Goal: Task Accomplishment & Management: Manage account settings

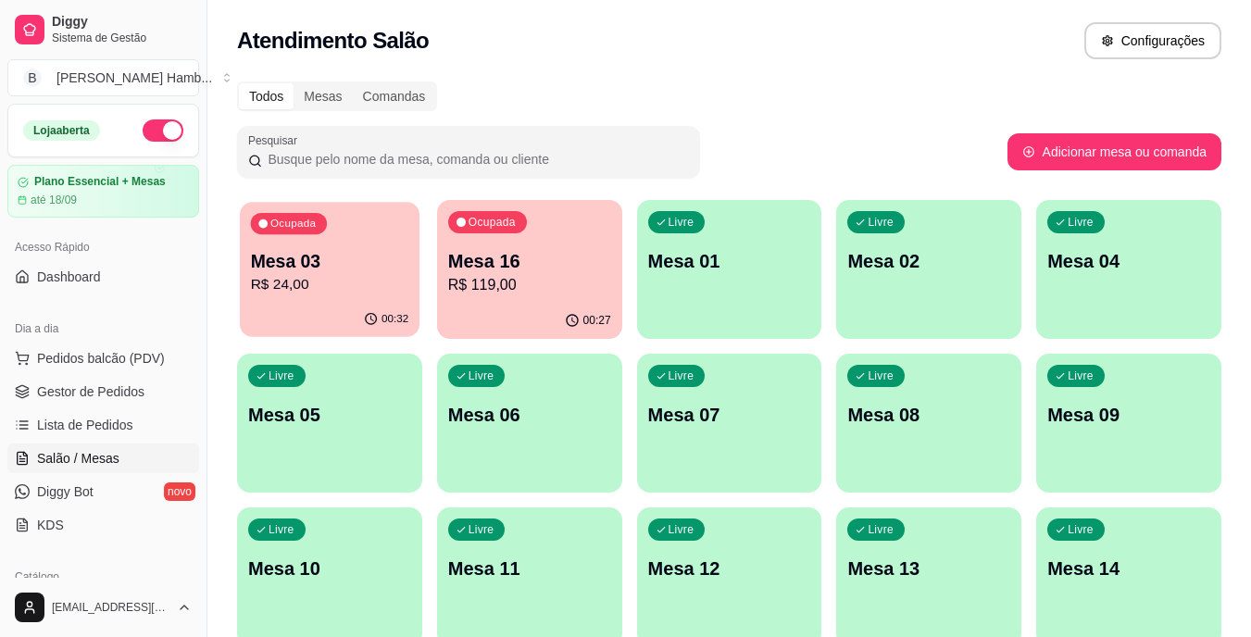
click at [269, 305] on div "00:32" at bounding box center [330, 319] width 180 height 35
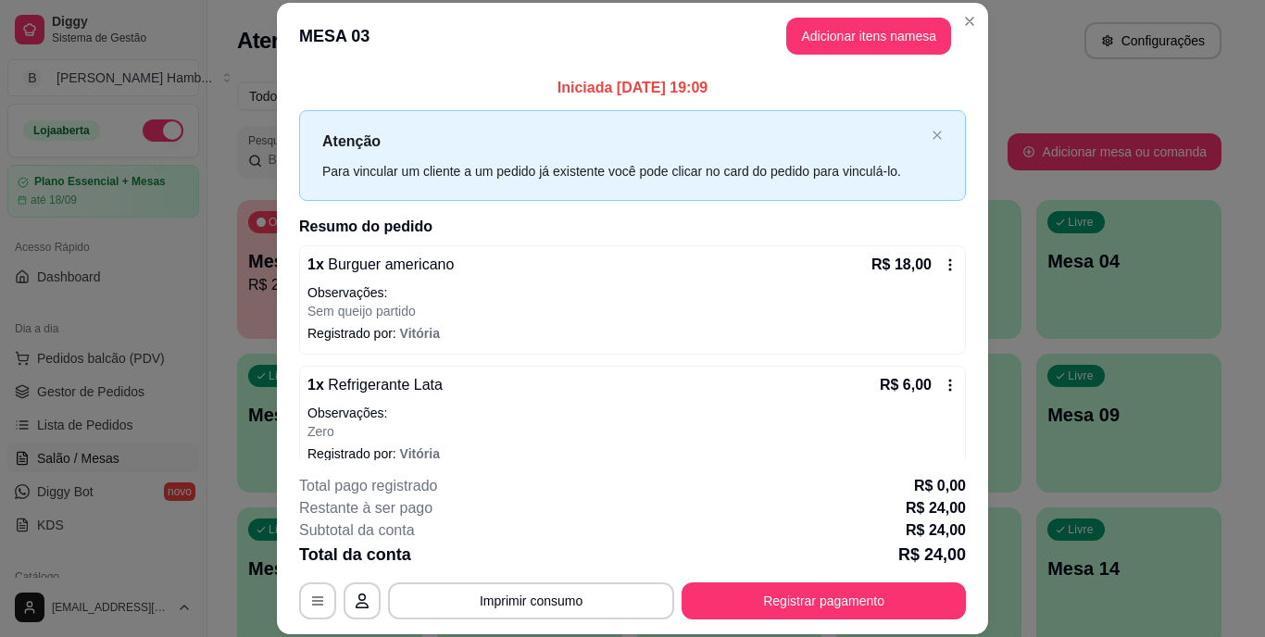
scroll to position [22, 0]
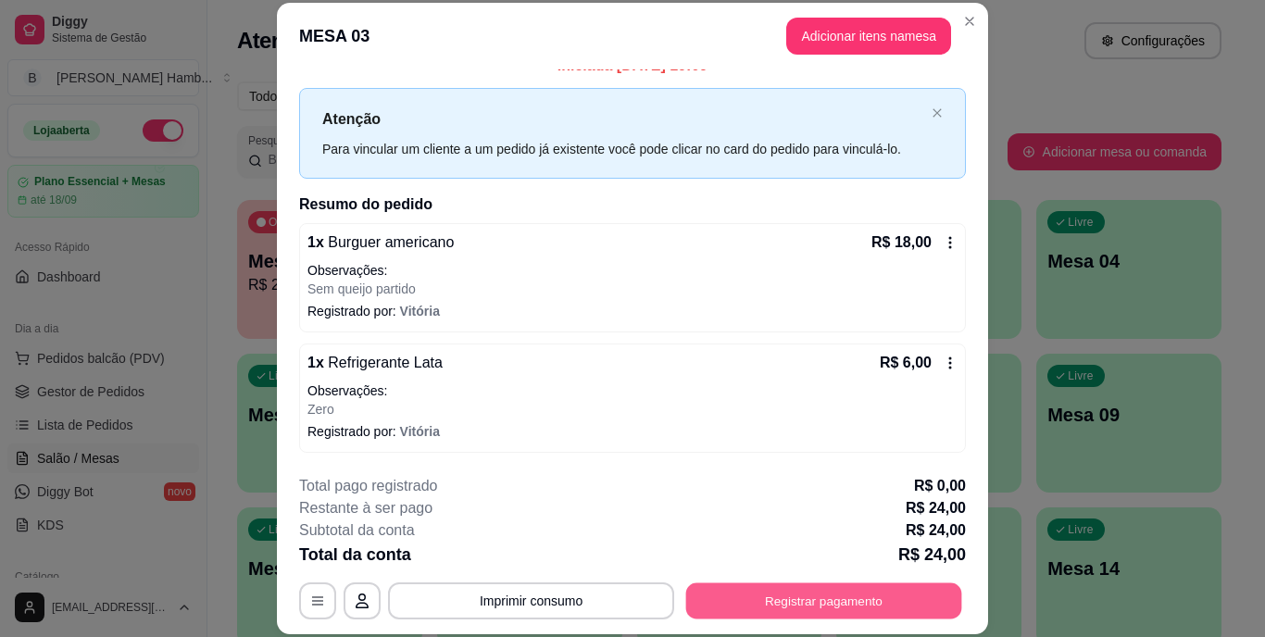
click at [693, 589] on button "Registrar pagamento" at bounding box center [824, 601] width 276 height 36
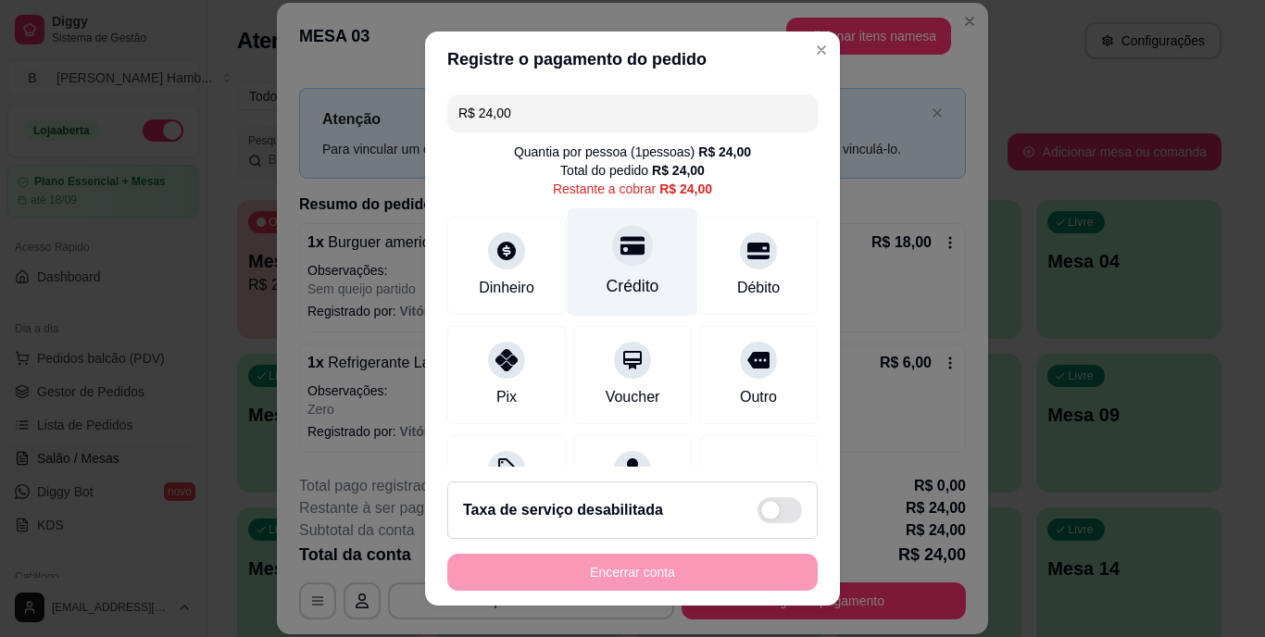
click at [607, 278] on div "Crédito" at bounding box center [633, 287] width 53 height 24
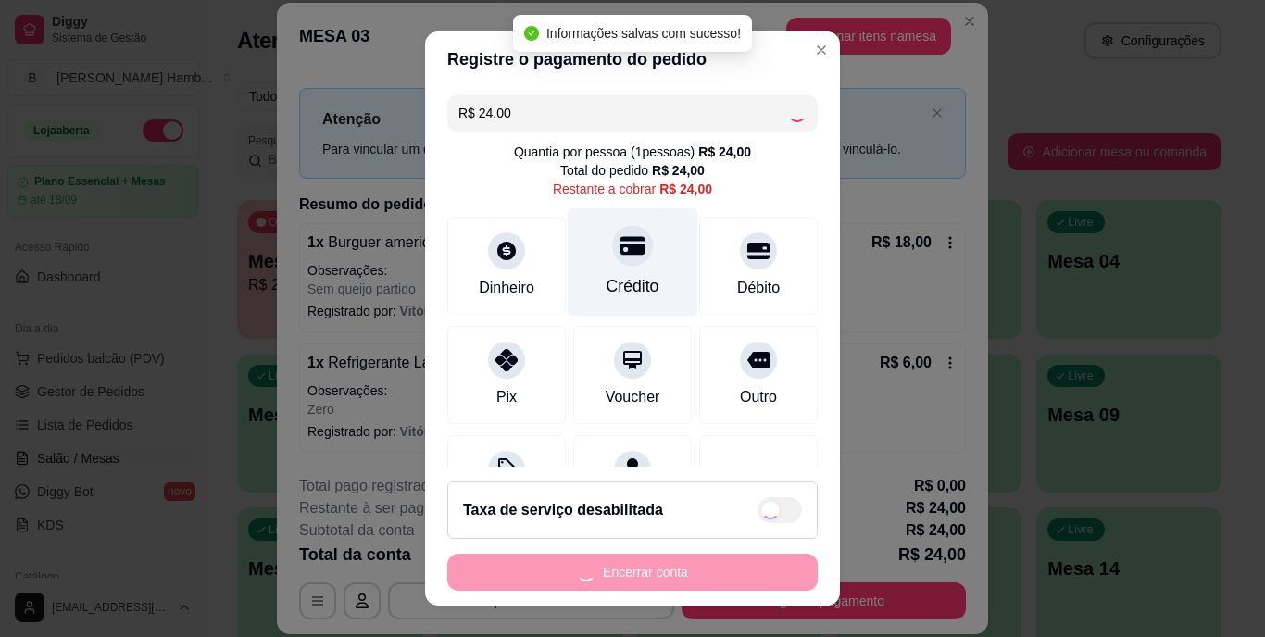
type input "R$ 0,00"
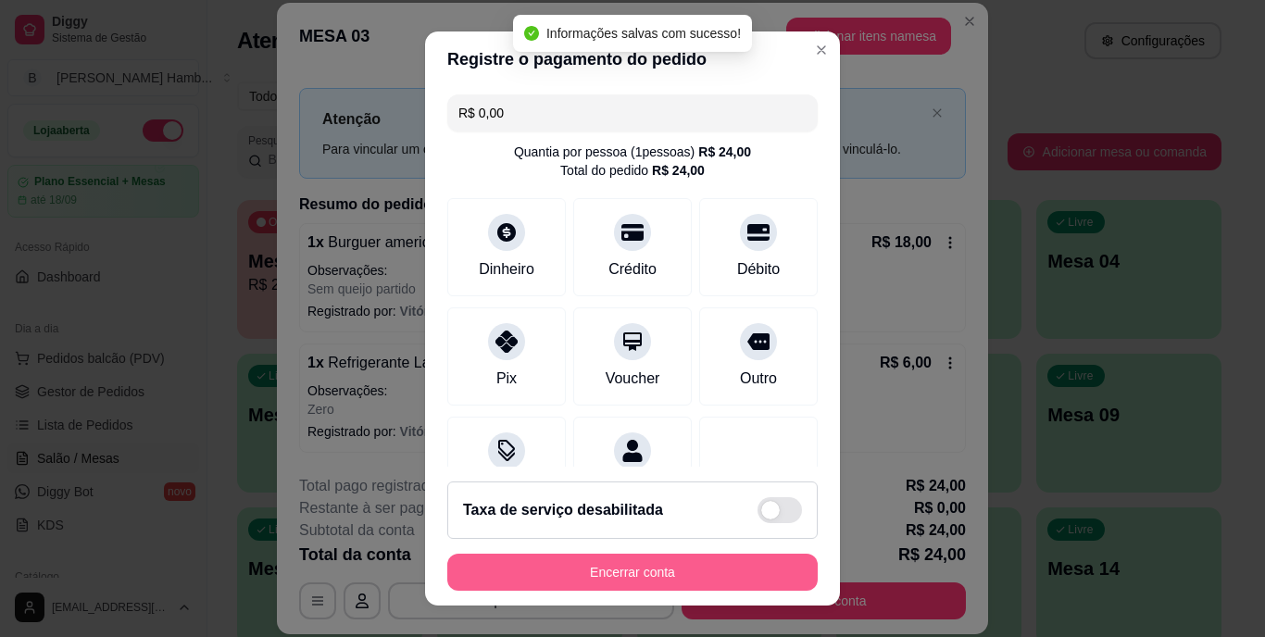
click at [643, 560] on button "Encerrar conta" at bounding box center [632, 572] width 370 height 37
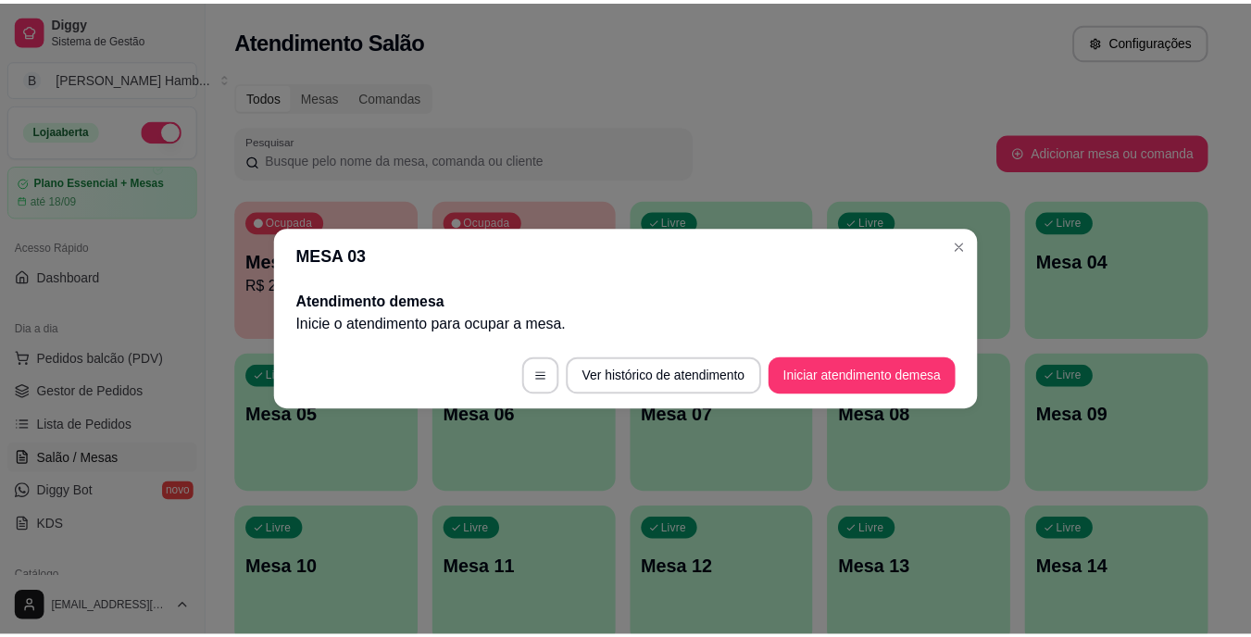
scroll to position [0, 0]
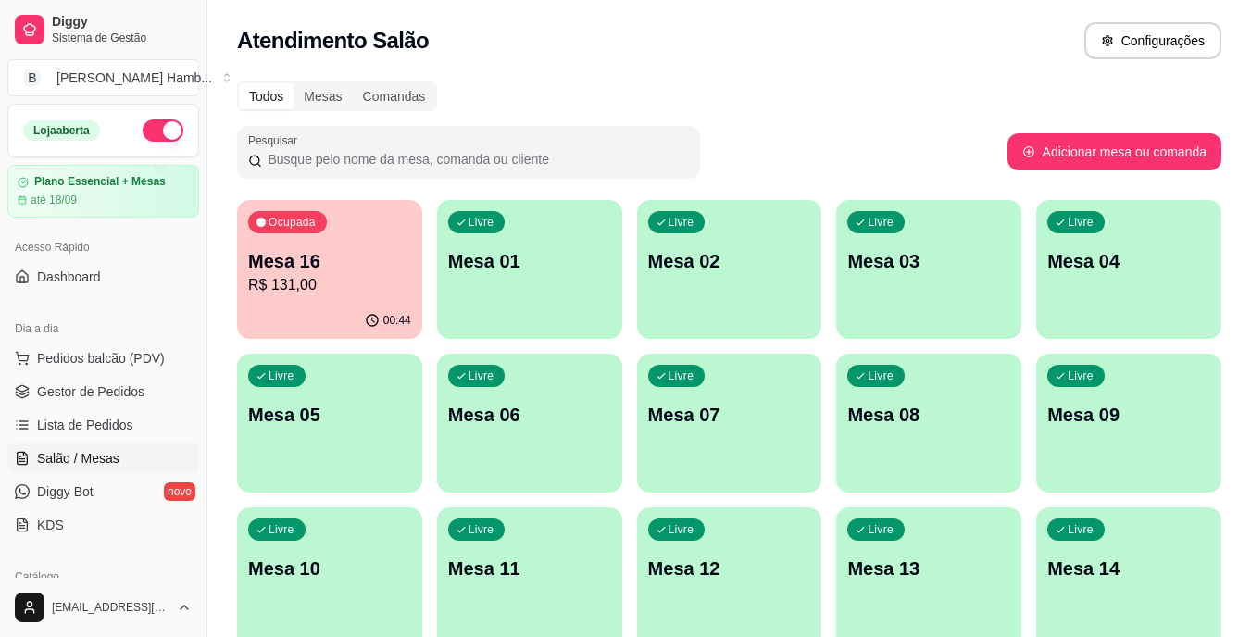
click at [696, 27] on div "Atendimento Salão Configurações" at bounding box center [729, 40] width 985 height 37
click at [333, 263] on p "Mesa 16" at bounding box center [330, 261] width 158 height 25
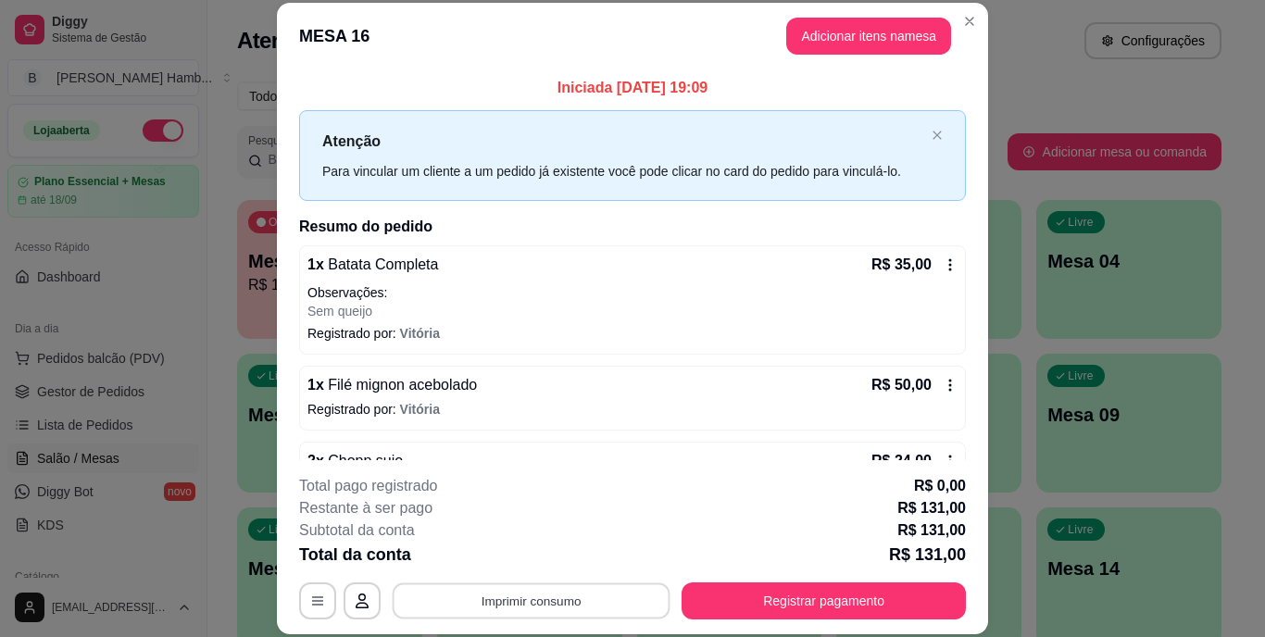
click at [498, 602] on button "Imprimir consumo" at bounding box center [532, 601] width 278 height 36
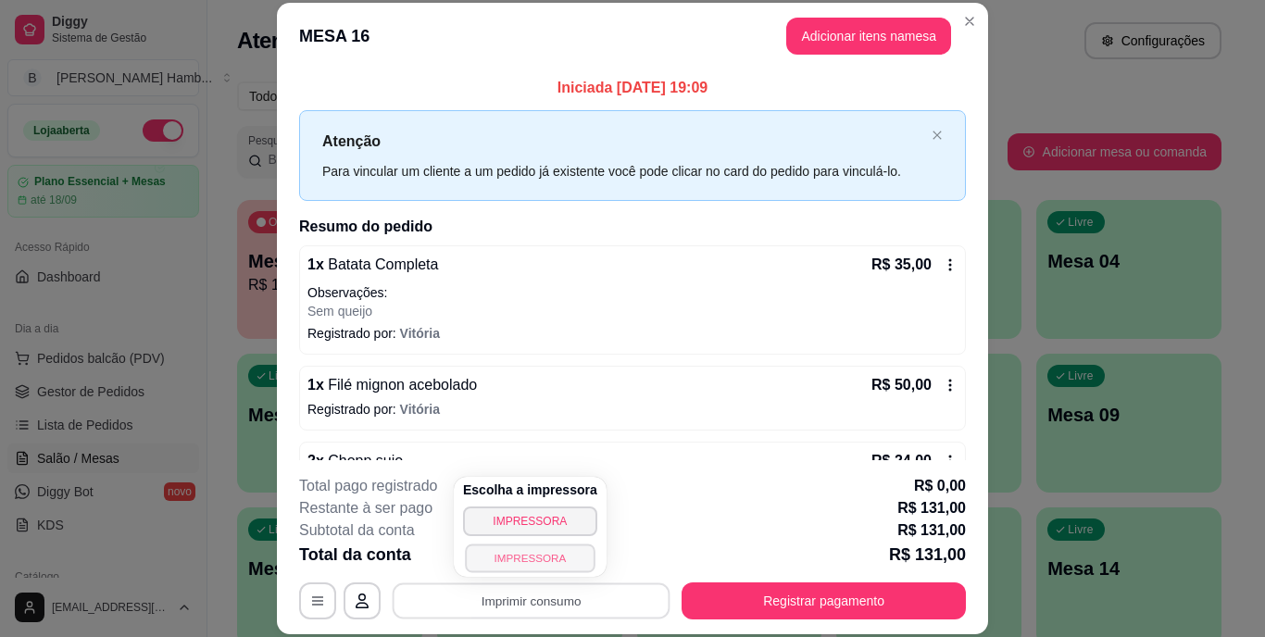
click at [499, 560] on button "IMPRESSORA" at bounding box center [530, 558] width 130 height 29
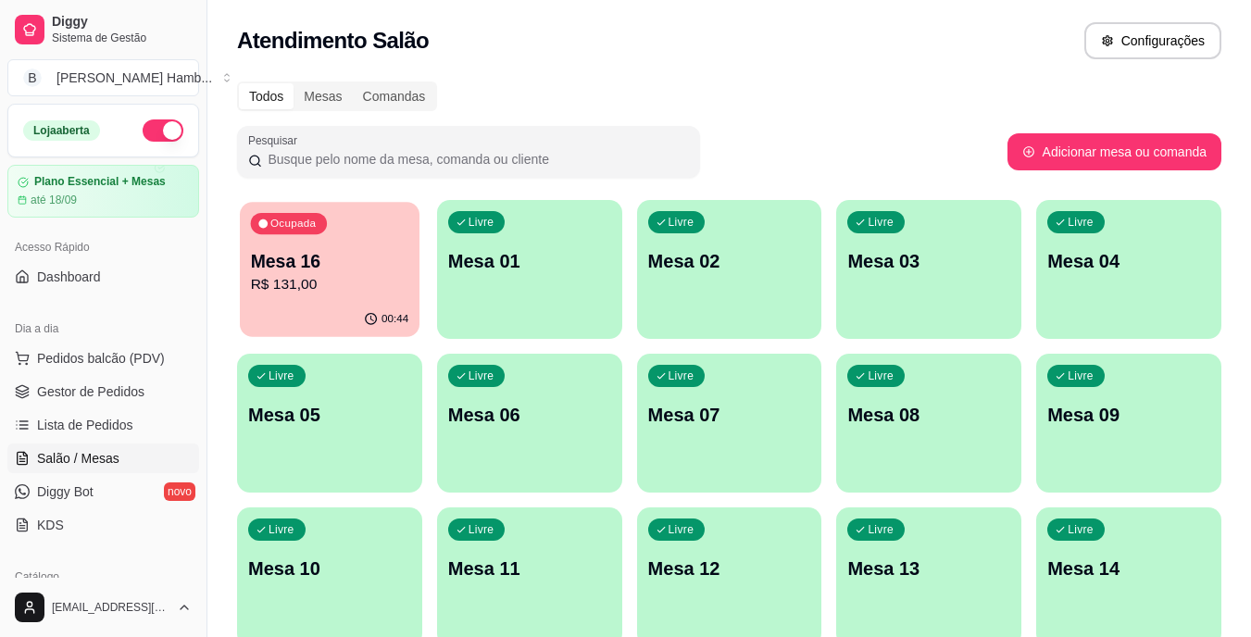
click at [378, 306] on div "00:44" at bounding box center [330, 319] width 180 height 35
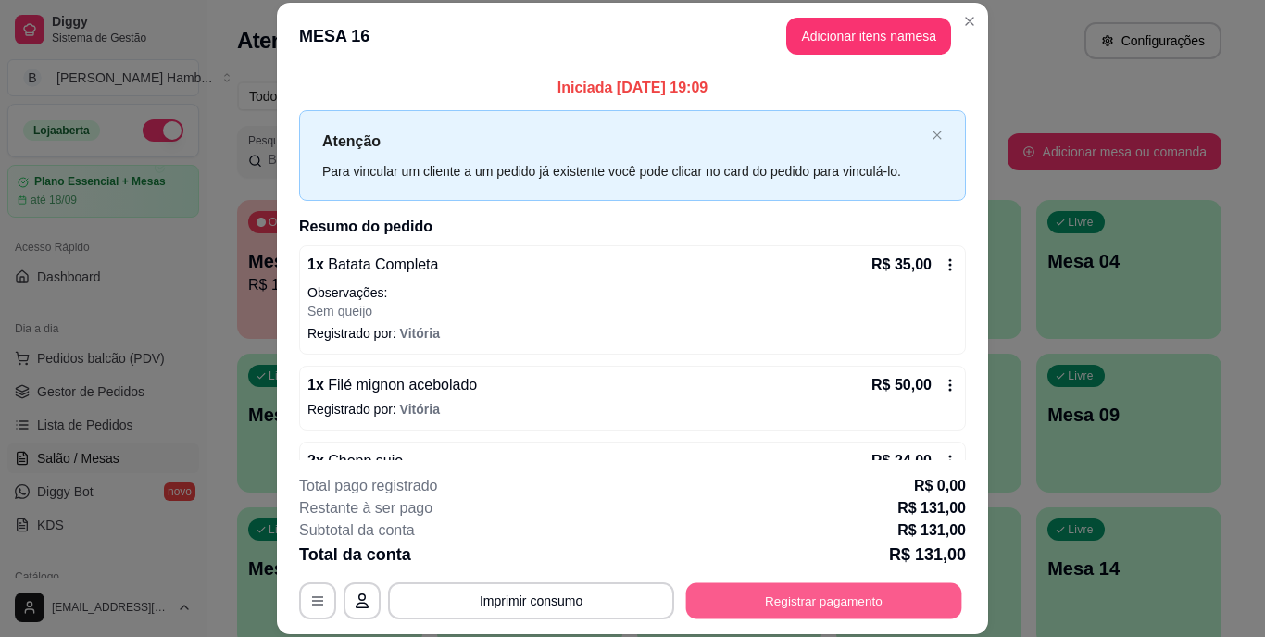
click at [723, 592] on button "Registrar pagamento" at bounding box center [824, 601] width 276 height 36
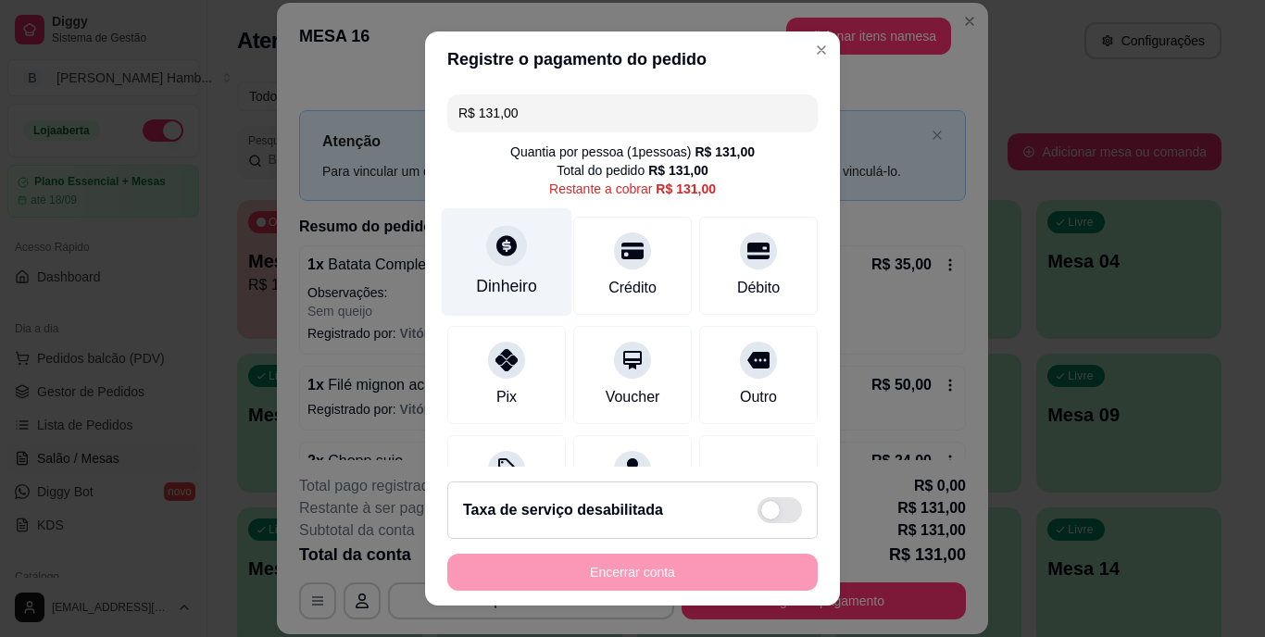
click at [494, 283] on div "Dinheiro" at bounding box center [506, 287] width 61 height 24
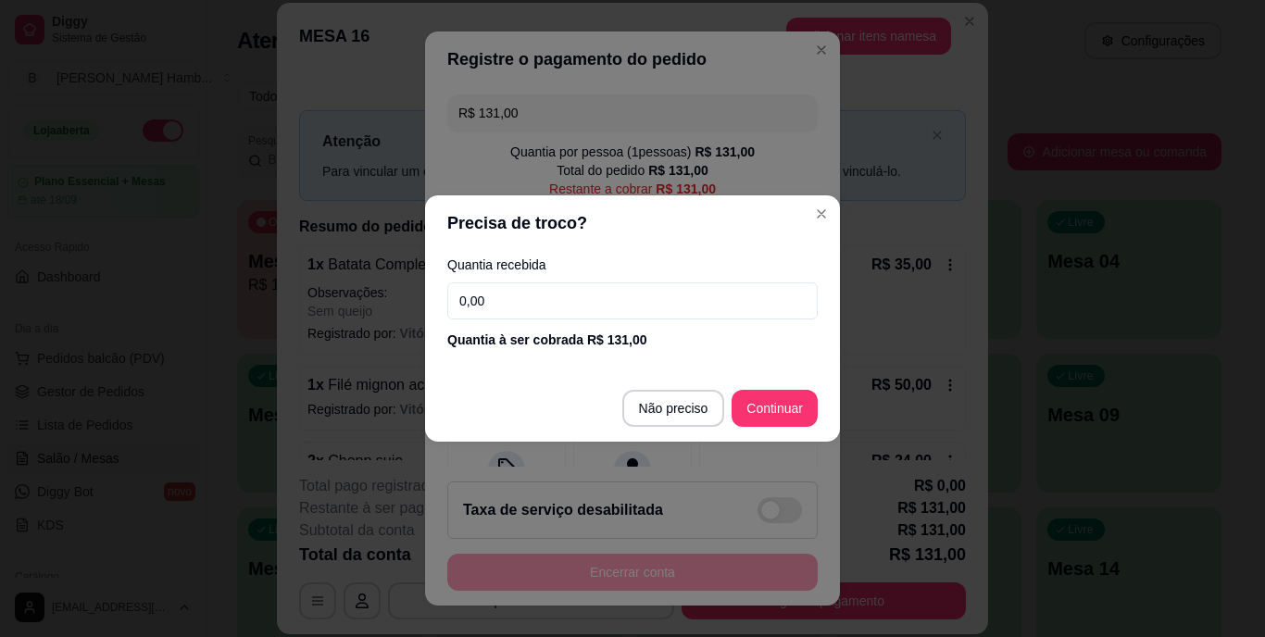
click at [580, 291] on input "0,00" at bounding box center [632, 301] width 370 height 37
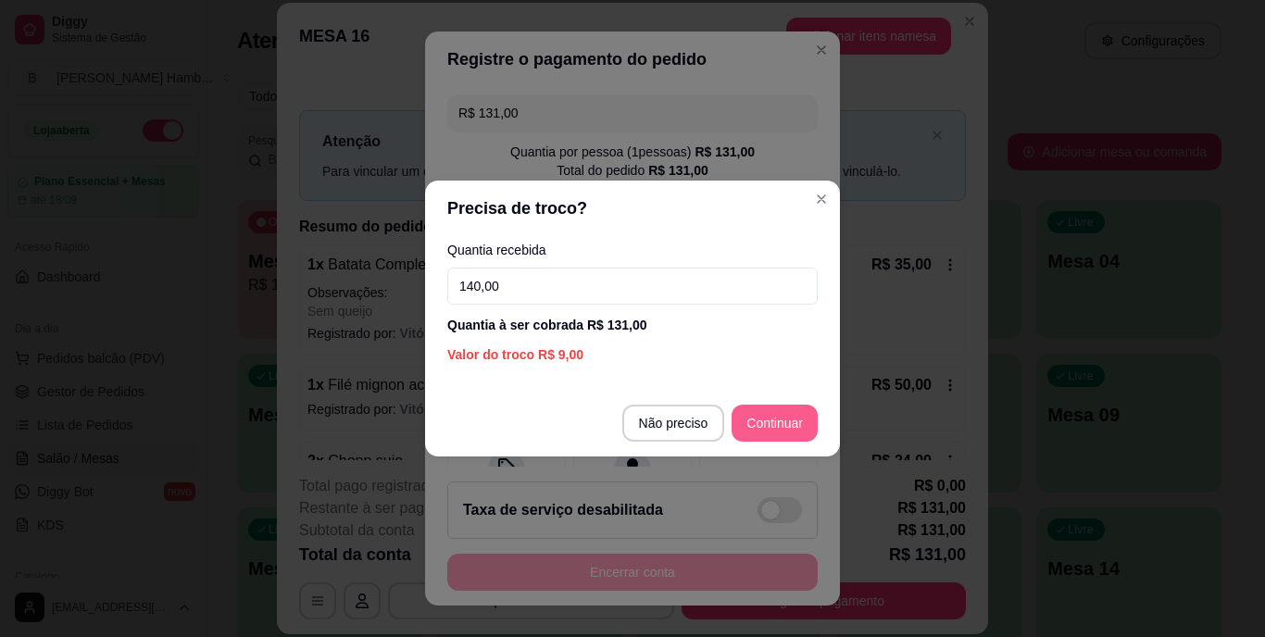
type input "140,00"
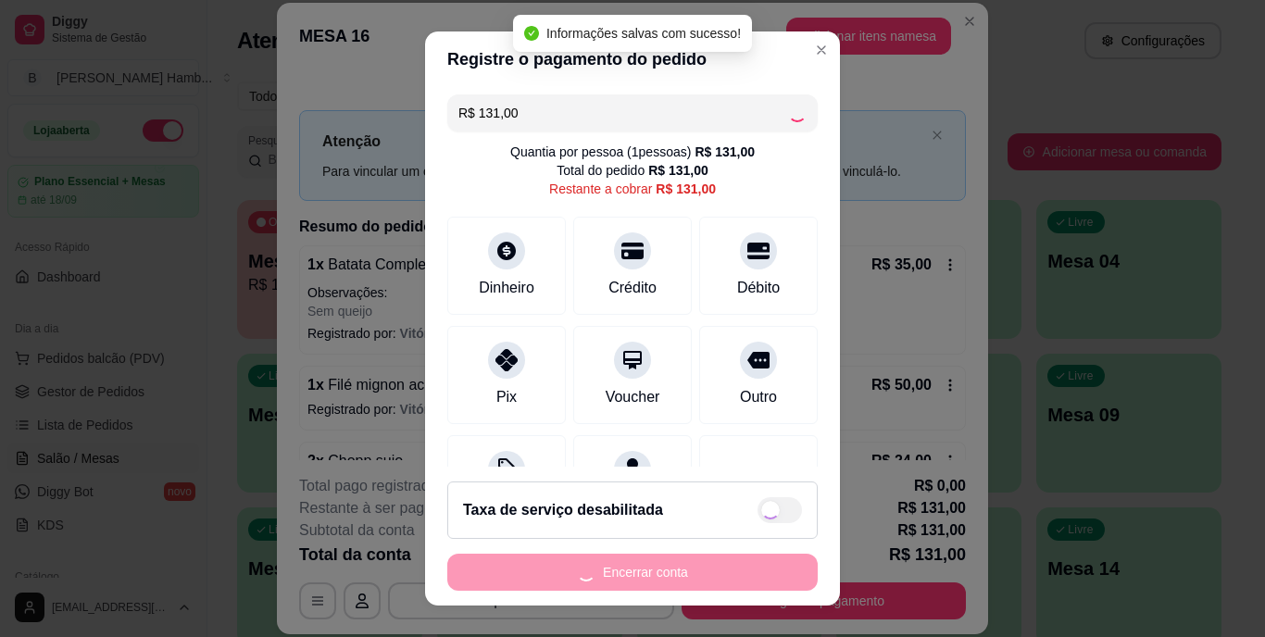
type input "R$ 0,00"
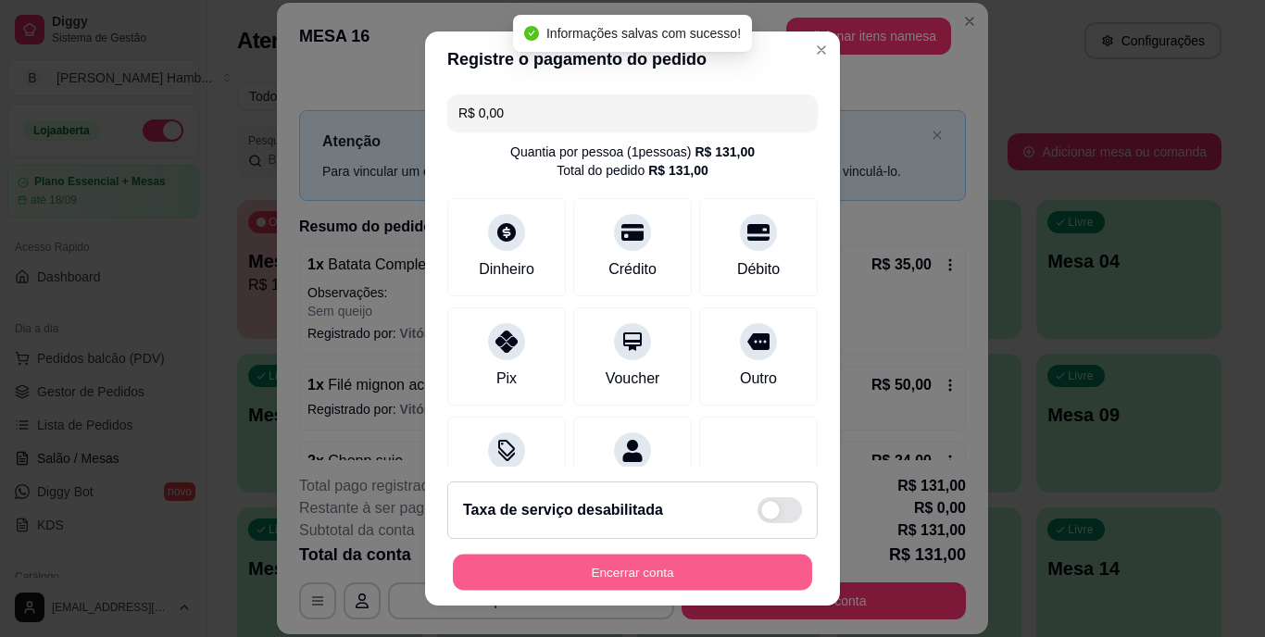
click at [783, 558] on button "Encerrar conta" at bounding box center [632, 572] width 359 height 36
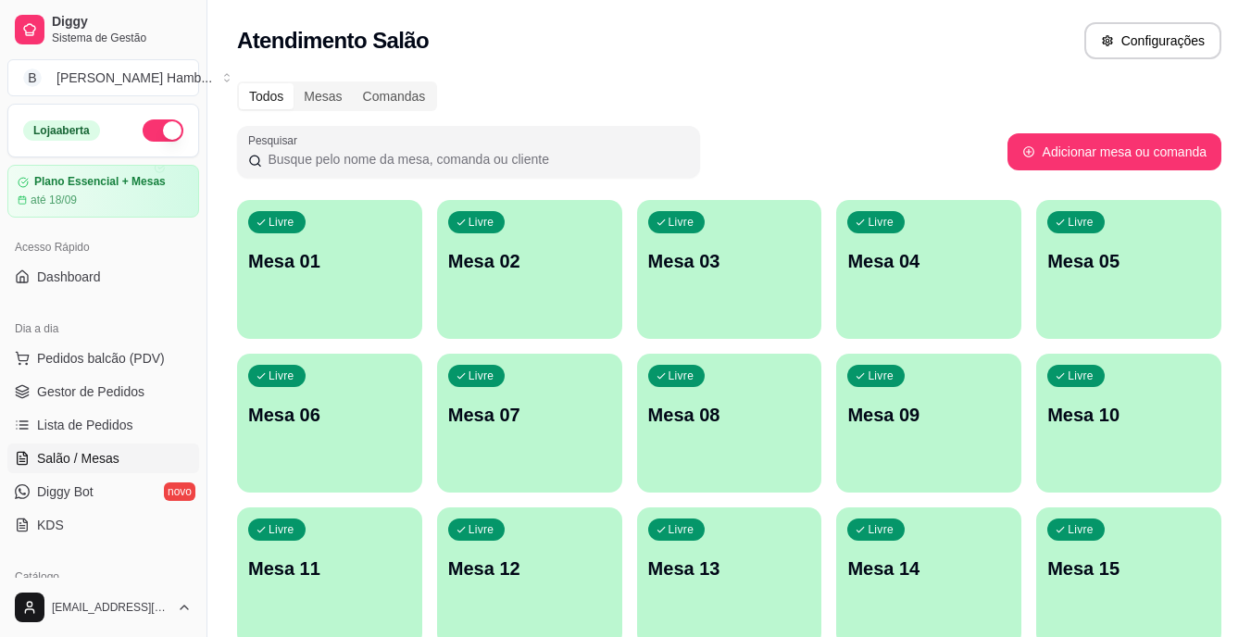
drag, startPoint x: 506, startPoint y: 329, endPoint x: 932, endPoint y: 103, distance: 482.3
click at [932, 103] on div "Todos Mesas Comandas" at bounding box center [729, 97] width 985 height 30
click at [53, 390] on span "Gestor de Pedidos" at bounding box center [90, 392] width 107 height 19
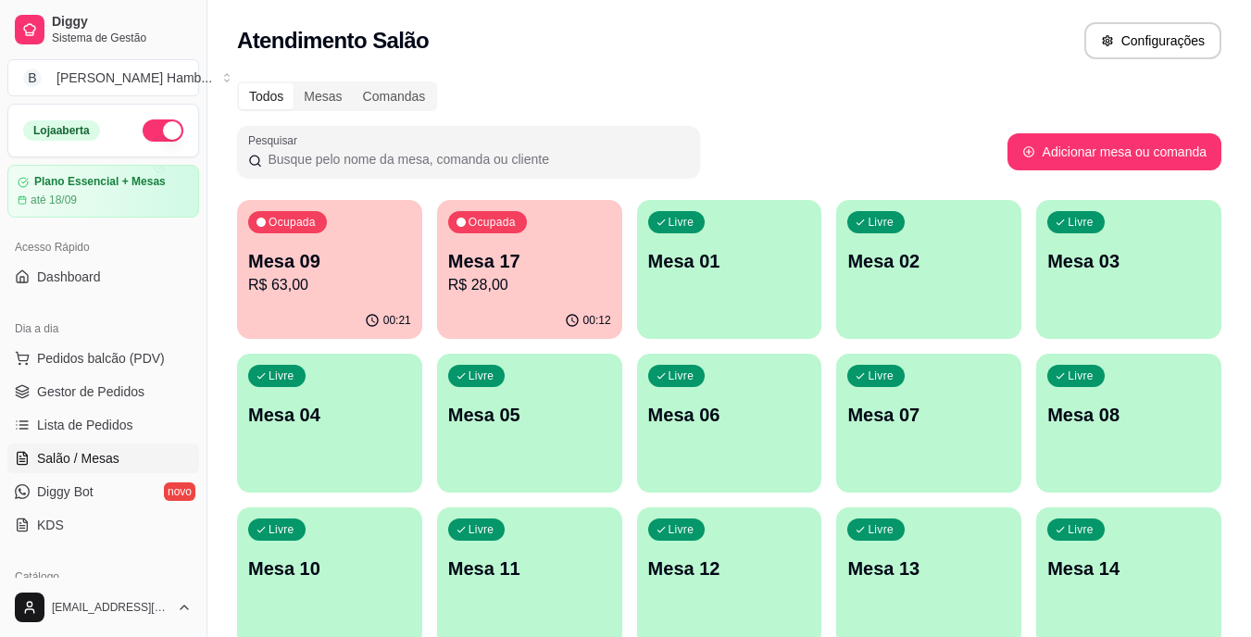
click at [478, 307] on div "00:12" at bounding box center [529, 321] width 185 height 36
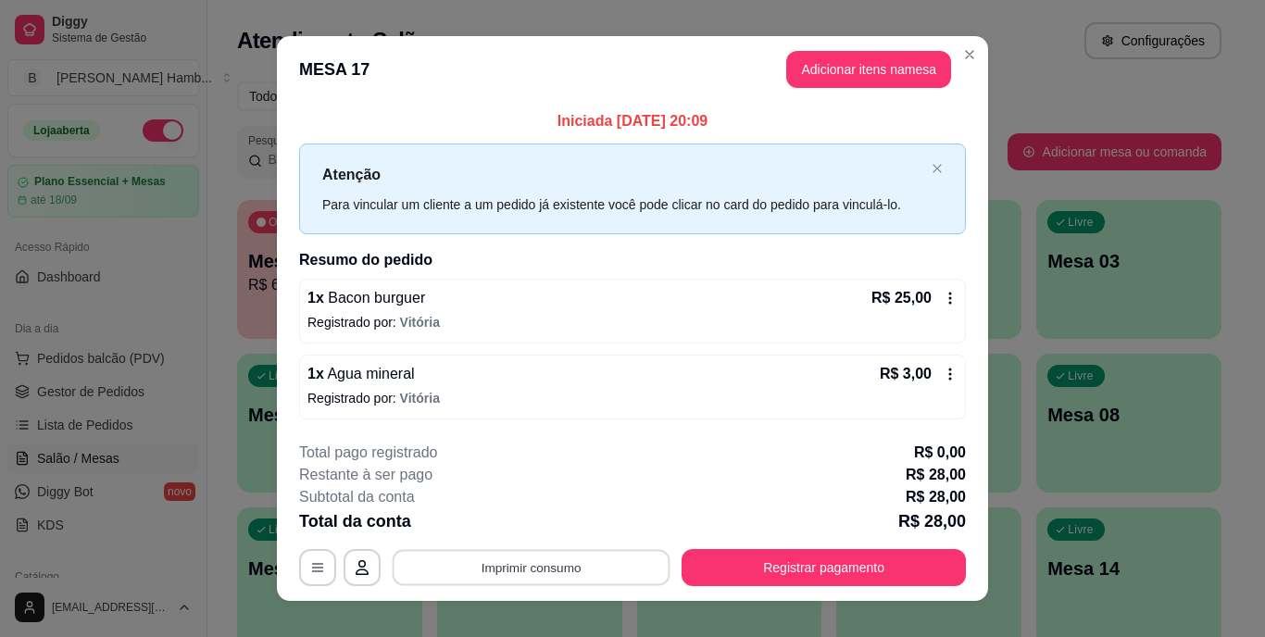
click at [512, 561] on button "Imprimir consumo" at bounding box center [532, 567] width 278 height 36
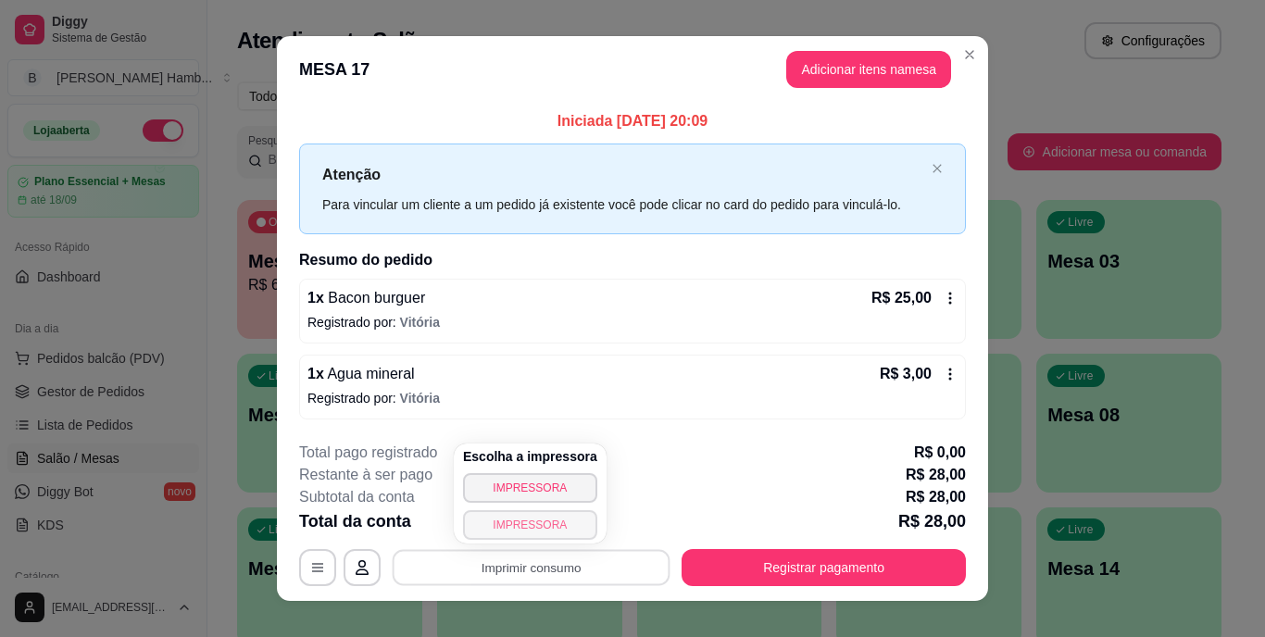
click at [530, 530] on button "IMPRESSORA" at bounding box center [530, 525] width 134 height 30
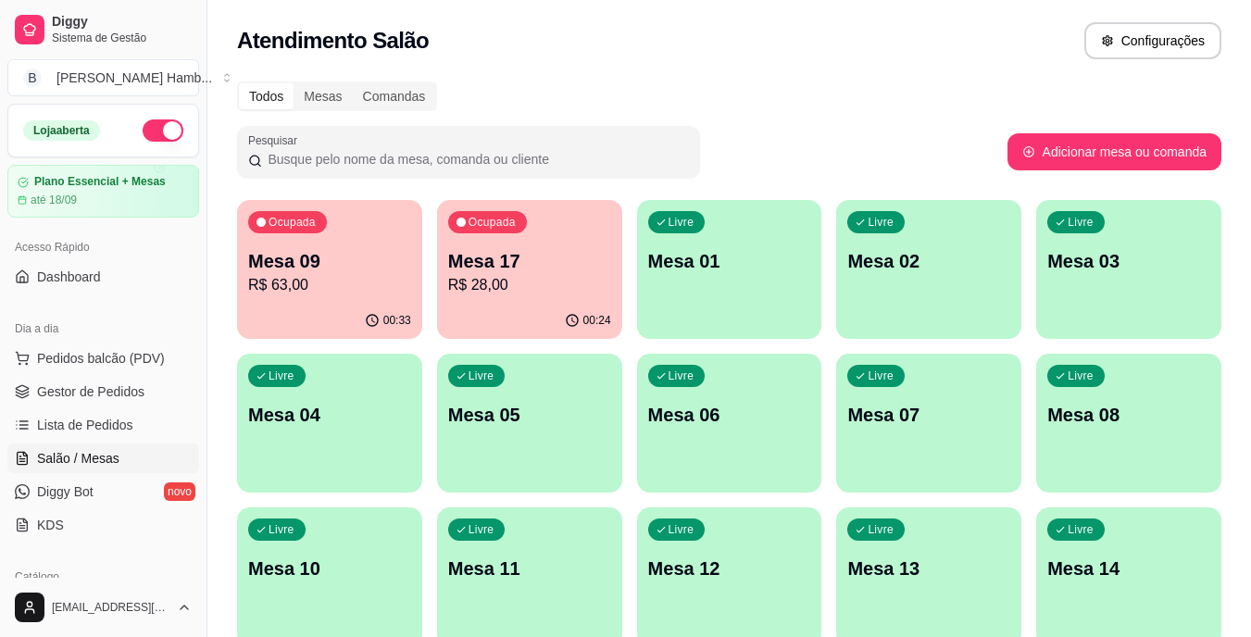
click at [317, 300] on div "Ocupada Mesa 09 R$ 63,00" at bounding box center [329, 251] width 185 height 103
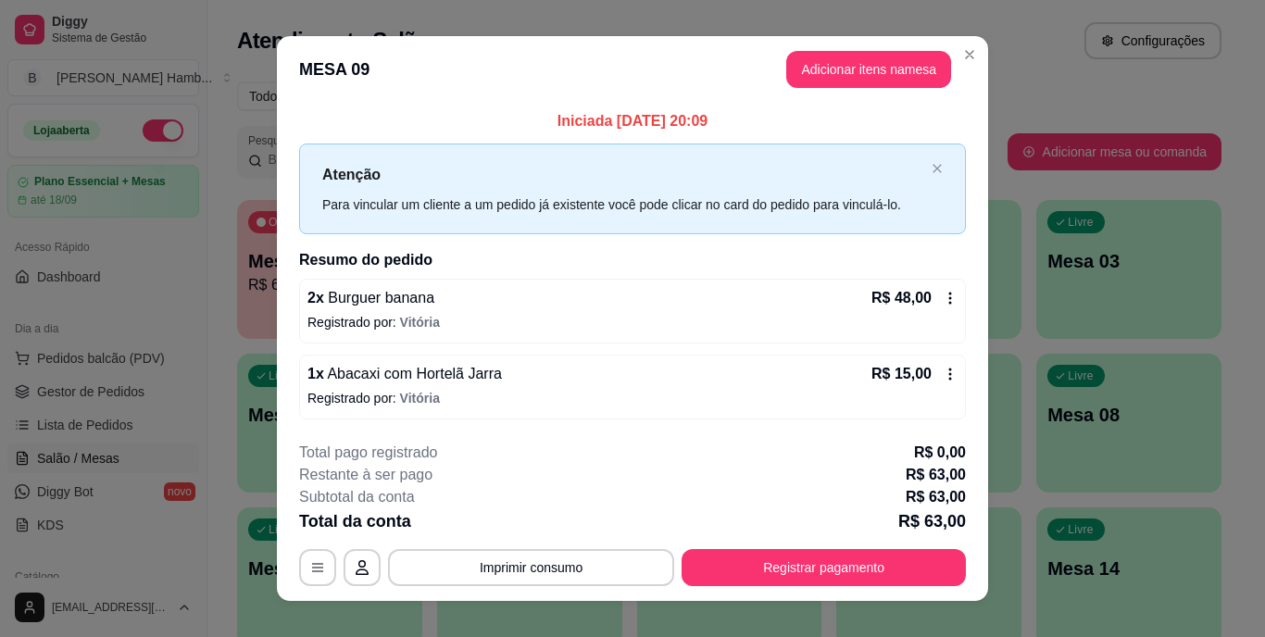
scroll to position [23, 0]
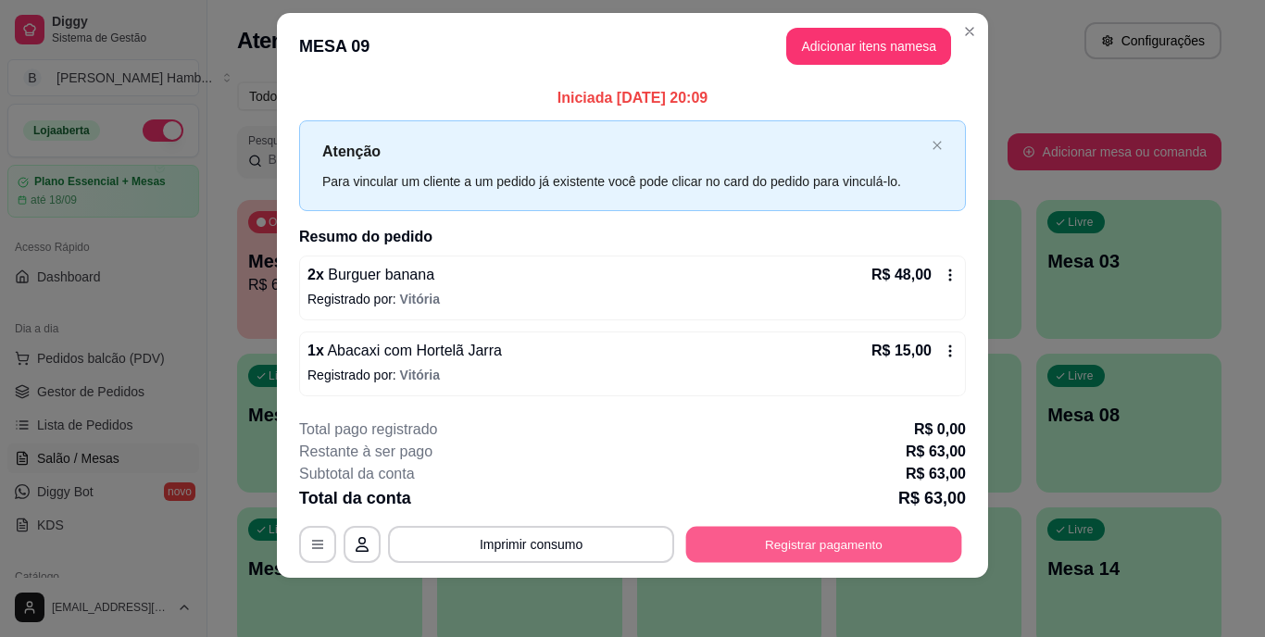
click at [722, 557] on button "Registrar pagamento" at bounding box center [824, 544] width 276 height 36
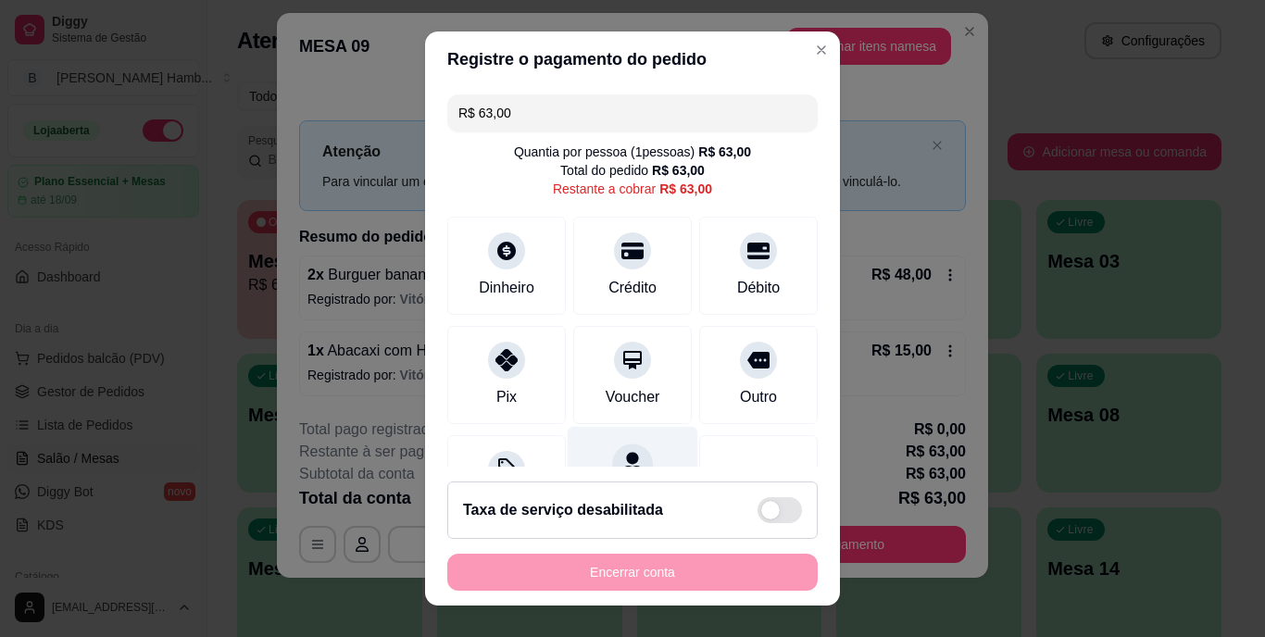
scroll to position [96, 0]
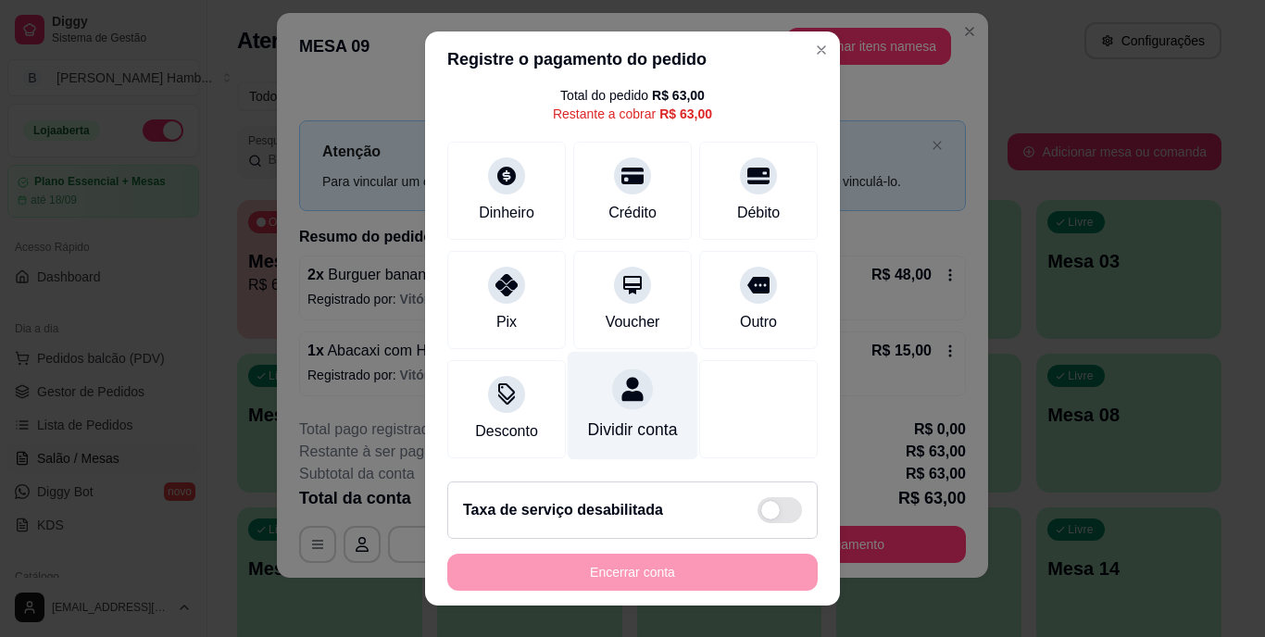
click at [608, 419] on div "Dividir conta" at bounding box center [633, 431] width 90 height 24
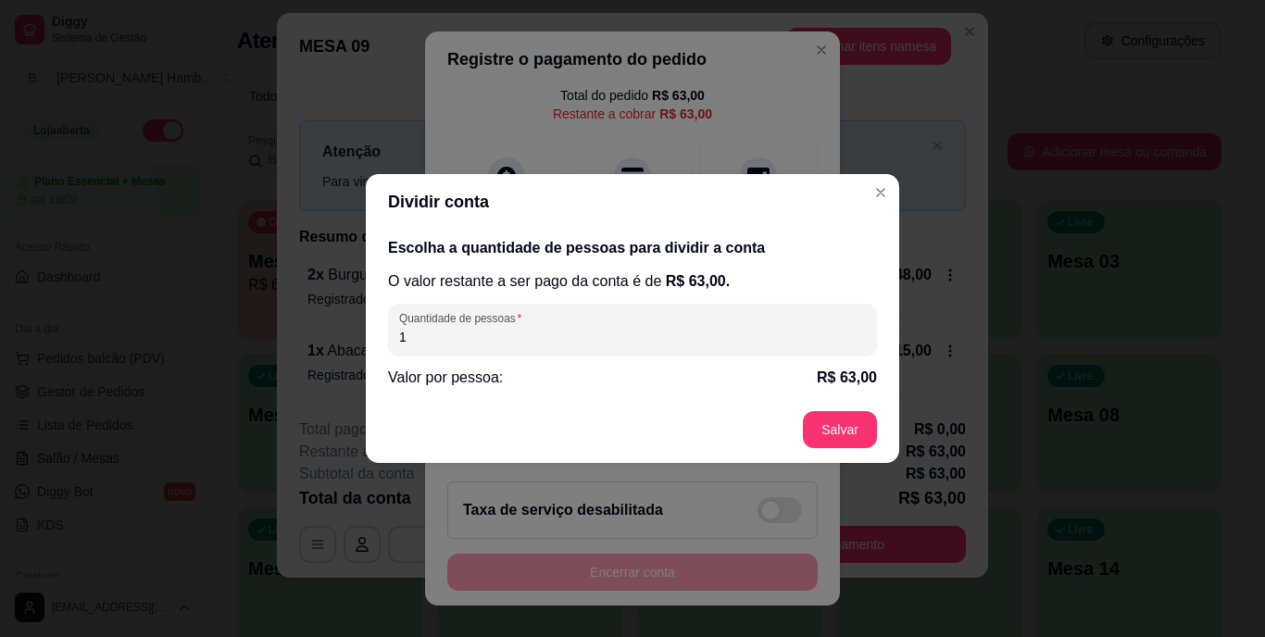
click at [547, 333] on input "1" at bounding box center [632, 337] width 467 height 19
type input "2"
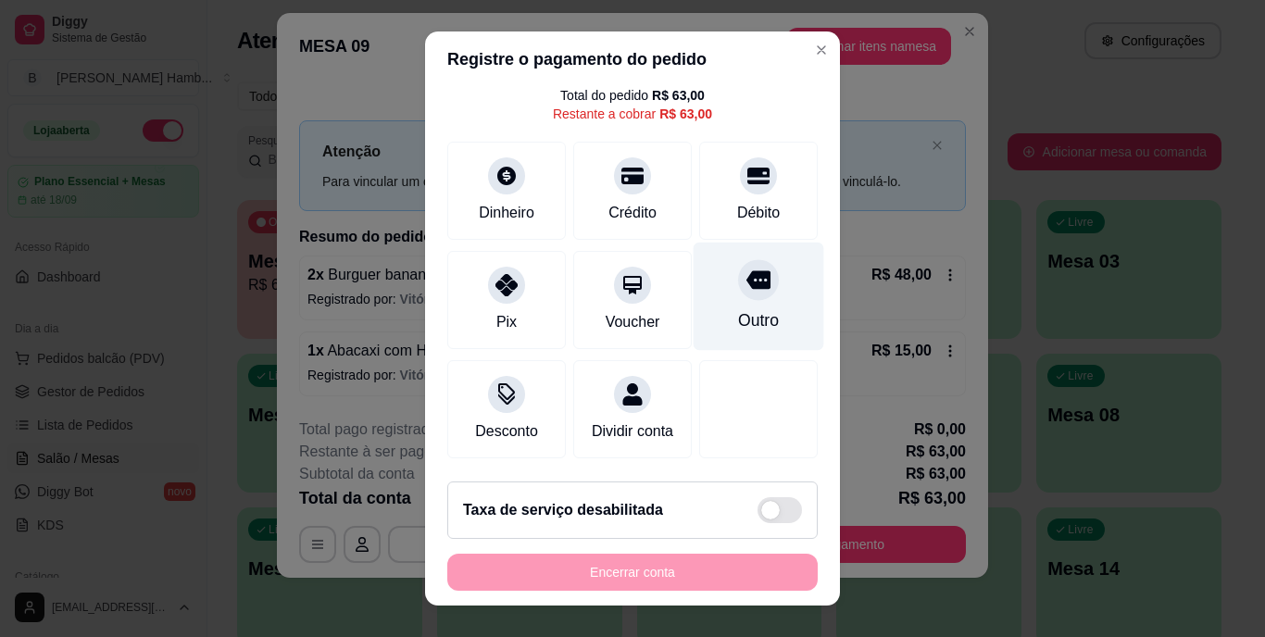
click at [738, 309] on div "Outro" at bounding box center [758, 321] width 41 height 24
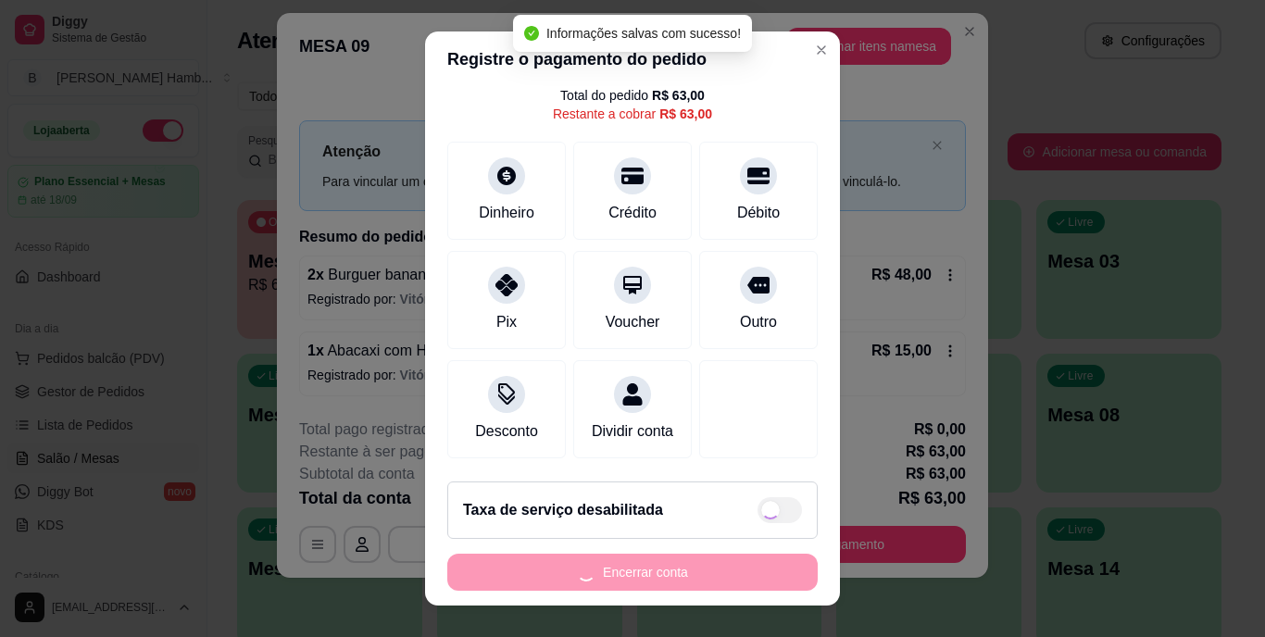
type input "R$ 0,00"
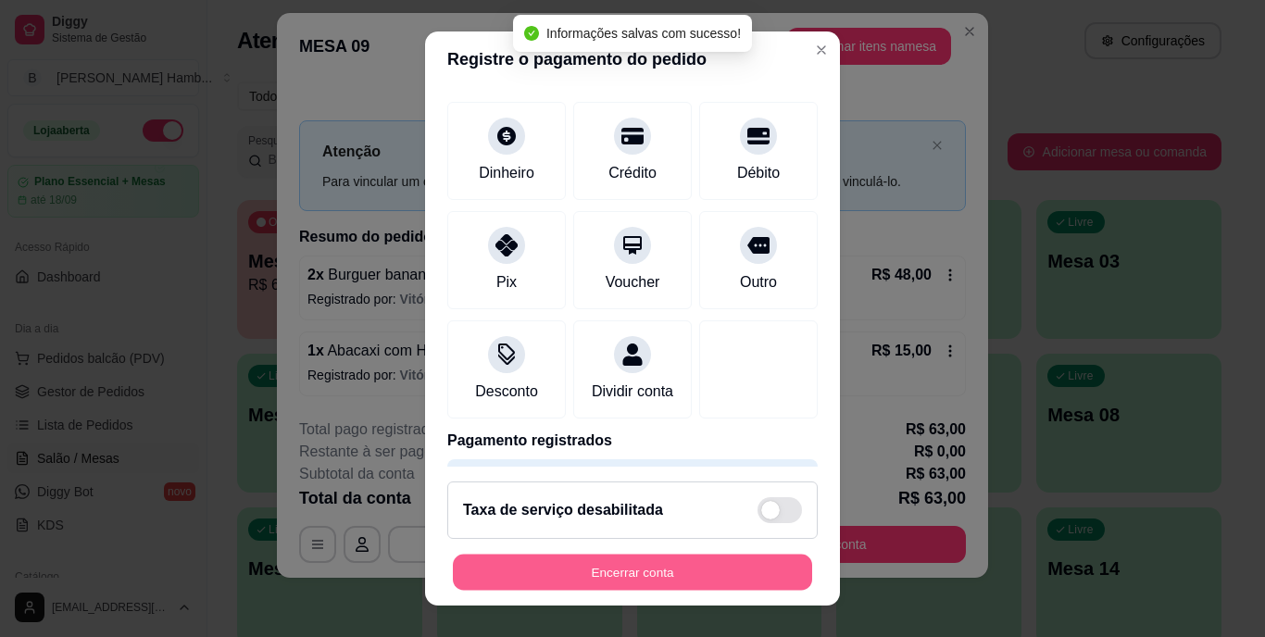
click at [654, 565] on button "Encerrar conta" at bounding box center [632, 572] width 359 height 36
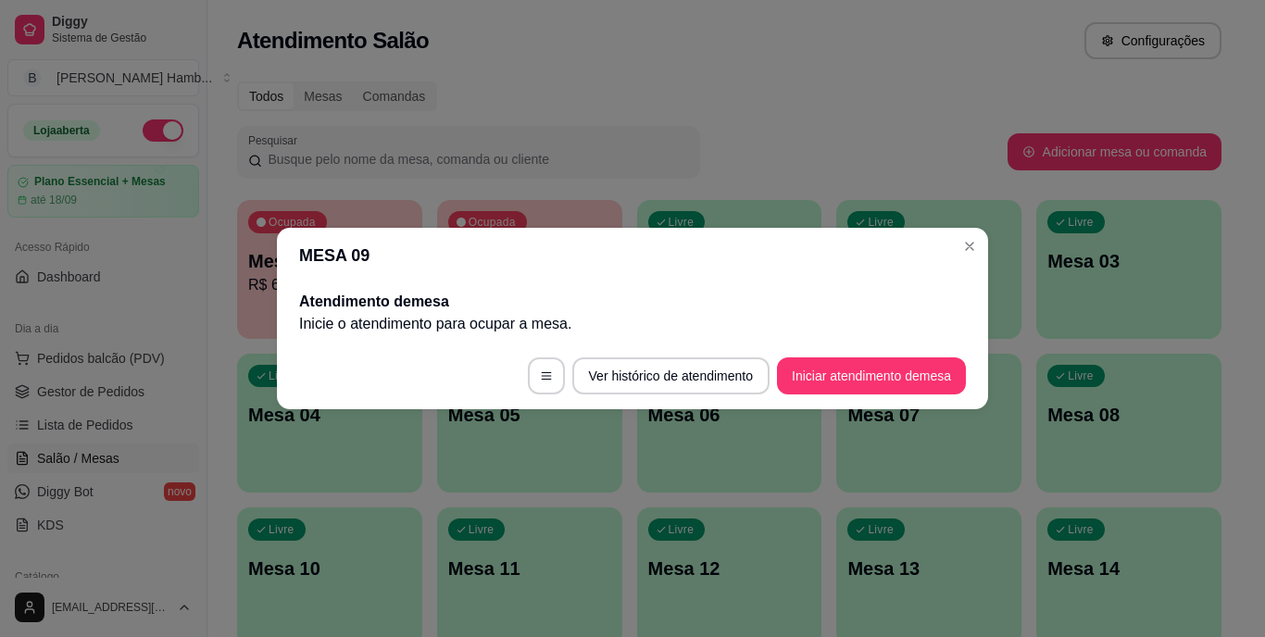
scroll to position [0, 0]
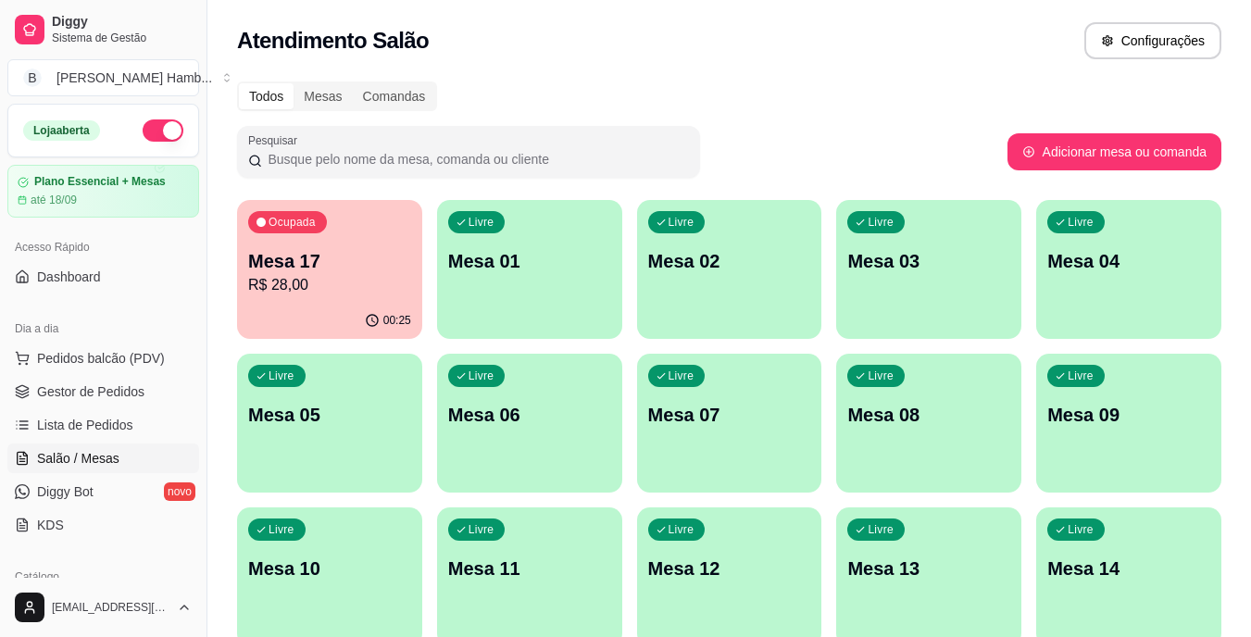
click at [905, 53] on div "Atendimento Salão Configurações" at bounding box center [729, 40] width 985 height 37
click at [345, 292] on p "R$ 28,00" at bounding box center [329, 285] width 163 height 22
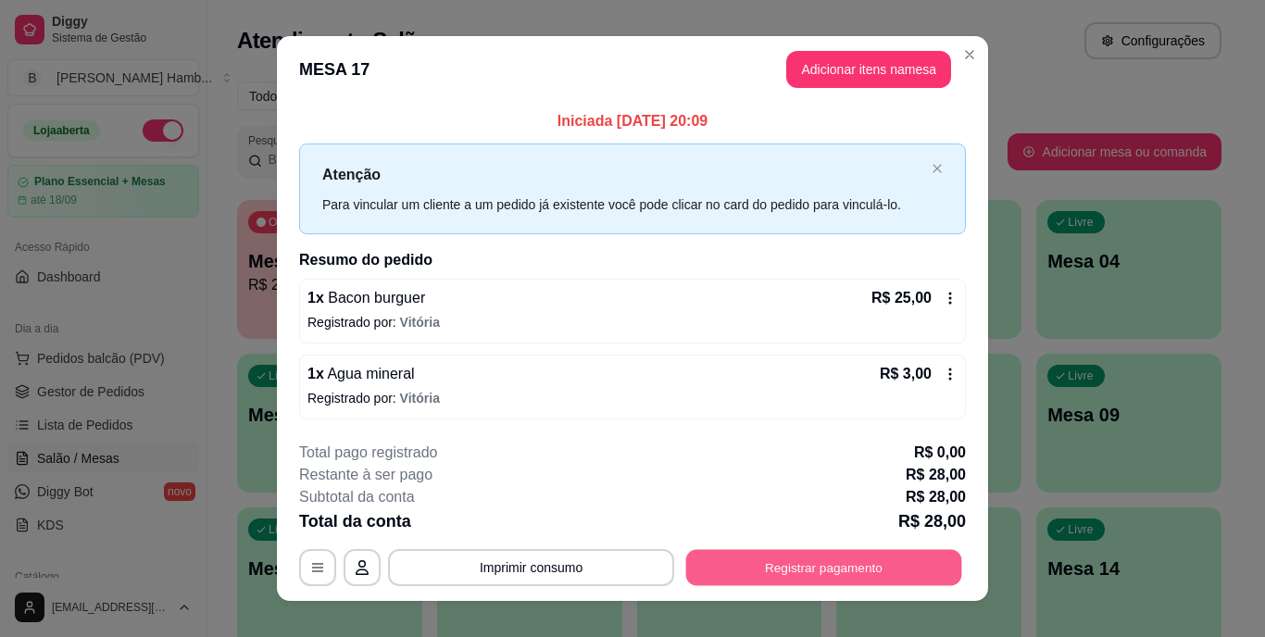
click at [787, 560] on button "Registrar pagamento" at bounding box center [824, 567] width 276 height 36
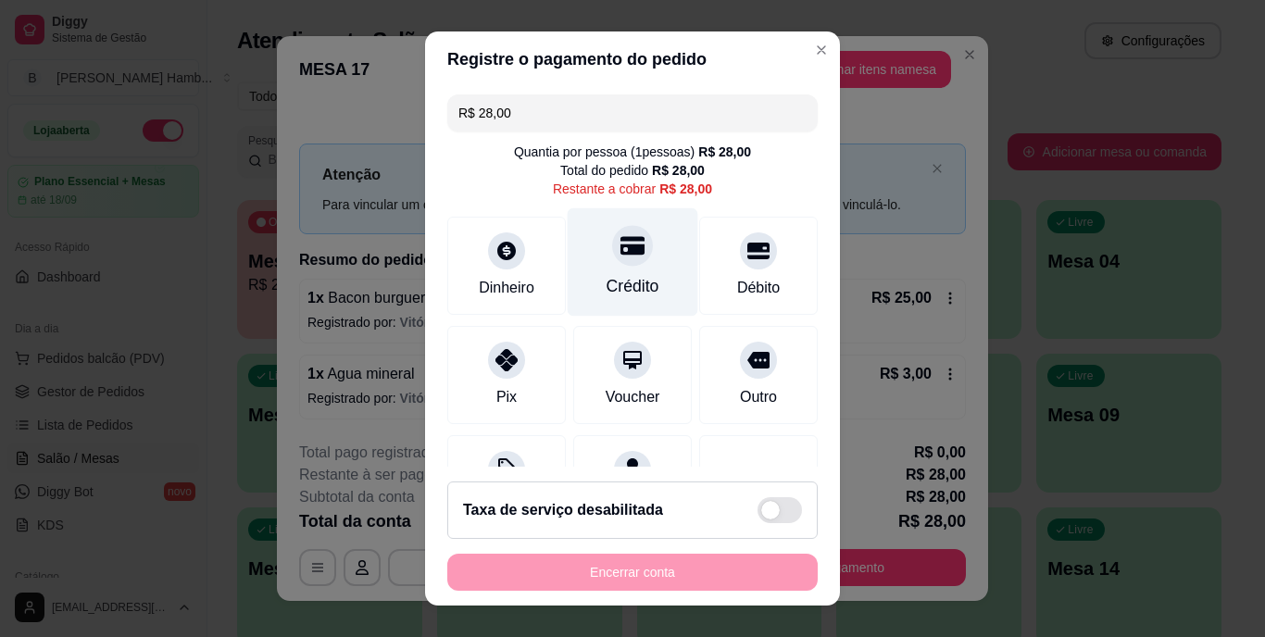
click at [607, 278] on div "Crédito" at bounding box center [633, 287] width 53 height 24
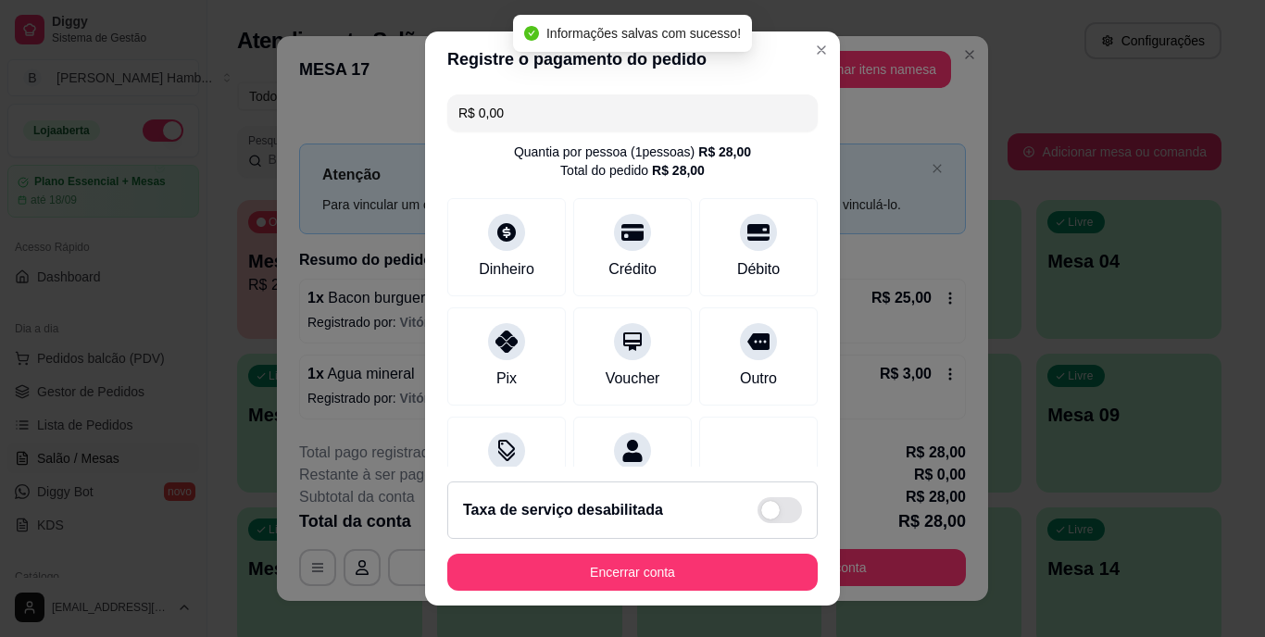
type input "R$ 0,00"
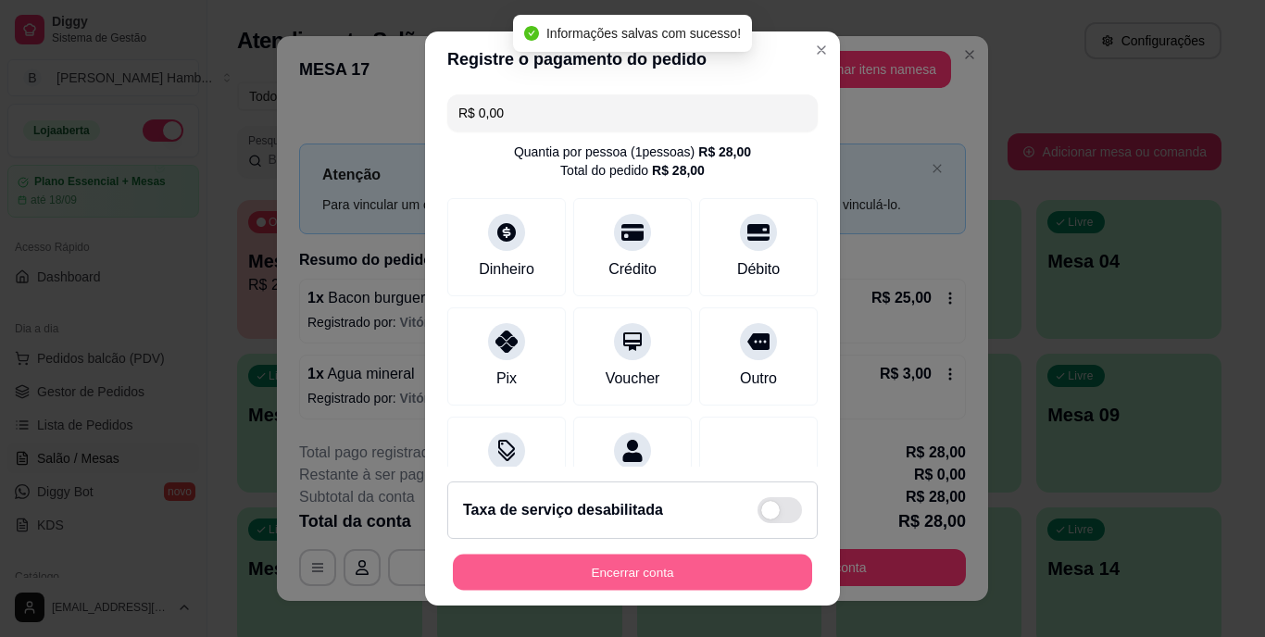
click at [600, 571] on button "Encerrar conta" at bounding box center [632, 572] width 359 height 36
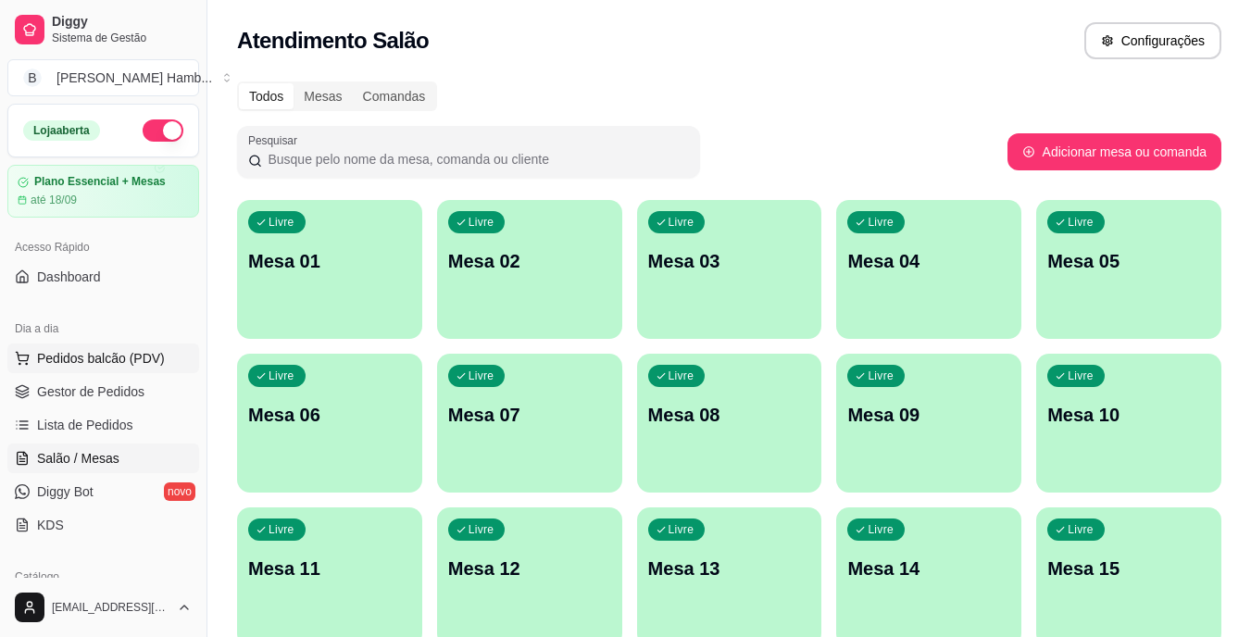
click at [166, 368] on button "Pedidos balcão (PDV)" at bounding box center [103, 359] width 192 height 30
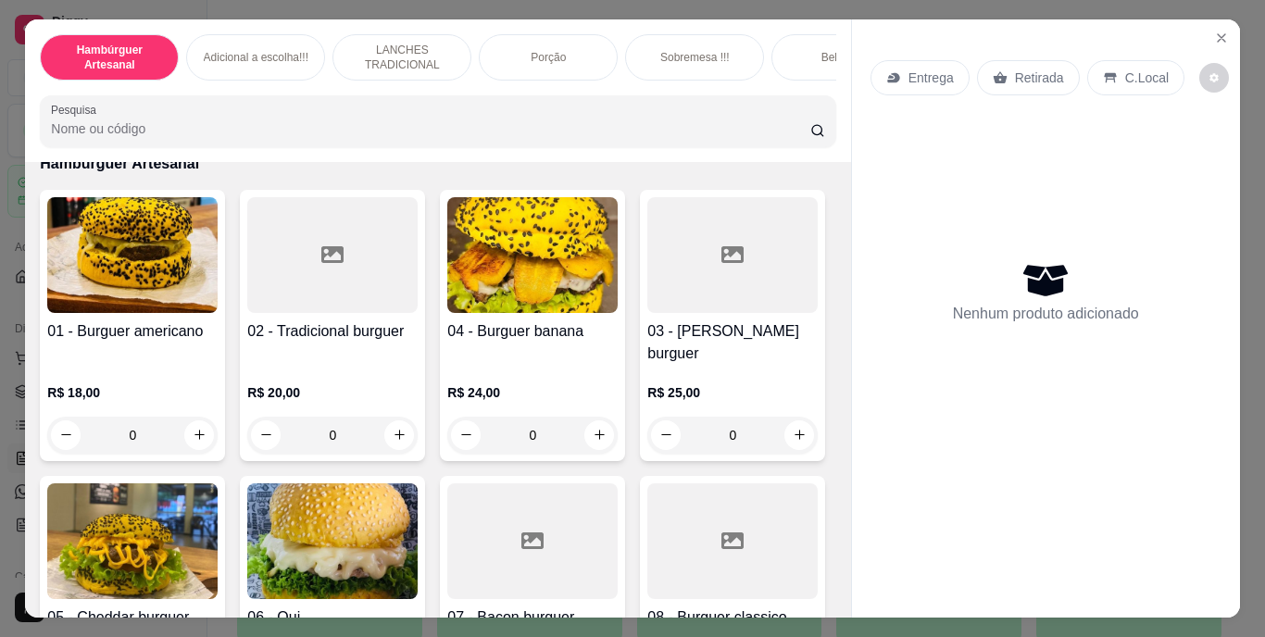
scroll to position [278, 0]
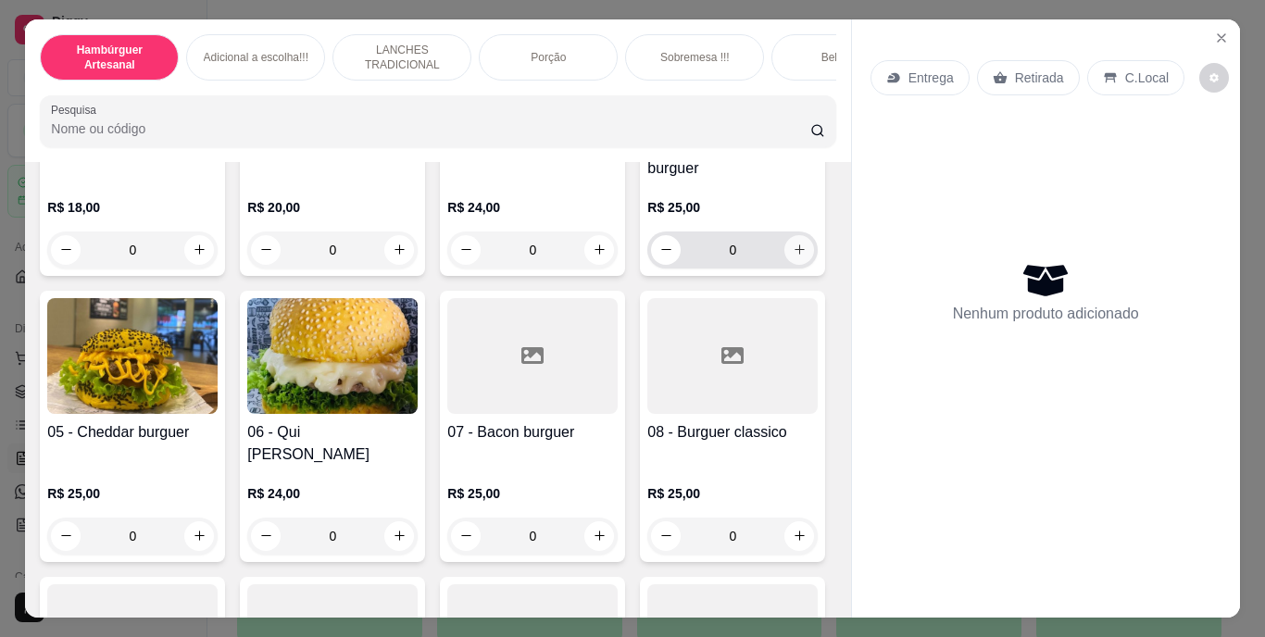
click at [793, 257] on icon "increase-product-quantity" at bounding box center [800, 250] width 14 height 14
type input "1"
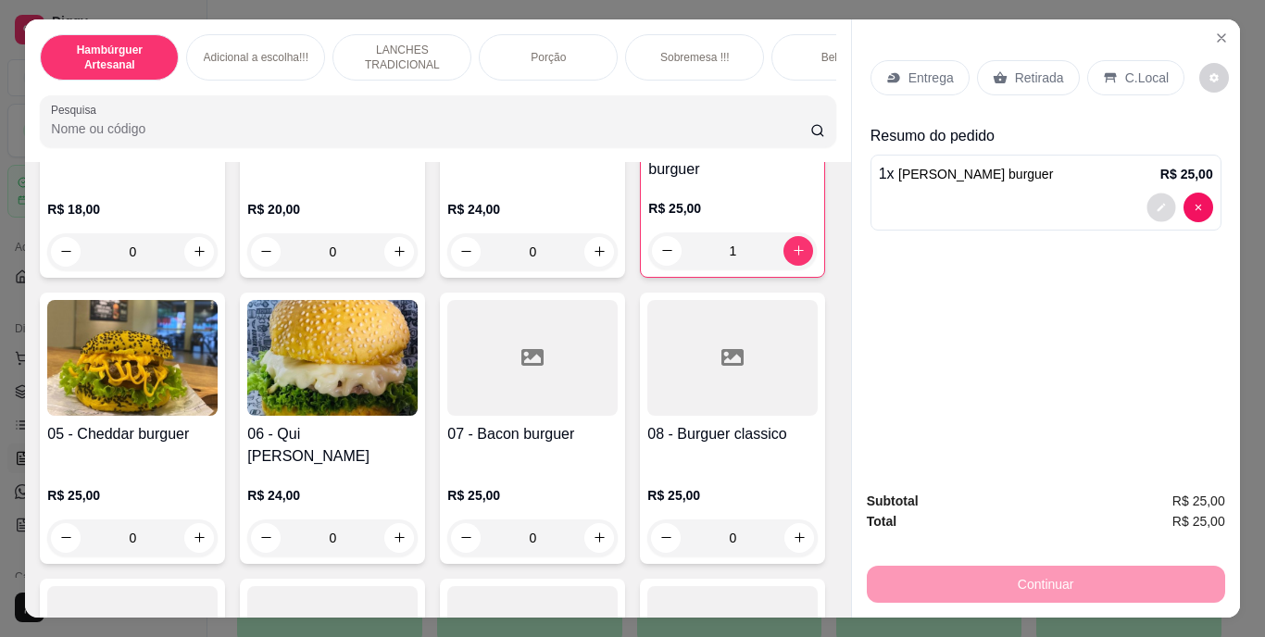
click at [1147, 195] on button "decrease-product-quantity" at bounding box center [1161, 207] width 29 height 29
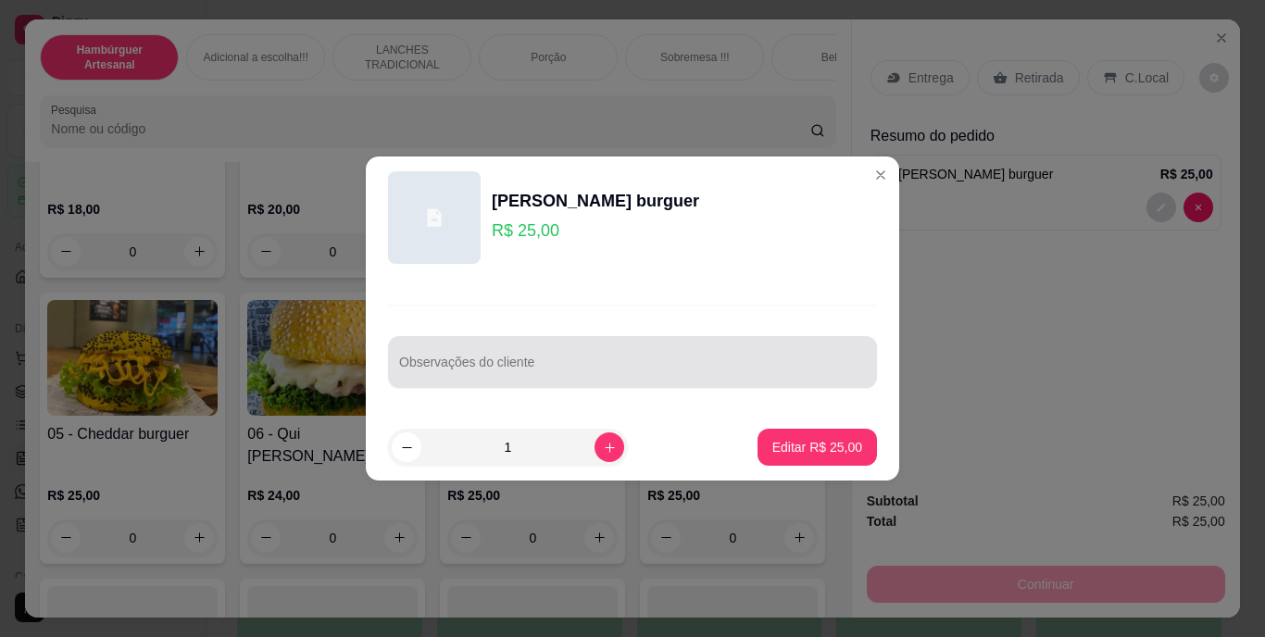
click at [451, 372] on input "Observações do cliente" at bounding box center [632, 369] width 467 height 19
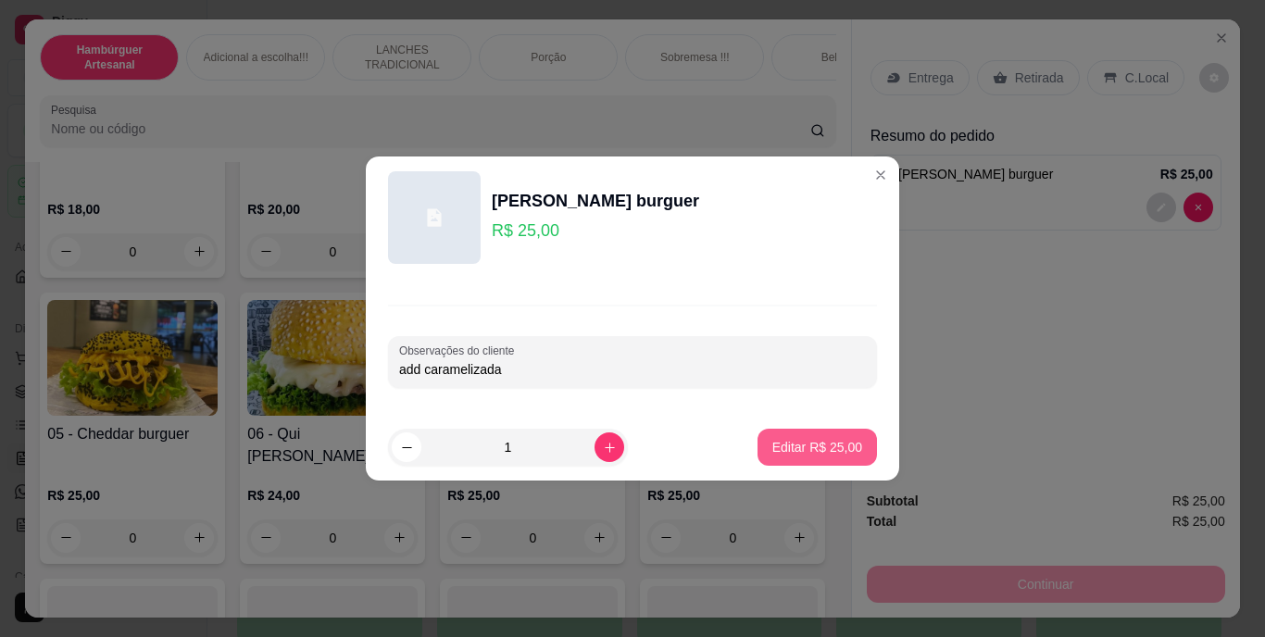
type input "add caramelizada"
click at [781, 442] on p "Editar R$ 25,00" at bounding box center [817, 447] width 90 height 19
type input "0"
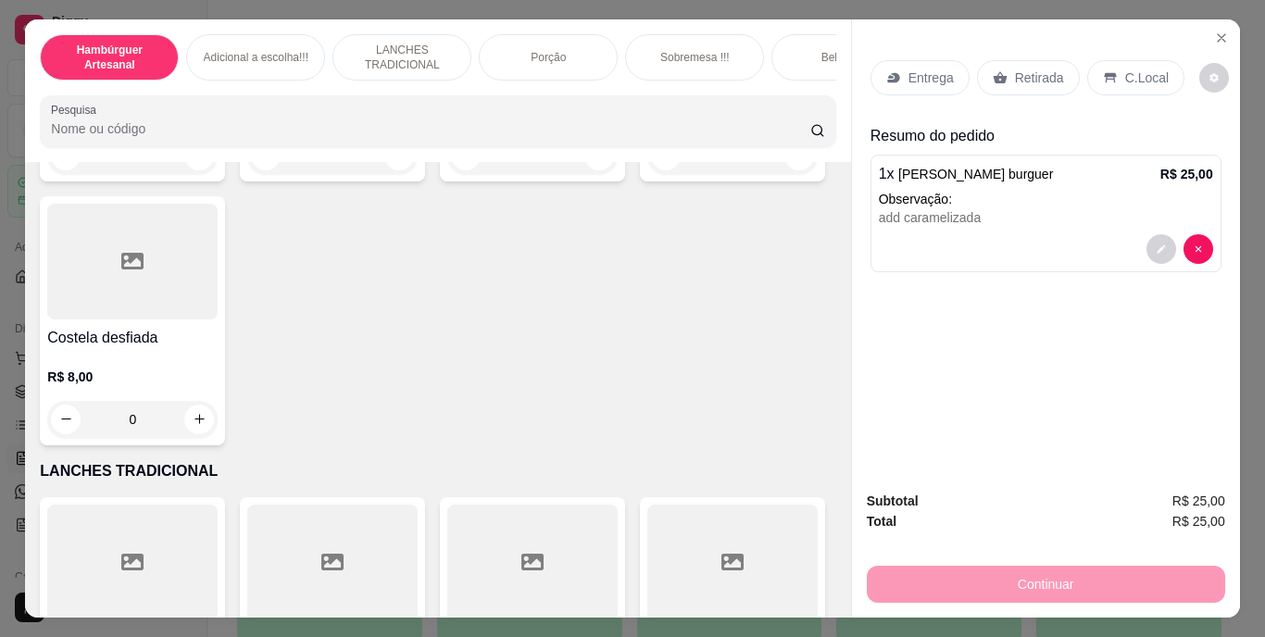
scroll to position [2408, 0]
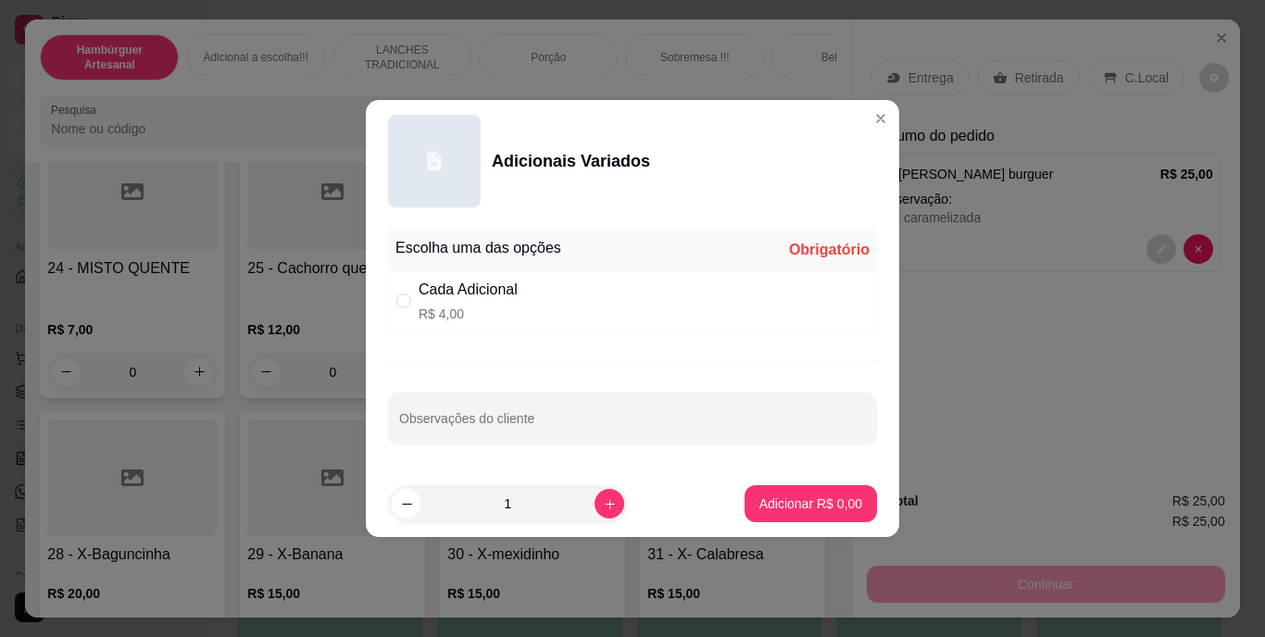
click at [463, 292] on div "Cada Adicional" at bounding box center [468, 290] width 99 height 22
radio input "true"
click at [831, 508] on p "Adicionar R$ 4,00" at bounding box center [810, 504] width 100 height 18
type input "1"
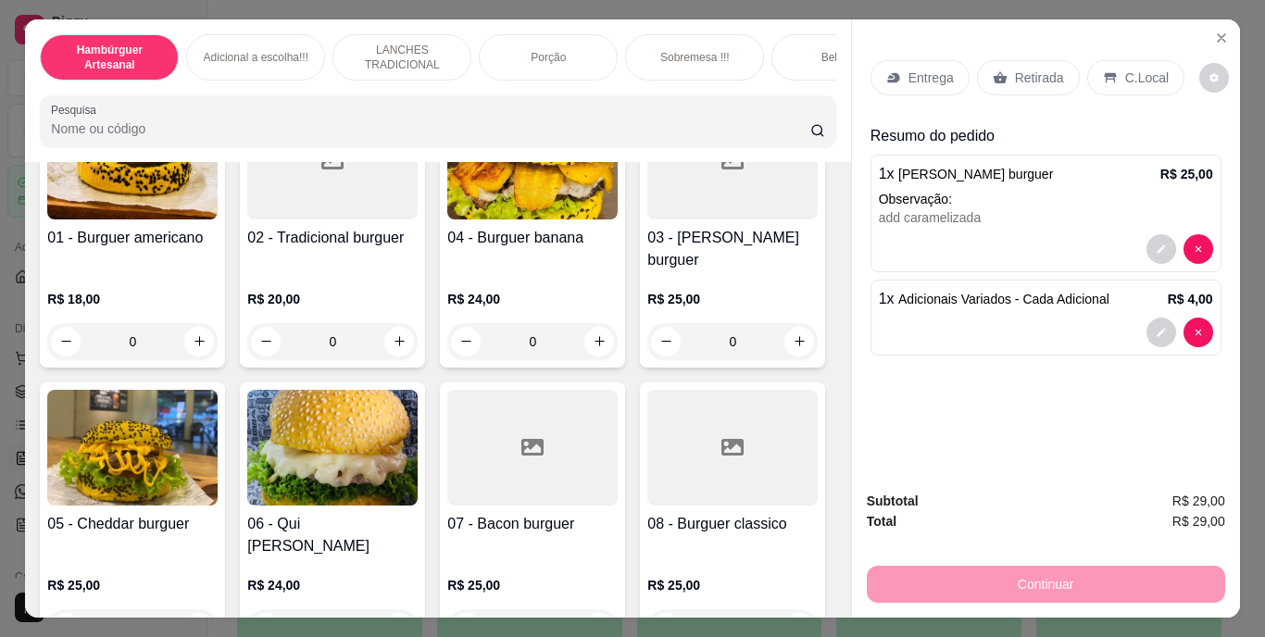
scroll to position [0, 0]
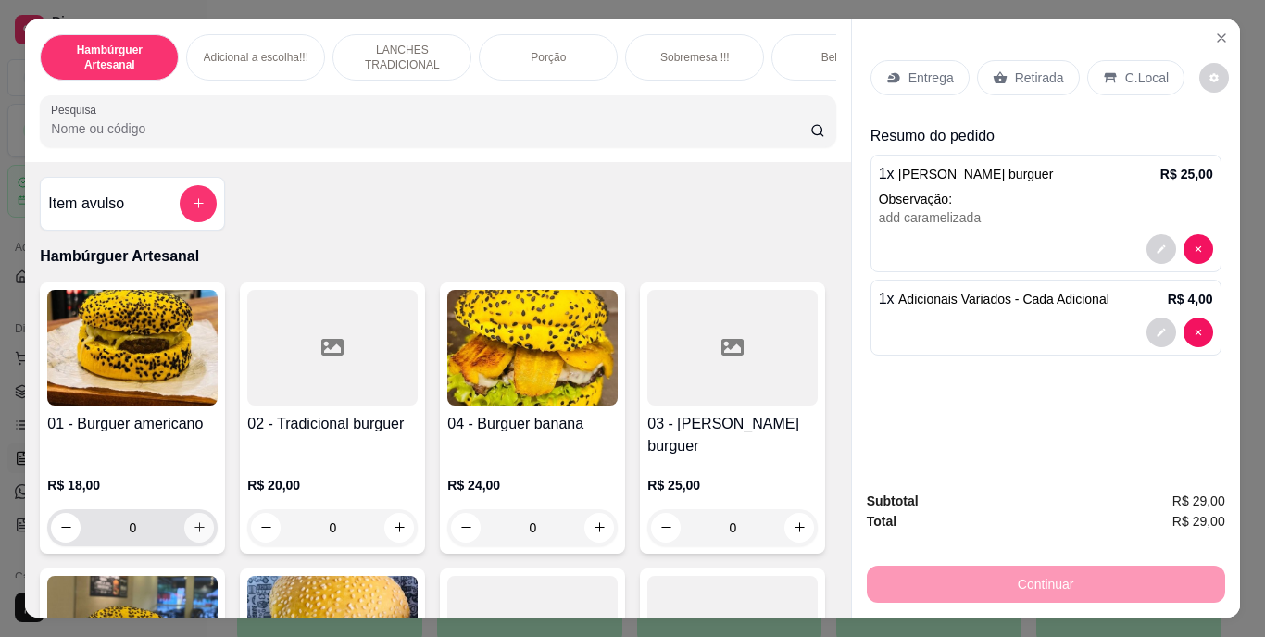
click at [198, 521] on icon "increase-product-quantity" at bounding box center [200, 528] width 14 height 14
type input "1"
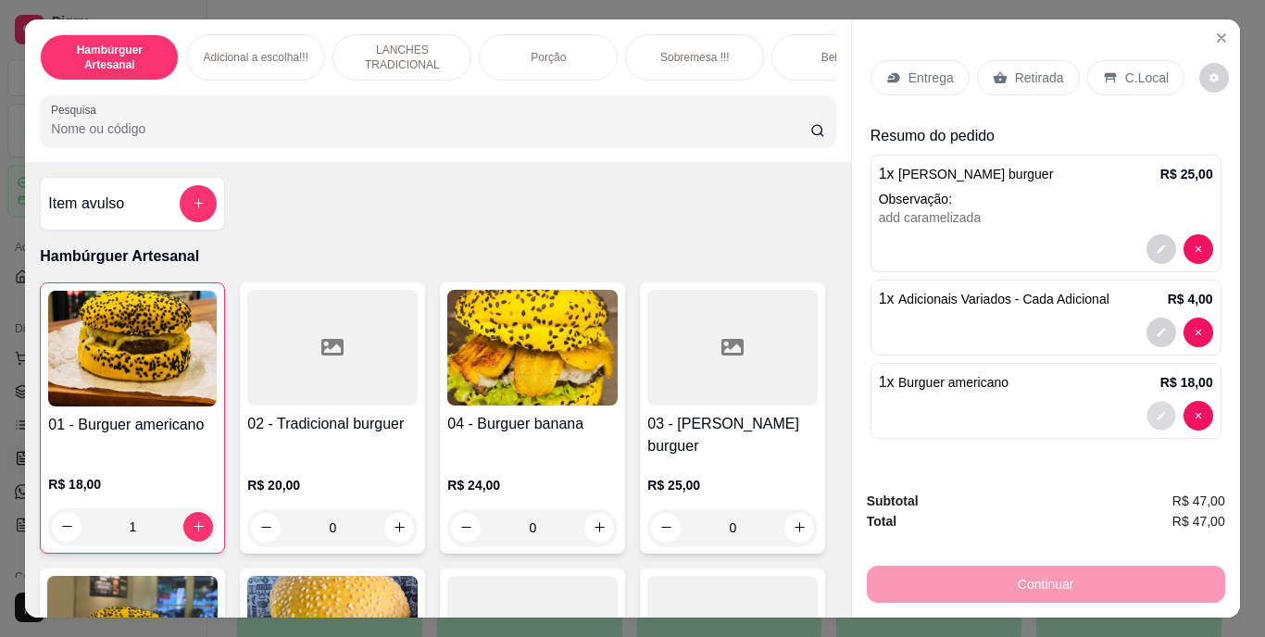
click at [1156, 411] on icon "decrease-product-quantity" at bounding box center [1161, 415] width 11 height 11
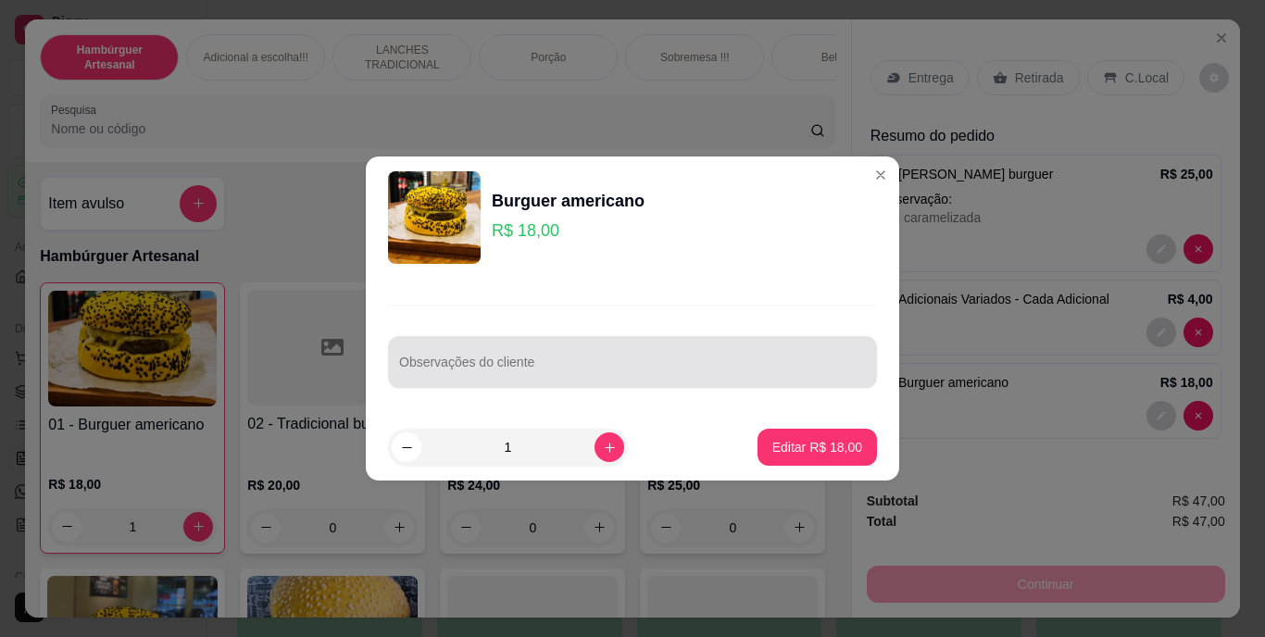
click at [751, 385] on div "Observações do cliente" at bounding box center [632, 362] width 489 height 52
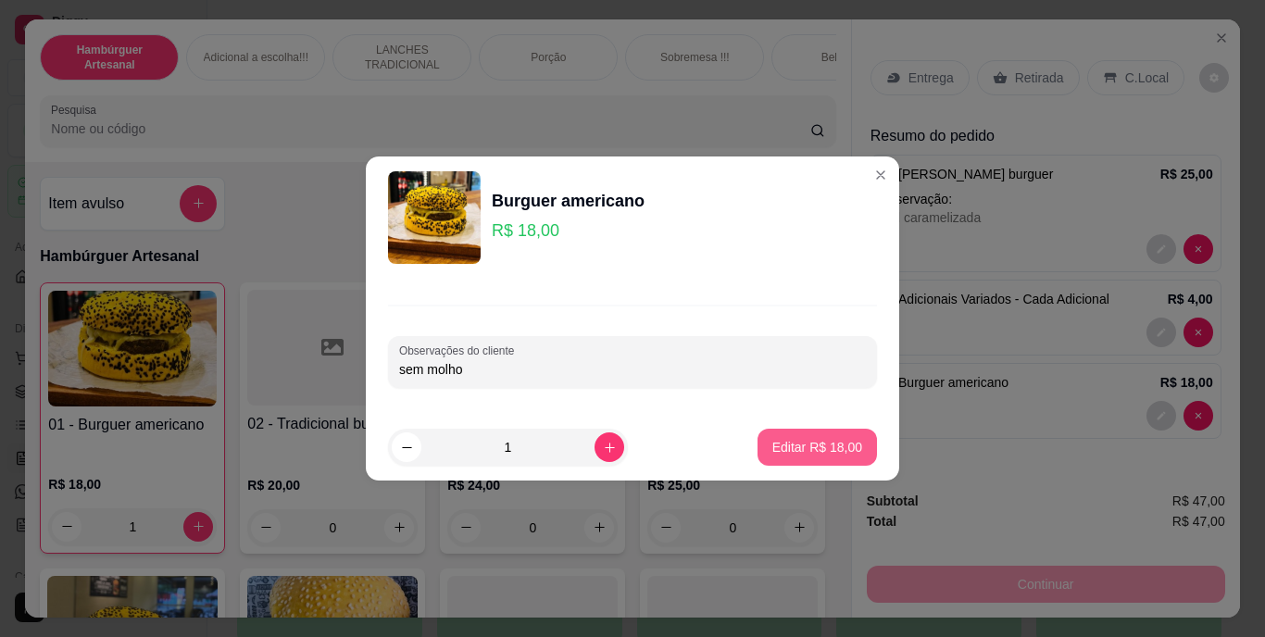
type input "sem molho"
click at [778, 440] on p "Editar R$ 18,00" at bounding box center [817, 447] width 90 height 19
type input "0"
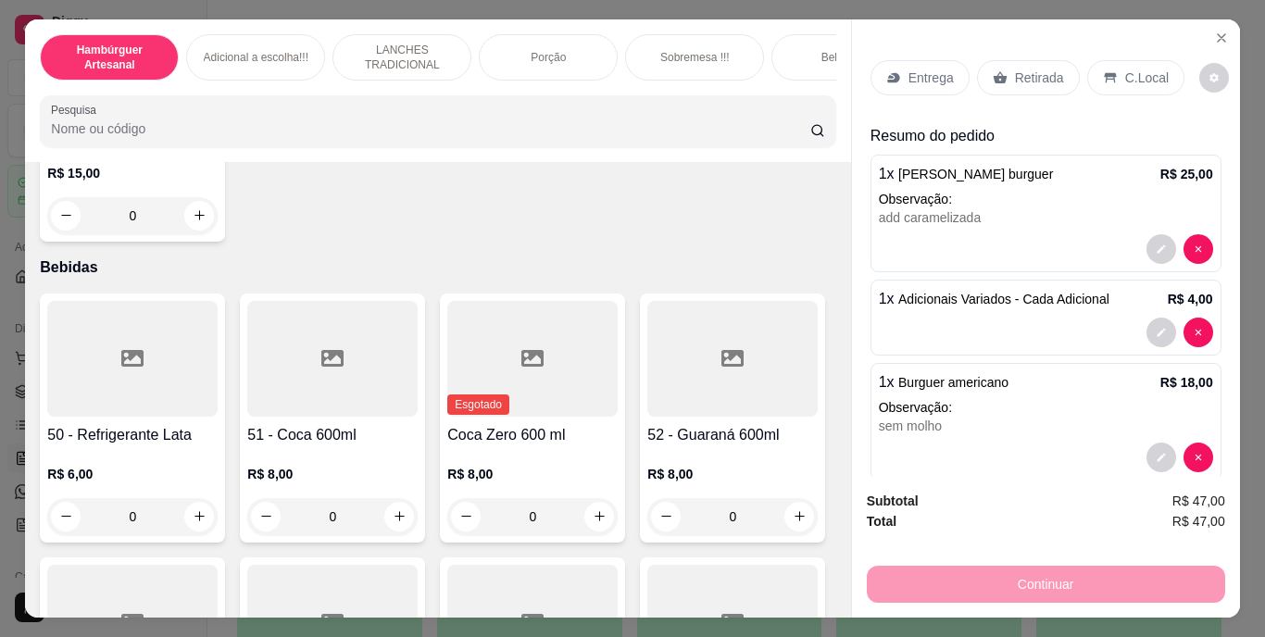
scroll to position [4075, 0]
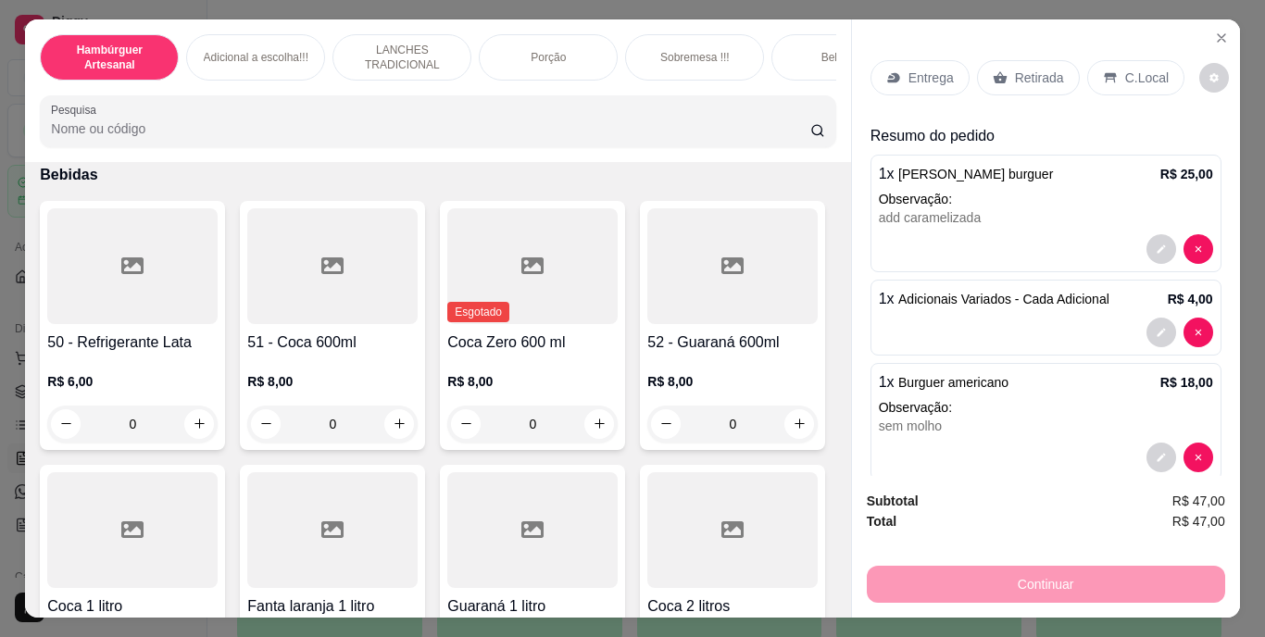
type input "1"
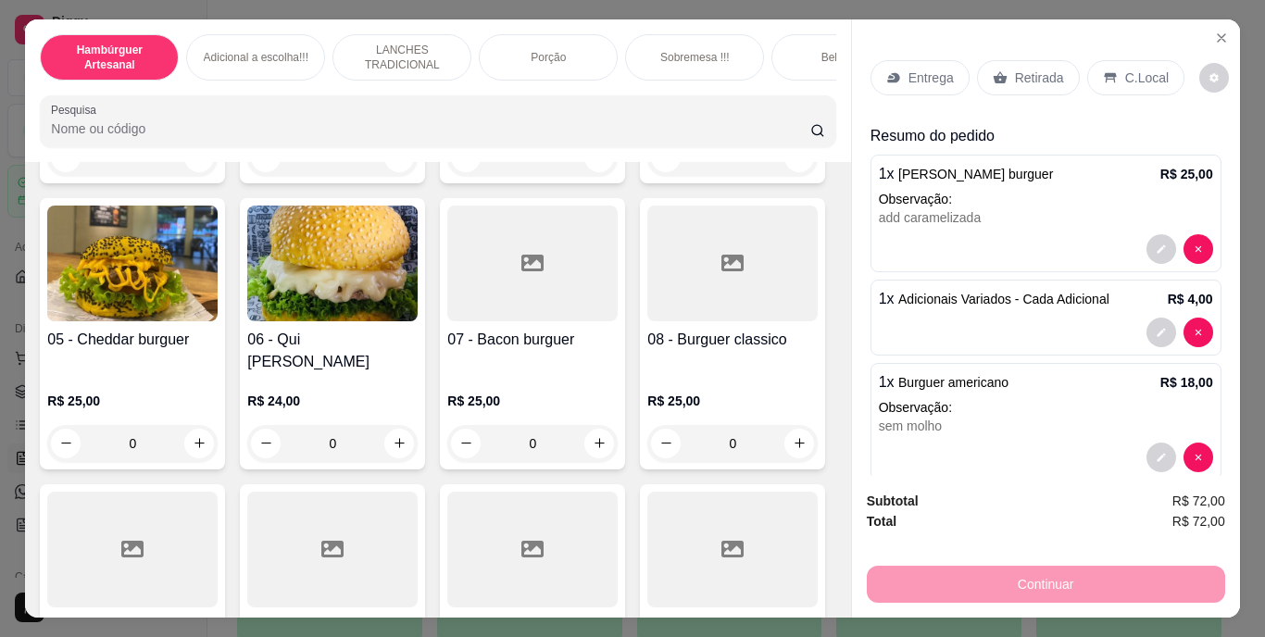
scroll to position [0, 0]
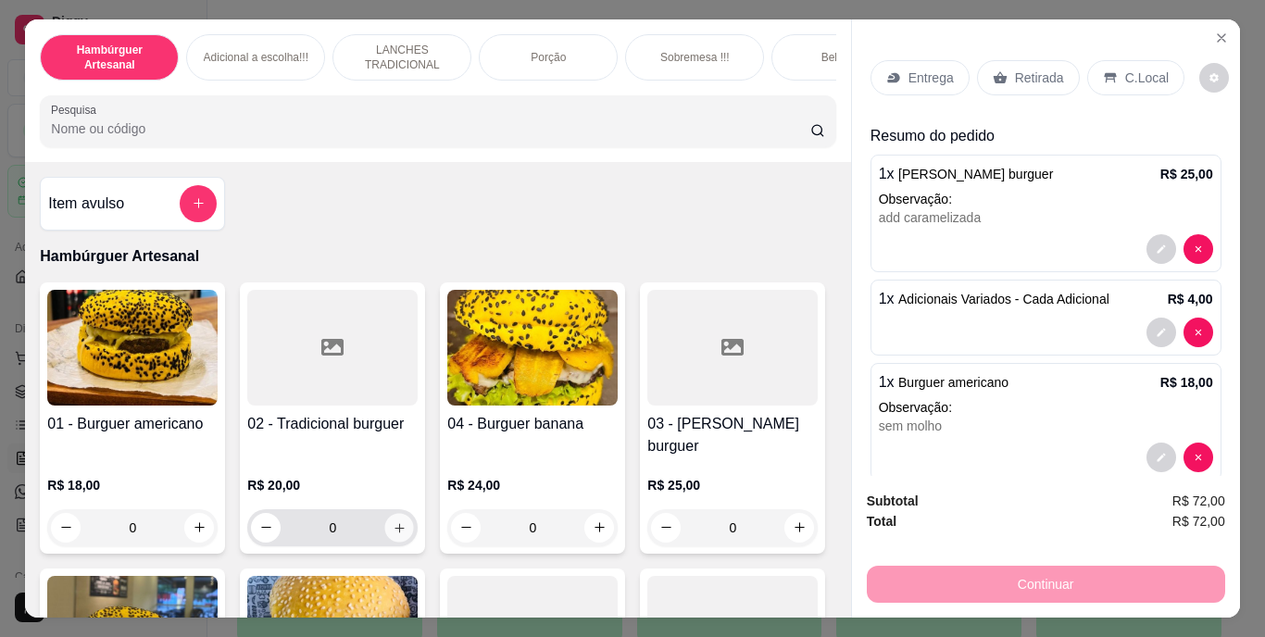
click at [389, 513] on button "increase-product-quantity" at bounding box center [399, 527] width 29 height 29
type input "1"
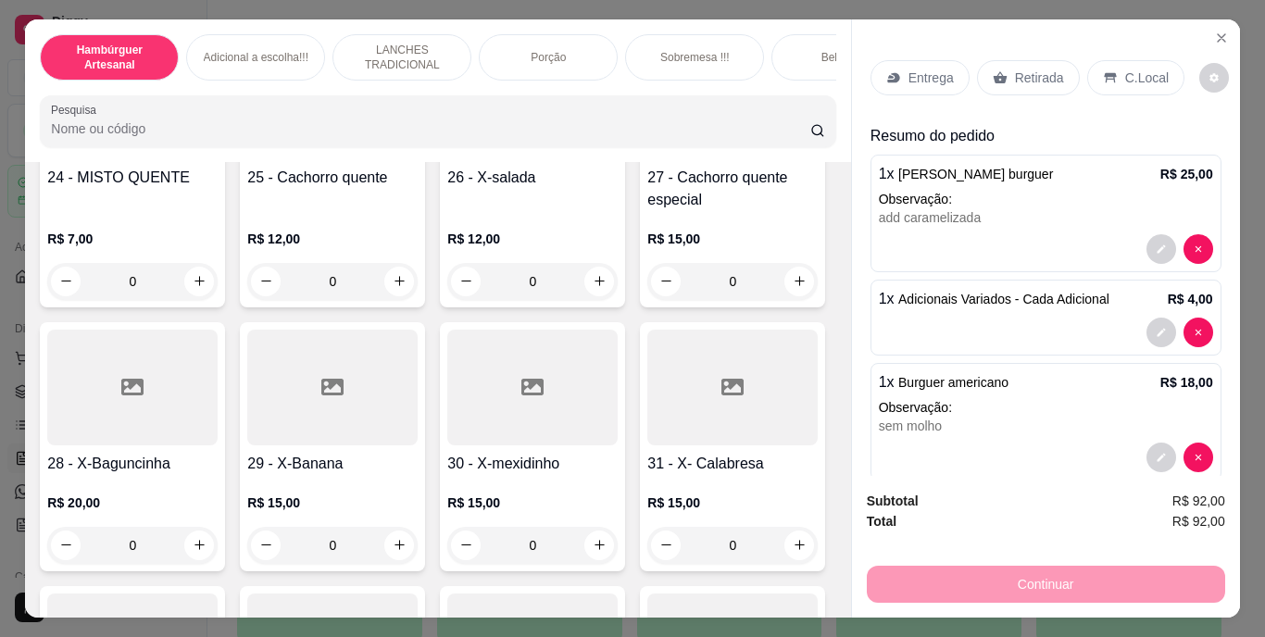
scroll to position [2316, 0]
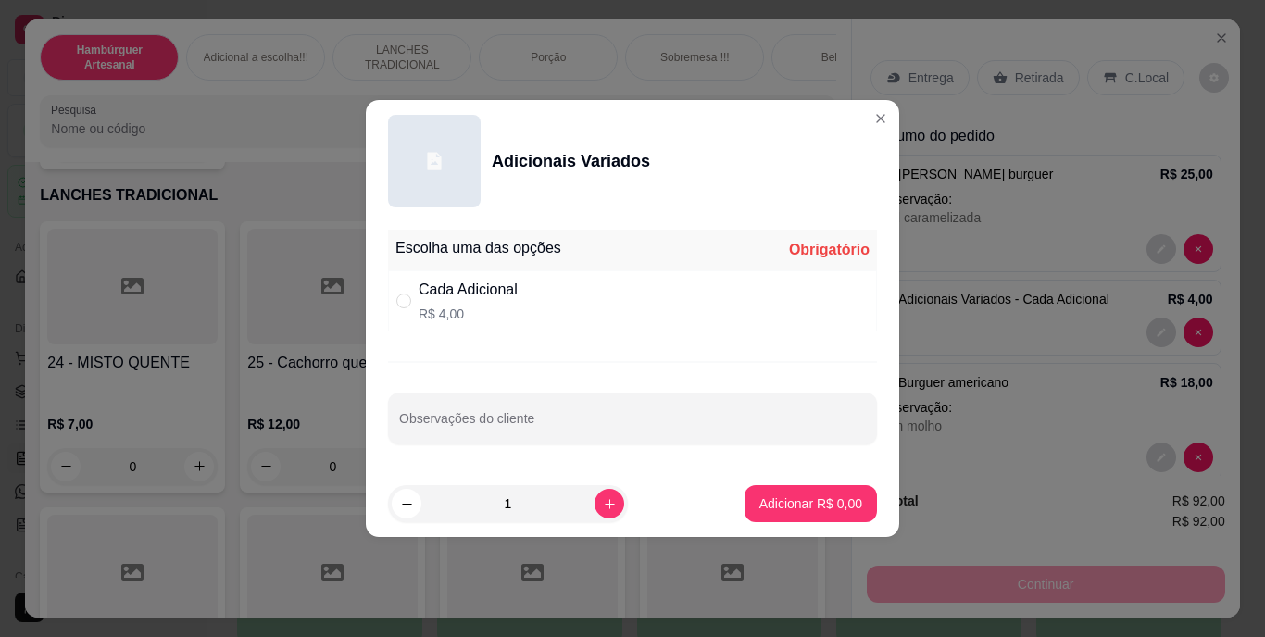
drag, startPoint x: 520, startPoint y: 303, endPoint x: 589, endPoint y: 450, distance: 162.8
click at [525, 315] on div "Cada Adicional R$ 4,00" at bounding box center [632, 300] width 489 height 61
radio input "true"
click at [611, 423] on input "Observações do cliente" at bounding box center [632, 426] width 467 height 19
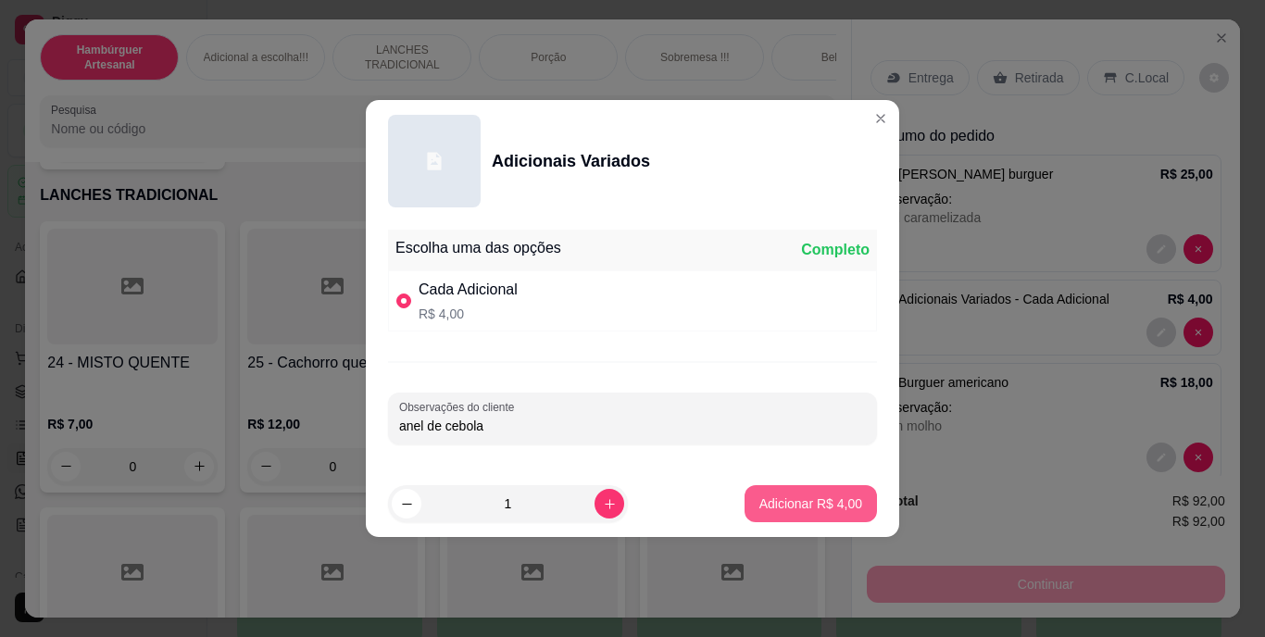
type input "anel de cebola"
click at [772, 506] on p "Adicionar R$ 4,00" at bounding box center [810, 504] width 100 height 18
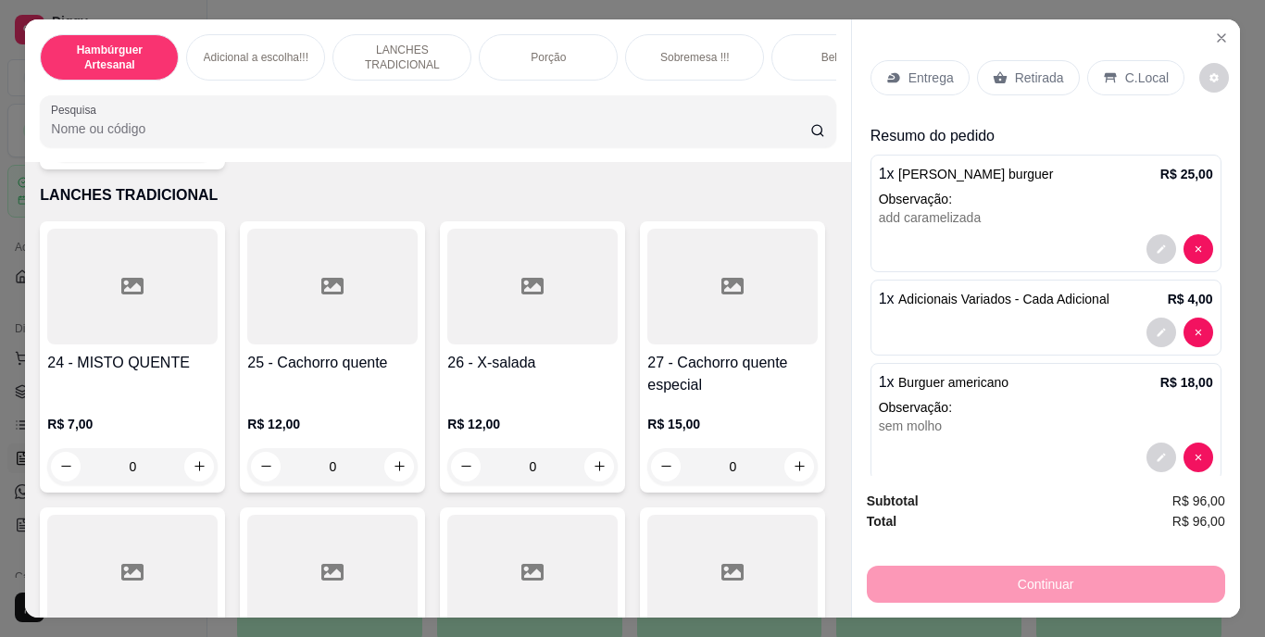
click at [994, 377] on span "Burguer americano" at bounding box center [953, 382] width 110 height 15
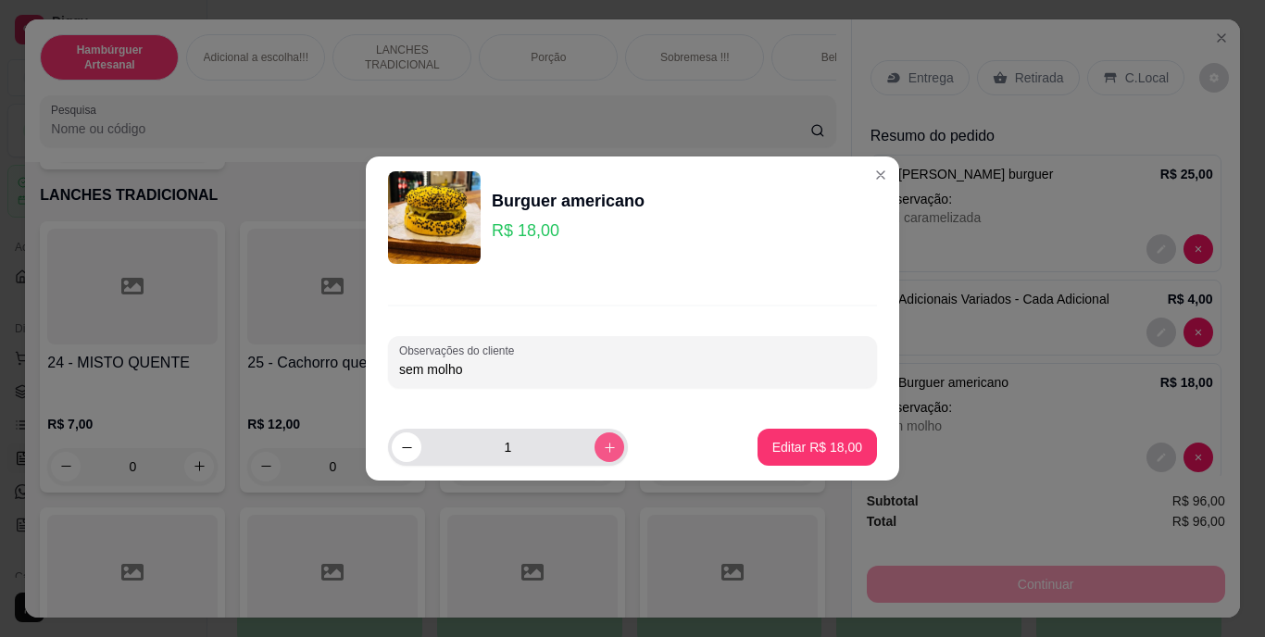
click at [605, 450] on icon "increase-product-quantity" at bounding box center [610, 448] width 10 height 10
type input "2"
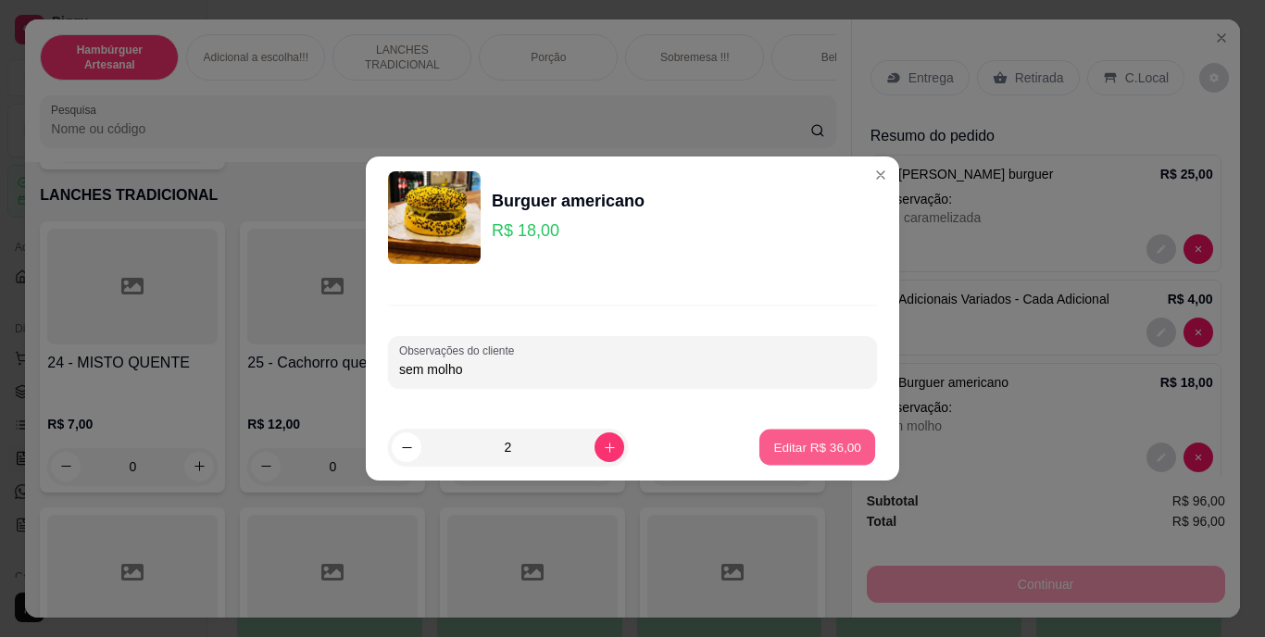
click at [809, 452] on p "Editar R$ 36,00" at bounding box center [816, 447] width 87 height 18
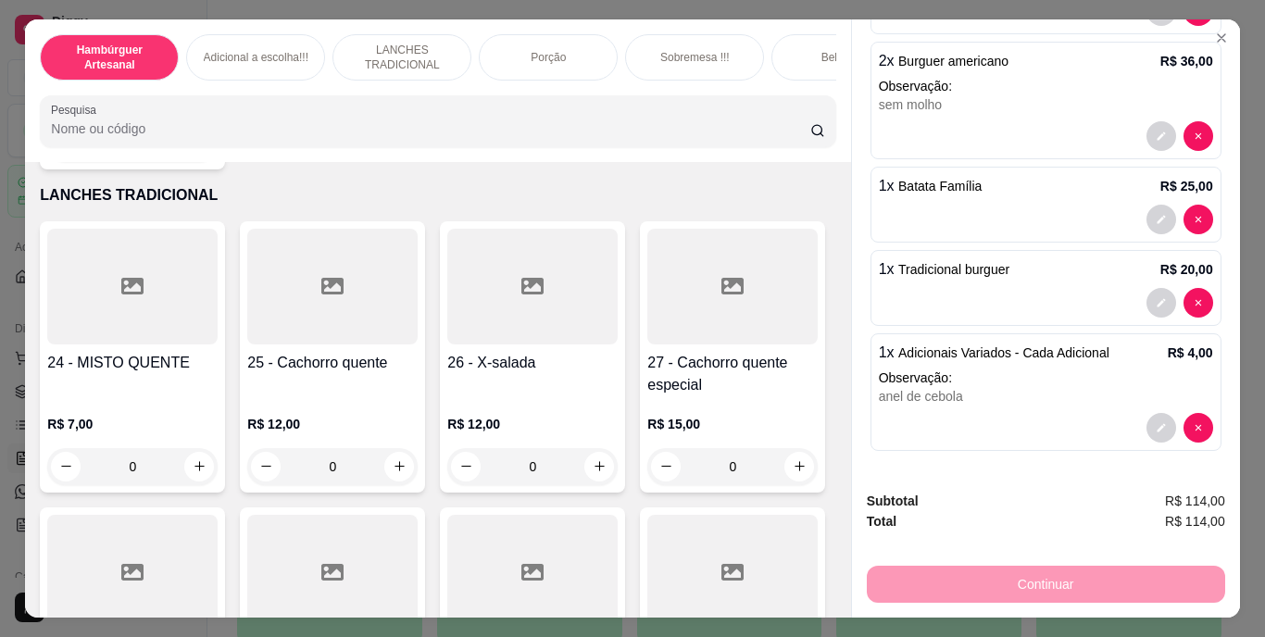
scroll to position [0, 0]
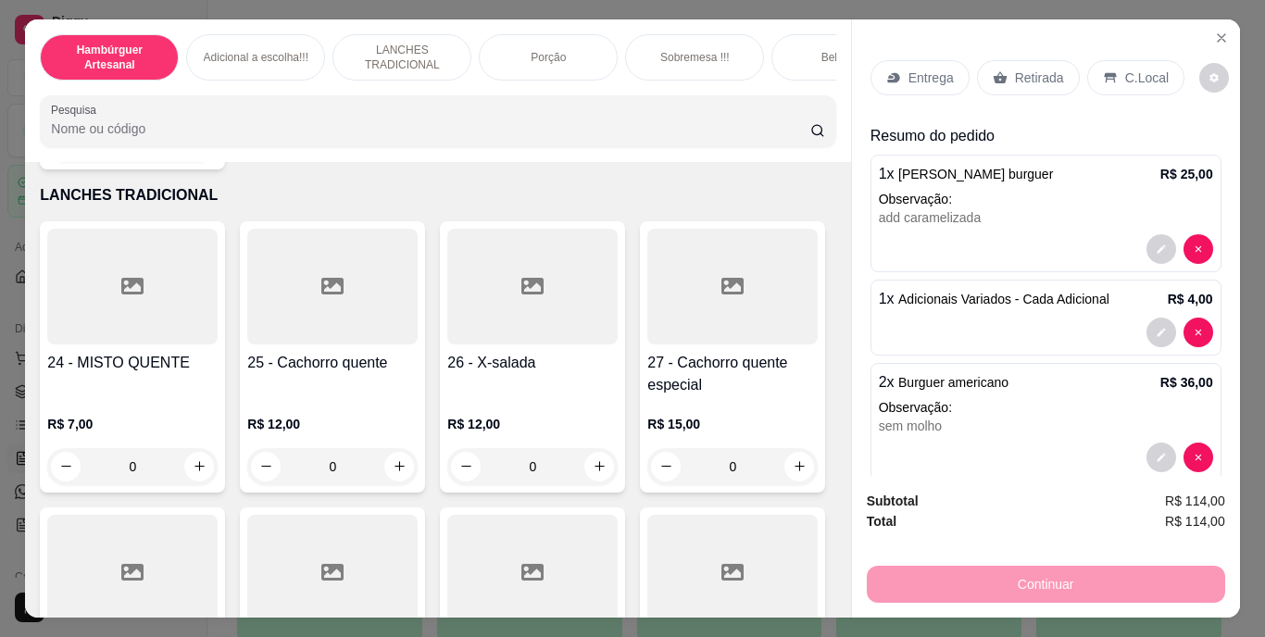
click at [936, 73] on p "Entrega" at bounding box center [931, 78] width 45 height 19
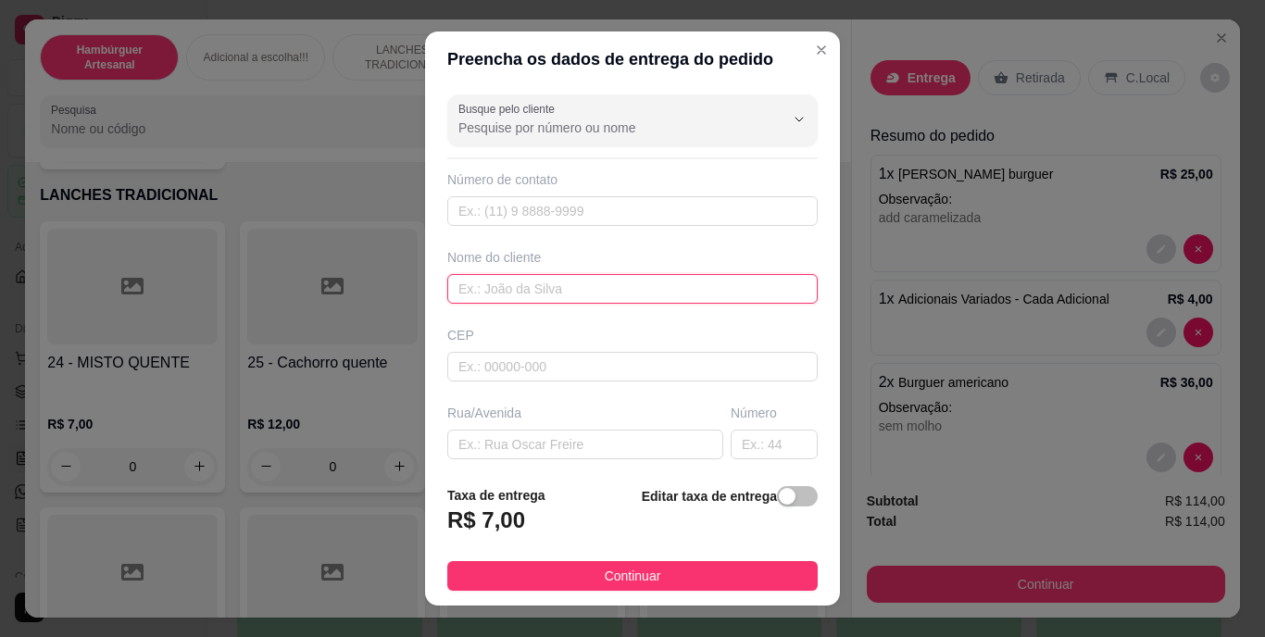
click at [639, 298] on input "text" at bounding box center [632, 289] width 370 height 30
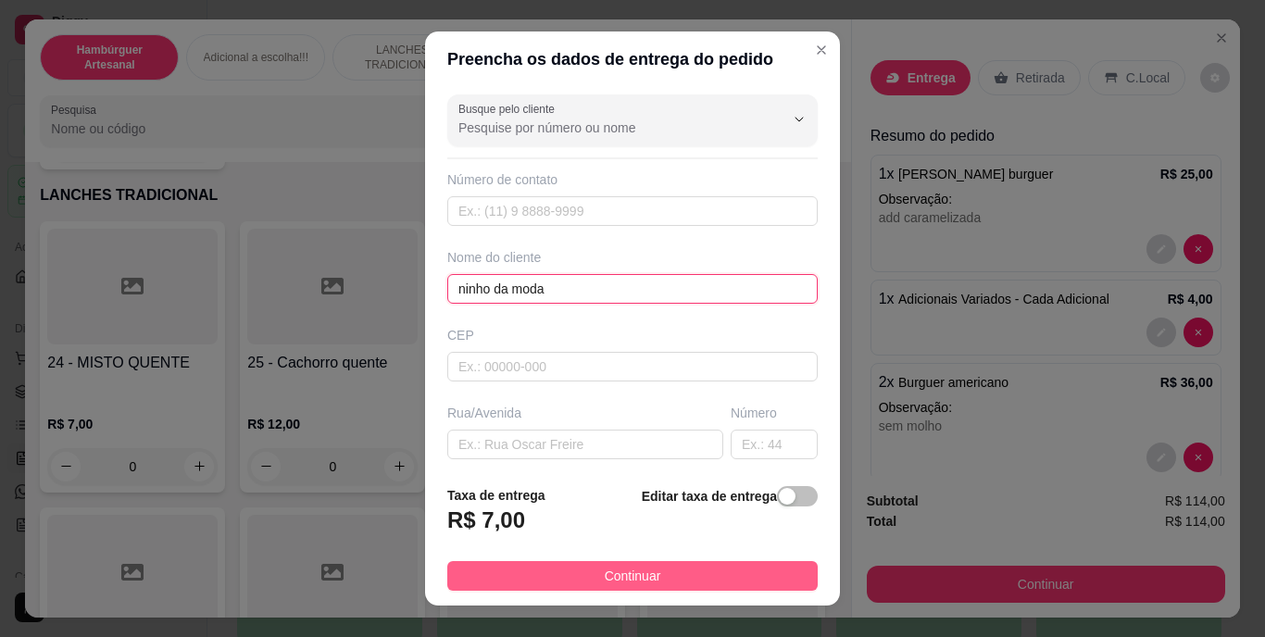
type input "ninho da moda"
click at [616, 574] on span "Continuar" at bounding box center [633, 576] width 57 height 20
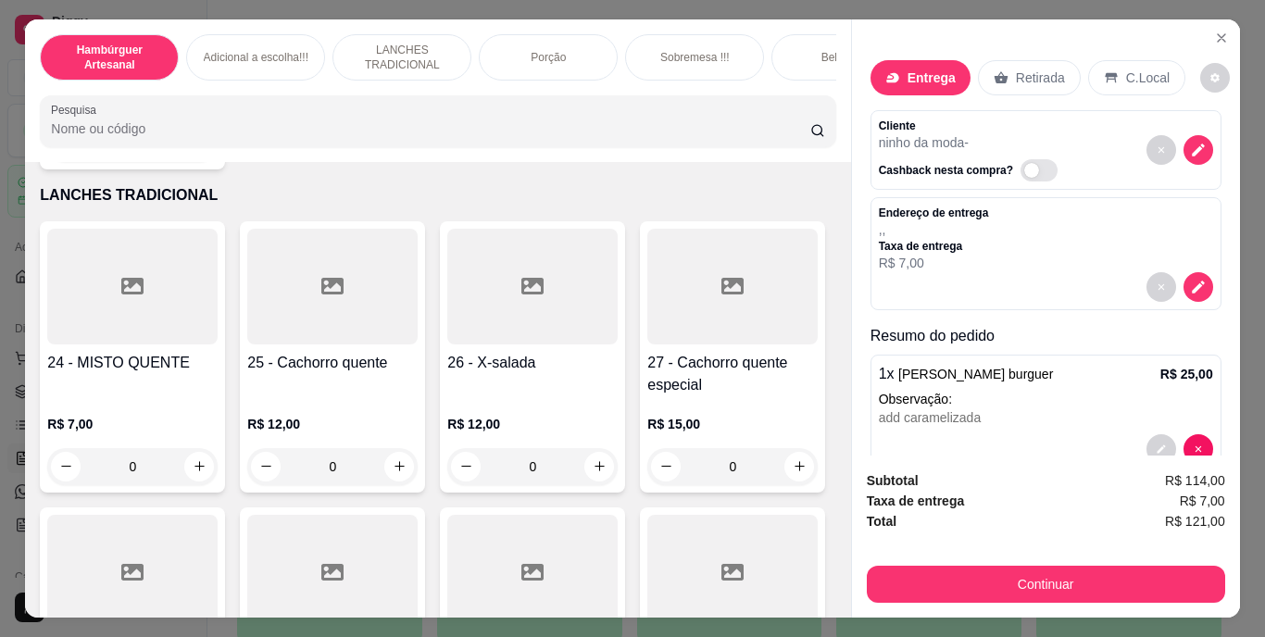
drag, startPoint x: 703, startPoint y: 577, endPoint x: 794, endPoint y: 585, distance: 91.2
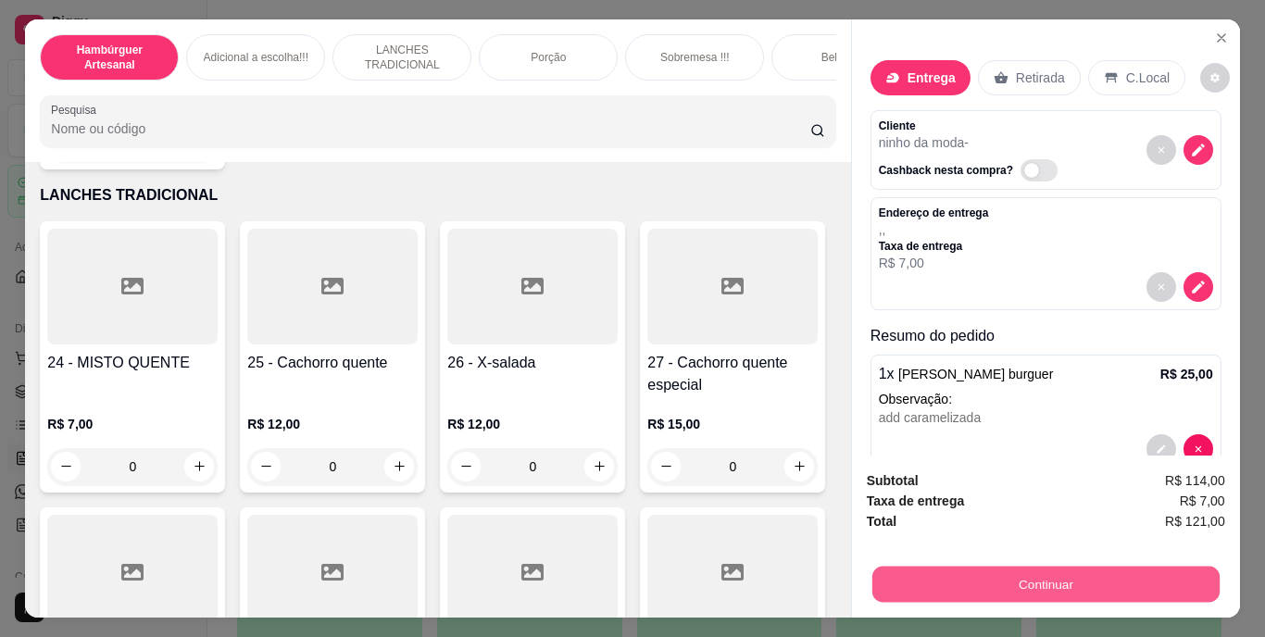
click at [945, 570] on button "Continuar" at bounding box center [1045, 585] width 347 height 36
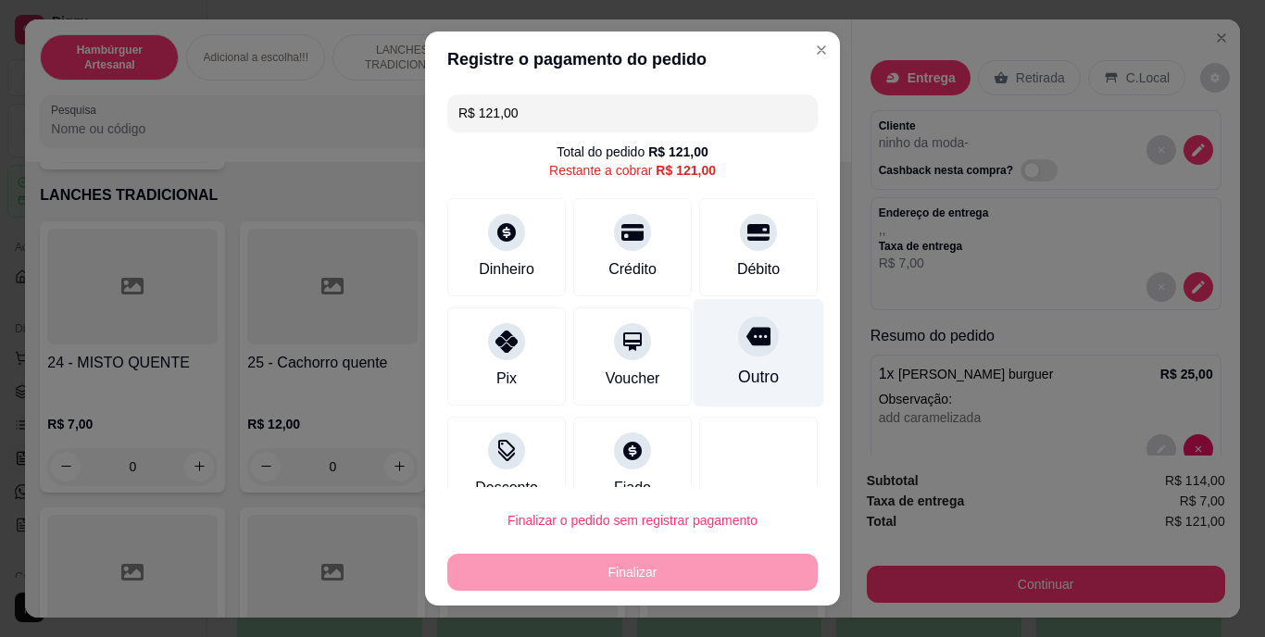
click at [738, 381] on div "Outro" at bounding box center [758, 378] width 41 height 24
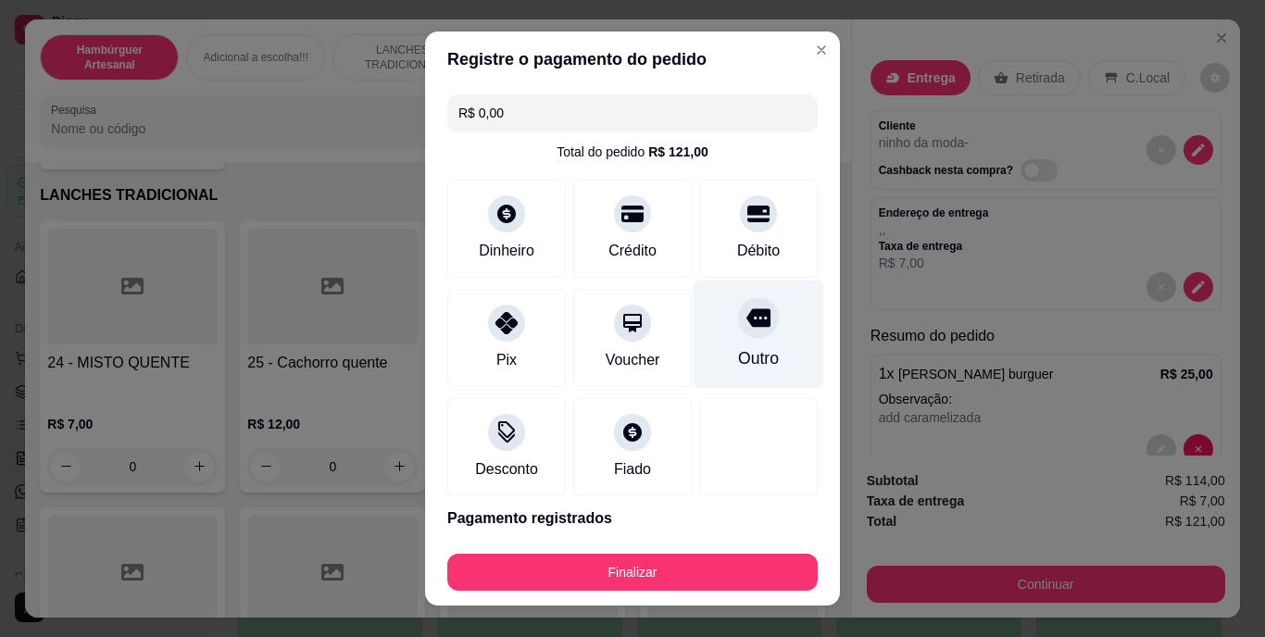
type input "R$ 0,00"
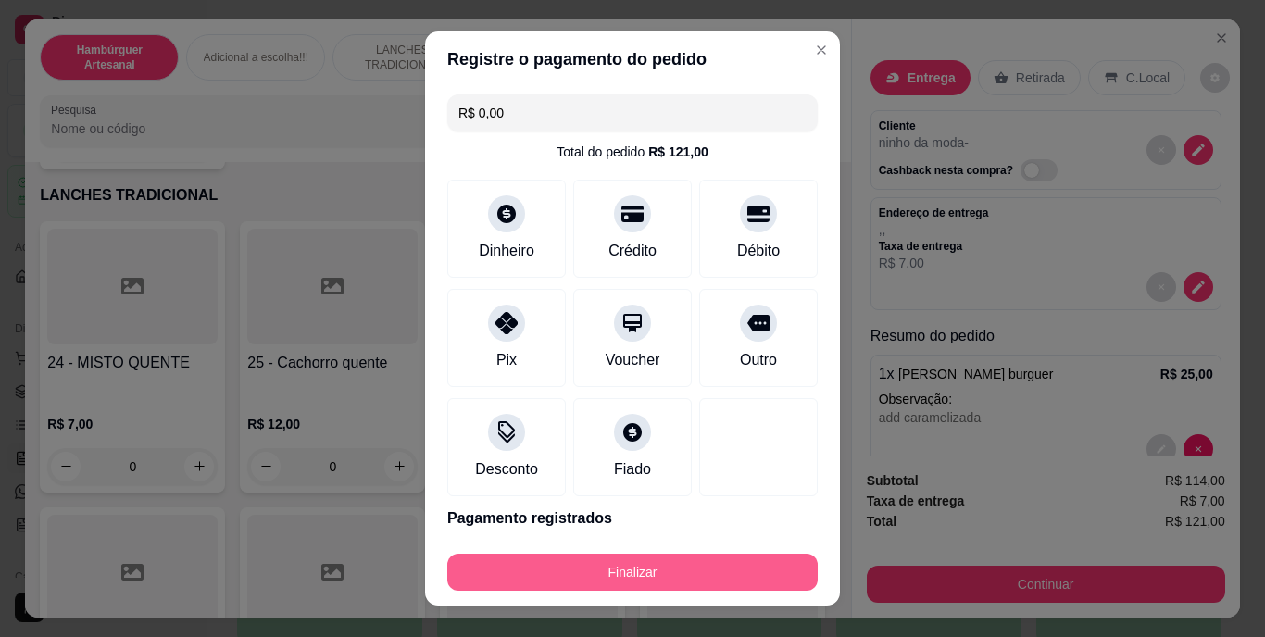
click at [719, 555] on button "Finalizar" at bounding box center [632, 572] width 370 height 37
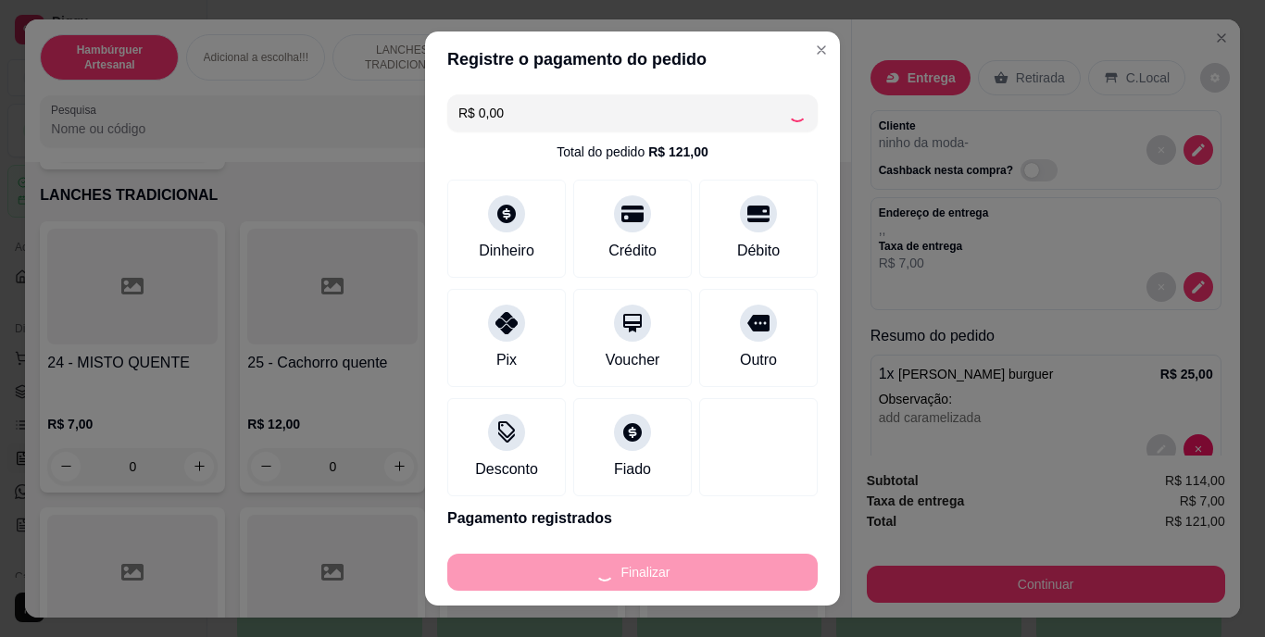
type input "0"
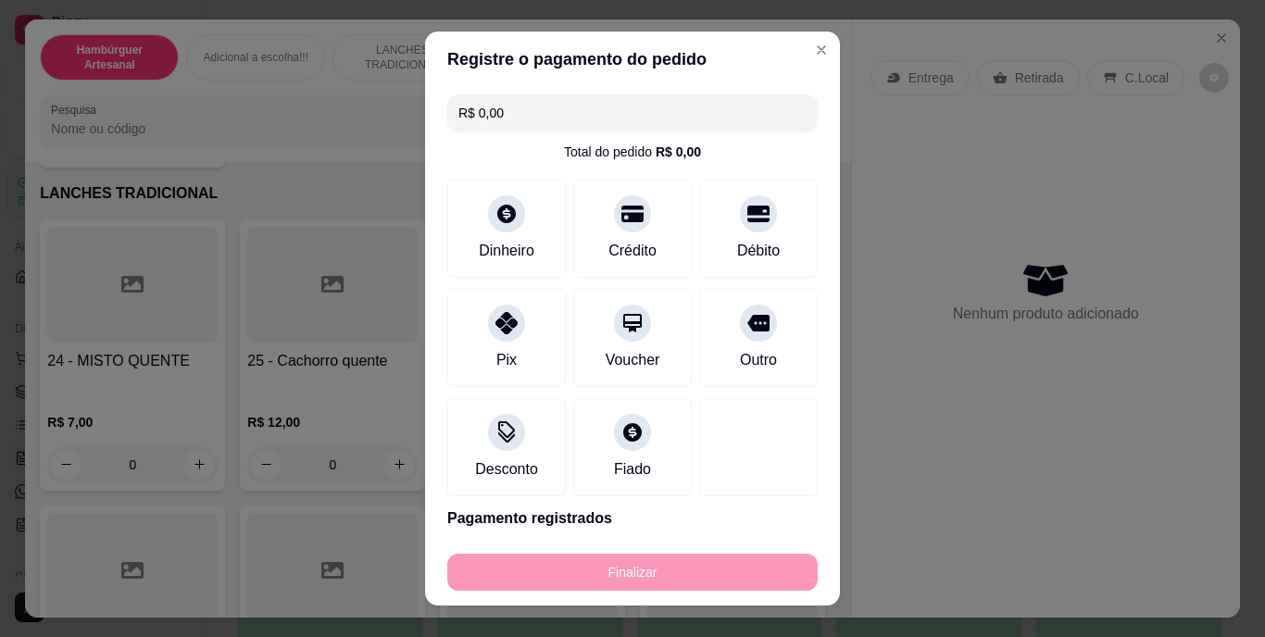
type input "-R$ 121,00"
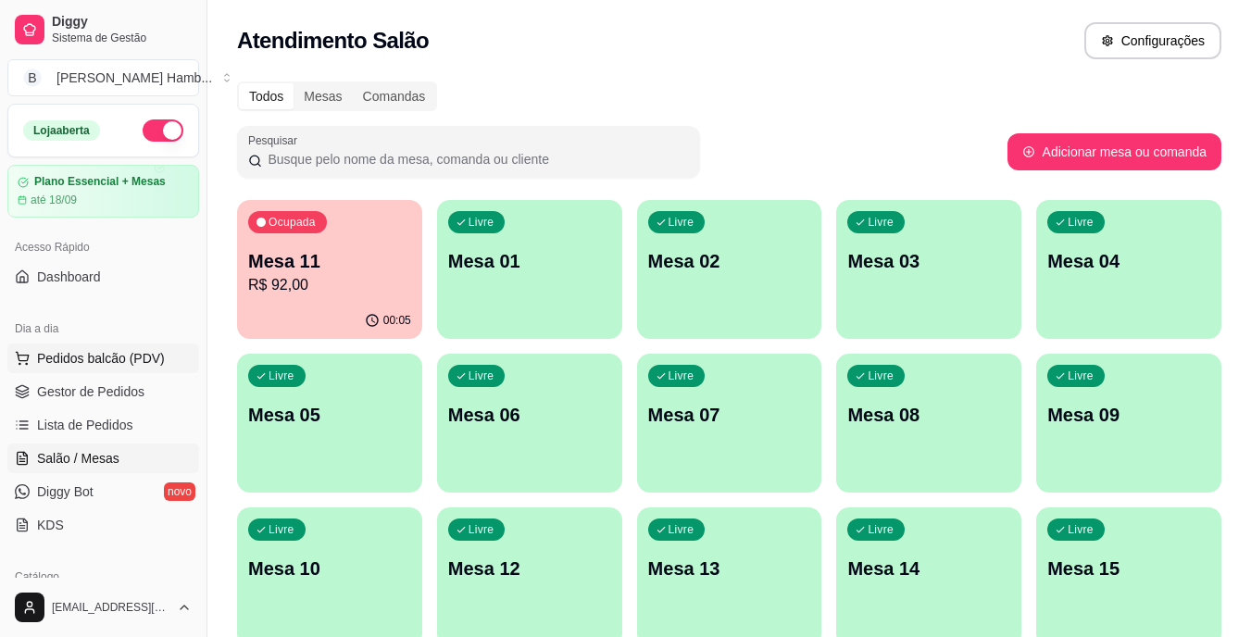
click at [64, 357] on span "Pedidos balcão (PDV)" at bounding box center [101, 358] width 128 height 19
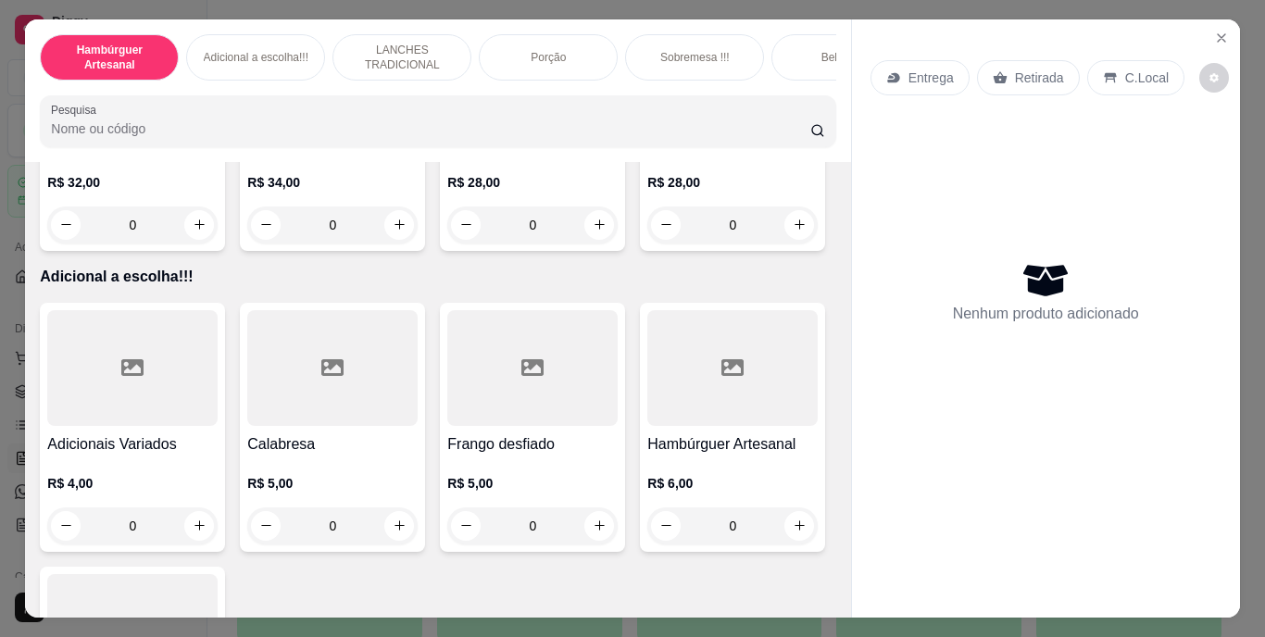
scroll to position [1852, 0]
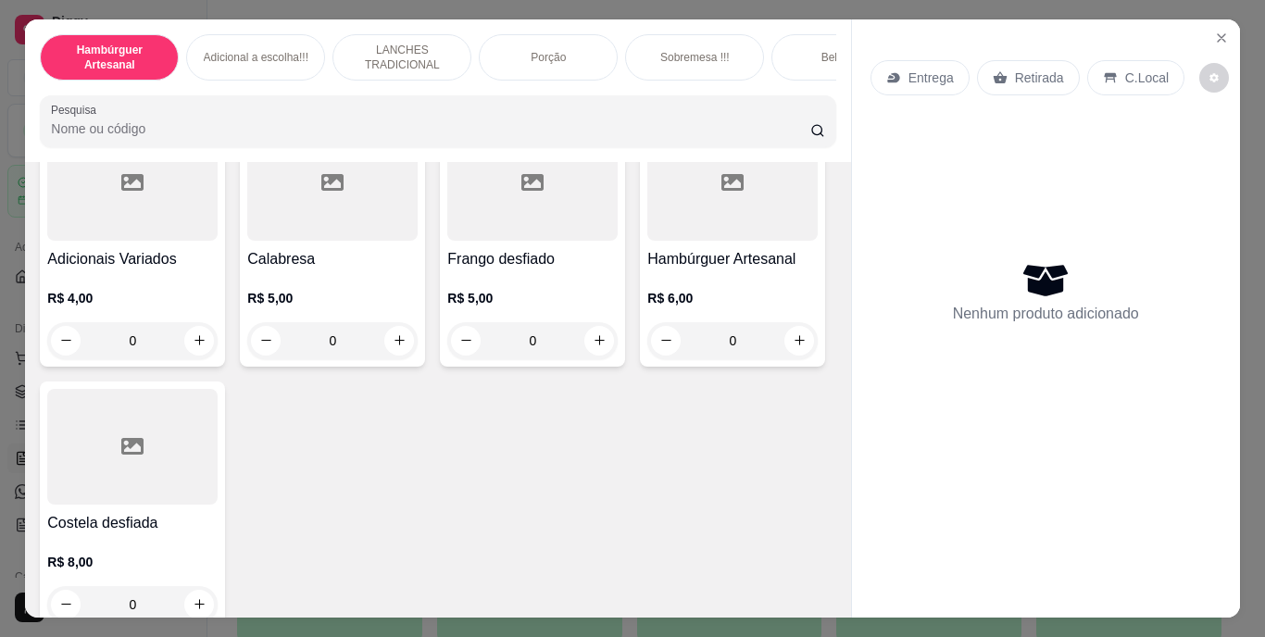
type input "1"
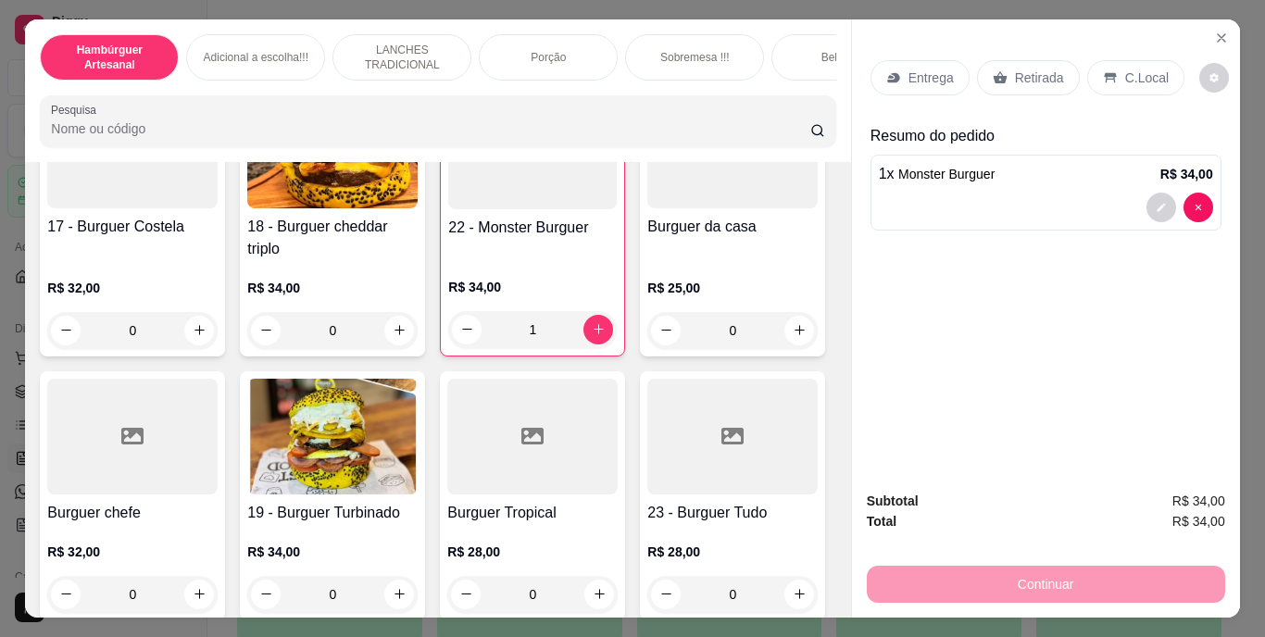
scroll to position [1112, 0]
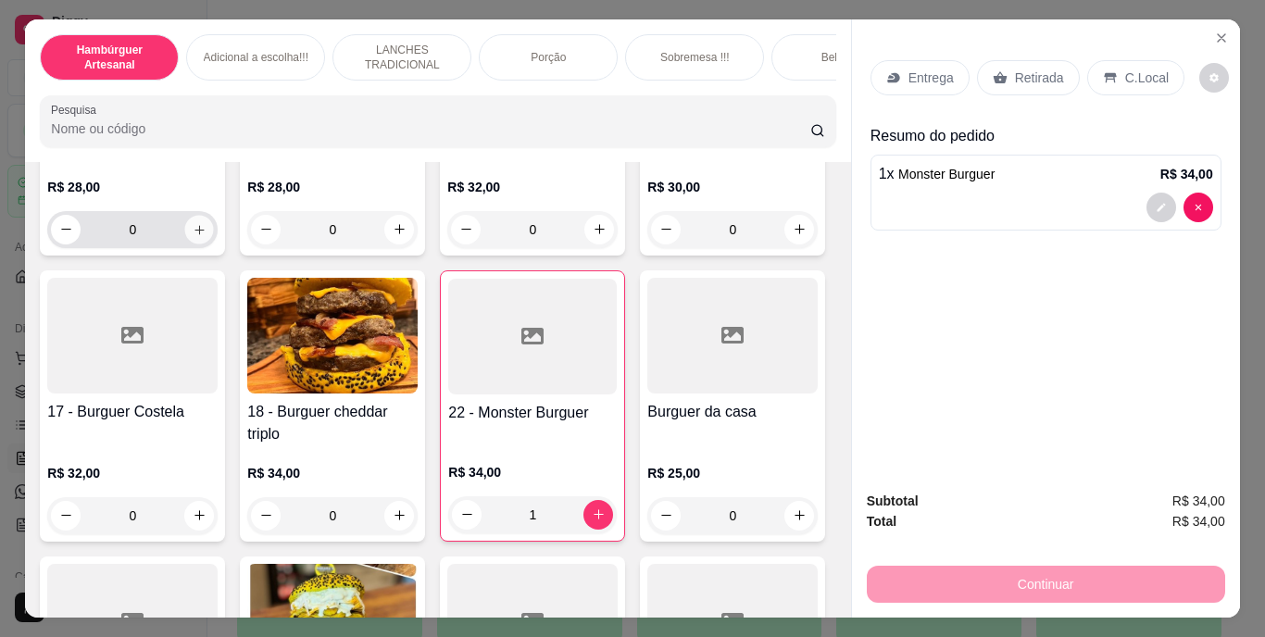
click at [203, 244] on button "increase-product-quantity" at bounding box center [199, 229] width 29 height 29
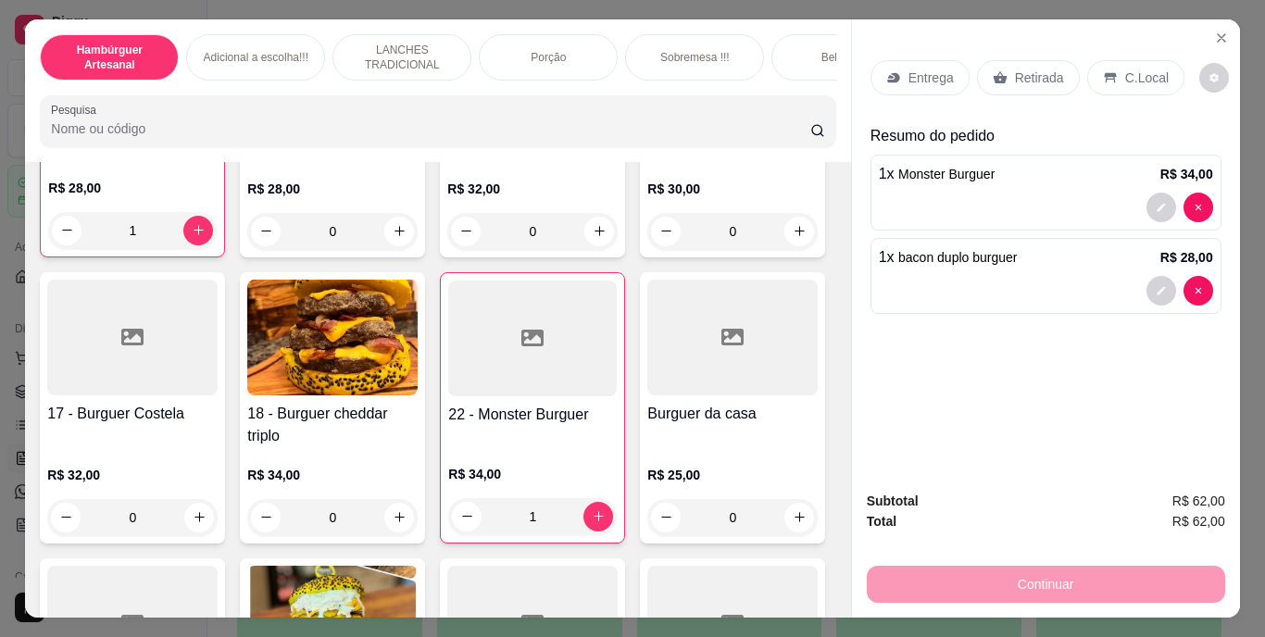
click at [203, 249] on div "R$ 28,00 1" at bounding box center [132, 214] width 169 height 70
click at [195, 237] on icon "increase-product-quantity" at bounding box center [199, 230] width 14 height 14
type input "2"
click at [892, 77] on icon at bounding box center [893, 77] width 15 height 15
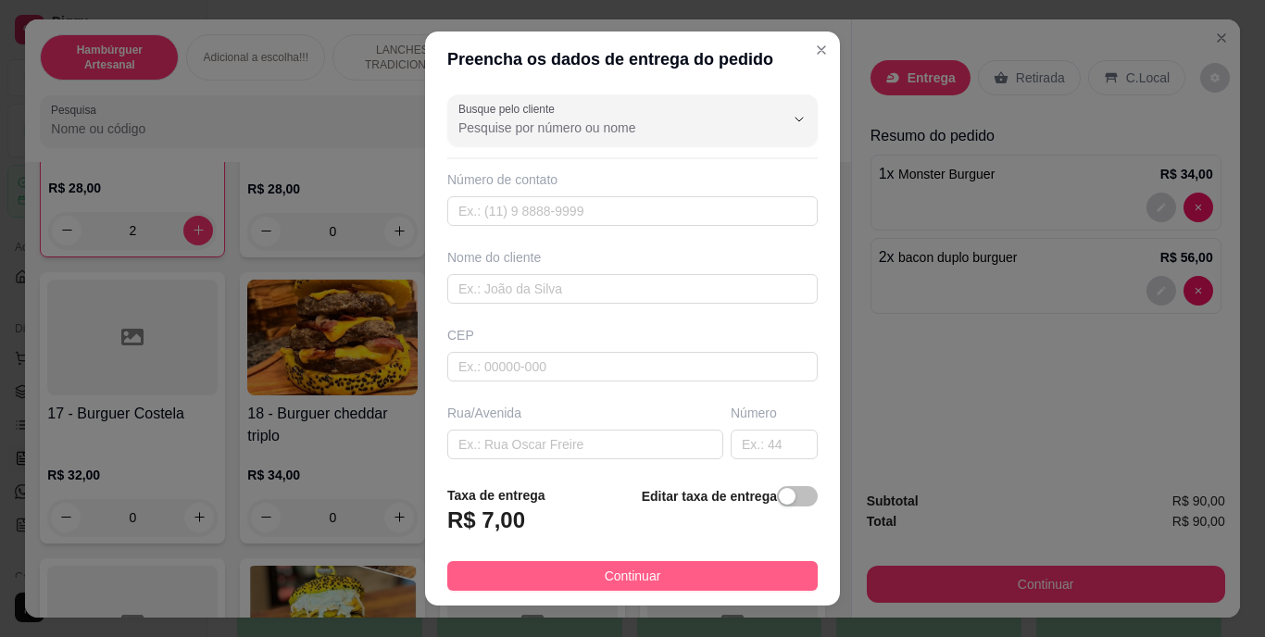
click at [534, 567] on button "Continuar" at bounding box center [632, 576] width 370 height 30
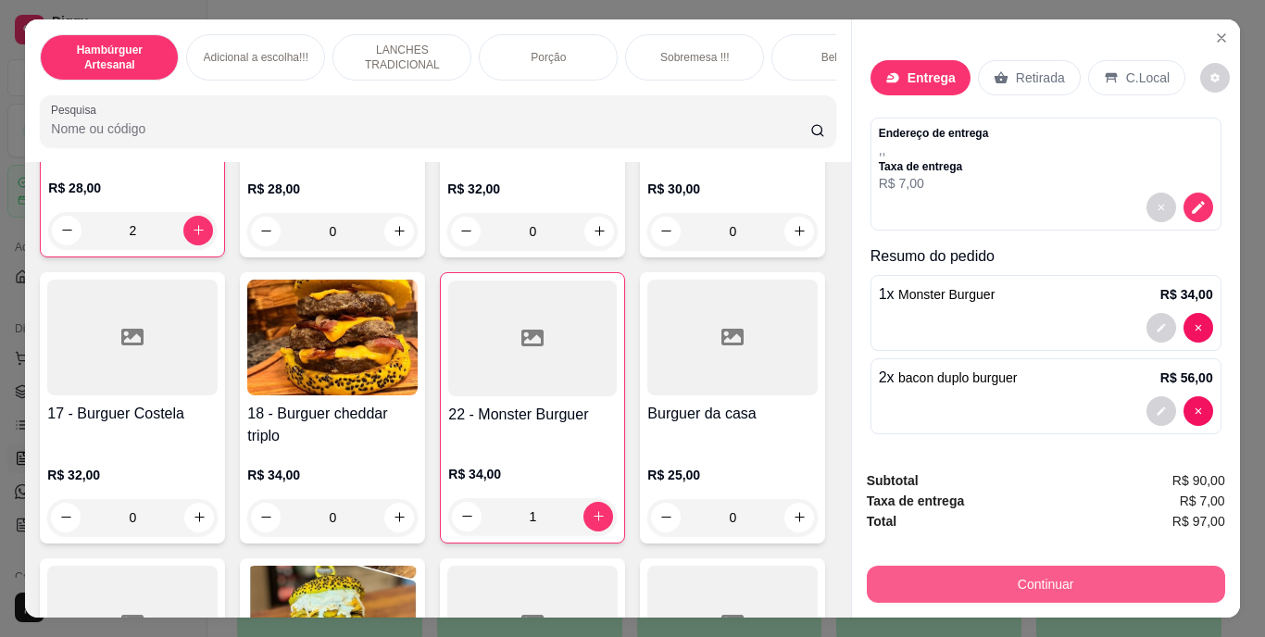
click at [923, 567] on button "Continuar" at bounding box center [1046, 584] width 358 height 37
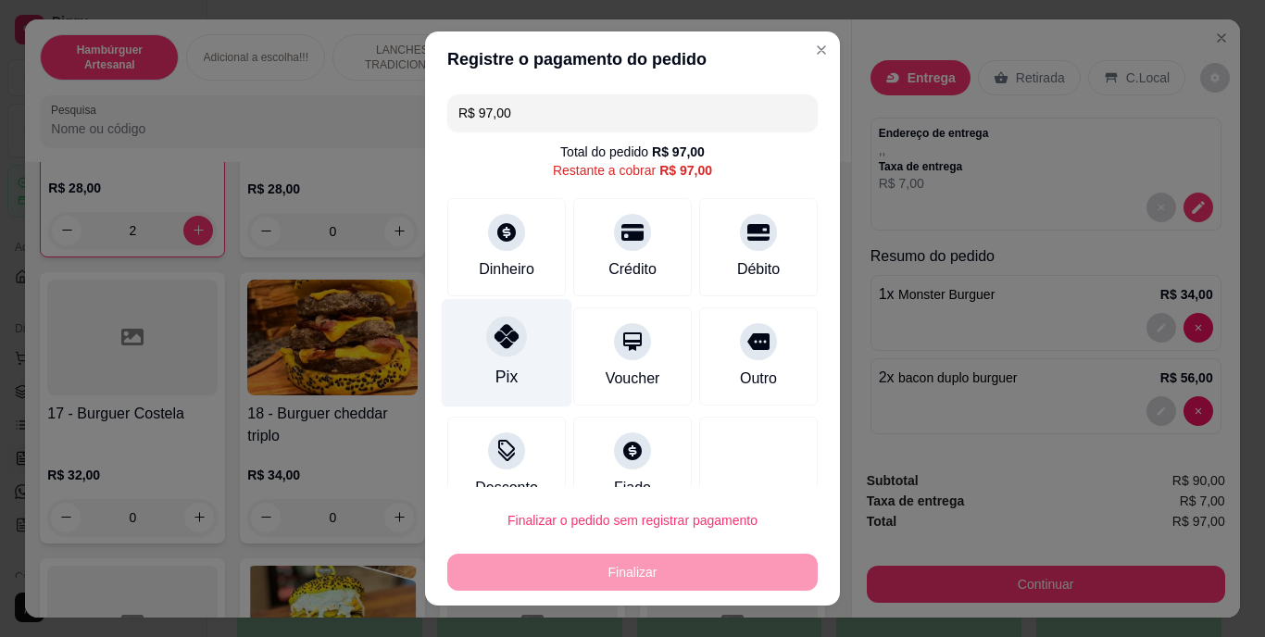
click at [496, 383] on div "Pix" at bounding box center [507, 378] width 22 height 24
type input "R$ 0,00"
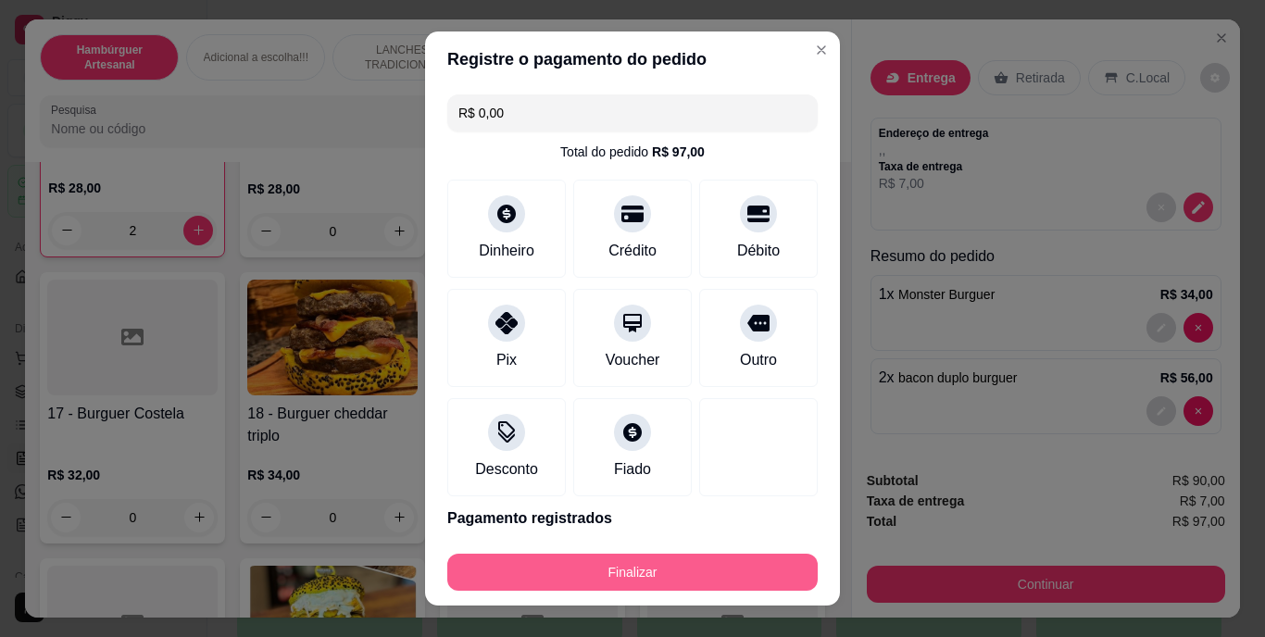
click at [618, 580] on button "Finalizar" at bounding box center [632, 572] width 370 height 37
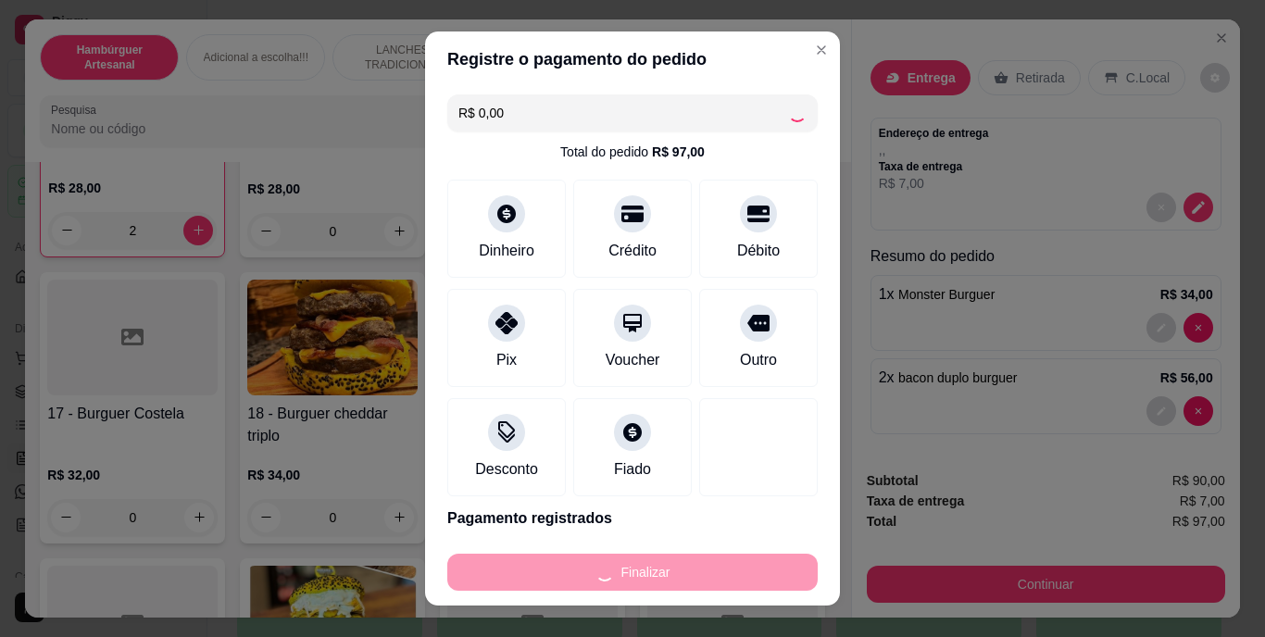
type input "0"
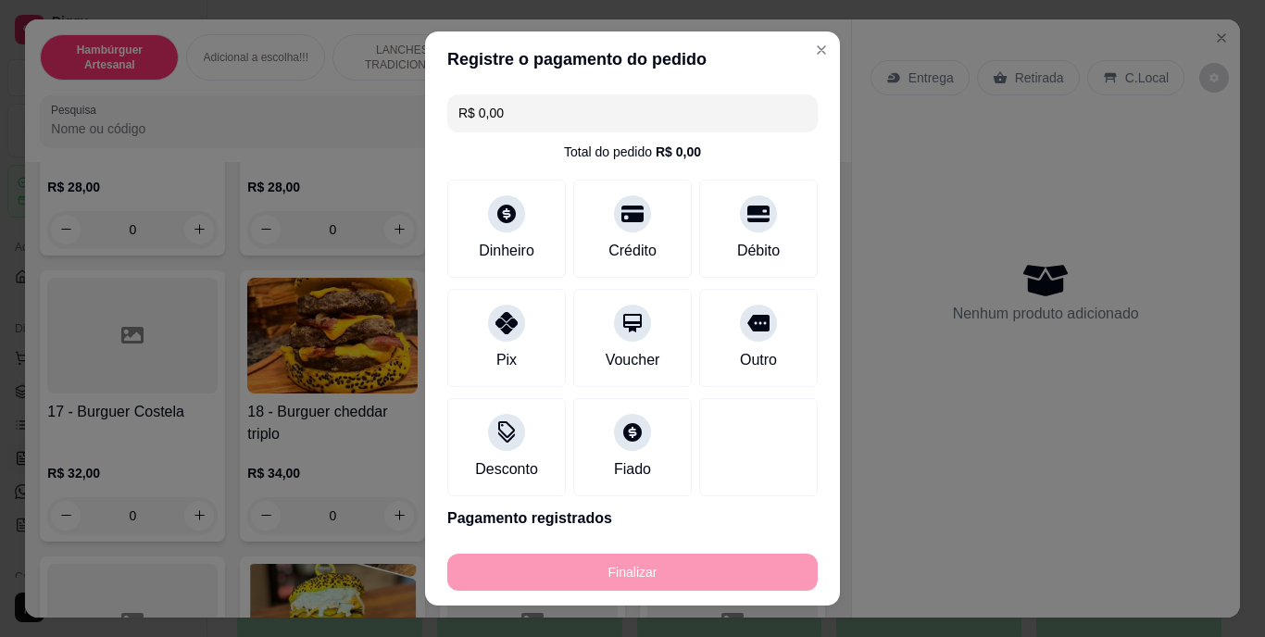
type input "-R$ 97,00"
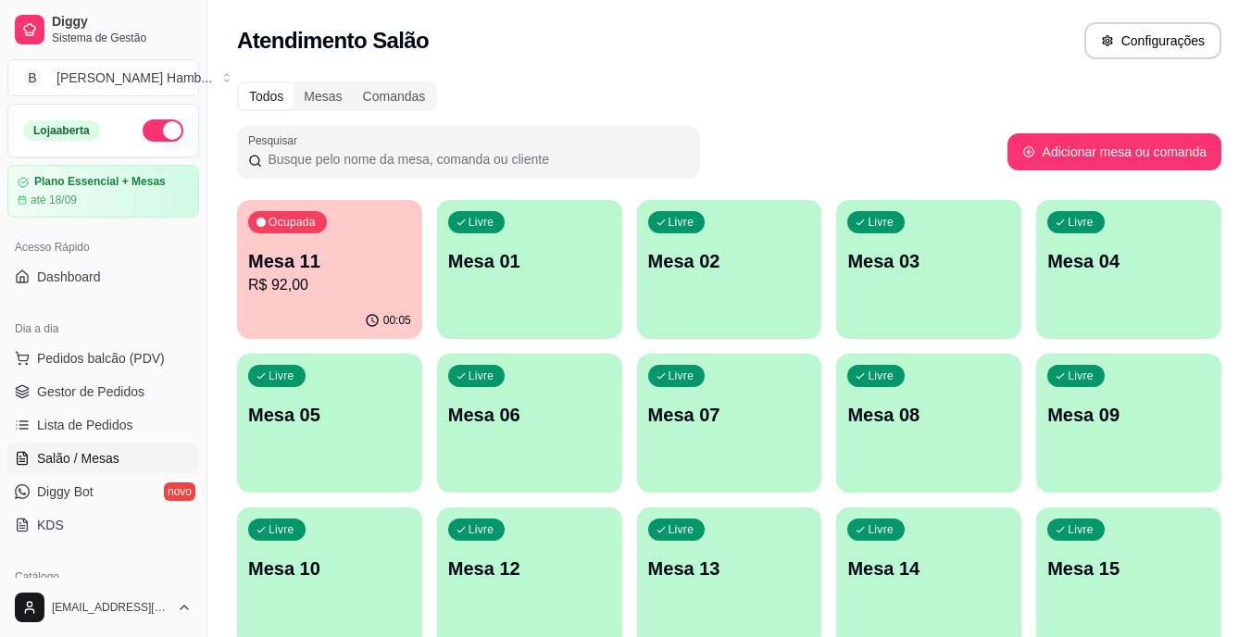
click at [968, 342] on div "Ocupada Mesa 11 R$ 92,00 00:05 Livre Mesa 01 Livre Mesa 02 Livre Mesa 03 Livre …" at bounding box center [729, 500] width 985 height 600
click at [442, 275] on div "Livre Mesa 01" at bounding box center [530, 258] width 180 height 113
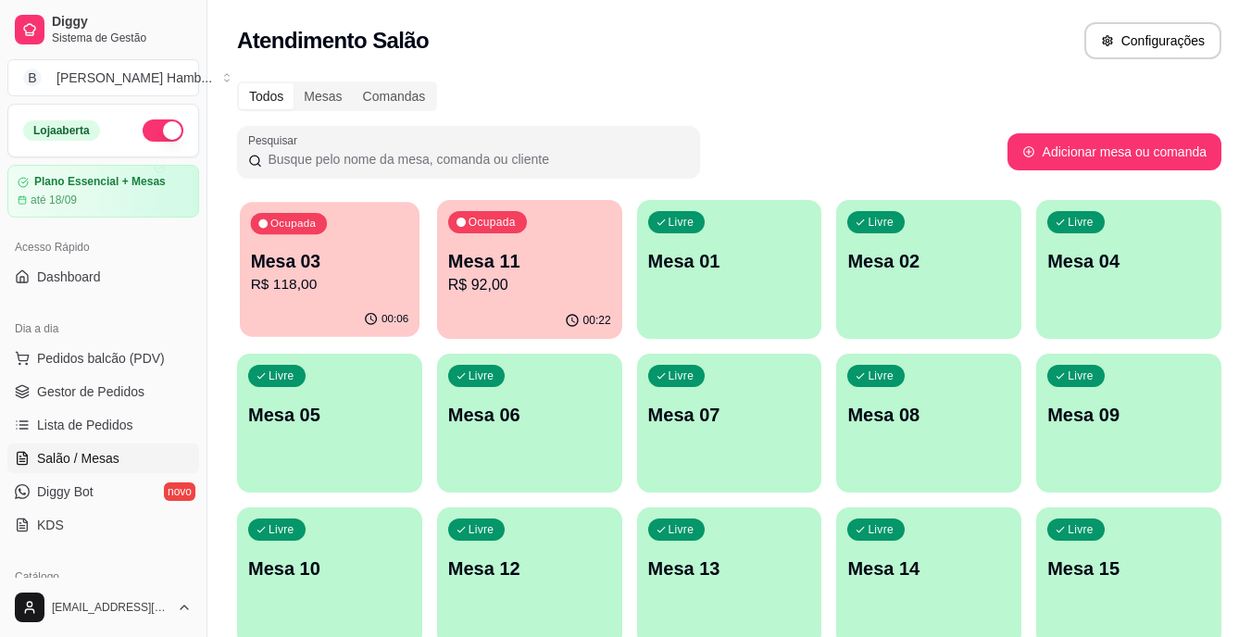
click at [320, 264] on p "Mesa 03" at bounding box center [330, 261] width 158 height 25
click at [546, 279] on p "R$ 92,00" at bounding box center [529, 285] width 163 height 22
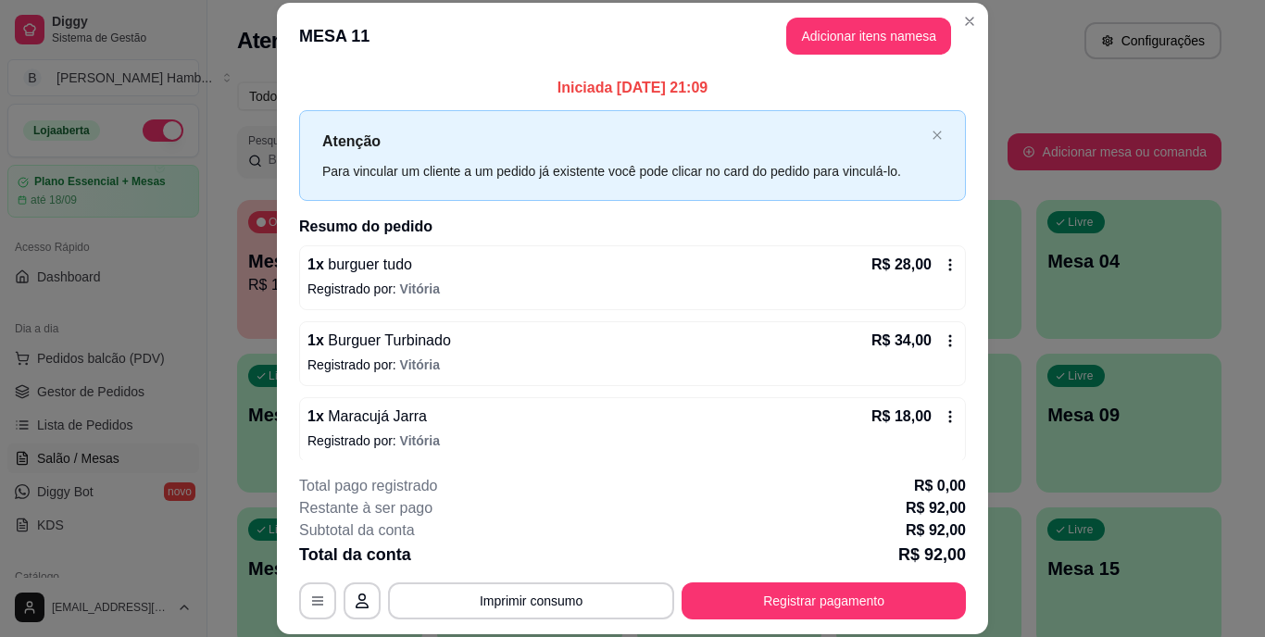
scroll to position [85, 0]
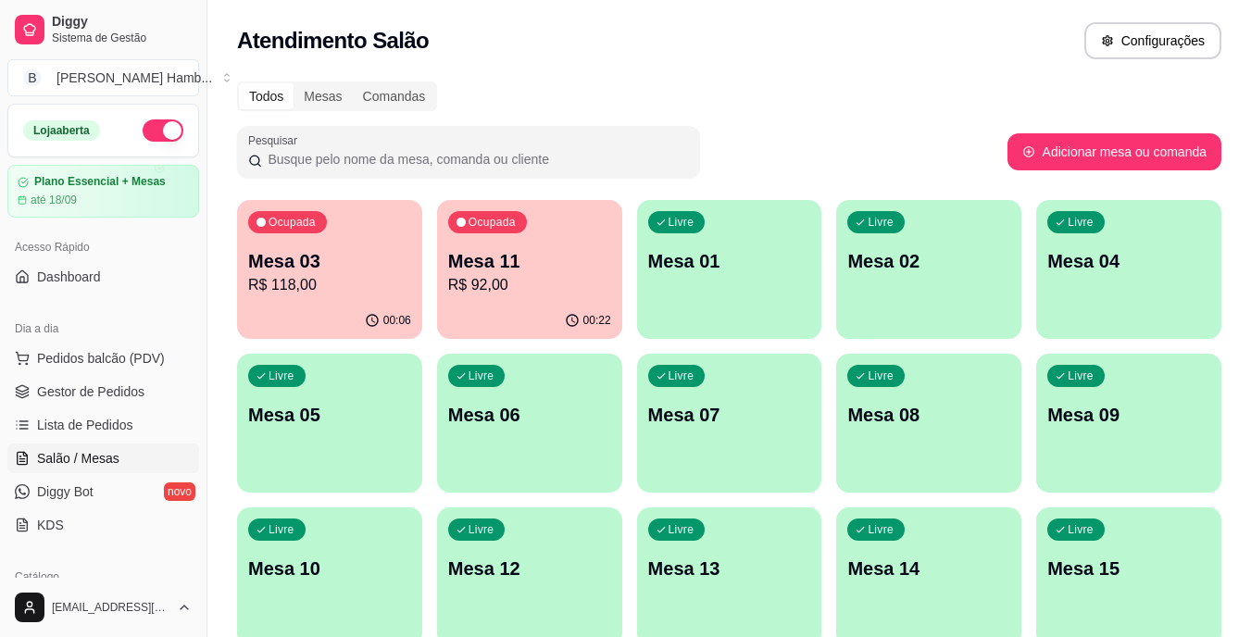
click at [353, 251] on p "Mesa 03" at bounding box center [329, 261] width 163 height 26
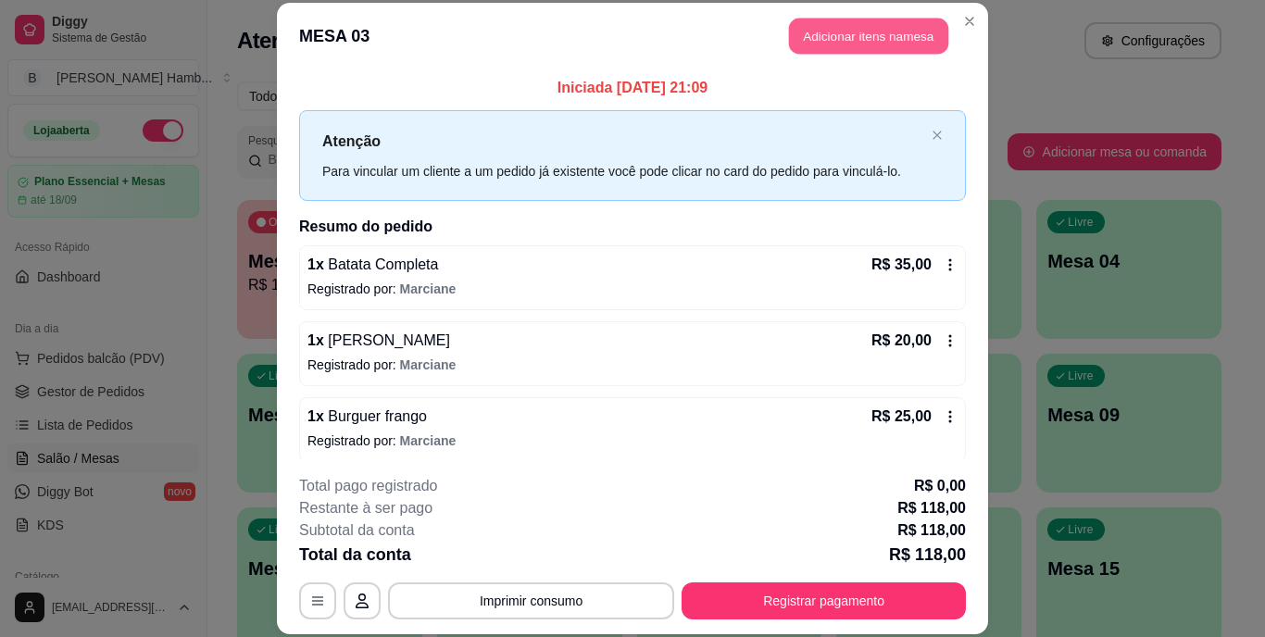
click at [911, 41] on button "Adicionar itens na mesa" at bounding box center [868, 37] width 159 height 36
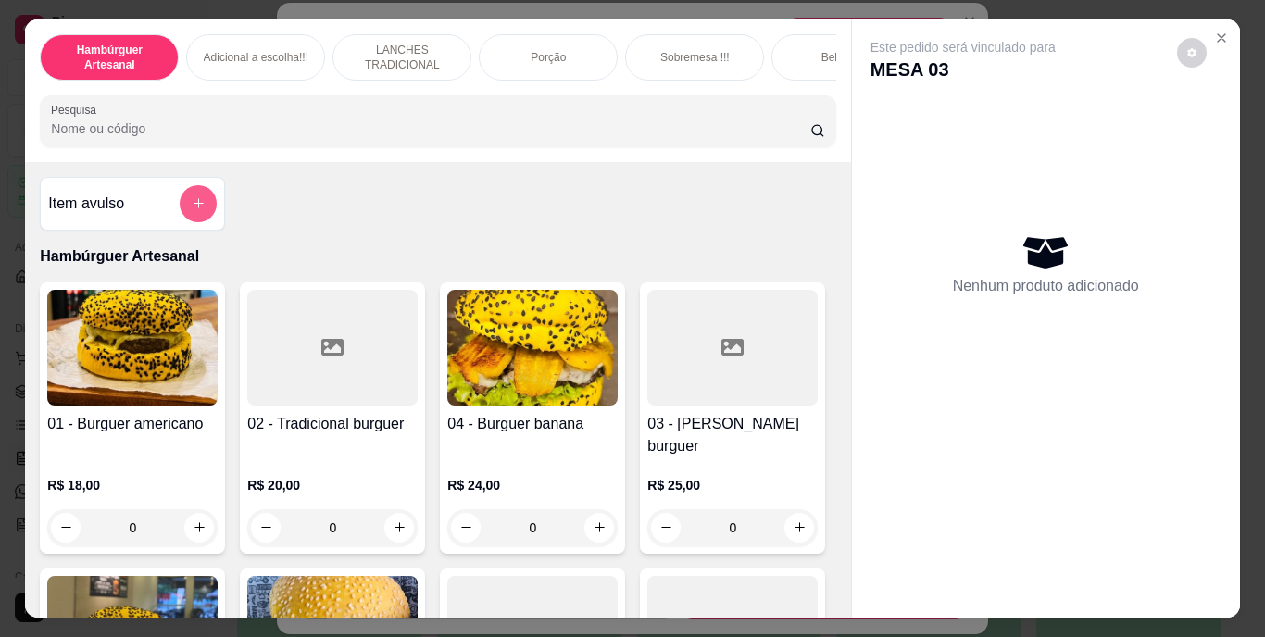
click at [180, 202] on button "add-separate-item" at bounding box center [198, 203] width 37 height 37
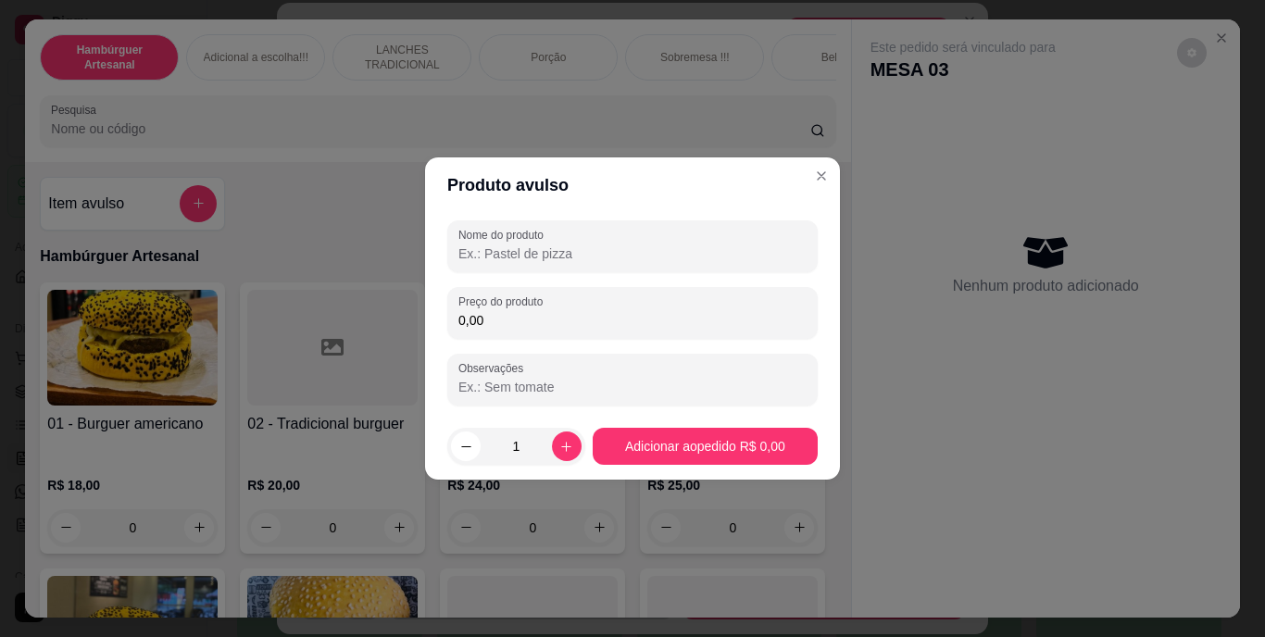
click at [484, 255] on input "Nome do produto" at bounding box center [632, 254] width 348 height 19
click at [485, 255] on input "Nome do produto" at bounding box center [632, 254] width 348 height 19
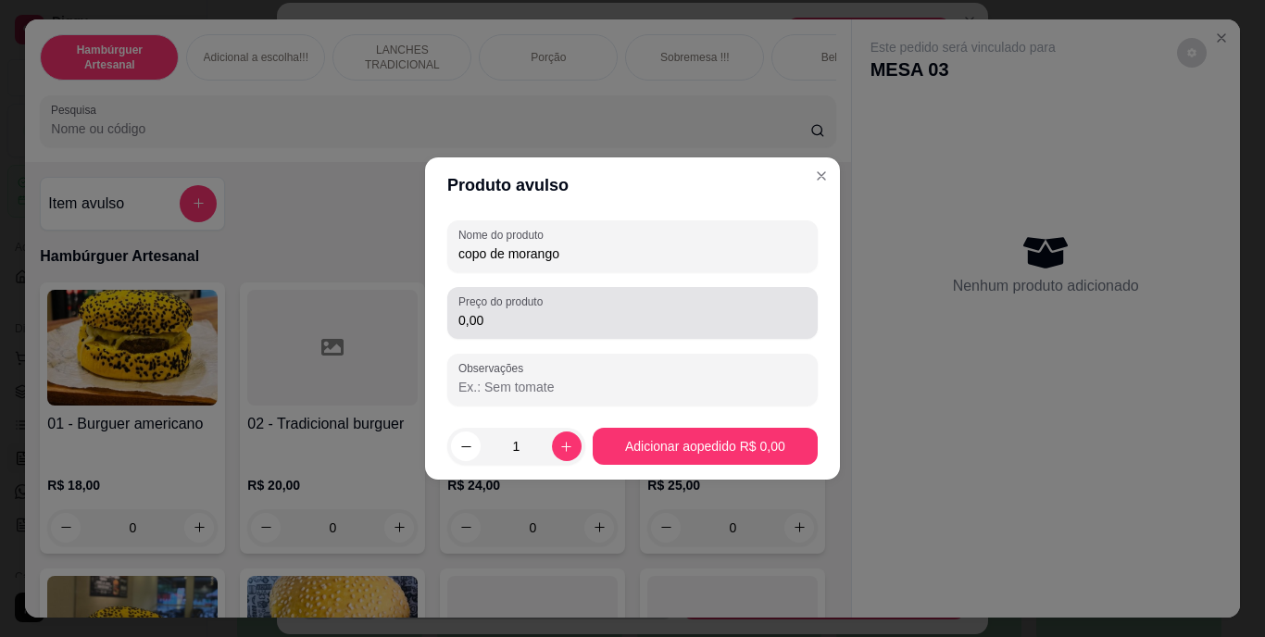
type input "copo de morango"
click at [527, 336] on div "Preço do produto 0,00" at bounding box center [632, 313] width 370 height 52
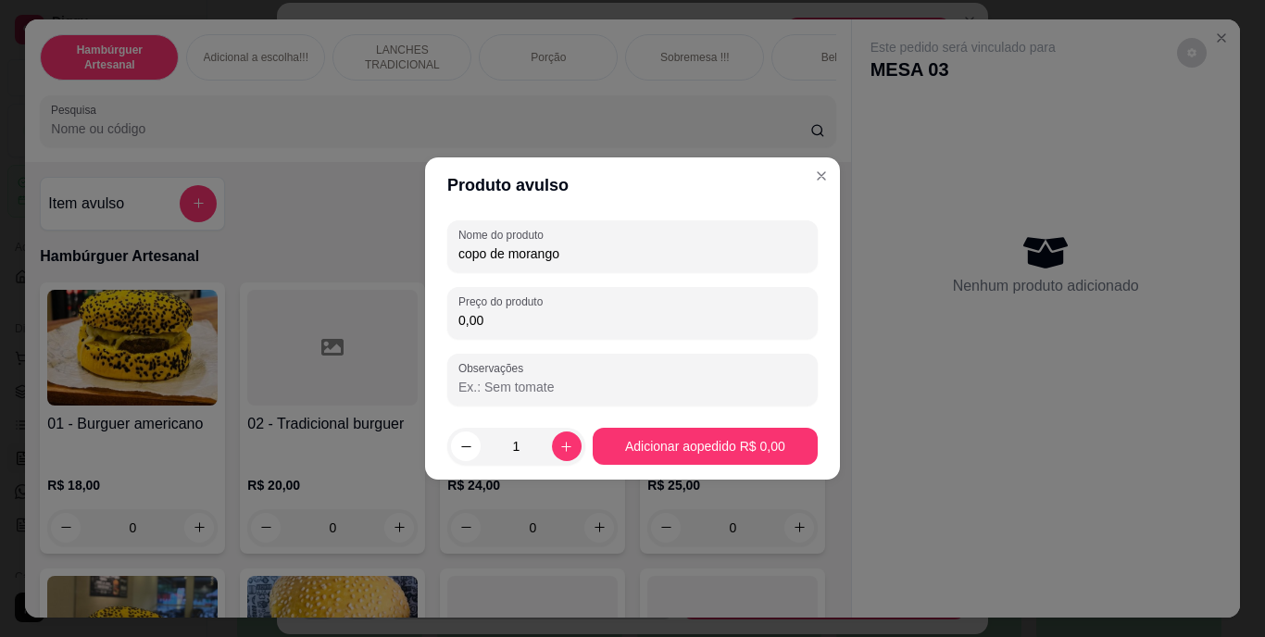
click at [531, 328] on input "0,00" at bounding box center [632, 320] width 348 height 19
type input "10,00"
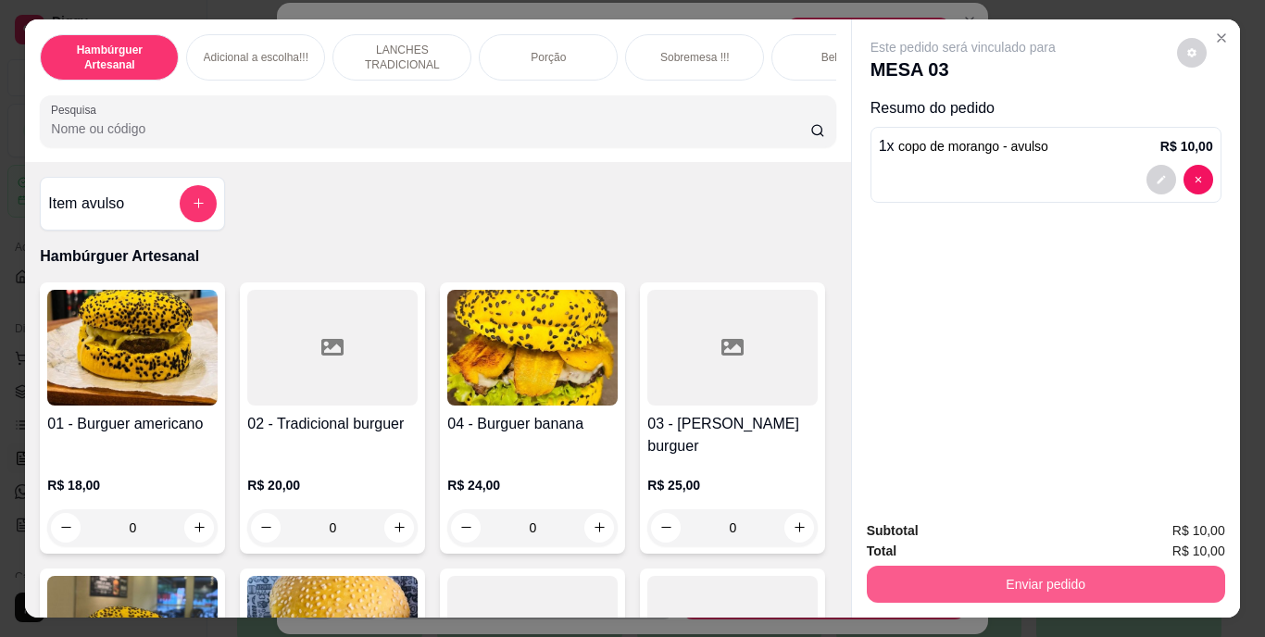
click at [948, 586] on button "Enviar pedido" at bounding box center [1046, 584] width 358 height 37
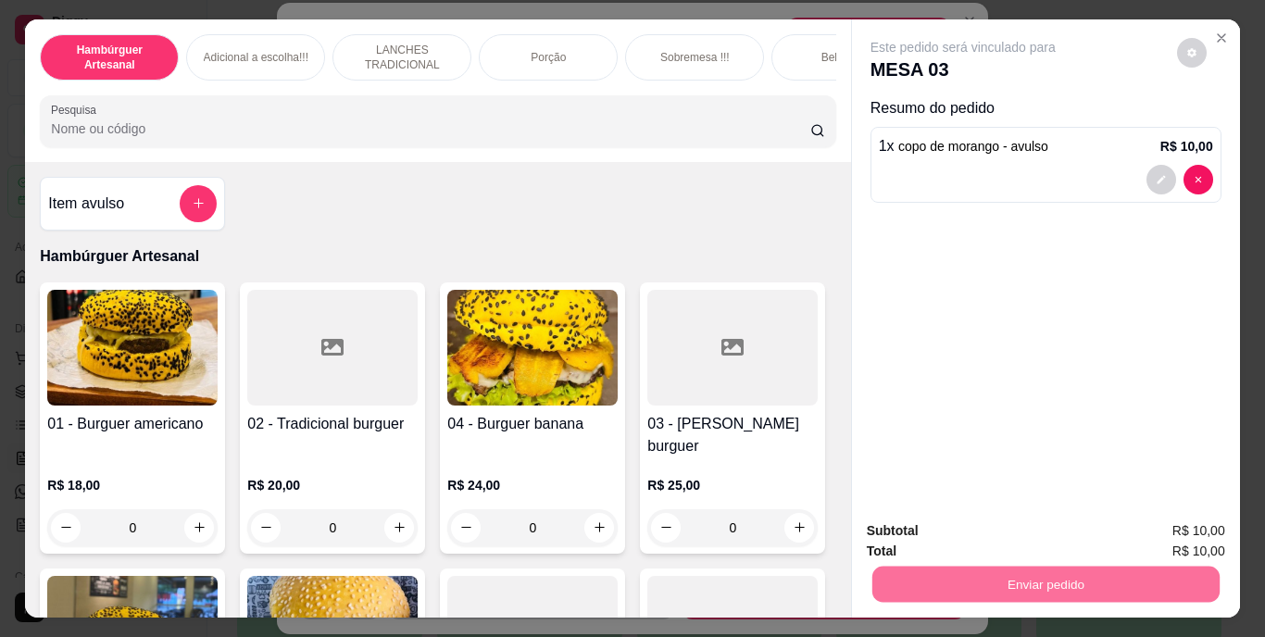
click at [938, 526] on button "Não registrar e enviar pedido" at bounding box center [984, 532] width 193 height 35
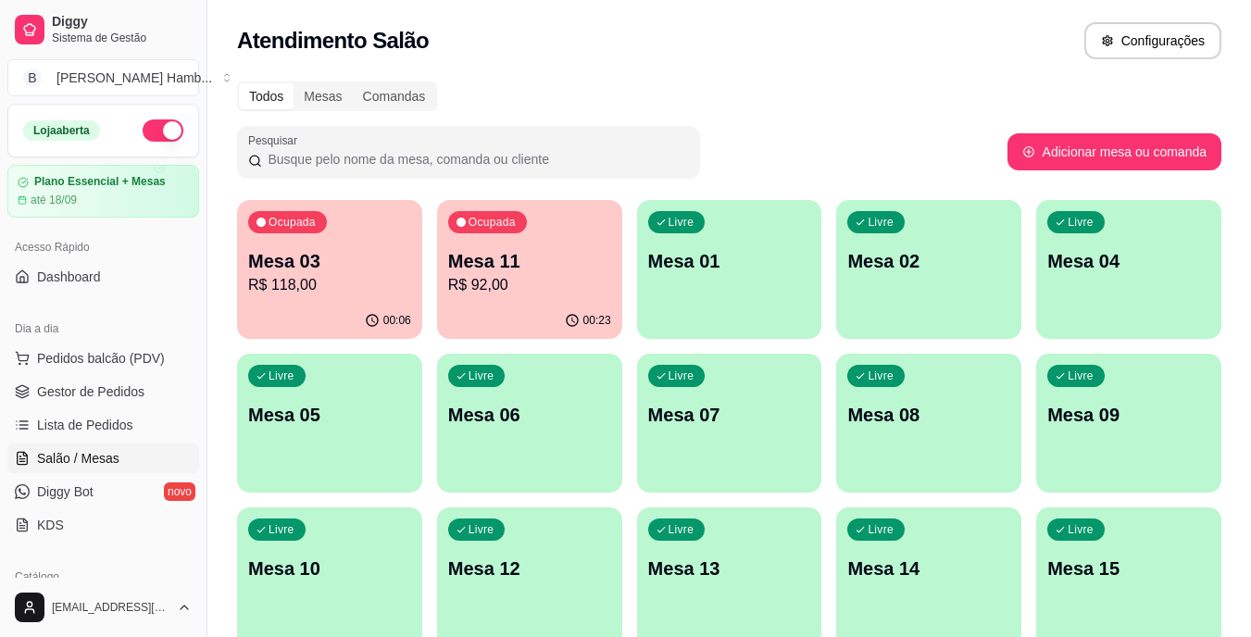
click at [390, 264] on p "Mesa 03" at bounding box center [329, 261] width 163 height 26
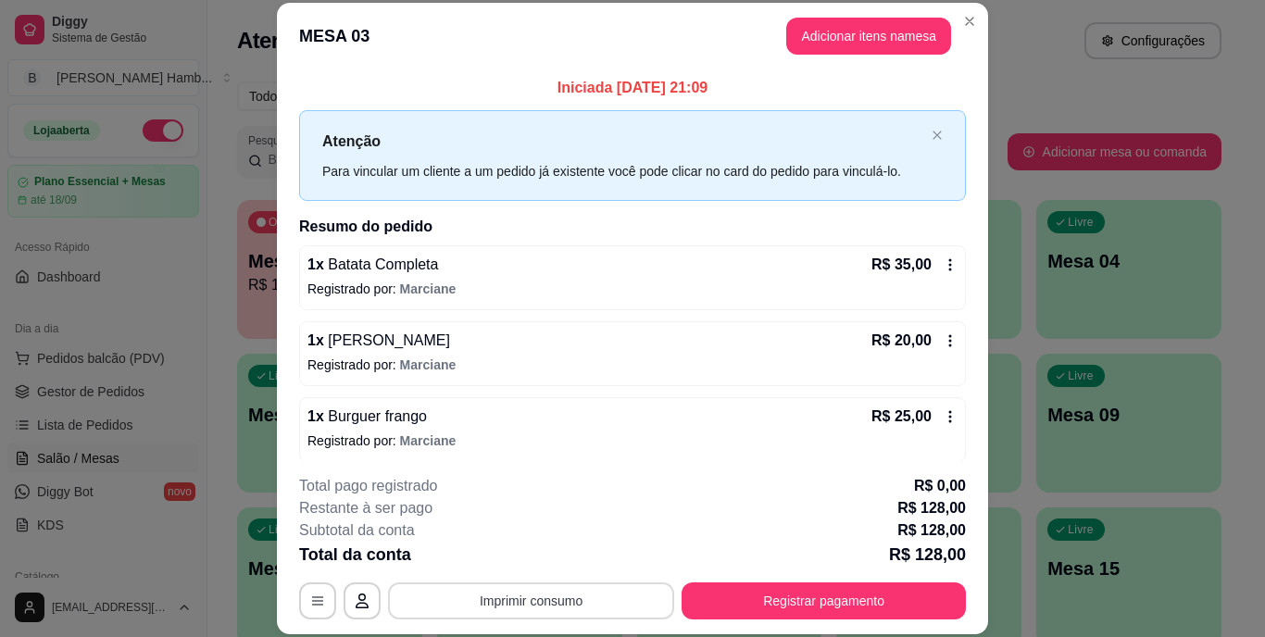
click at [561, 604] on button "Imprimir consumo" at bounding box center [531, 601] width 286 height 37
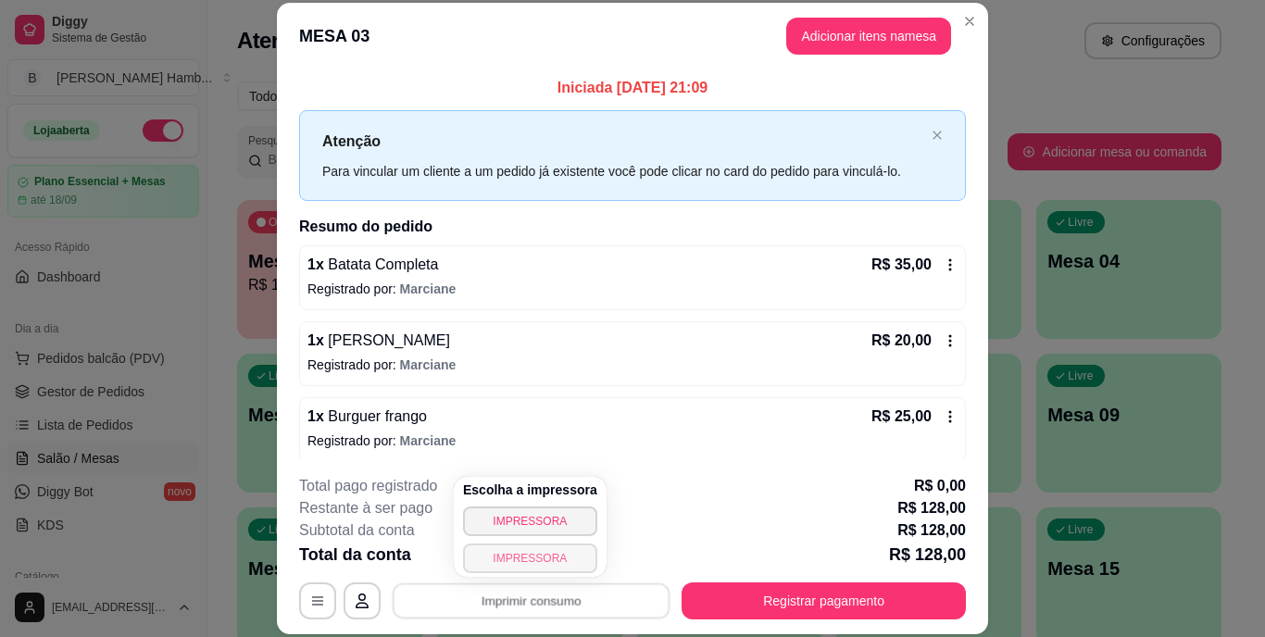
click at [572, 562] on button "IMPRESSORA" at bounding box center [530, 559] width 134 height 30
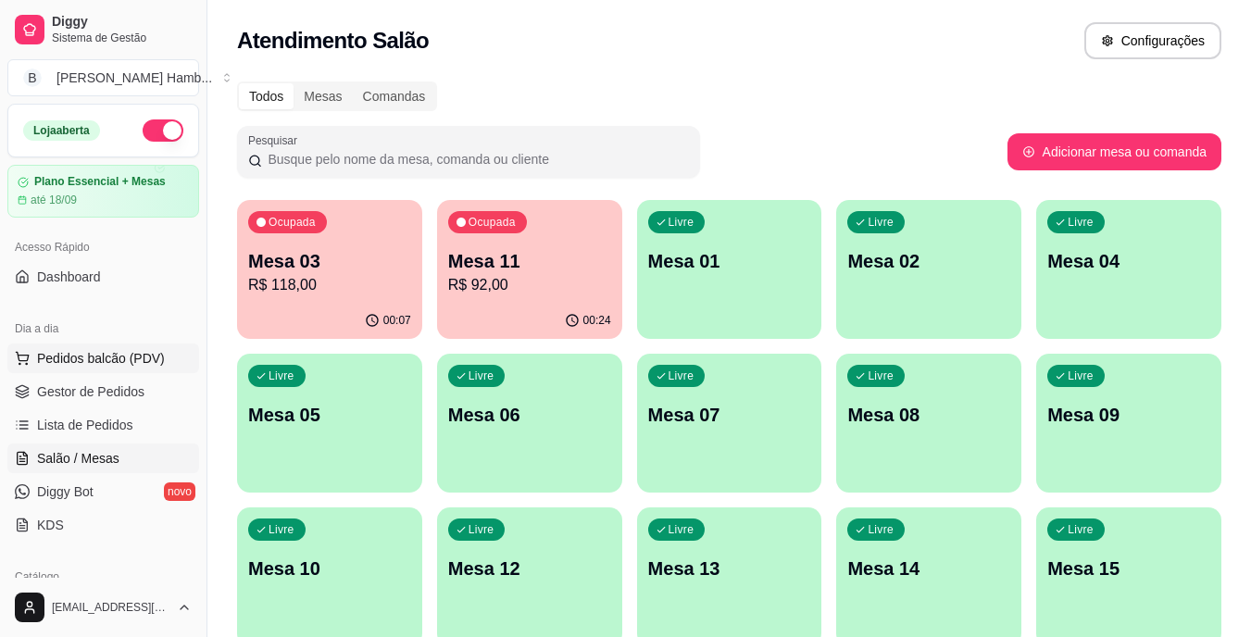
click at [144, 358] on span "Pedidos balcão (PDV)" at bounding box center [101, 358] width 128 height 19
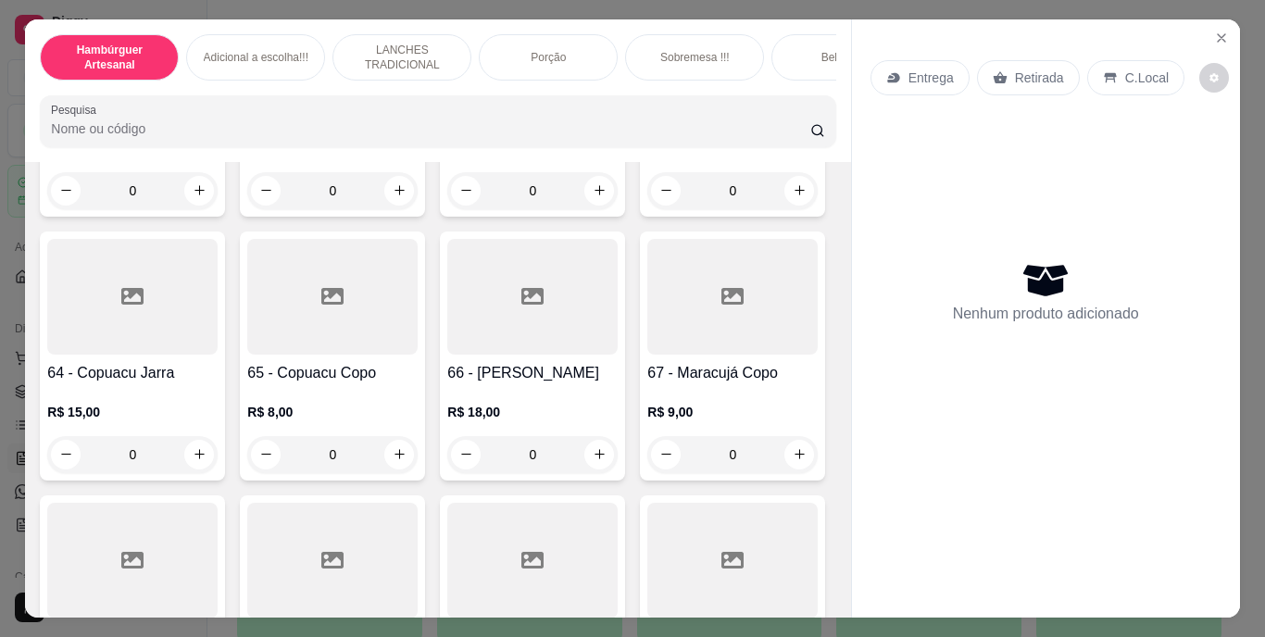
scroll to position [5835, 0]
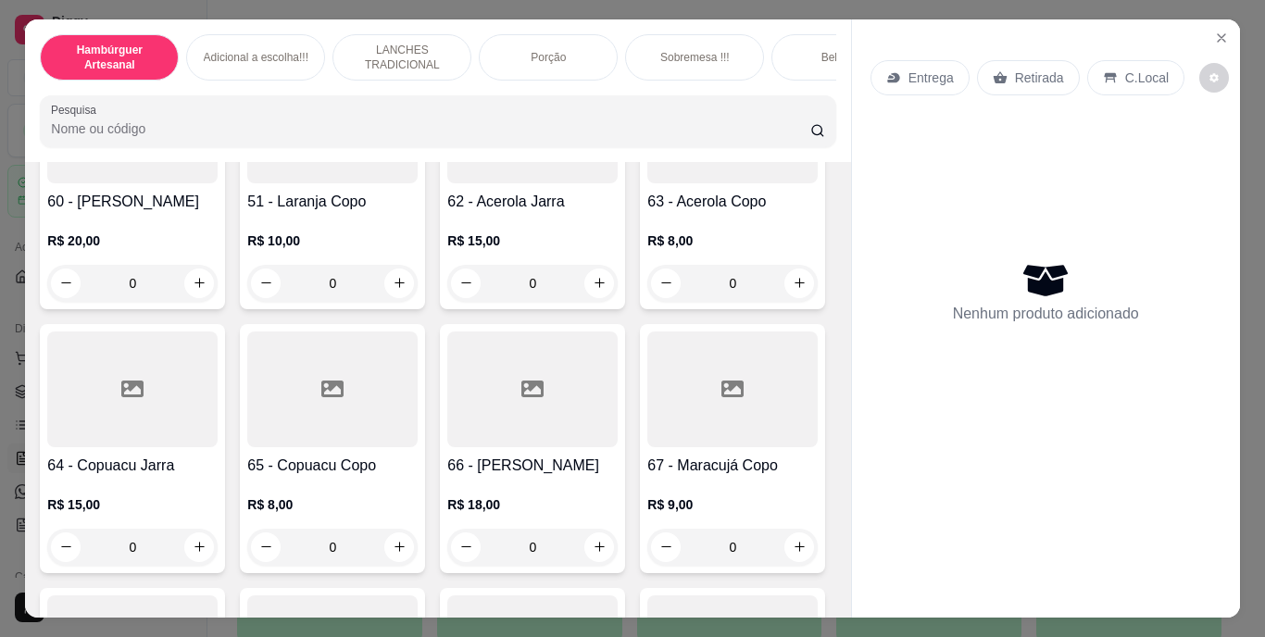
type input "1"
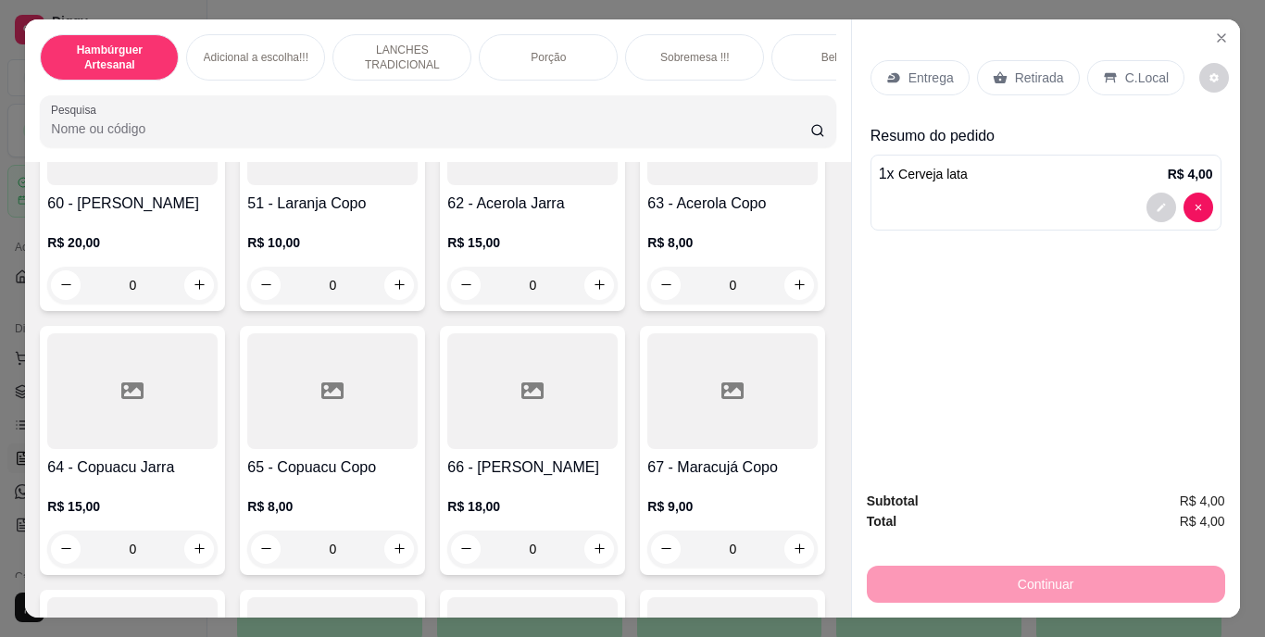
click at [1018, 71] on p "Retirada" at bounding box center [1039, 78] width 49 height 19
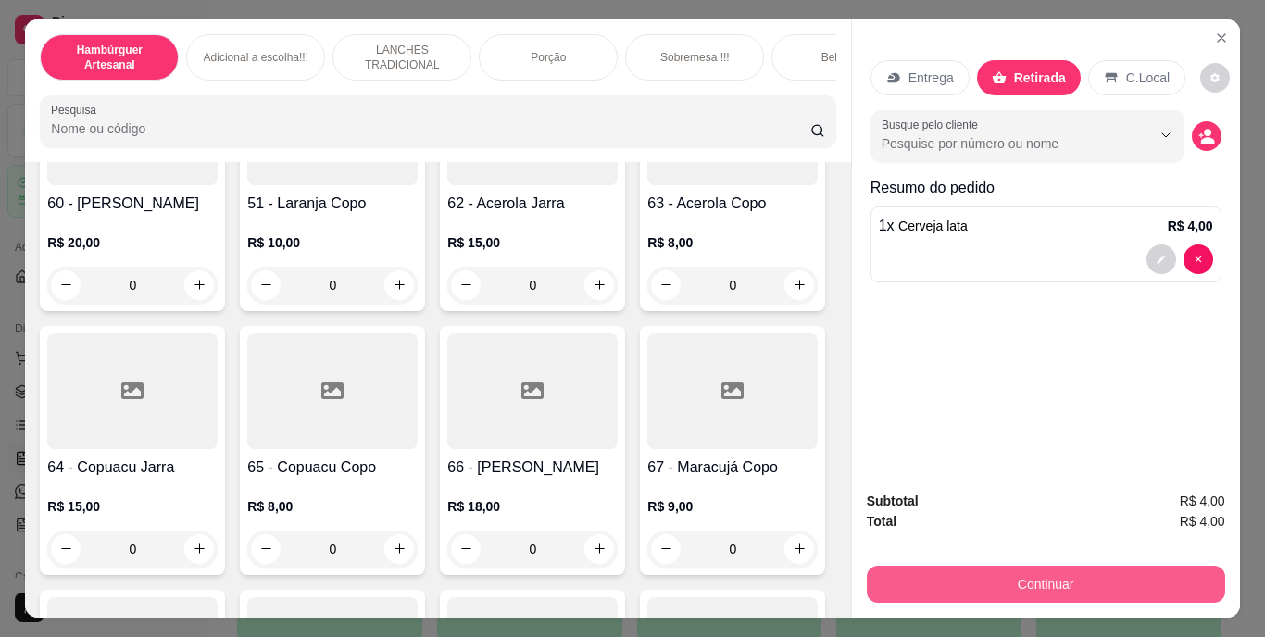
click at [1043, 575] on button "Continuar" at bounding box center [1046, 584] width 358 height 37
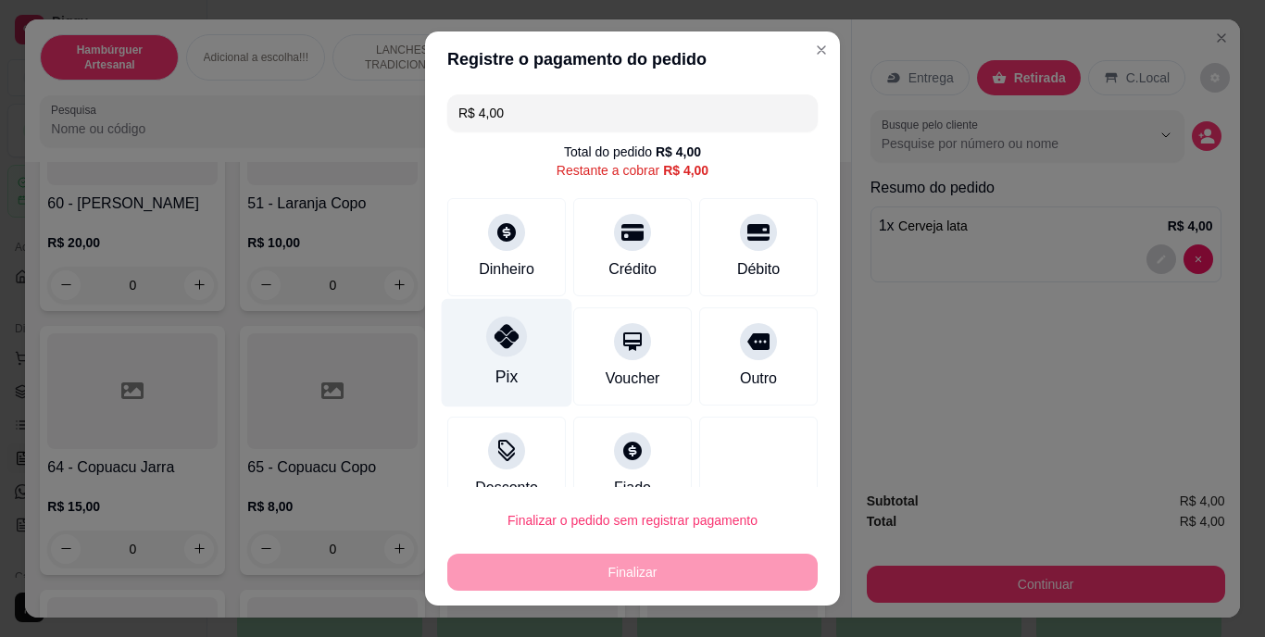
click at [520, 374] on div "Pix" at bounding box center [507, 353] width 131 height 108
type input "R$ 0,00"
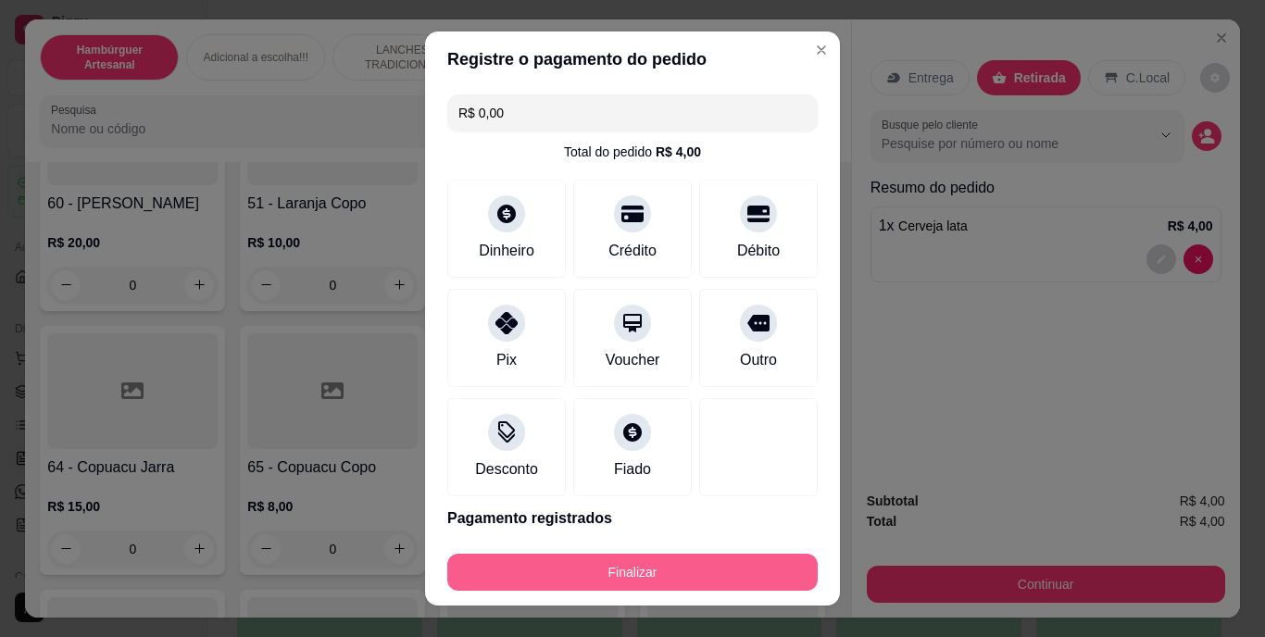
click at [612, 563] on button "Finalizar" at bounding box center [632, 572] width 370 height 37
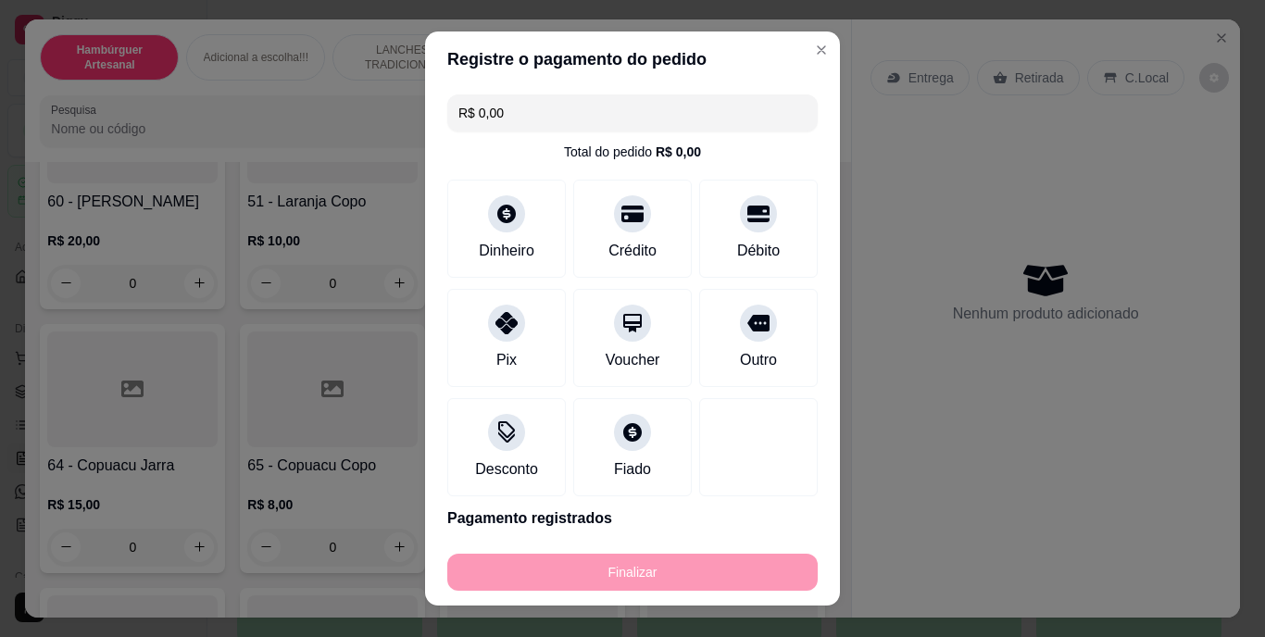
type input "0"
type input "-R$ 4,00"
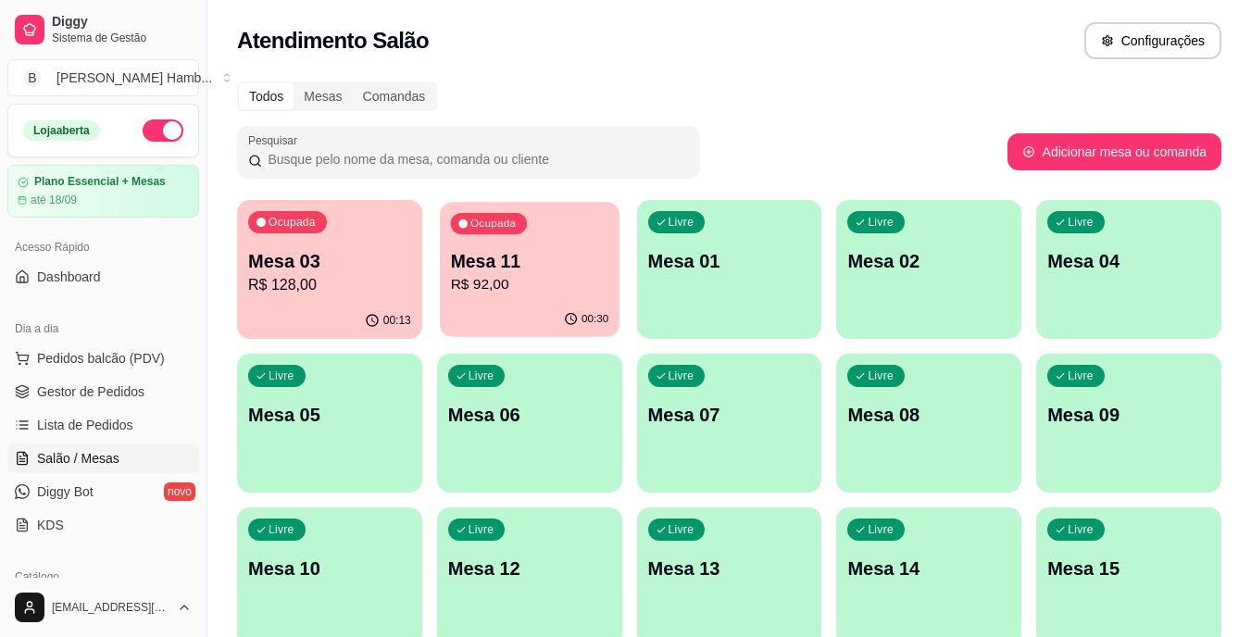
click at [496, 289] on p "R$ 92,00" at bounding box center [529, 284] width 158 height 21
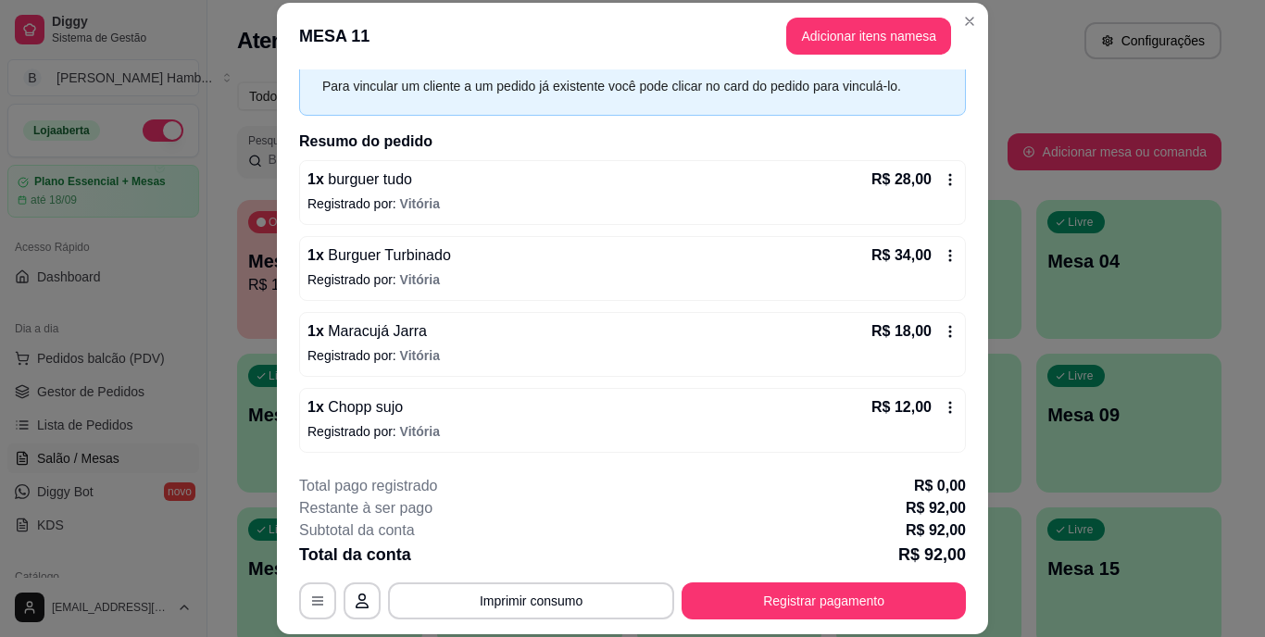
scroll to position [57, 0]
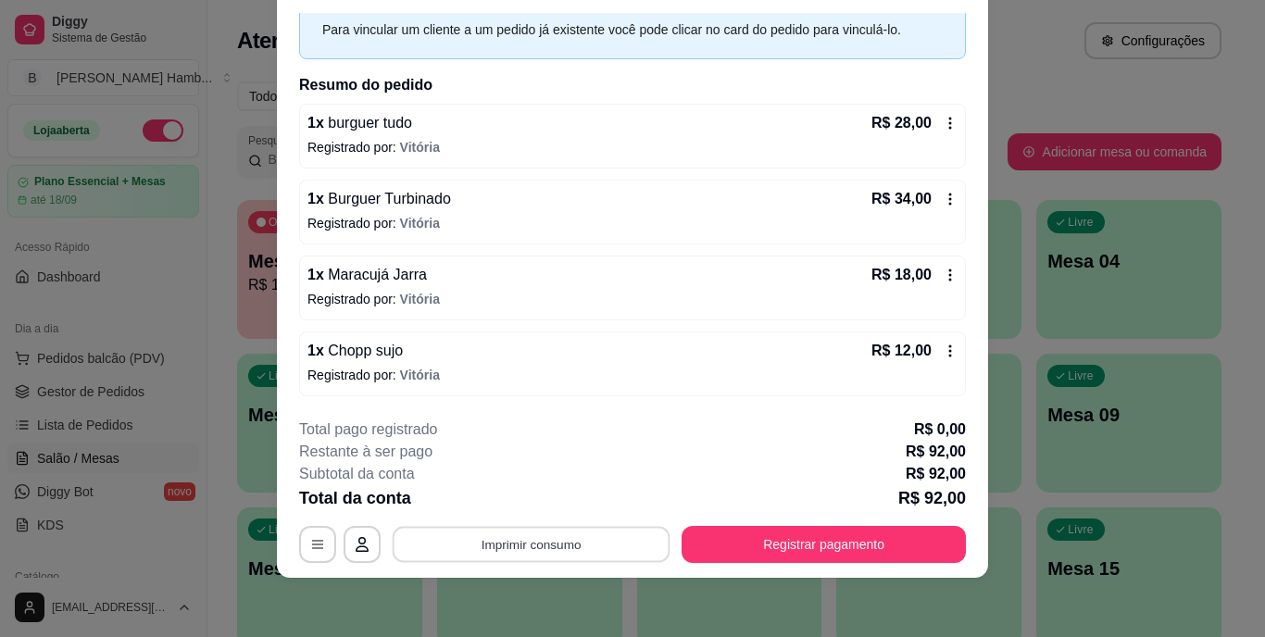
click at [549, 536] on button "Imprimir consumo" at bounding box center [532, 544] width 278 height 36
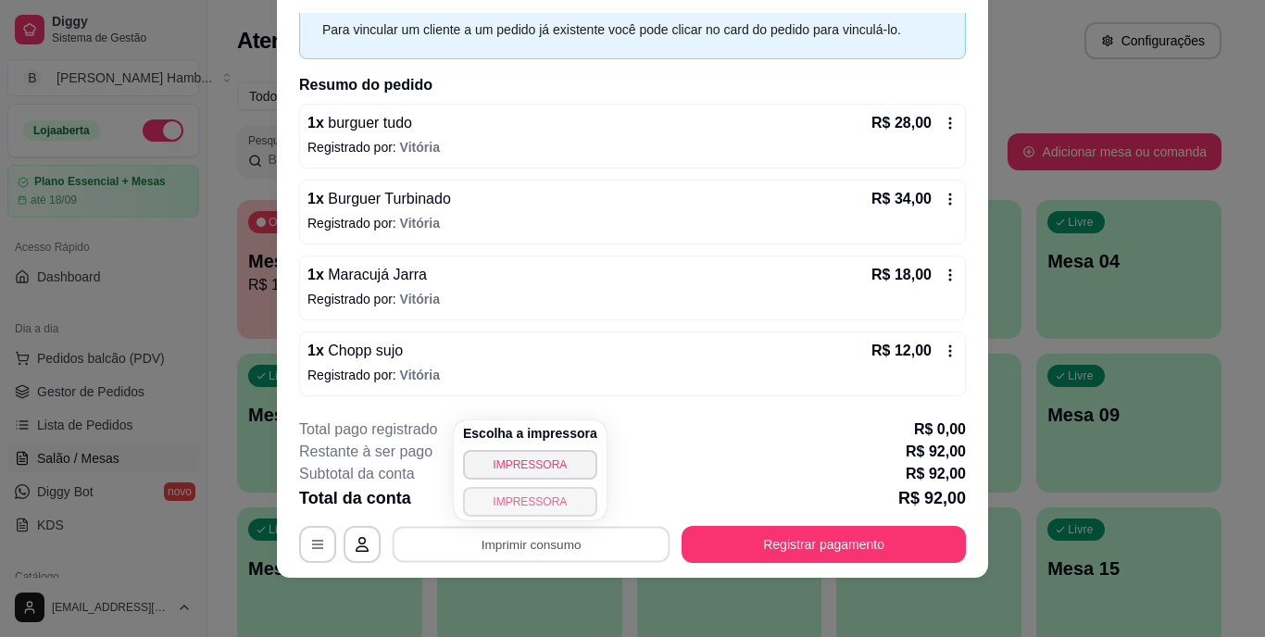
click at [546, 502] on button "IMPRESSORA" at bounding box center [530, 502] width 134 height 30
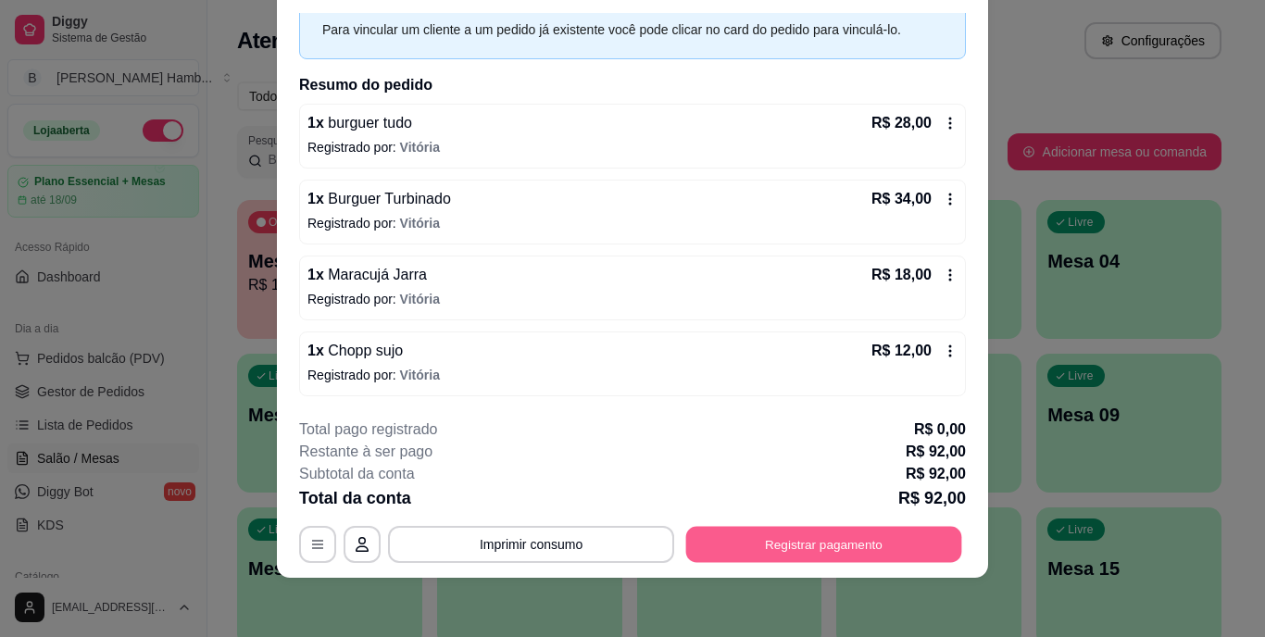
click at [851, 549] on button "Registrar pagamento" at bounding box center [824, 544] width 276 height 36
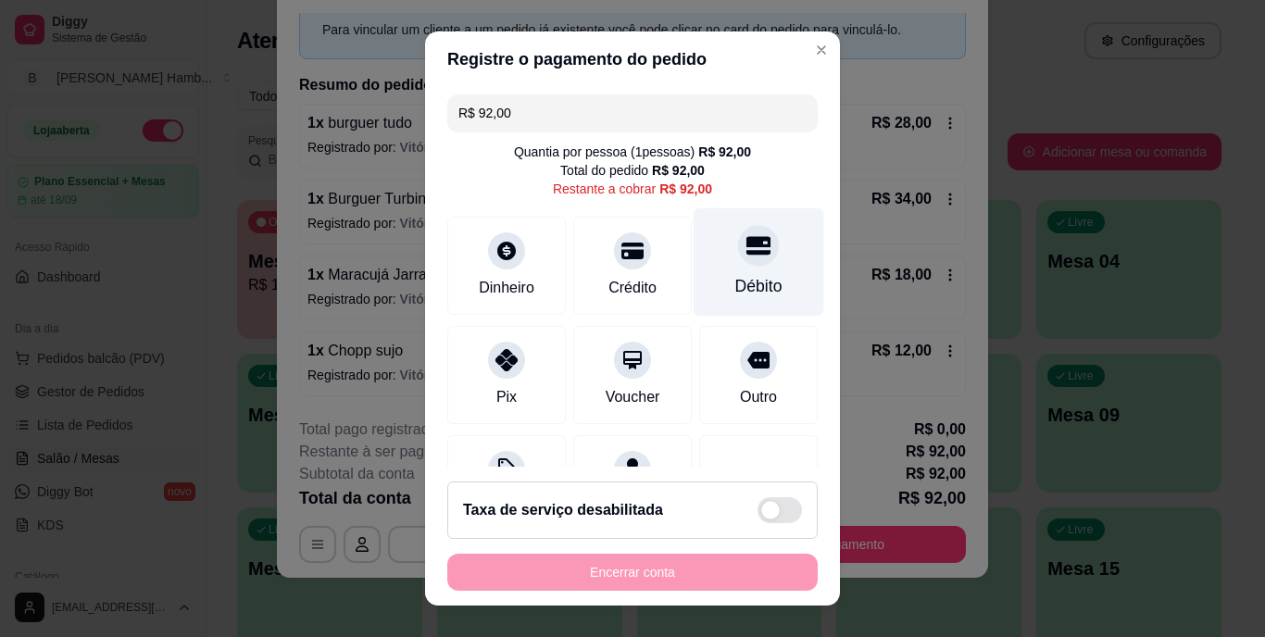
click at [716, 270] on div "Débito" at bounding box center [759, 262] width 131 height 108
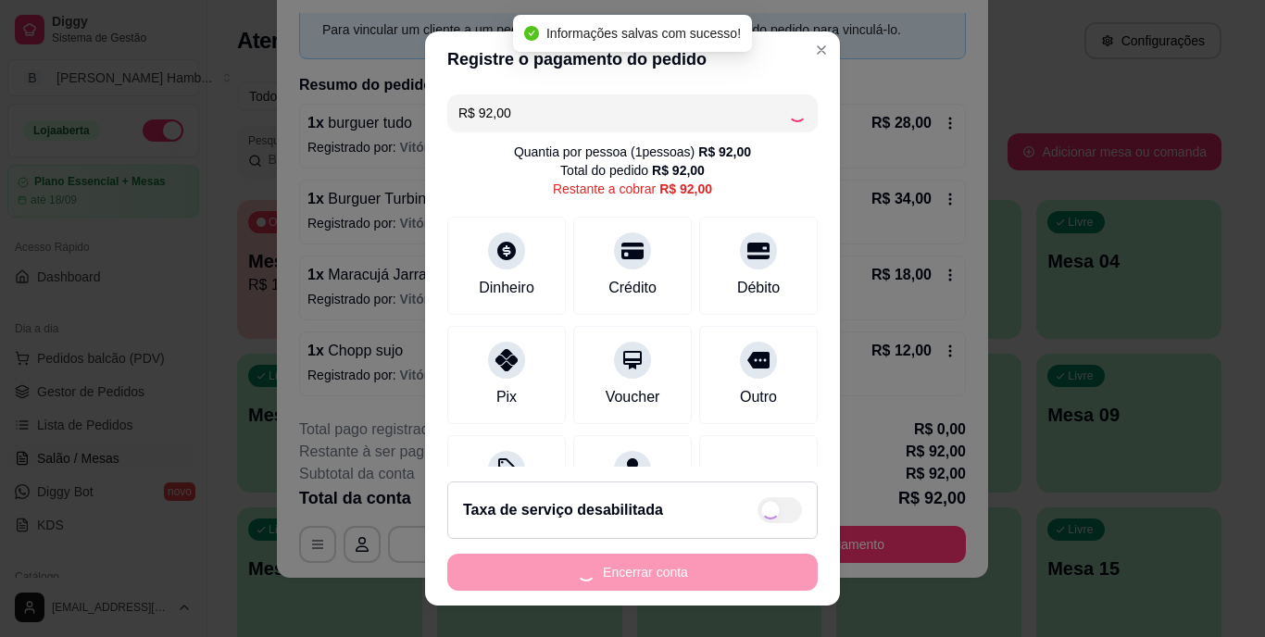
type input "R$ 0,00"
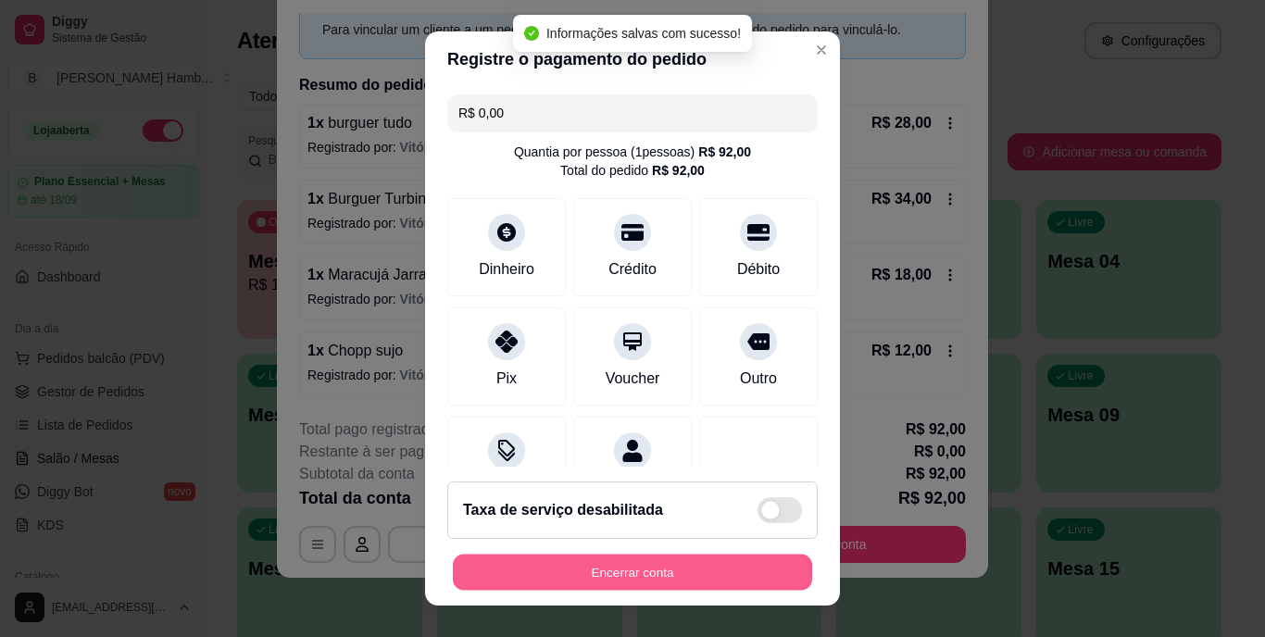
click at [679, 567] on button "Encerrar conta" at bounding box center [632, 572] width 359 height 36
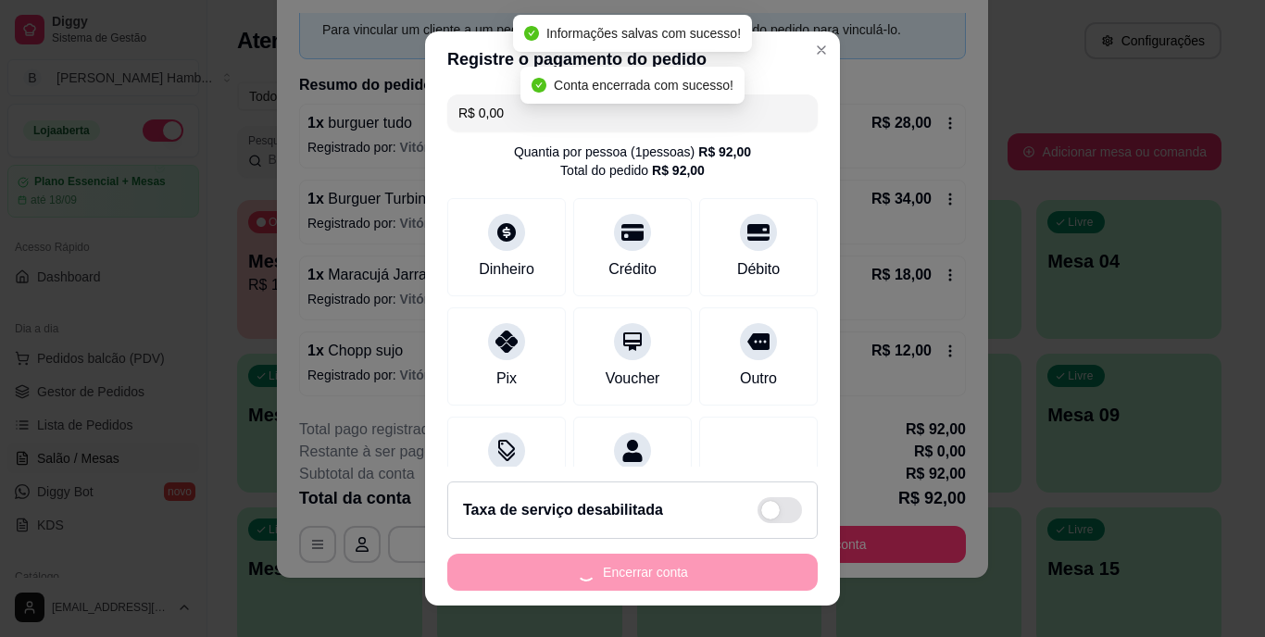
scroll to position [0, 0]
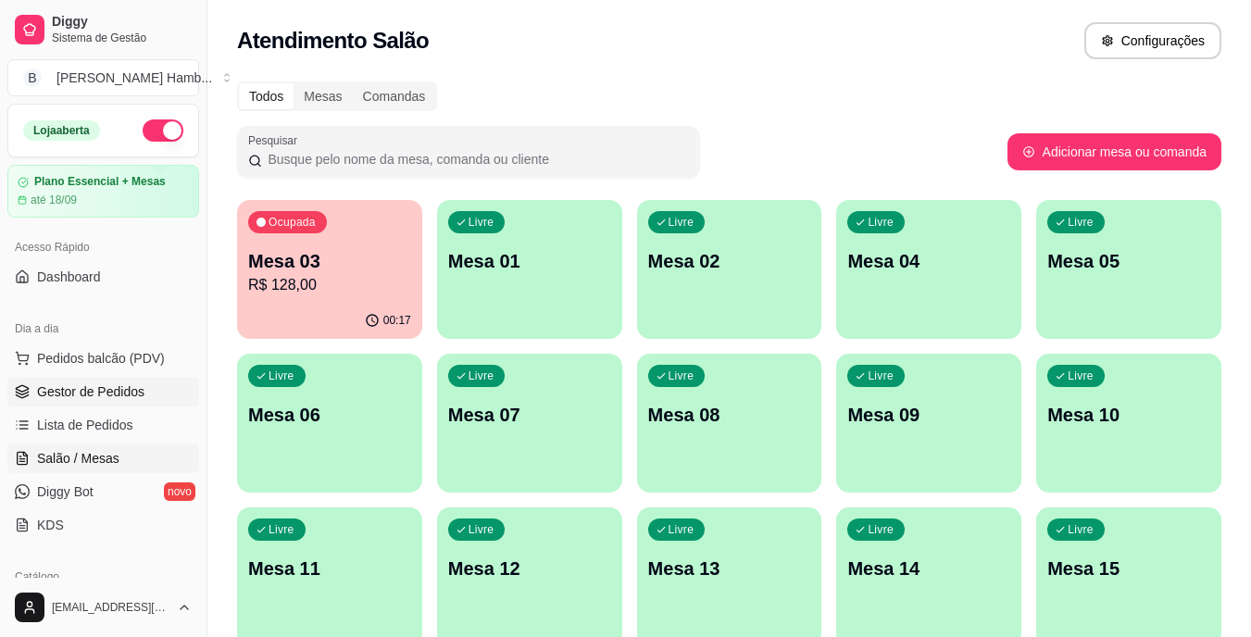
click at [82, 390] on span "Gestor de Pedidos" at bounding box center [90, 392] width 107 height 19
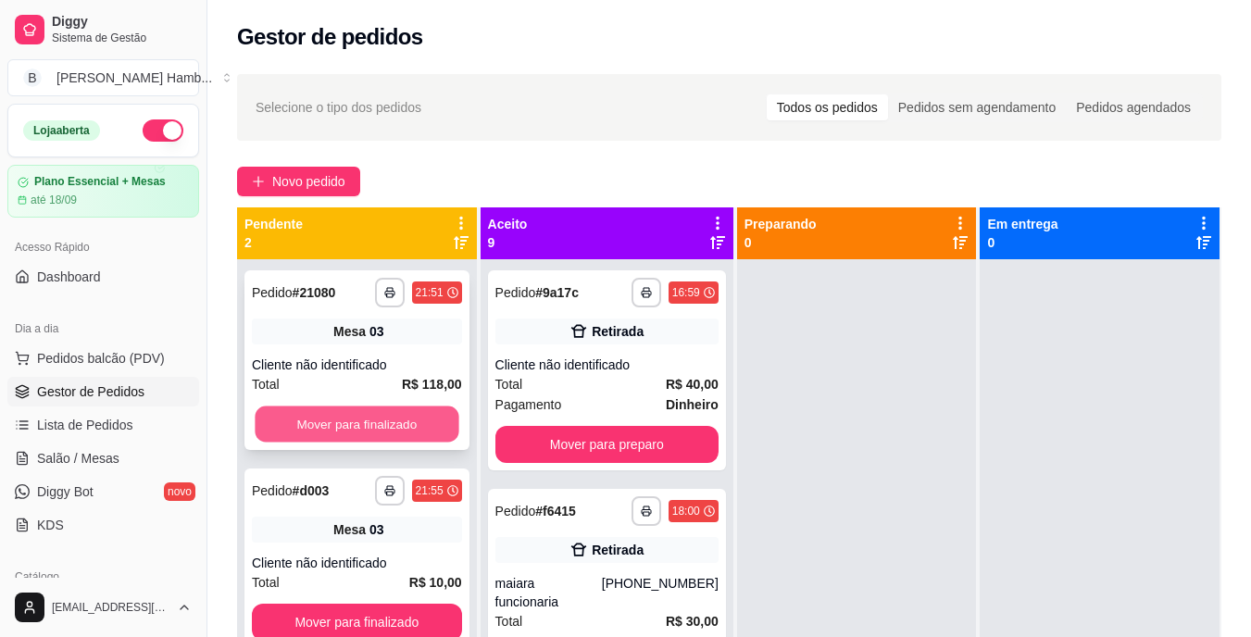
click at [324, 424] on button "Mover para finalizado" at bounding box center [357, 425] width 204 height 36
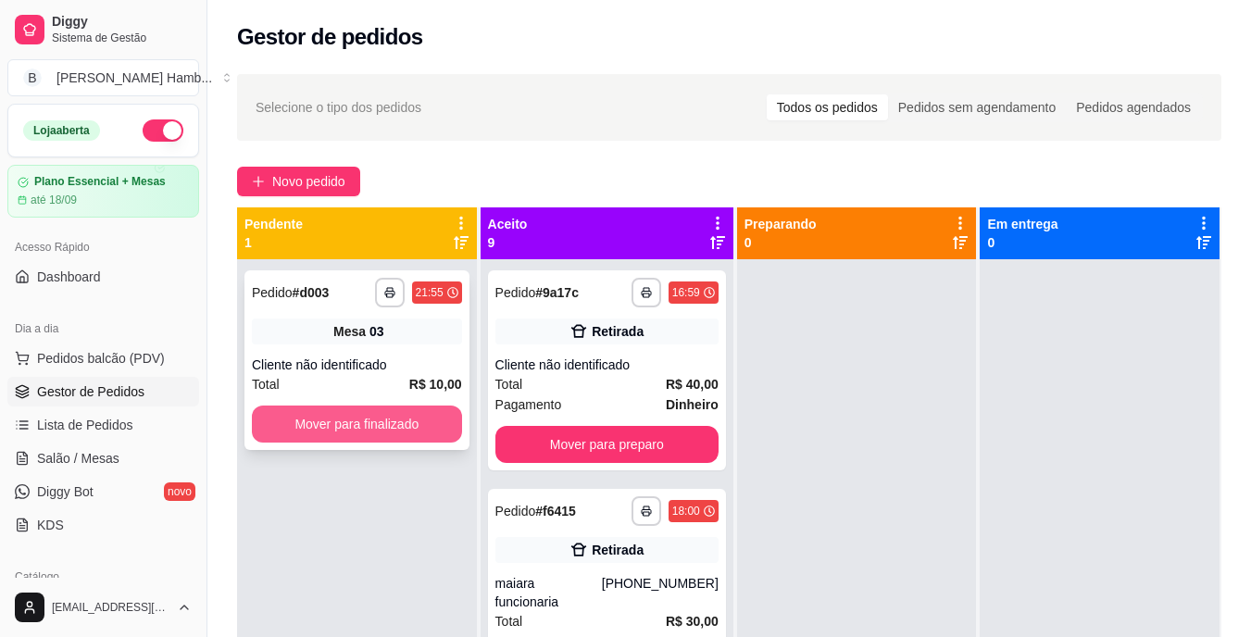
click at [369, 421] on button "Mover para finalizado" at bounding box center [357, 424] width 210 height 37
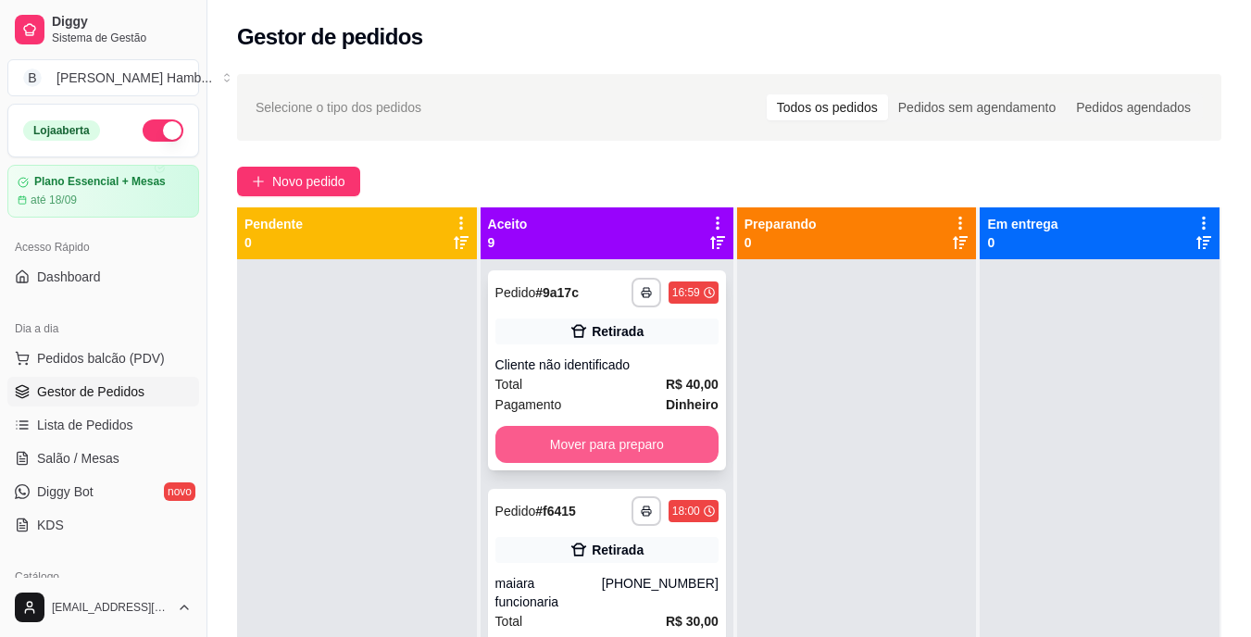
click at [581, 444] on button "Mover para preparo" at bounding box center [607, 444] width 223 height 37
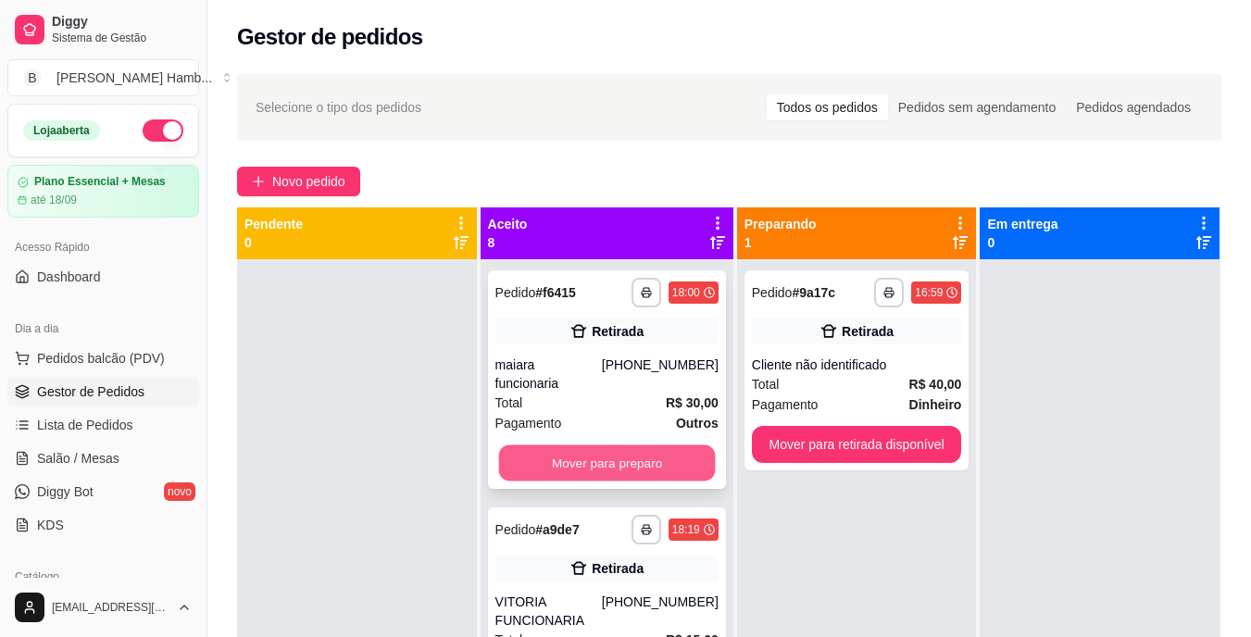
click at [603, 461] on button "Mover para preparo" at bounding box center [606, 464] width 217 height 36
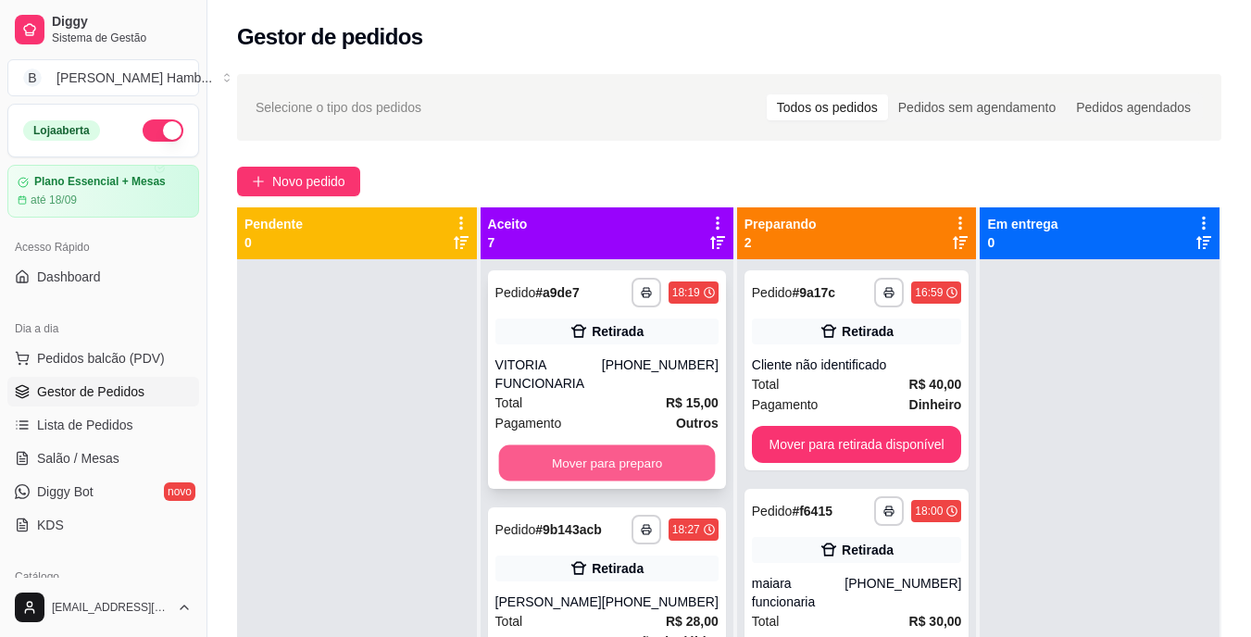
click at [596, 461] on button "Mover para preparo" at bounding box center [606, 464] width 217 height 36
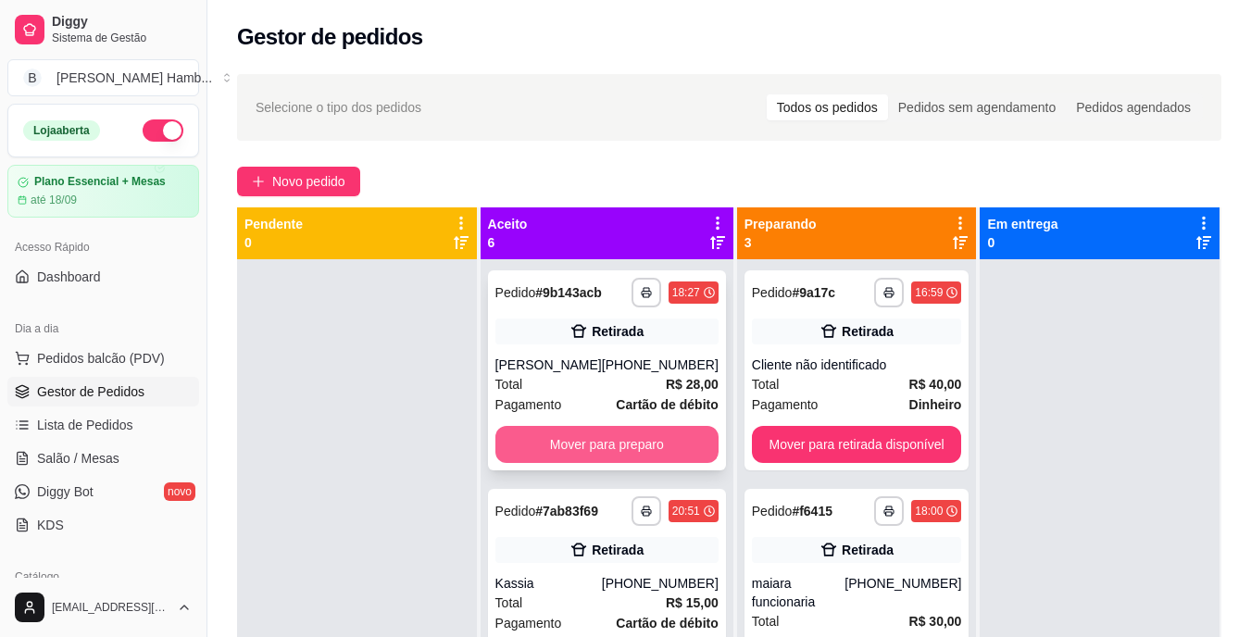
click at [606, 456] on button "Mover para preparo" at bounding box center [607, 444] width 223 height 37
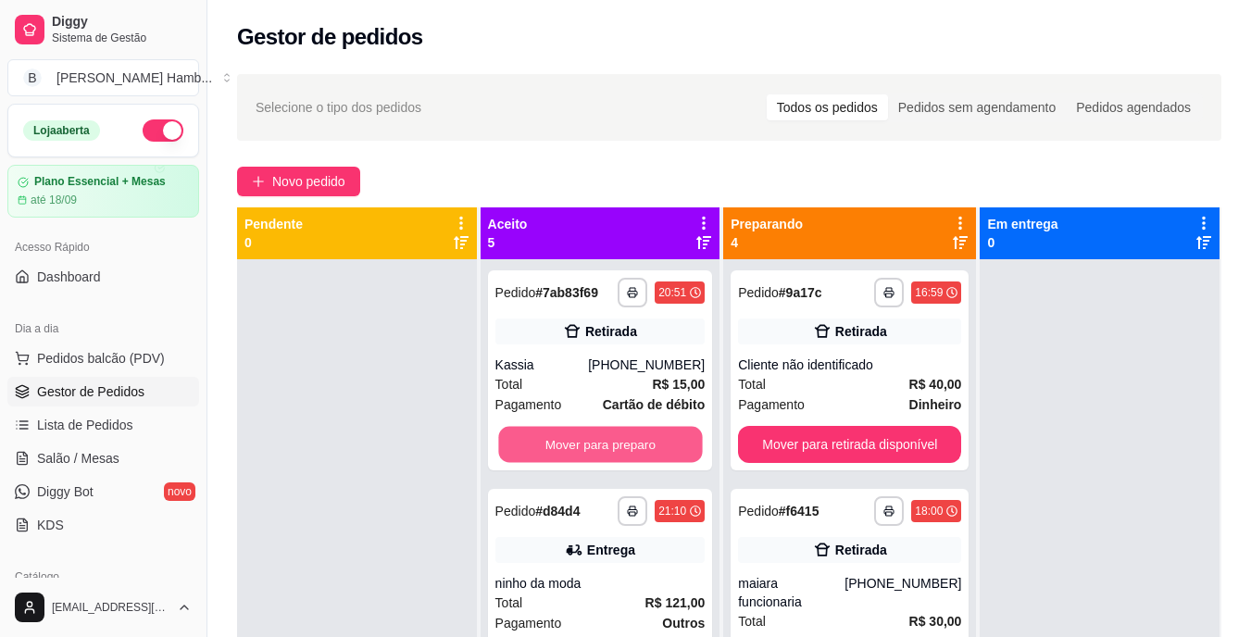
click at [620, 440] on button "Mover para preparo" at bounding box center [600, 445] width 204 height 36
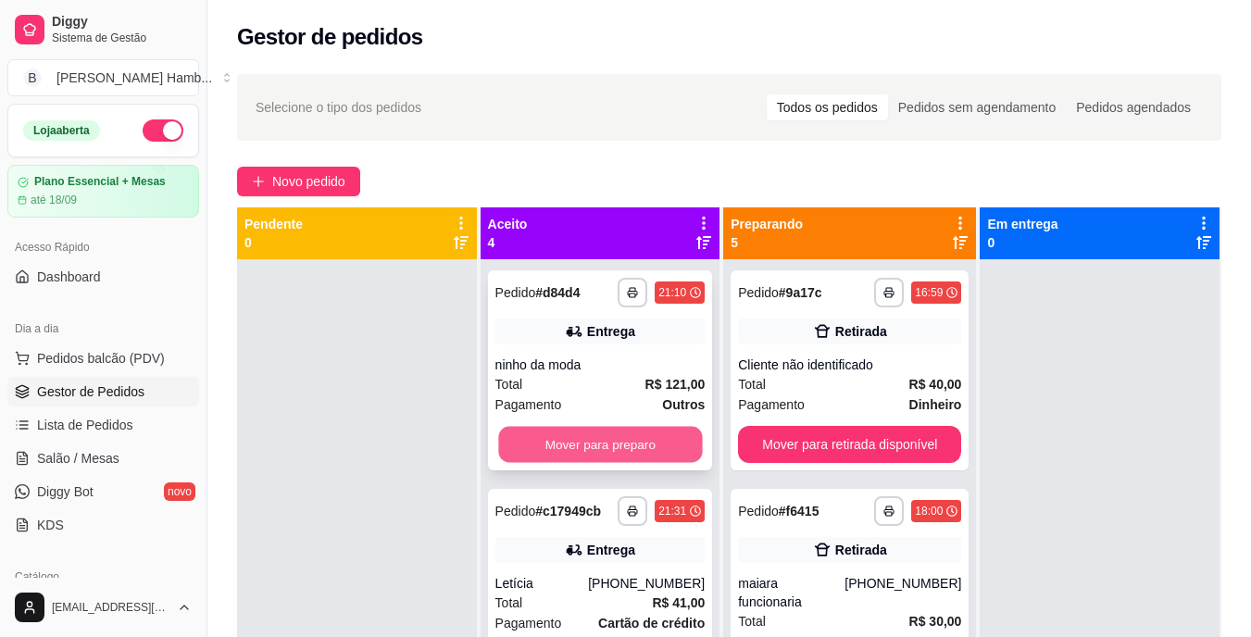
click at [638, 443] on button "Mover para preparo" at bounding box center [600, 445] width 204 height 36
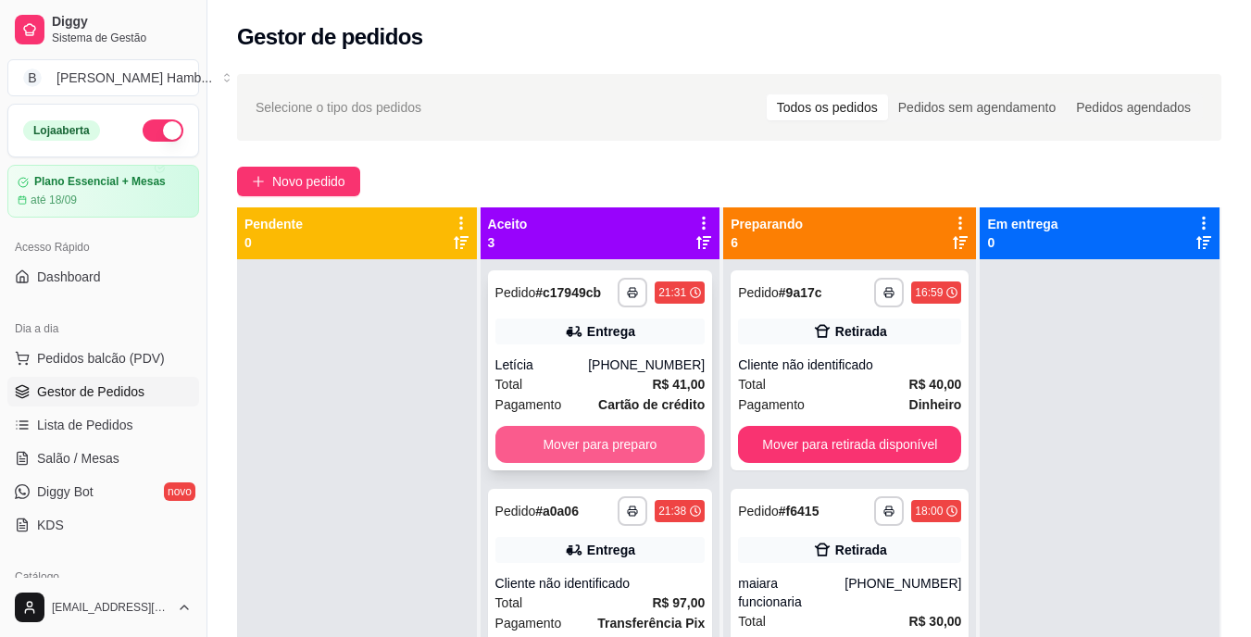
click at [637, 443] on button "Mover para preparo" at bounding box center [601, 444] width 210 height 37
click at [637, 443] on button "Mover para preparo" at bounding box center [600, 445] width 204 height 36
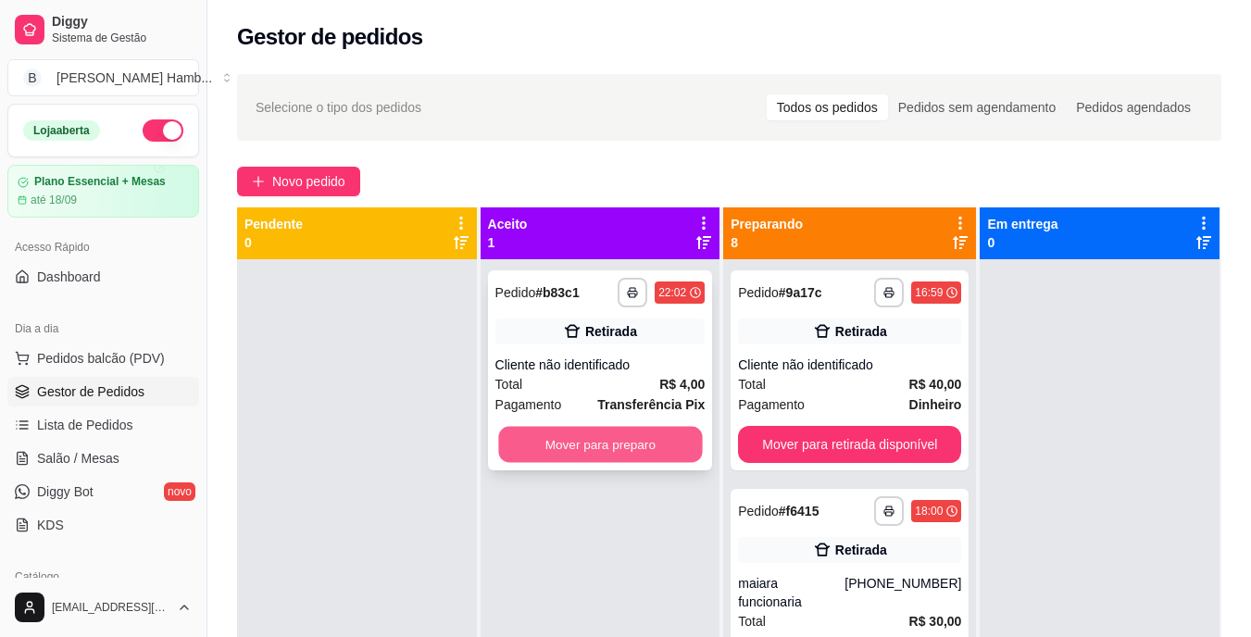
click at [662, 443] on button "Mover para preparo" at bounding box center [600, 445] width 204 height 36
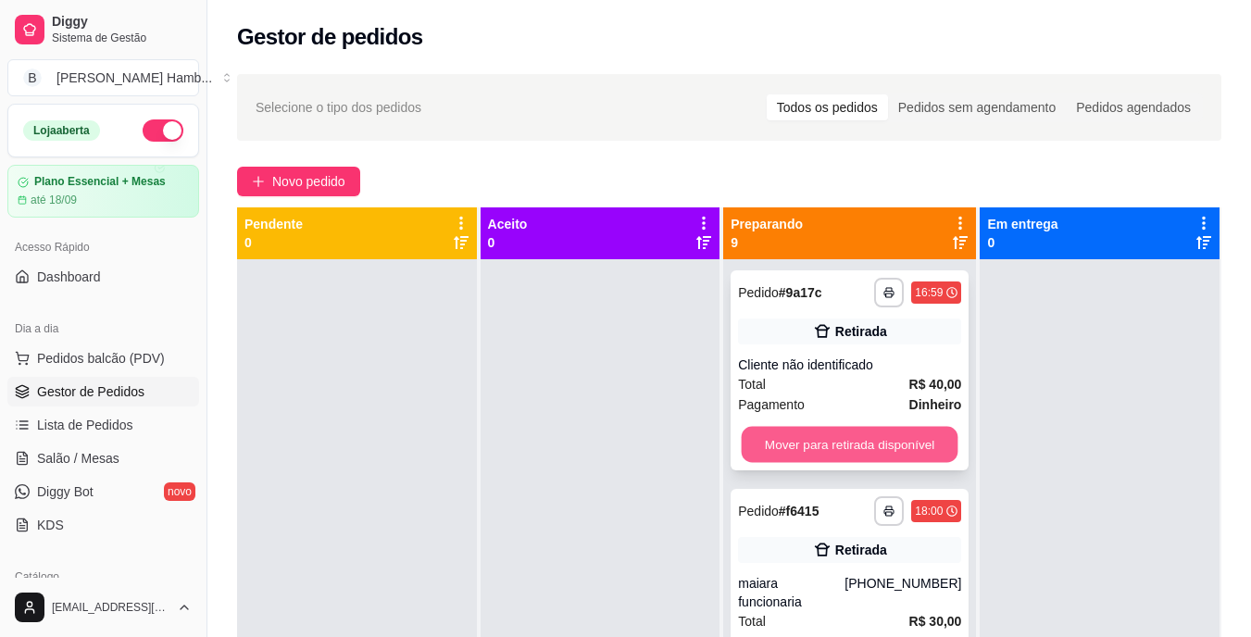
click at [796, 441] on button "Mover para retirada disponível" at bounding box center [850, 445] width 217 height 36
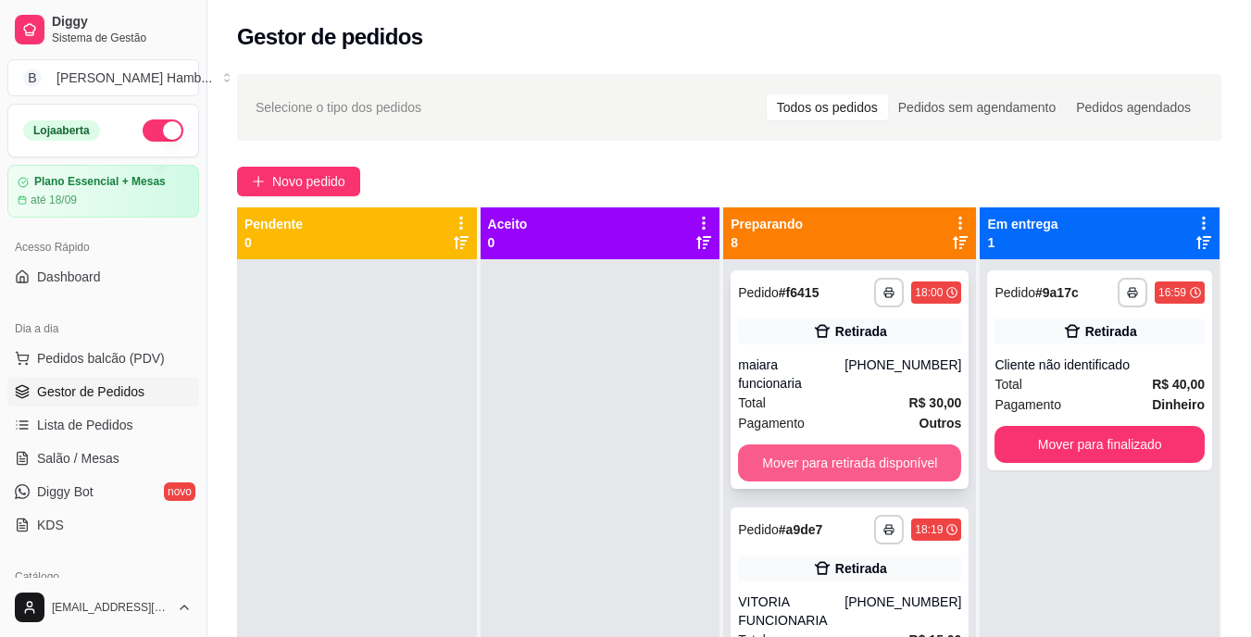
click at [819, 445] on button "Mover para retirada disponível" at bounding box center [849, 463] width 223 height 37
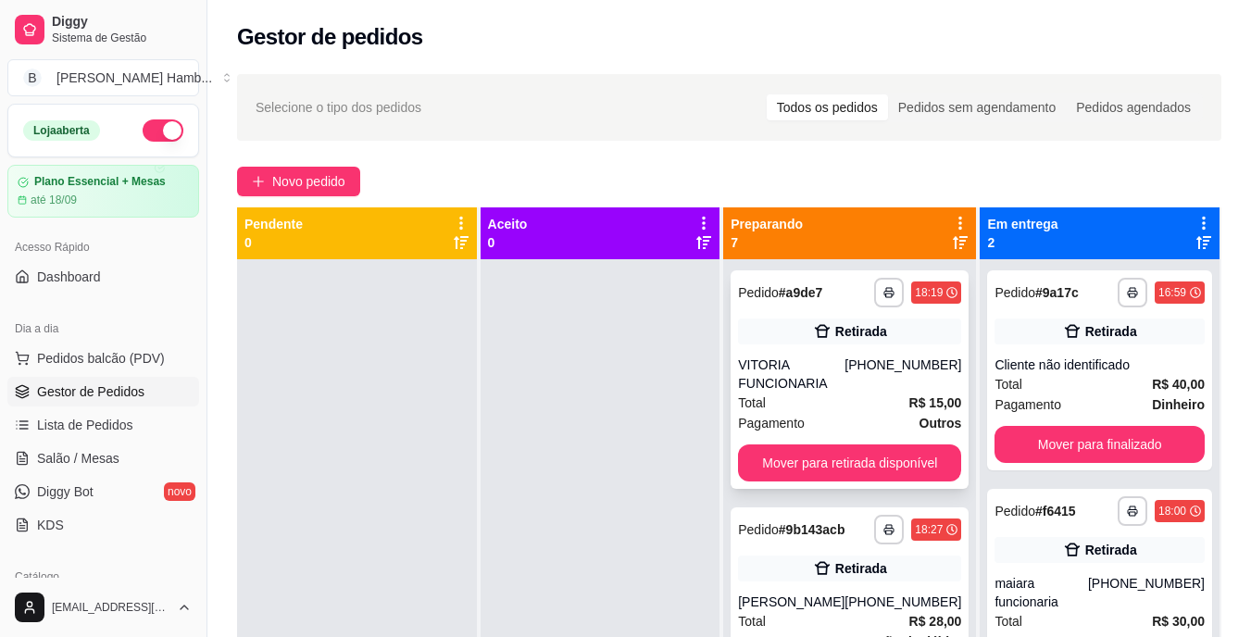
click at [830, 443] on div "**********" at bounding box center [850, 379] width 238 height 219
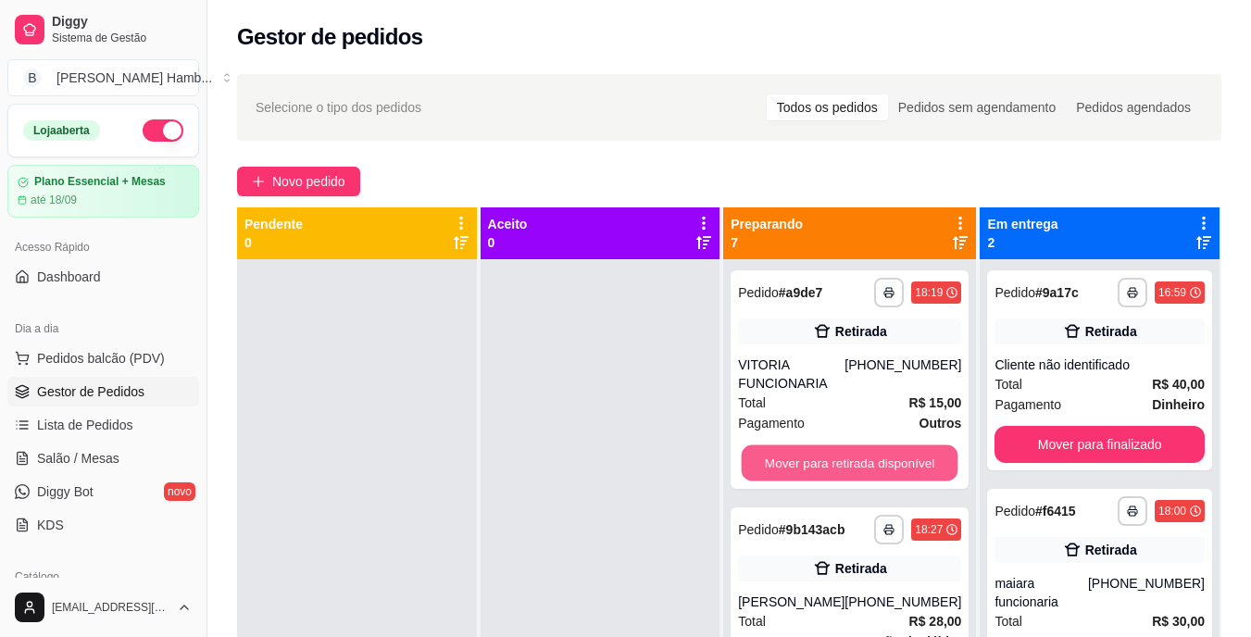
click at [913, 462] on button "Mover para retirada disponível" at bounding box center [850, 464] width 217 height 36
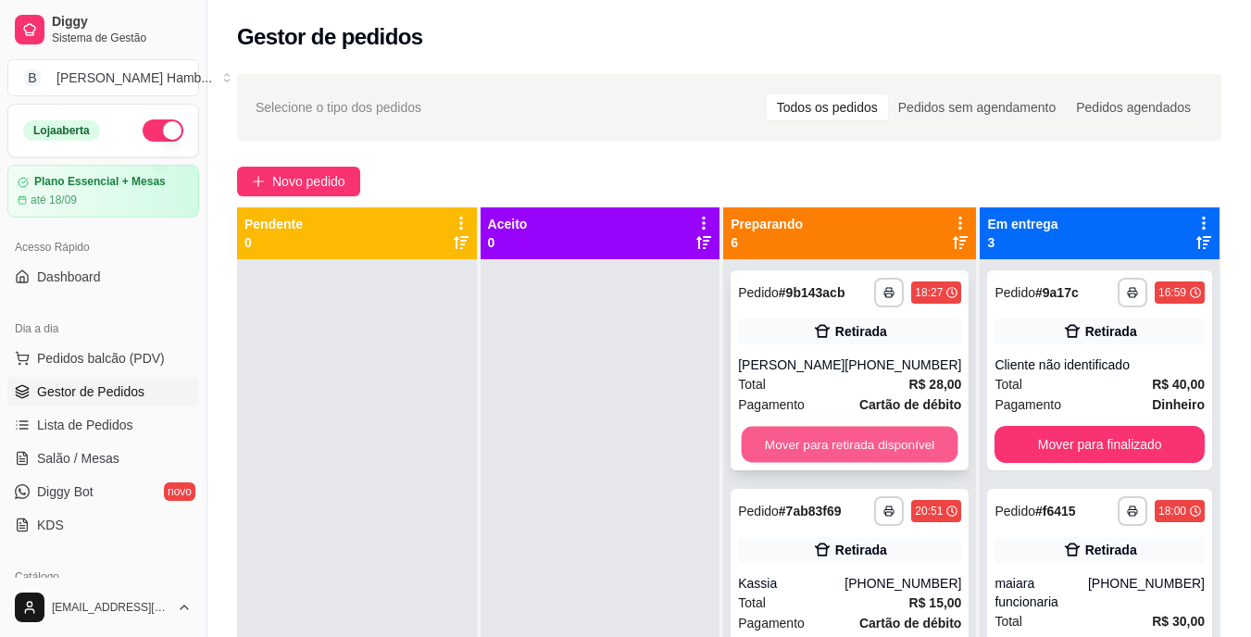
click at [912, 452] on button "Mover para retirada disponível" at bounding box center [850, 445] width 217 height 36
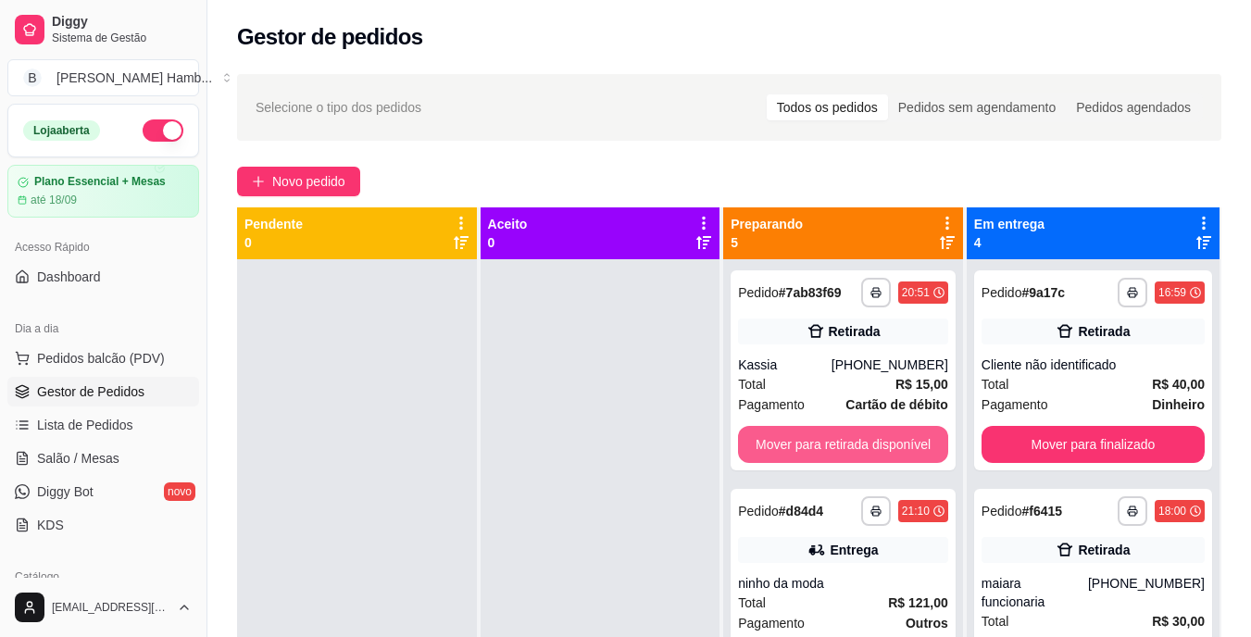
click at [912, 448] on button "Mover para retirada disponível" at bounding box center [843, 444] width 210 height 37
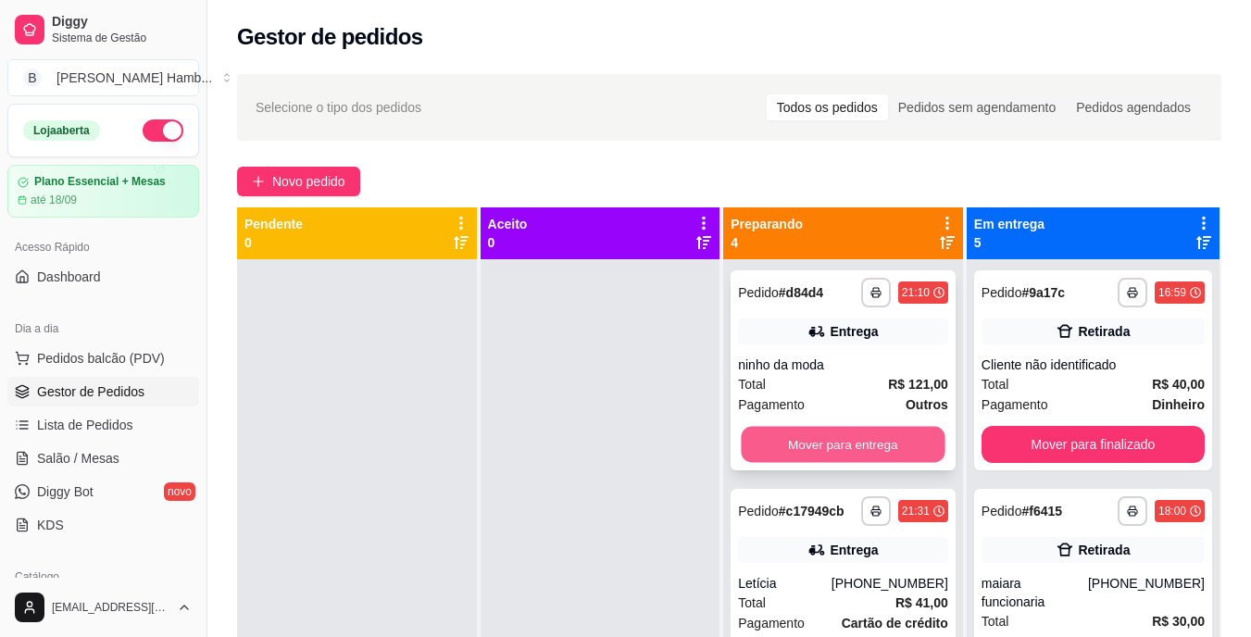
click at [911, 446] on button "Mover para entrega" at bounding box center [844, 445] width 204 height 36
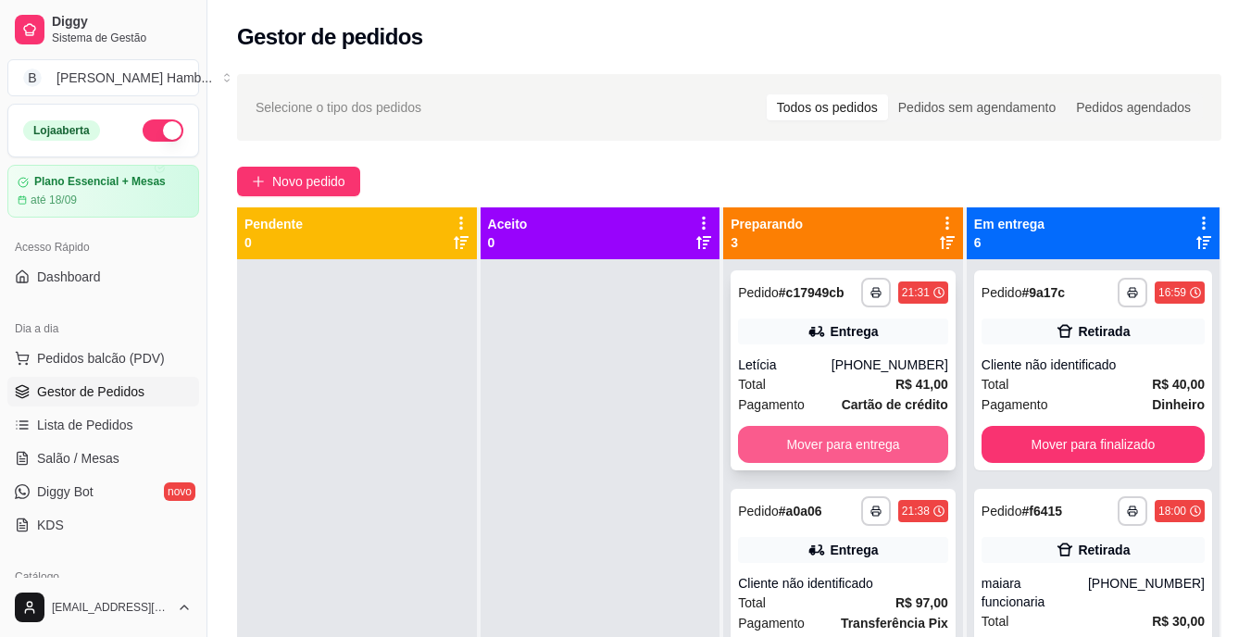
click at [910, 445] on button "Mover para entrega" at bounding box center [843, 444] width 210 height 37
click at [909, 443] on button "Mover para entrega" at bounding box center [843, 444] width 210 height 37
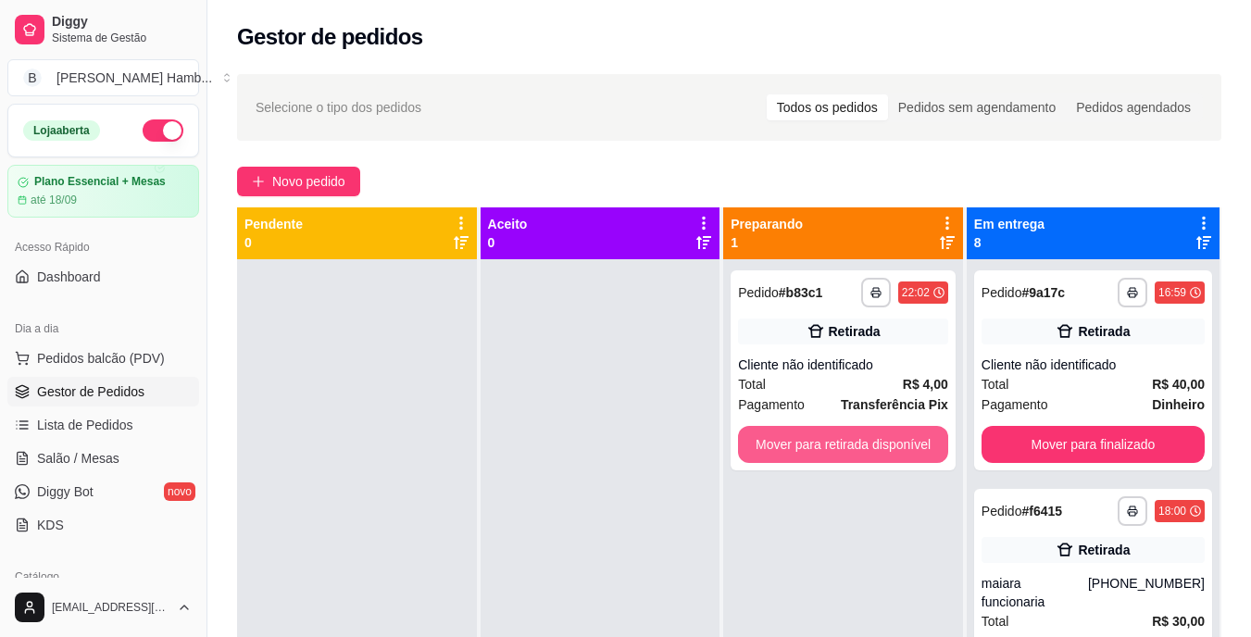
click at [909, 443] on button "Mover para retirada disponível" at bounding box center [843, 444] width 210 height 37
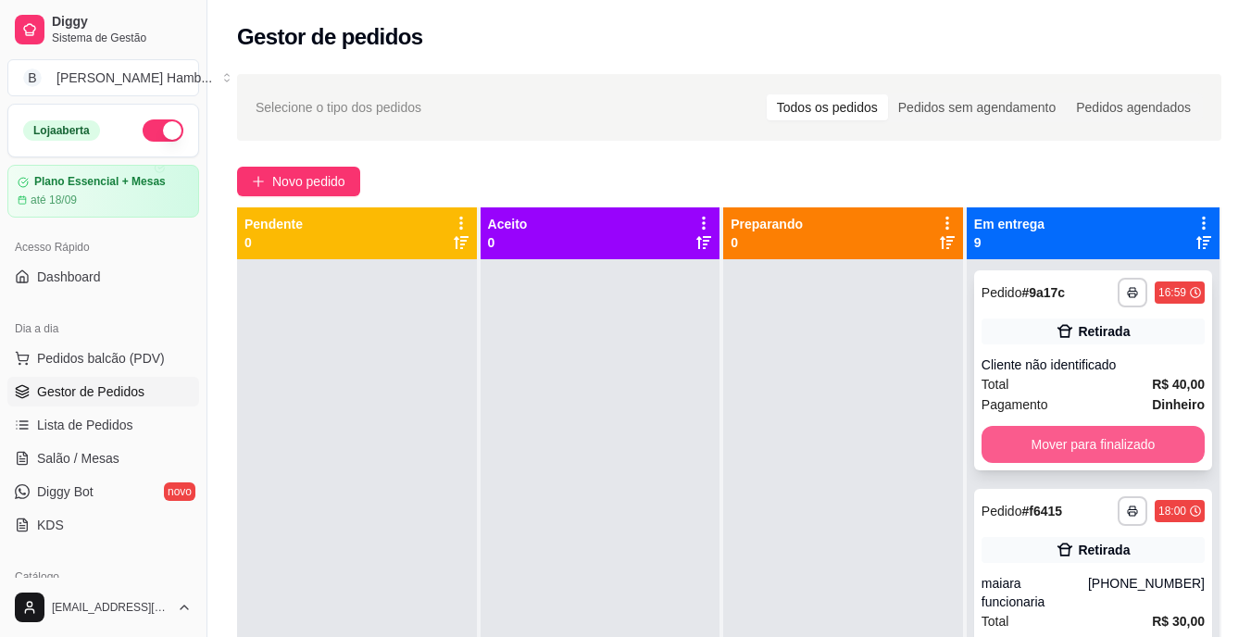
click at [1019, 439] on button "Mover para finalizado" at bounding box center [1093, 444] width 223 height 37
click at [1049, 442] on div "Mover para finalizado" at bounding box center [1093, 444] width 223 height 37
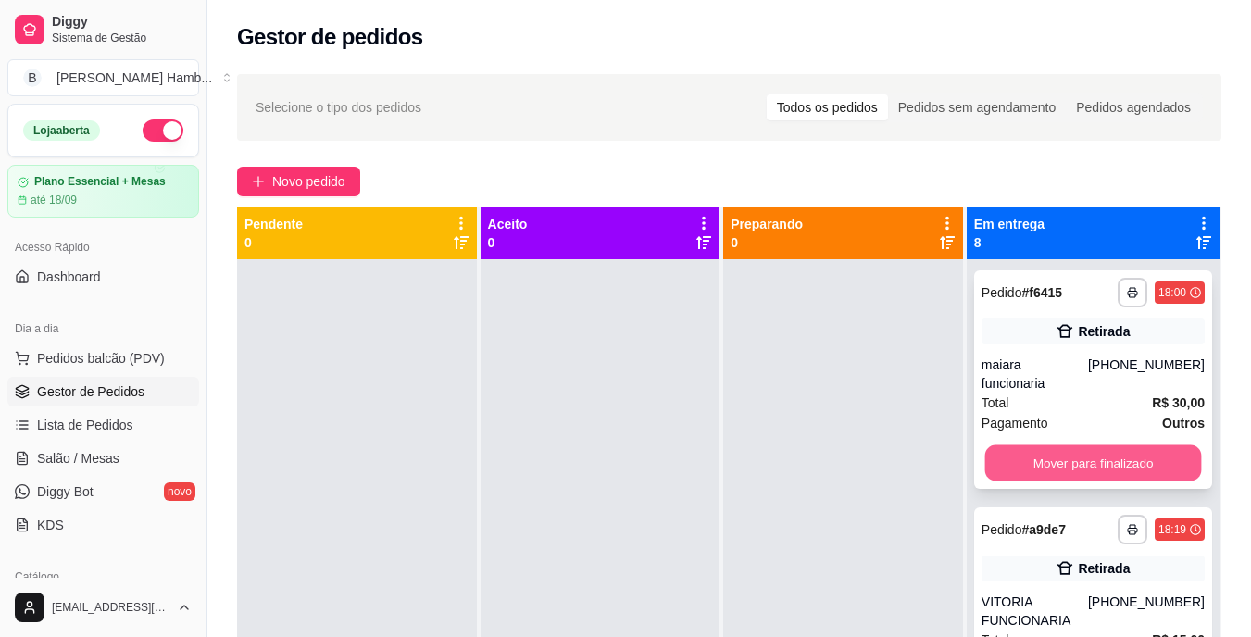
click at [1064, 455] on button "Mover para finalizado" at bounding box center [1093, 464] width 217 height 36
click at [1065, 457] on button "Mover para finalizado" at bounding box center [1093, 463] width 223 height 37
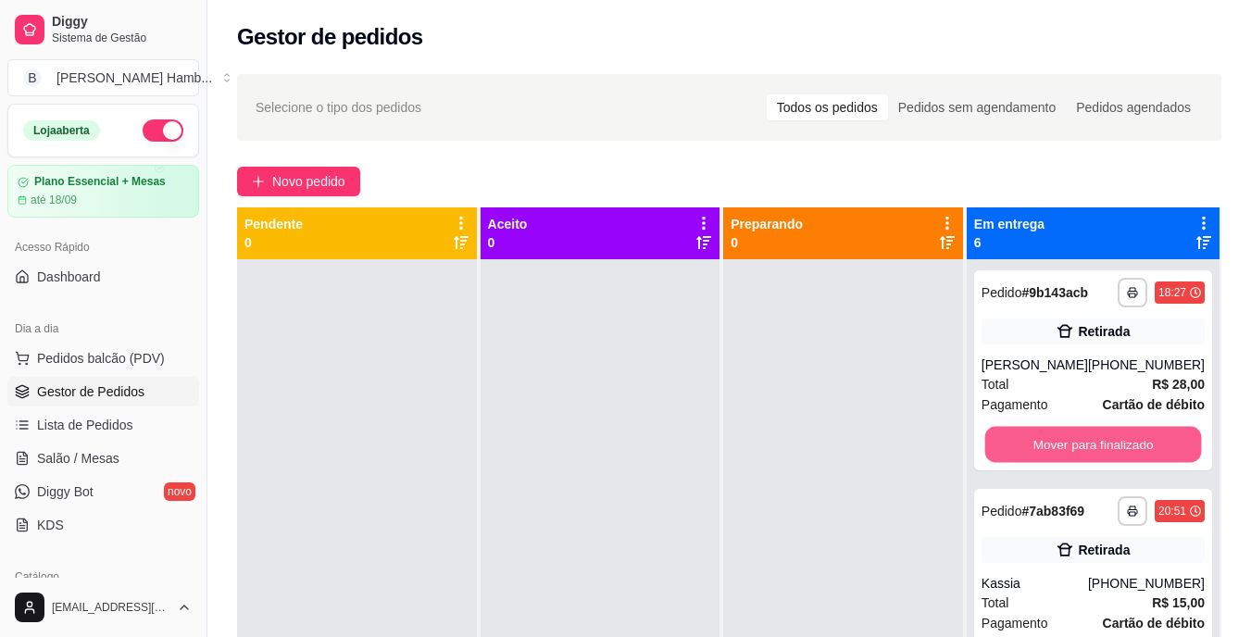
click at [1069, 458] on button "Mover para finalizado" at bounding box center [1093, 445] width 217 height 36
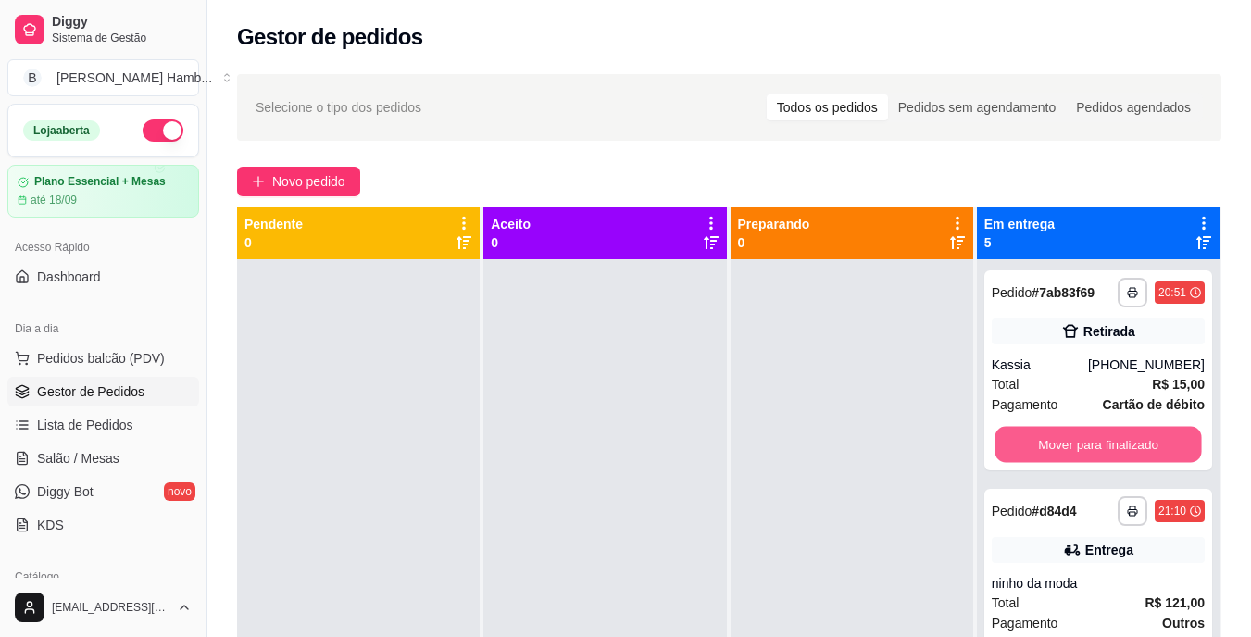
click at [1072, 449] on button "Mover para finalizado" at bounding box center [1098, 445] width 207 height 36
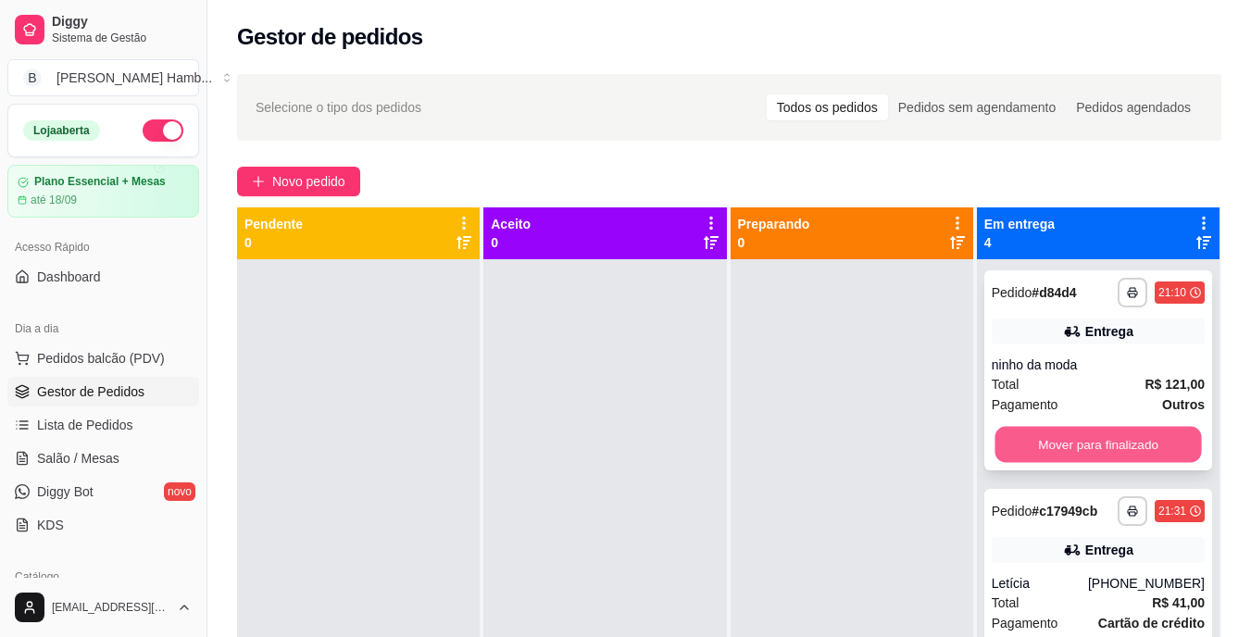
click at [1036, 448] on button "Mover para finalizado" at bounding box center [1098, 445] width 207 height 36
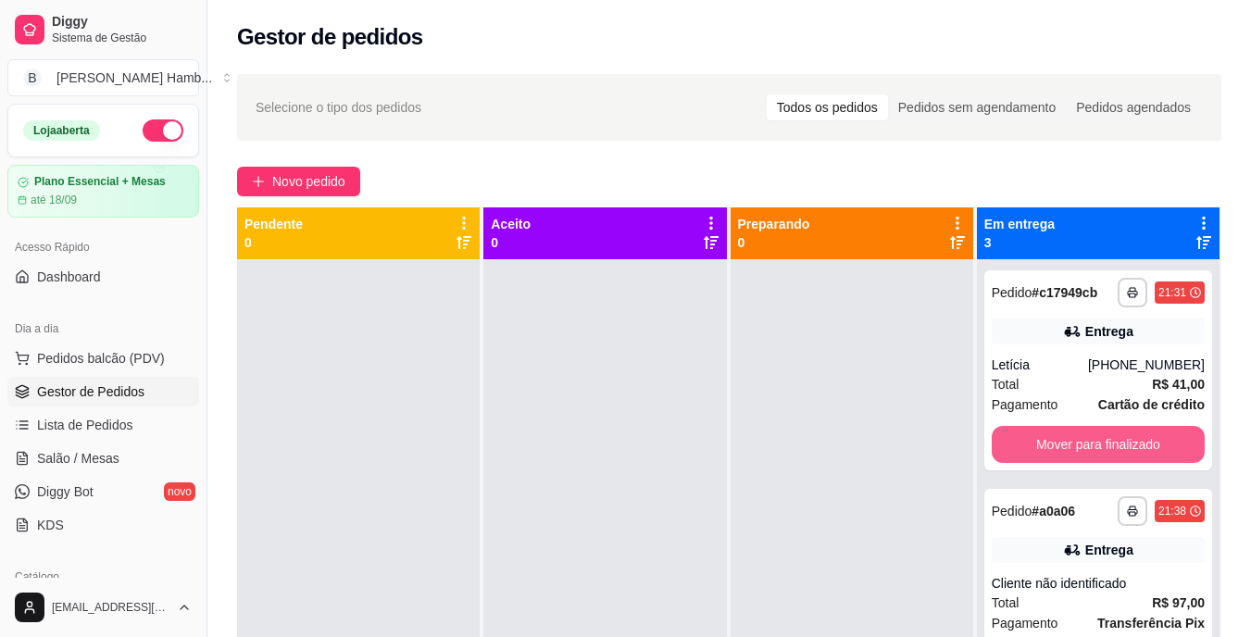
click at [1049, 438] on button "Mover para finalizado" at bounding box center [1098, 444] width 213 height 37
click at [1065, 443] on button "Mover para finalizado" at bounding box center [1098, 444] width 213 height 37
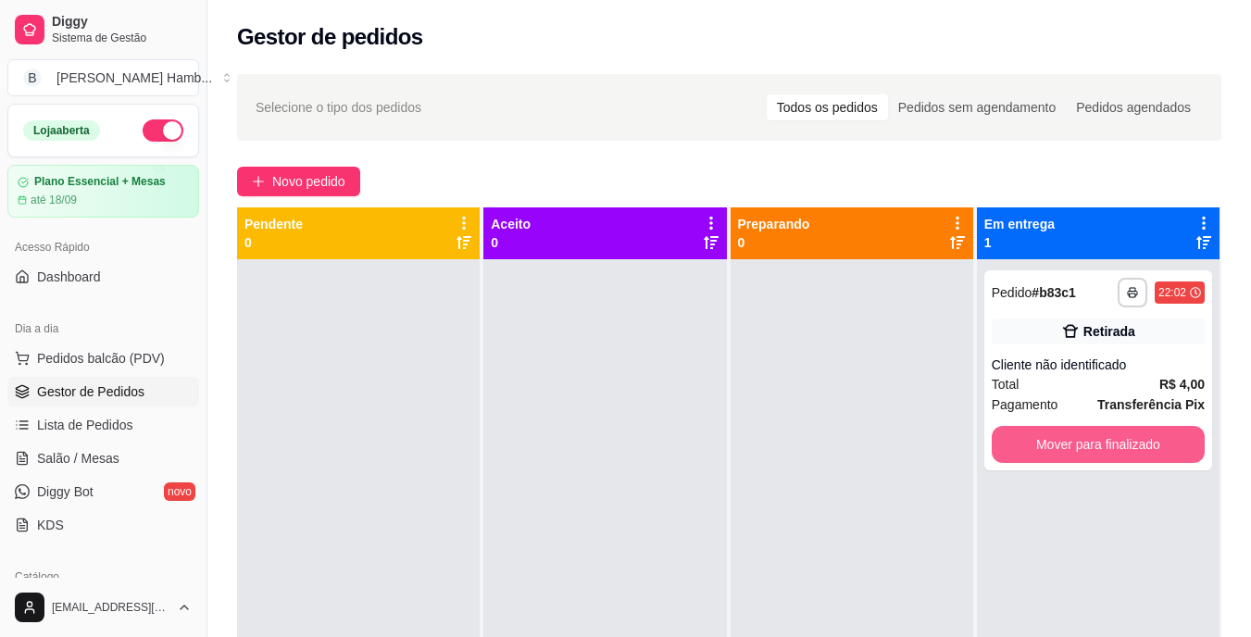
click at [1076, 443] on button "Mover para finalizado" at bounding box center [1098, 444] width 213 height 37
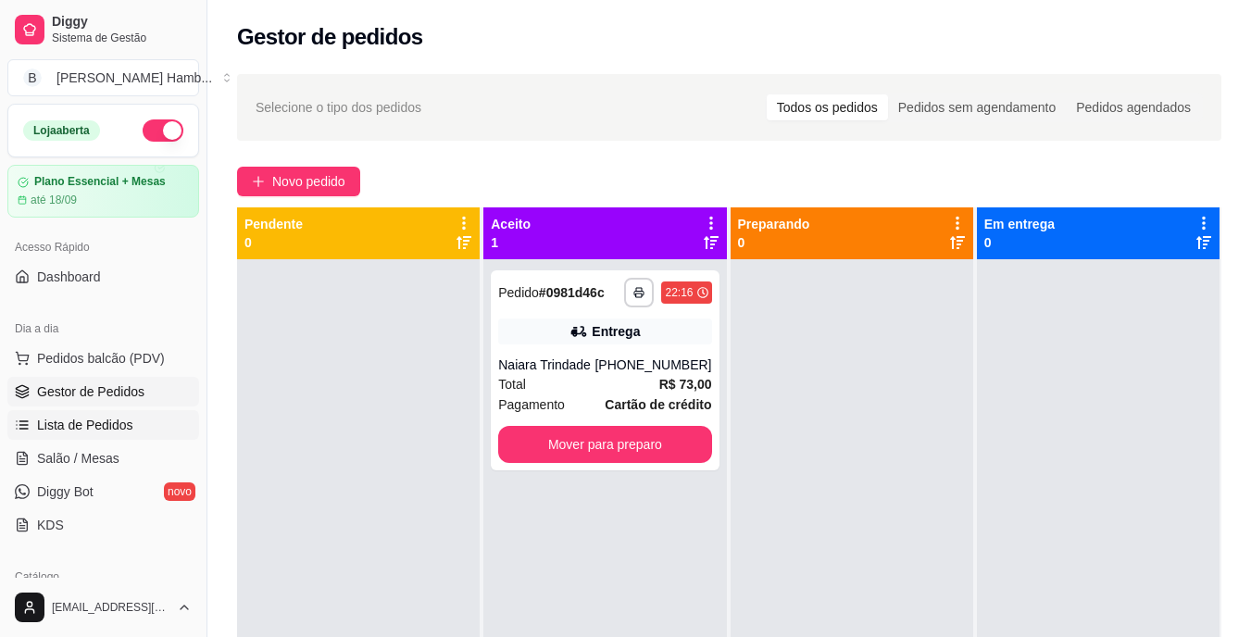
click at [144, 421] on link "Lista de Pedidos" at bounding box center [103, 425] width 192 height 30
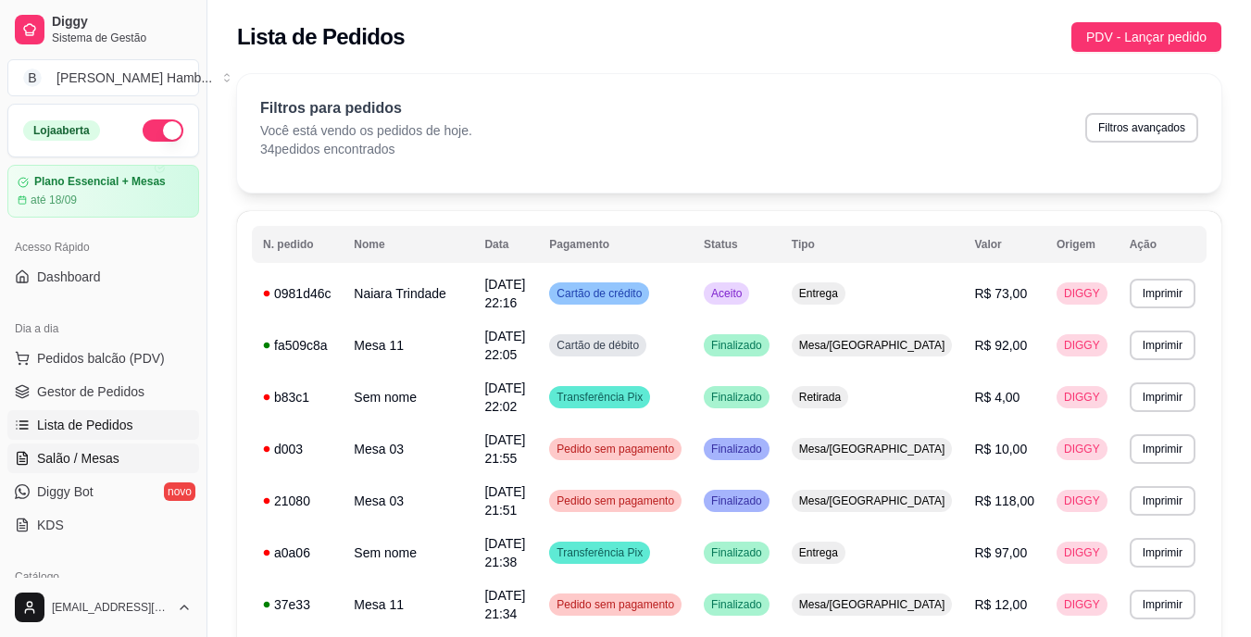
click at [132, 463] on link "Salão / Mesas" at bounding box center [103, 459] width 192 height 30
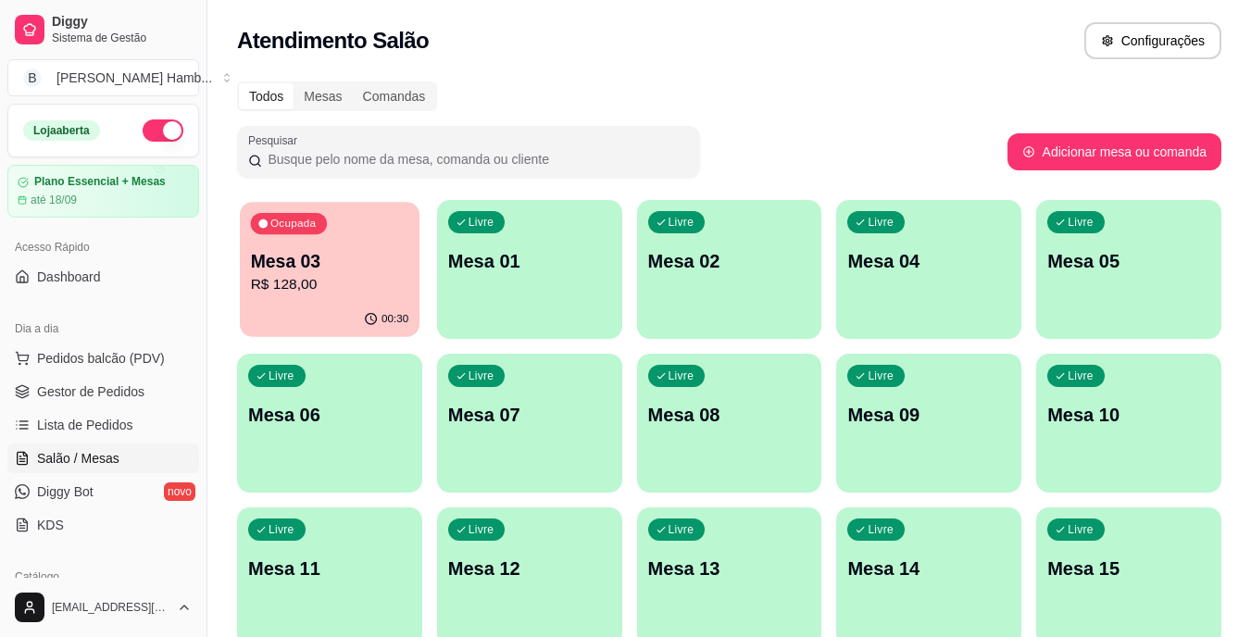
click at [355, 293] on p "R$ 128,00" at bounding box center [330, 284] width 158 height 21
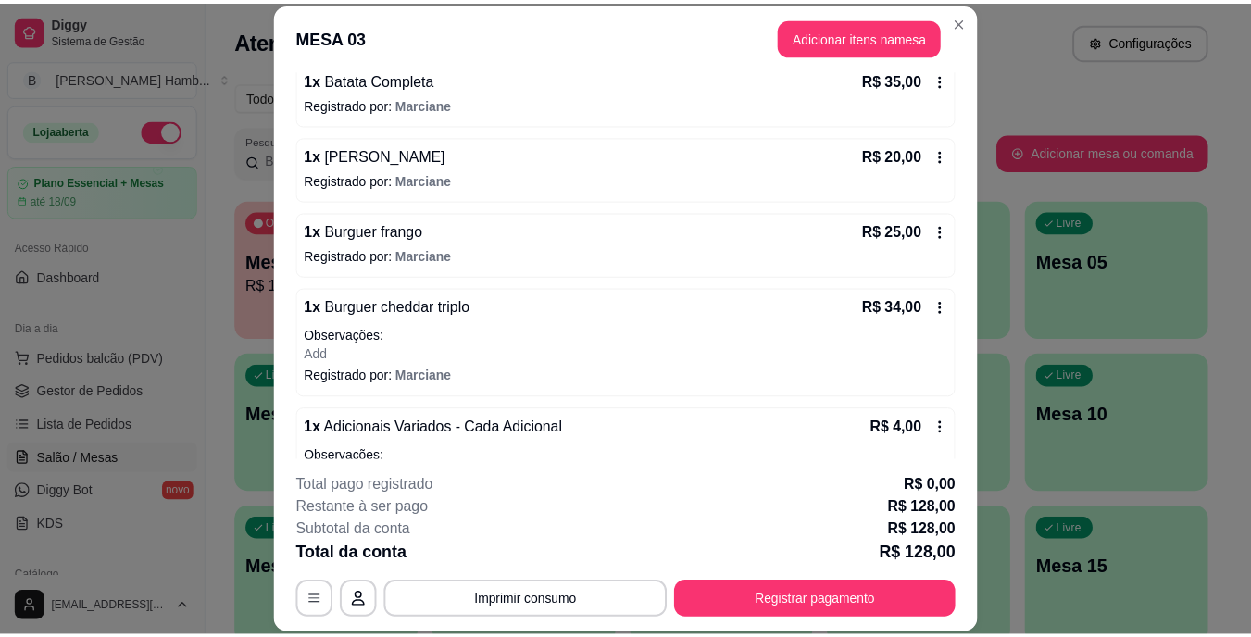
scroll to position [326, 0]
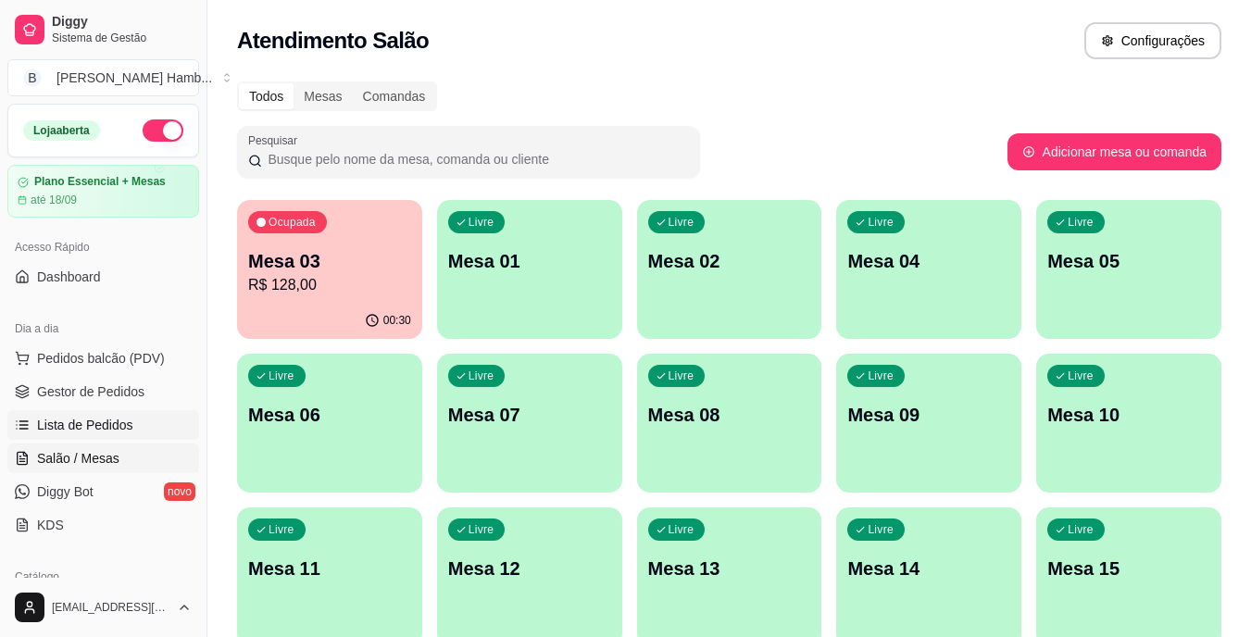
click at [109, 416] on span "Lista de Pedidos" at bounding box center [85, 425] width 96 height 19
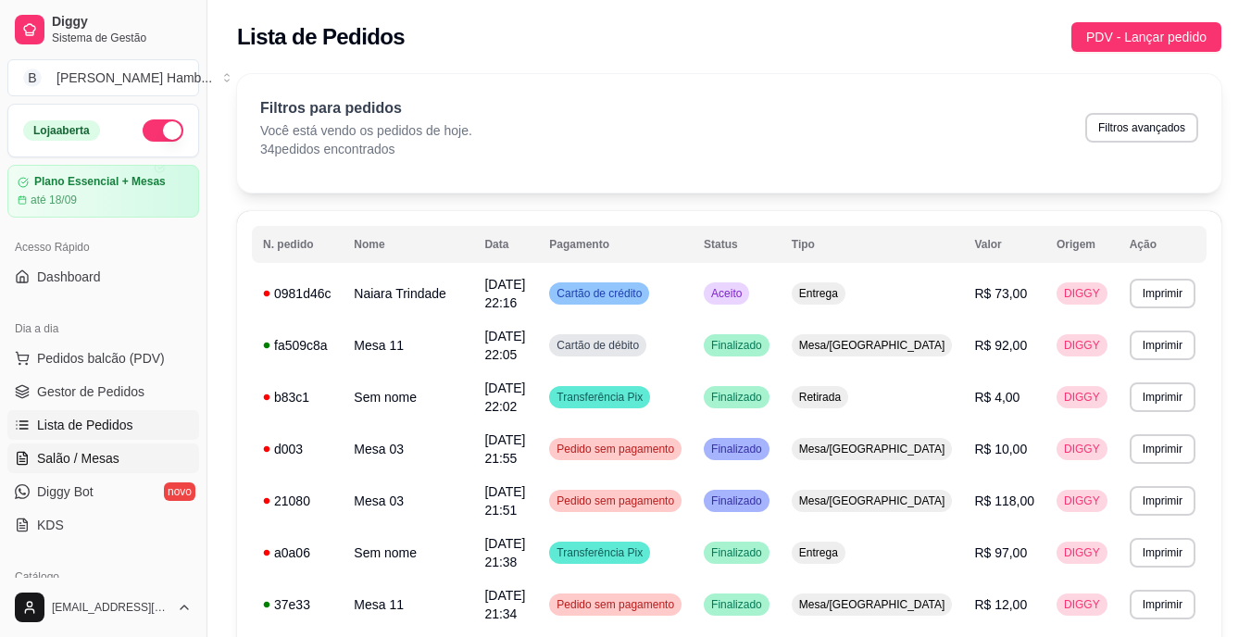
click at [149, 463] on link "Salão / Mesas" at bounding box center [103, 459] width 192 height 30
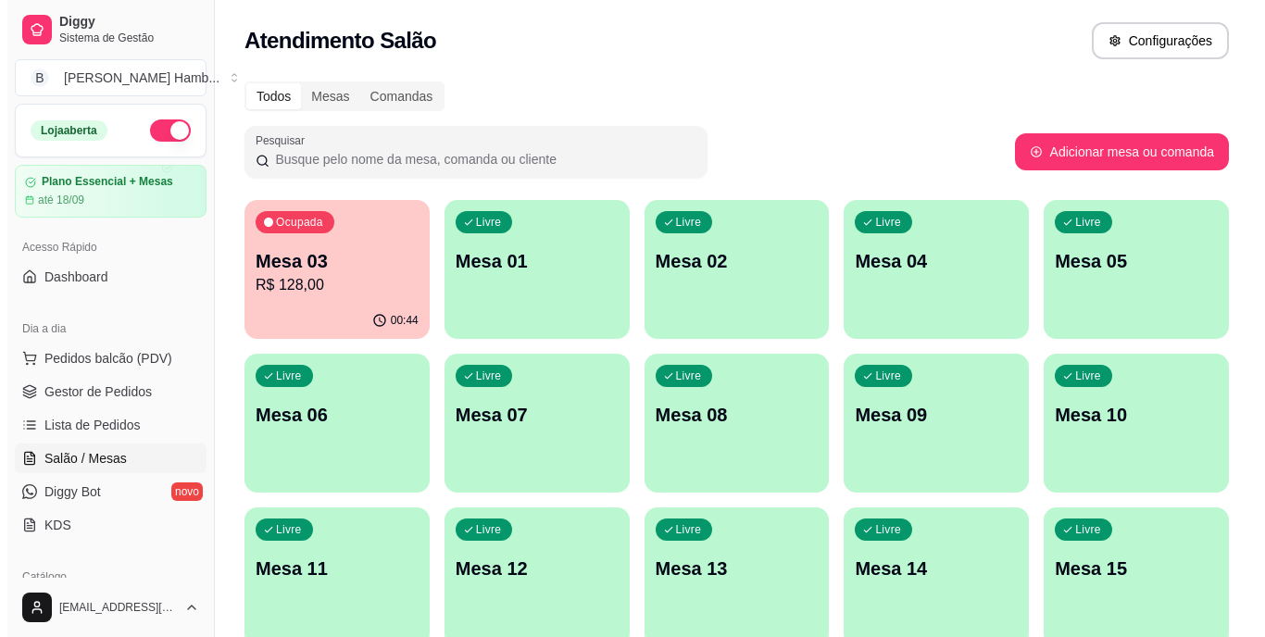
scroll to position [93, 0]
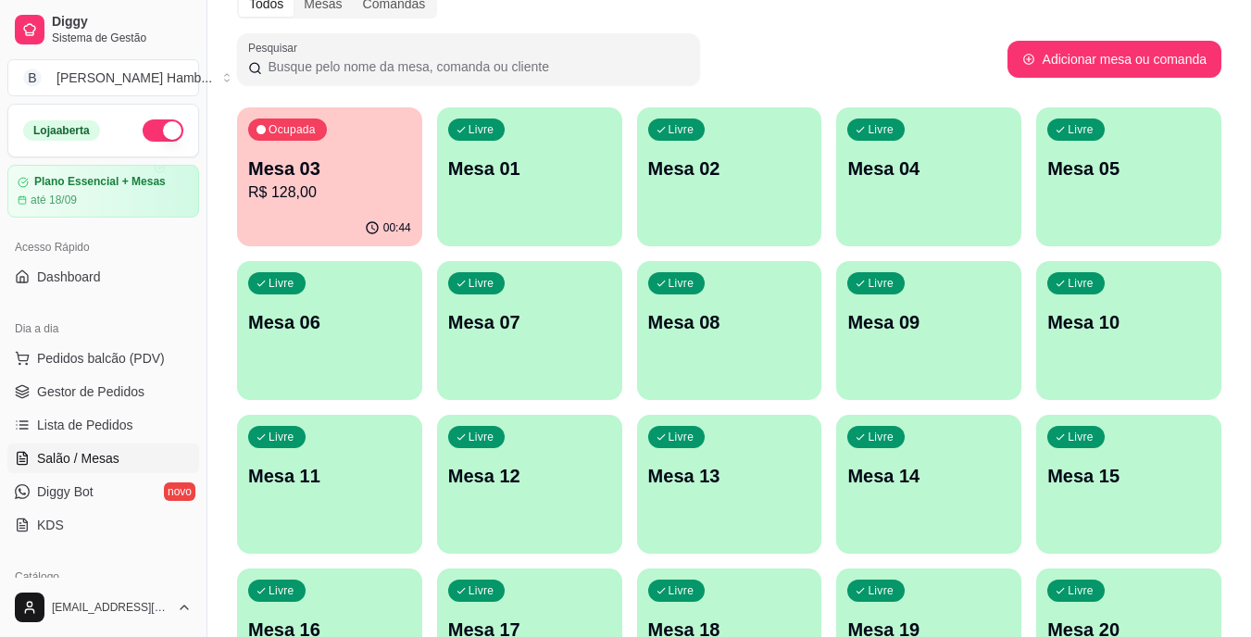
click at [921, 449] on div "Livre Mesa 14" at bounding box center [928, 473] width 185 height 117
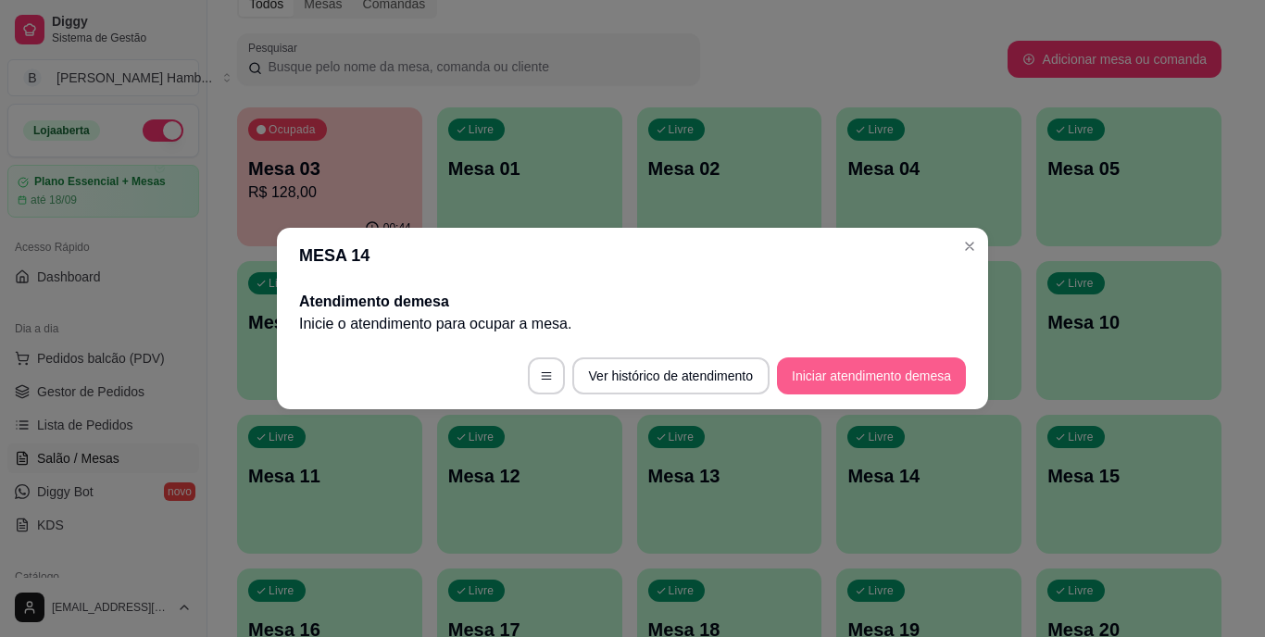
click at [888, 381] on button "Iniciar atendimento de mesa" at bounding box center [871, 376] width 189 height 37
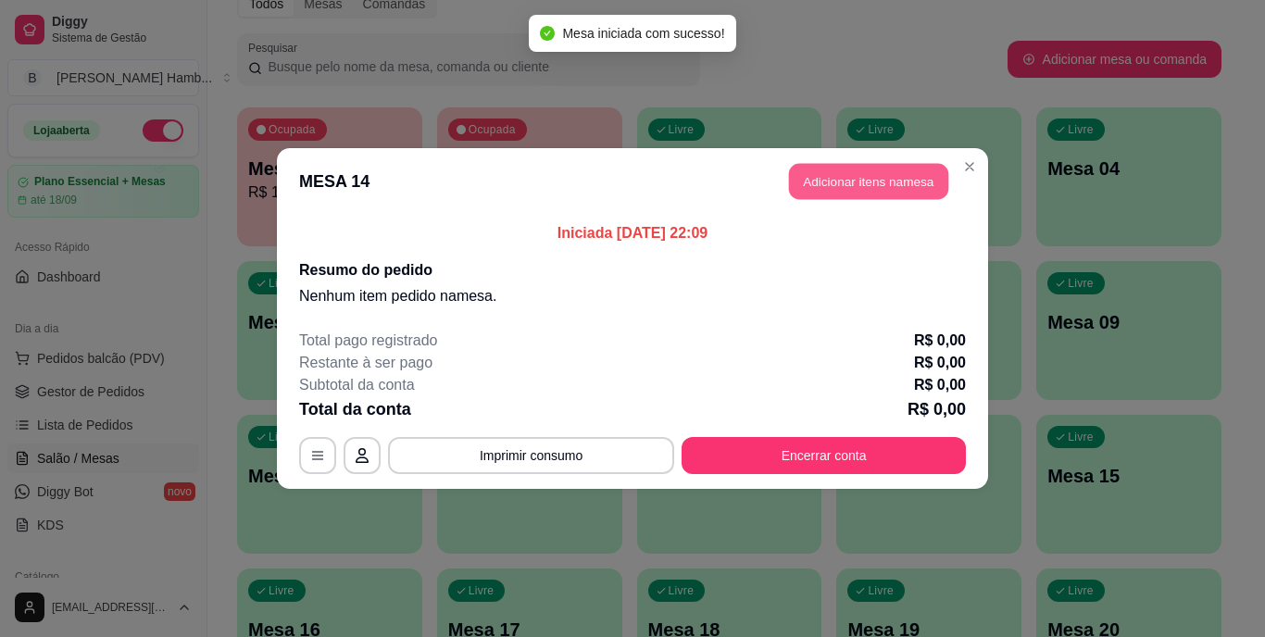
click at [860, 187] on button "Adicionar itens na mesa" at bounding box center [868, 182] width 159 height 36
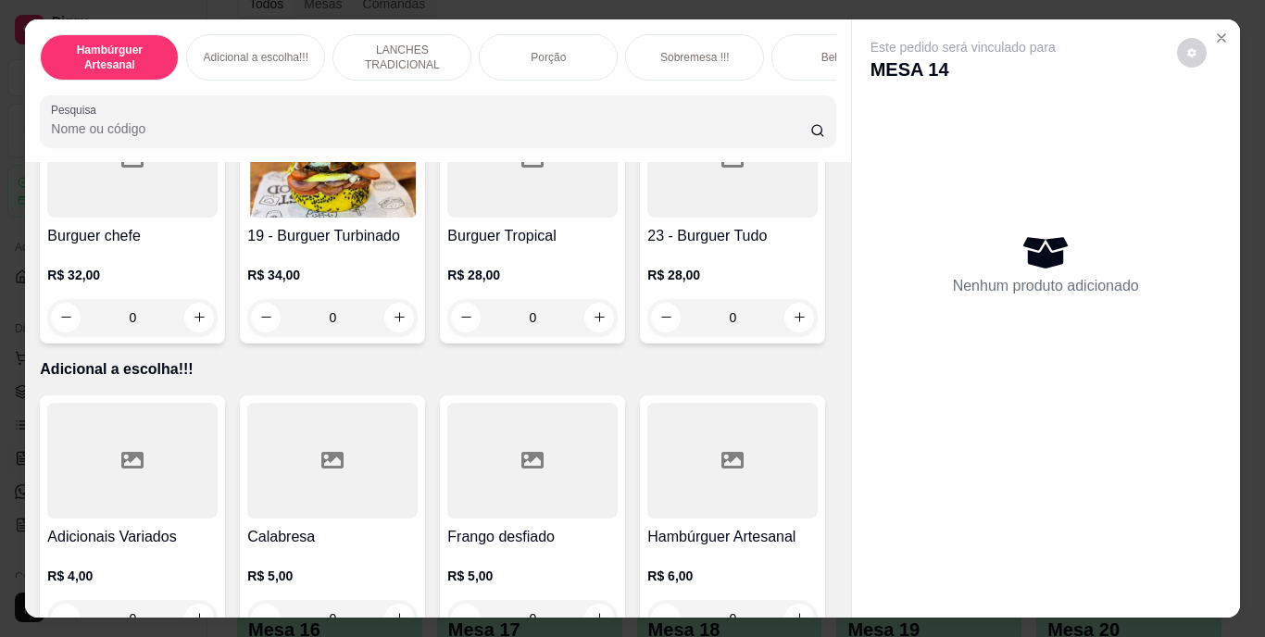
scroll to position [1482, 0]
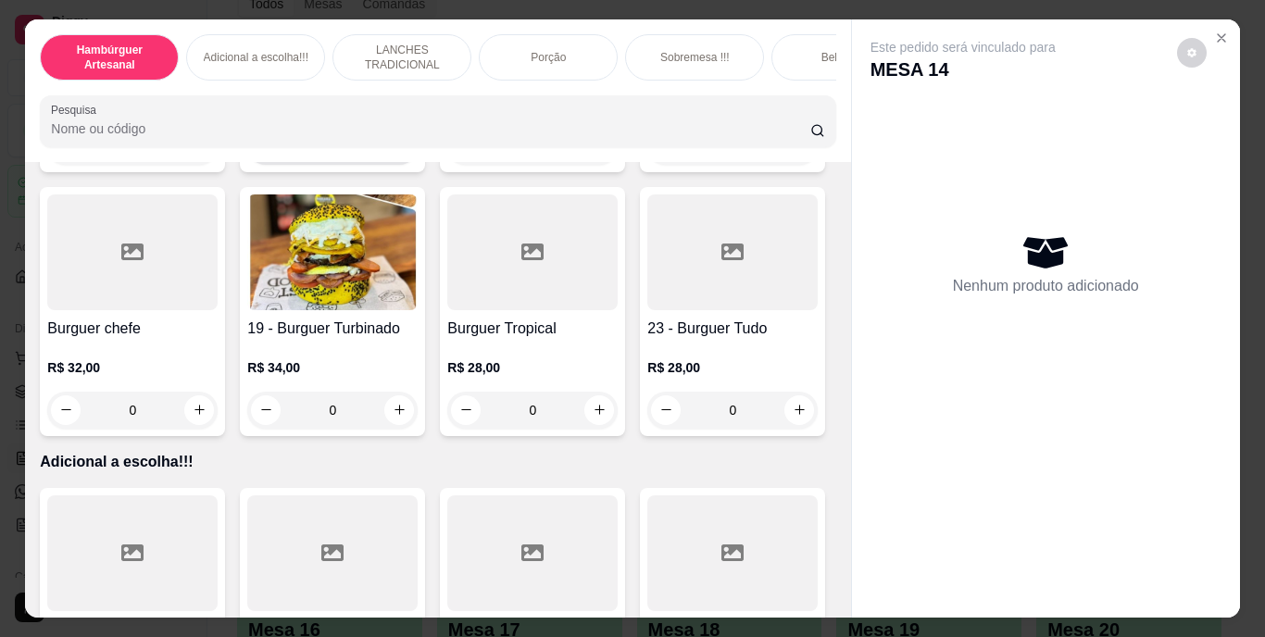
click at [405, 151] on icon "increase-product-quantity" at bounding box center [400, 146] width 10 height 10
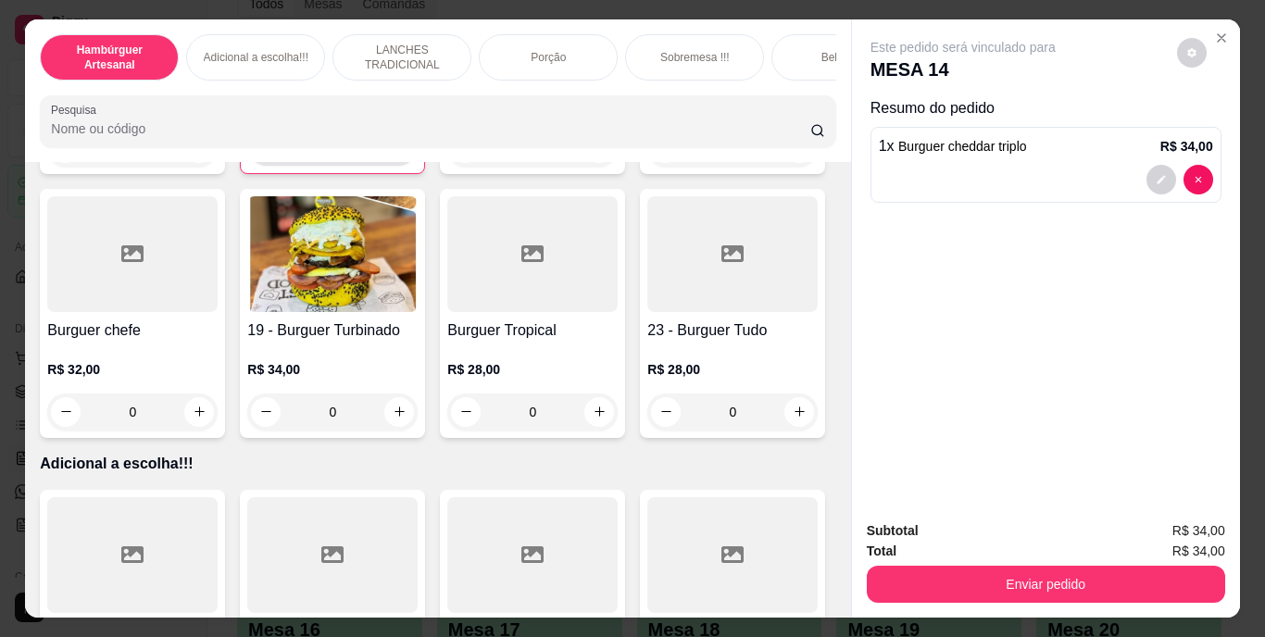
type input "1"
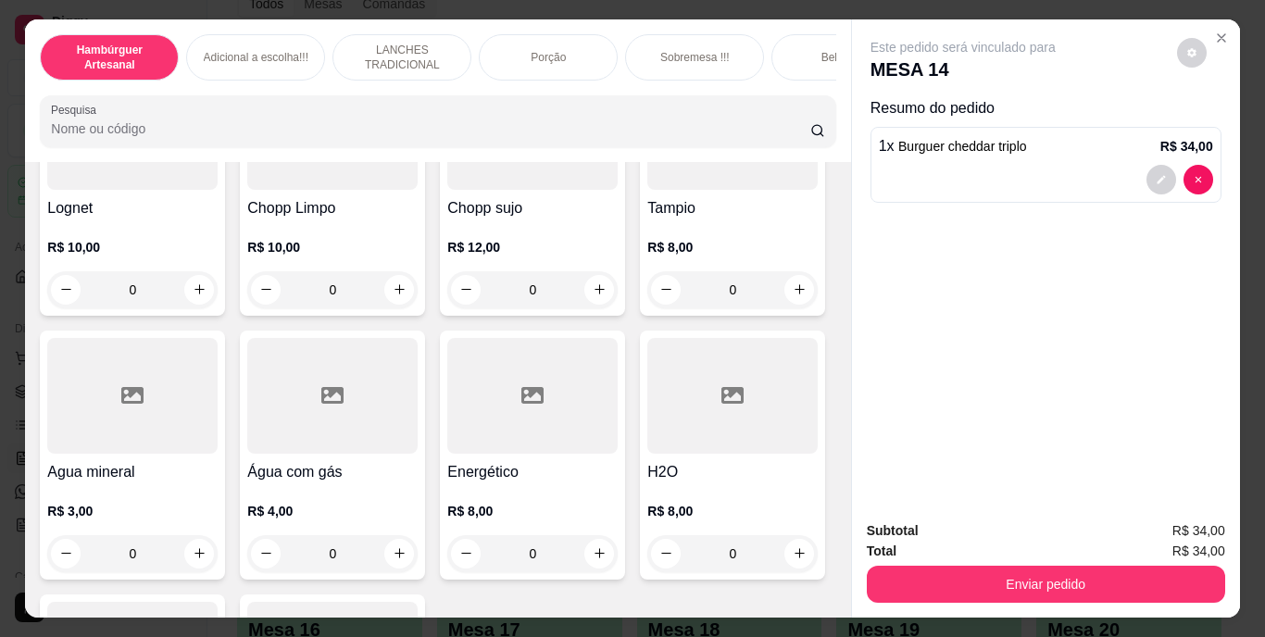
scroll to position [5094, 0]
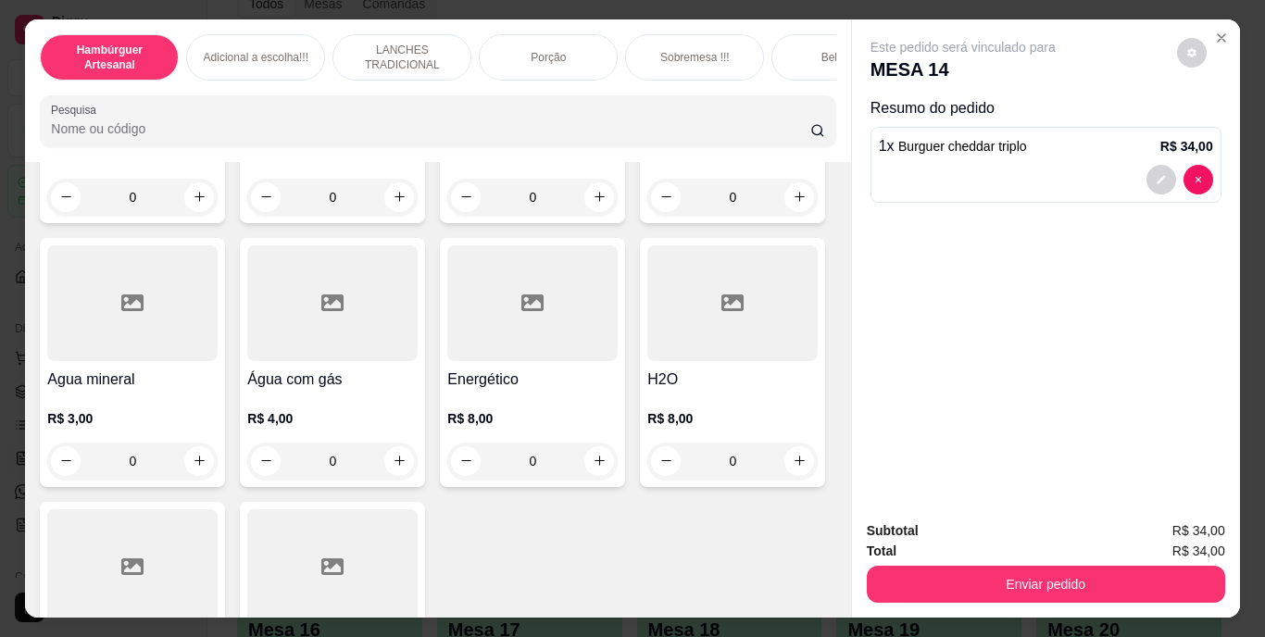
type input "1"
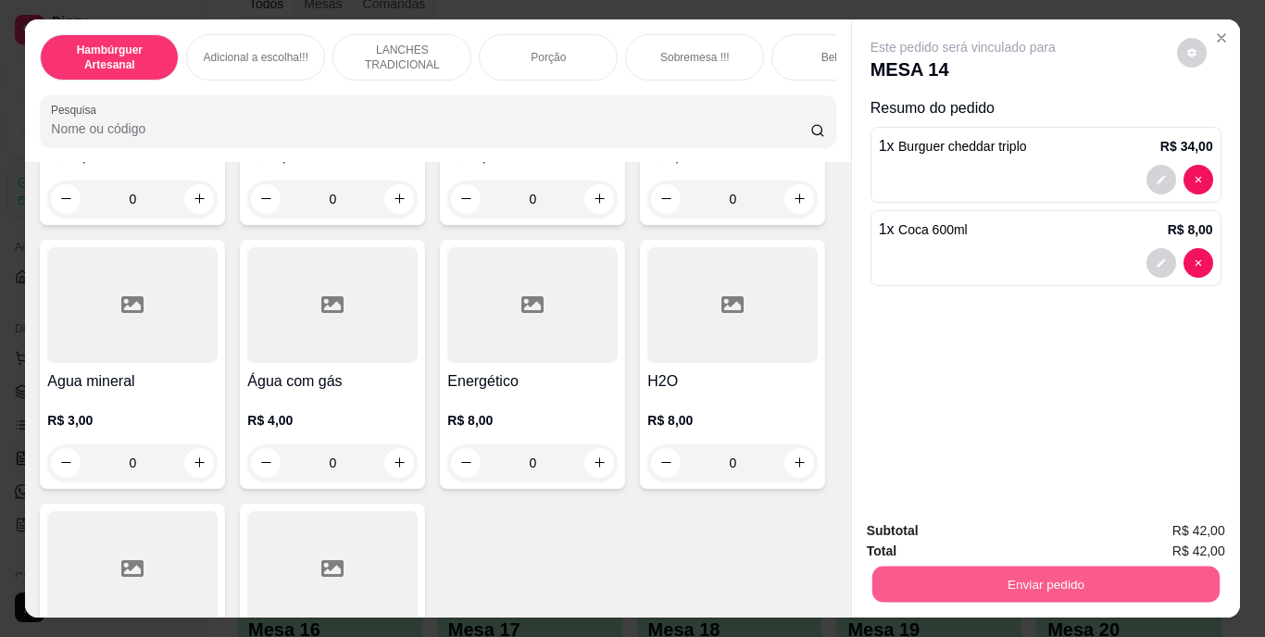
click at [905, 572] on button "Enviar pedido" at bounding box center [1045, 585] width 347 height 36
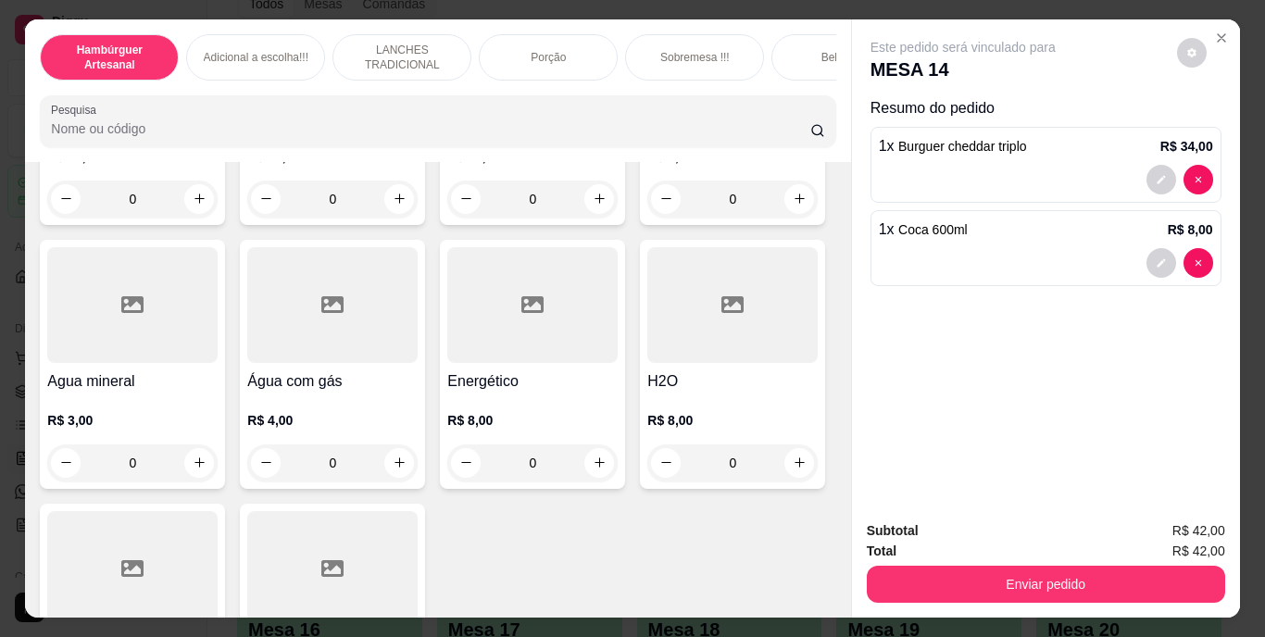
click at [1166, 239] on div "1 x Coca 600ml R$ 8,00" at bounding box center [1046, 248] width 351 height 76
click at [1147, 253] on button "decrease-product-quantity" at bounding box center [1162, 263] width 30 height 30
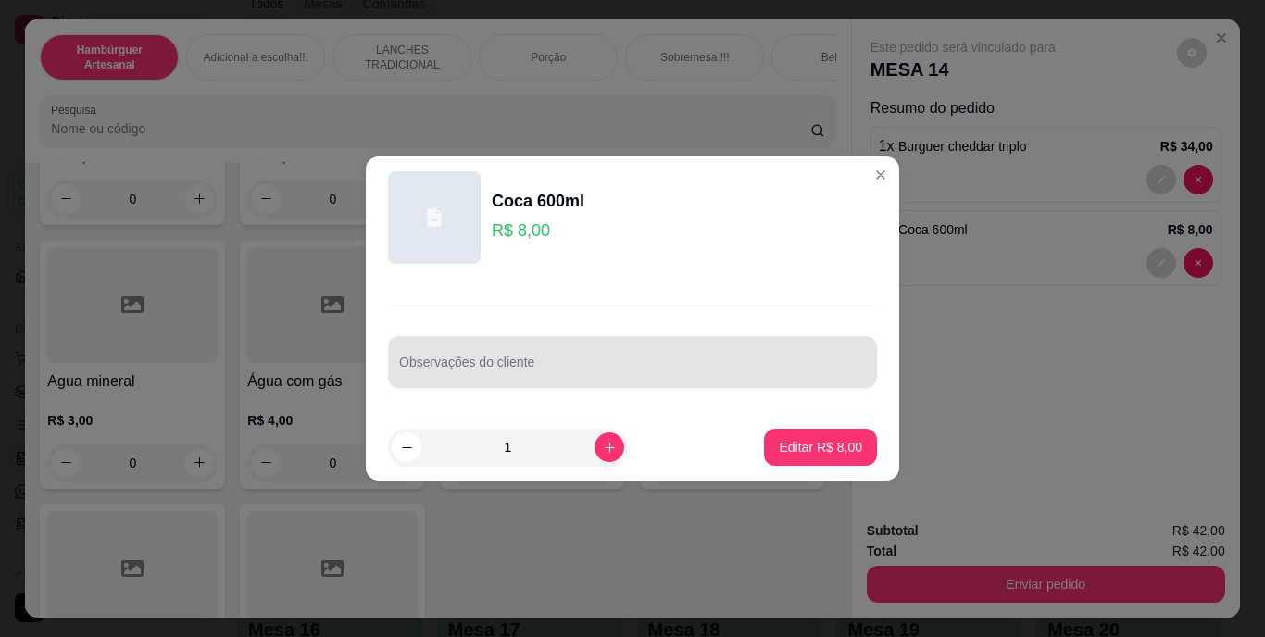
click at [760, 369] on input "Observações do cliente" at bounding box center [632, 369] width 467 height 19
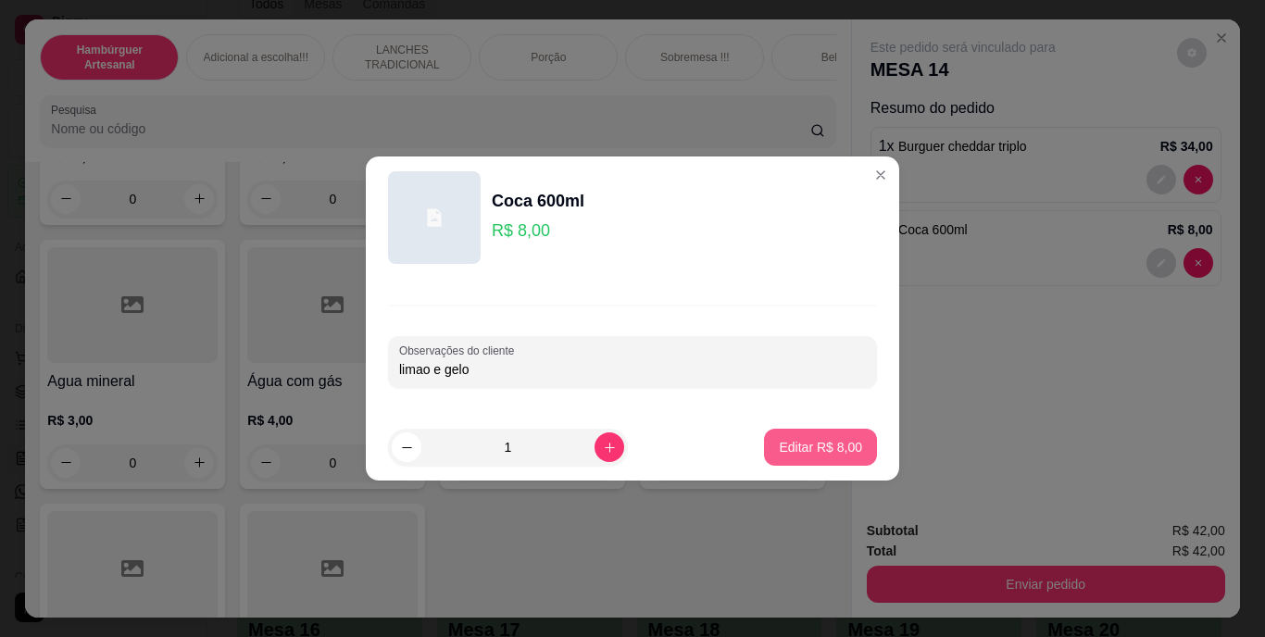
type input "limao e gelo"
click at [811, 445] on button "Editar R$ 8,00" at bounding box center [820, 447] width 113 height 37
type input "0"
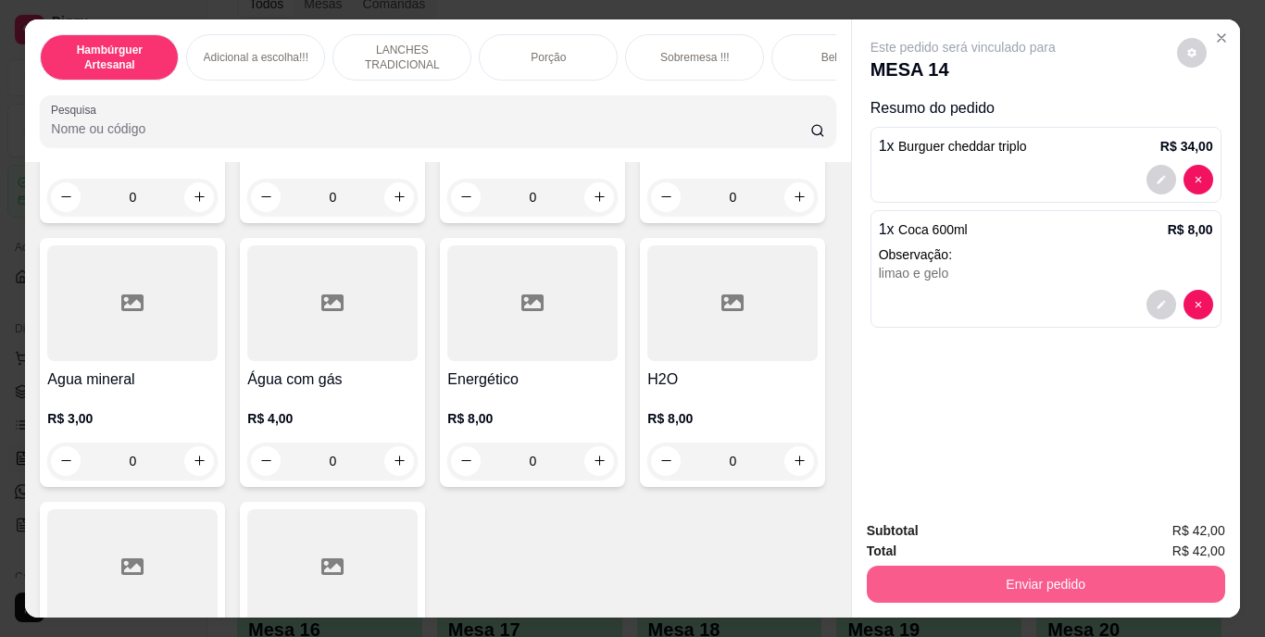
click at [919, 566] on button "Enviar pedido" at bounding box center [1046, 584] width 358 height 37
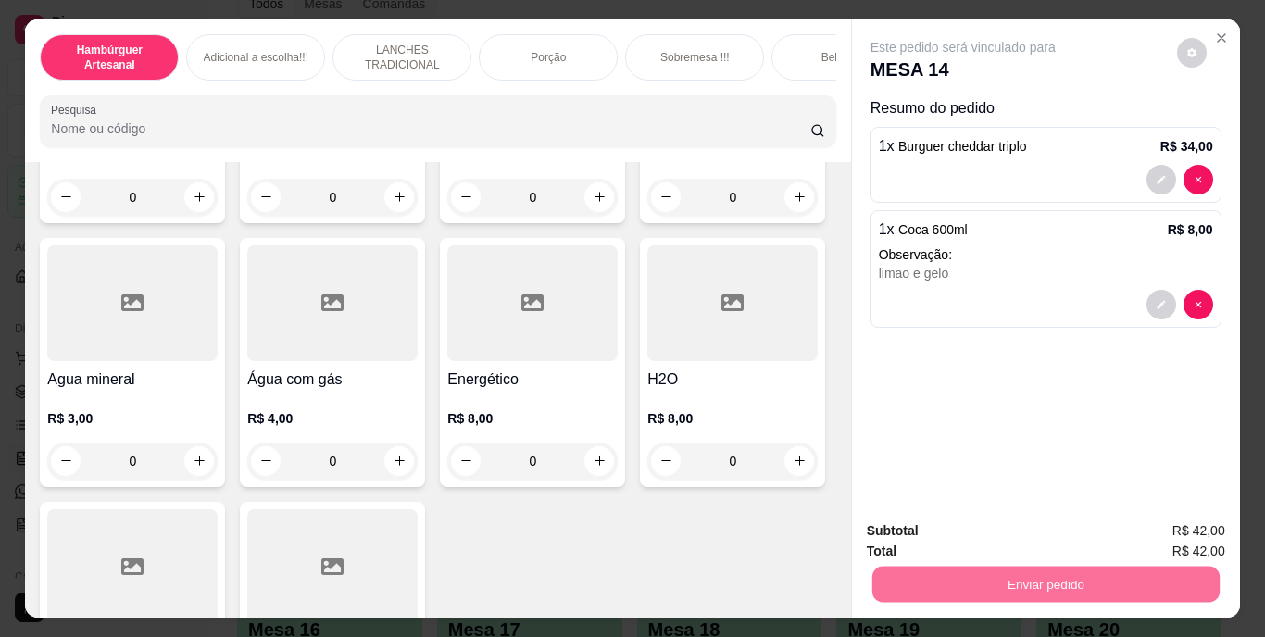
click at [906, 534] on button "Não registrar e enviar pedido" at bounding box center [984, 532] width 187 height 34
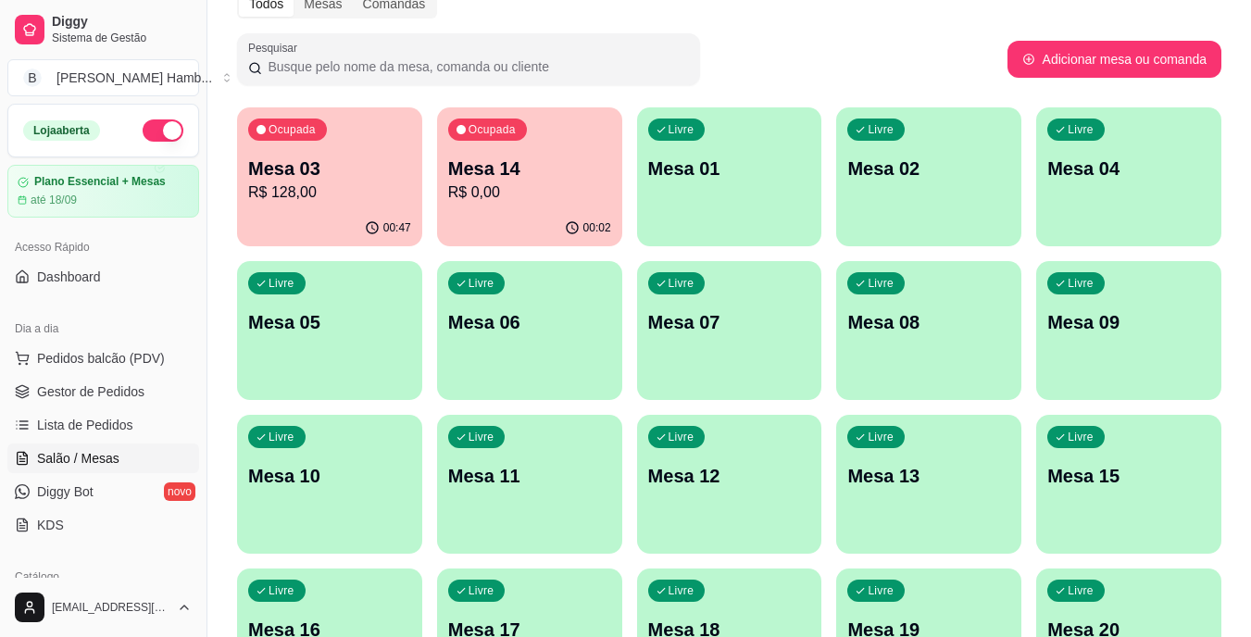
click at [315, 227] on div "00:47" at bounding box center [329, 228] width 185 height 36
click at [474, 174] on p "Mesa 14" at bounding box center [529, 169] width 163 height 26
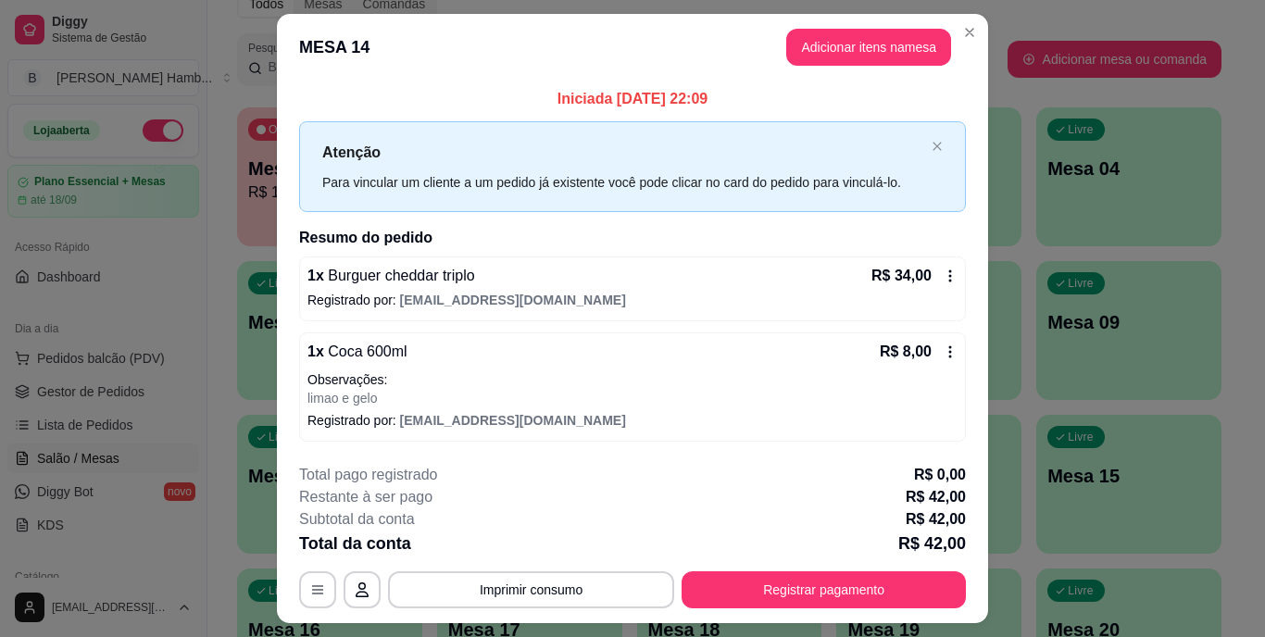
click at [941, 343] on div "R$ 8,00" at bounding box center [919, 352] width 78 height 22
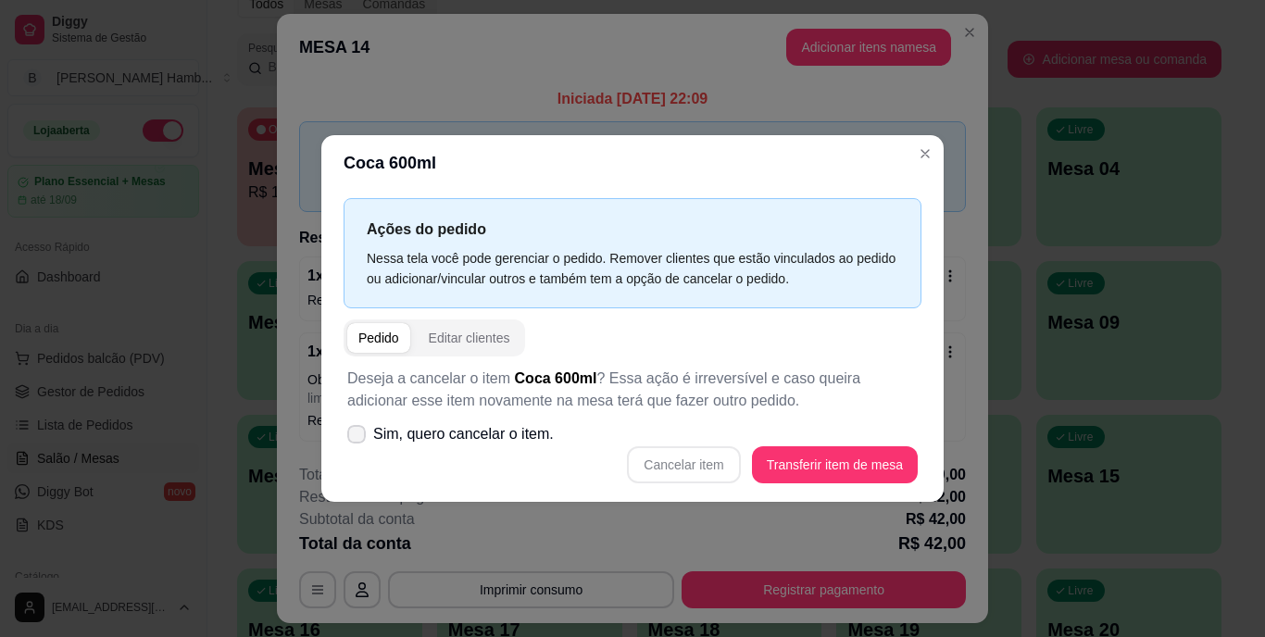
click at [454, 423] on span "Sim, quero cancelar o item." at bounding box center [463, 434] width 181 height 22
click at [358, 438] on input "Sim, quero cancelar o item." at bounding box center [352, 444] width 12 height 12
checkbox input "true"
click at [708, 457] on button "Cancelar item" at bounding box center [683, 464] width 113 height 37
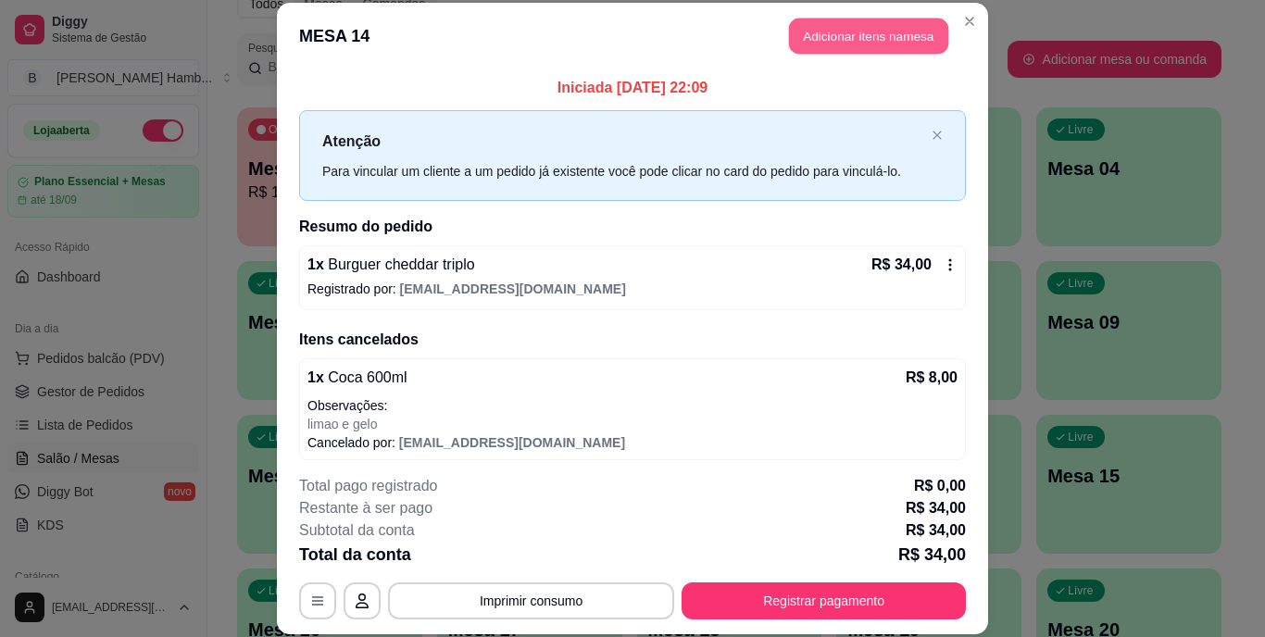
click at [921, 22] on button "Adicionar itens na mesa" at bounding box center [868, 37] width 159 height 36
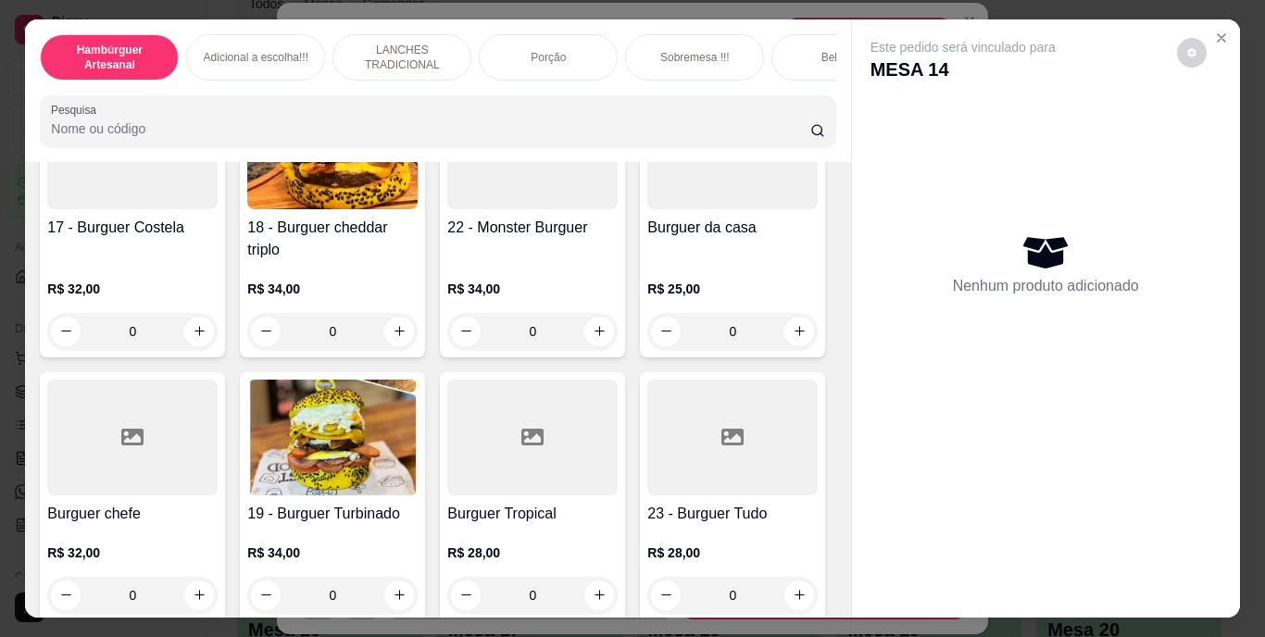
scroll to position [1482, 0]
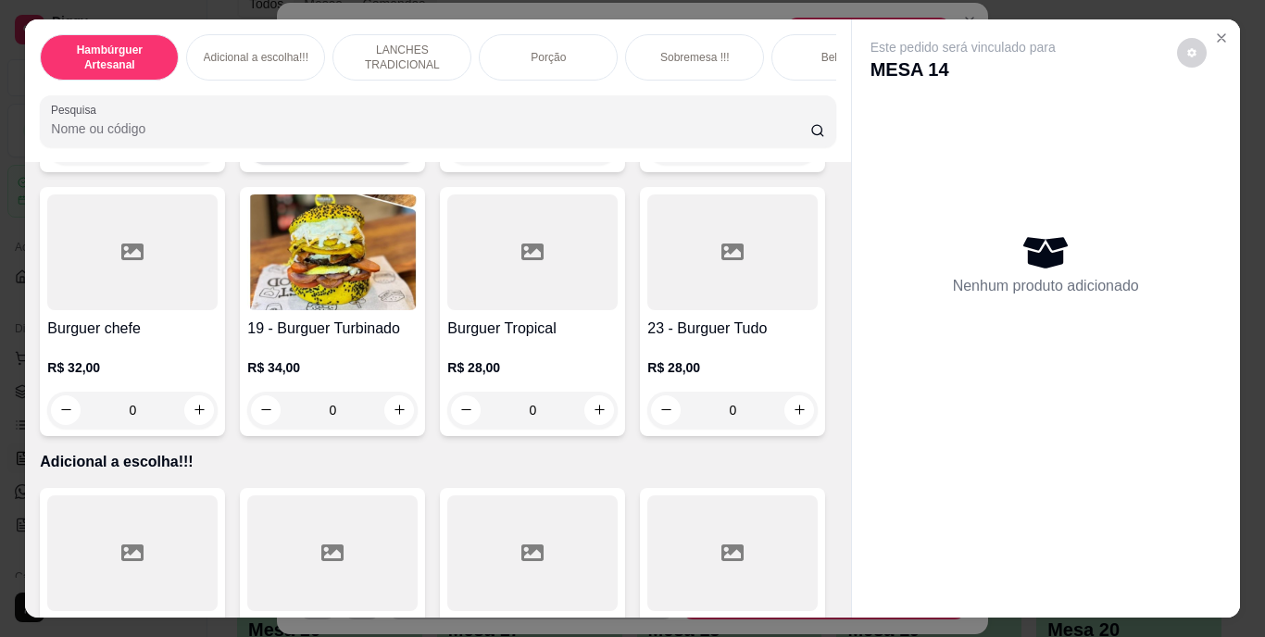
click at [407, 153] on icon "increase-product-quantity" at bounding box center [400, 146] width 14 height 14
type input "1"
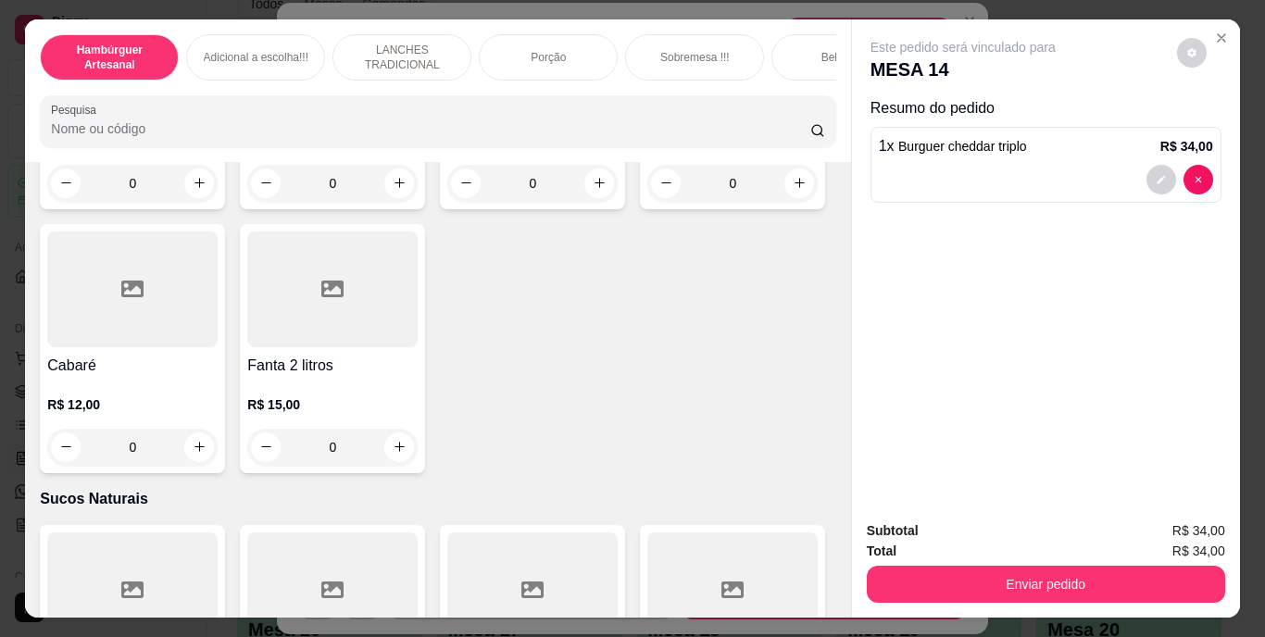
scroll to position [5557, 0]
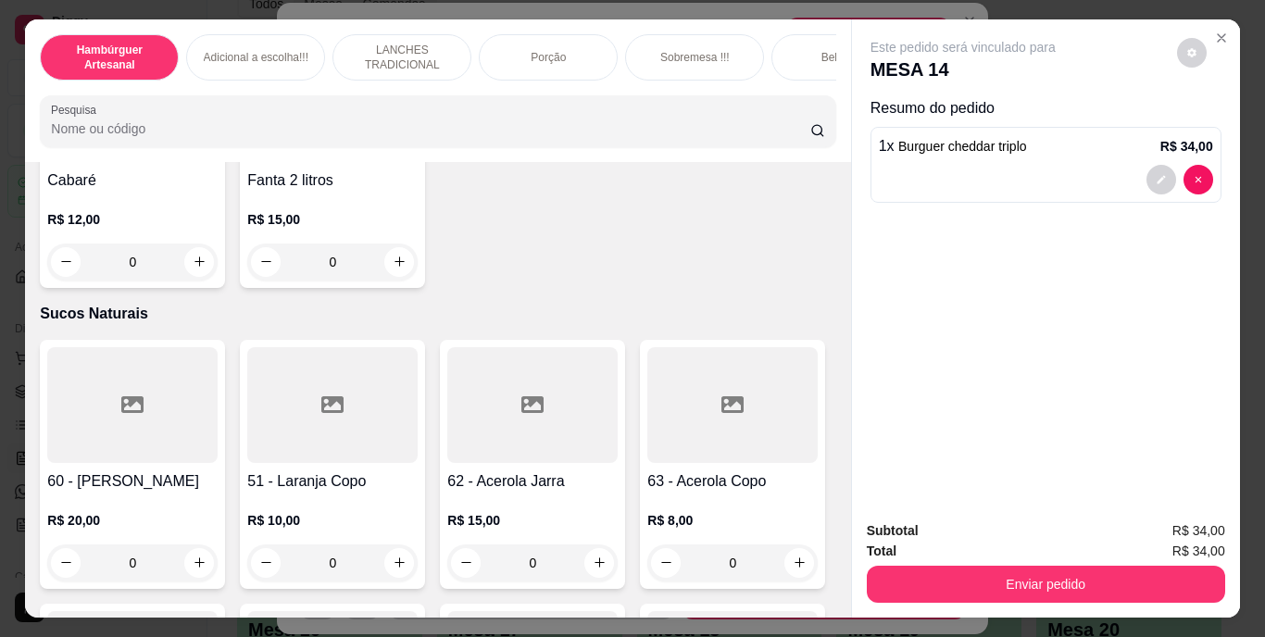
type input "1"
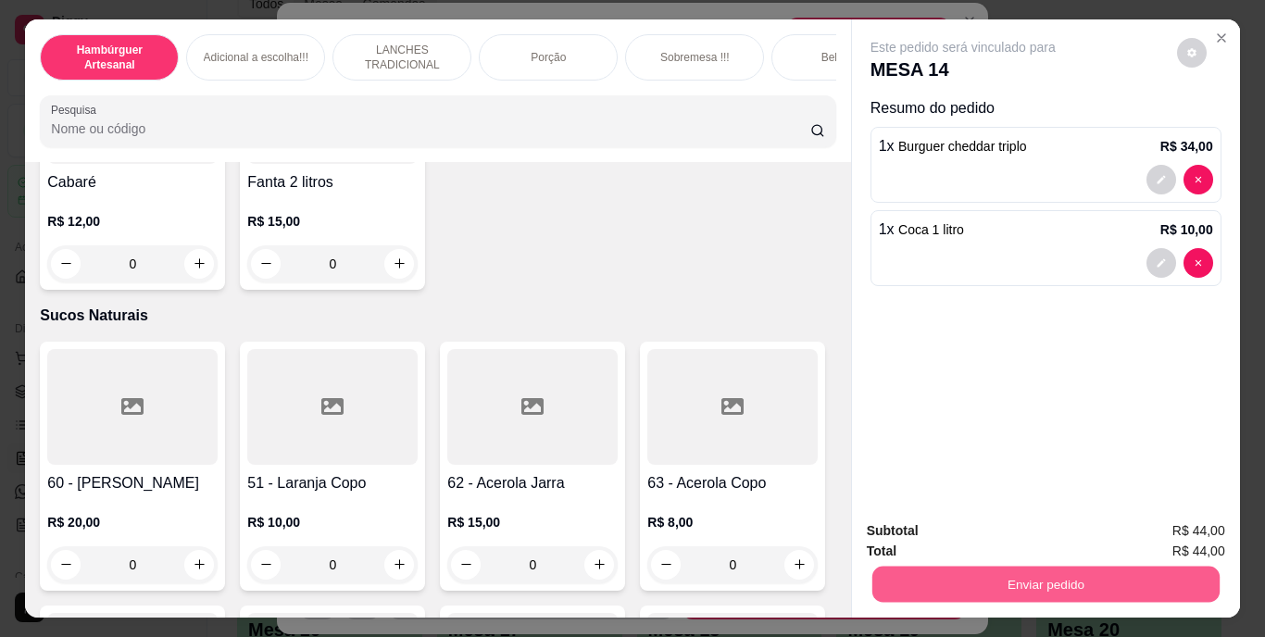
click at [1044, 580] on button "Enviar pedido" at bounding box center [1045, 585] width 347 height 36
click at [1011, 531] on button "Não registrar e enviar pedido" at bounding box center [984, 532] width 193 height 35
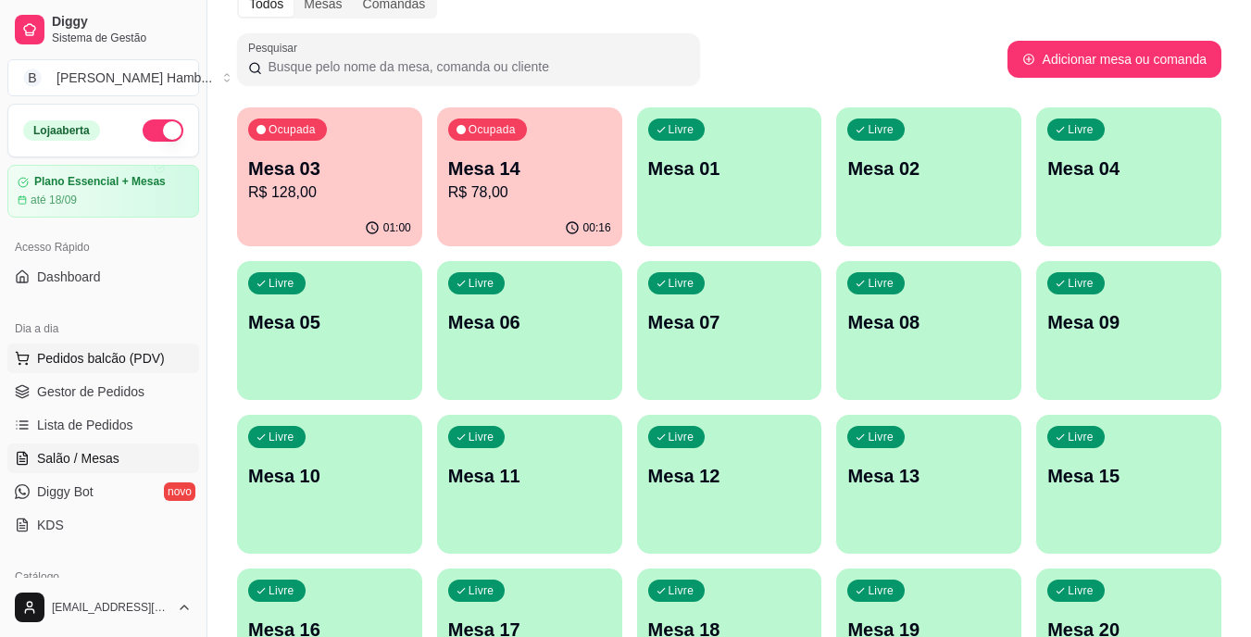
click at [140, 347] on button "Pedidos balcão (PDV)" at bounding box center [103, 359] width 192 height 30
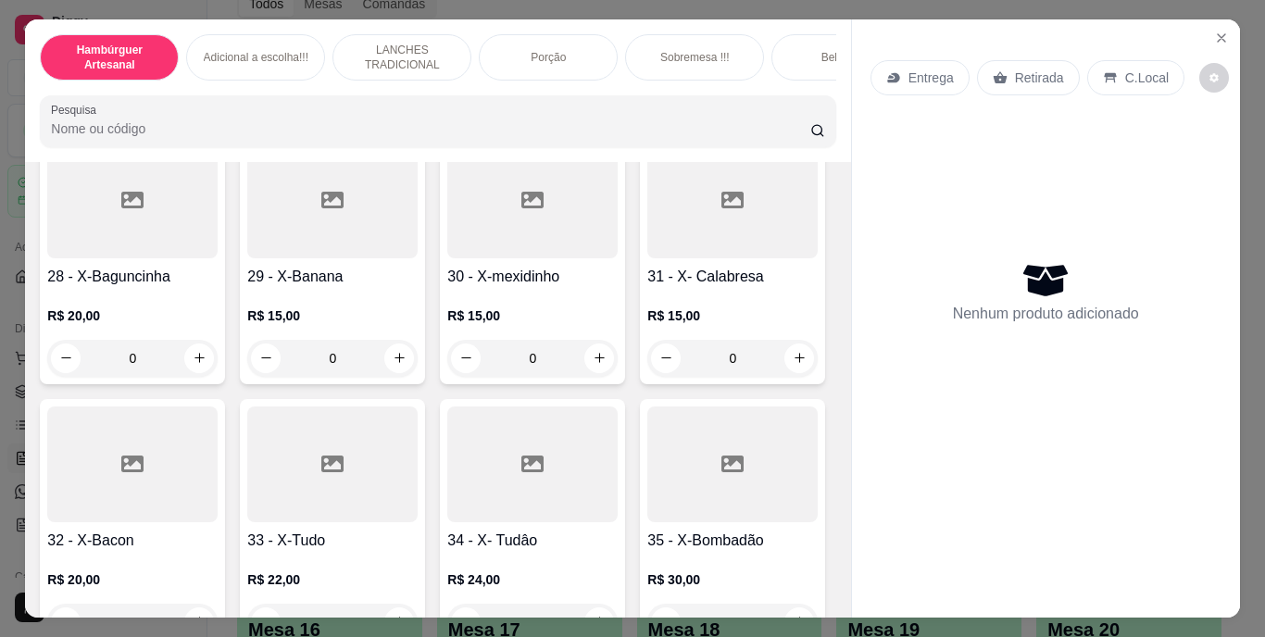
scroll to position [2964, 0]
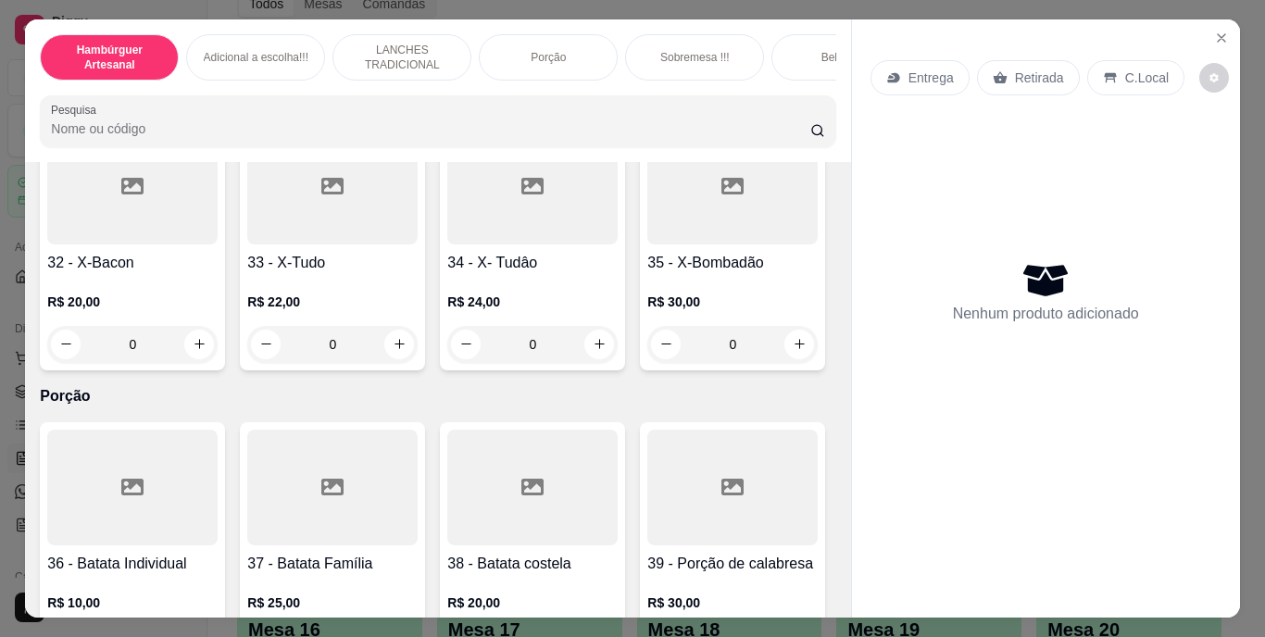
type input "2"
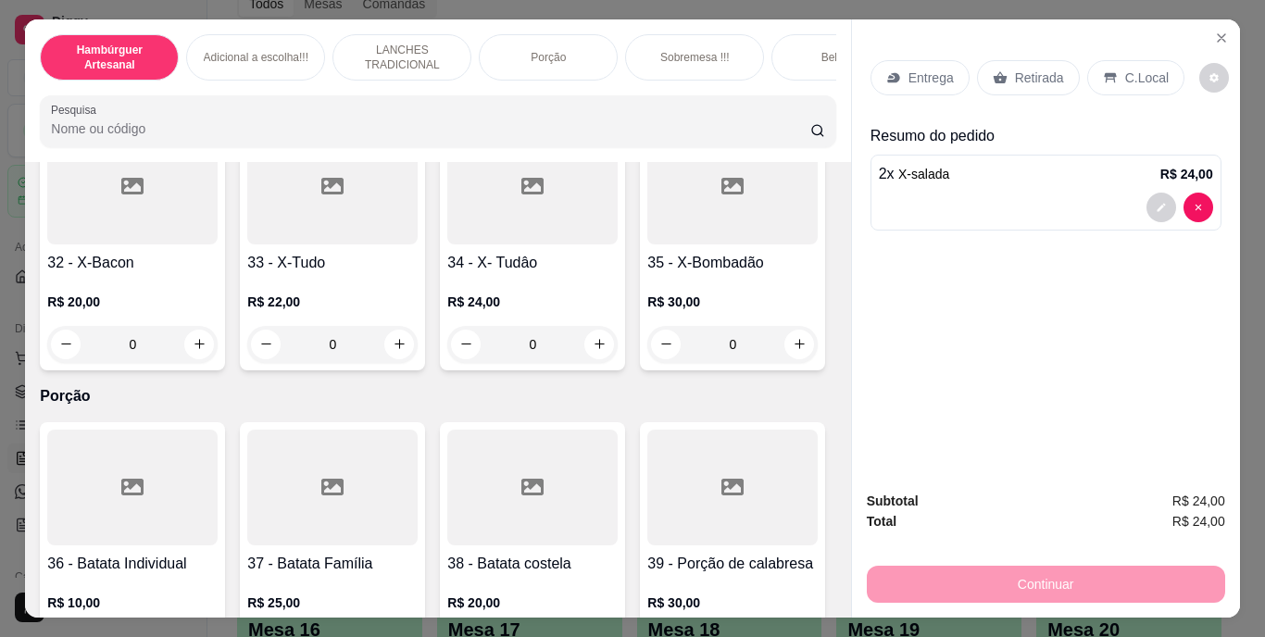
click at [1038, 69] on p "Retirada" at bounding box center [1039, 78] width 49 height 19
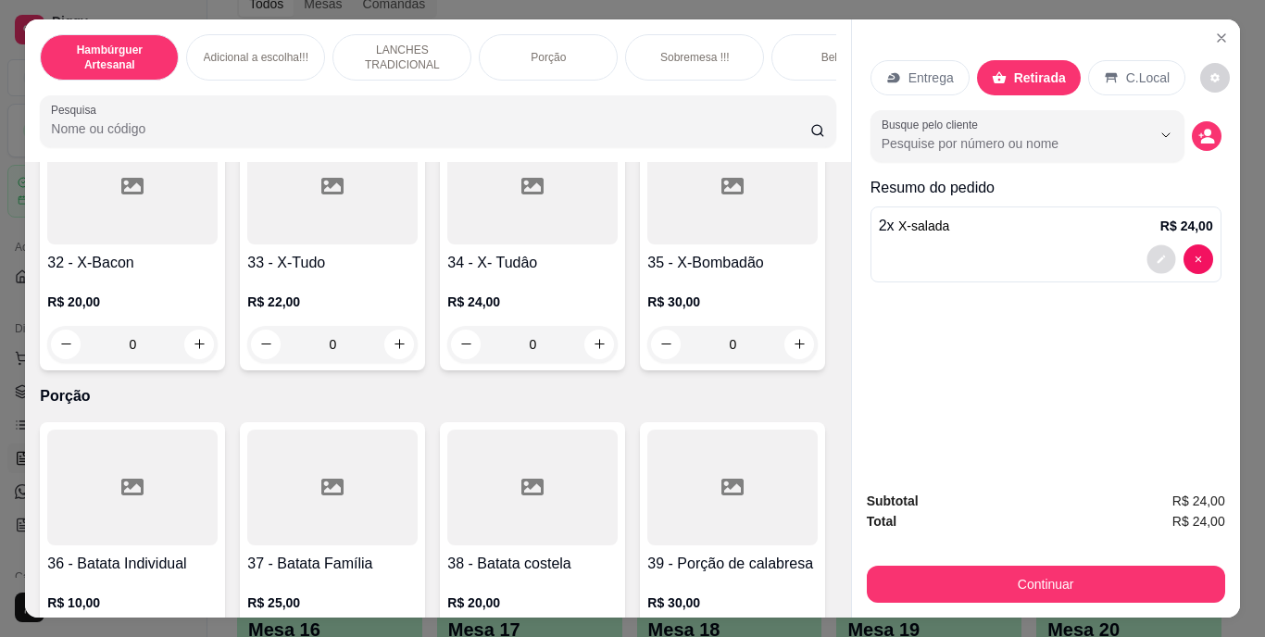
click at [1157, 255] on icon "decrease-product-quantity" at bounding box center [1161, 259] width 8 height 8
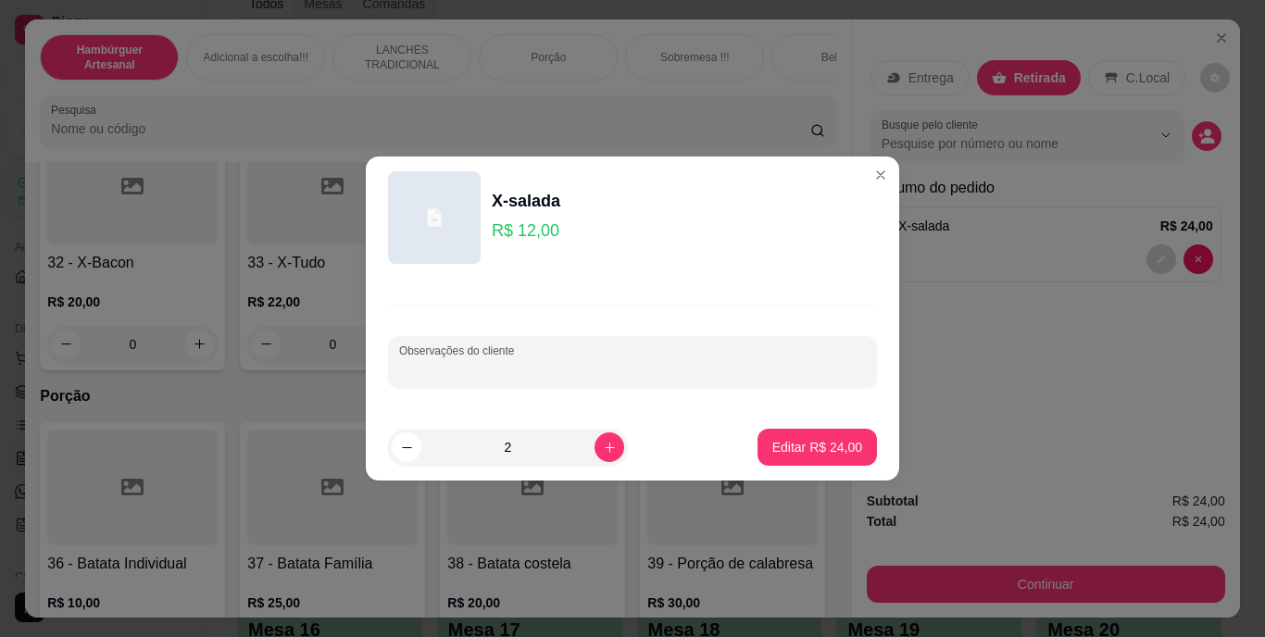
click at [735, 360] on input "Observações do cliente" at bounding box center [632, 369] width 467 height 19
type input "1 sem presunto"
click at [818, 455] on p "Editar R$ 24,00" at bounding box center [817, 447] width 90 height 19
type input "0"
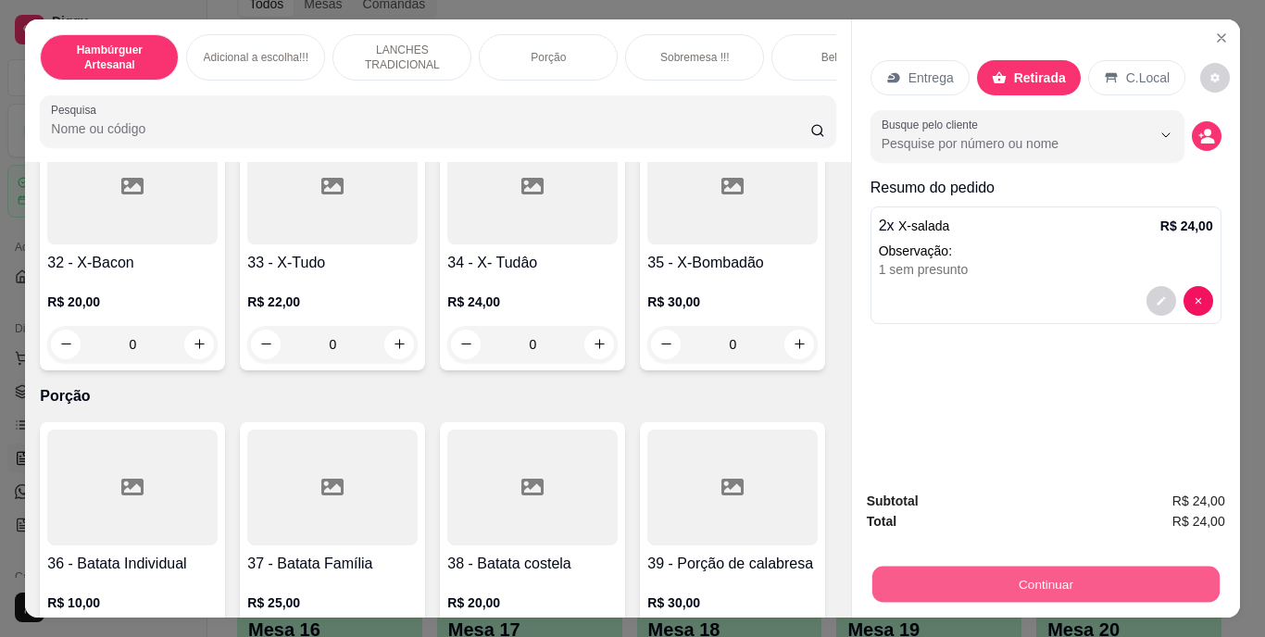
click at [1013, 584] on button "Continuar" at bounding box center [1045, 585] width 347 height 36
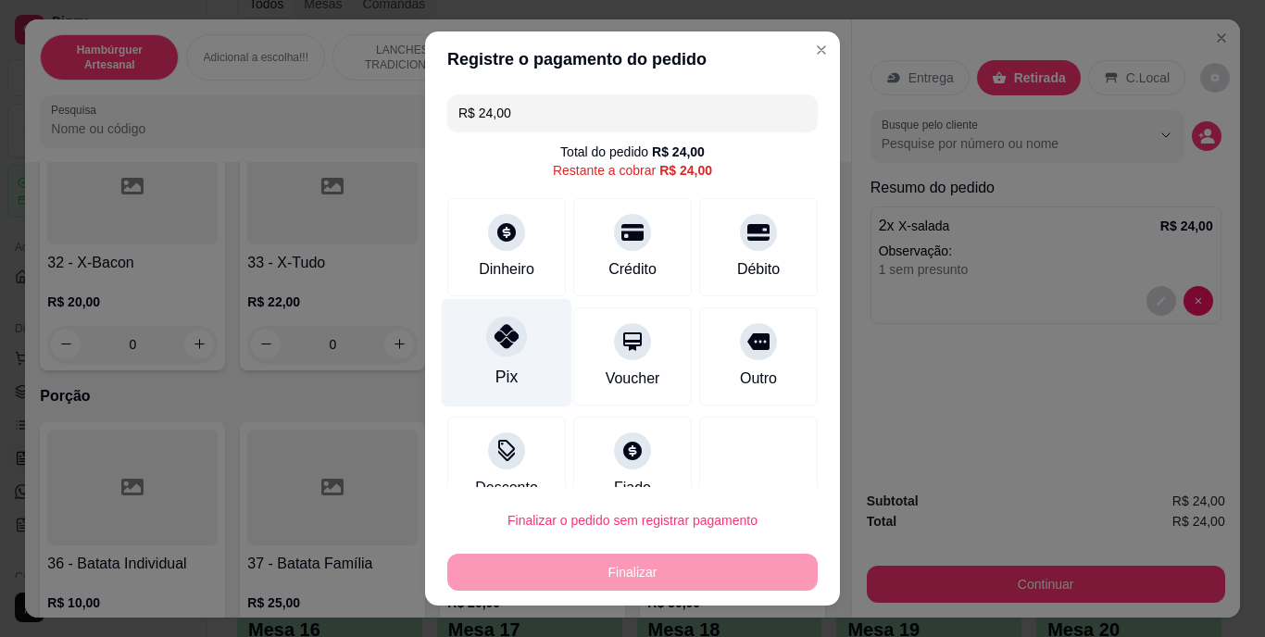
click at [471, 367] on div "Pix" at bounding box center [507, 353] width 131 height 108
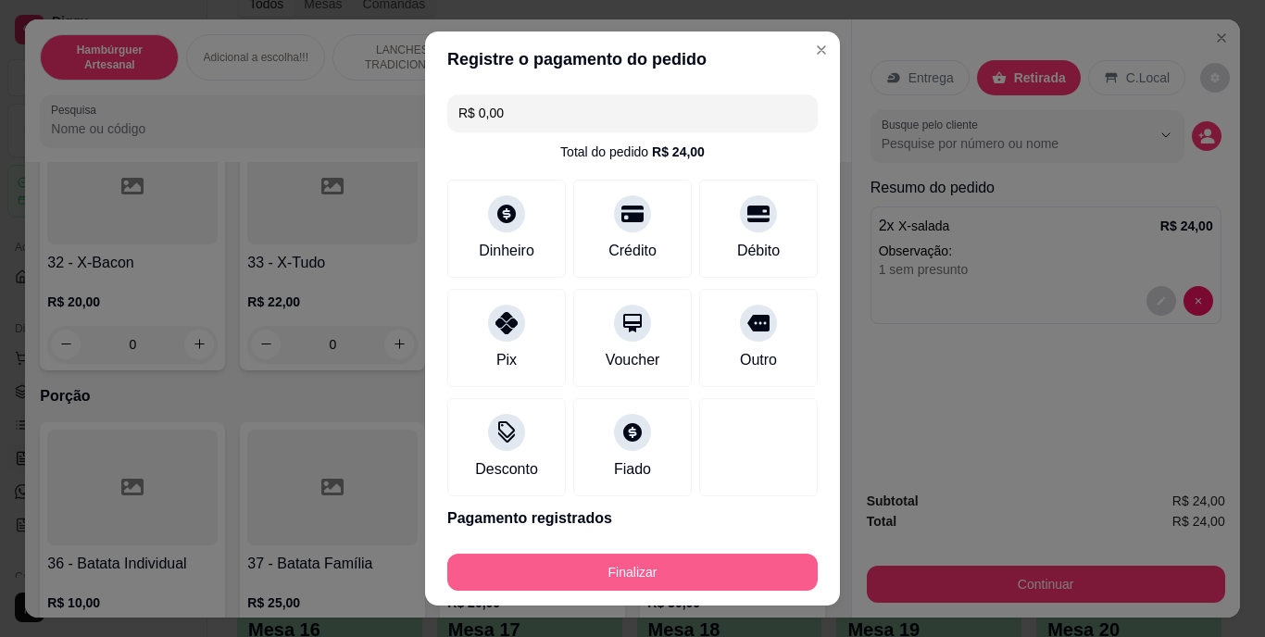
click at [578, 568] on button "Finalizar" at bounding box center [632, 572] width 370 height 37
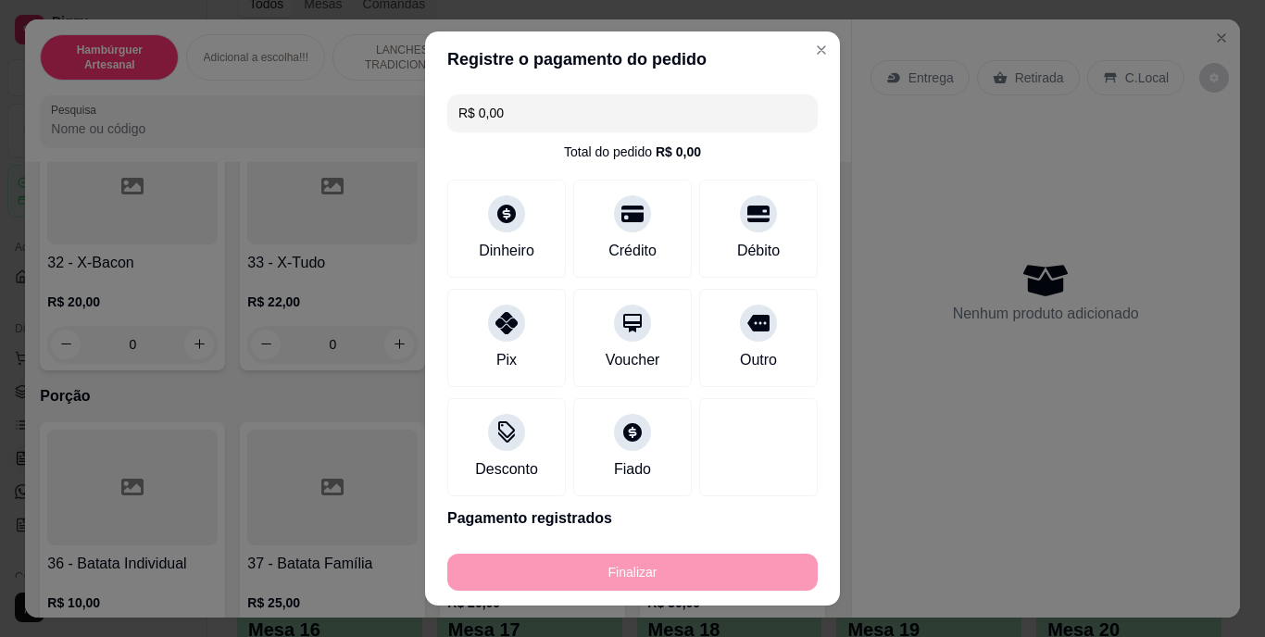
type input "-R$ 24,00"
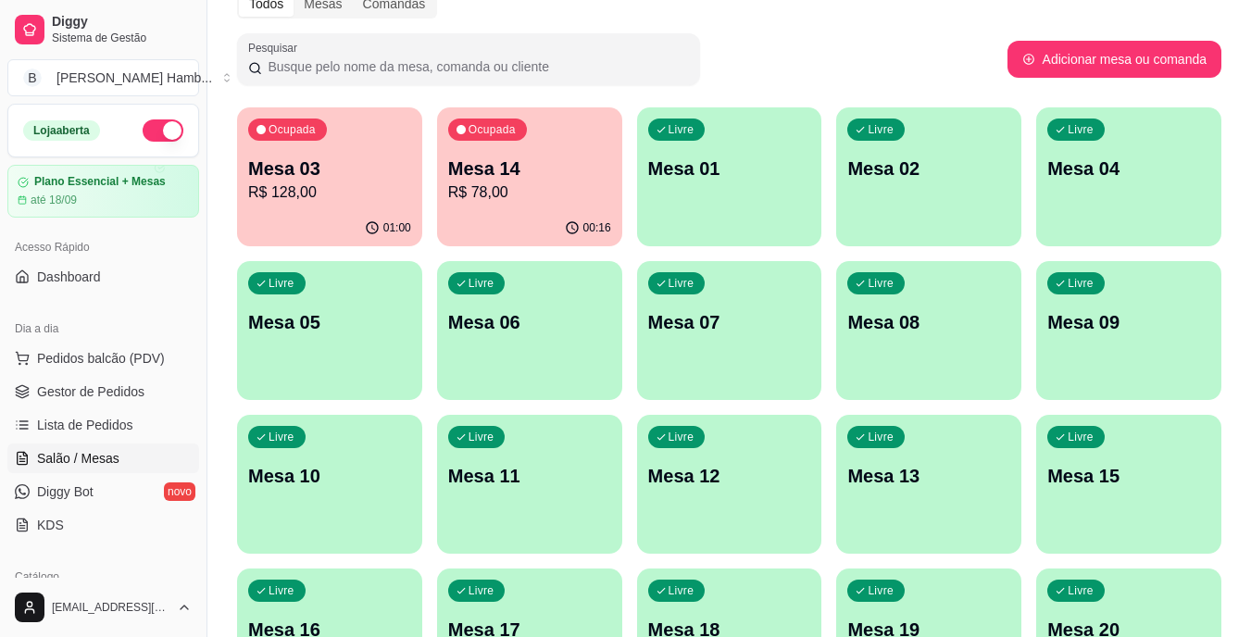
click at [328, 193] on p "R$ 128,00" at bounding box center [329, 193] width 163 height 22
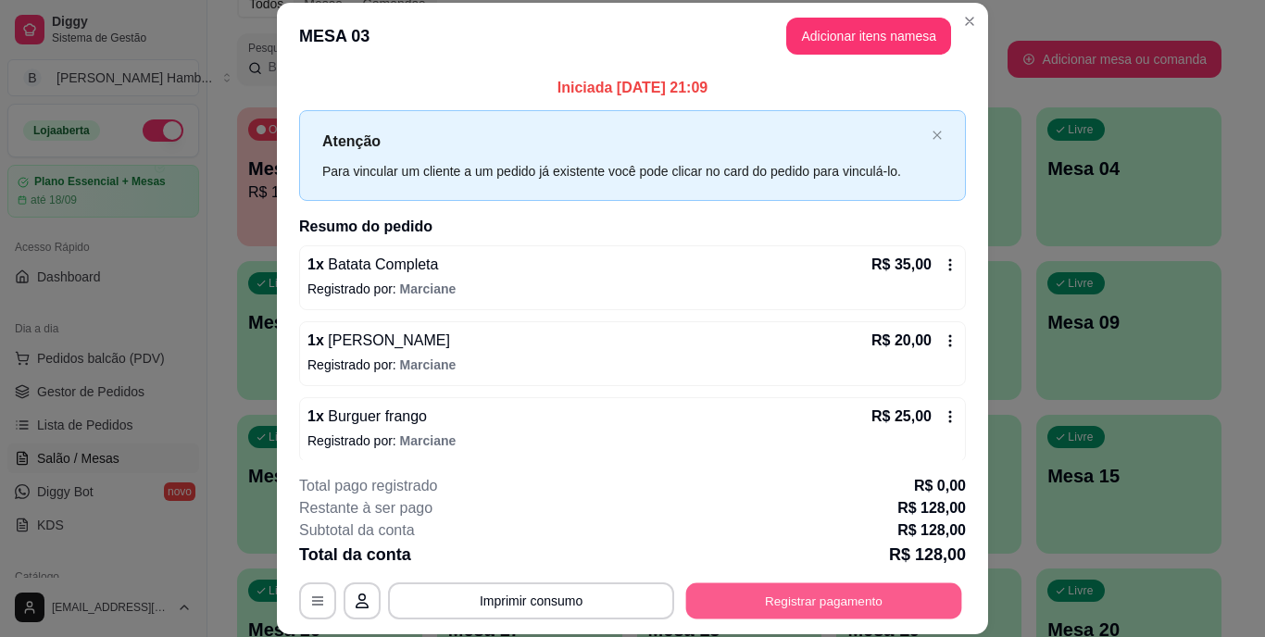
click at [789, 606] on button "Registrar pagamento" at bounding box center [824, 601] width 276 height 36
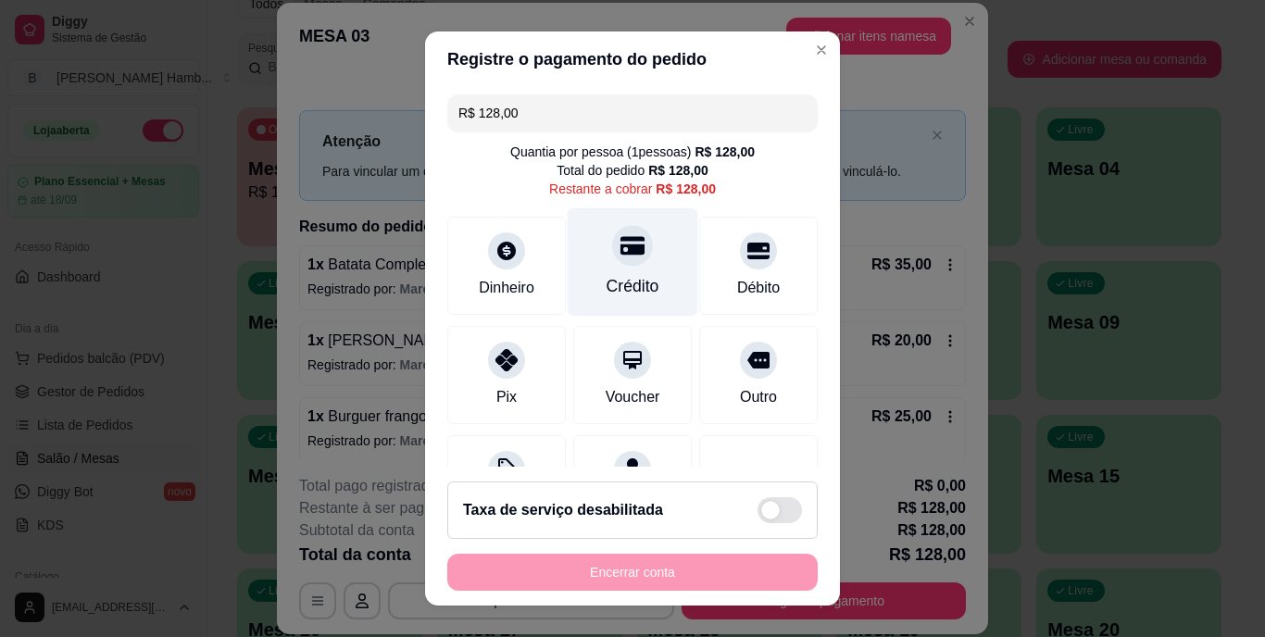
click at [639, 259] on div "Crédito" at bounding box center [633, 262] width 131 height 108
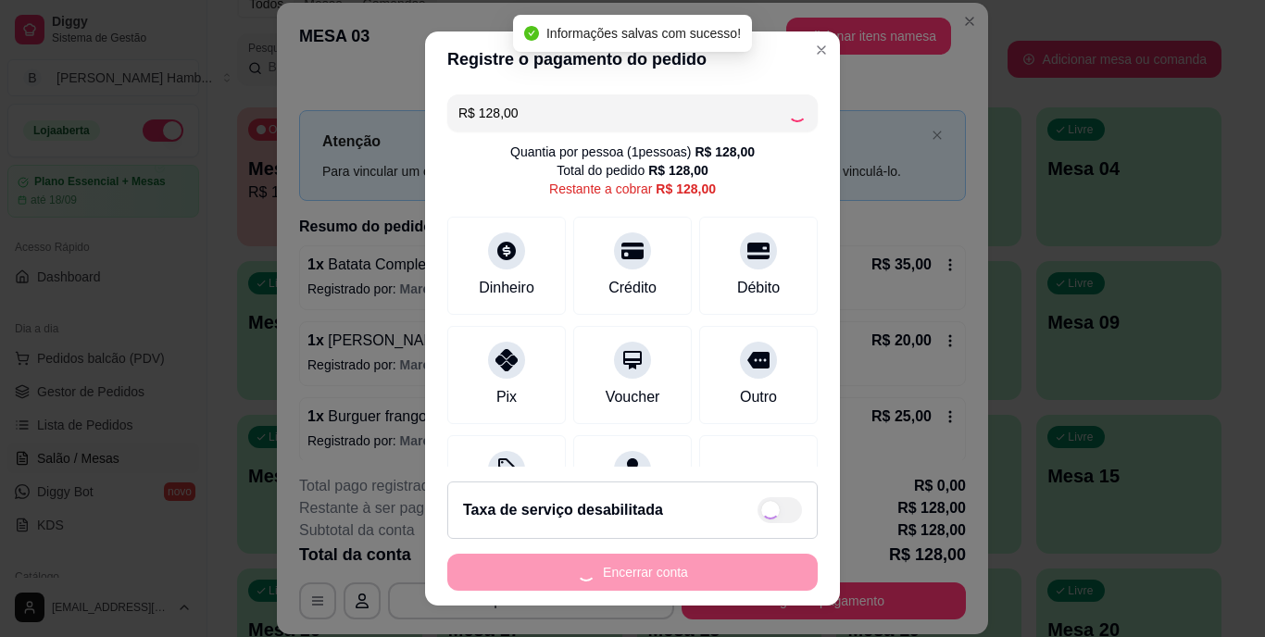
type input "R$ 0,00"
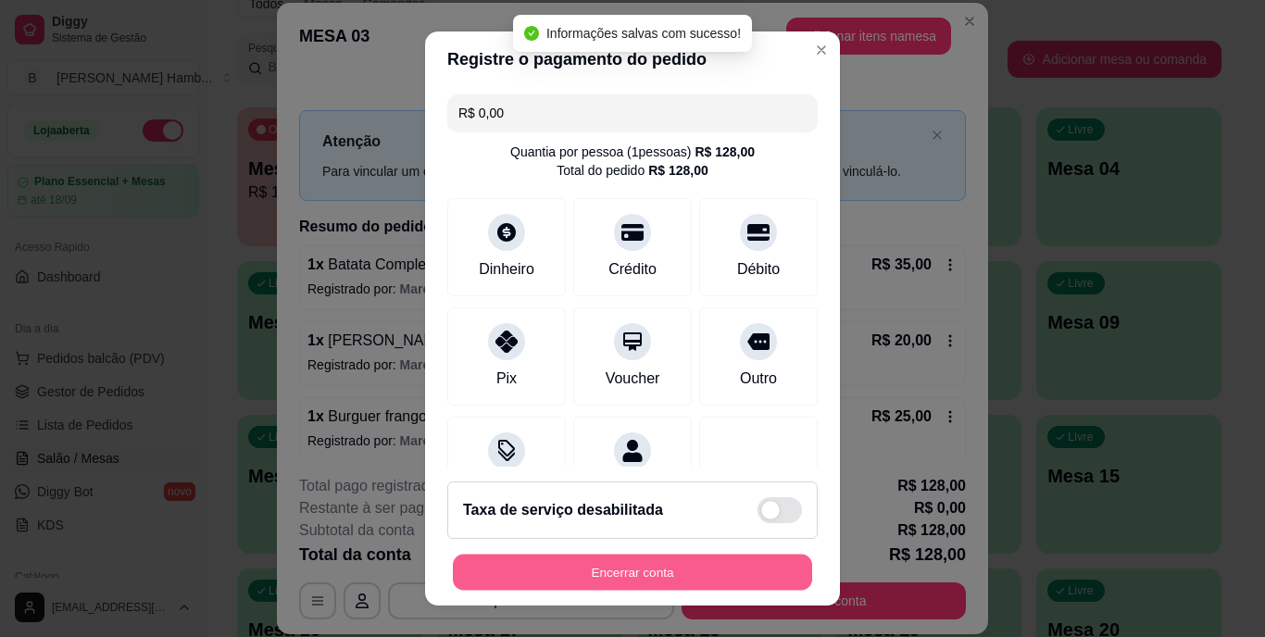
click at [672, 571] on button "Encerrar conta" at bounding box center [632, 572] width 359 height 36
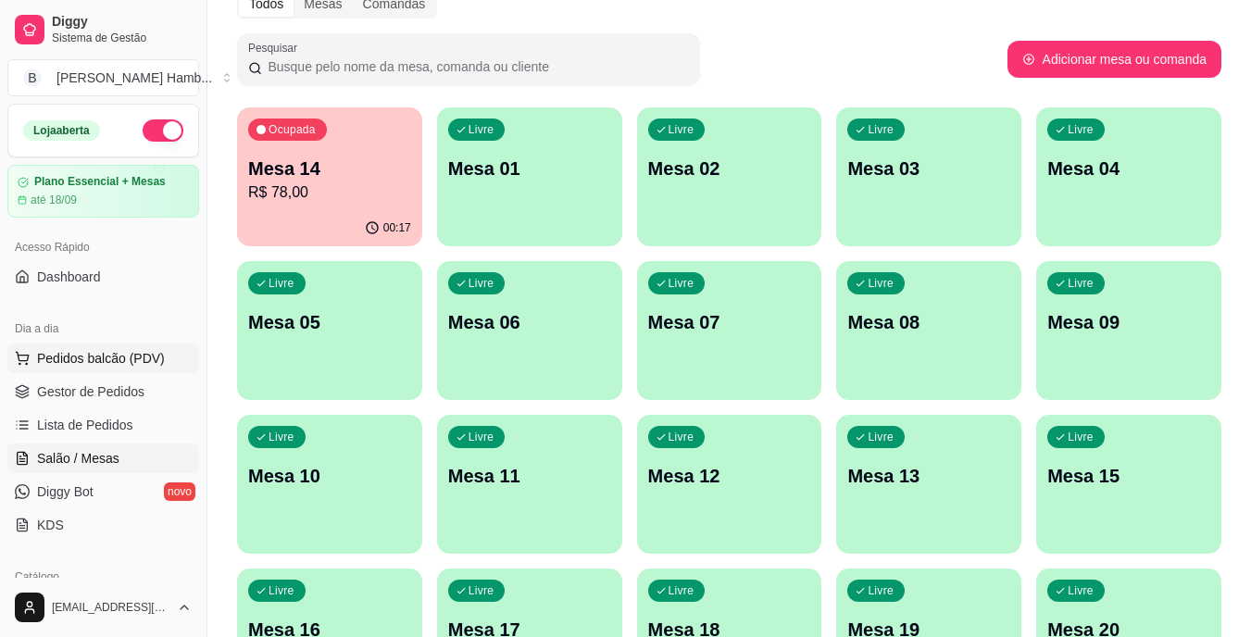
click at [107, 354] on span "Pedidos balcão (PDV)" at bounding box center [101, 358] width 128 height 19
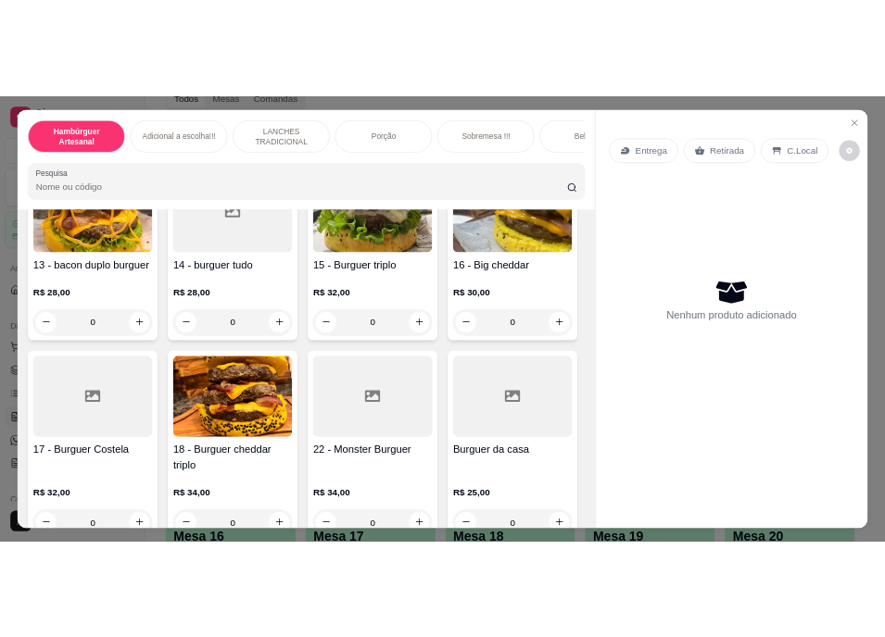
scroll to position [1111, 0]
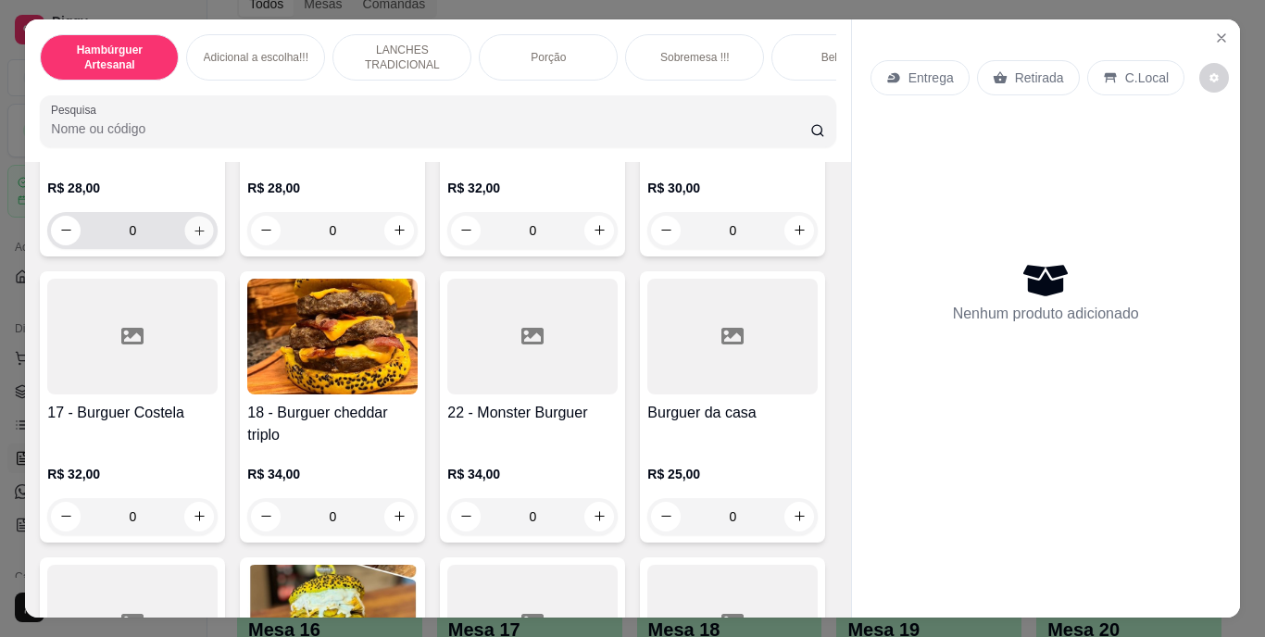
click at [195, 237] on icon "increase-product-quantity" at bounding box center [200, 230] width 14 height 14
type input "1"
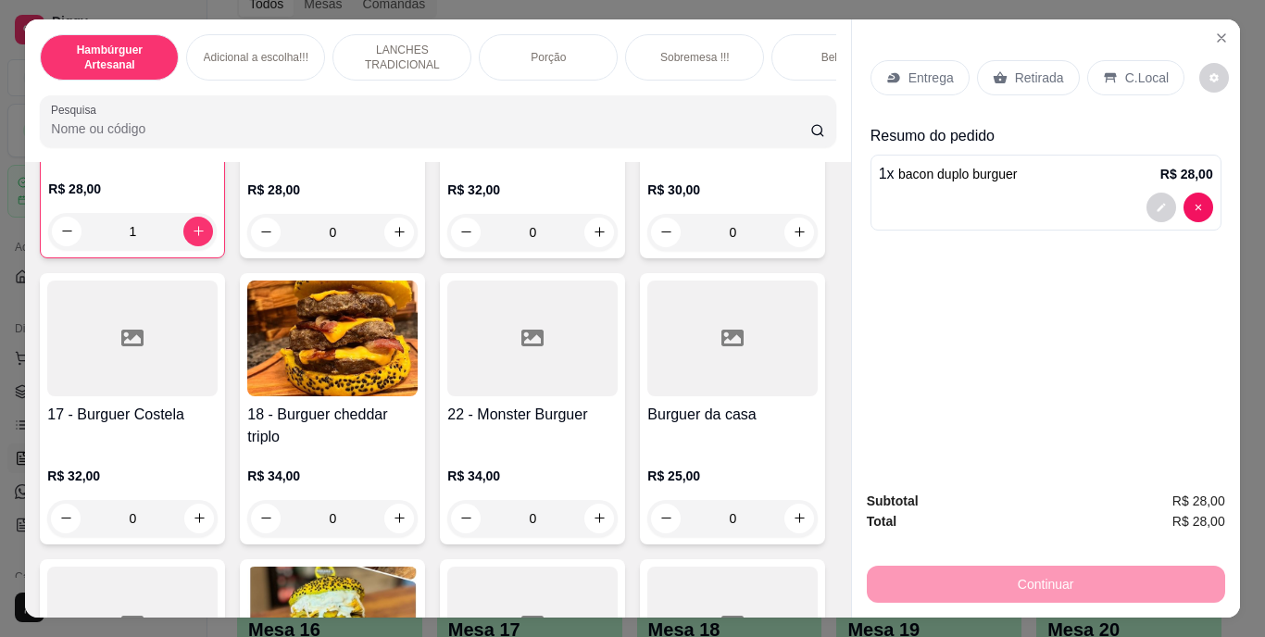
click at [916, 69] on p "Entrega" at bounding box center [931, 78] width 45 height 19
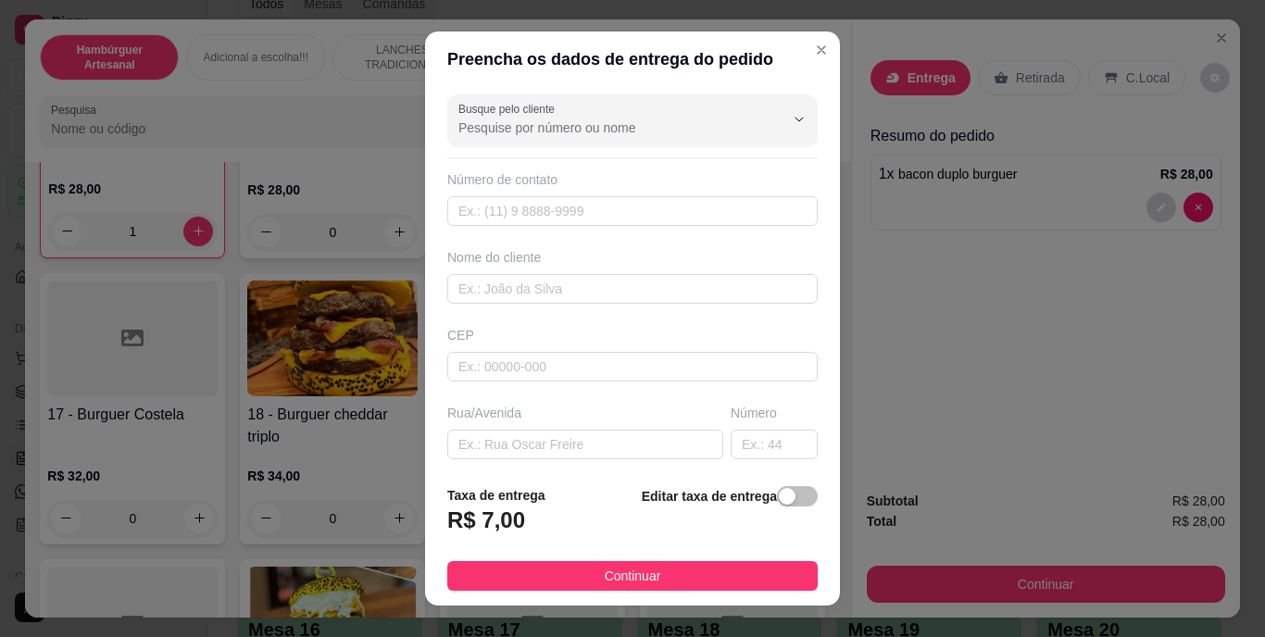
click at [743, 516] on div "Editar taxa de entrega" at bounding box center [730, 515] width 176 height 61
click at [783, 499] on span "button" at bounding box center [797, 496] width 41 height 20
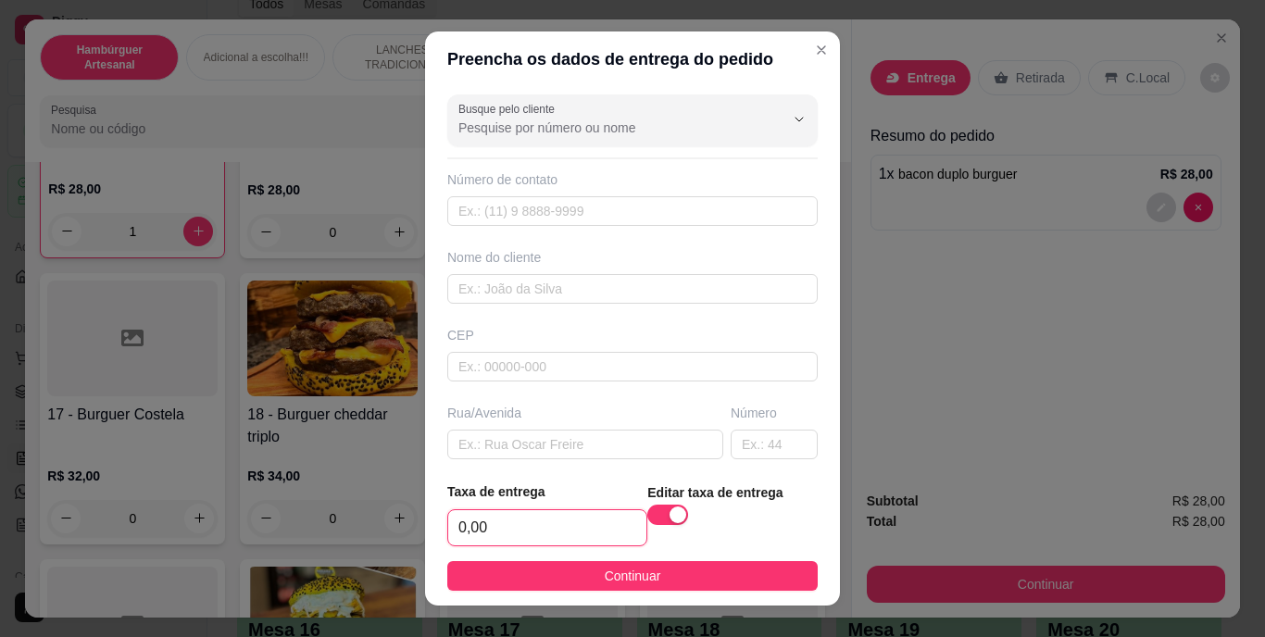
click at [554, 532] on input "0,00" at bounding box center [547, 527] width 198 height 35
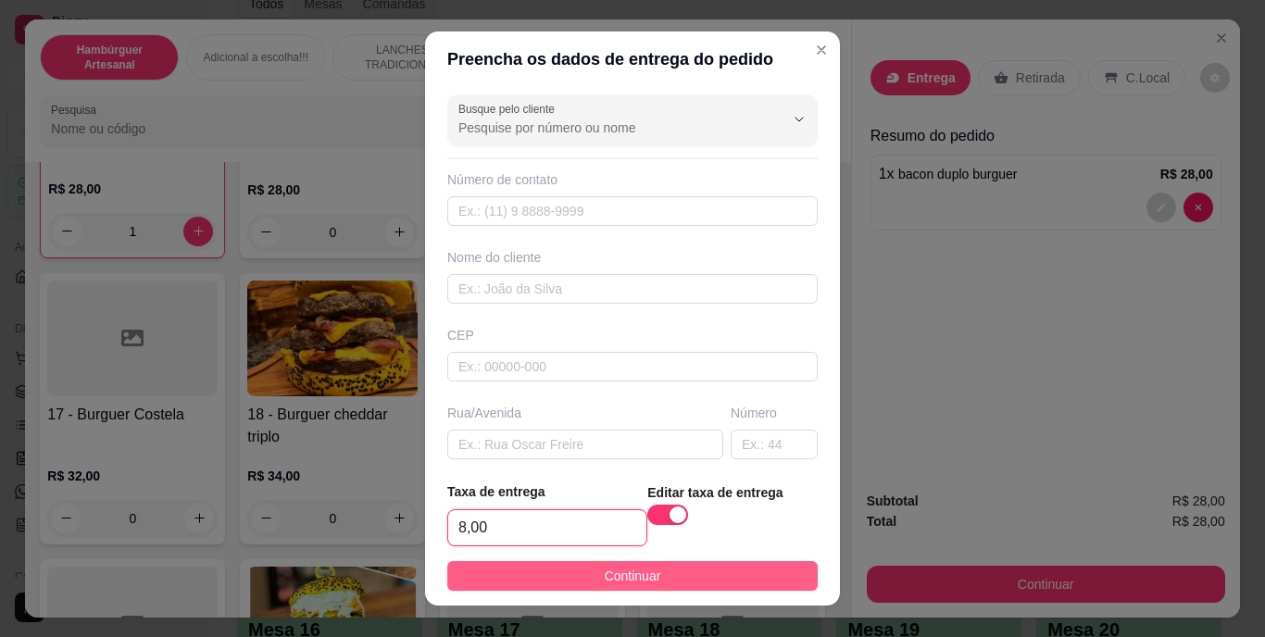
type input "8,00"
click at [585, 583] on button "Continuar" at bounding box center [632, 576] width 370 height 30
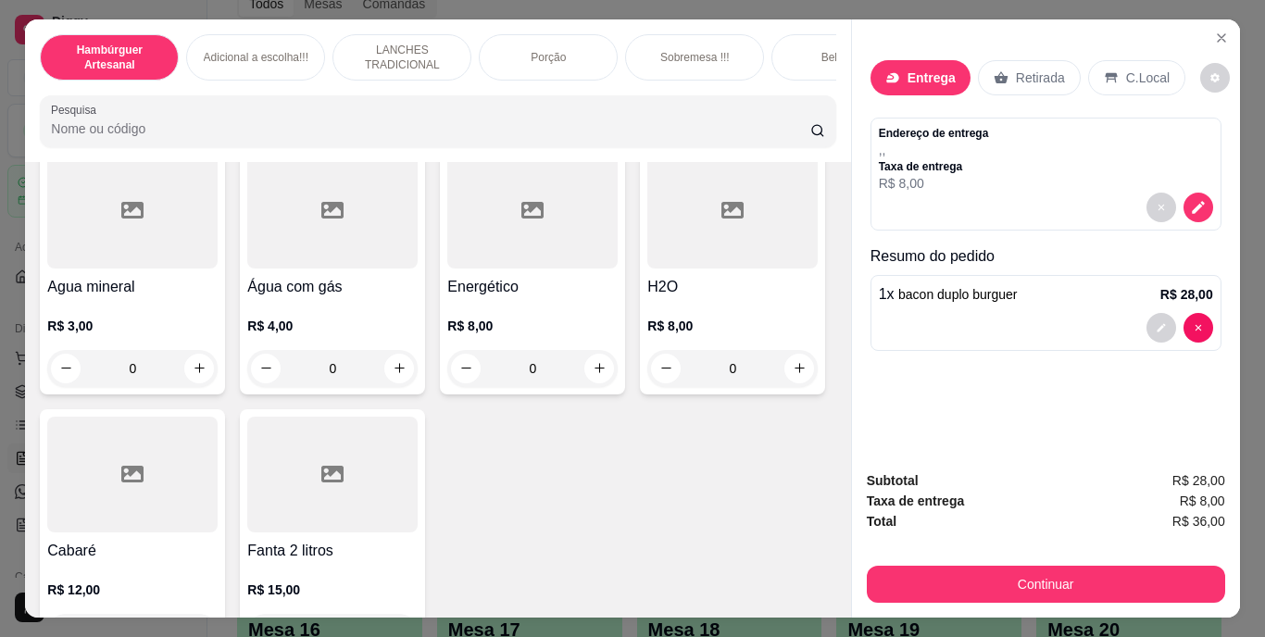
scroll to position [5002, 0]
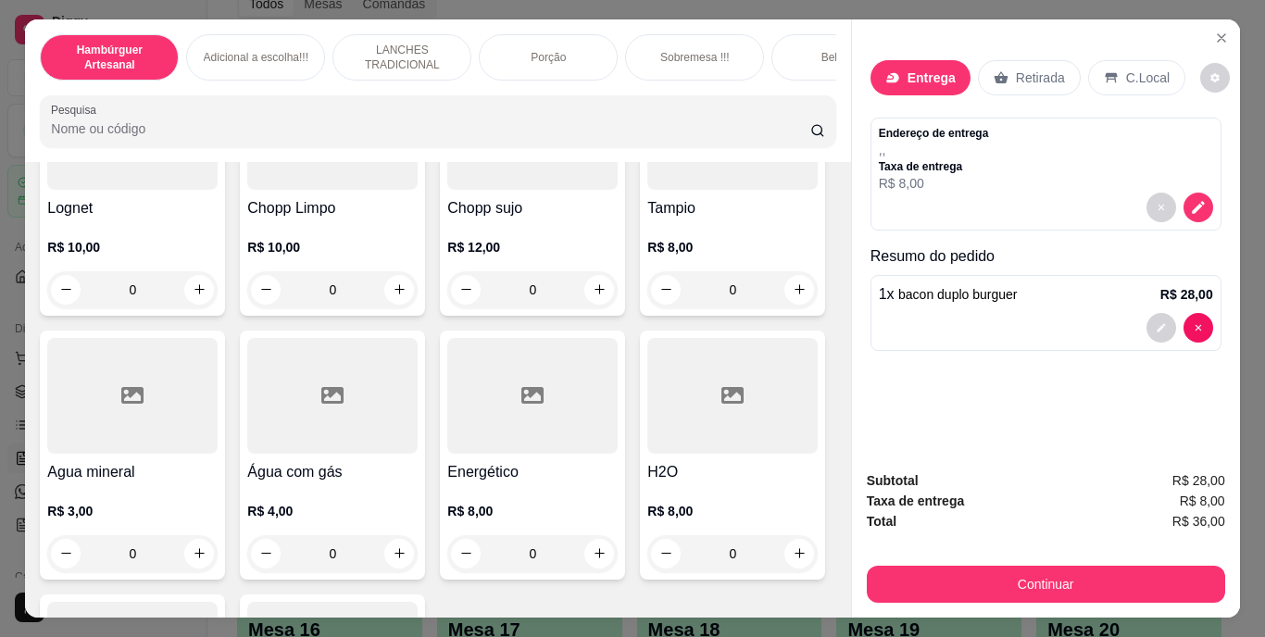
type input "1"
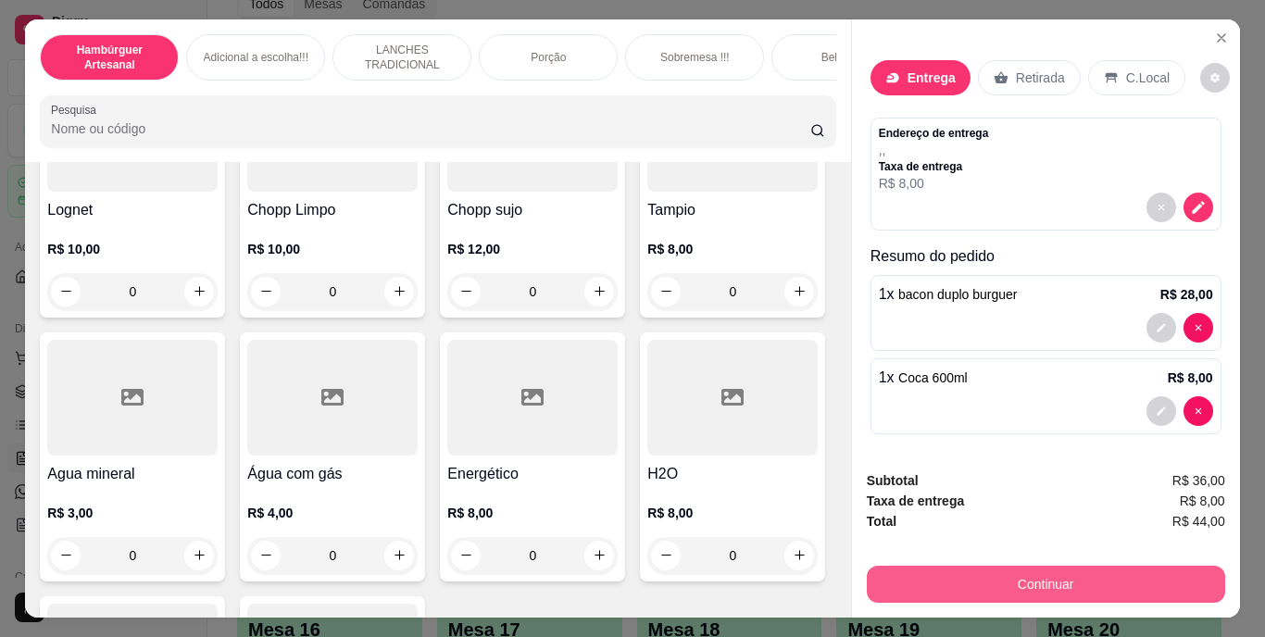
click at [960, 573] on button "Continuar" at bounding box center [1046, 584] width 358 height 37
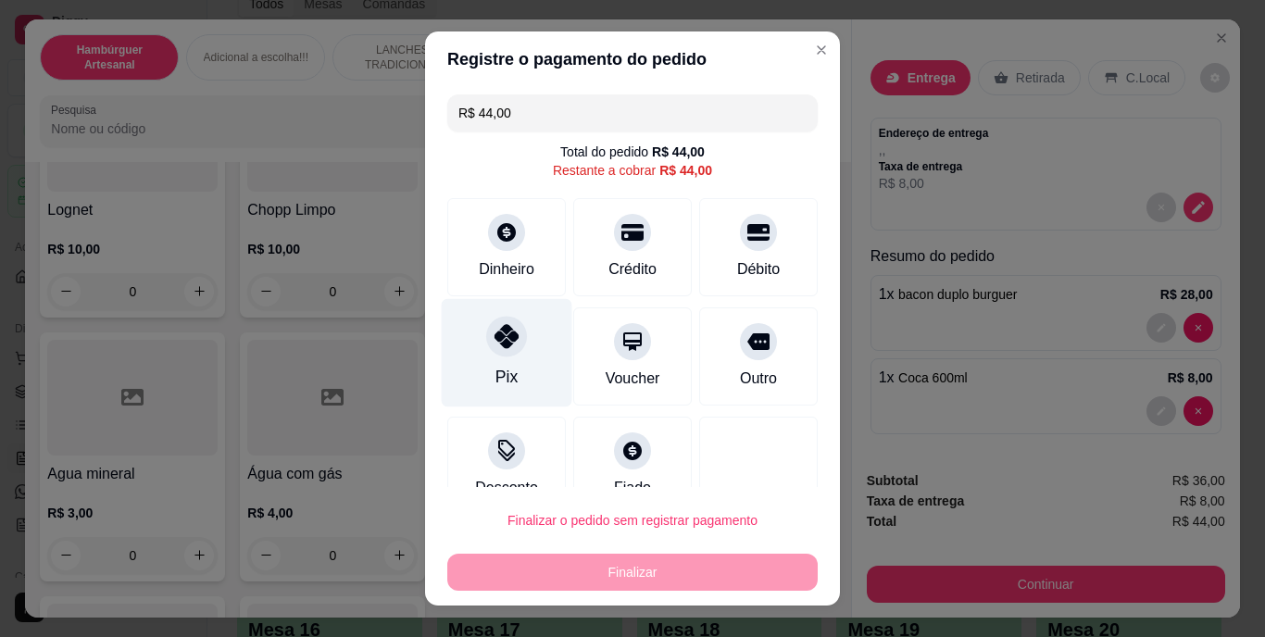
click at [519, 344] on div "Pix" at bounding box center [507, 353] width 131 height 108
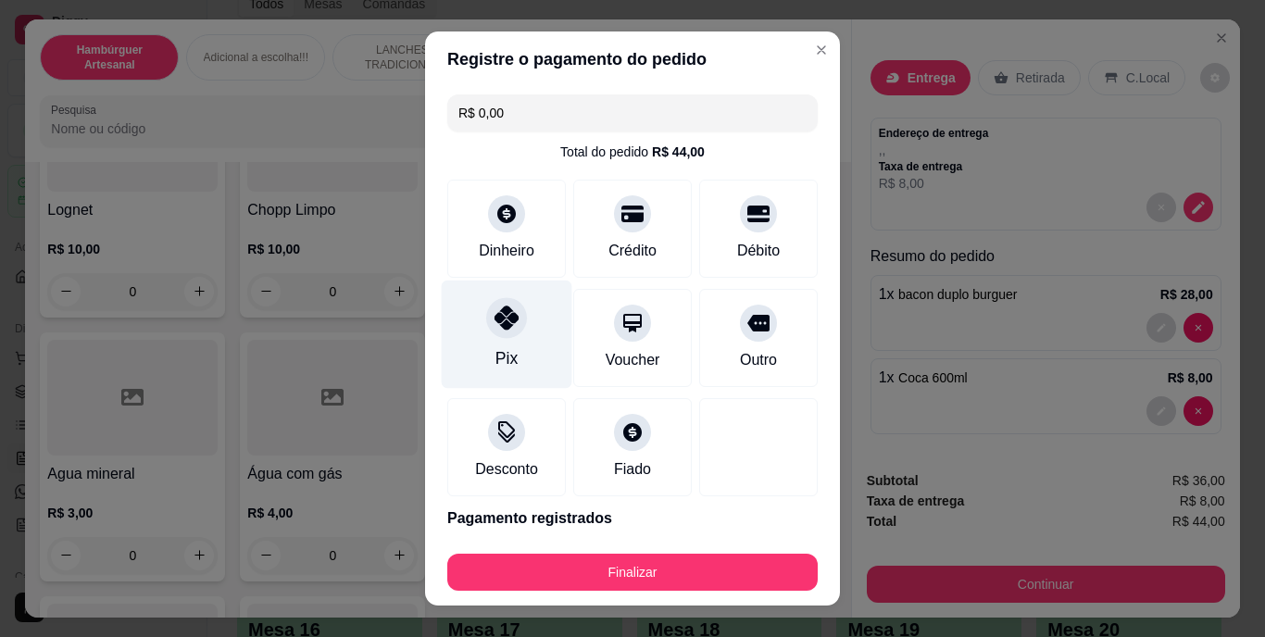
type input "R$ 0,00"
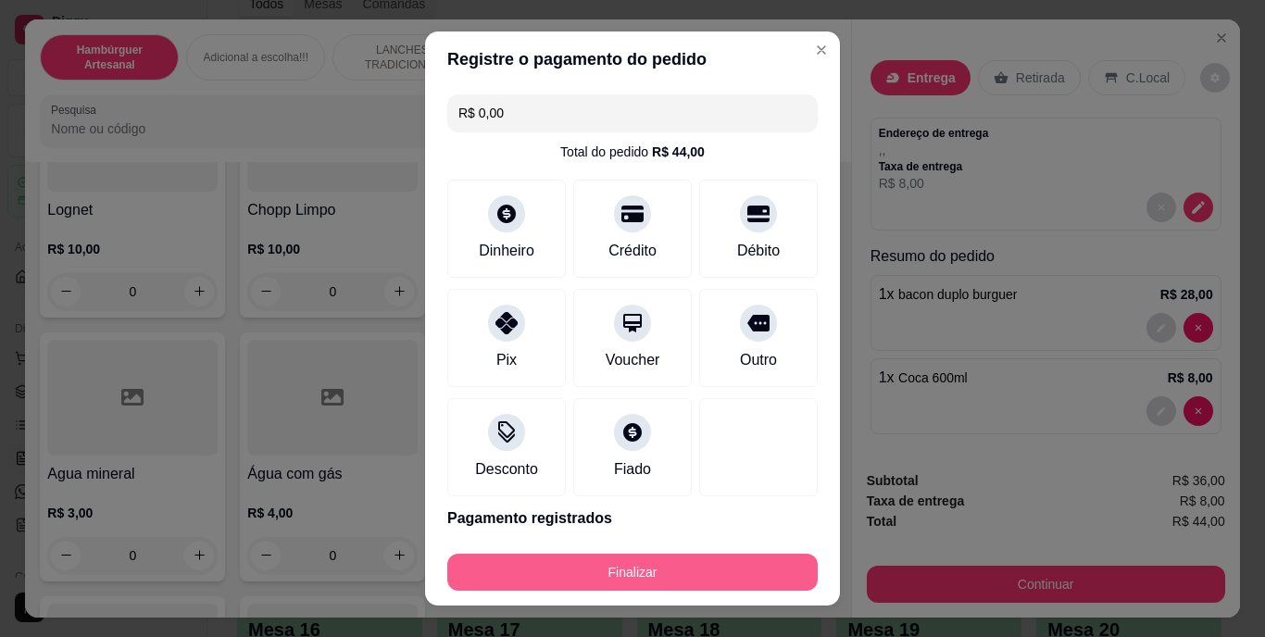
click at [593, 564] on button "Finalizar" at bounding box center [632, 572] width 370 height 37
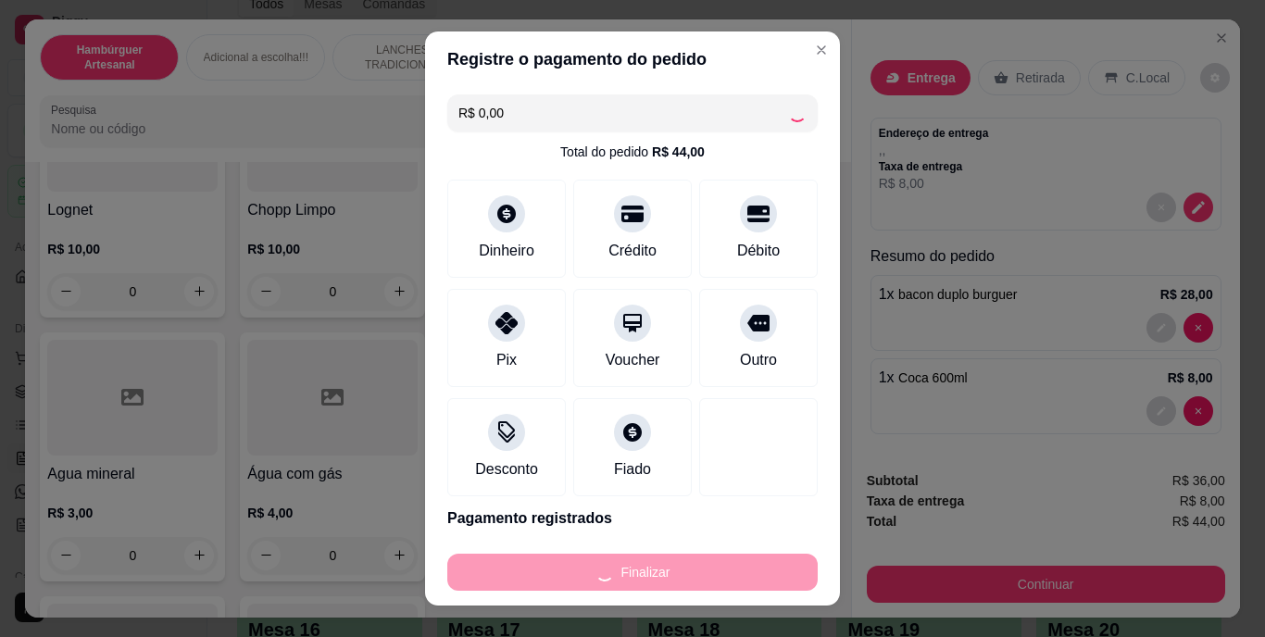
type input "0"
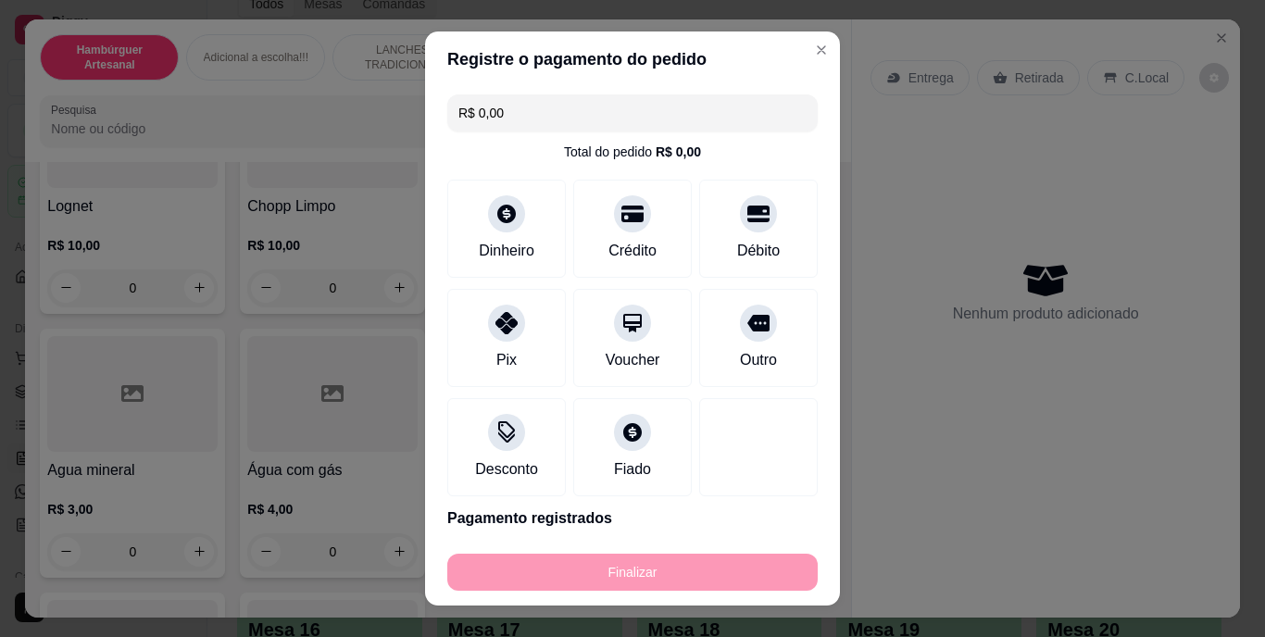
type input "-R$ 44,00"
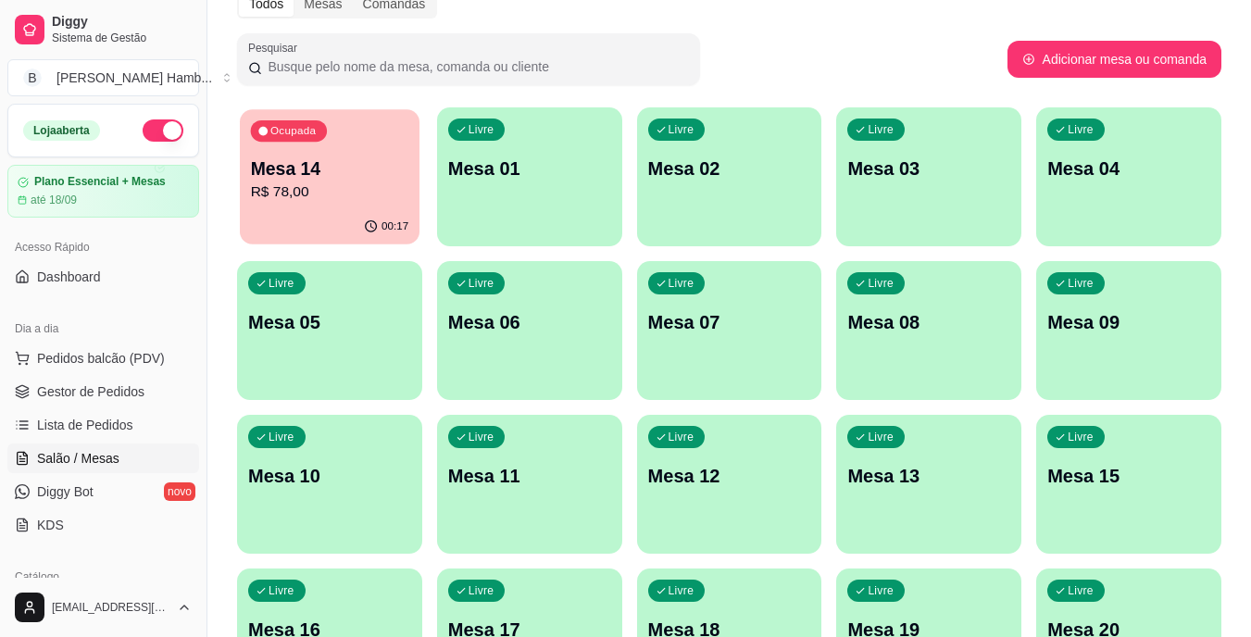
click at [306, 174] on p "Mesa 14" at bounding box center [330, 169] width 158 height 25
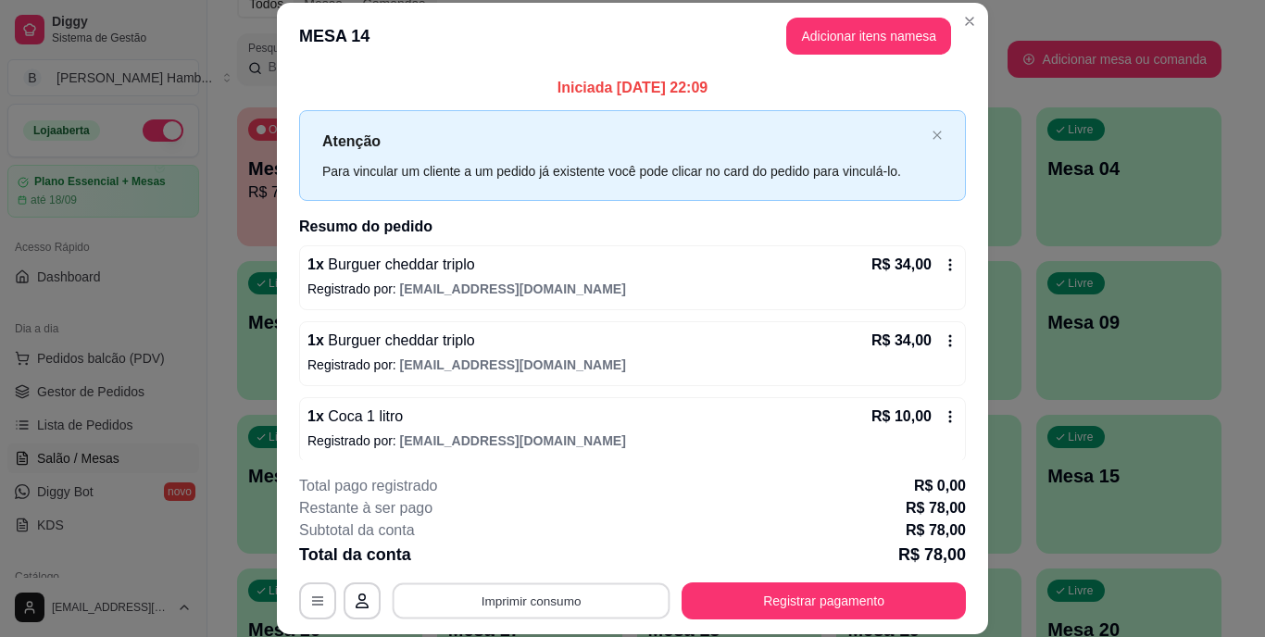
click at [487, 593] on button "Imprimir consumo" at bounding box center [532, 601] width 278 height 36
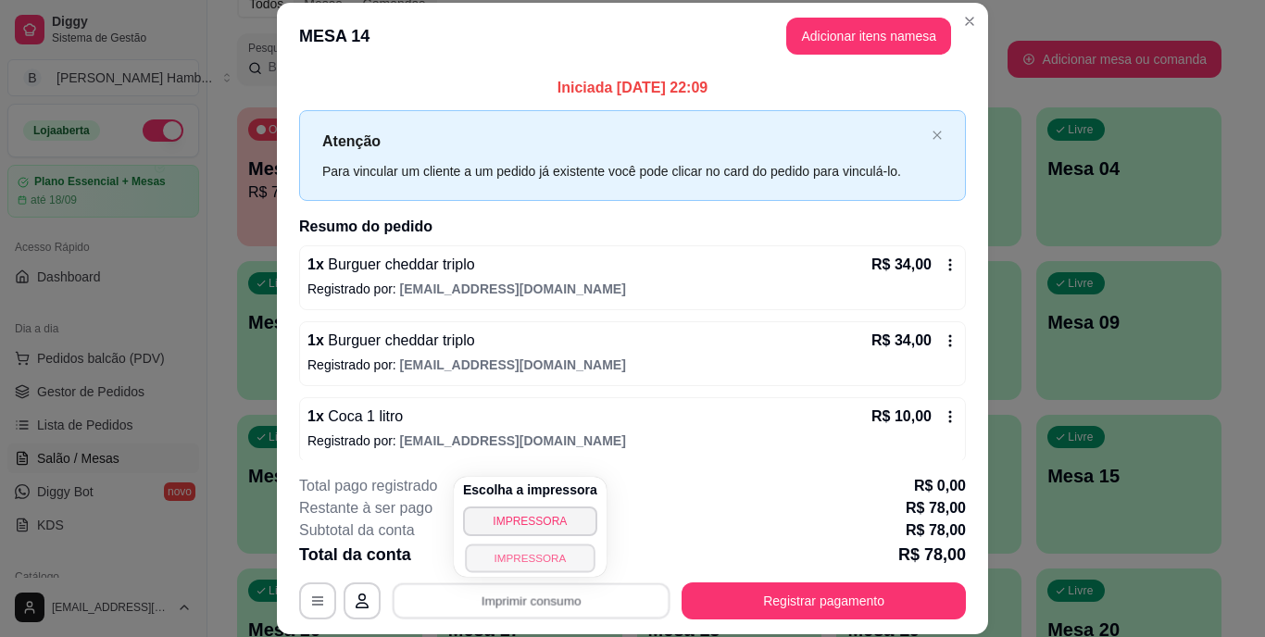
click at [478, 553] on button "IMPRESSORA" at bounding box center [530, 558] width 130 height 29
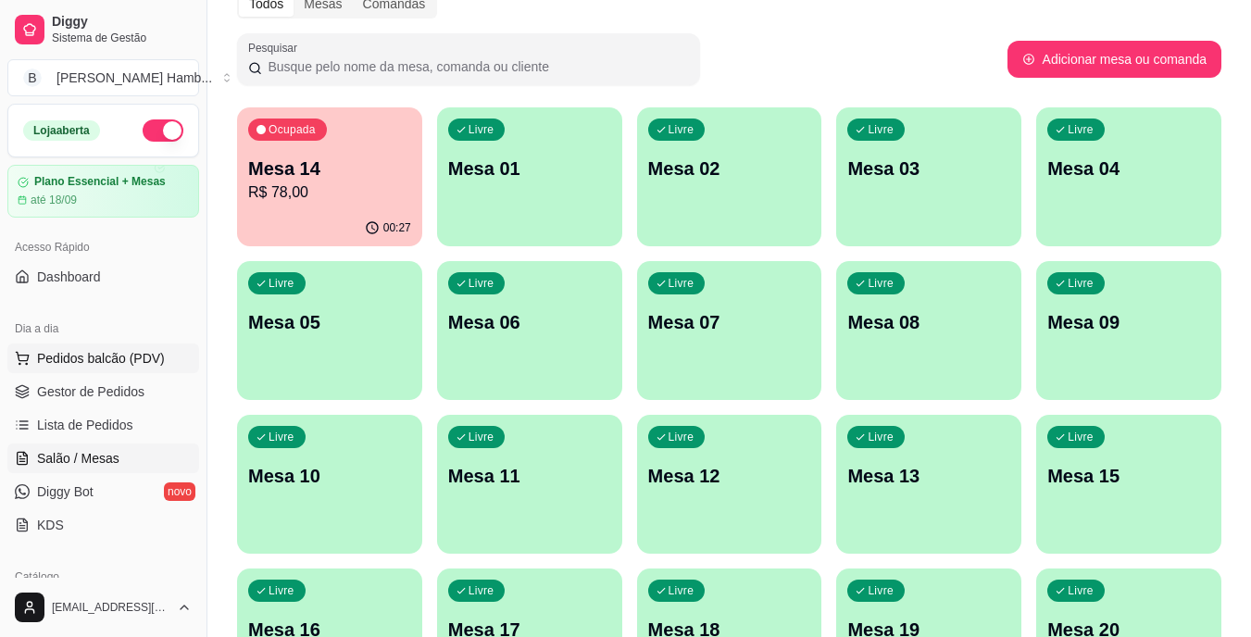
click at [86, 359] on span "Pedidos balcão (PDV)" at bounding box center [101, 358] width 128 height 19
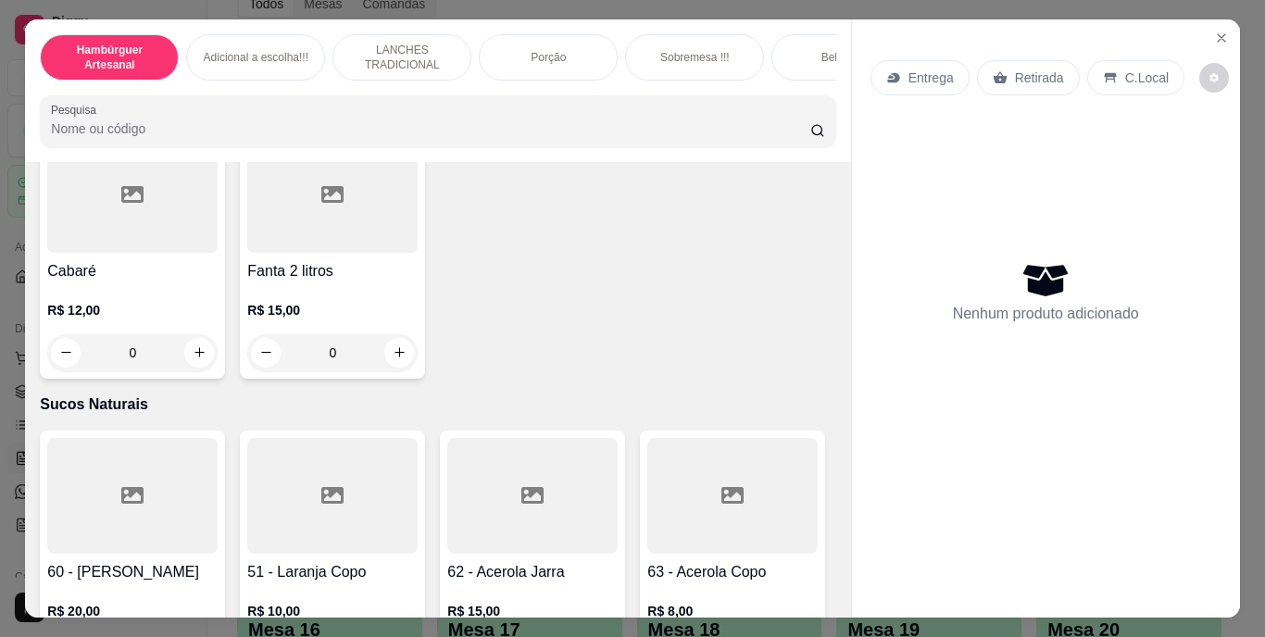
scroll to position [5557, 0]
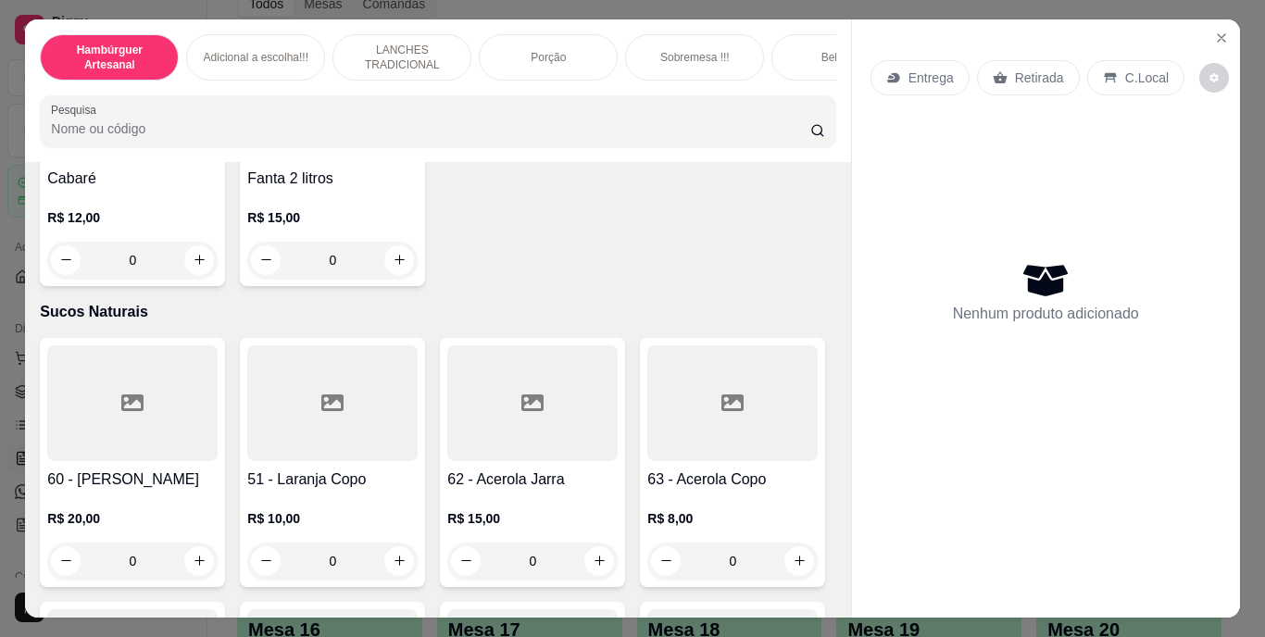
click at [1218, 31] on icon "Close" at bounding box center [1221, 38] width 15 height 15
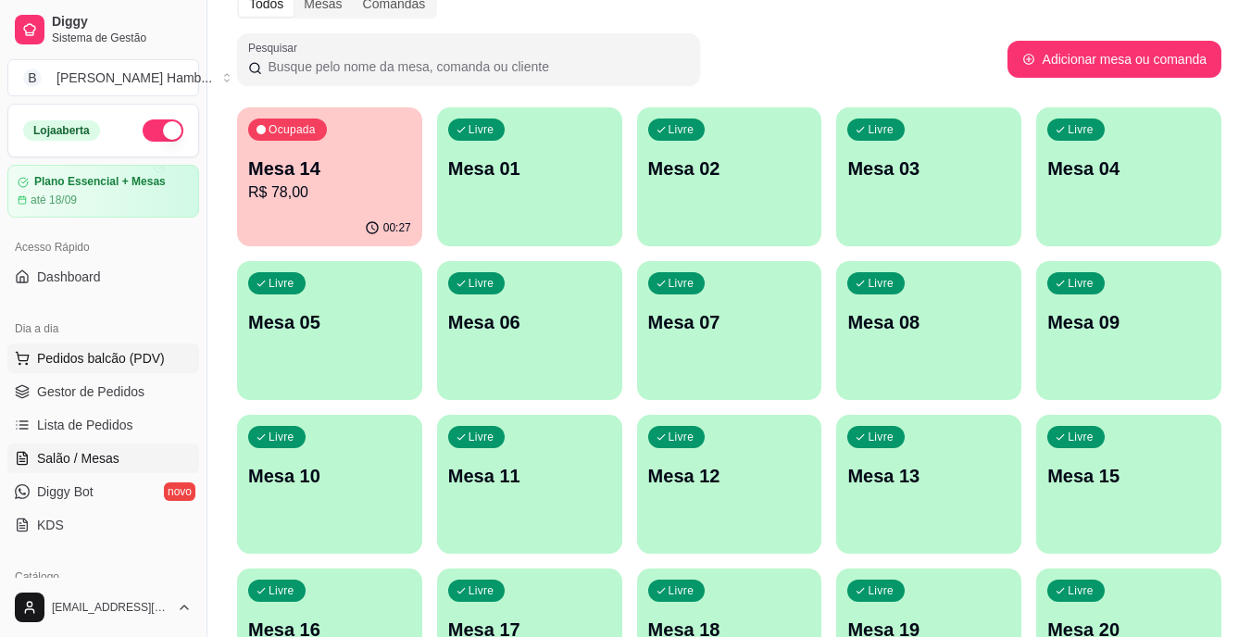
click at [157, 369] on button "Pedidos balcão (PDV)" at bounding box center [103, 359] width 192 height 30
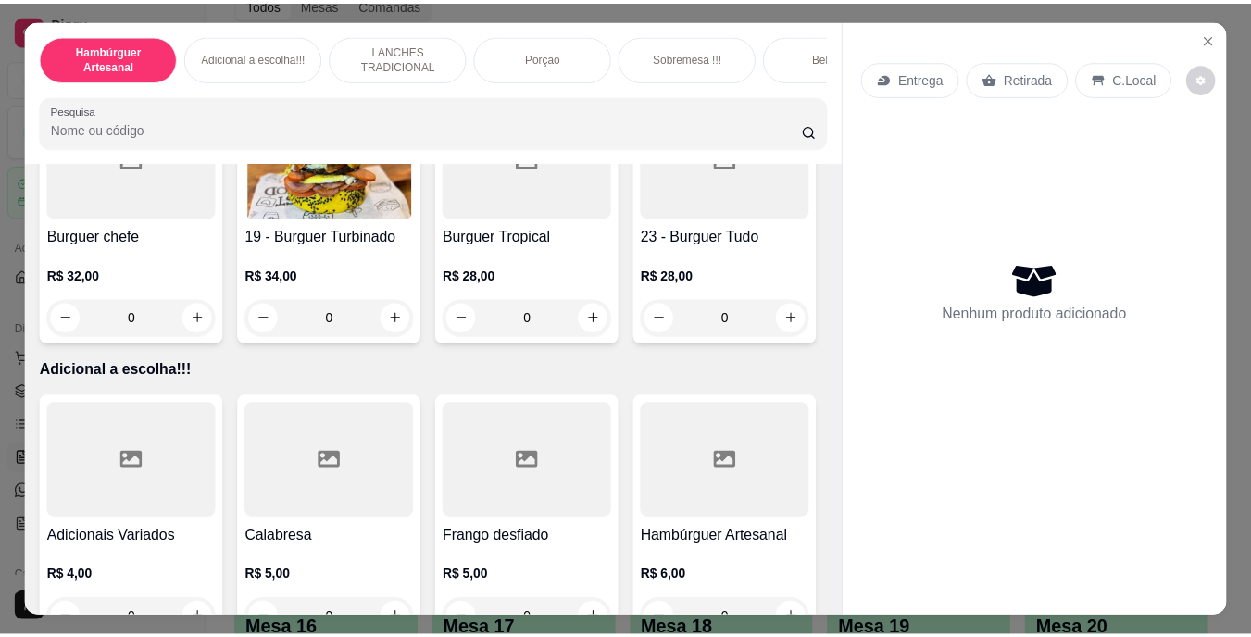
scroll to position [2038, 0]
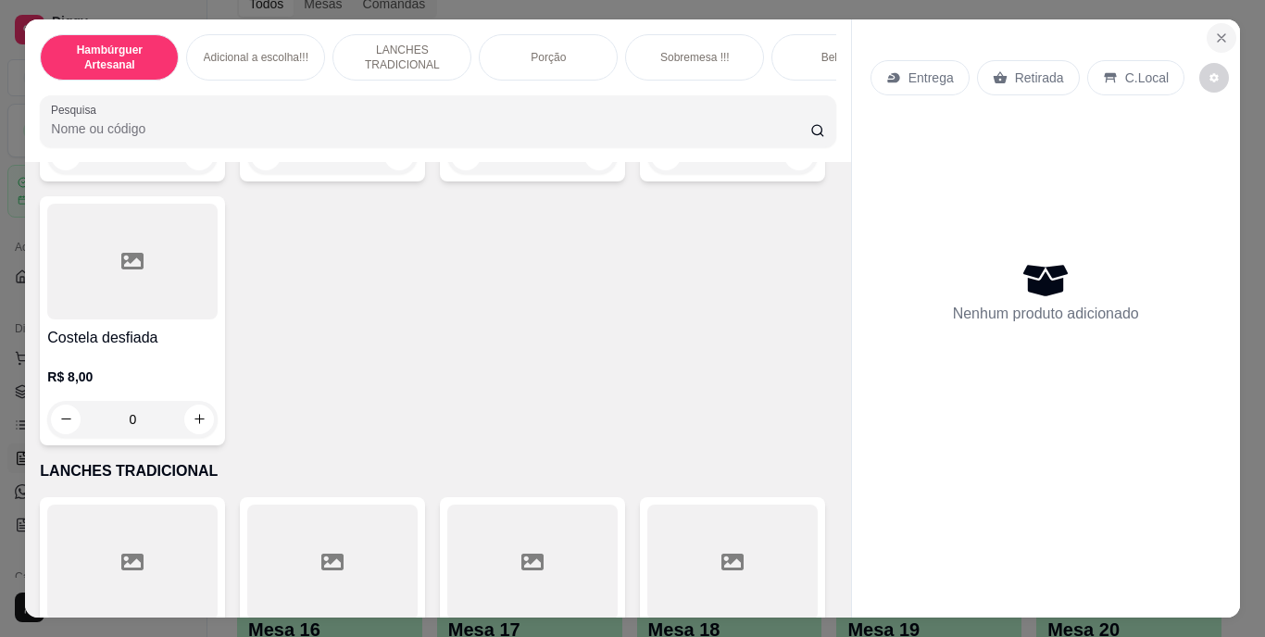
click at [1214, 31] on icon "Close" at bounding box center [1221, 38] width 15 height 15
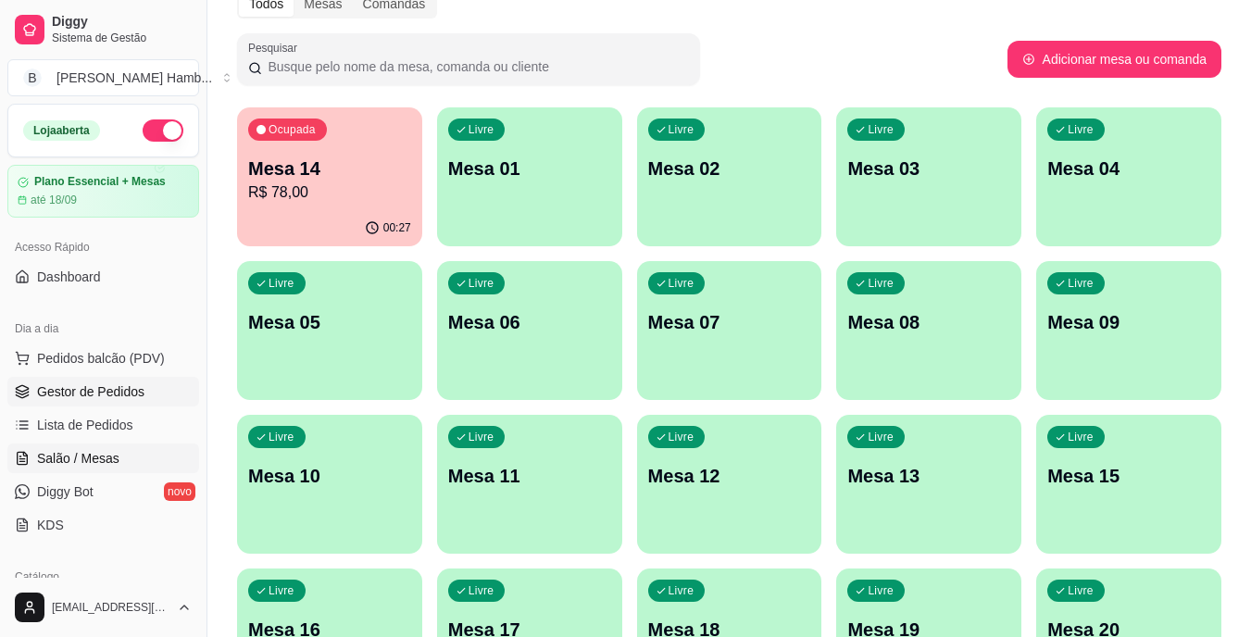
click at [84, 390] on span "Gestor de Pedidos" at bounding box center [90, 392] width 107 height 19
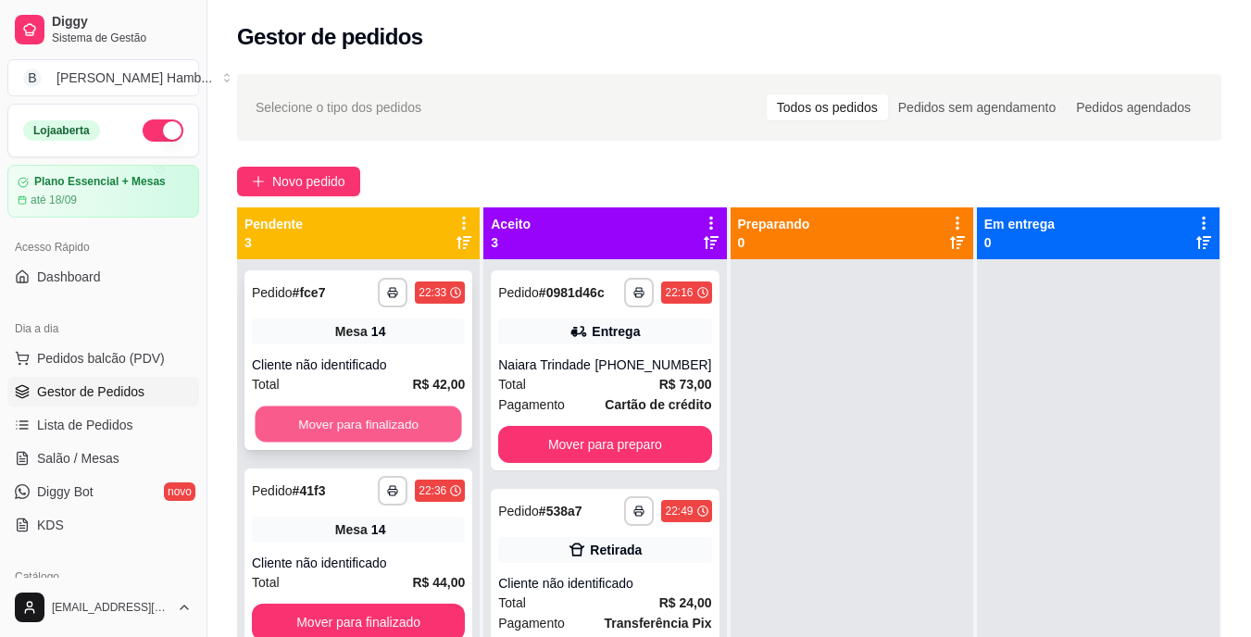
click at [421, 422] on button "Mover para finalizado" at bounding box center [358, 425] width 207 height 36
click at [421, 423] on button "Mover para finalizado" at bounding box center [358, 424] width 213 height 37
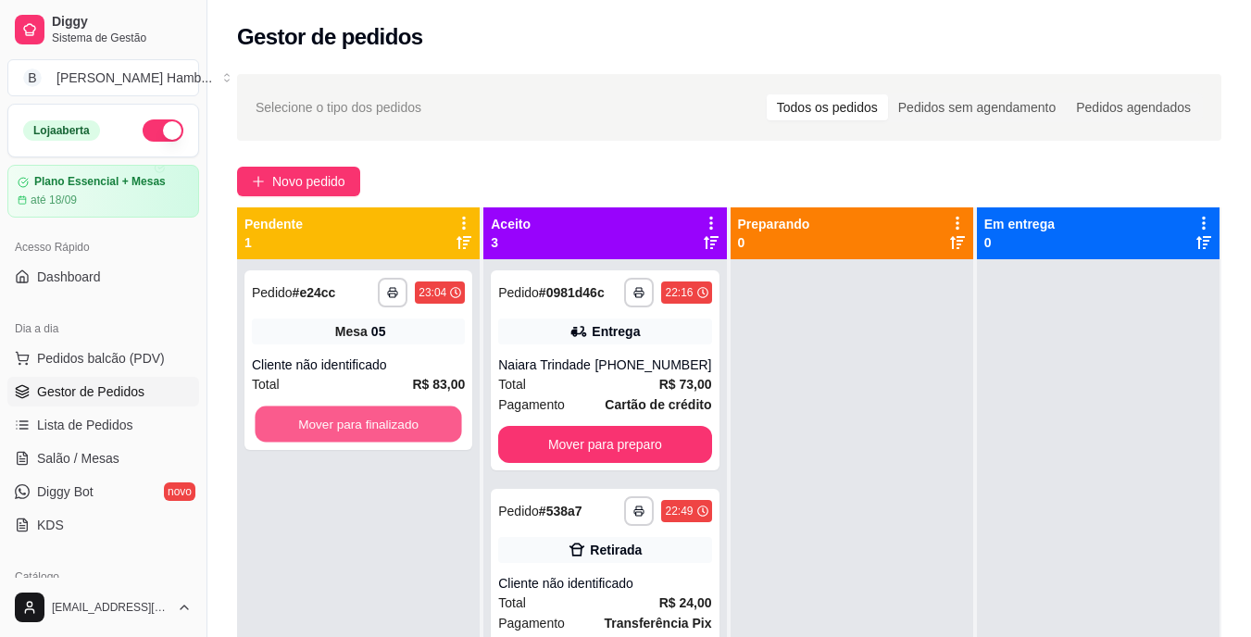
click at [421, 423] on button "Mover para finalizado" at bounding box center [358, 425] width 207 height 36
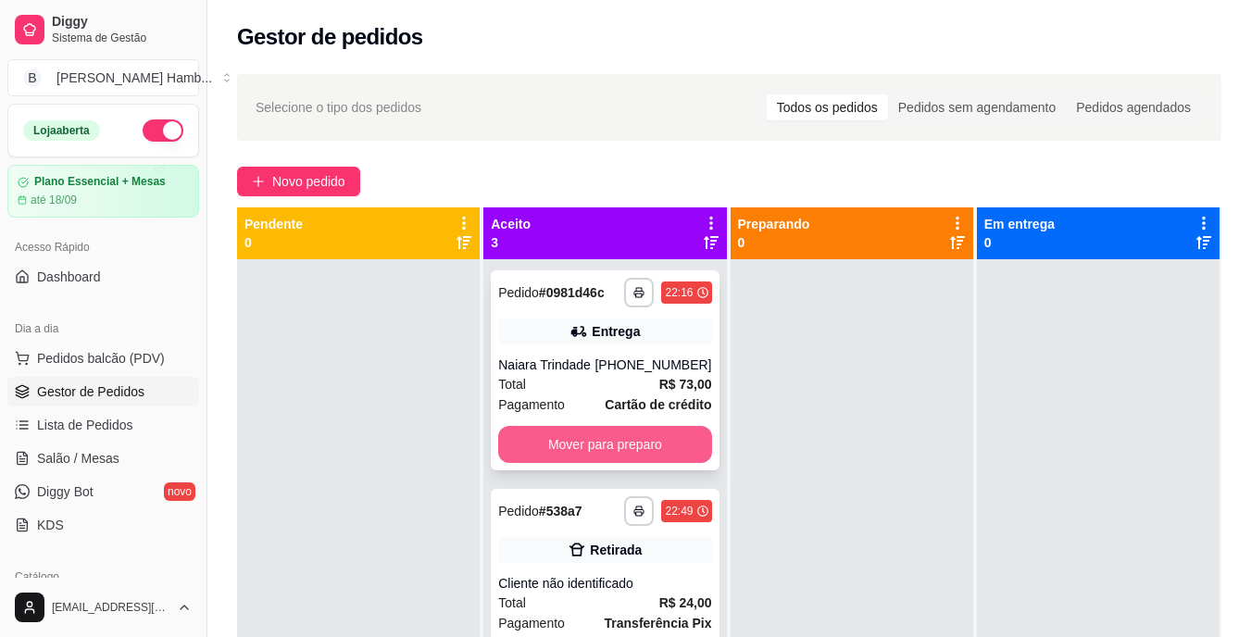
click at [609, 435] on button "Mover para preparo" at bounding box center [604, 444] width 213 height 37
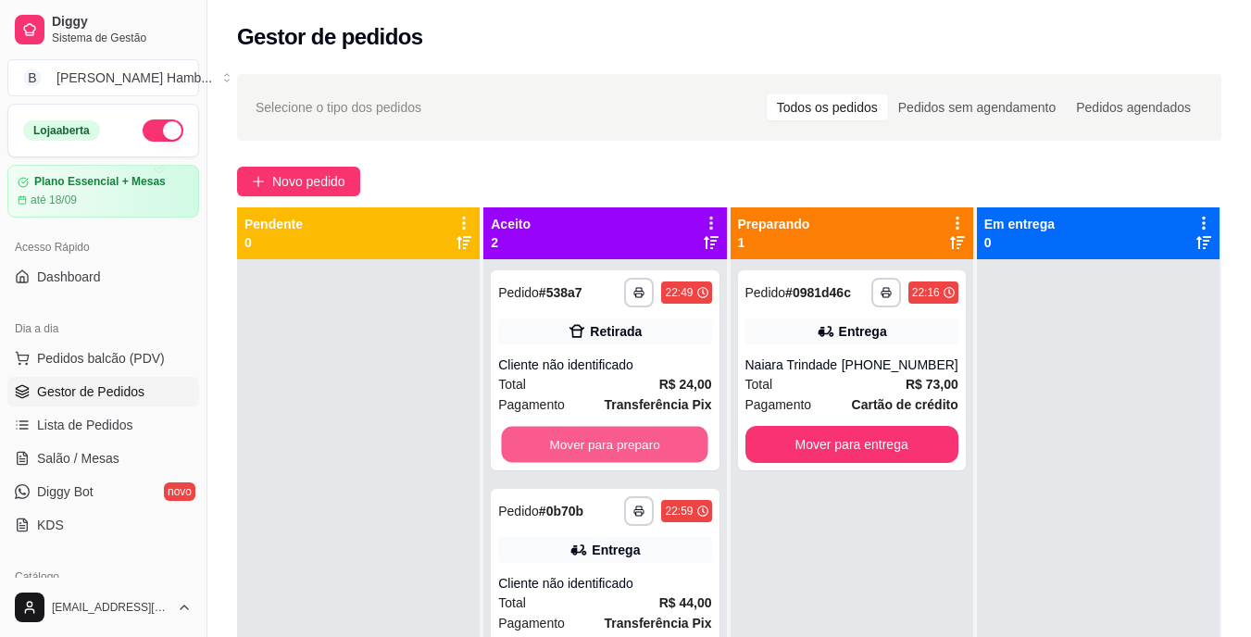
click at [609, 436] on button "Mover para preparo" at bounding box center [605, 445] width 207 height 36
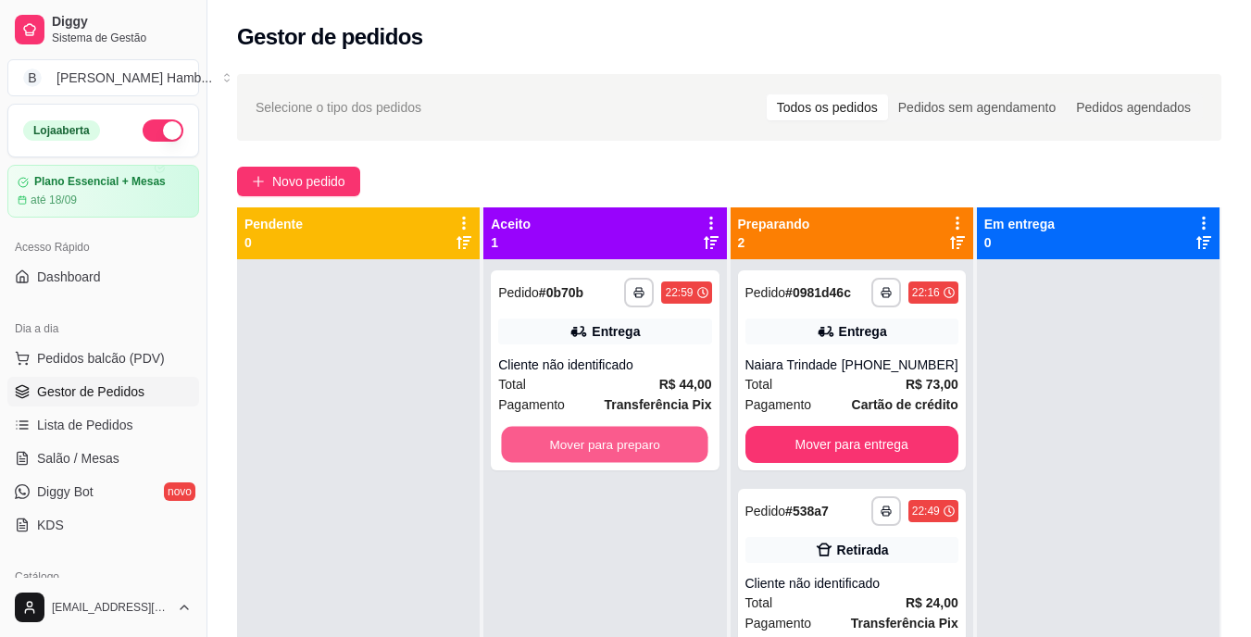
click at [614, 438] on button "Mover para preparo" at bounding box center [605, 445] width 207 height 36
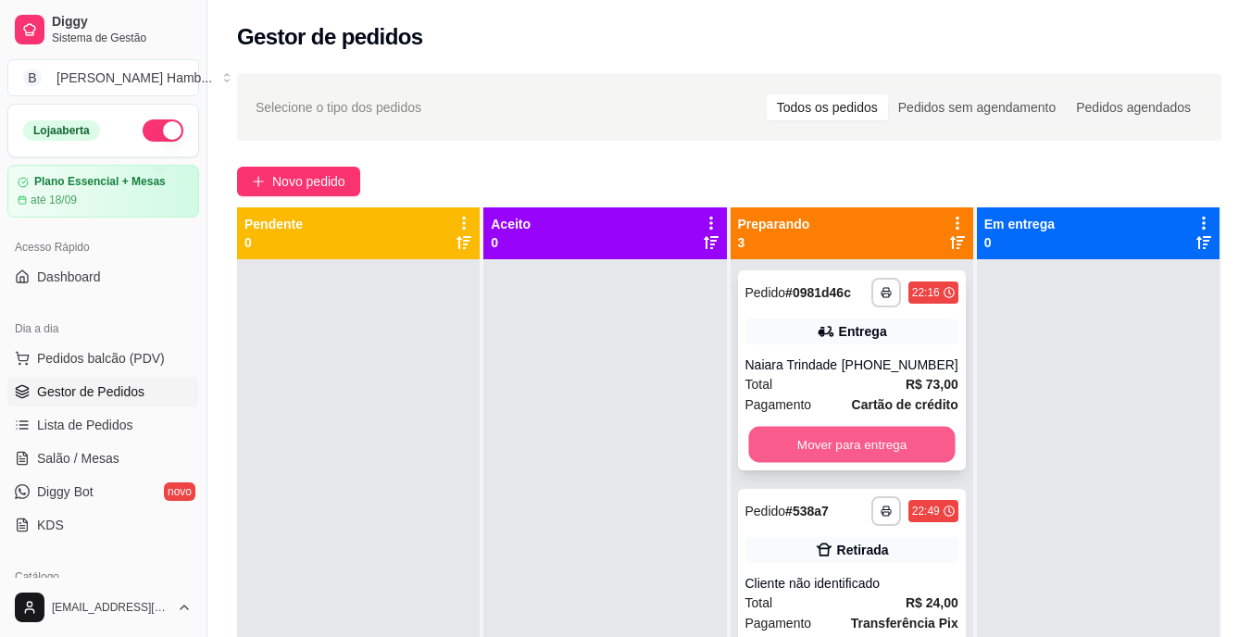
click at [787, 438] on button "Mover para entrega" at bounding box center [851, 445] width 207 height 36
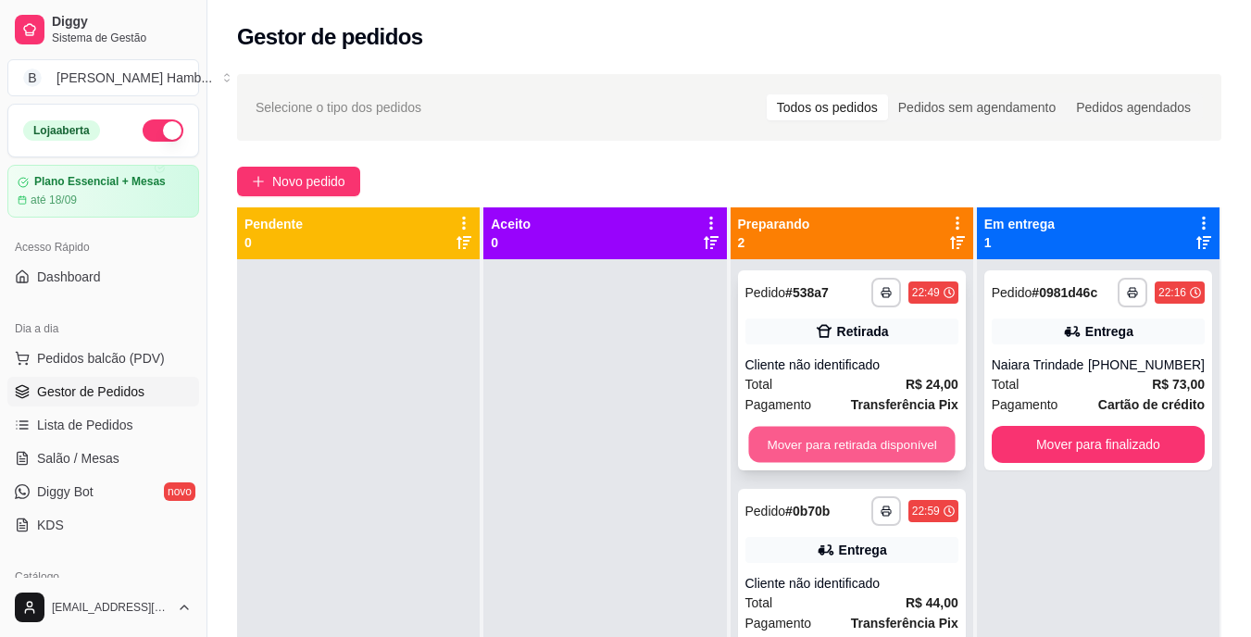
click at [811, 445] on button "Mover para retirada disponível" at bounding box center [851, 445] width 207 height 36
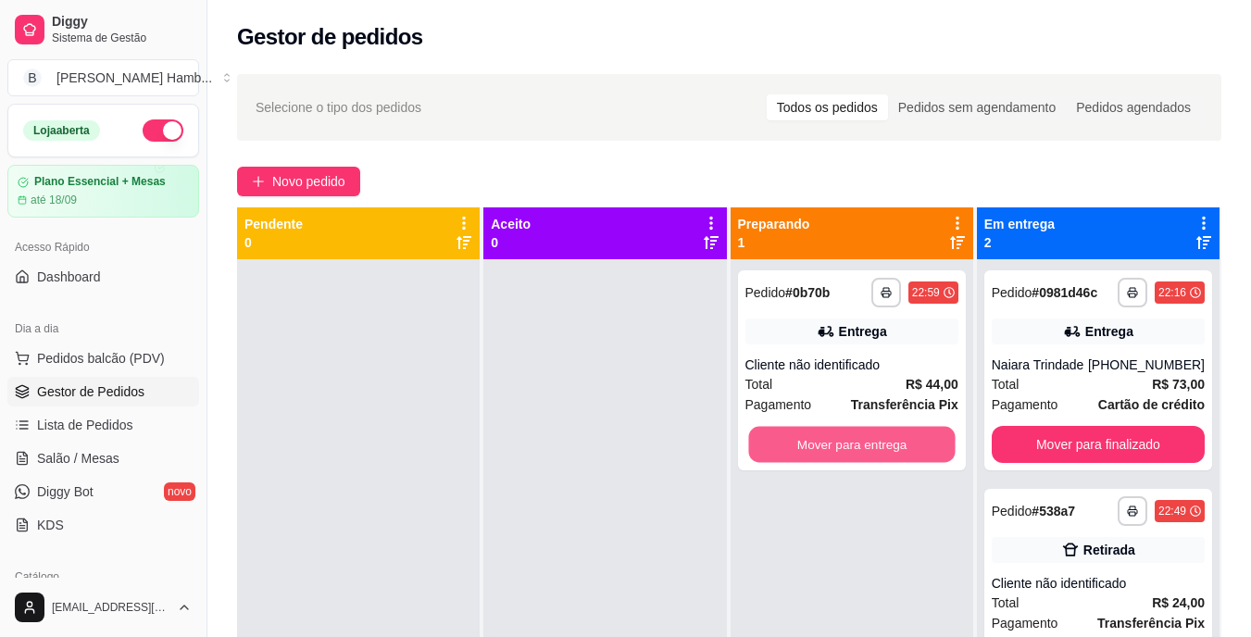
click at [852, 437] on button "Mover para entrega" at bounding box center [851, 445] width 207 height 36
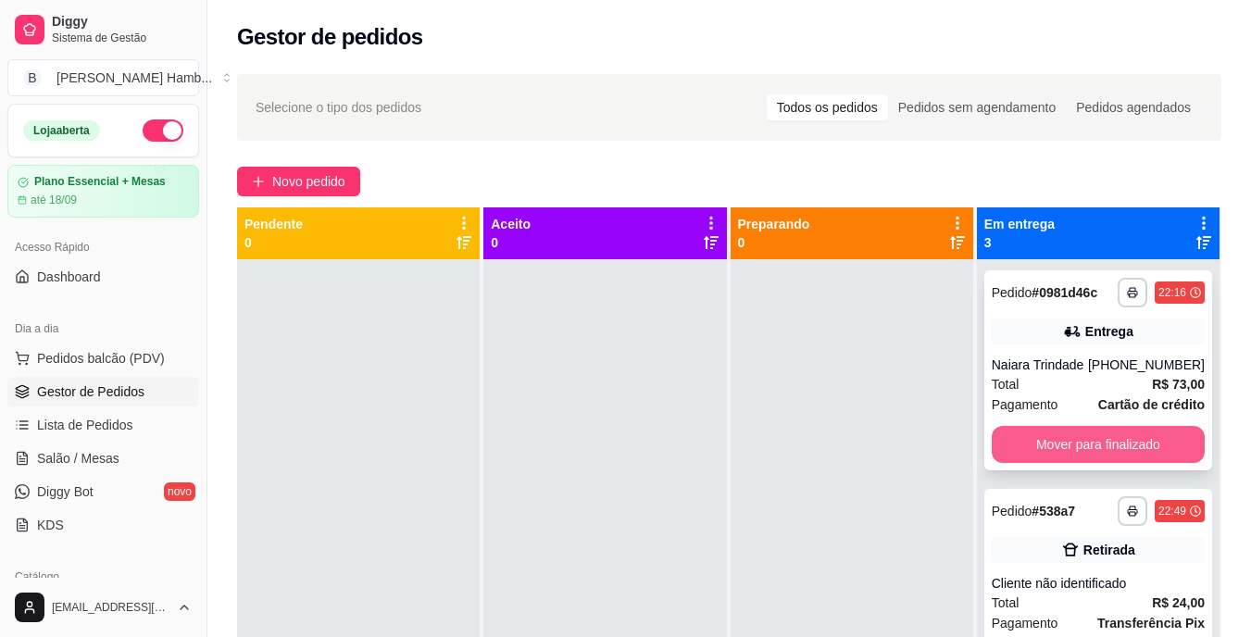
click at [1012, 432] on button "Mover para finalizado" at bounding box center [1098, 444] width 213 height 37
click at [1023, 433] on button "Mover para finalizado" at bounding box center [1098, 445] width 207 height 36
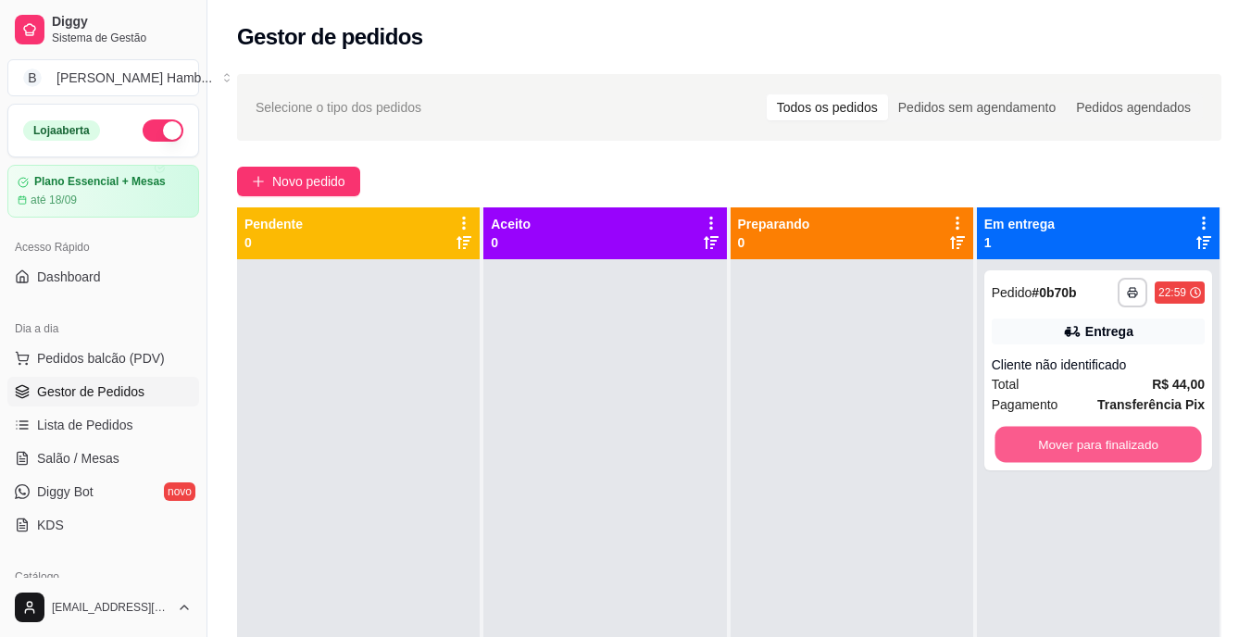
click at [1023, 433] on button "Mover para finalizado" at bounding box center [1098, 445] width 207 height 36
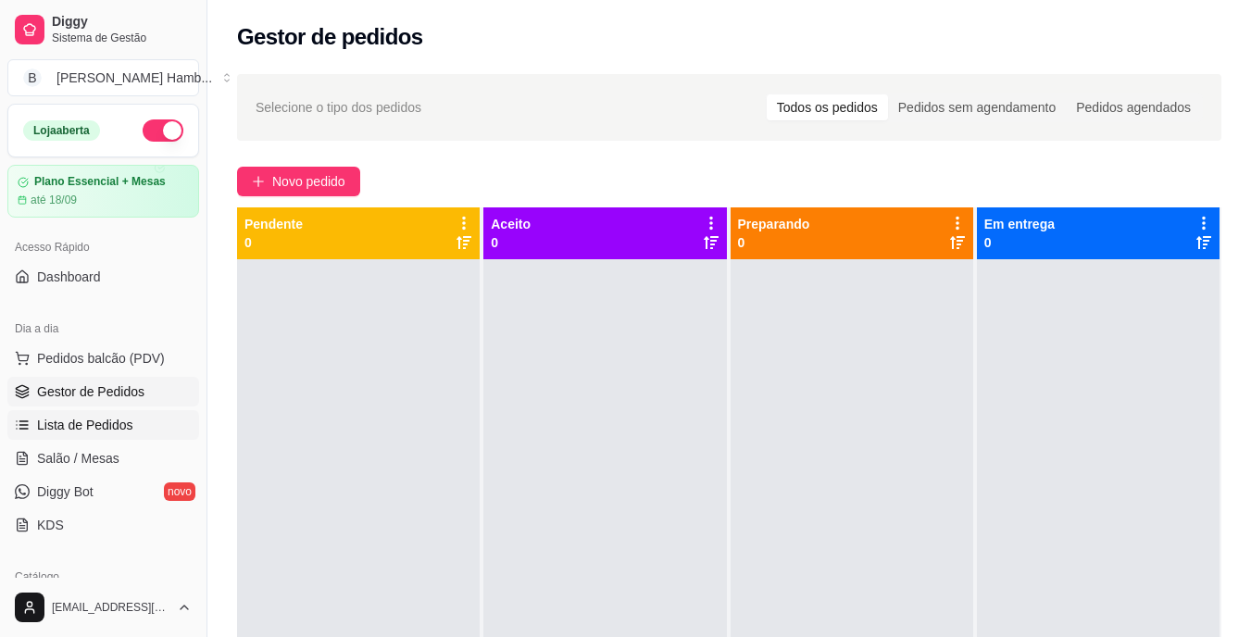
click at [129, 434] on link "Lista de Pedidos" at bounding box center [103, 425] width 192 height 30
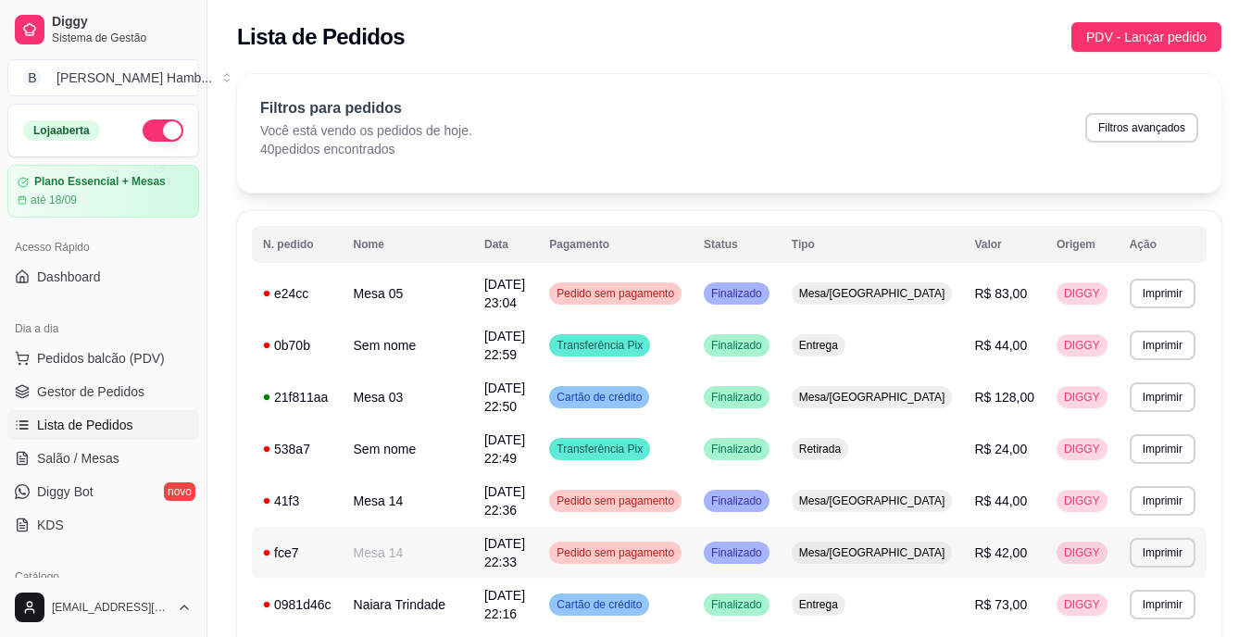
click at [538, 559] on td "17/09/25 às 22:33" at bounding box center [505, 553] width 65 height 52
click at [158, 367] on span "Pedidos balcão (PDV)" at bounding box center [101, 358] width 128 height 19
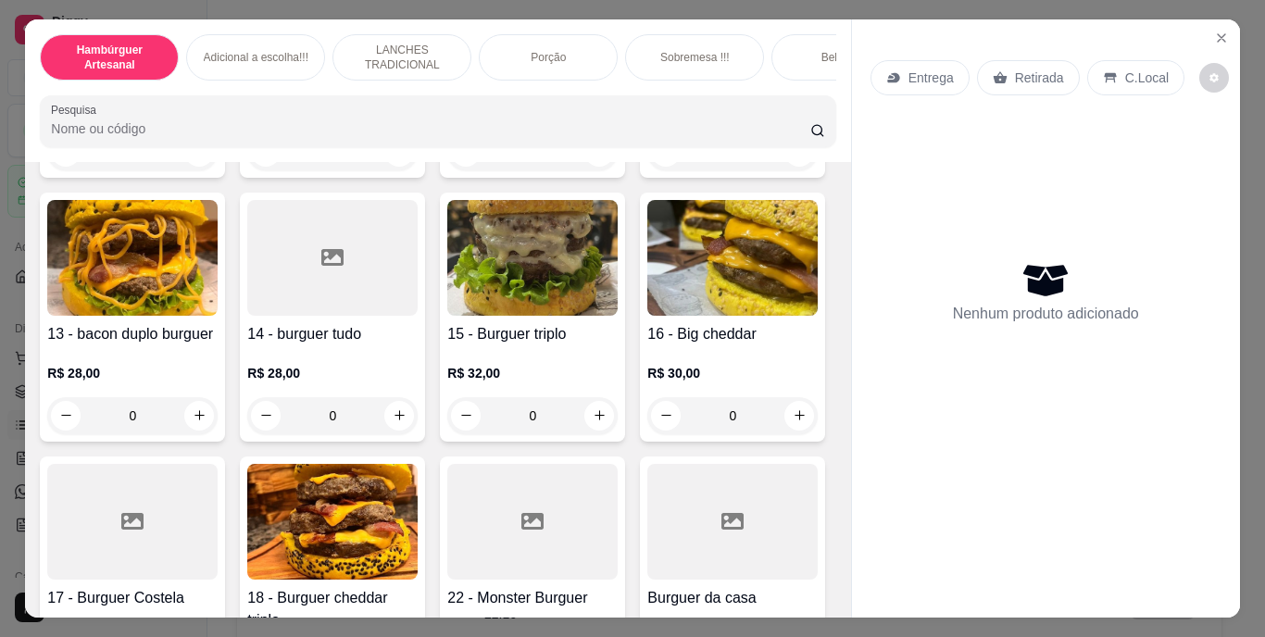
scroll to position [1019, 0]
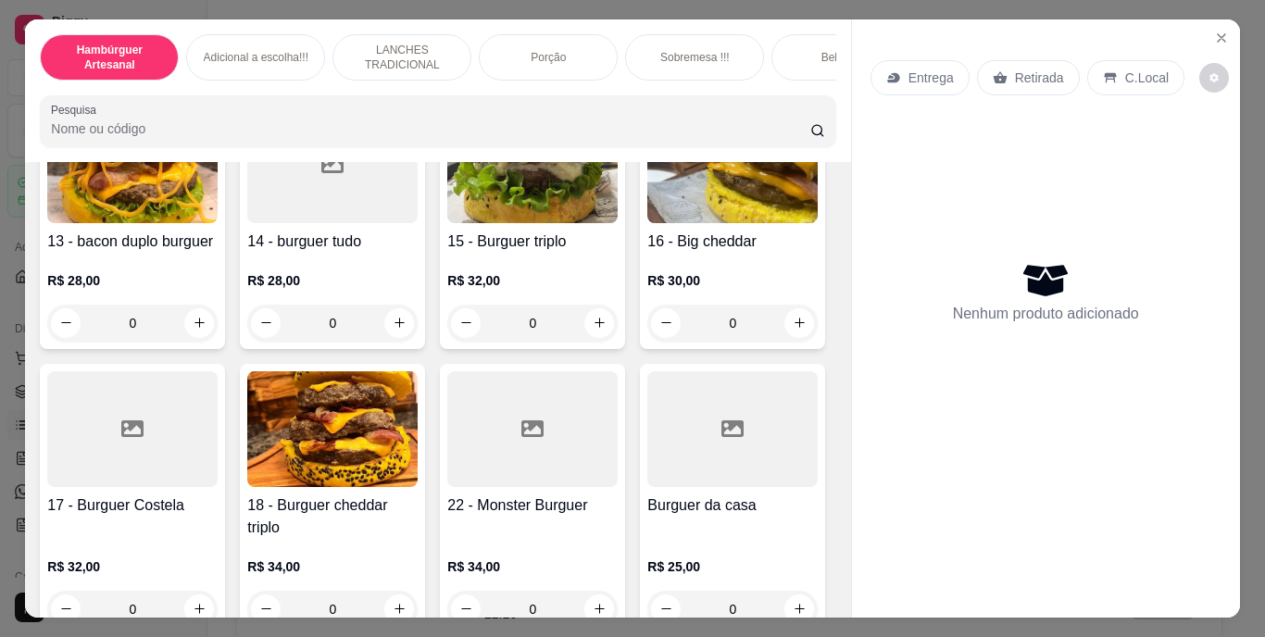
click at [1019, 69] on p "Retirada" at bounding box center [1039, 78] width 49 height 19
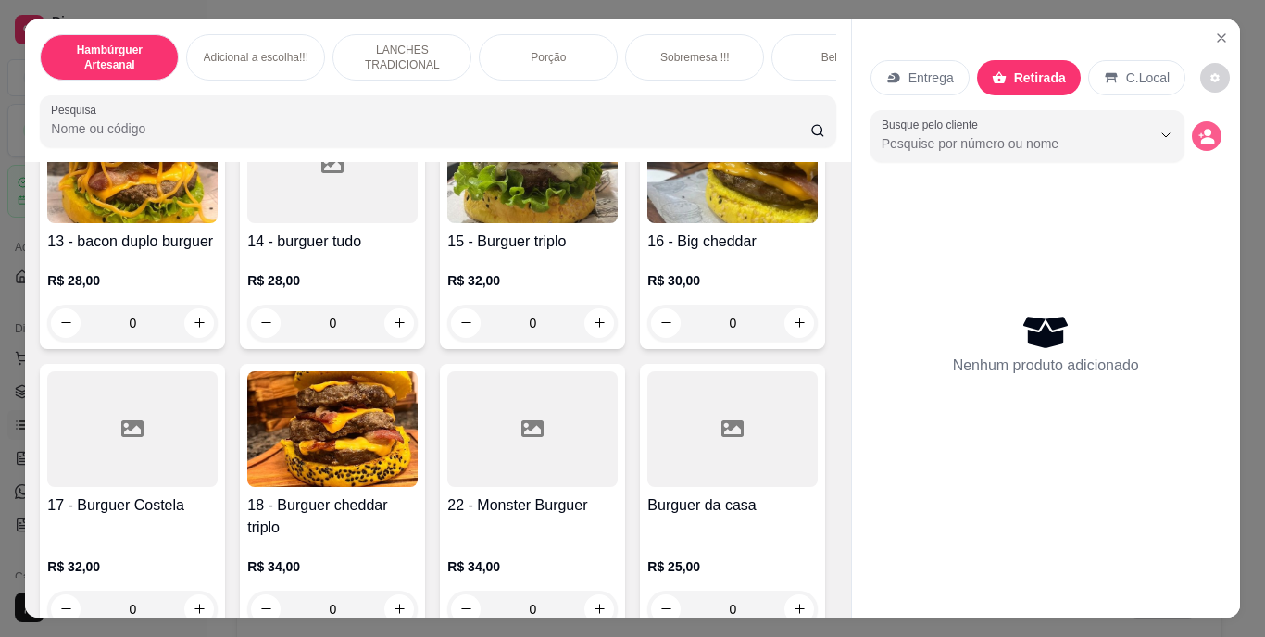
click at [1199, 134] on icon "decrease-product-quantity" at bounding box center [1207, 136] width 17 height 17
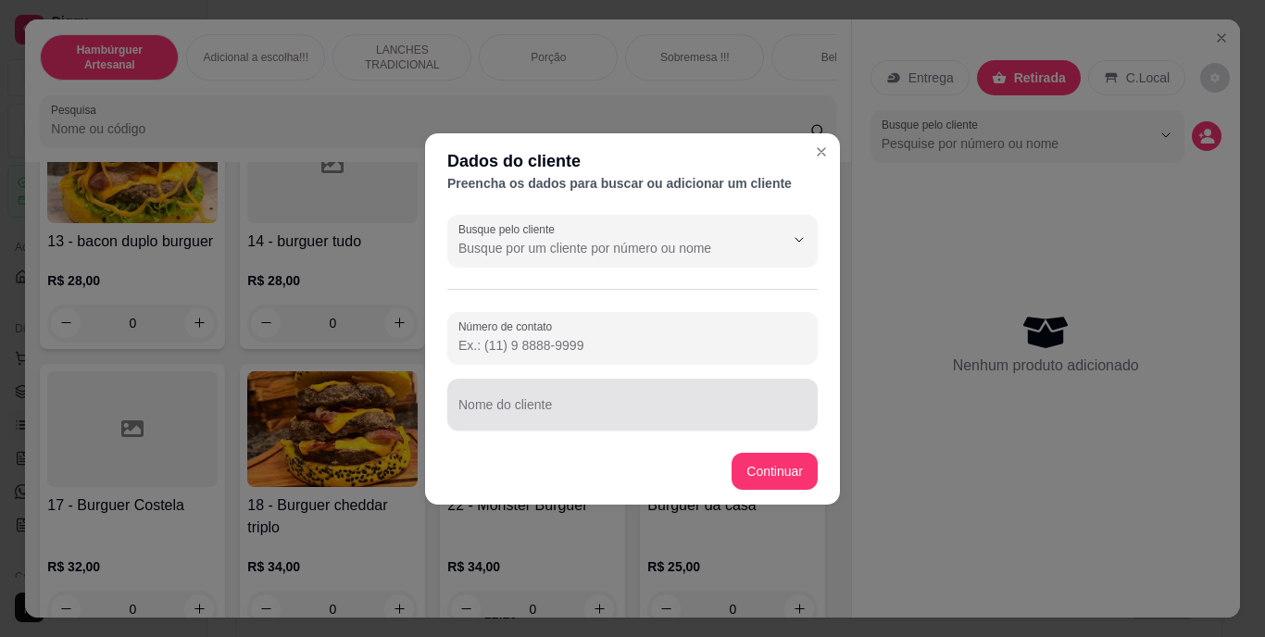
click at [686, 379] on div "Nome do cliente" at bounding box center [632, 405] width 370 height 52
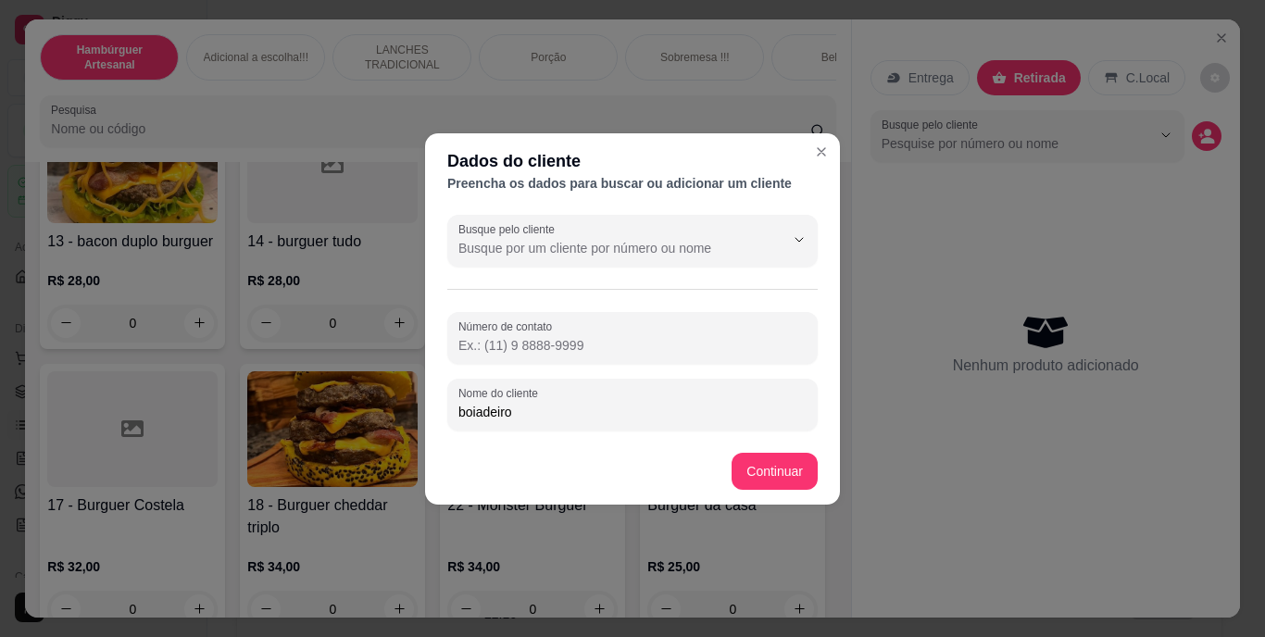
click at [732, 394] on div "boiadeiro" at bounding box center [632, 404] width 348 height 37
type input "b"
type input "BOIADEIRO"
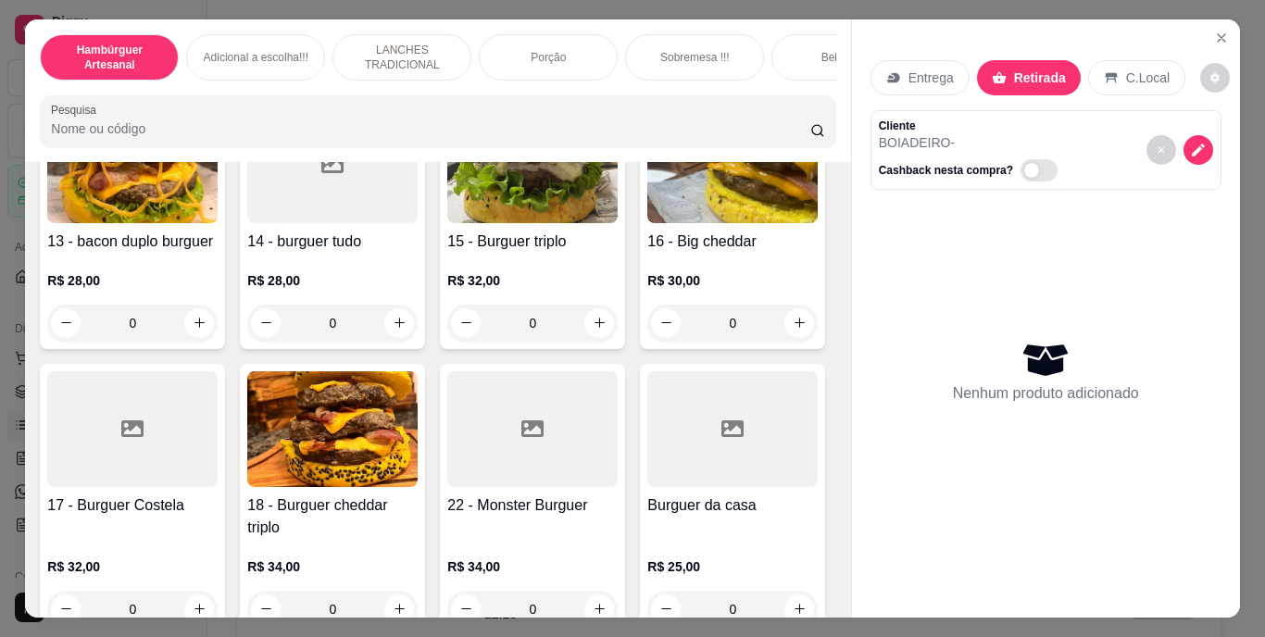
click at [774, 480] on div "01 - Burguer americano R$ 18,00 0 02 - Tradicional burguer R$ 20,00 0 04 - Burg…" at bounding box center [438, 82] width 796 height 1636
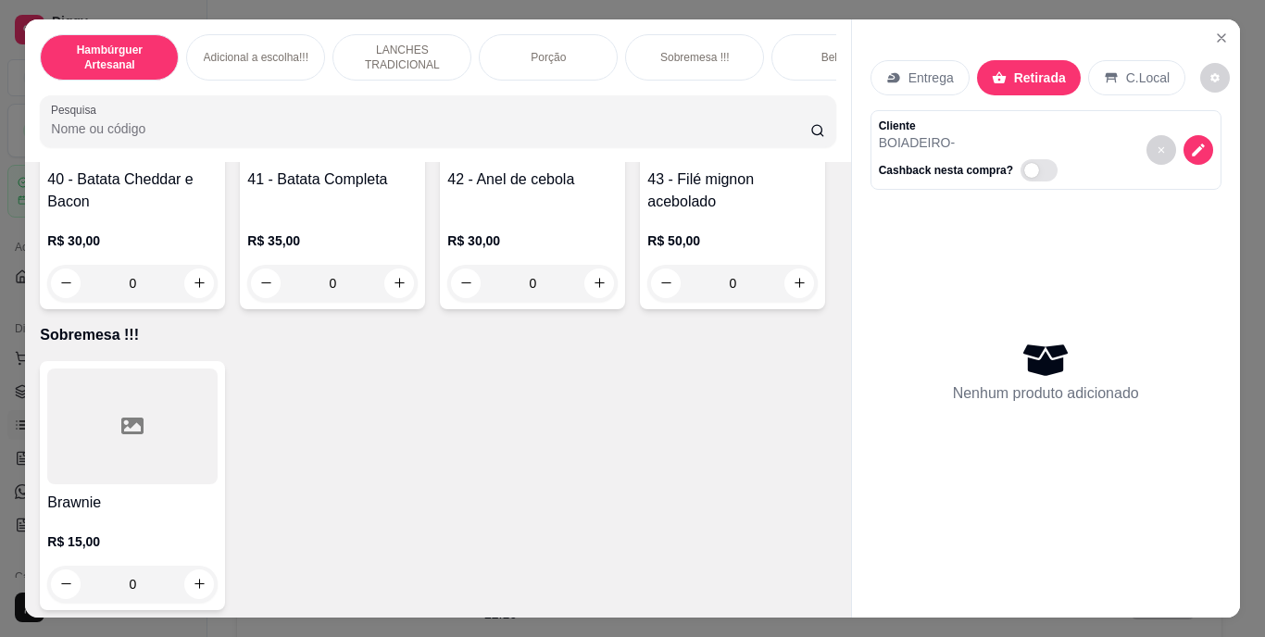
scroll to position [3890, 0]
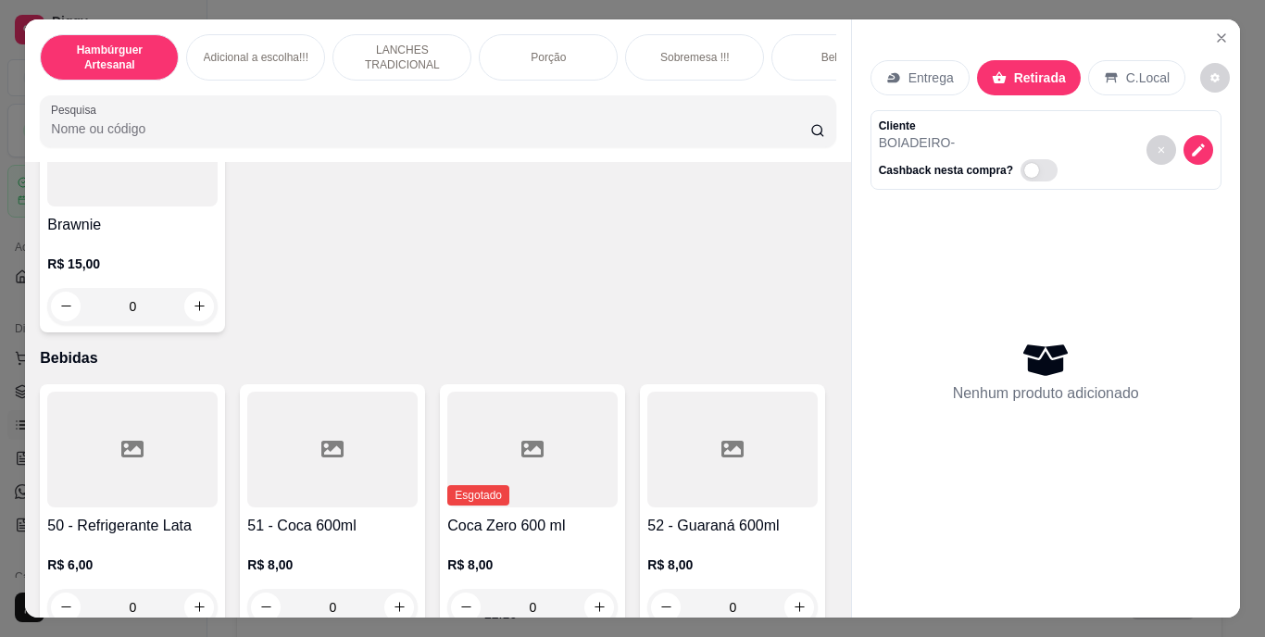
type input "1"
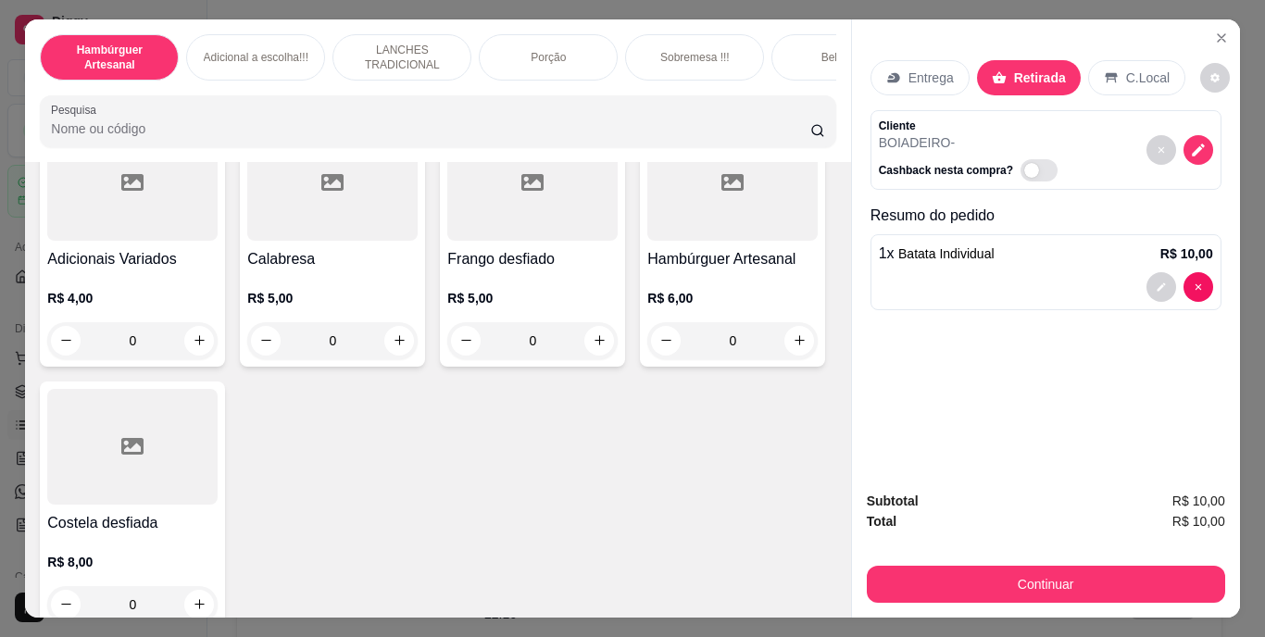
scroll to position [1945, 0]
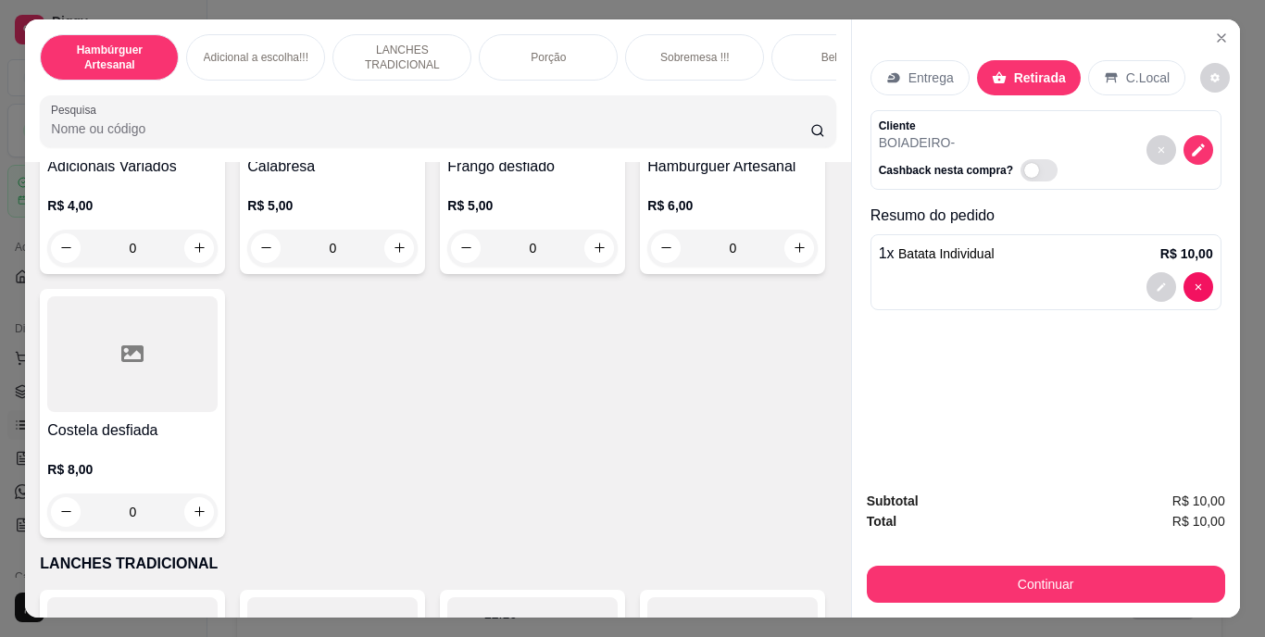
type input "1"
click at [950, 65] on div "Entrega" at bounding box center [920, 77] width 99 height 35
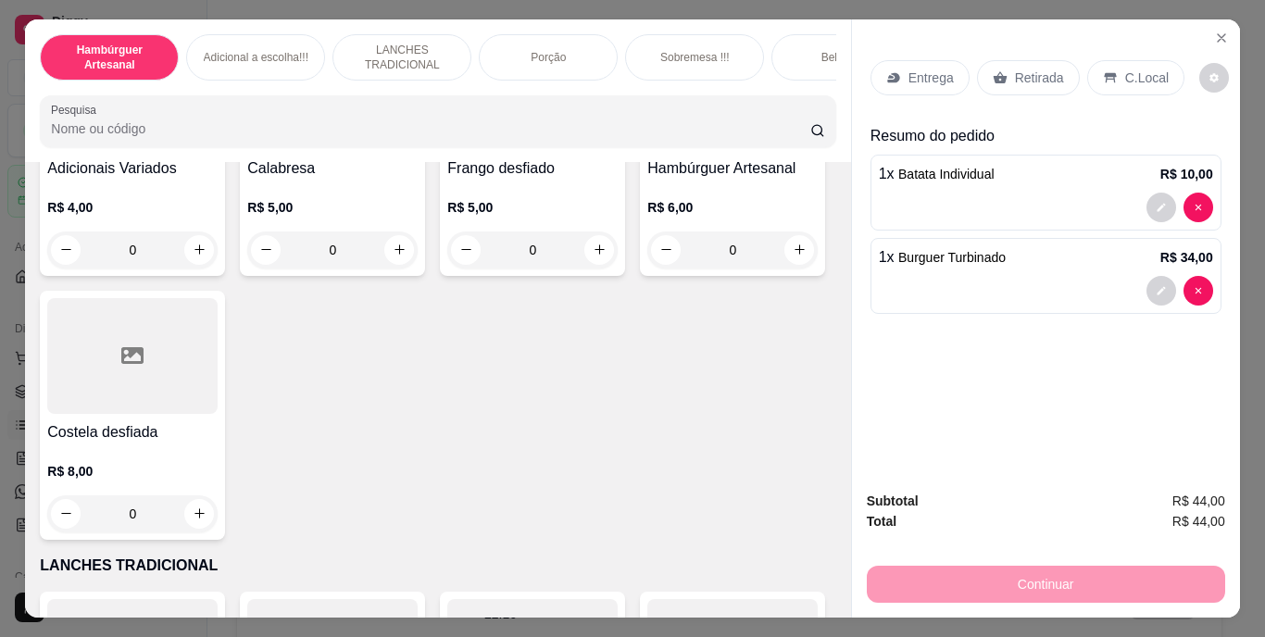
click at [925, 69] on p "Entrega" at bounding box center [931, 78] width 45 height 19
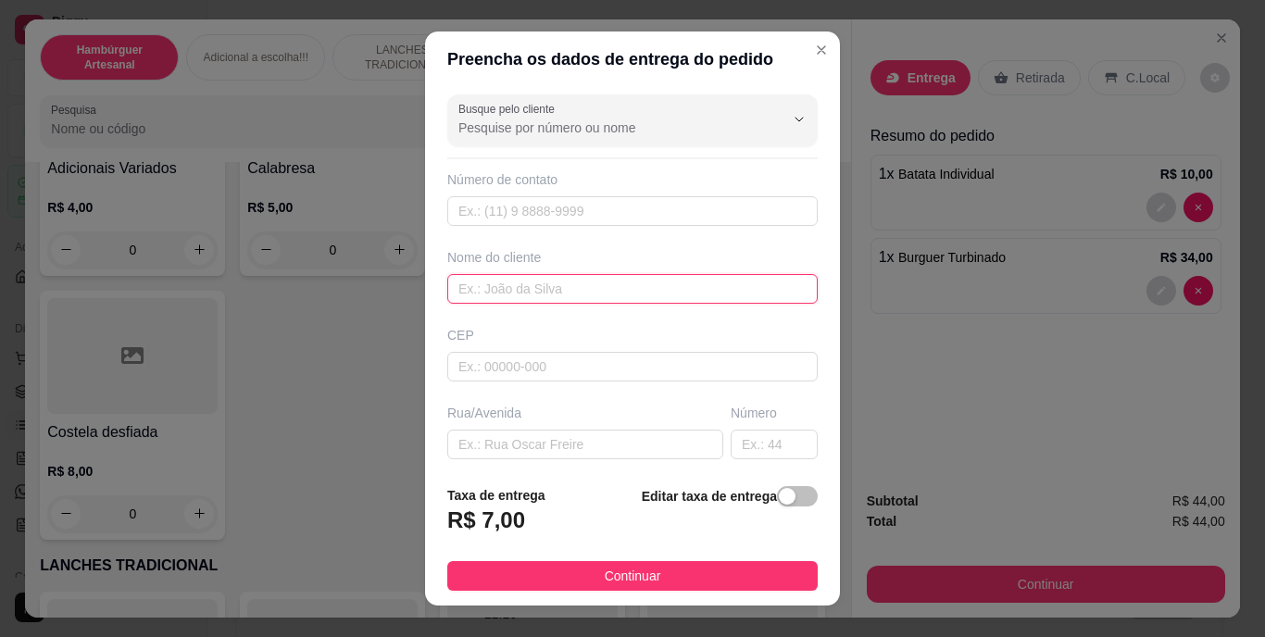
click at [656, 292] on input "text" at bounding box center [632, 289] width 370 height 30
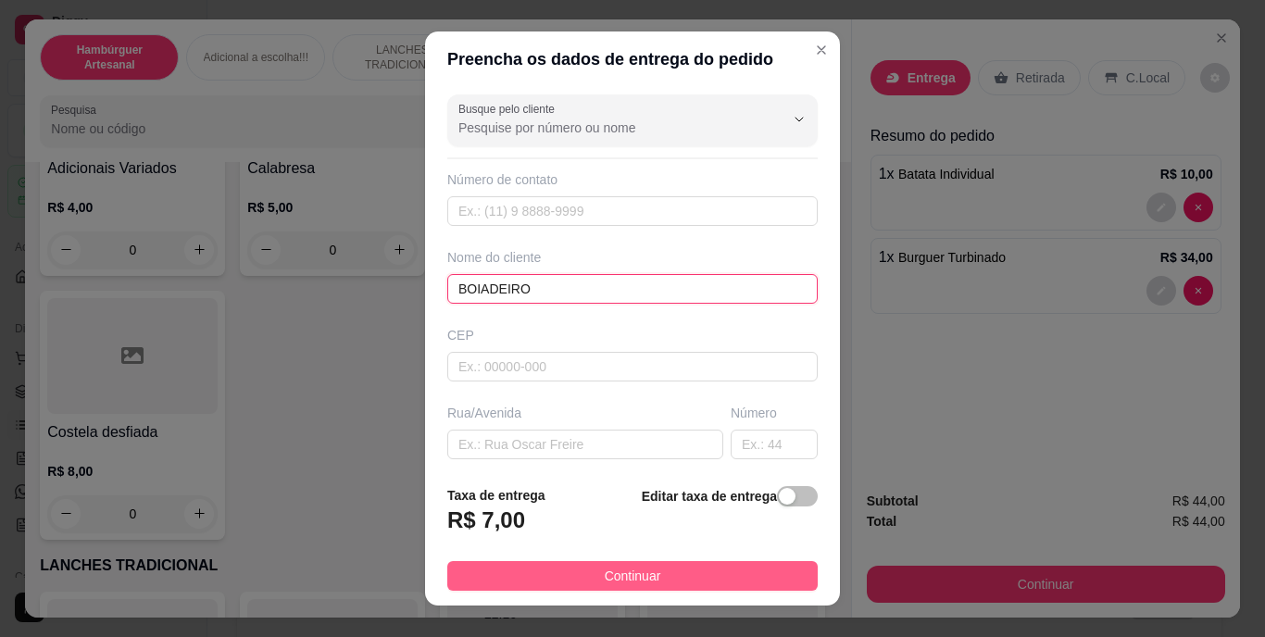
type input "BOIADEIRO"
click at [522, 563] on button "Continuar" at bounding box center [632, 576] width 370 height 30
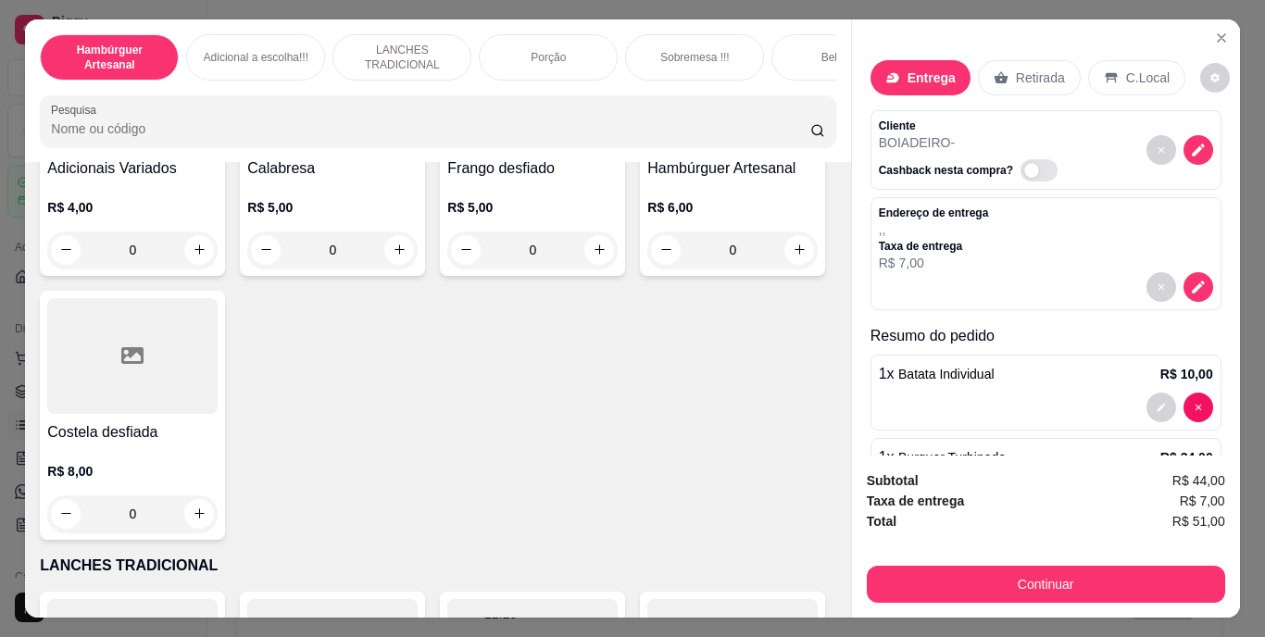
scroll to position [83, 0]
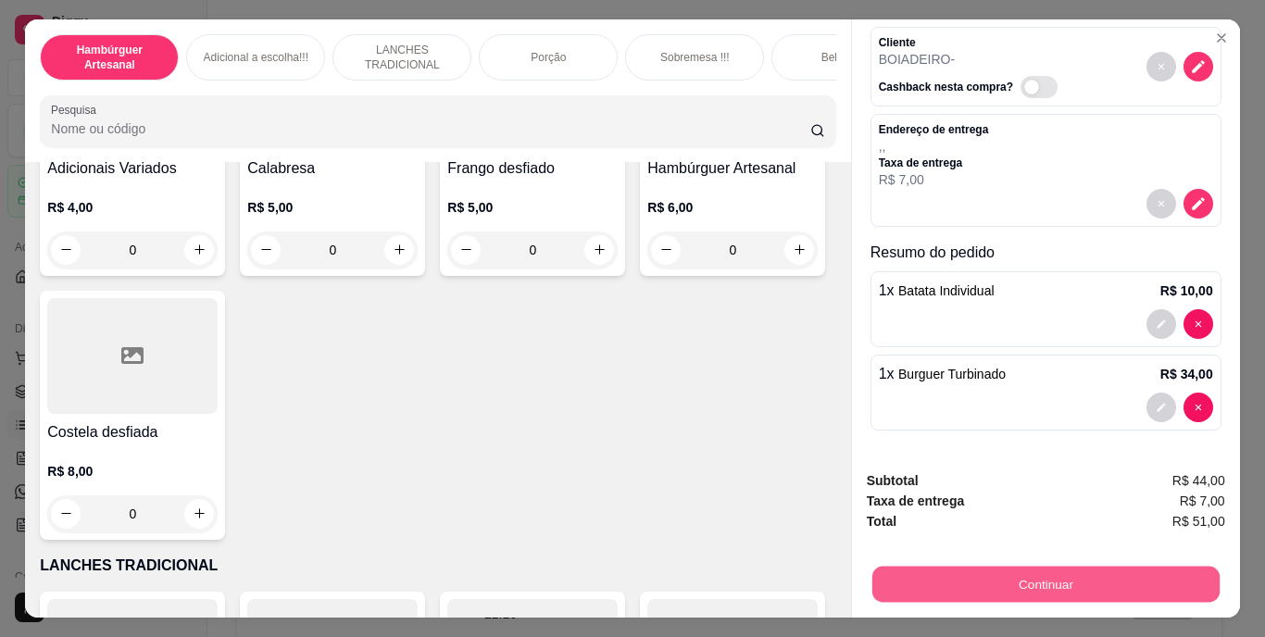
click at [1061, 576] on button "Continuar" at bounding box center [1045, 585] width 347 height 36
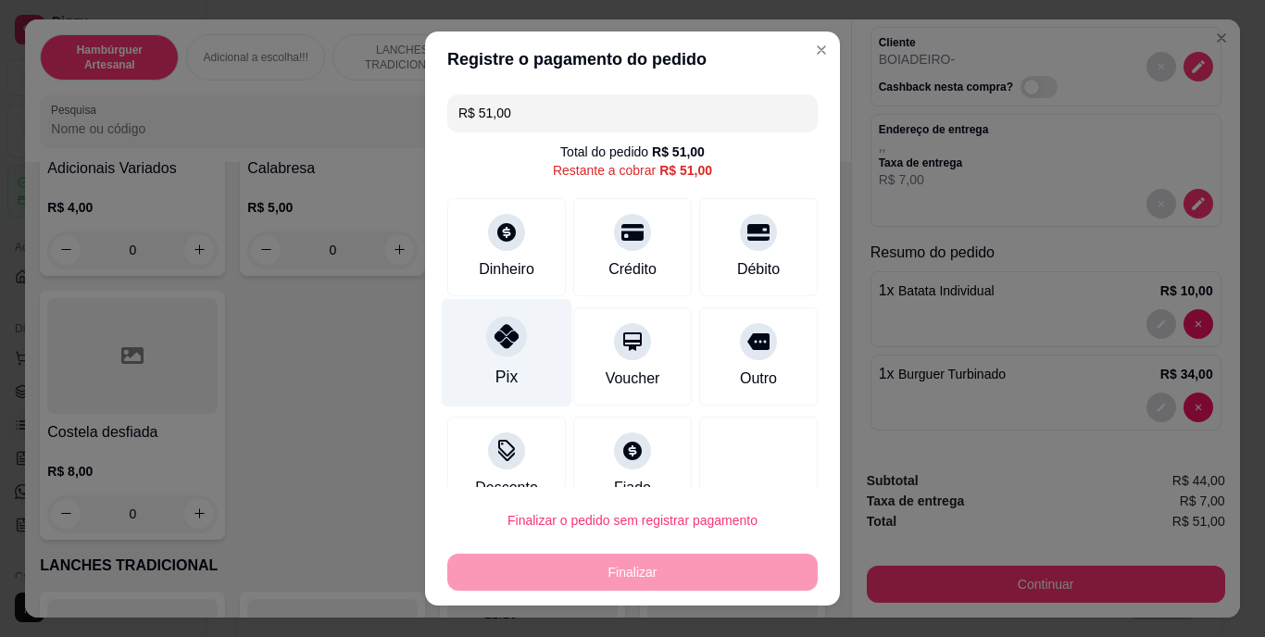
click at [513, 362] on div "Pix" at bounding box center [507, 353] width 131 height 108
type input "R$ 0,00"
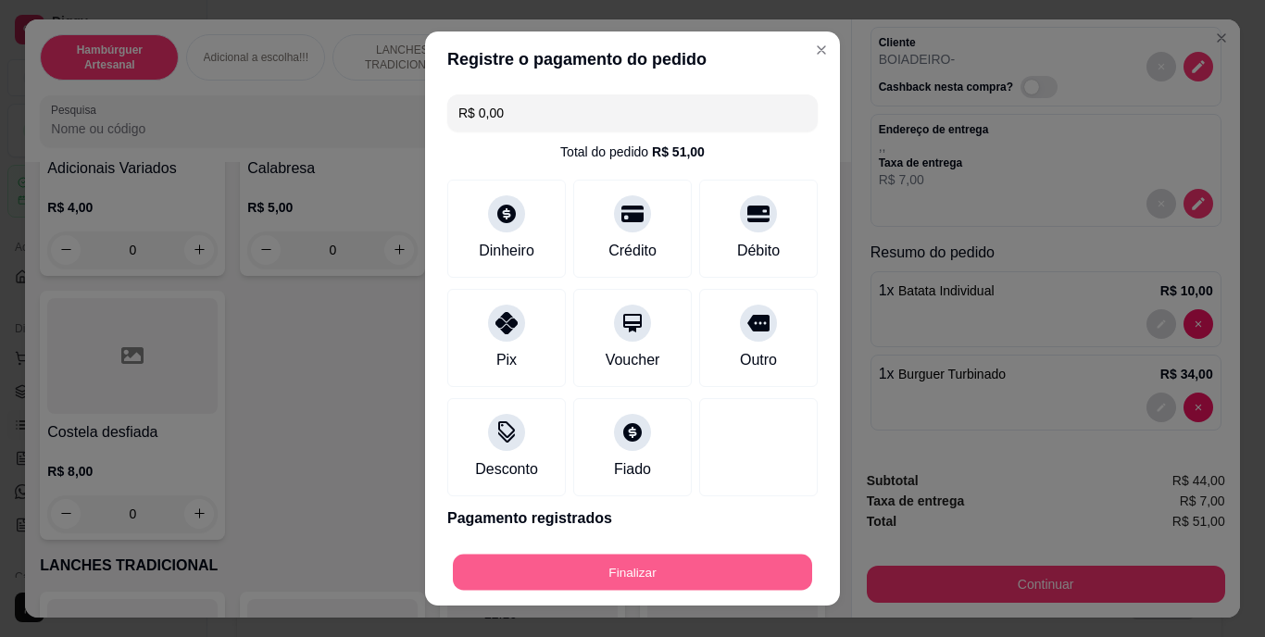
click at [605, 582] on button "Finalizar" at bounding box center [632, 572] width 359 height 36
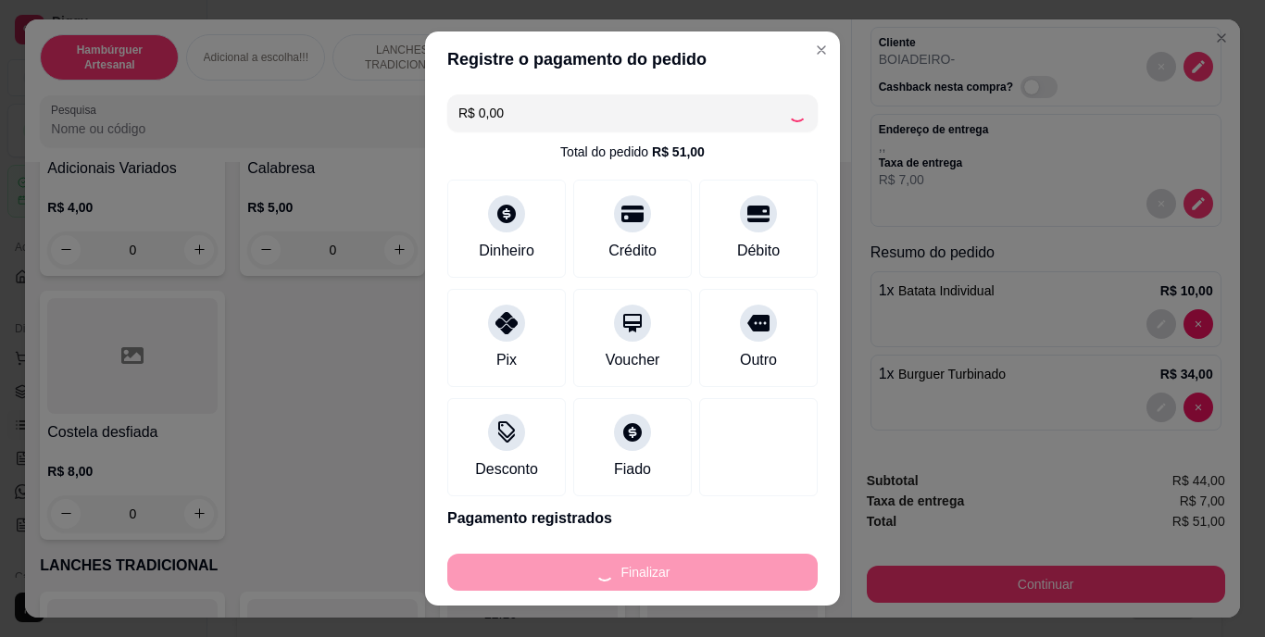
type input "0"
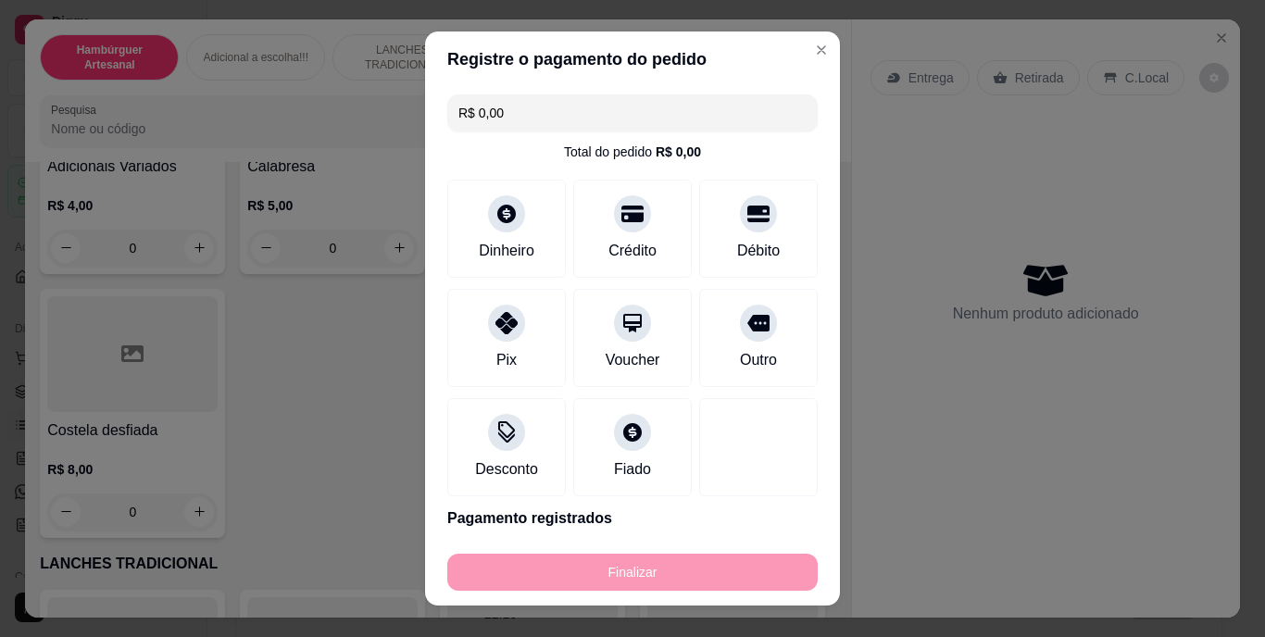
type input "-R$ 51,00"
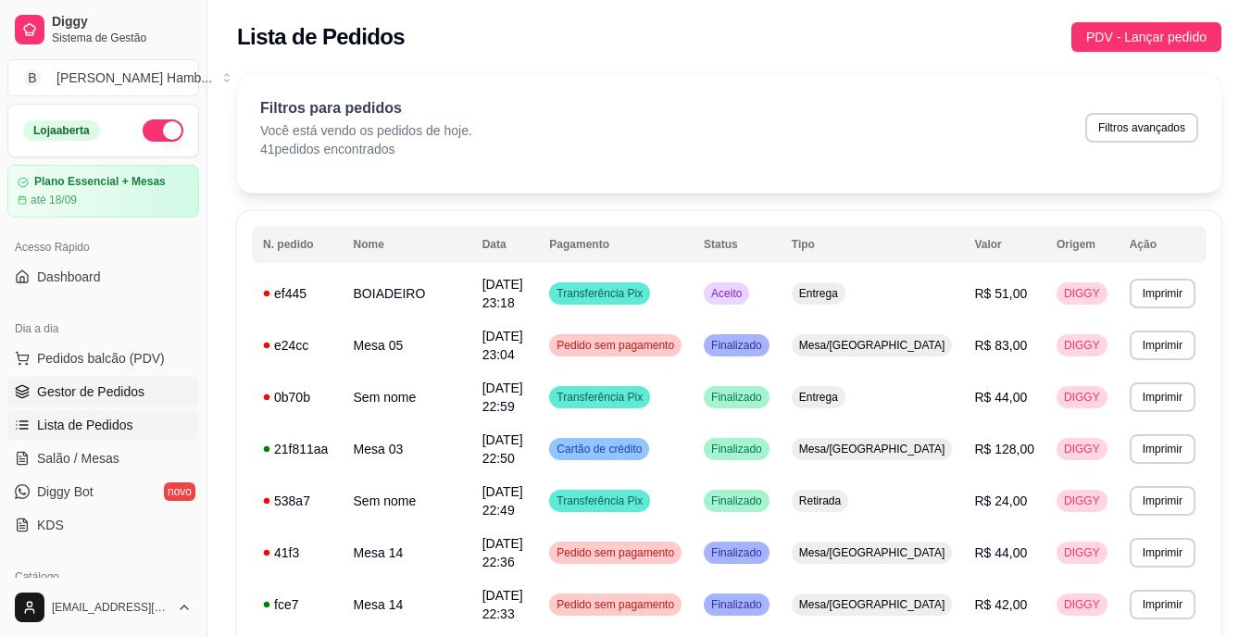
drag, startPoint x: 106, startPoint y: 458, endPoint x: 157, endPoint y: 395, distance: 81.7
click at [107, 458] on span "Salão / Mesas" at bounding box center [78, 458] width 82 height 19
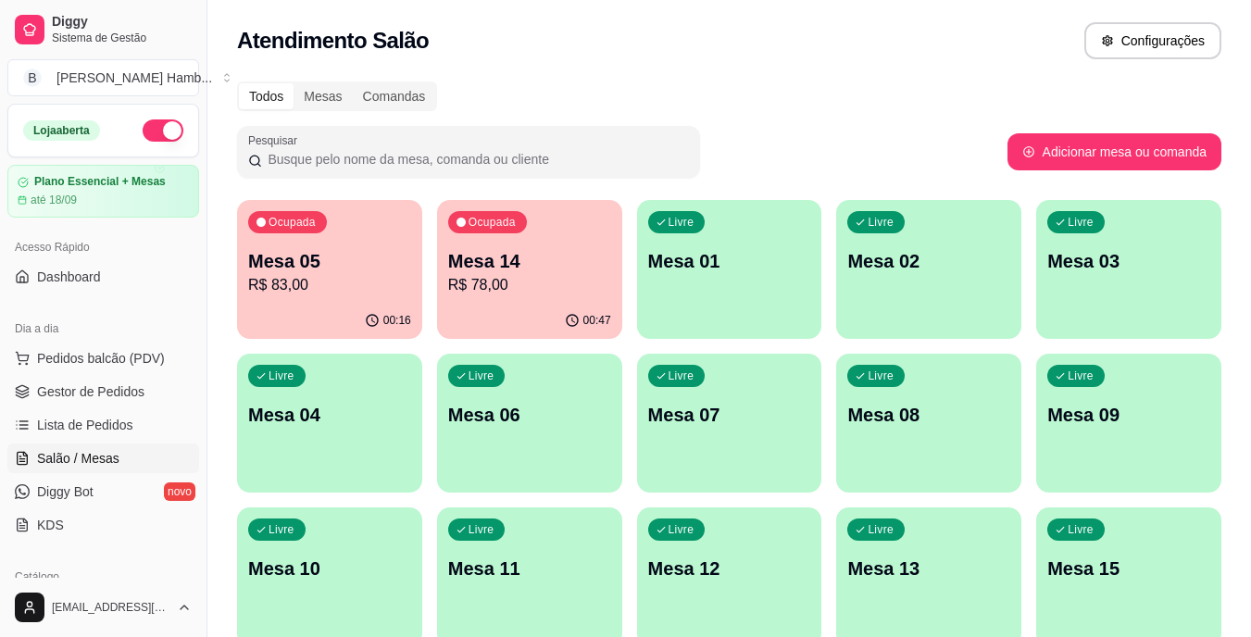
click at [502, 273] on div "Mesa 14 R$ 78,00" at bounding box center [529, 272] width 163 height 48
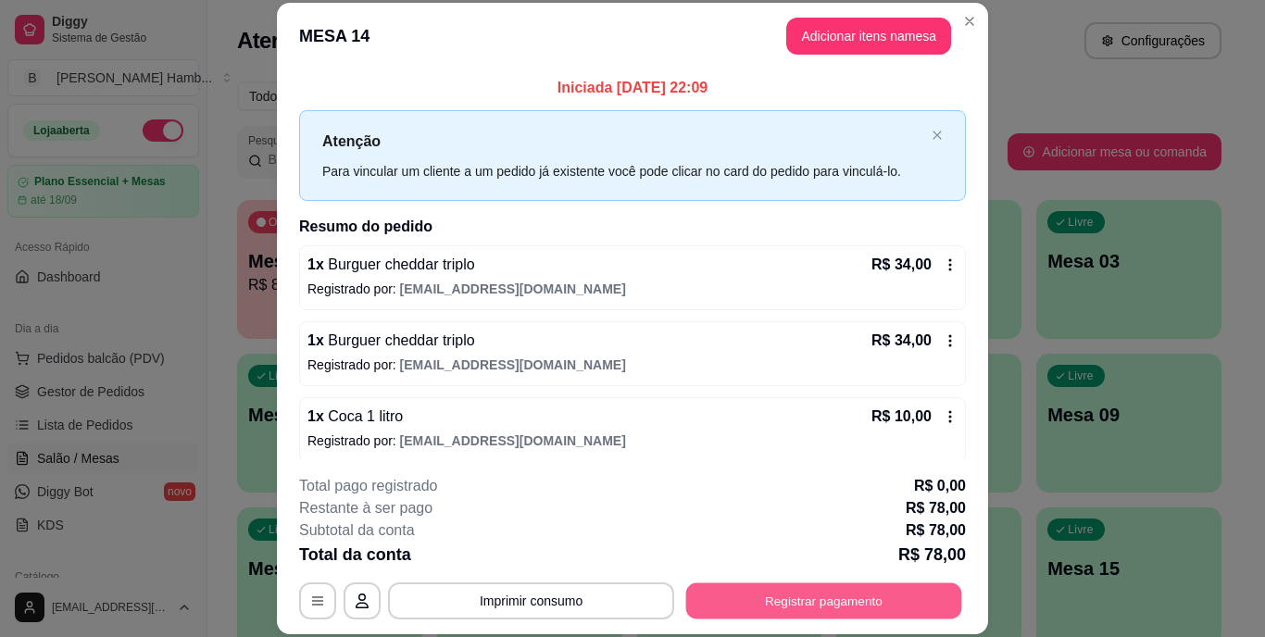
click at [837, 592] on button "Registrar pagamento" at bounding box center [824, 601] width 276 height 36
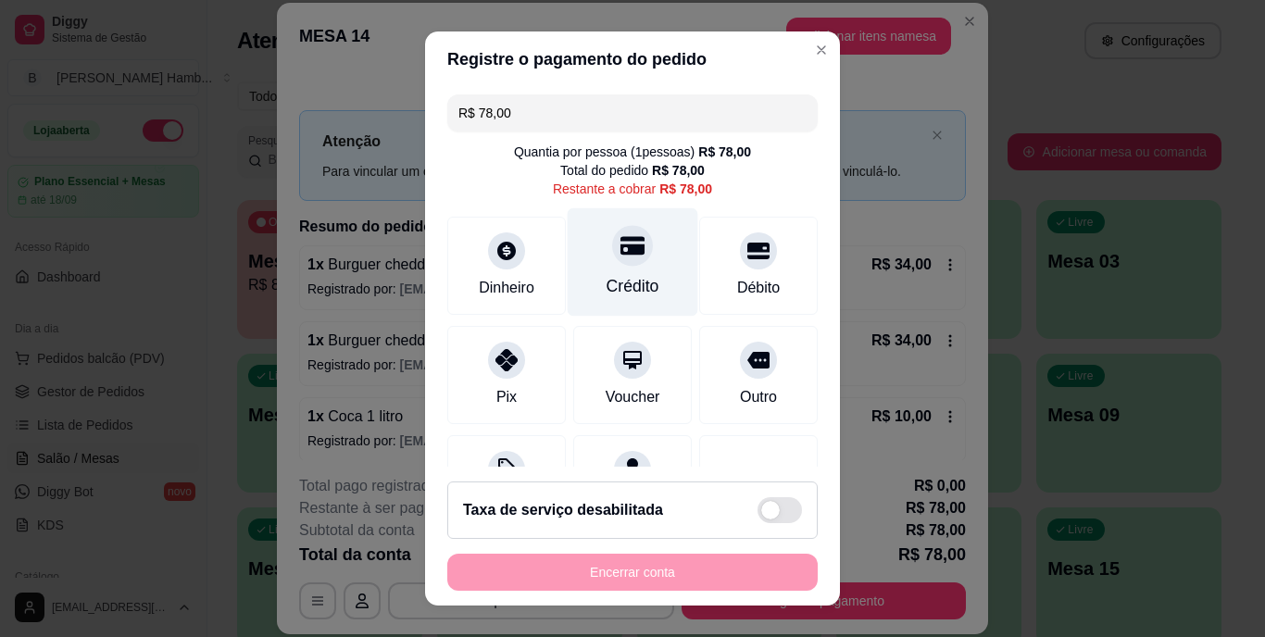
click at [631, 269] on div "Crédito" at bounding box center [633, 262] width 131 height 108
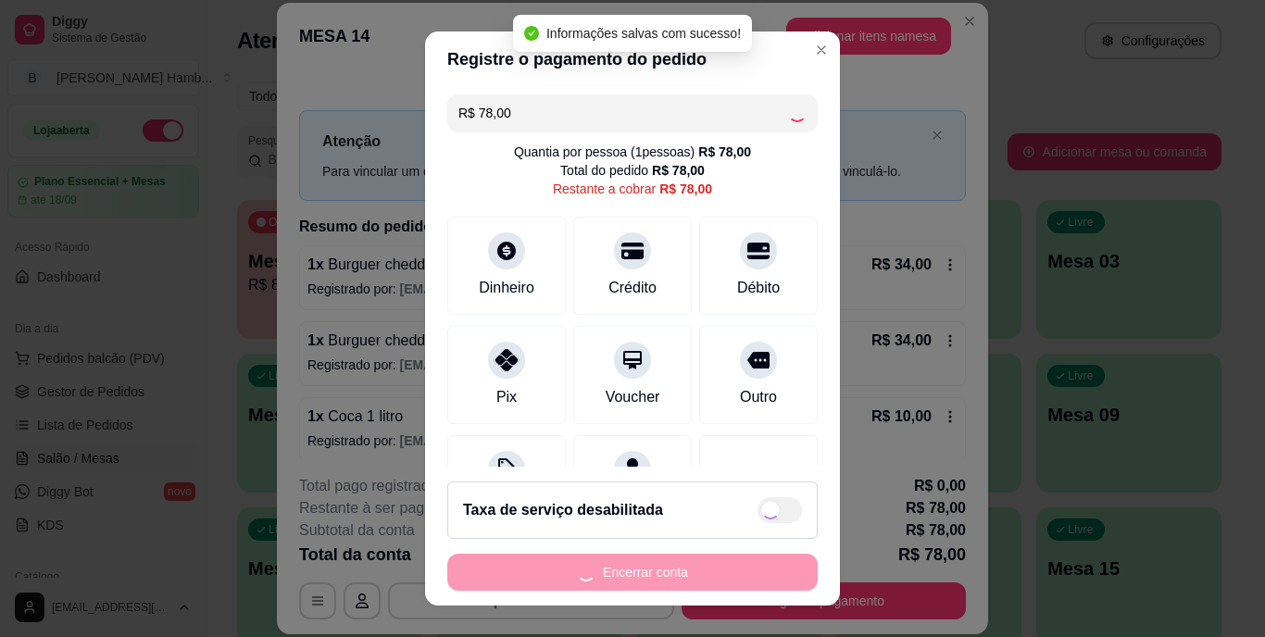
type input "R$ 0,00"
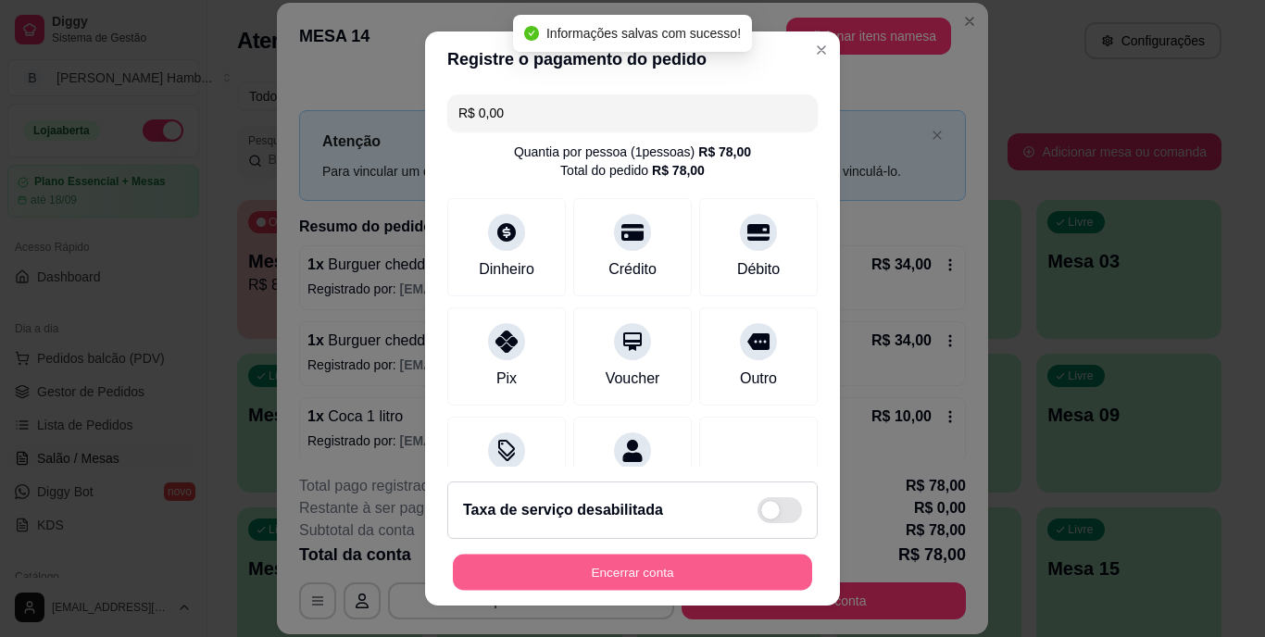
click at [641, 569] on button "Encerrar conta" at bounding box center [632, 572] width 359 height 36
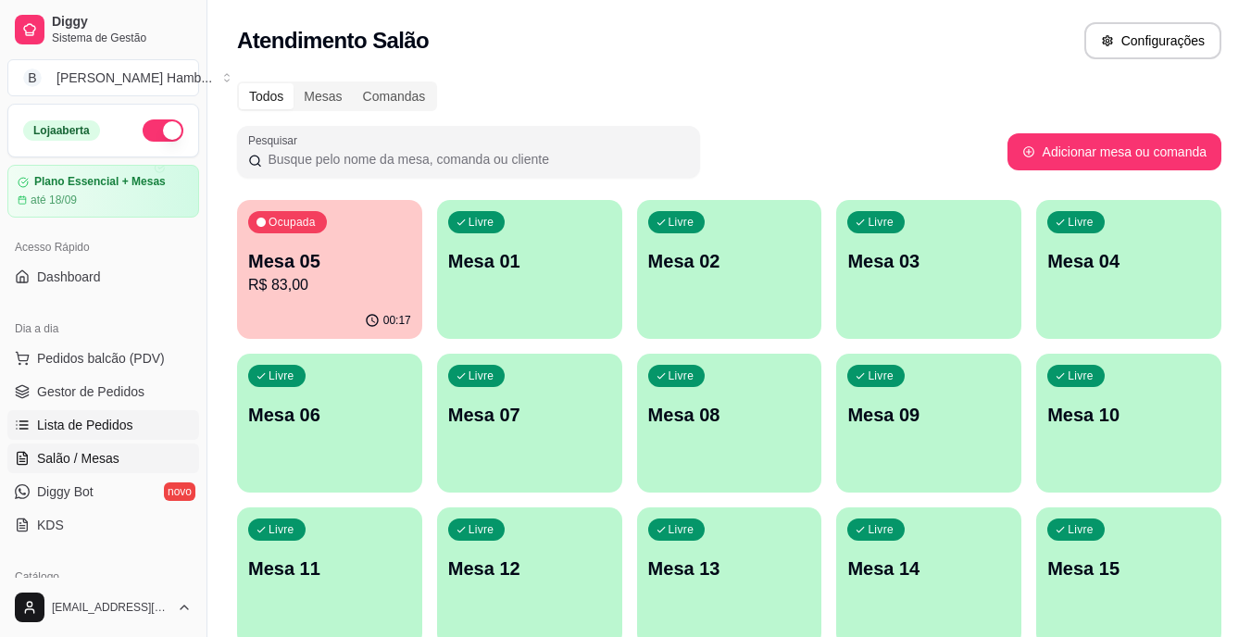
click at [132, 421] on link "Lista de Pedidos" at bounding box center [103, 425] width 192 height 30
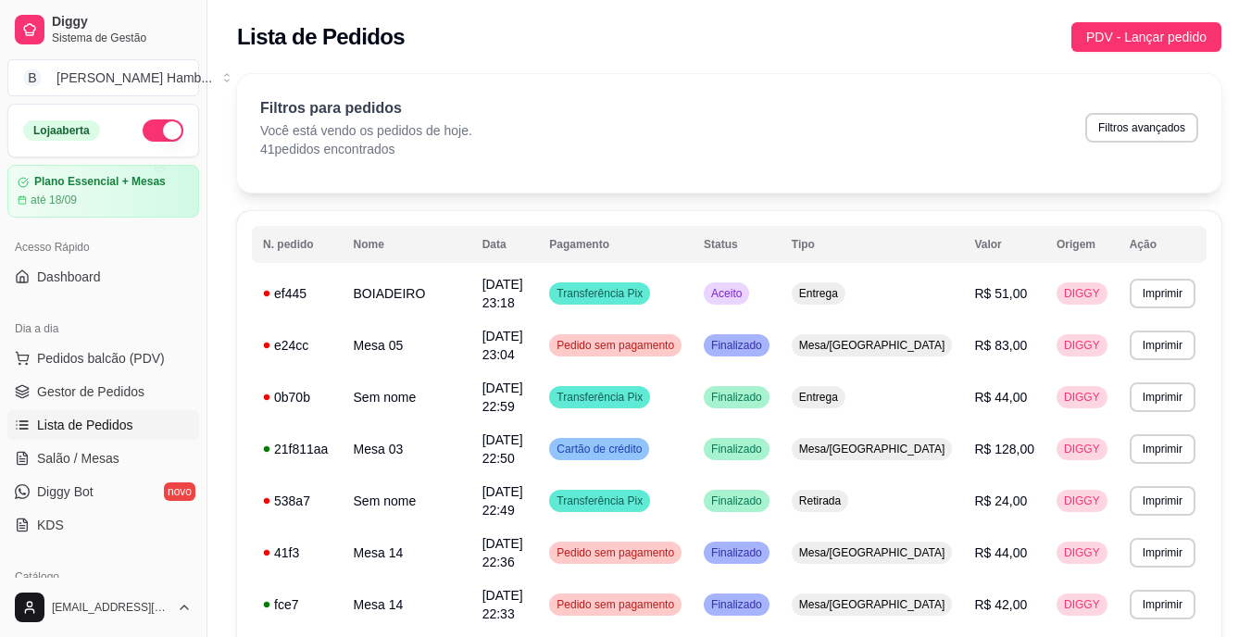
drag, startPoint x: 157, startPoint y: 401, endPoint x: 244, endPoint y: 399, distance: 86.2
click at [158, 401] on link "Gestor de Pedidos" at bounding box center [103, 392] width 192 height 30
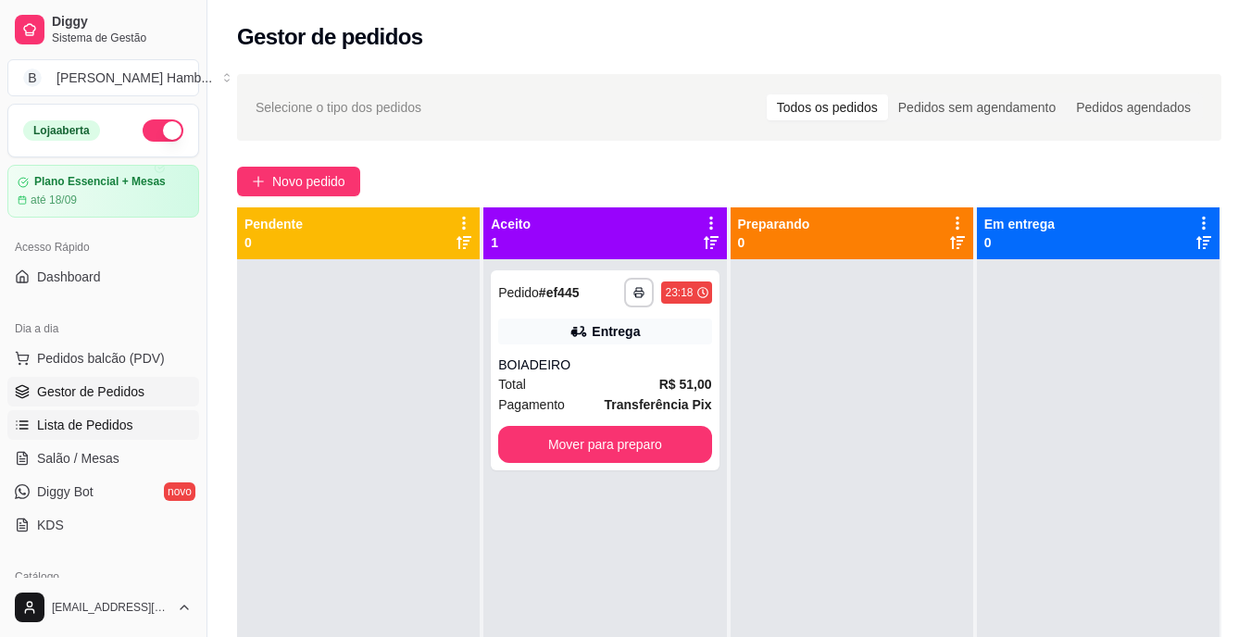
click at [168, 423] on link "Lista de Pedidos" at bounding box center [103, 425] width 192 height 30
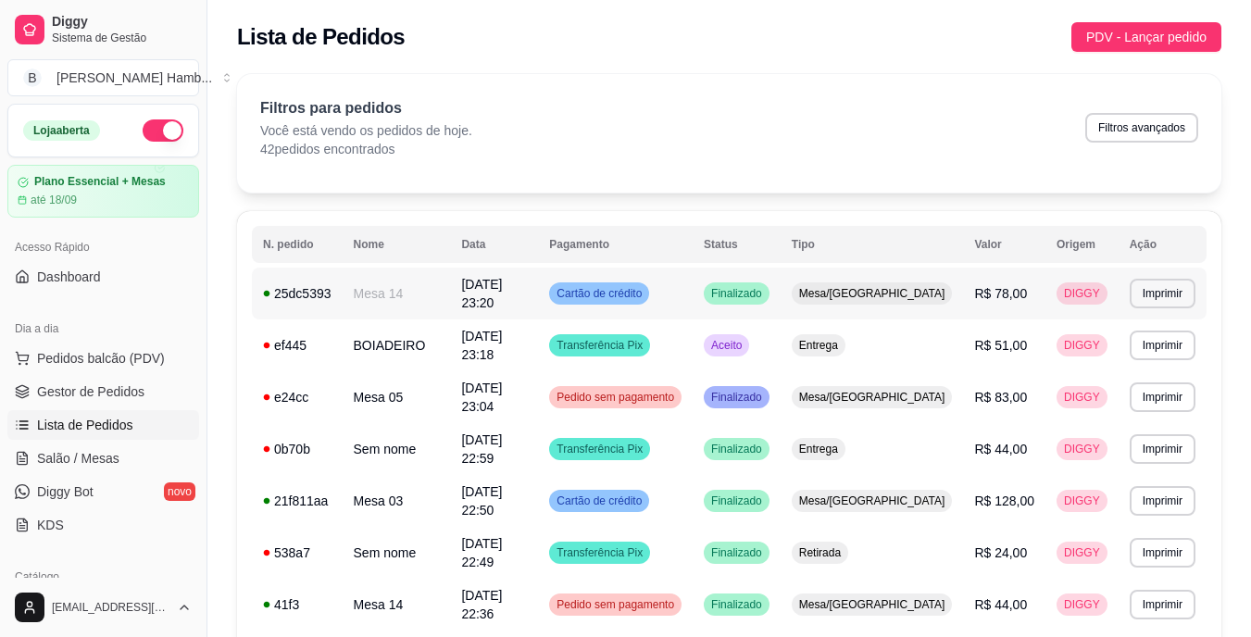
click at [1046, 297] on td "DIGGY" at bounding box center [1082, 294] width 73 height 52
click at [926, 352] on td "Entrega" at bounding box center [872, 346] width 183 height 52
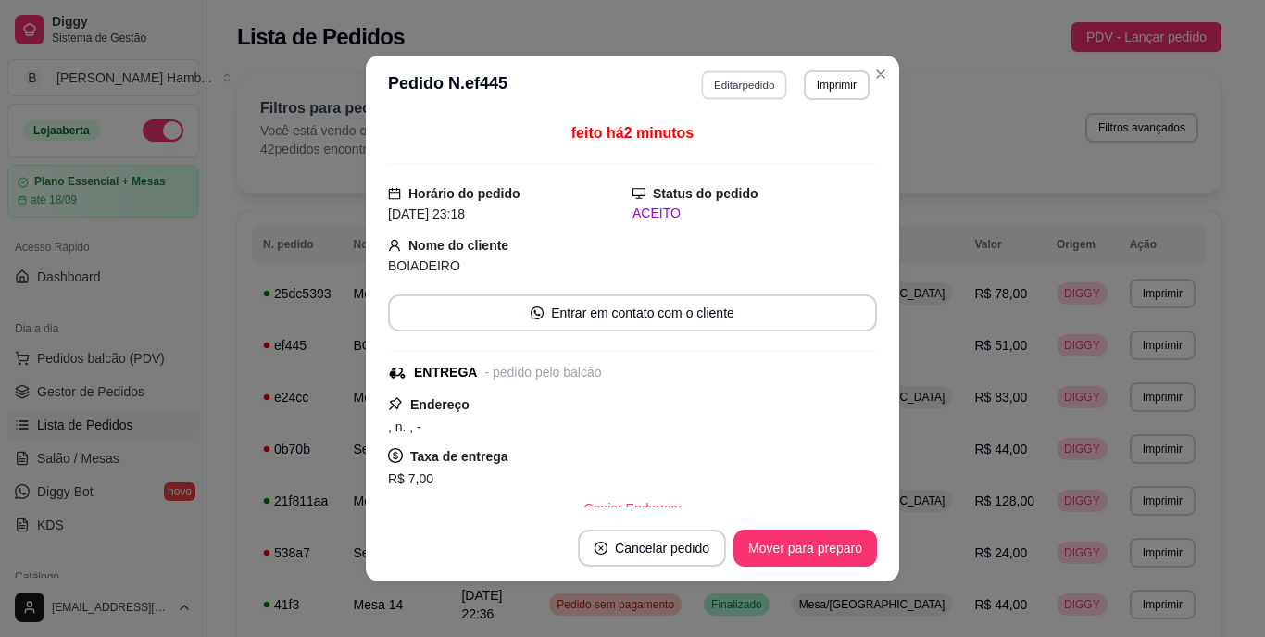
click at [717, 81] on button "Editar pedido" at bounding box center [745, 84] width 86 height 29
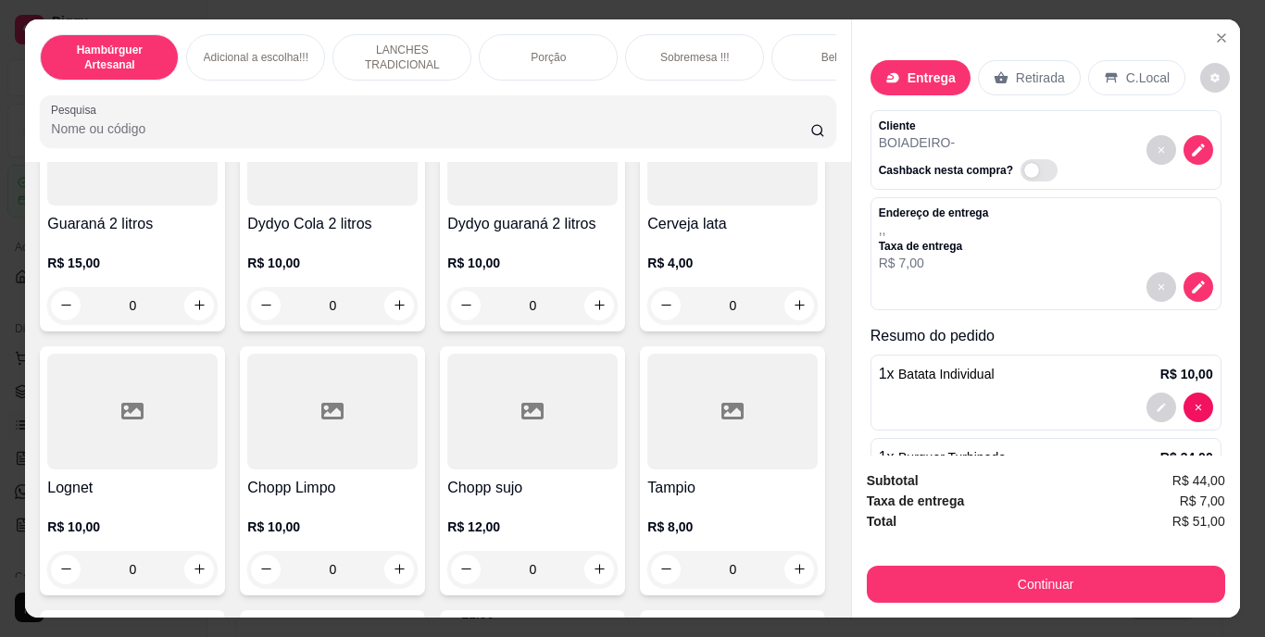
scroll to position [5372, 0]
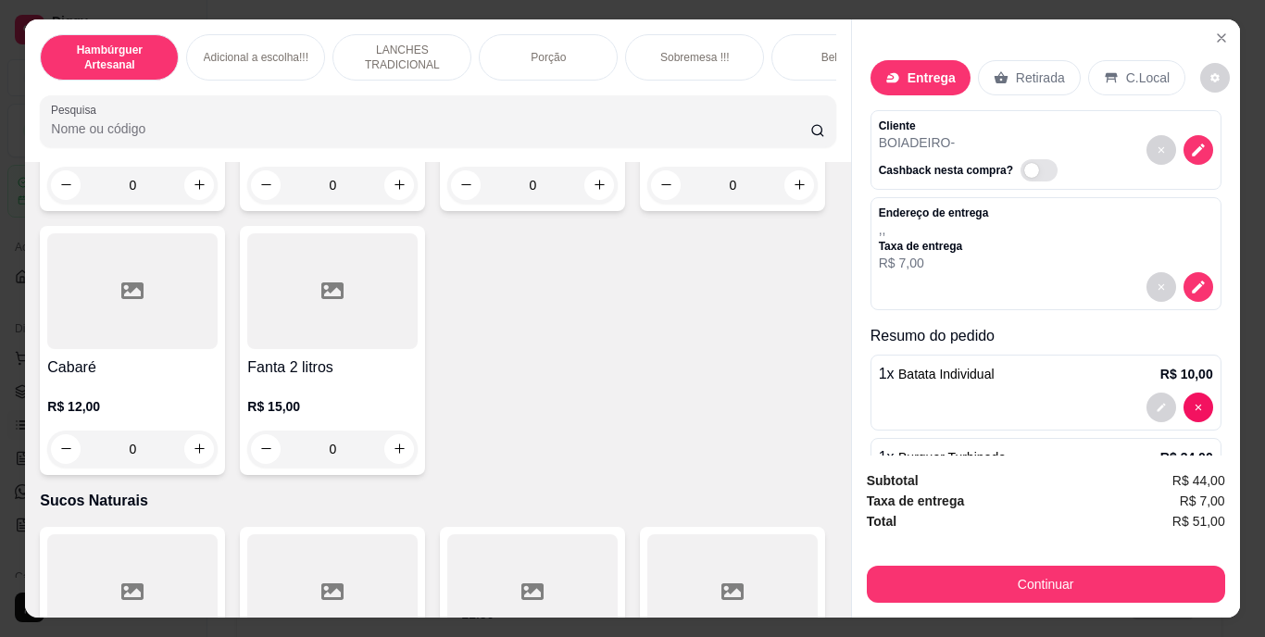
type input "1"
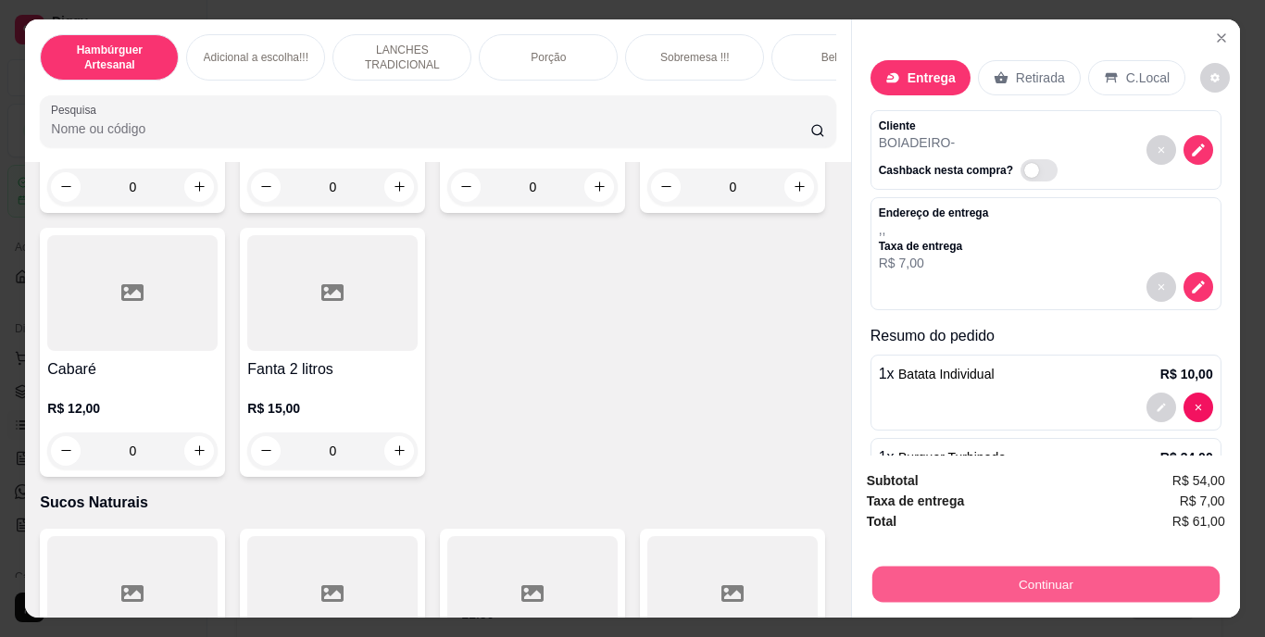
click at [956, 571] on button "Continuar" at bounding box center [1045, 585] width 347 height 36
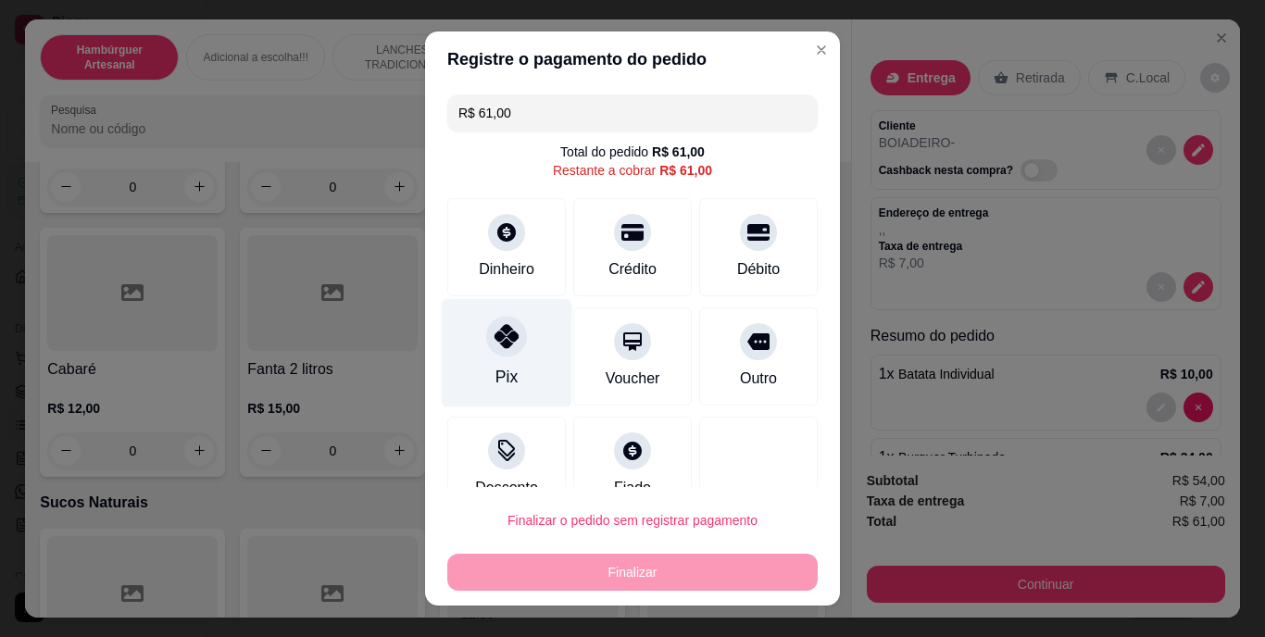
click at [516, 345] on div "Pix" at bounding box center [507, 353] width 131 height 108
type input "R$ 0,00"
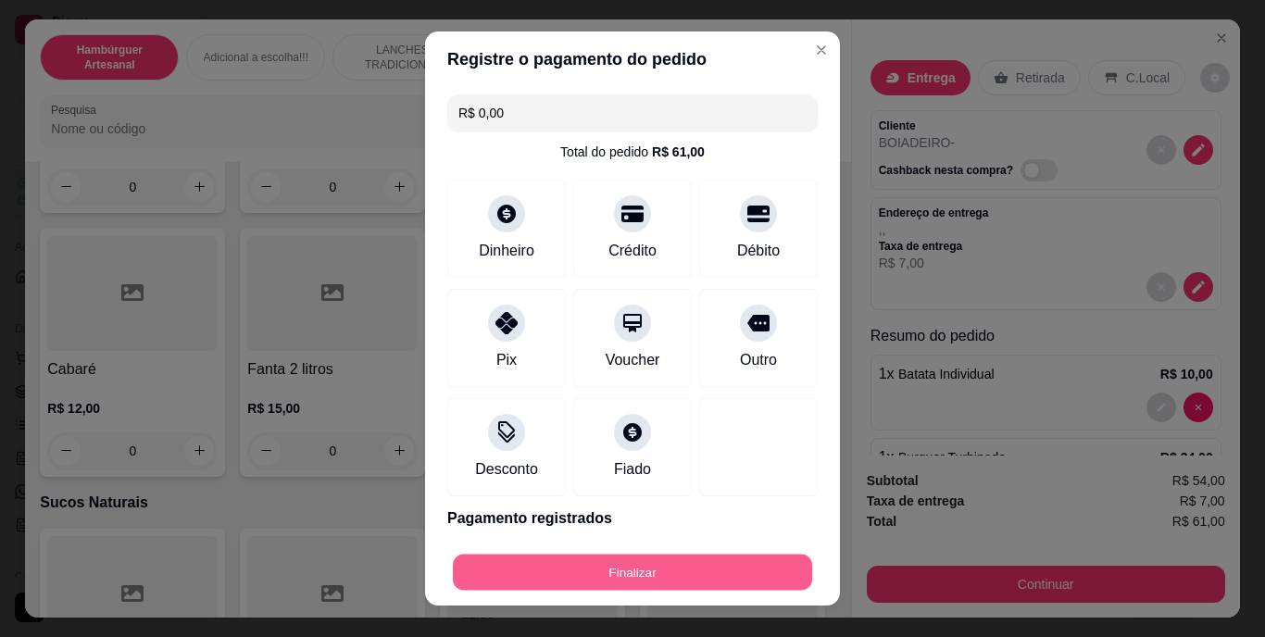
click at [663, 559] on button "Finalizar" at bounding box center [632, 572] width 359 height 36
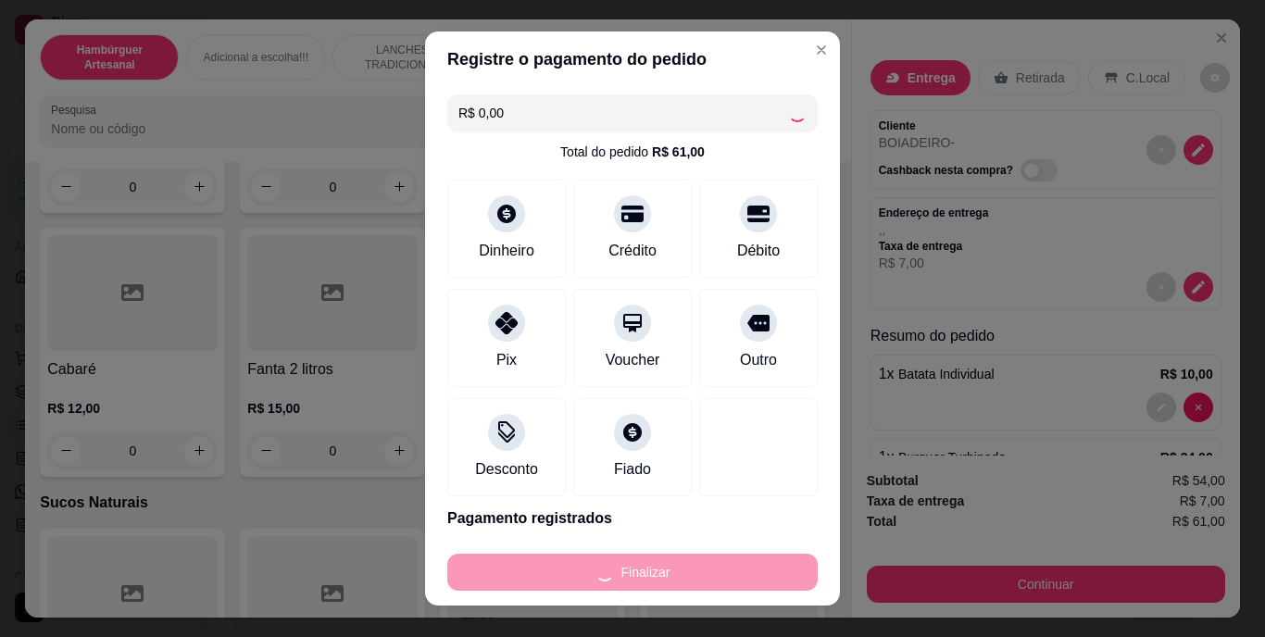
type input "0"
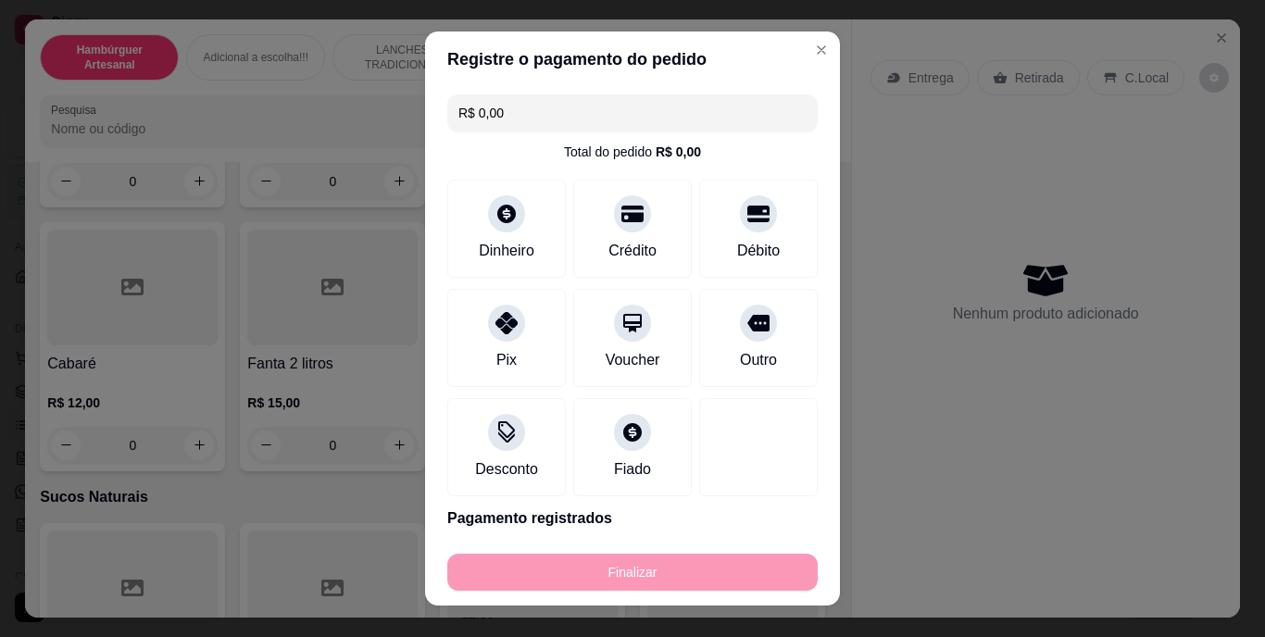
type input "-R$ 61,00"
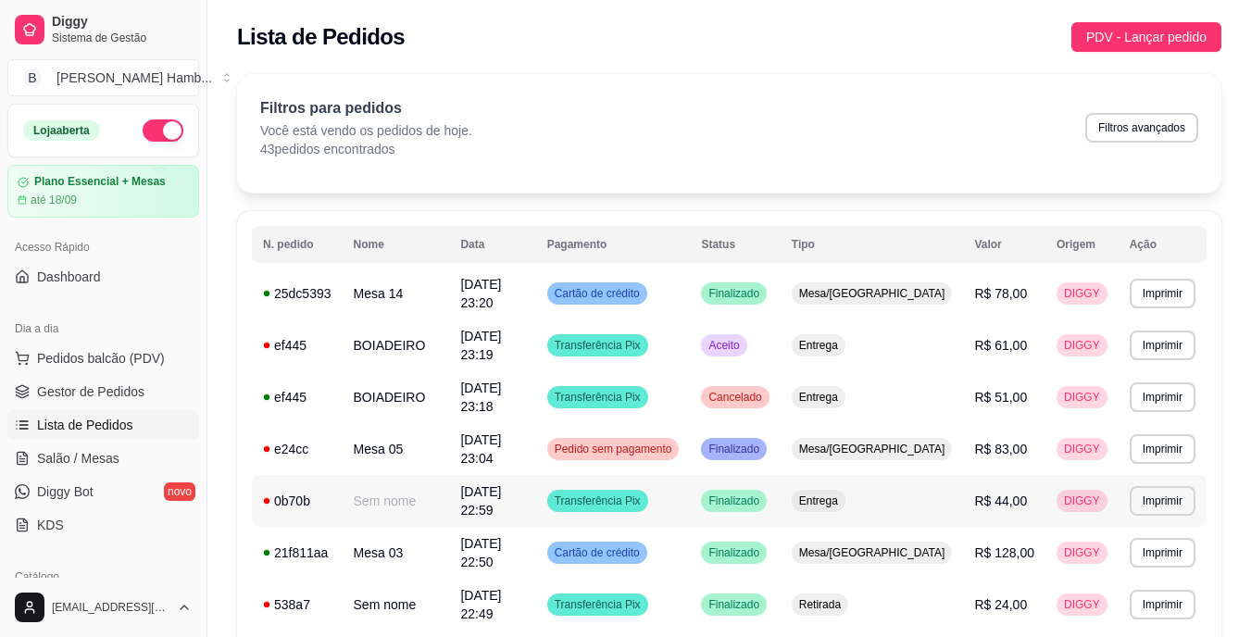
click at [281, 475] on td "0b70b" at bounding box center [297, 501] width 91 height 52
click at [156, 468] on link "Salão / Mesas" at bounding box center [103, 459] width 192 height 30
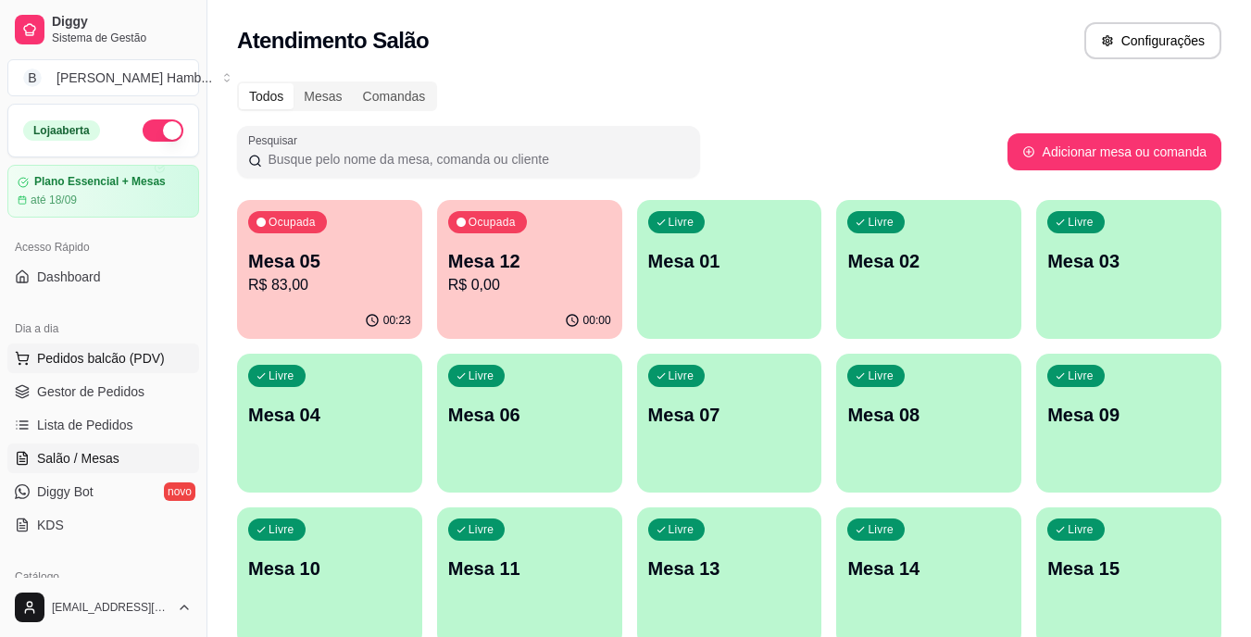
click at [170, 352] on button "Pedidos balcão (PDV)" at bounding box center [103, 359] width 192 height 30
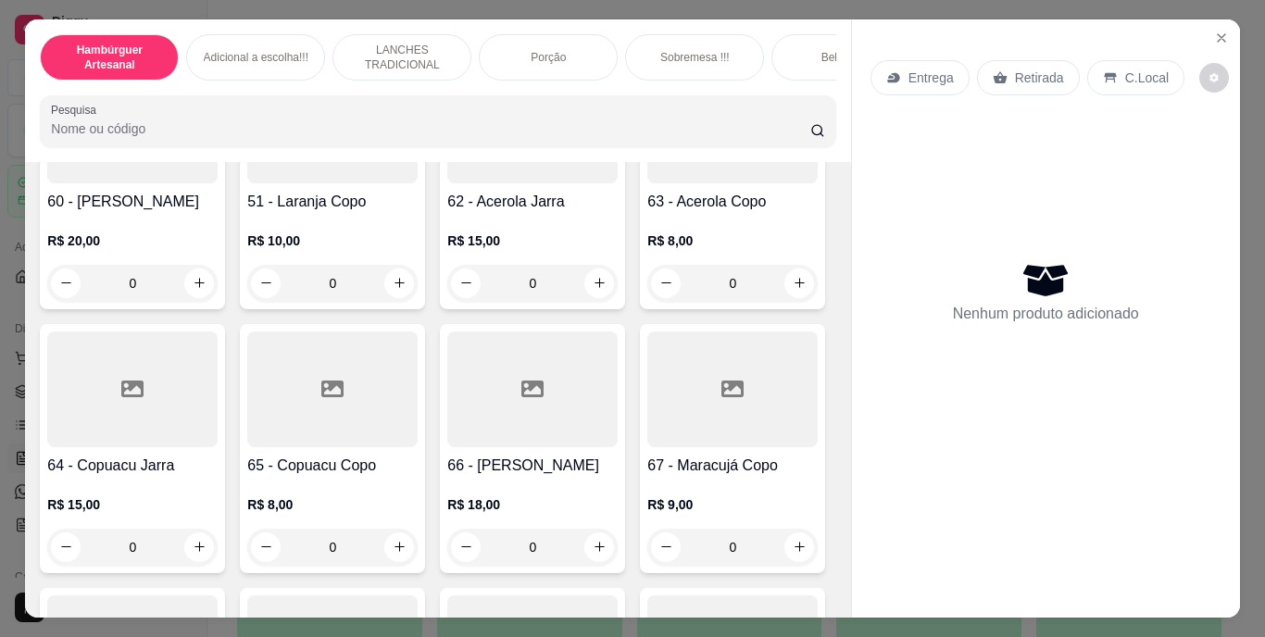
scroll to position [5928, 0]
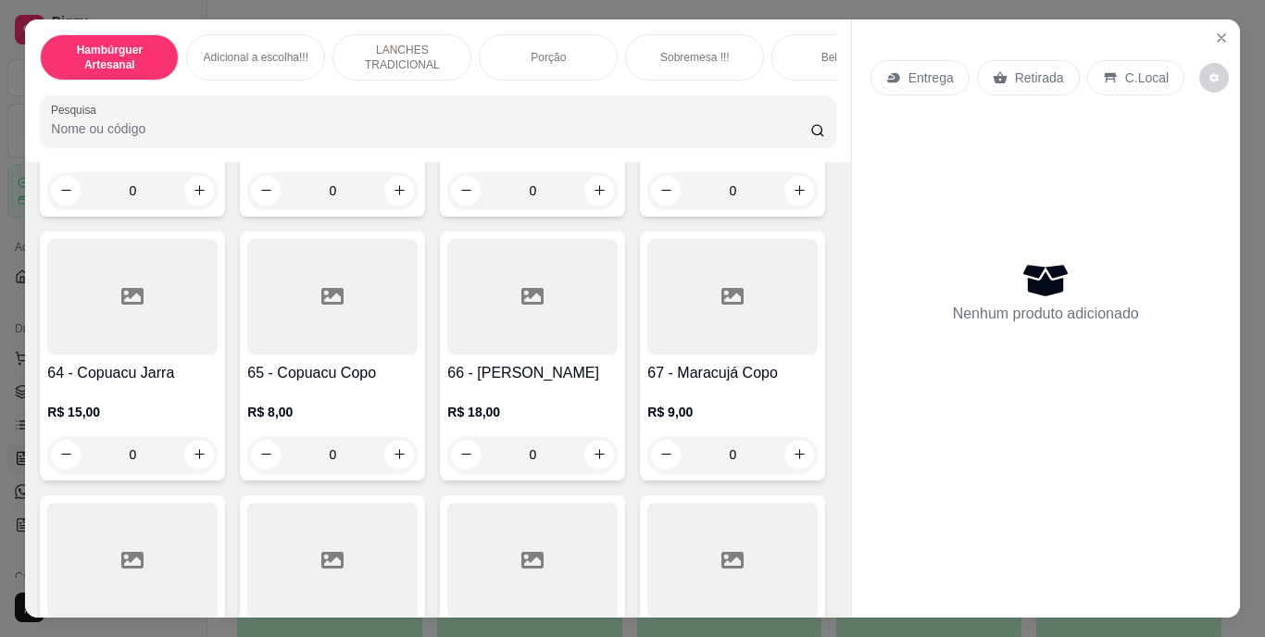
type input "1"
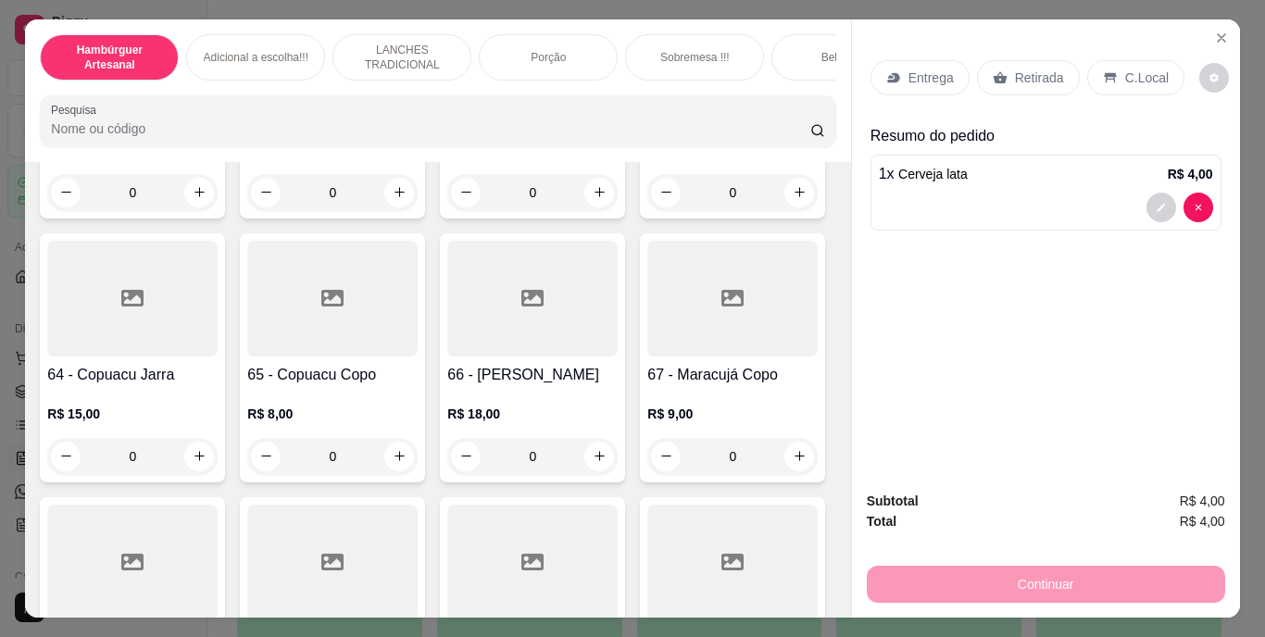
click at [1004, 76] on div "Retirada" at bounding box center [1028, 77] width 103 height 35
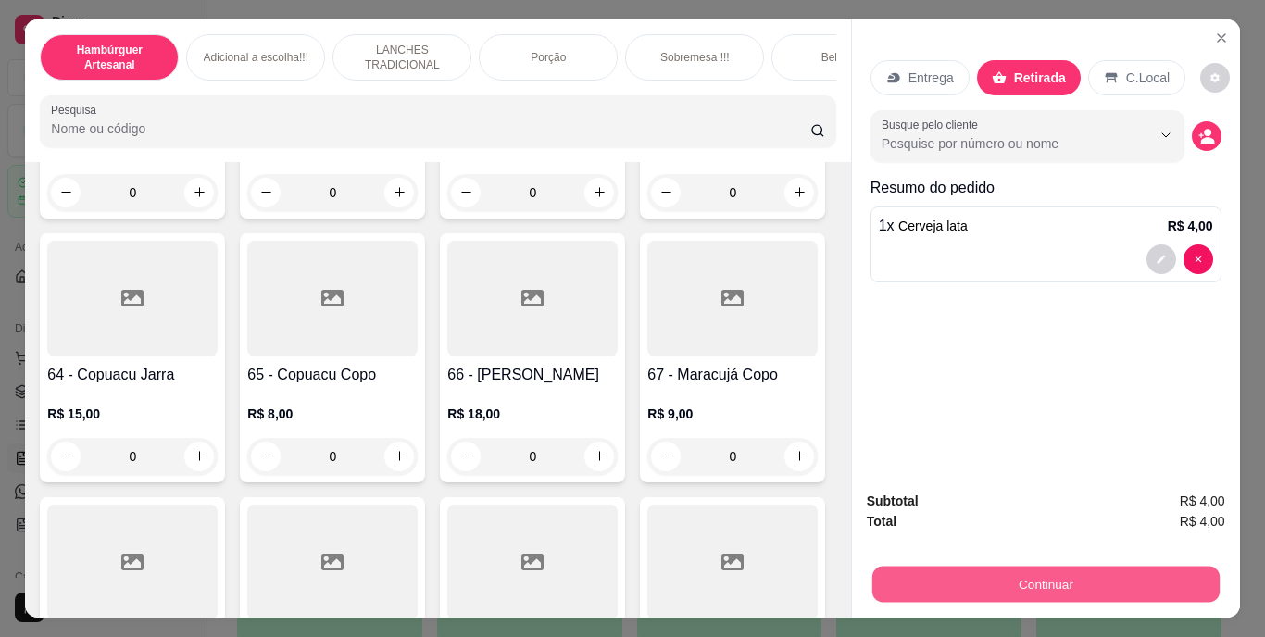
click at [984, 571] on button "Continuar" at bounding box center [1045, 585] width 347 height 36
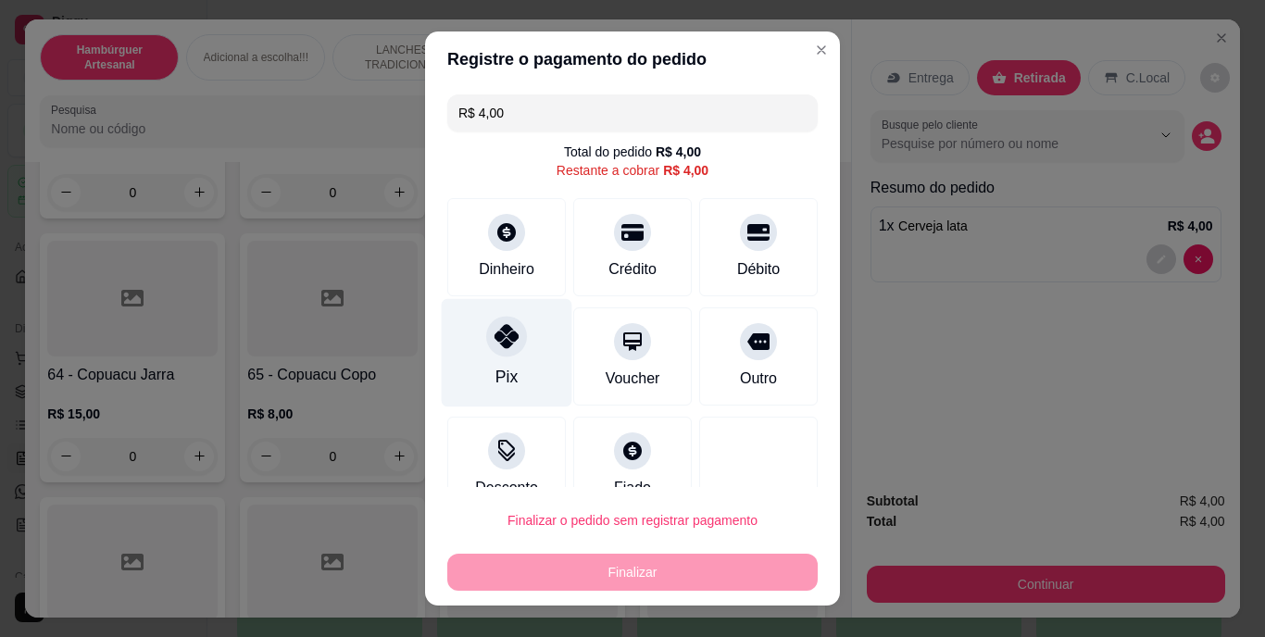
click at [515, 353] on div "Pix" at bounding box center [507, 353] width 131 height 108
type input "R$ 0,00"
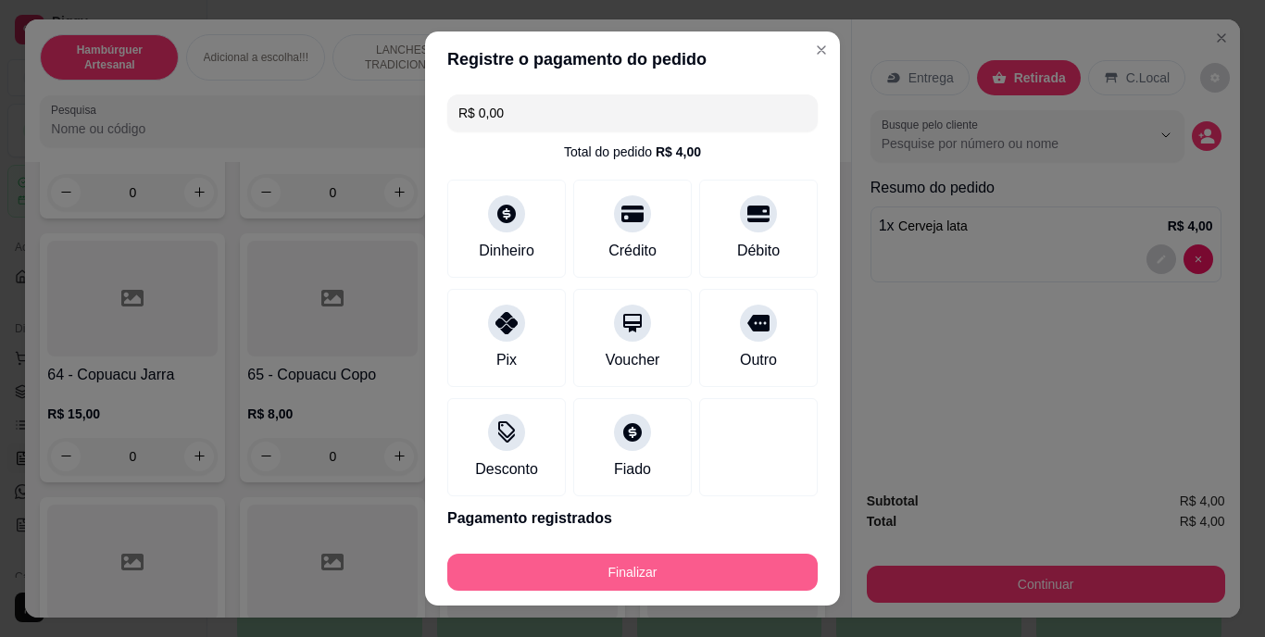
click at [651, 558] on button "Finalizar" at bounding box center [632, 572] width 370 height 37
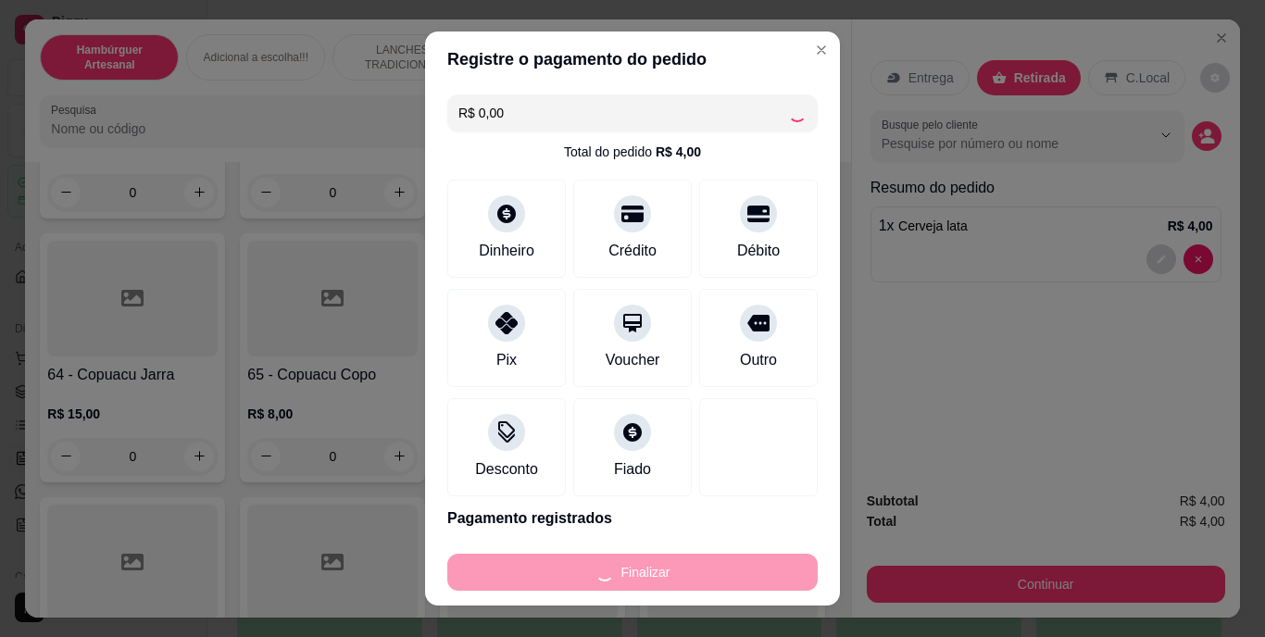
type input "0"
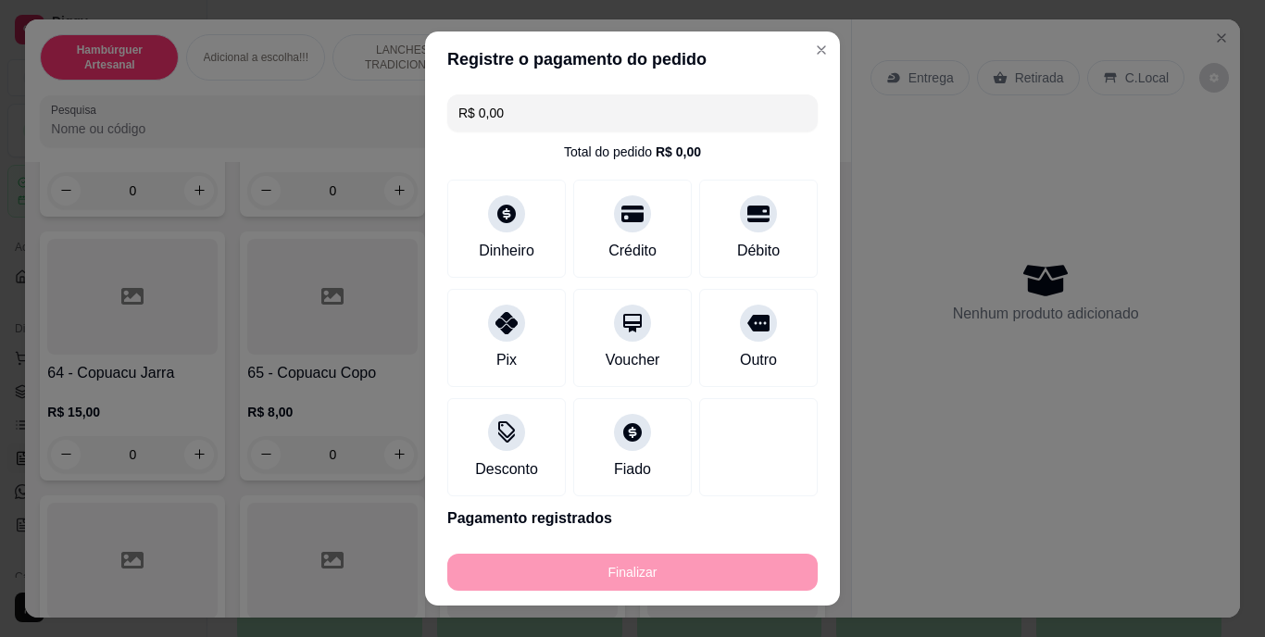
type input "-R$ 4,00"
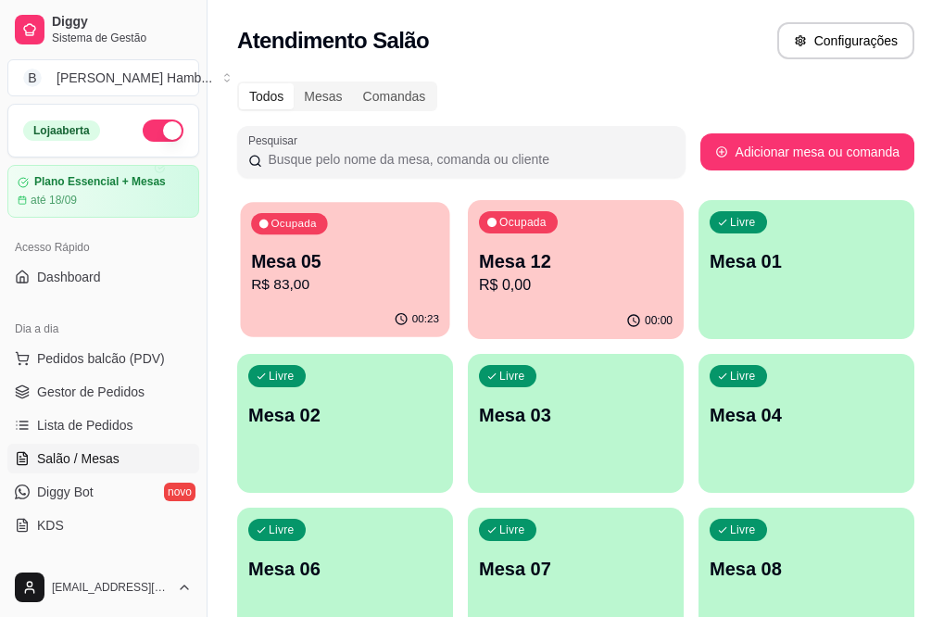
click at [307, 302] on button "Ocupada Mesa 05 R$ 83,00 00:23" at bounding box center [344, 269] width 209 height 135
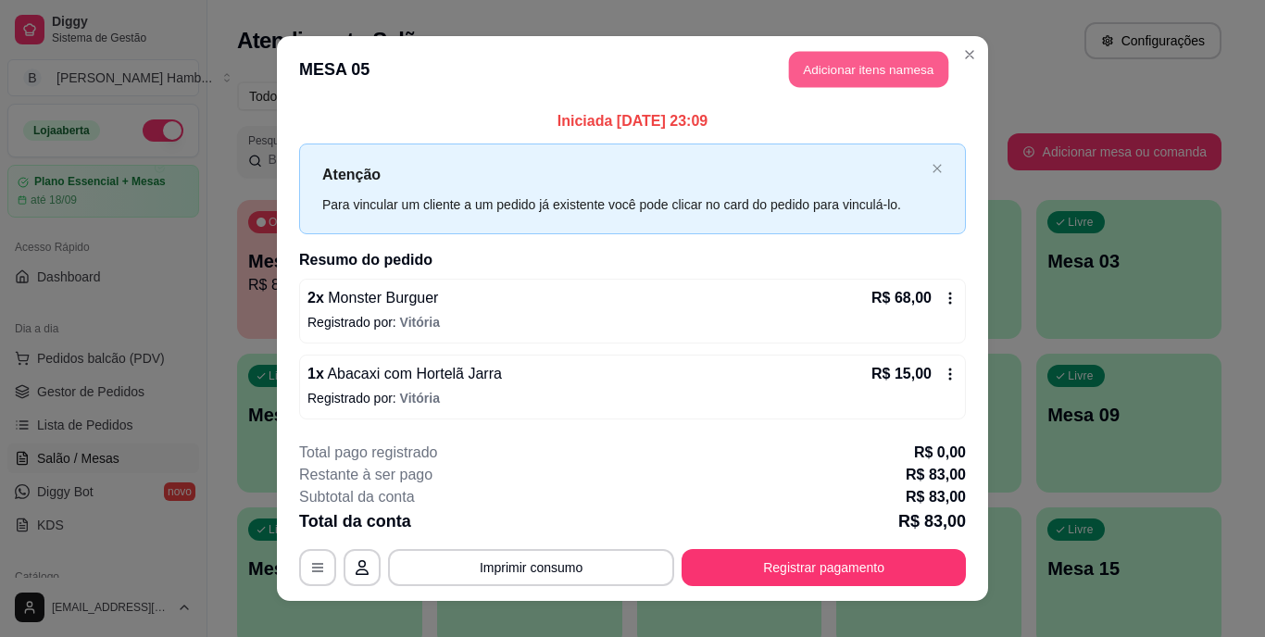
click at [848, 54] on button "Adicionar itens na mesa" at bounding box center [868, 70] width 159 height 36
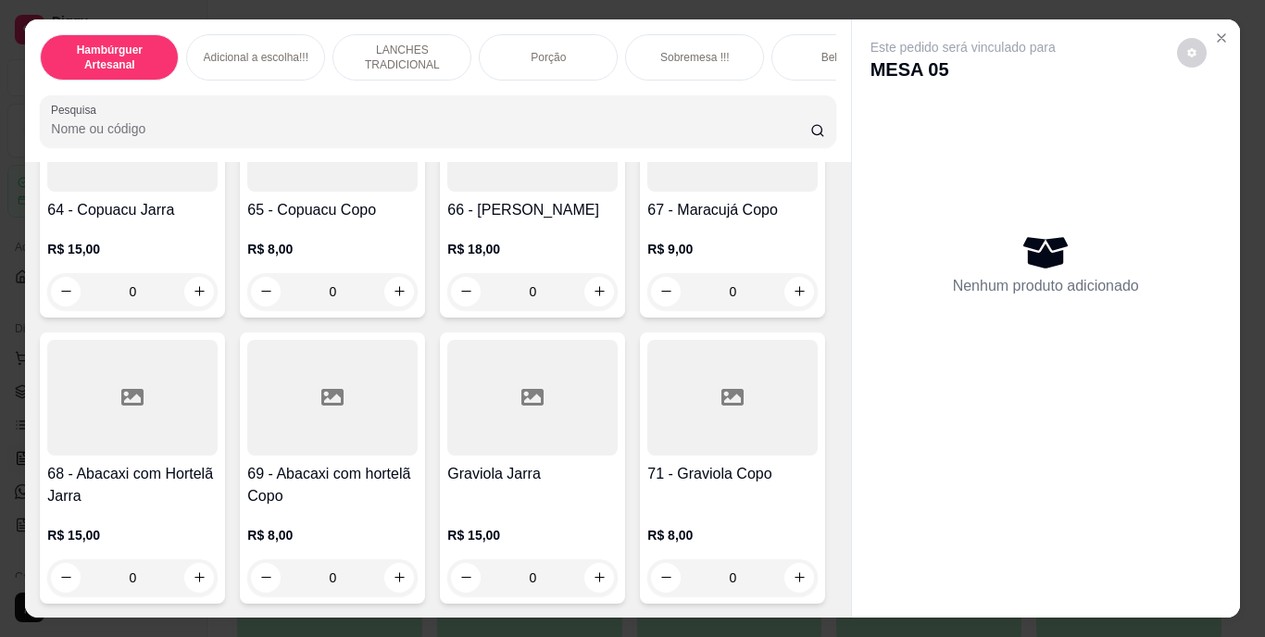
scroll to position [6669, 0]
type input "1"
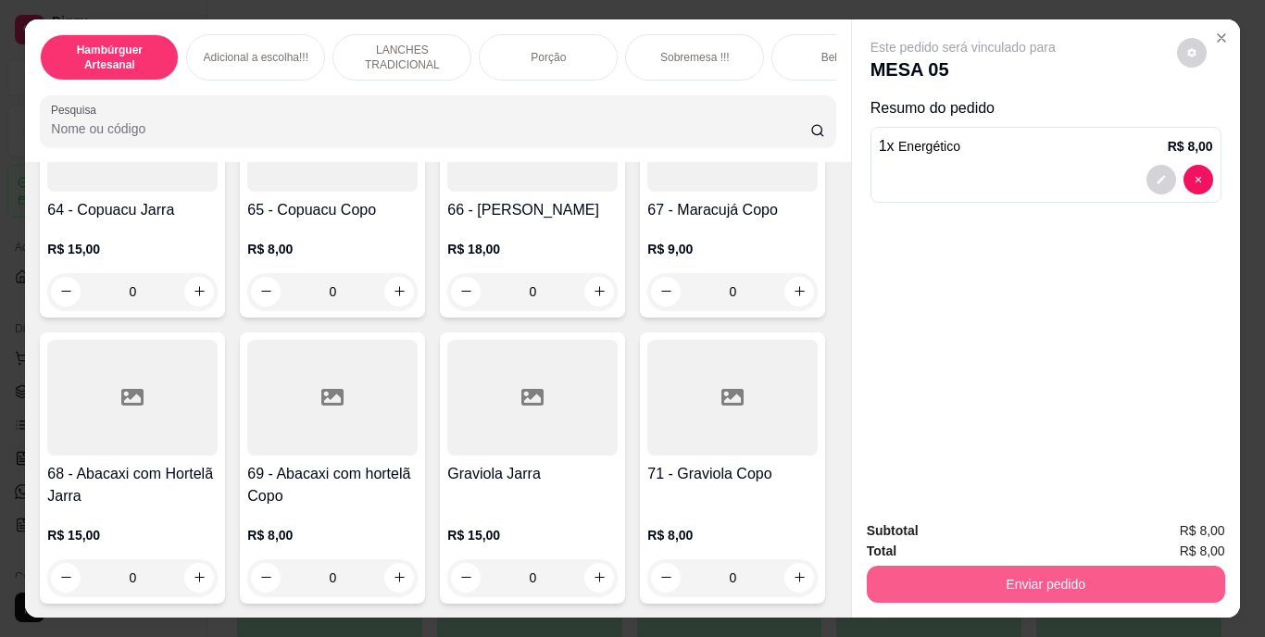
click at [1010, 584] on button "Enviar pedido" at bounding box center [1046, 584] width 358 height 37
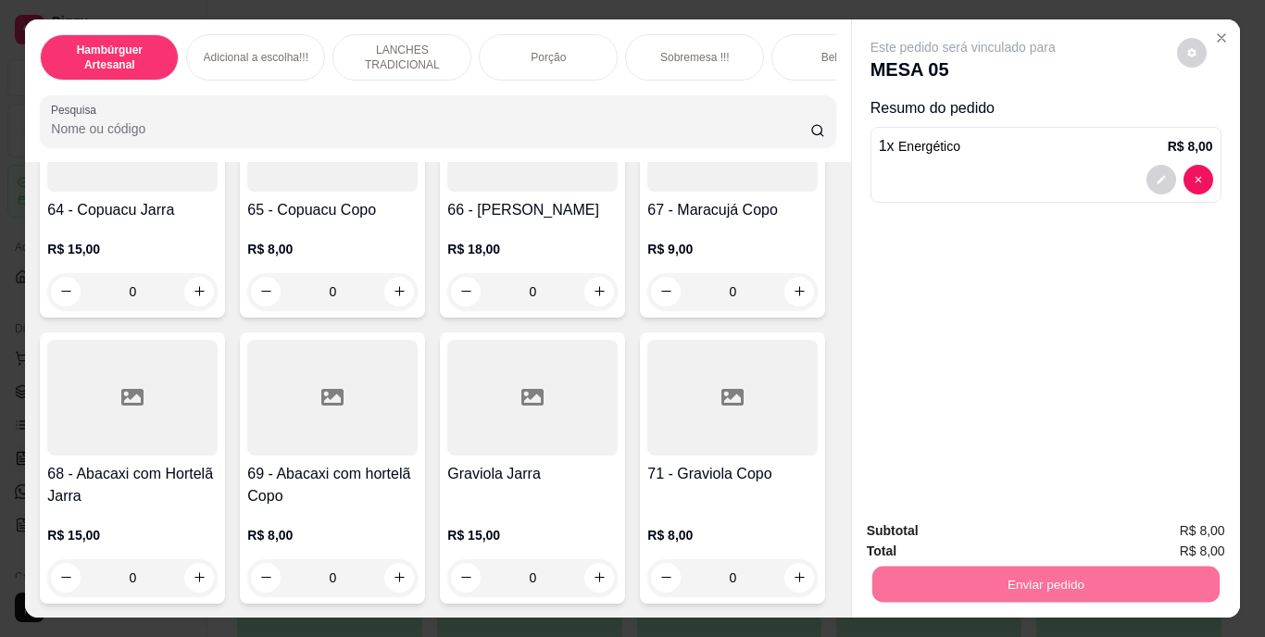
click at [962, 521] on button "Não registrar e enviar pedido" at bounding box center [984, 532] width 187 height 34
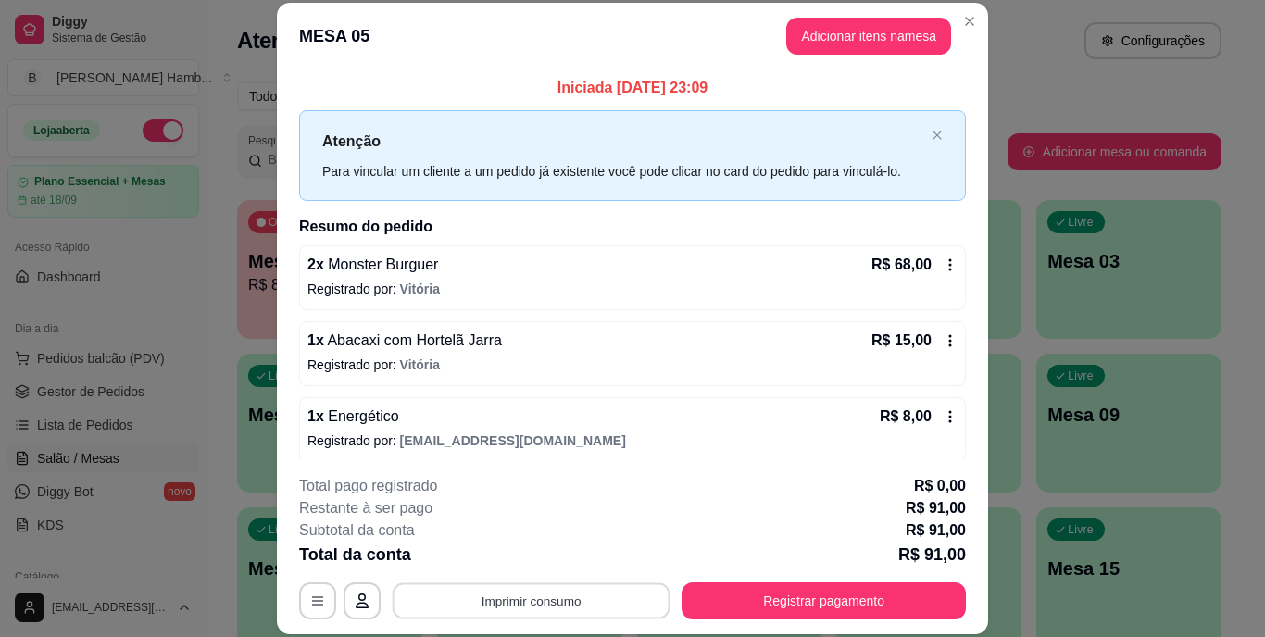
click at [624, 592] on button "Imprimir consumo" at bounding box center [532, 601] width 278 height 36
click at [620, 584] on button "Imprimir consumo" at bounding box center [532, 601] width 278 height 36
click at [526, 598] on button "Imprimir consumo" at bounding box center [532, 601] width 278 height 36
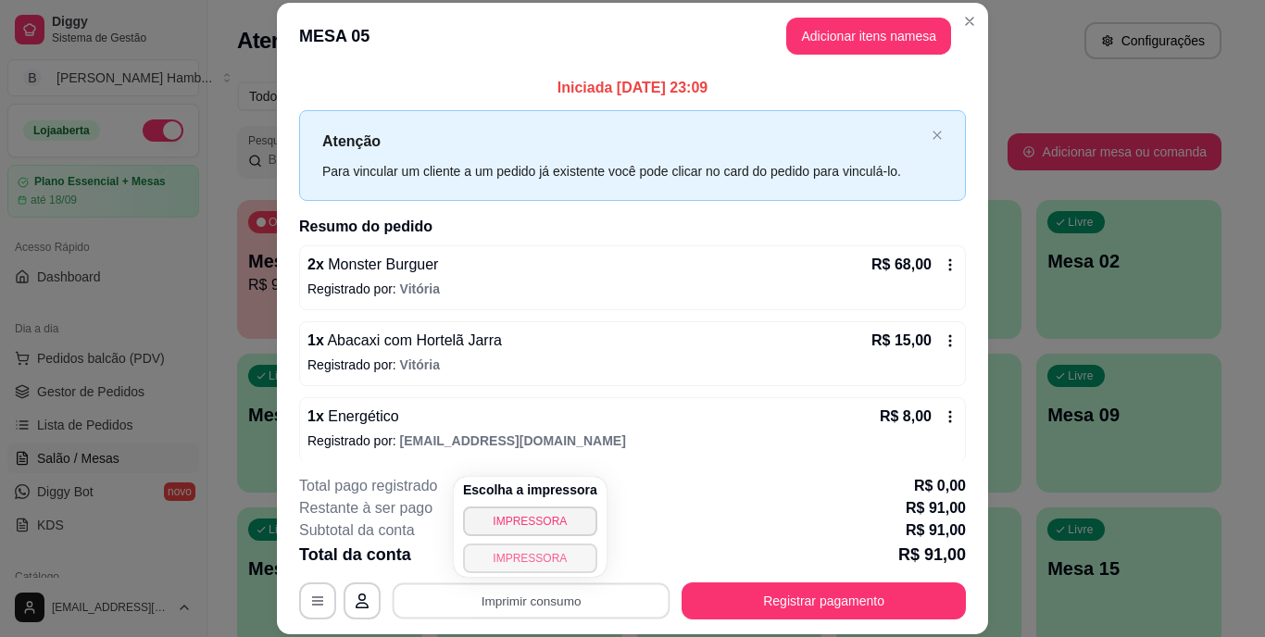
click at [534, 551] on button "IMPRESSORA" at bounding box center [530, 559] width 134 height 30
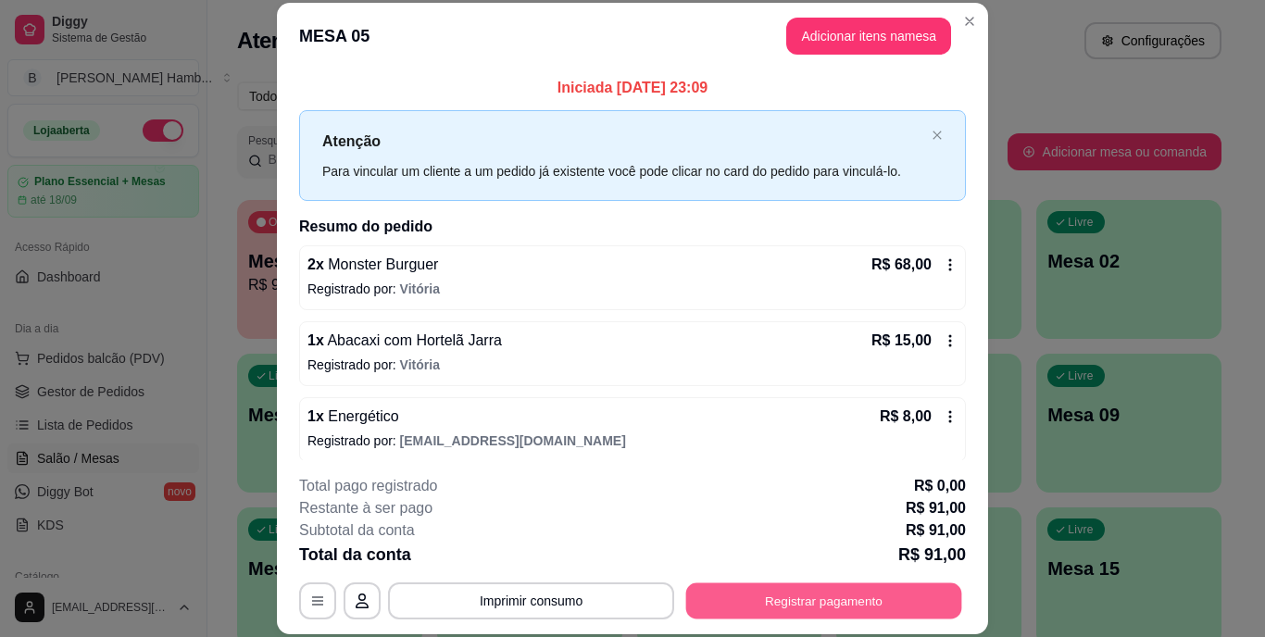
click at [817, 598] on button "Registrar pagamento" at bounding box center [824, 601] width 276 height 36
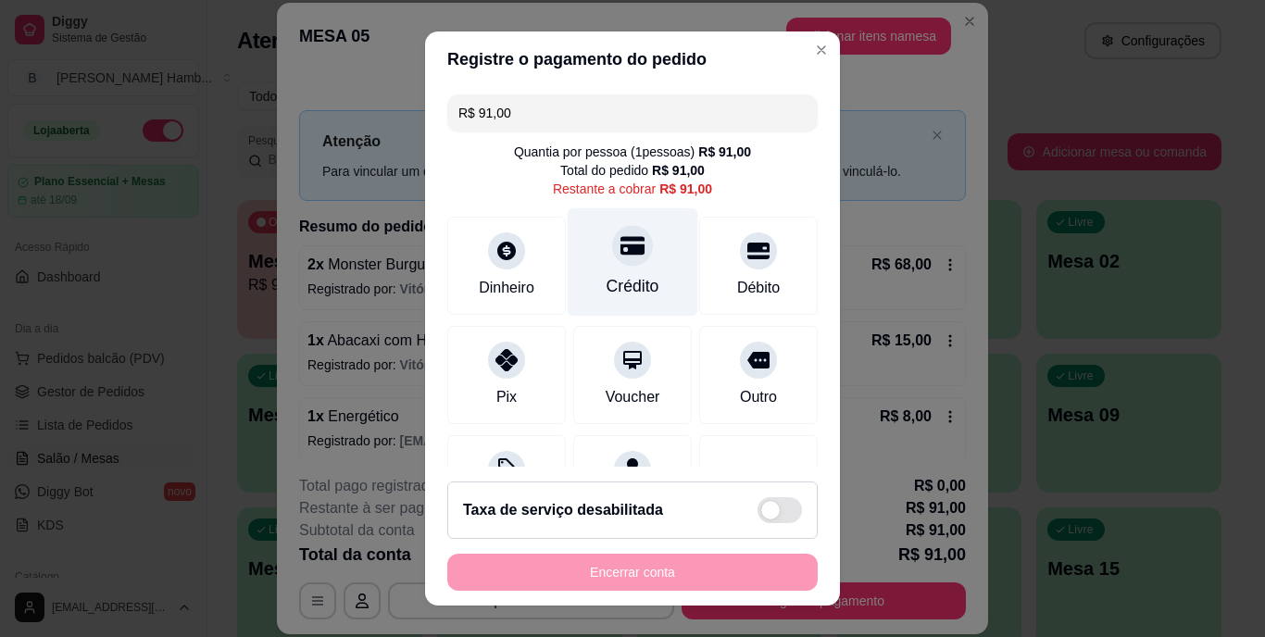
click at [621, 282] on div "Crédito" at bounding box center [633, 287] width 53 height 24
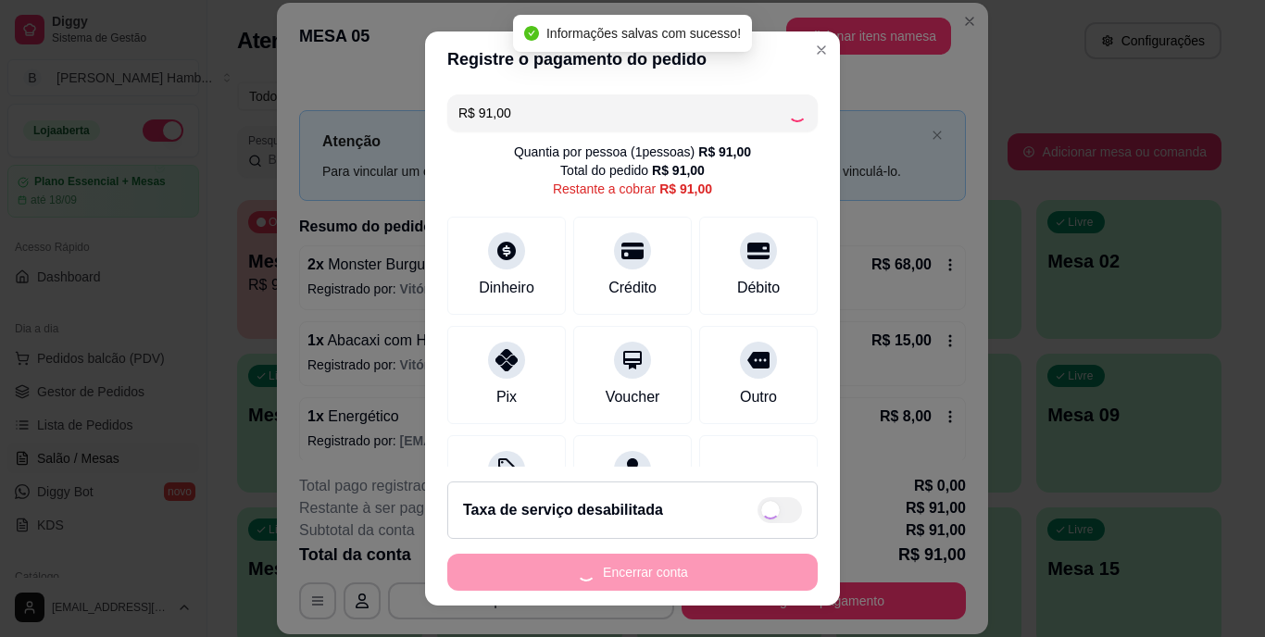
type input "R$ 0,00"
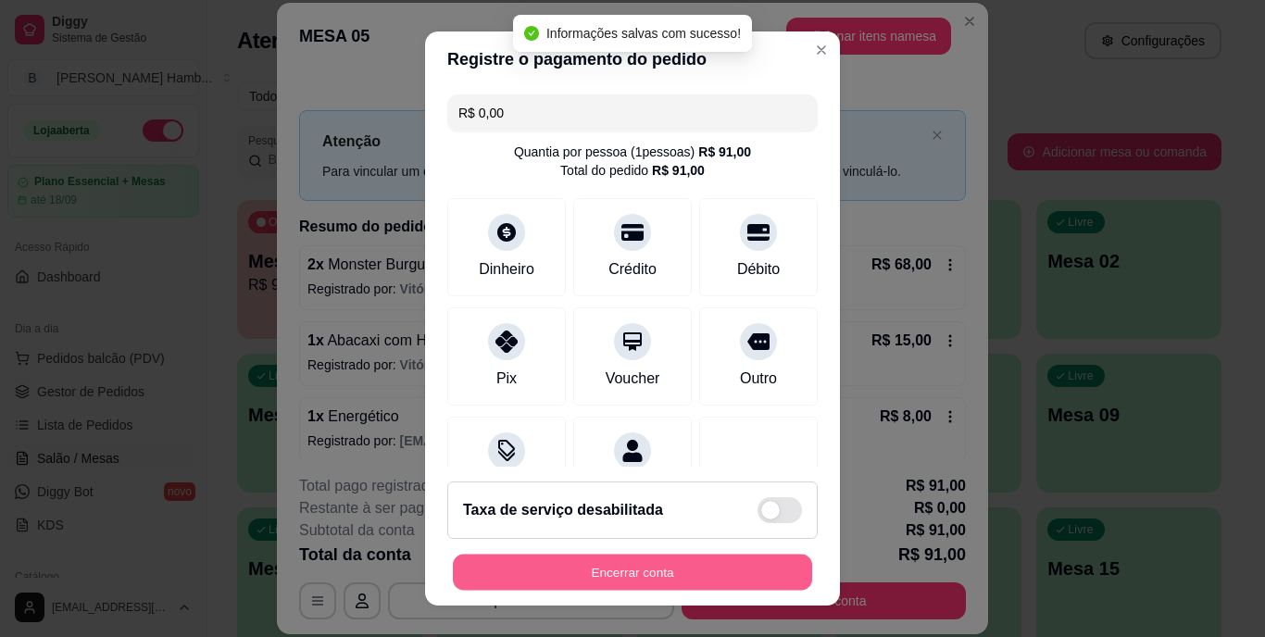
click at [622, 575] on button "Encerrar conta" at bounding box center [632, 572] width 359 height 36
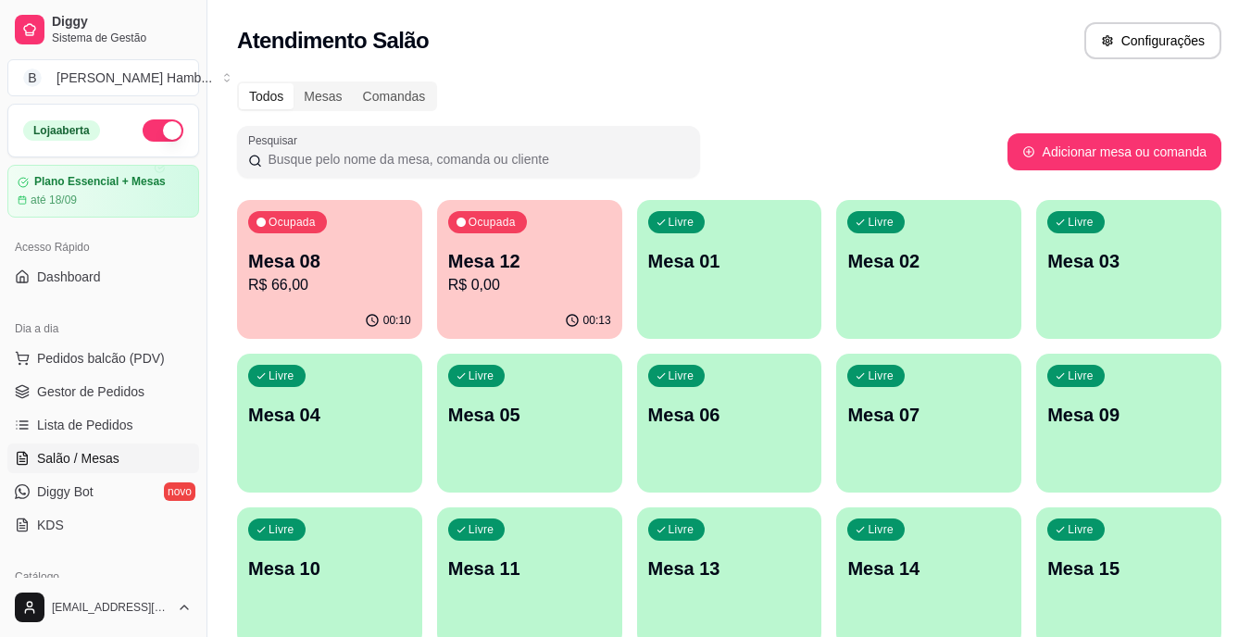
click at [329, 269] on p "Mesa 08" at bounding box center [329, 261] width 163 height 26
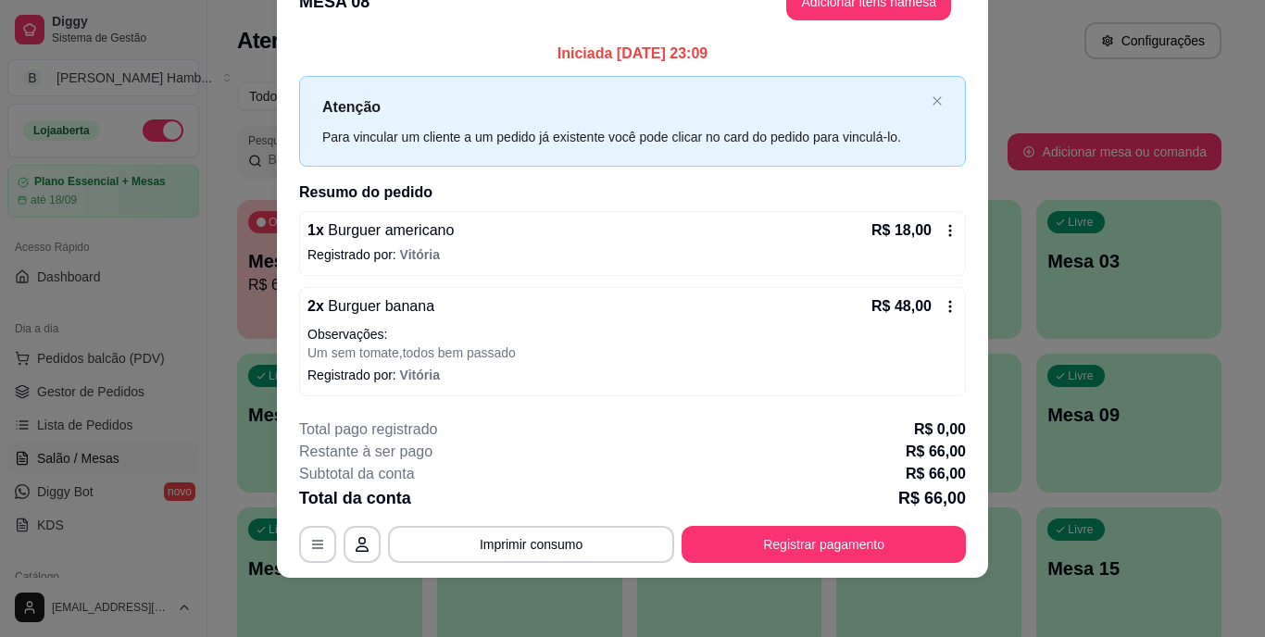
scroll to position [0, 0]
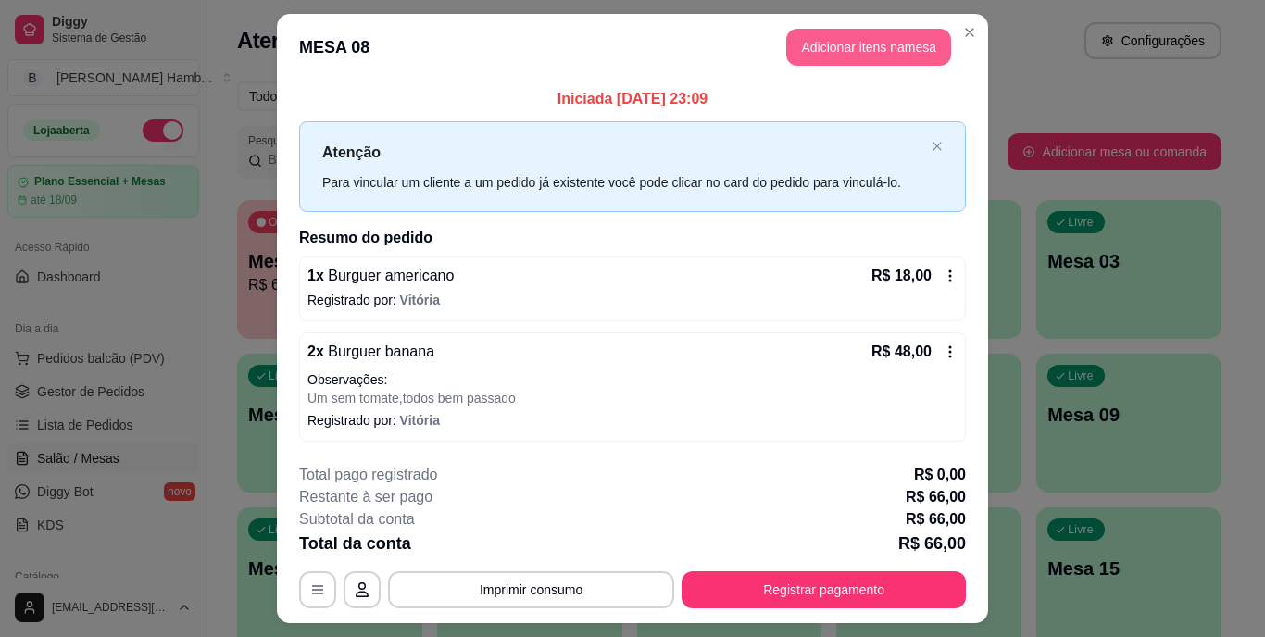
click at [832, 51] on button "Adicionar itens na mesa" at bounding box center [868, 47] width 165 height 37
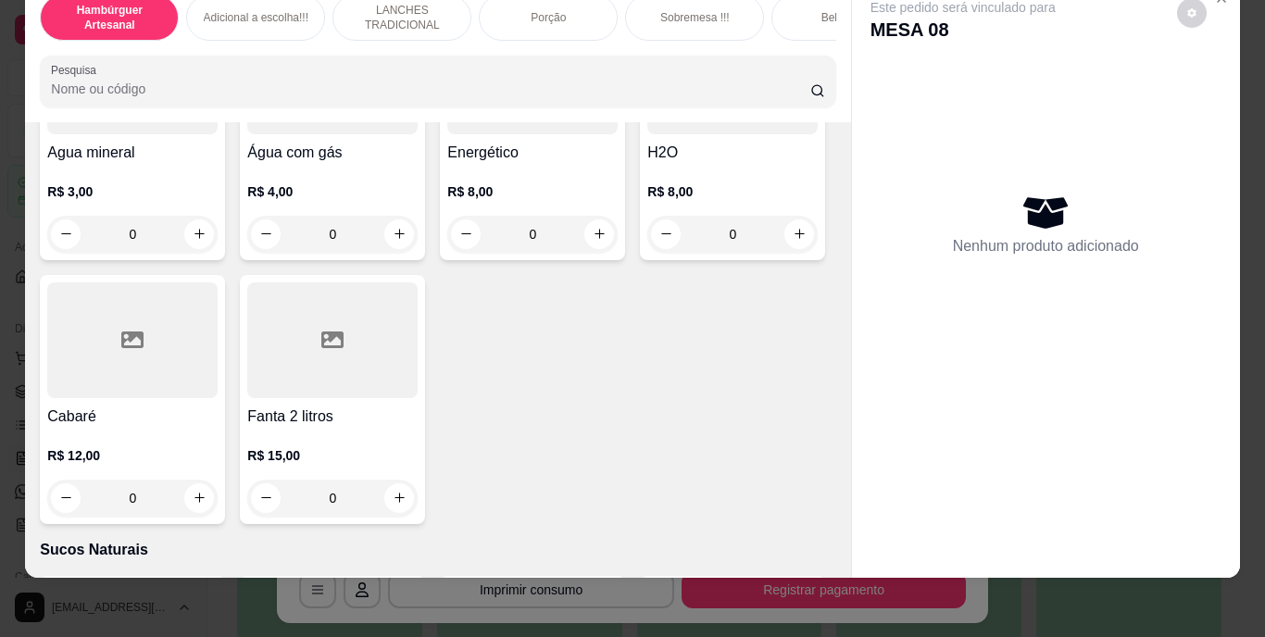
scroll to position [5465, 0]
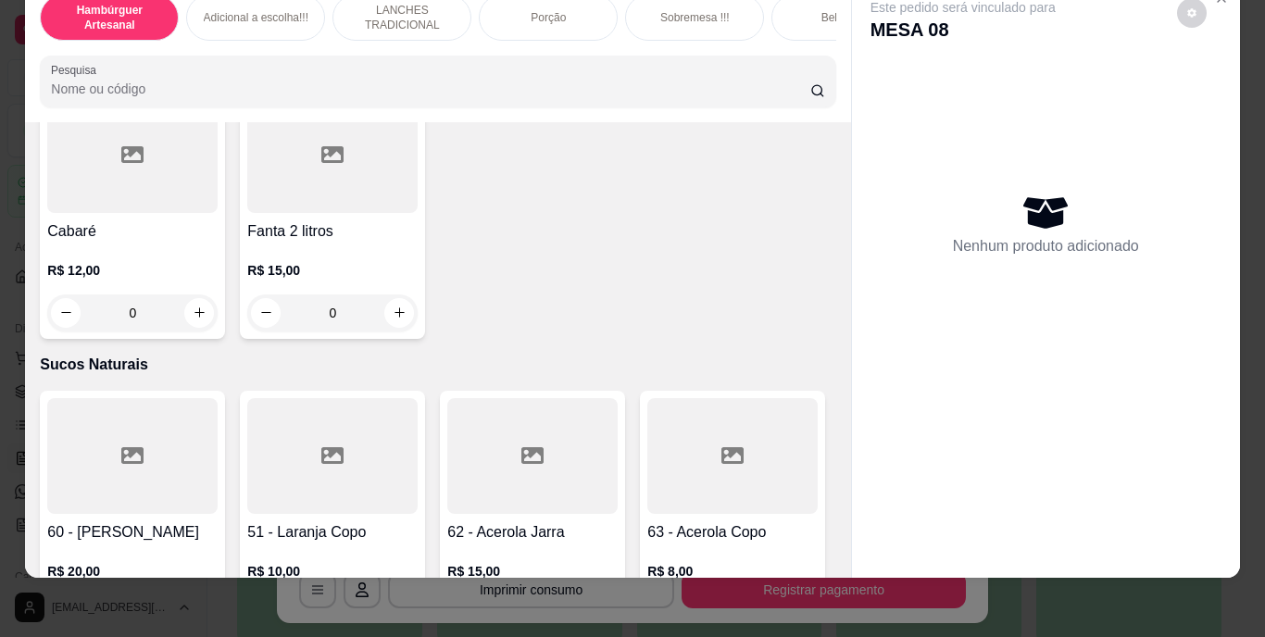
type input "1"
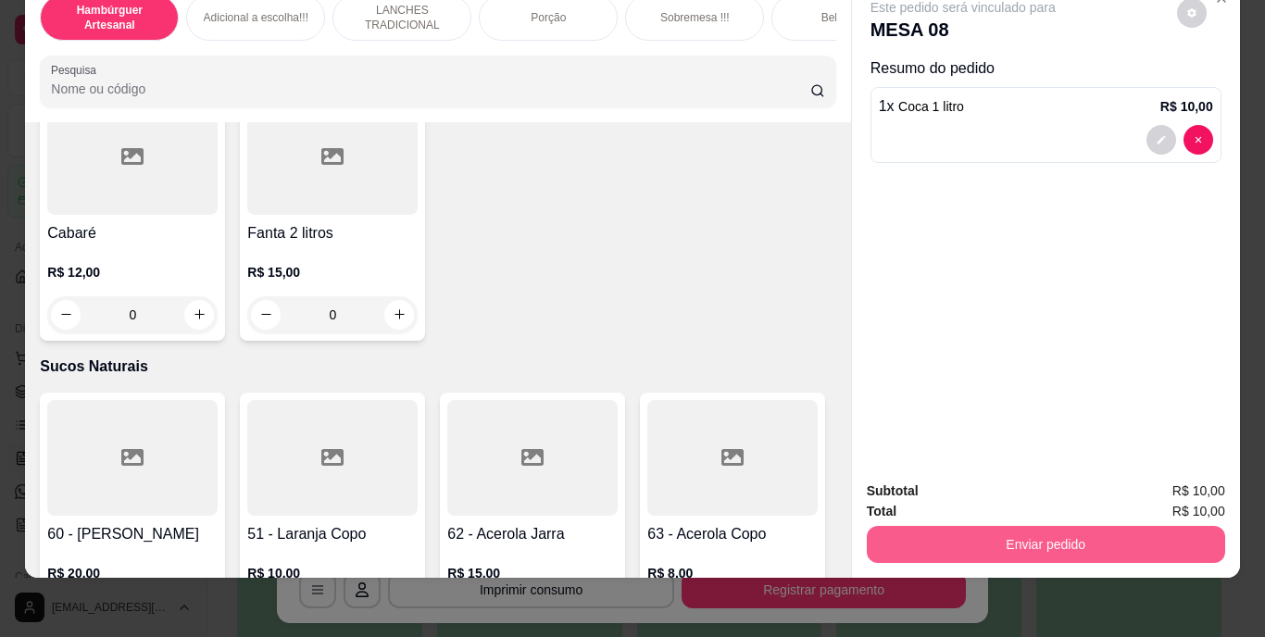
click at [974, 526] on button "Enviar pedido" at bounding box center [1046, 544] width 358 height 37
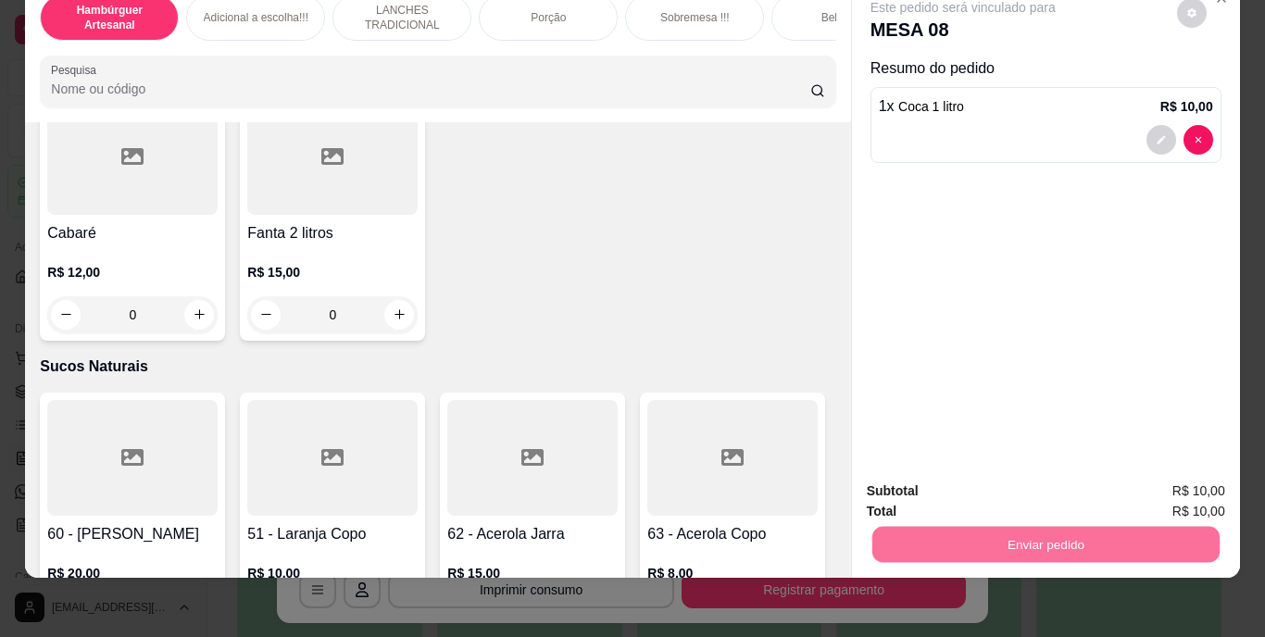
click at [925, 485] on button "Não registrar e enviar pedido" at bounding box center [984, 485] width 187 height 34
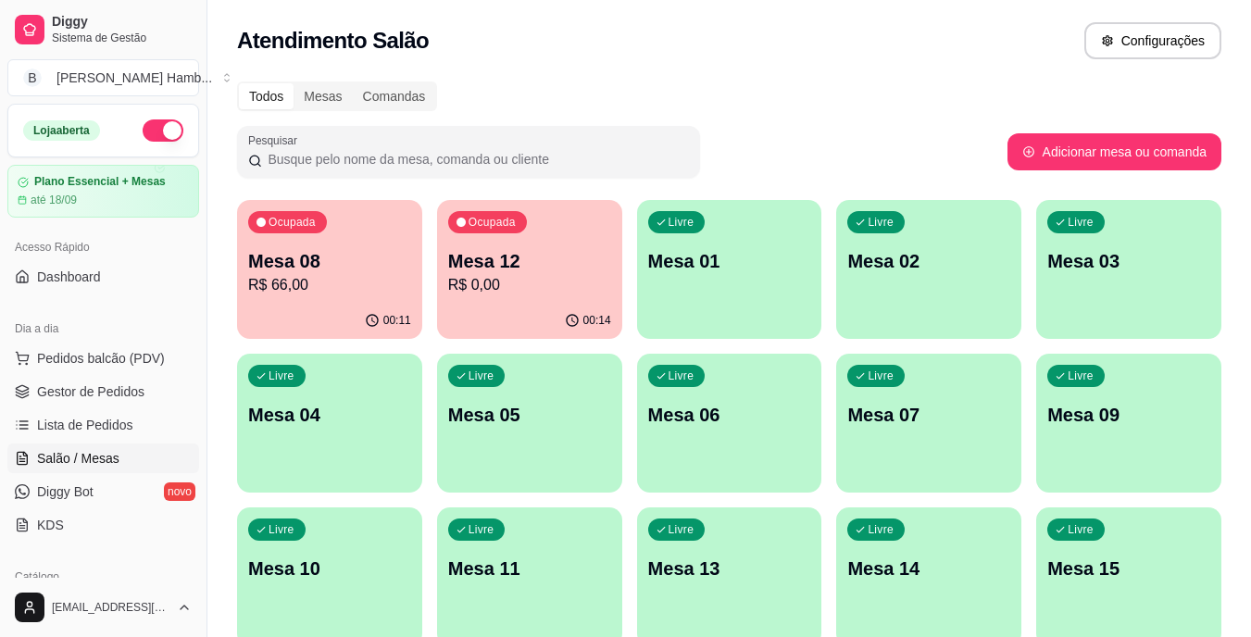
click at [513, 318] on div "00:14" at bounding box center [529, 321] width 185 height 36
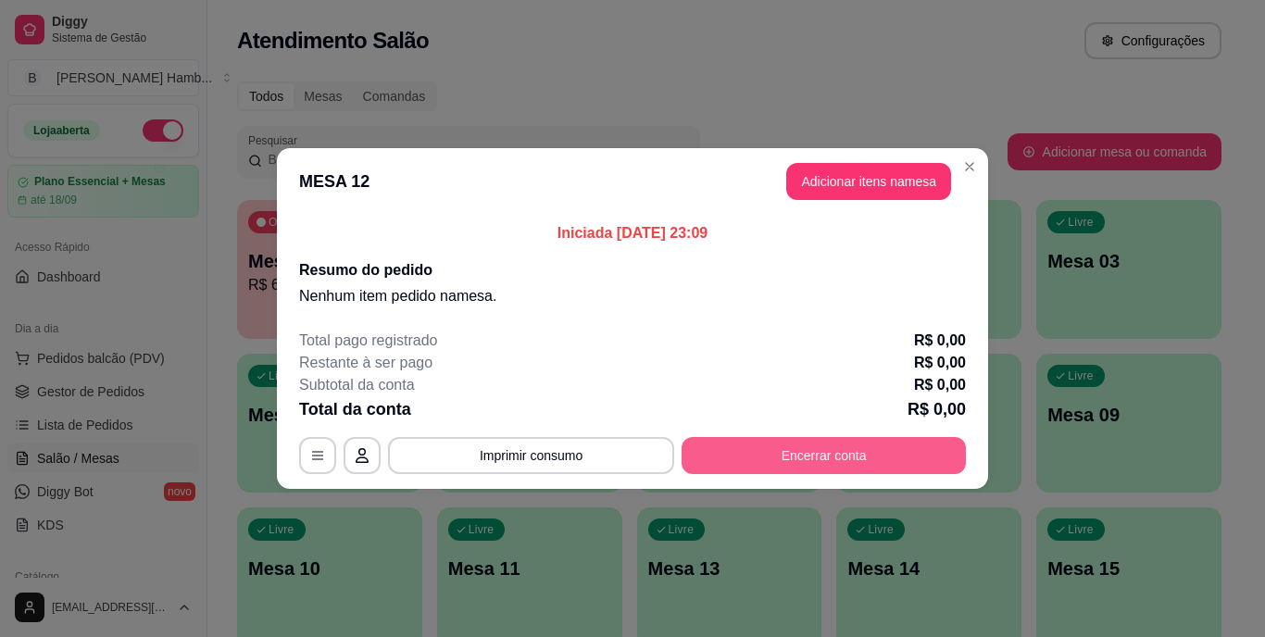
click at [848, 449] on button "Encerrar conta" at bounding box center [824, 455] width 284 height 37
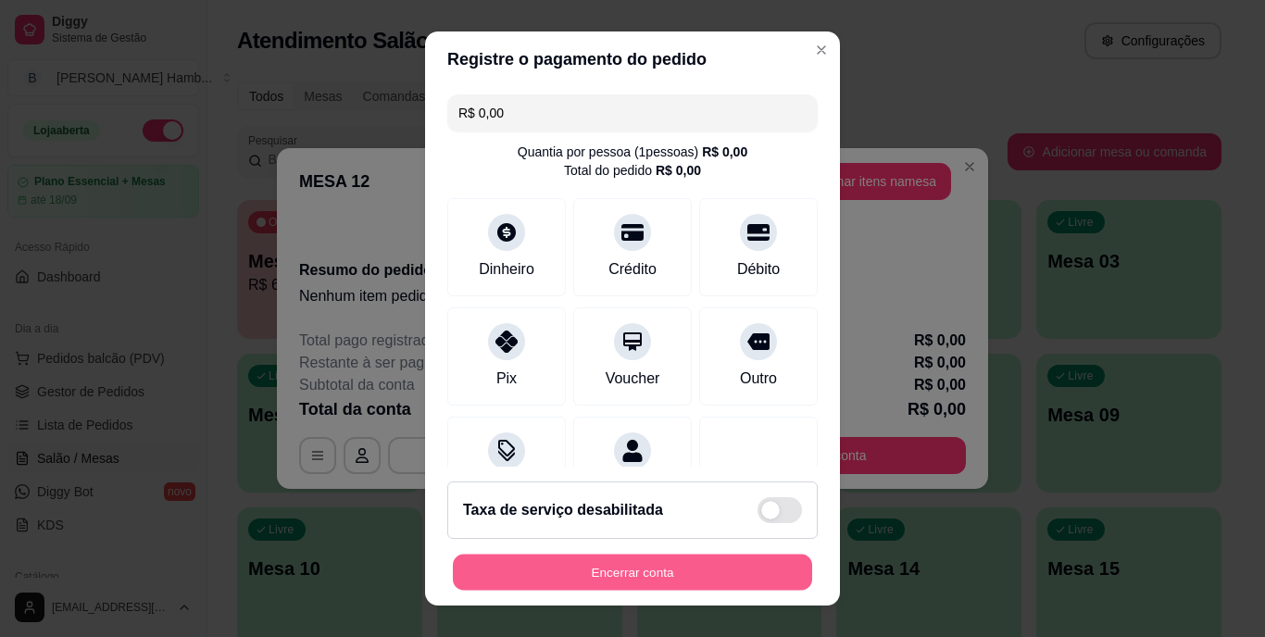
click at [687, 557] on button "Encerrar conta" at bounding box center [632, 572] width 359 height 36
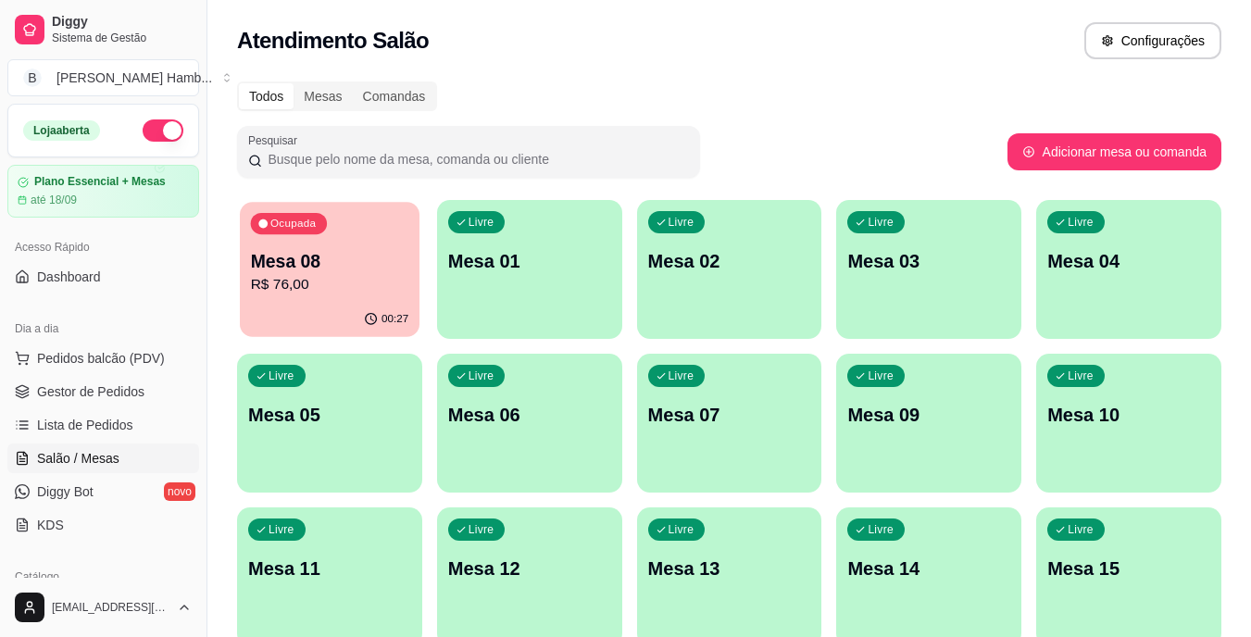
click at [333, 316] on div "00:27" at bounding box center [330, 319] width 180 height 35
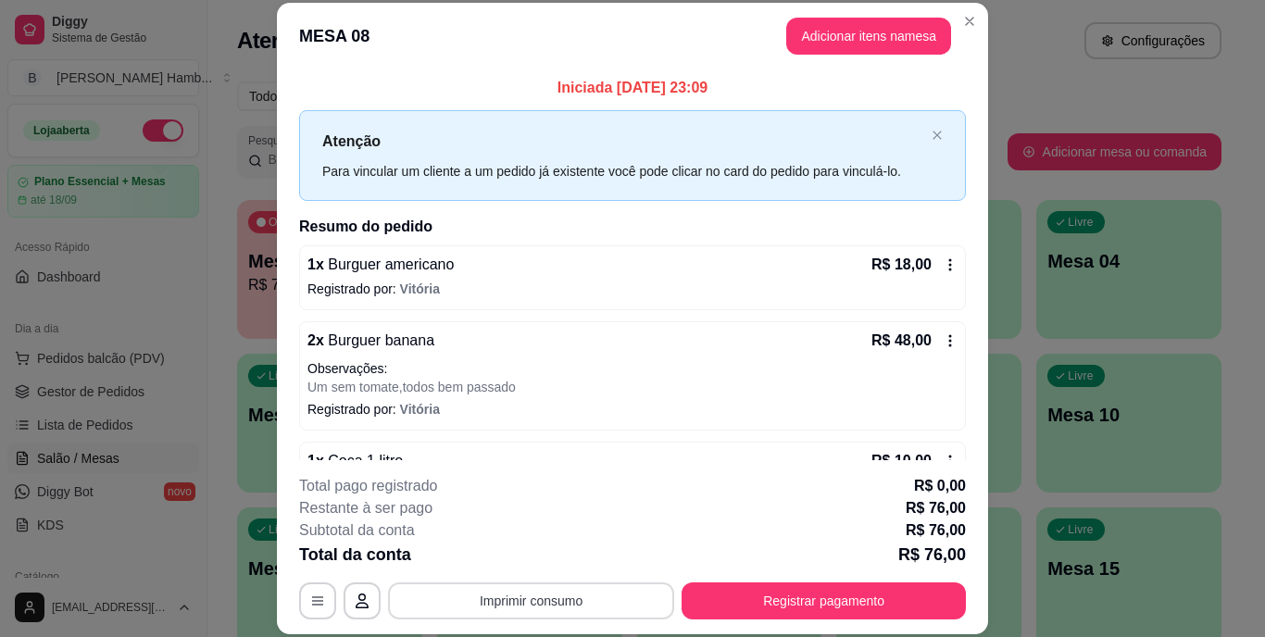
click at [588, 587] on button "Imprimir consumo" at bounding box center [531, 601] width 286 height 37
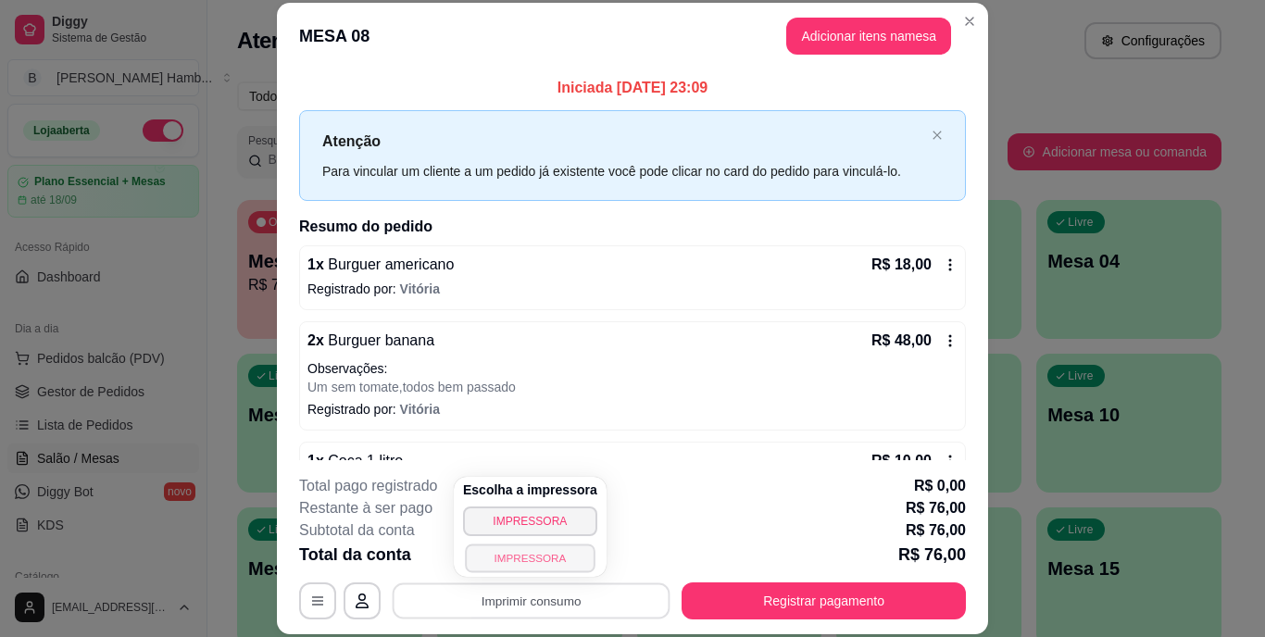
click at [572, 551] on button "IMPRESSORA" at bounding box center [530, 558] width 130 height 29
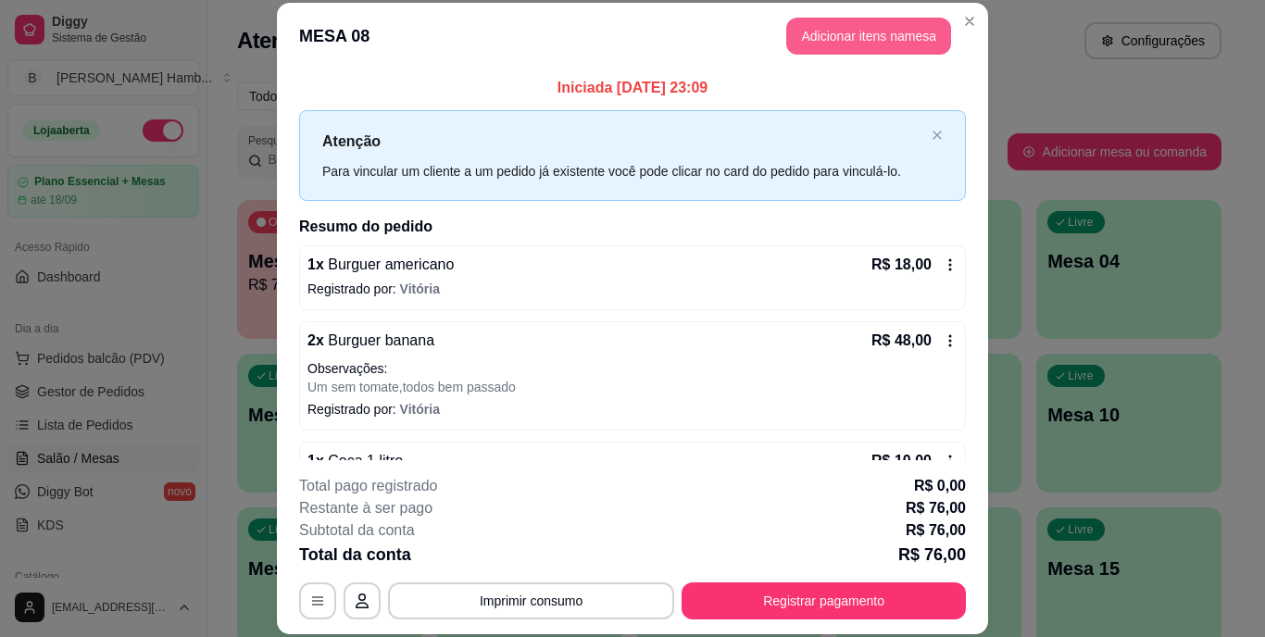
click at [863, 29] on button "Adicionar itens na mesa" at bounding box center [868, 36] width 165 height 37
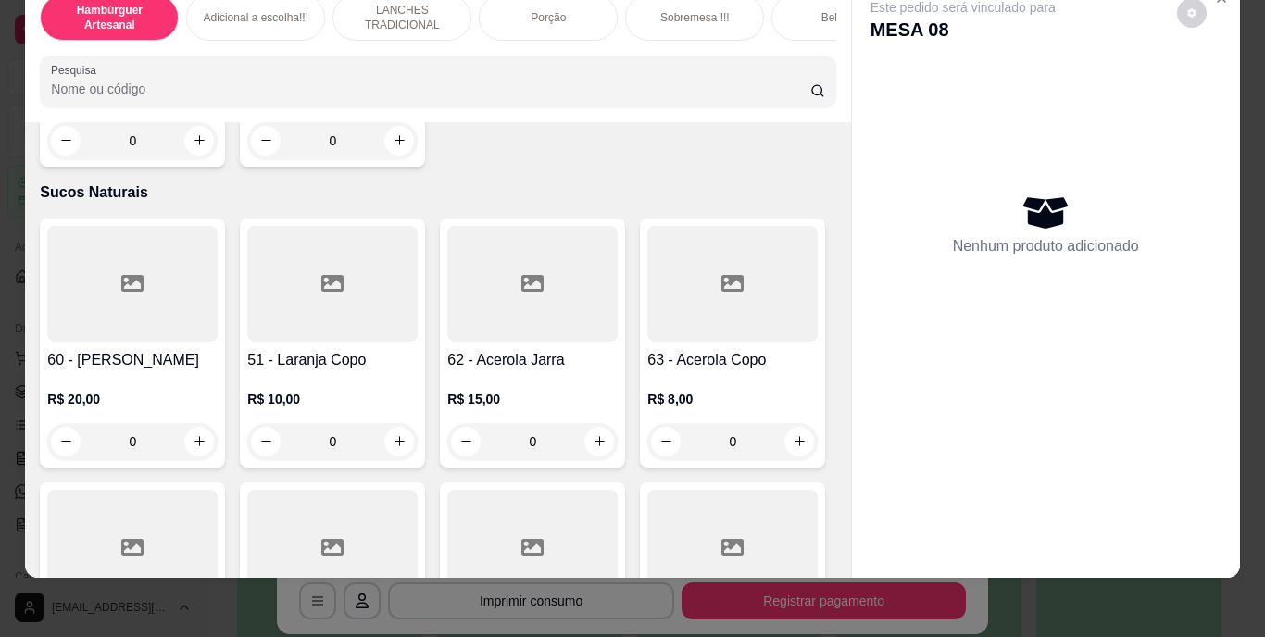
scroll to position [5544, 0]
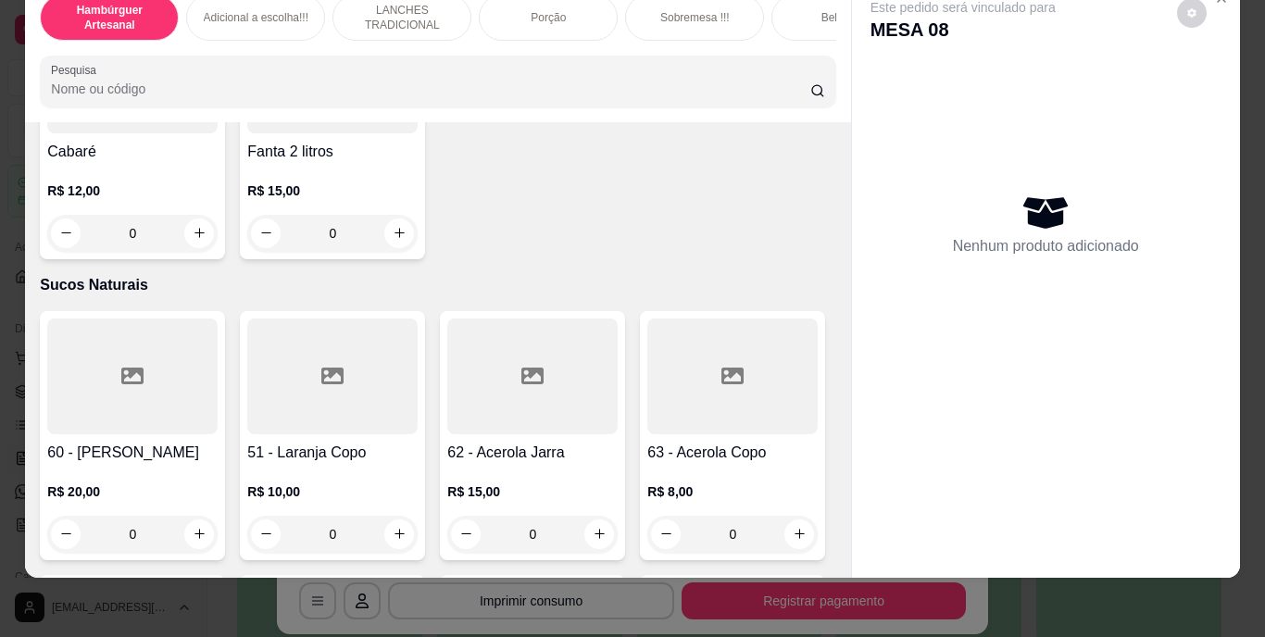
type input "1"
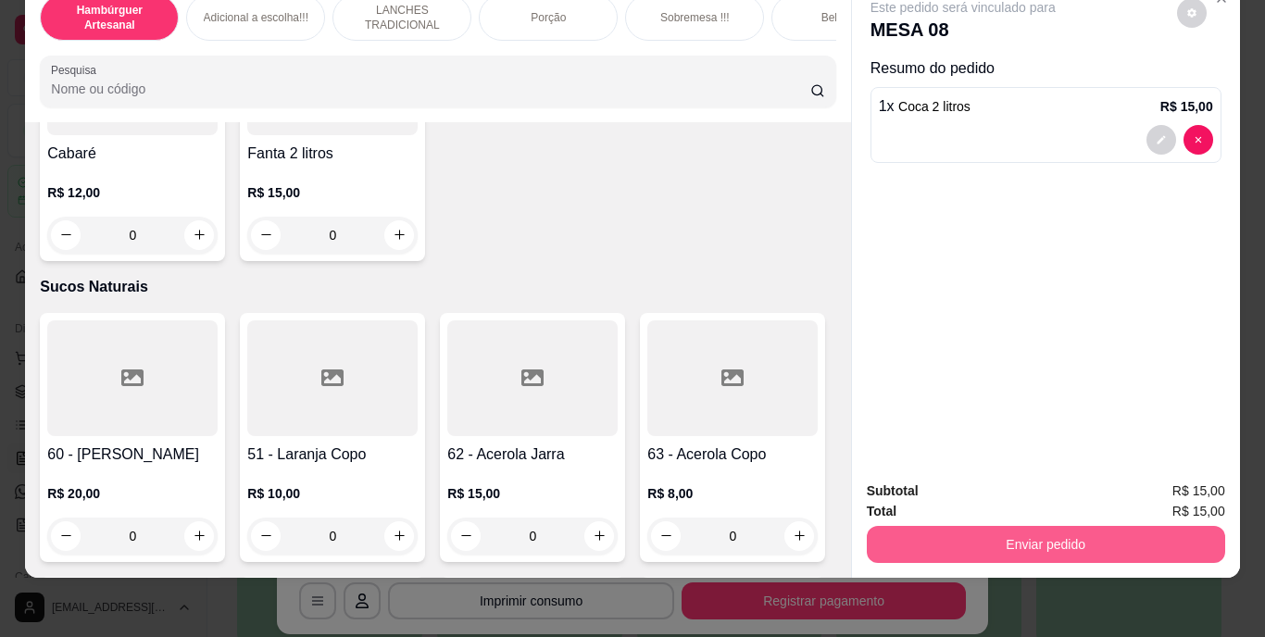
click at [910, 534] on button "Enviar pedido" at bounding box center [1046, 544] width 358 height 37
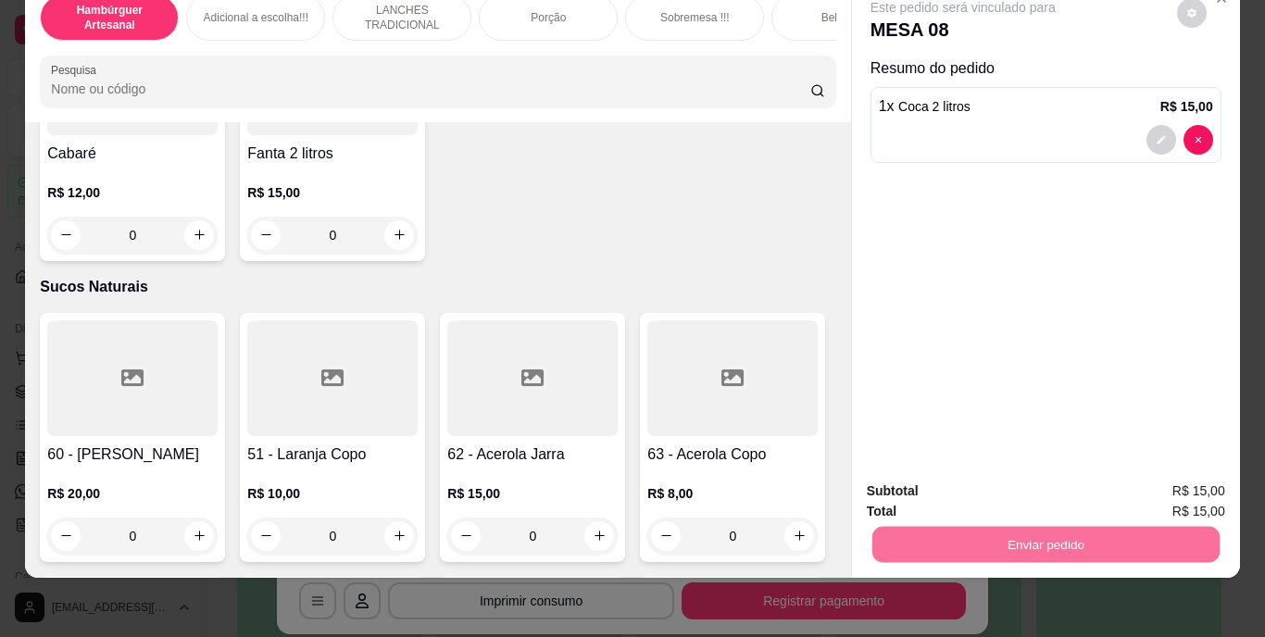
click at [973, 488] on button "Não registrar e enviar pedido" at bounding box center [984, 485] width 187 height 34
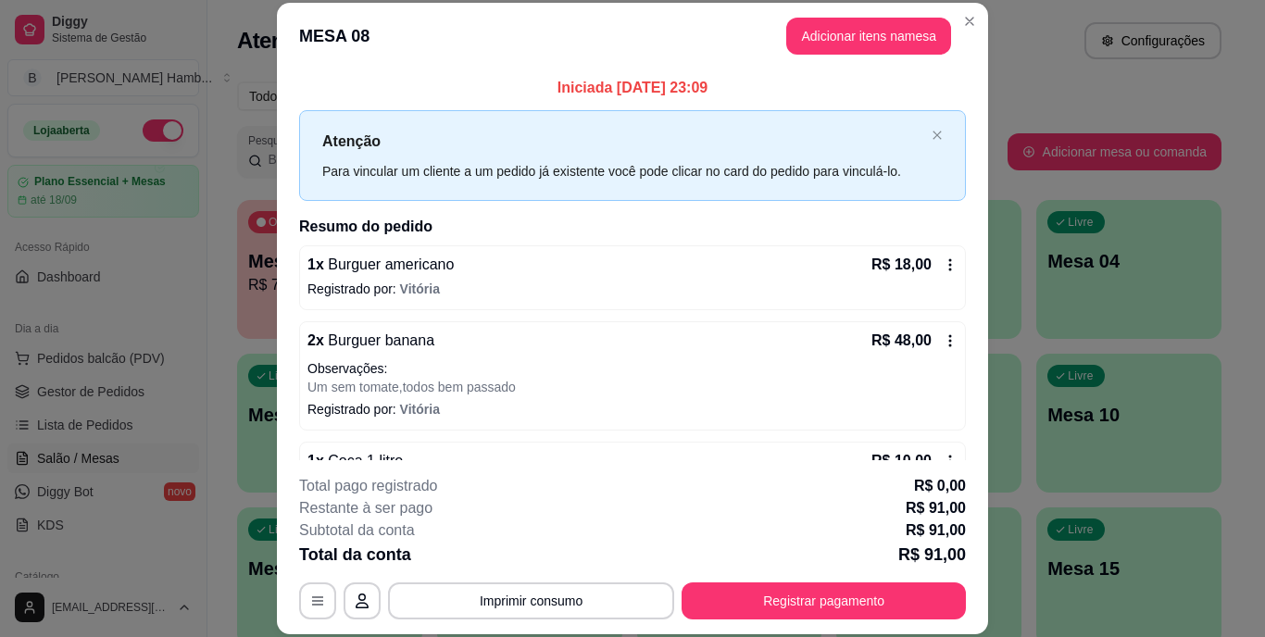
scroll to position [130, 0]
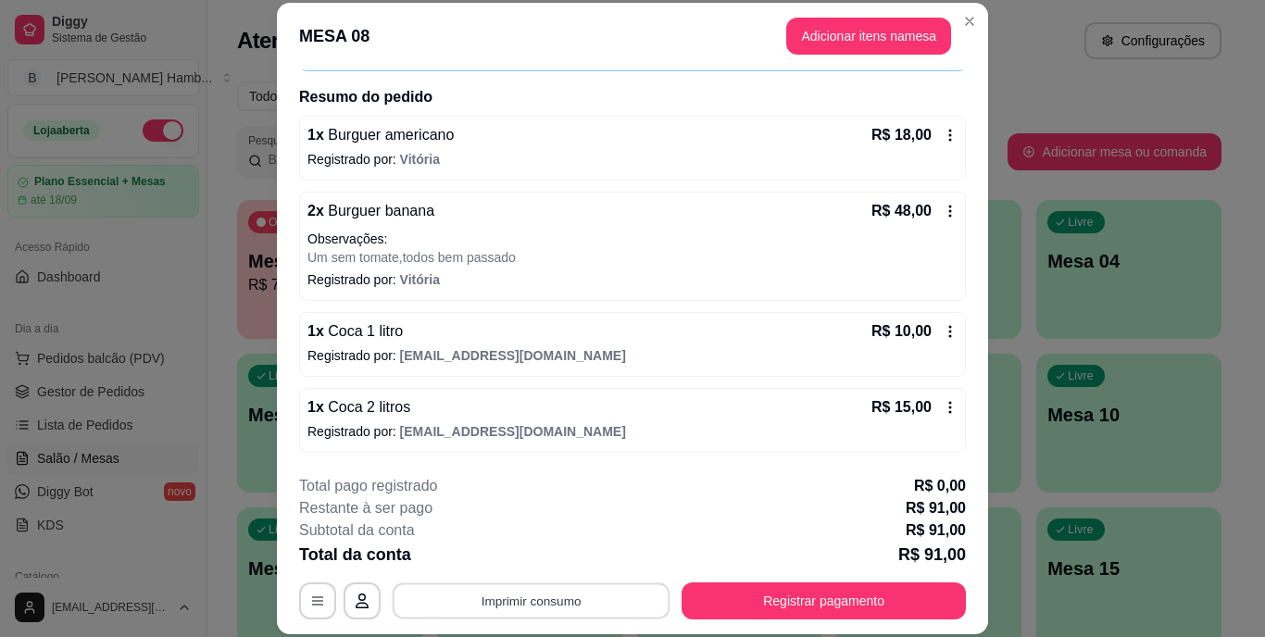
click at [472, 589] on button "Imprimir consumo" at bounding box center [532, 601] width 278 height 36
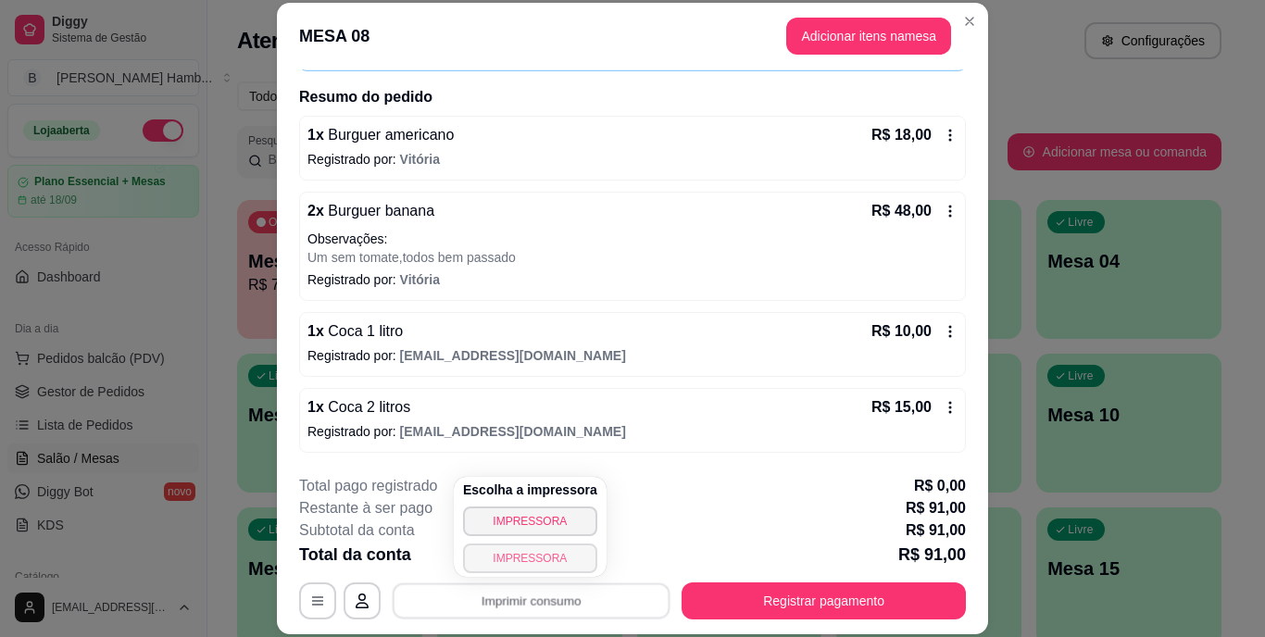
click at [493, 549] on button "IMPRESSORA" at bounding box center [530, 559] width 134 height 30
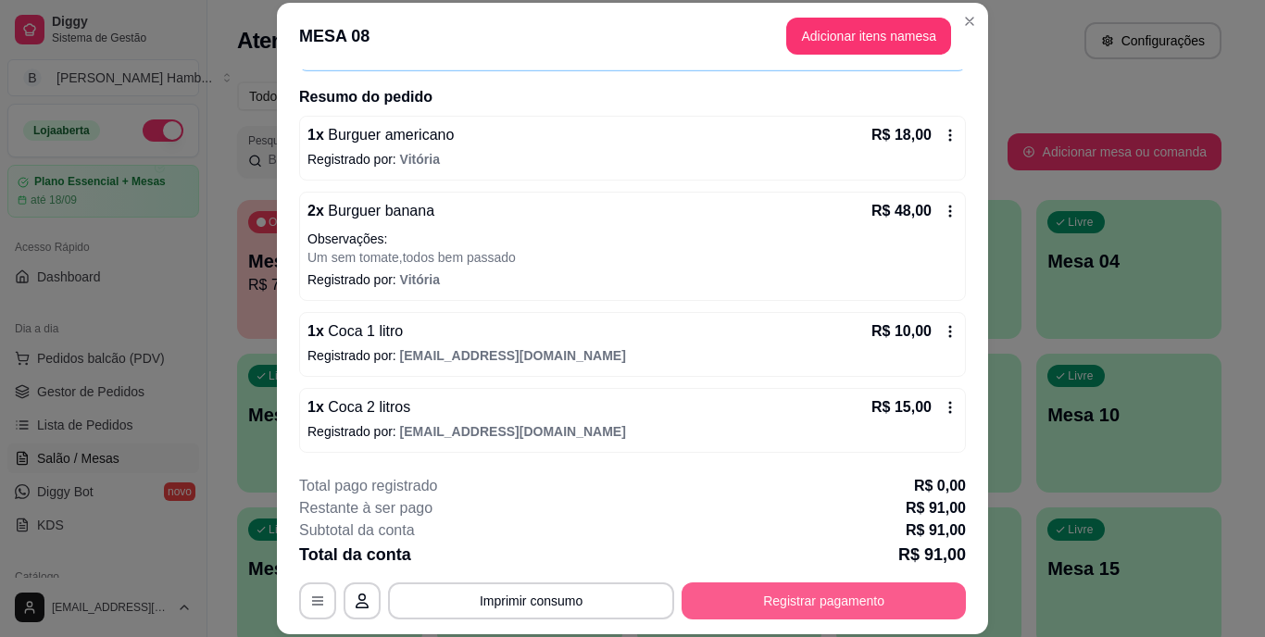
click at [761, 598] on button "Registrar pagamento" at bounding box center [824, 601] width 284 height 37
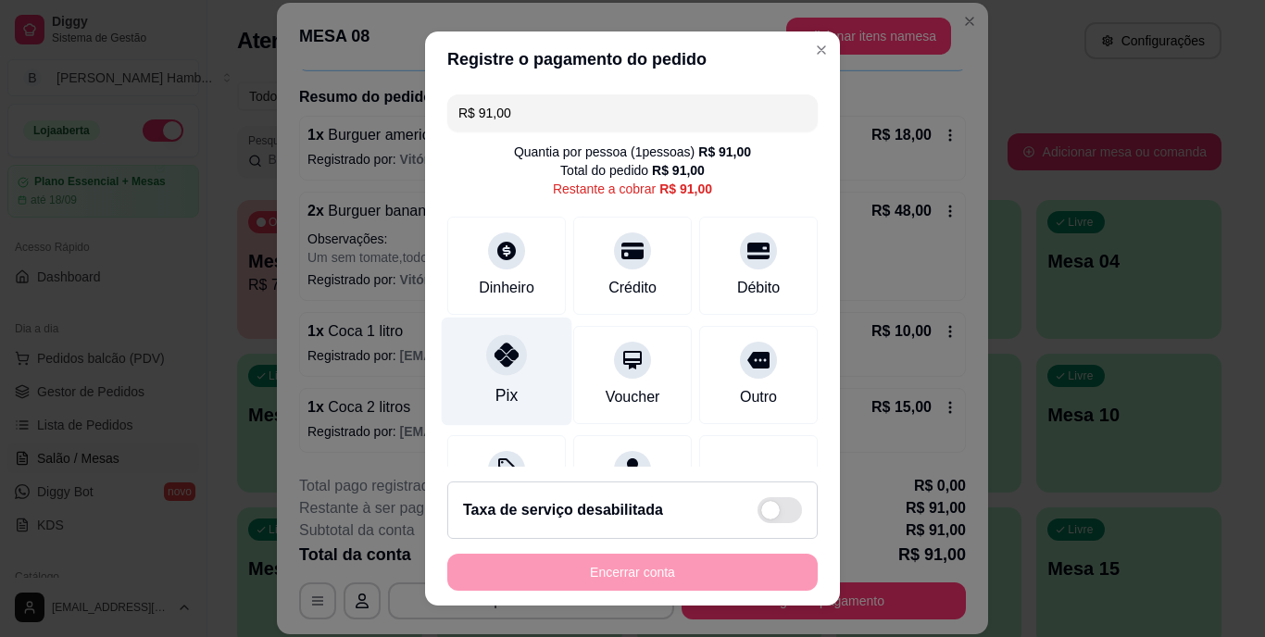
click at [520, 369] on div "Pix" at bounding box center [507, 372] width 131 height 108
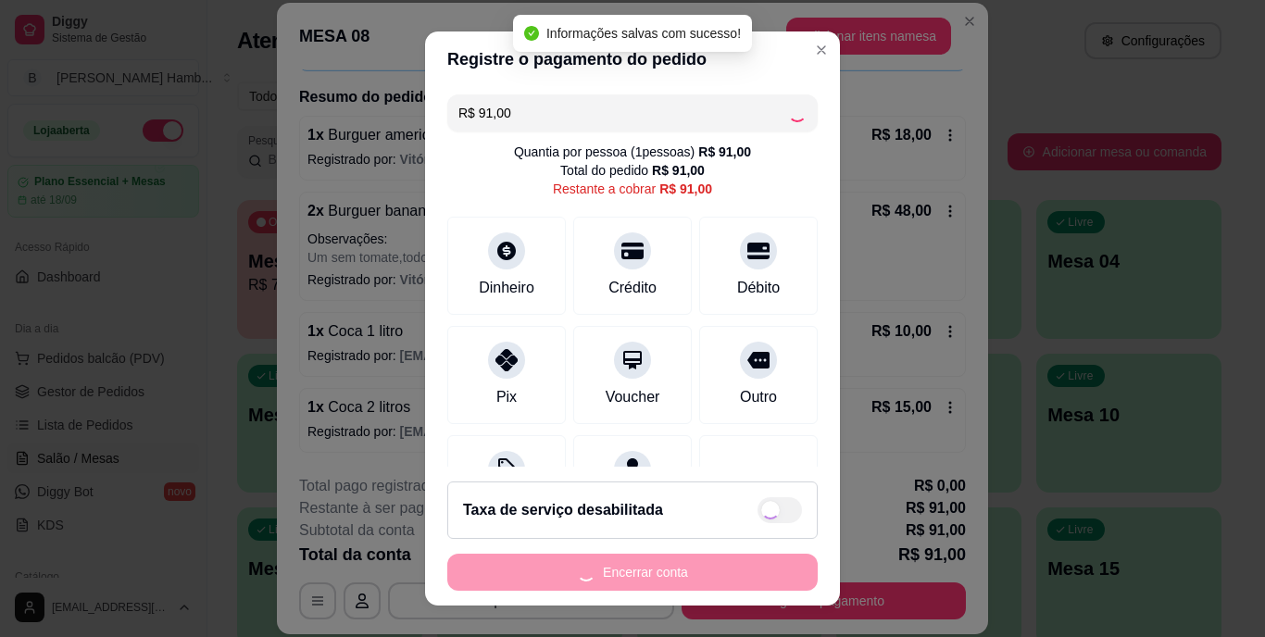
type input "R$ 0,00"
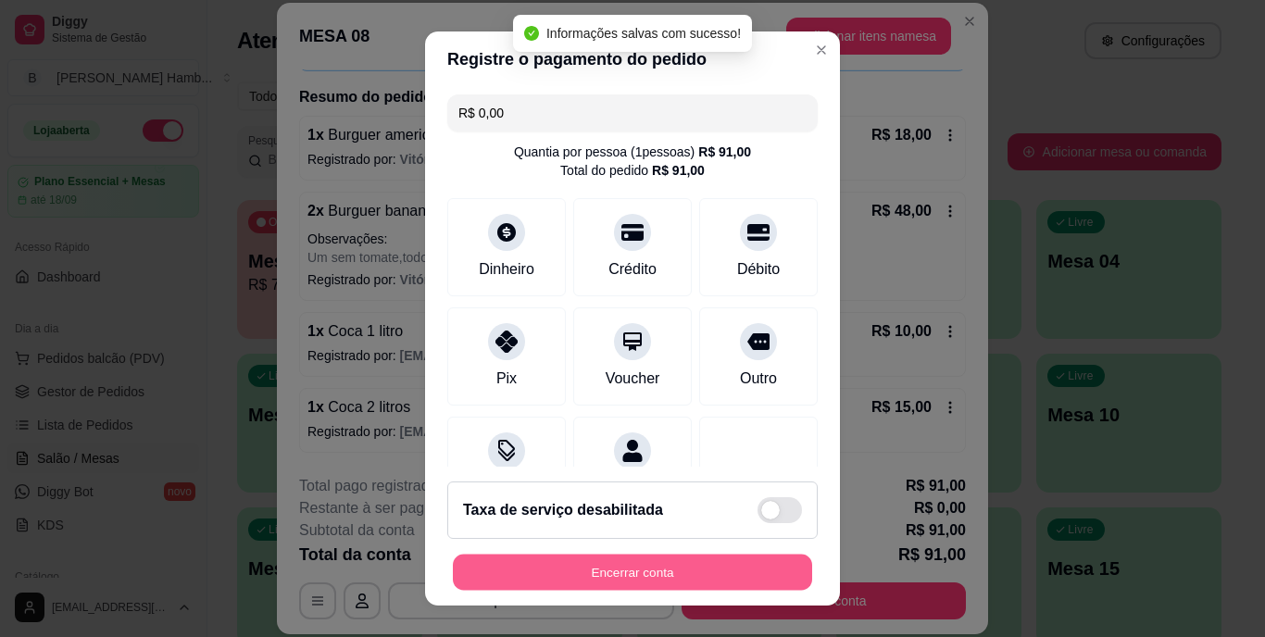
click at [599, 559] on button "Encerrar conta" at bounding box center [632, 572] width 359 height 36
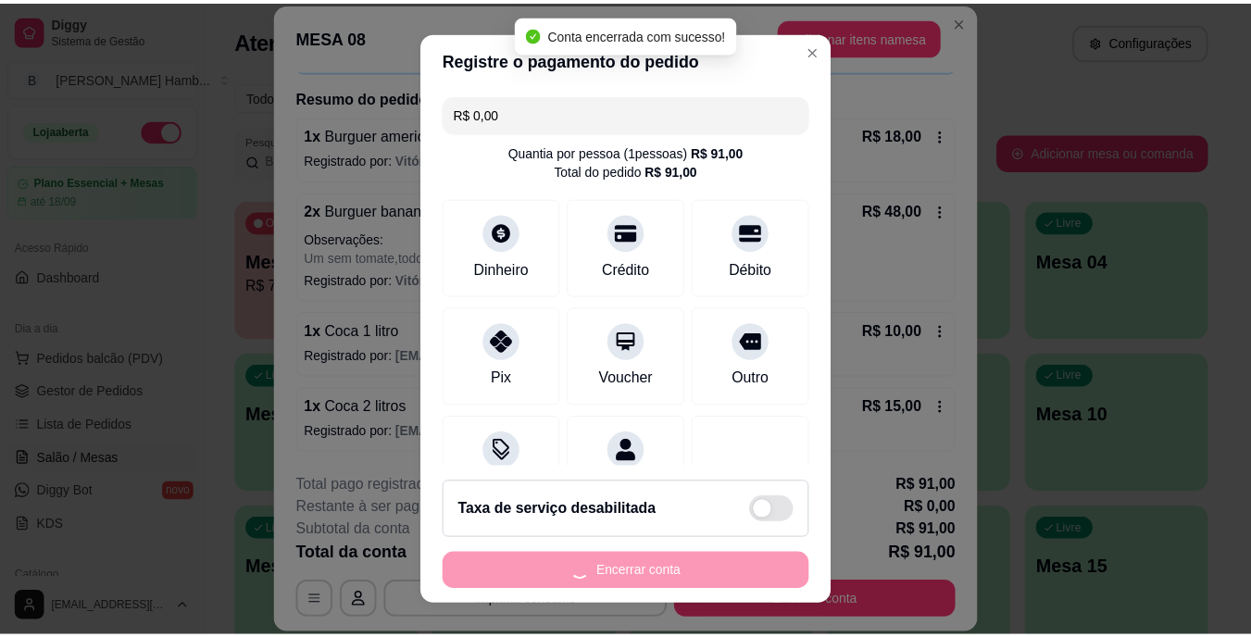
scroll to position [0, 0]
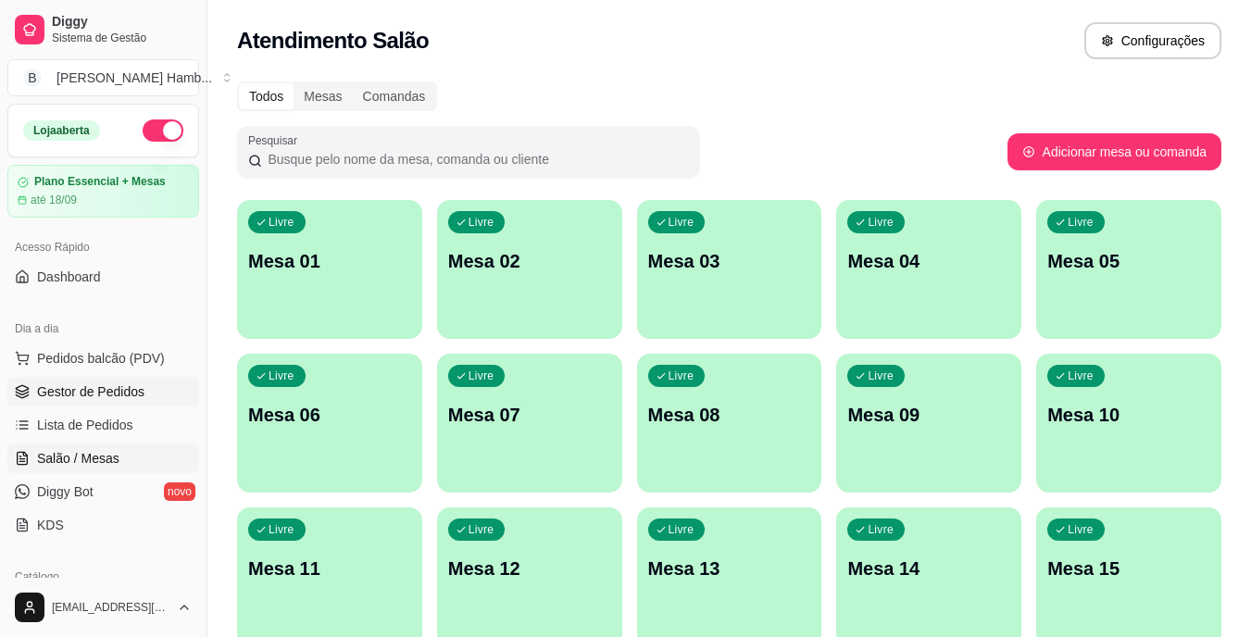
click at [152, 396] on link "Gestor de Pedidos" at bounding box center [103, 392] width 192 height 30
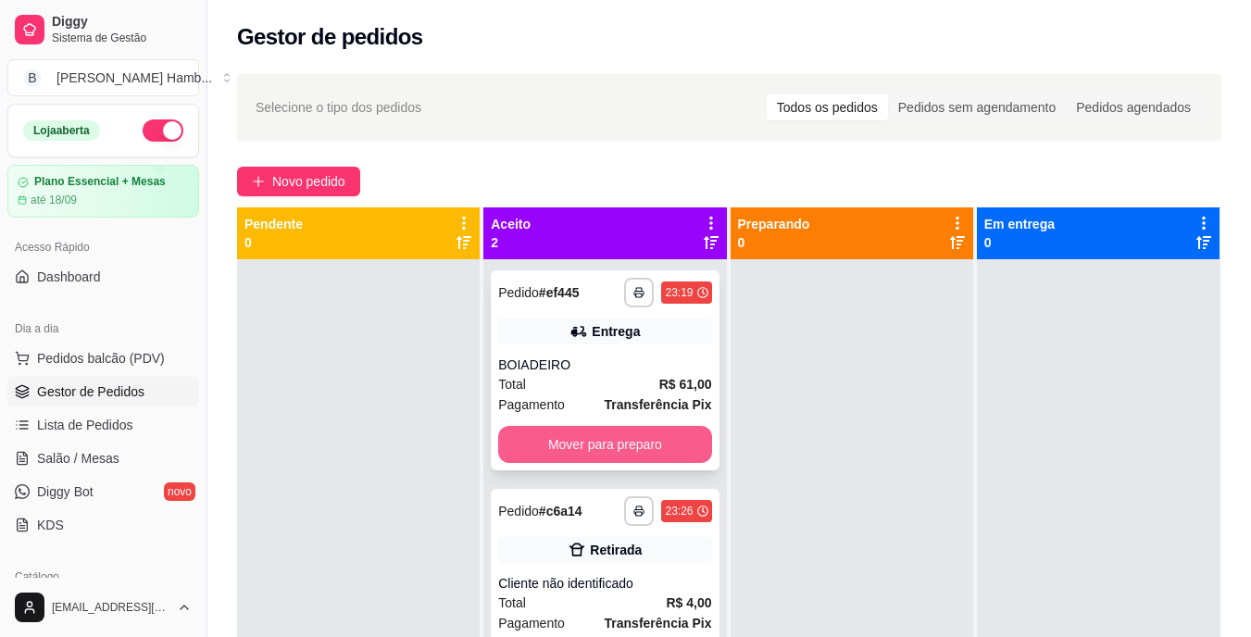
click at [572, 446] on button "Mover para preparo" at bounding box center [604, 444] width 213 height 37
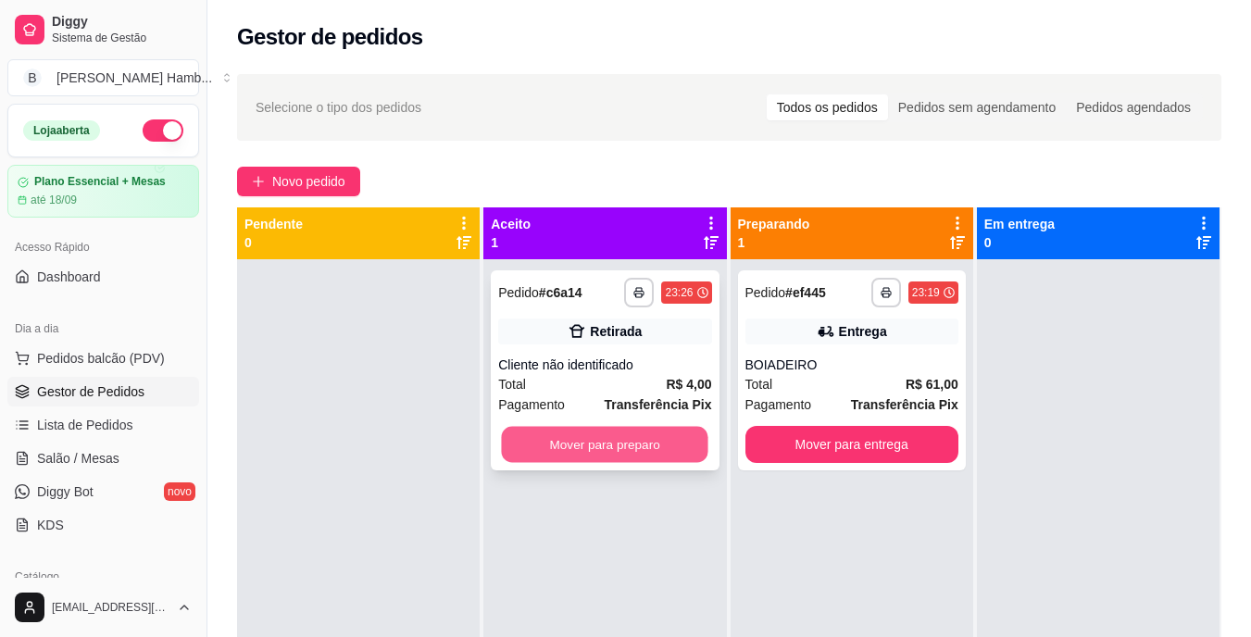
click at [601, 440] on button "Mover para preparo" at bounding box center [605, 445] width 207 height 36
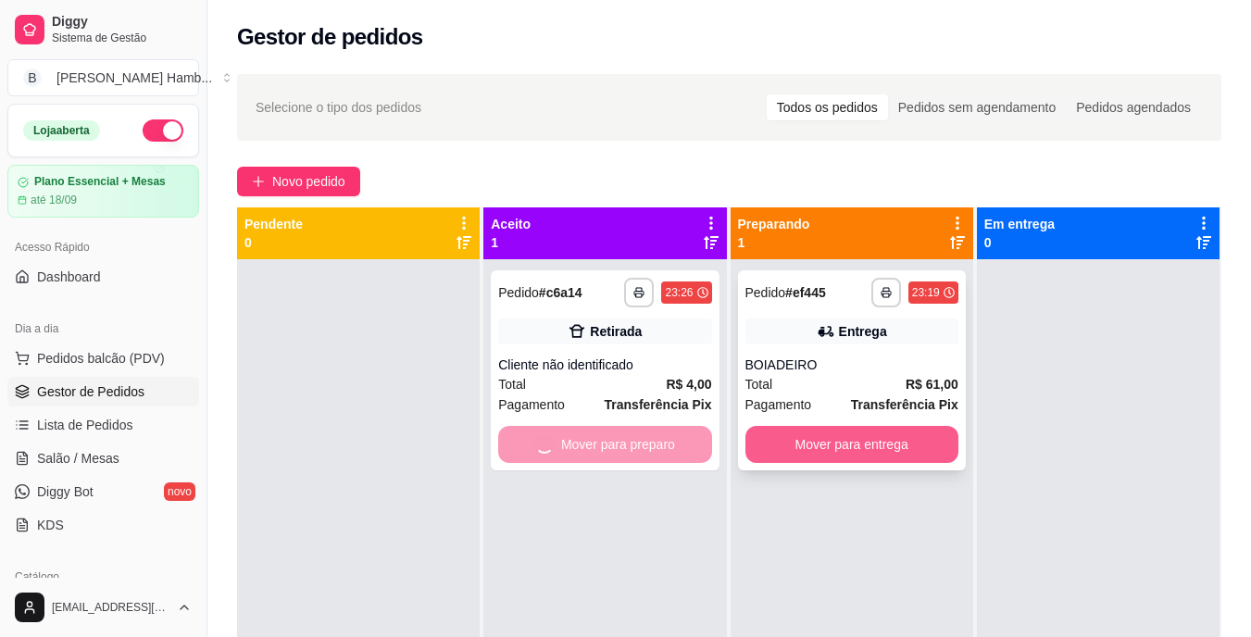
click at [776, 438] on button "Mover para entrega" at bounding box center [852, 444] width 213 height 37
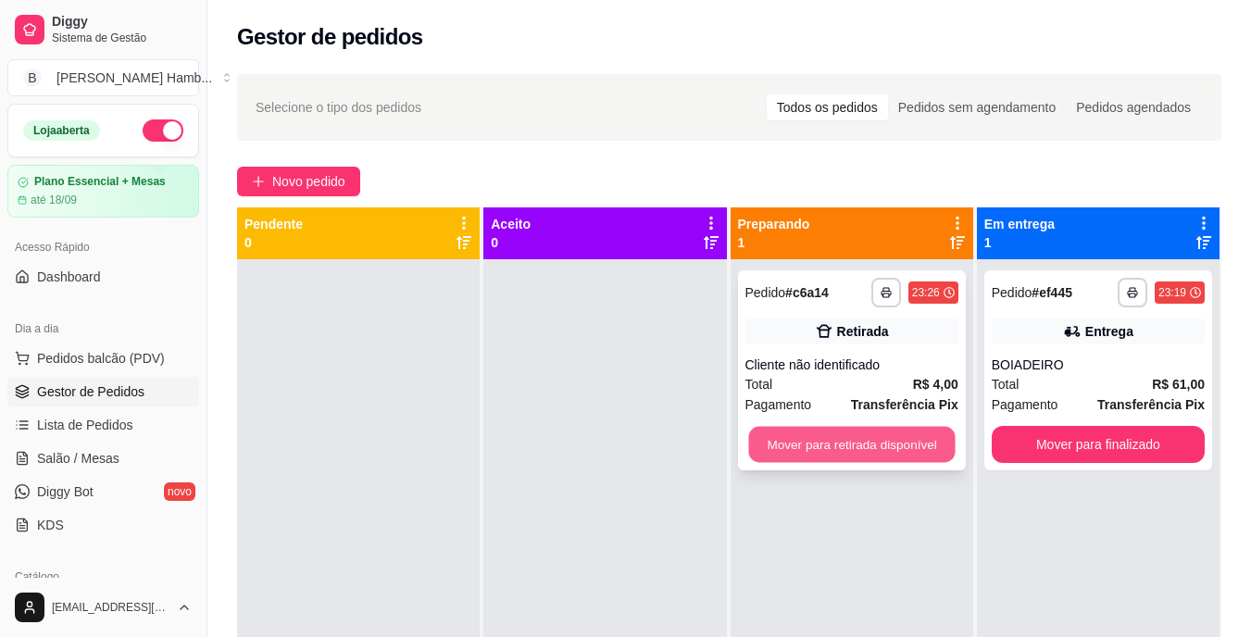
click at [783, 438] on button "Mover para retirada disponível" at bounding box center [851, 445] width 207 height 36
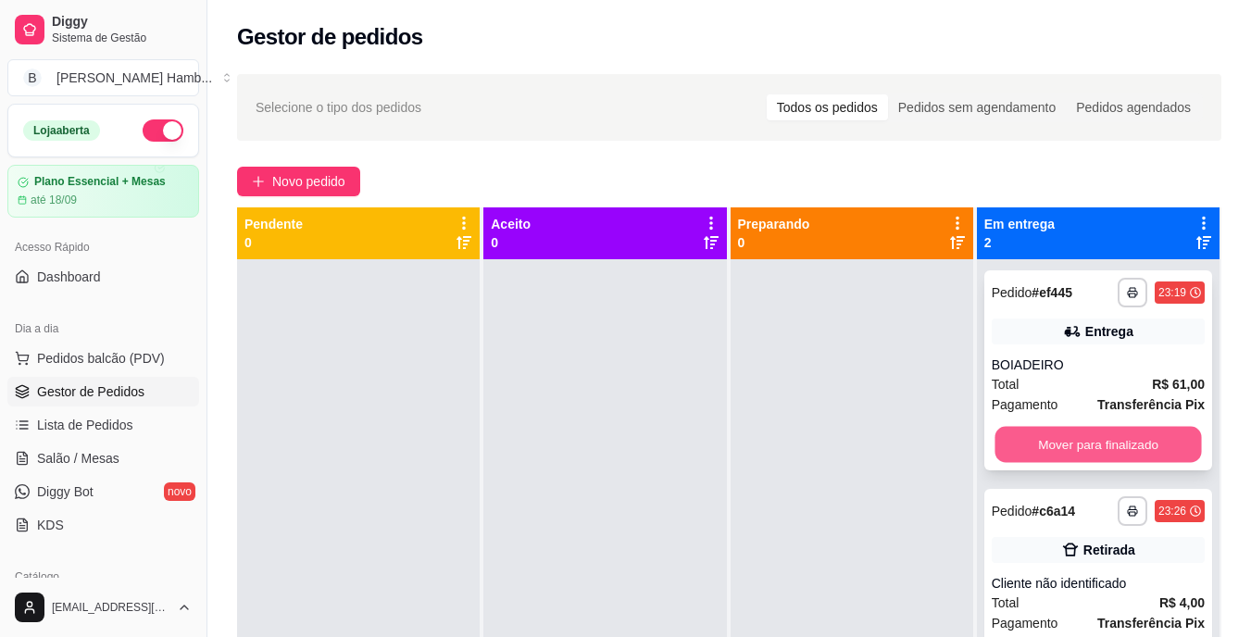
click at [1075, 453] on button "Mover para finalizado" at bounding box center [1098, 445] width 207 height 36
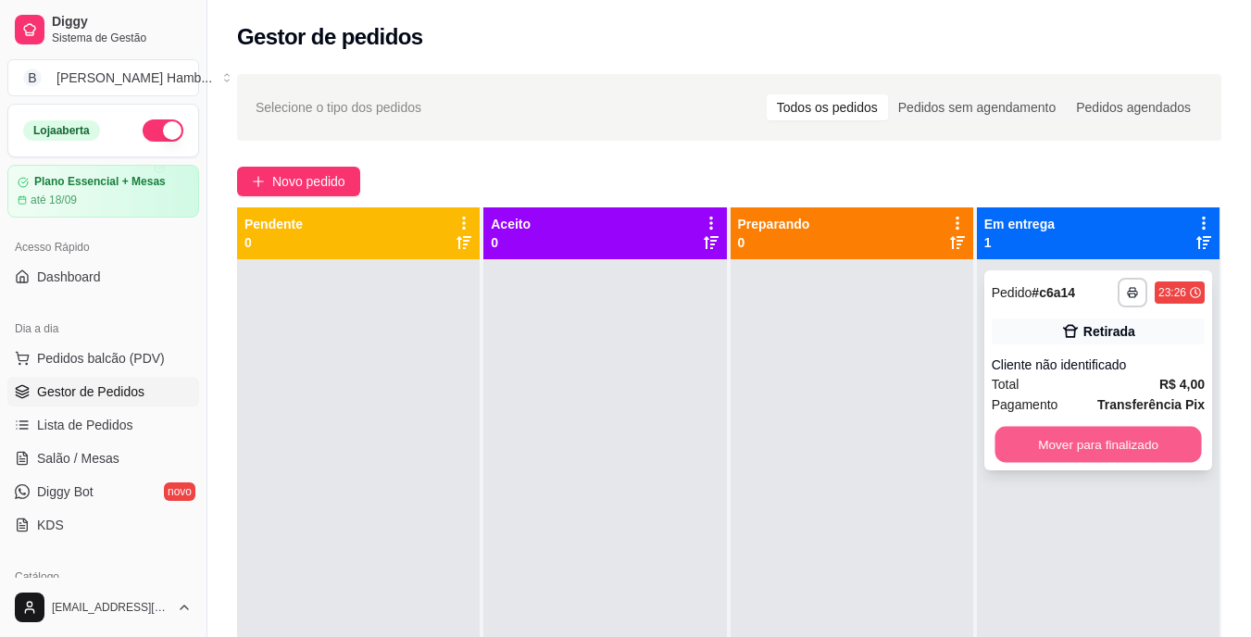
click at [1075, 444] on button "Mover para finalizado" at bounding box center [1098, 445] width 207 height 36
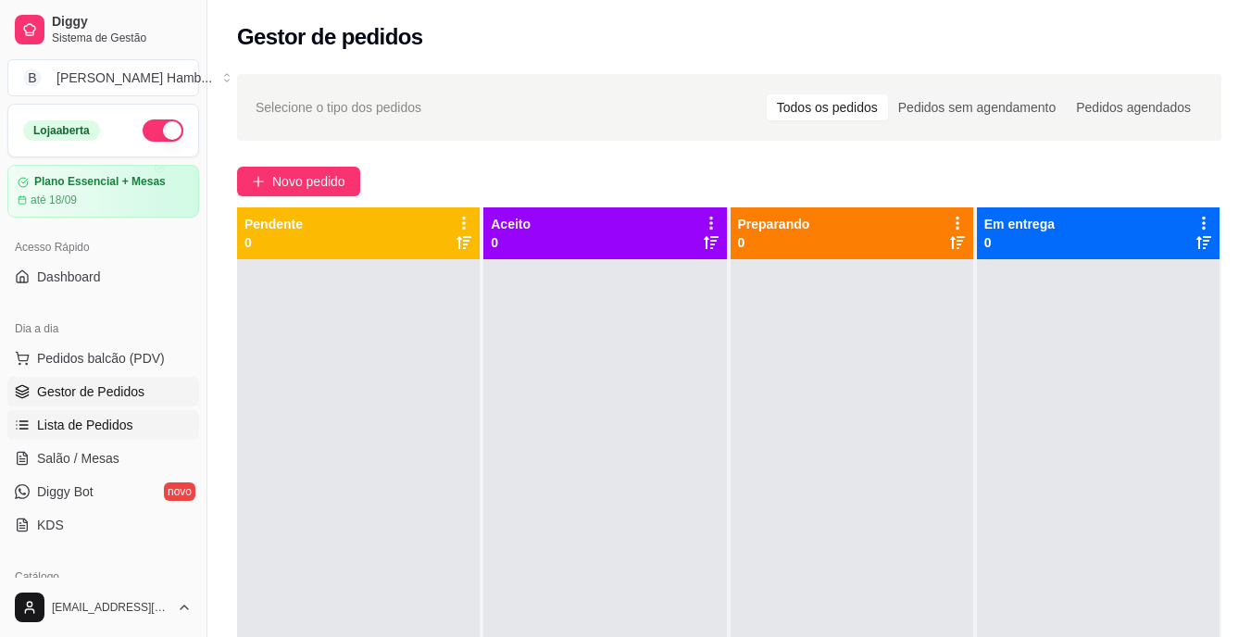
click at [94, 421] on span "Lista de Pedidos" at bounding box center [85, 425] width 96 height 19
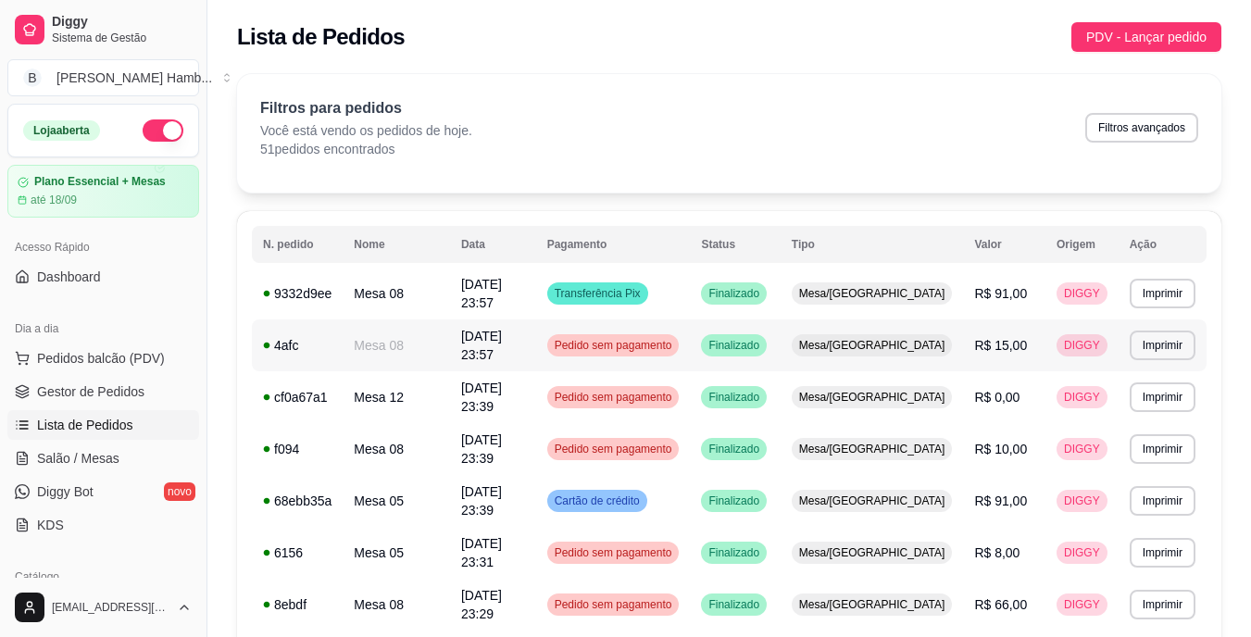
click at [536, 333] on td "17/09/25 às 23:57" at bounding box center [493, 346] width 86 height 52
click at [691, 333] on td "Pedido sem pagamento" at bounding box center [613, 346] width 155 height 52
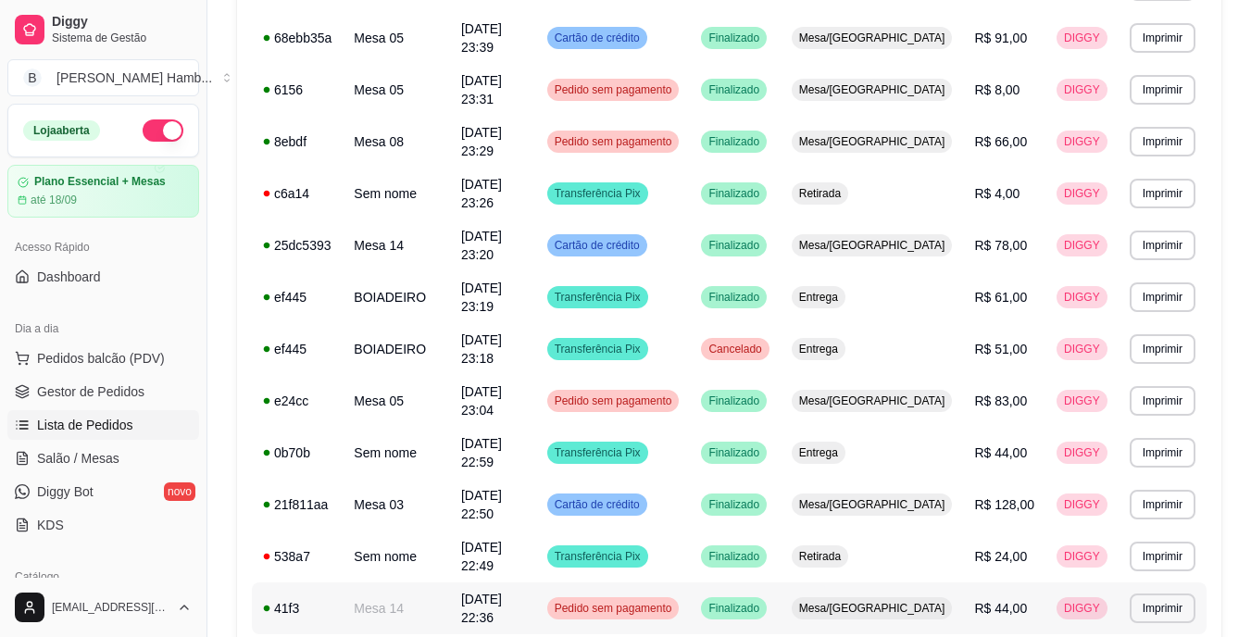
scroll to position [648, 0]
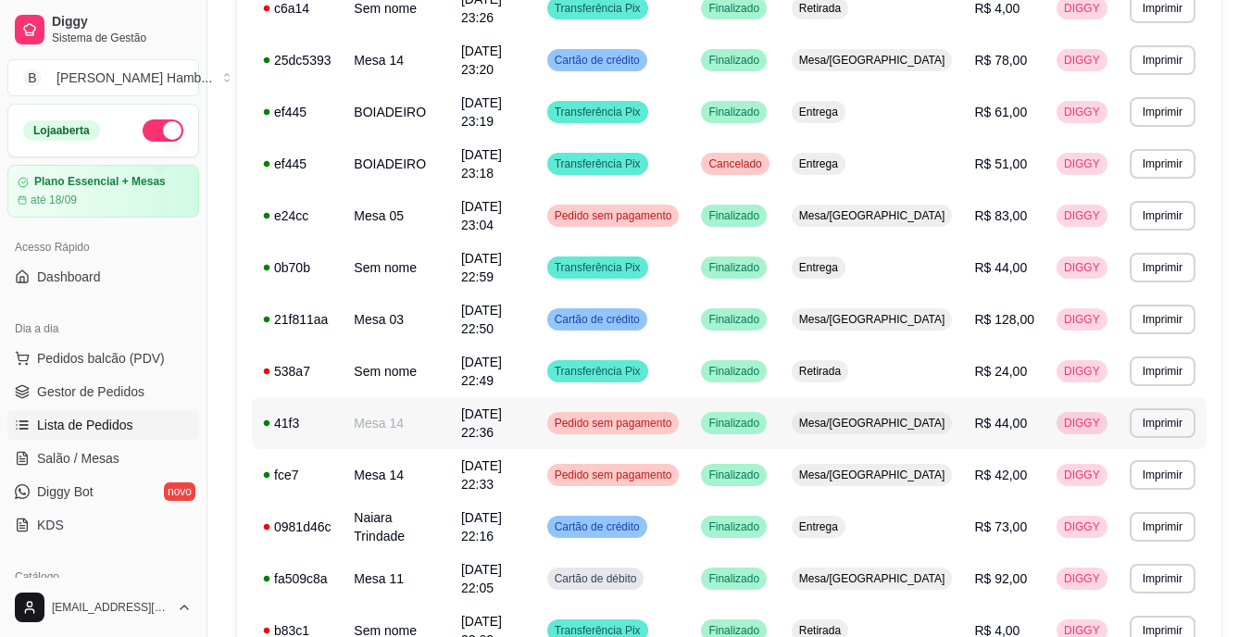
click at [599, 397] on td "Pedido sem pagamento" at bounding box center [613, 423] width 155 height 52
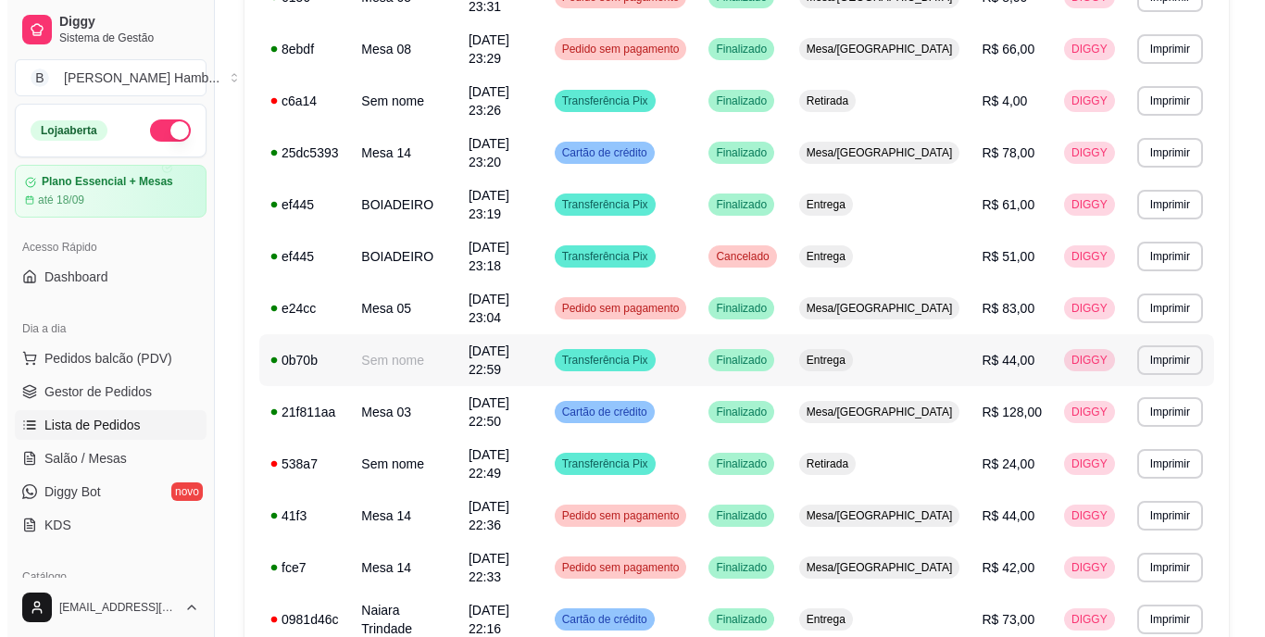
scroll to position [463, 0]
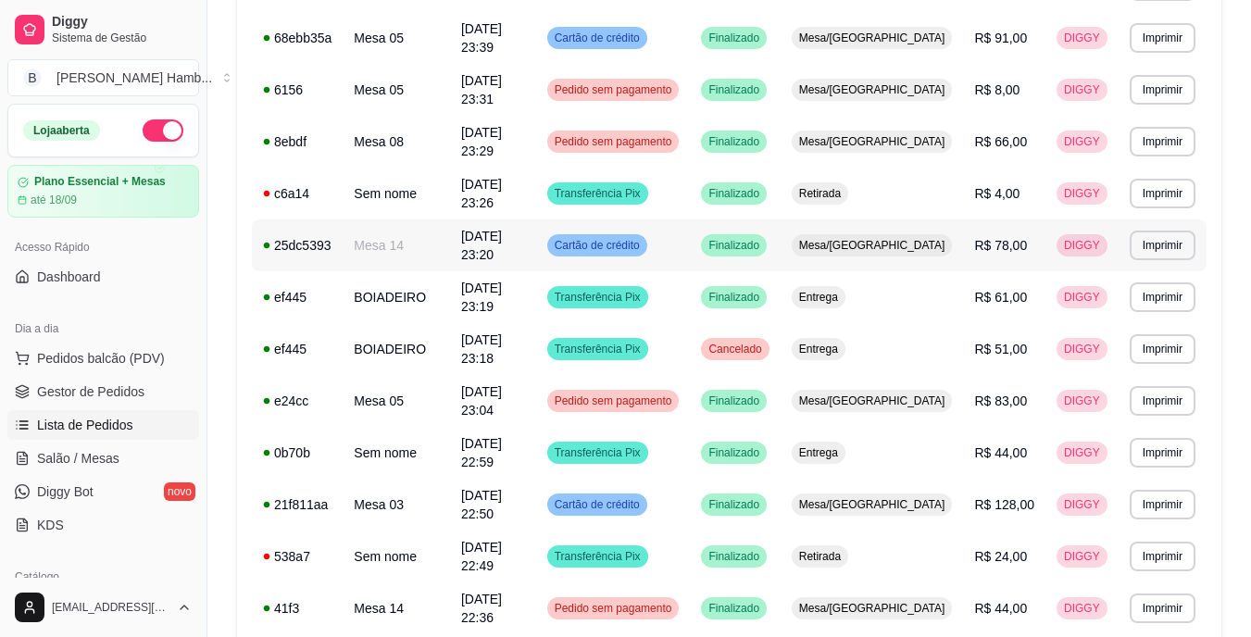
click at [522, 220] on td "17/09/25 às 23:20" at bounding box center [493, 246] width 86 height 52
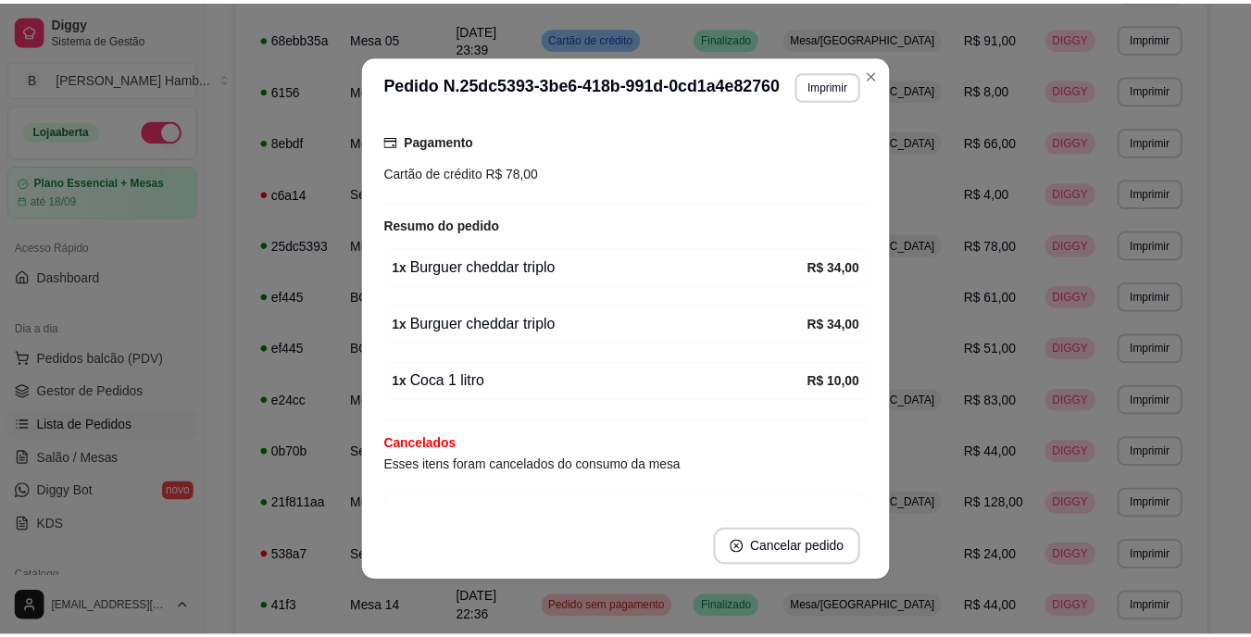
scroll to position [278, 0]
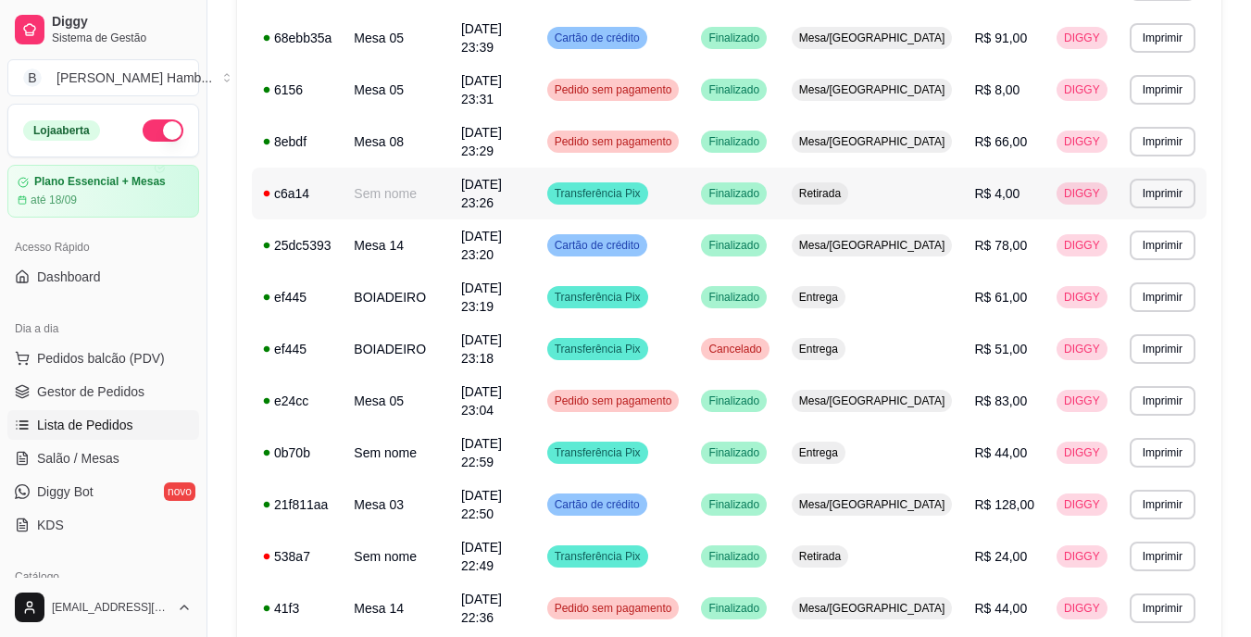
click at [341, 168] on td "c6a14" at bounding box center [297, 194] width 91 height 52
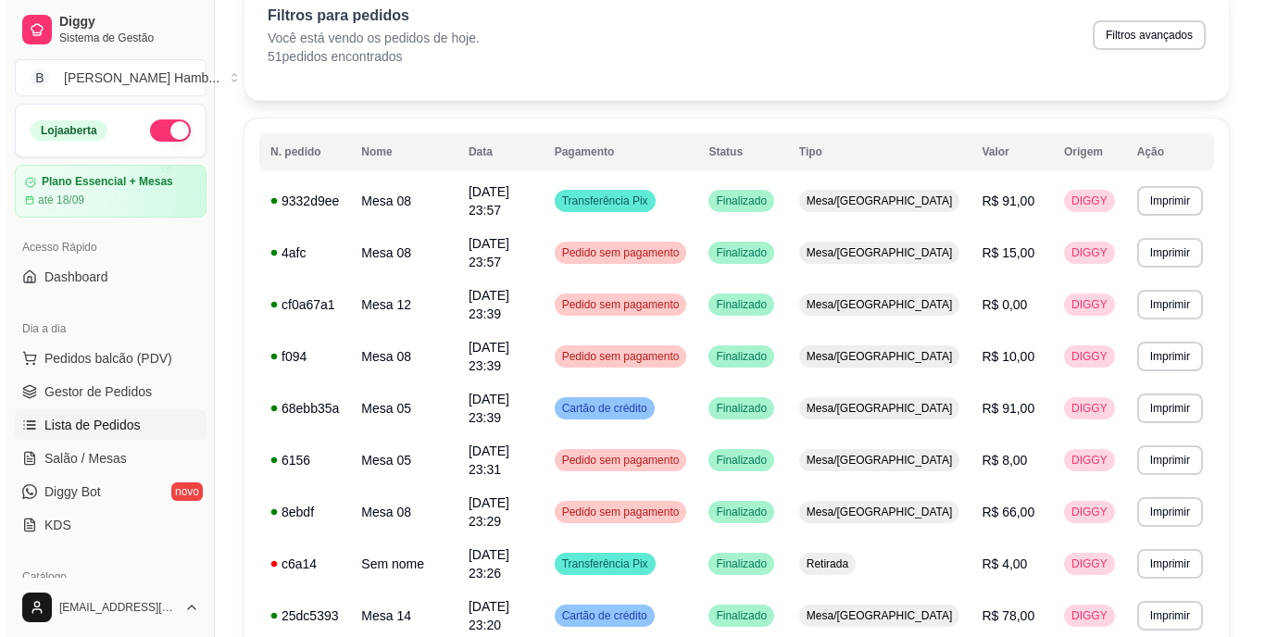
scroll to position [0, 0]
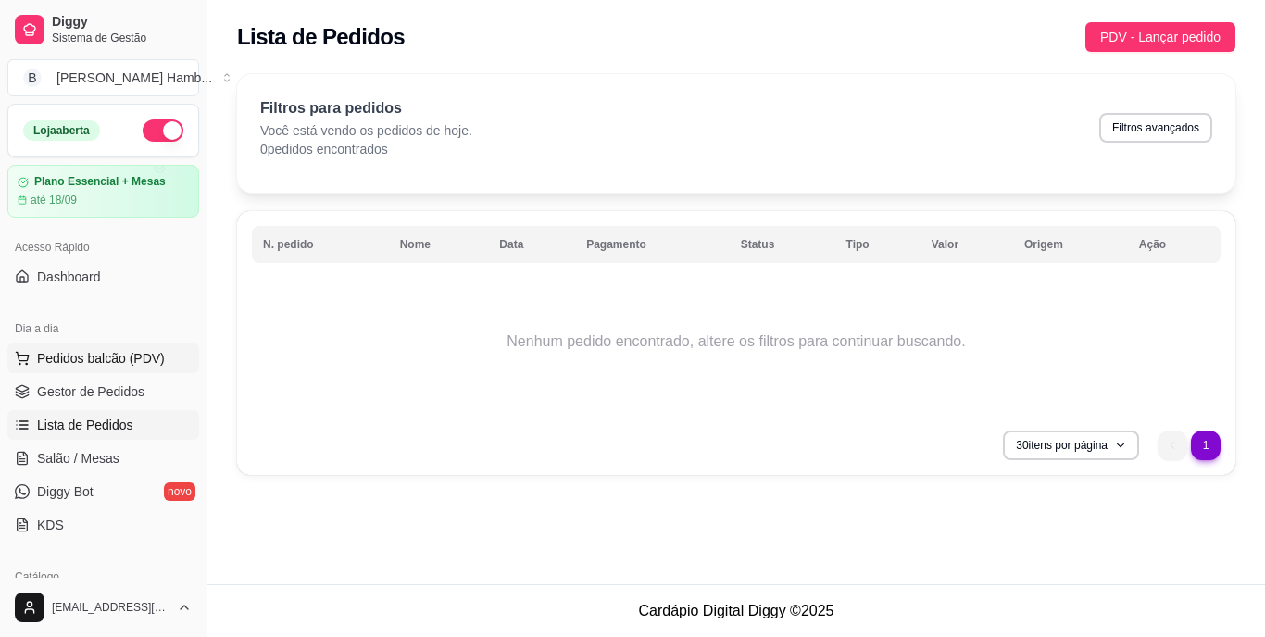
click at [106, 356] on span "Pedidos balcão (PDV)" at bounding box center [101, 358] width 128 height 19
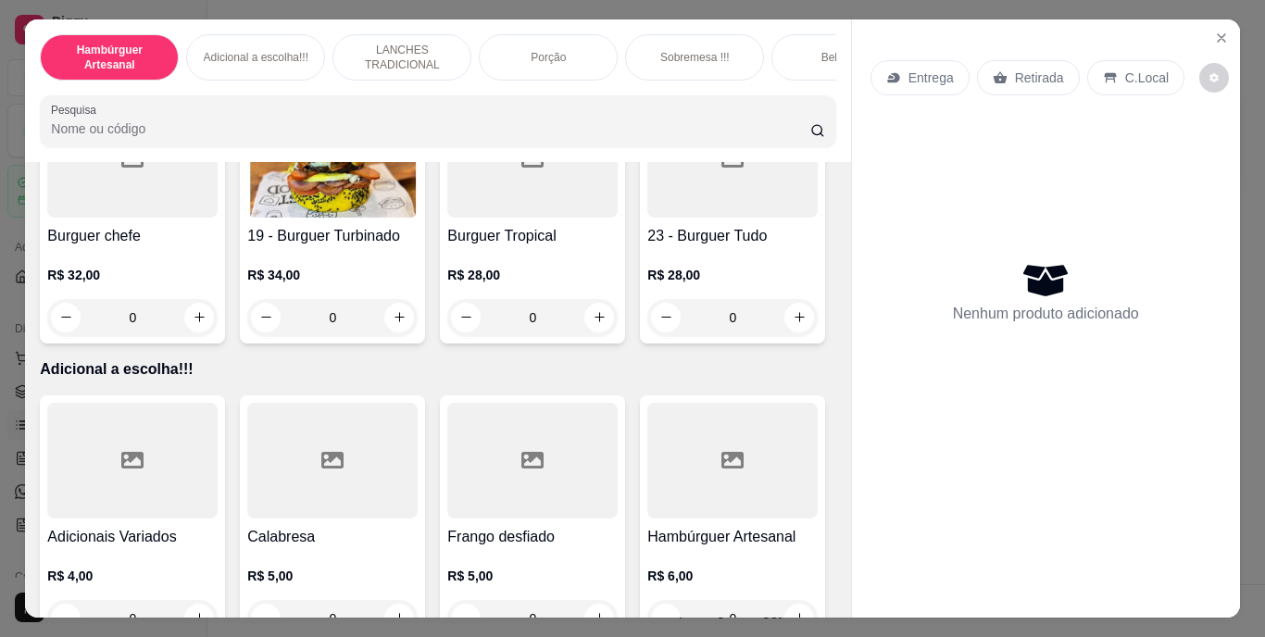
scroll to position [1389, 0]
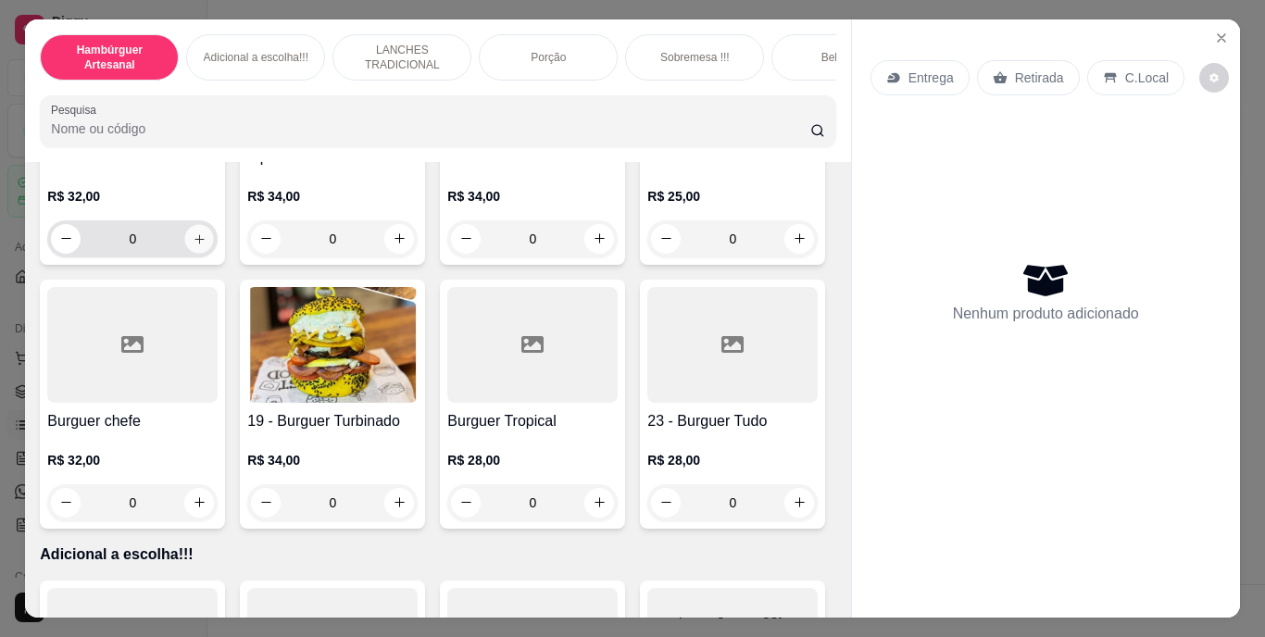
click at [207, 245] on icon "increase-product-quantity" at bounding box center [200, 239] width 14 height 14
type input "1"
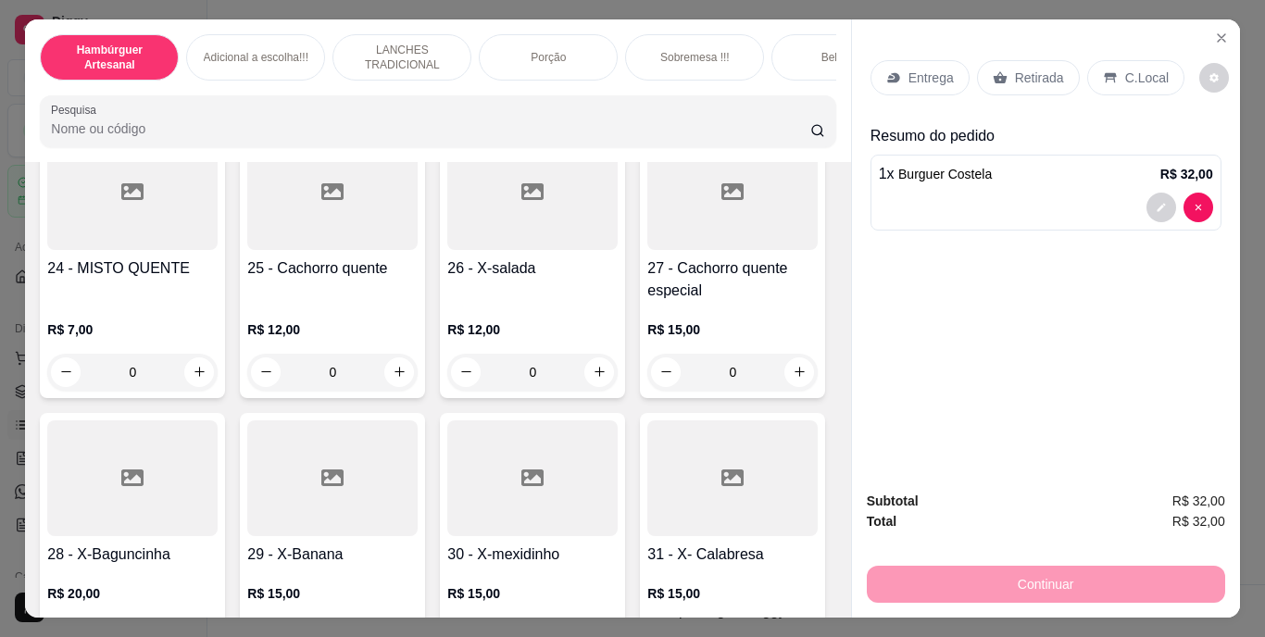
scroll to position [2316, 0]
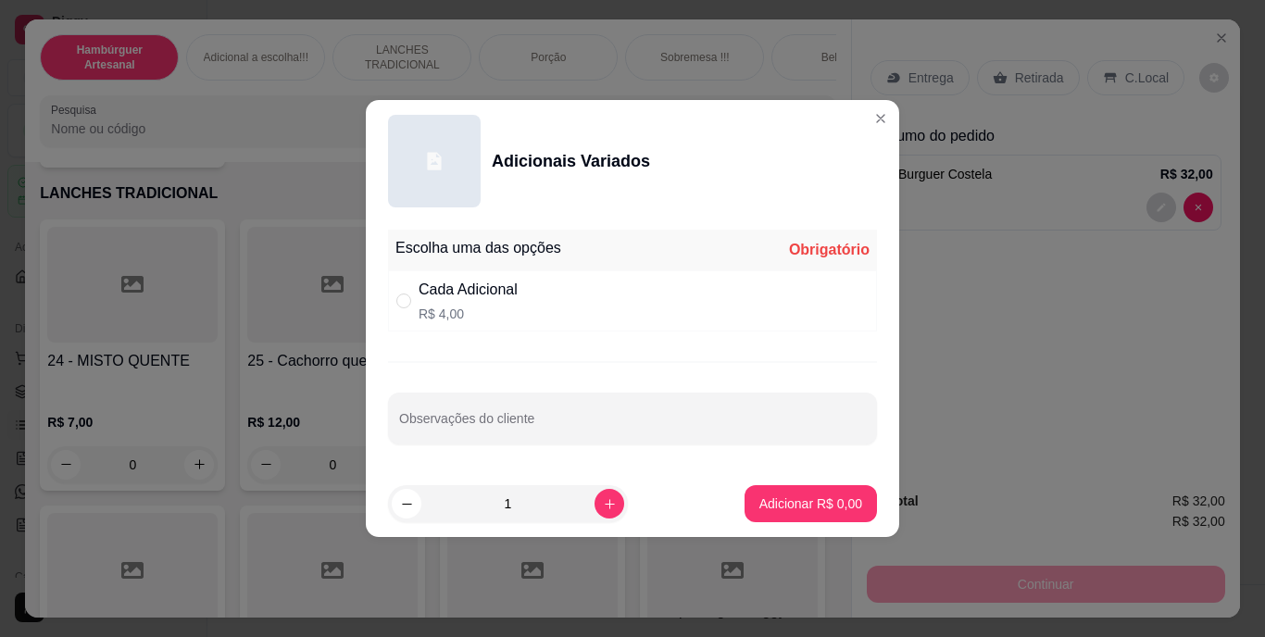
click at [420, 295] on div "Cada Adicional" at bounding box center [468, 290] width 99 height 22
radio input "true"
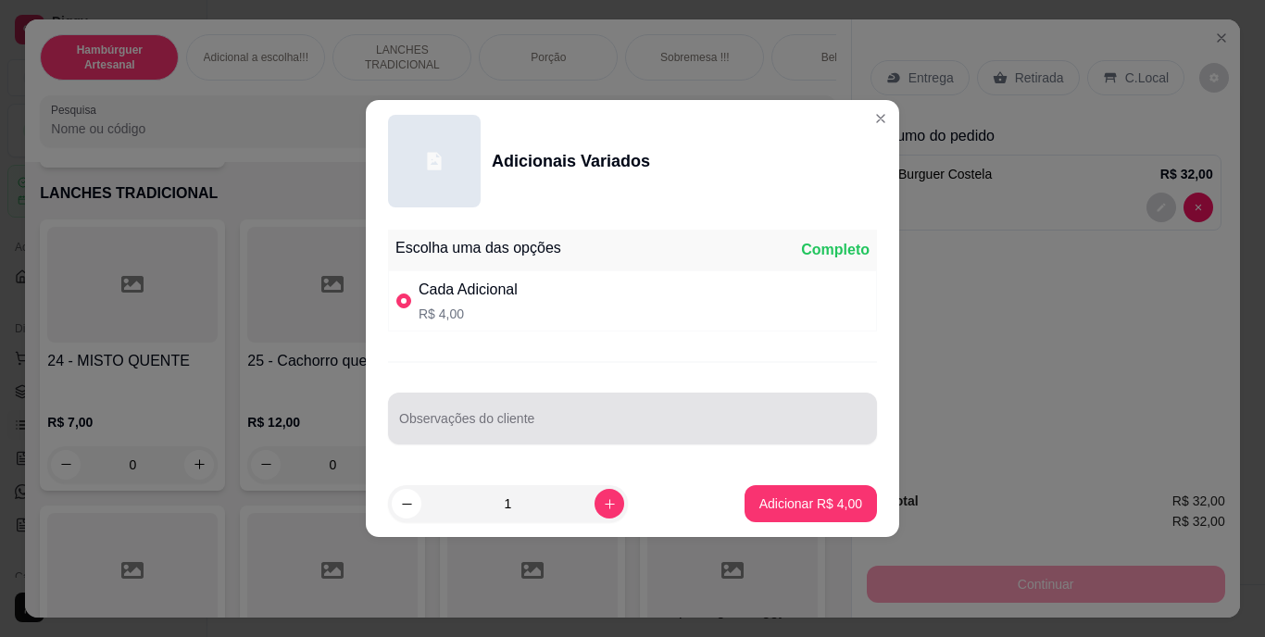
click at [577, 413] on div at bounding box center [632, 418] width 467 height 37
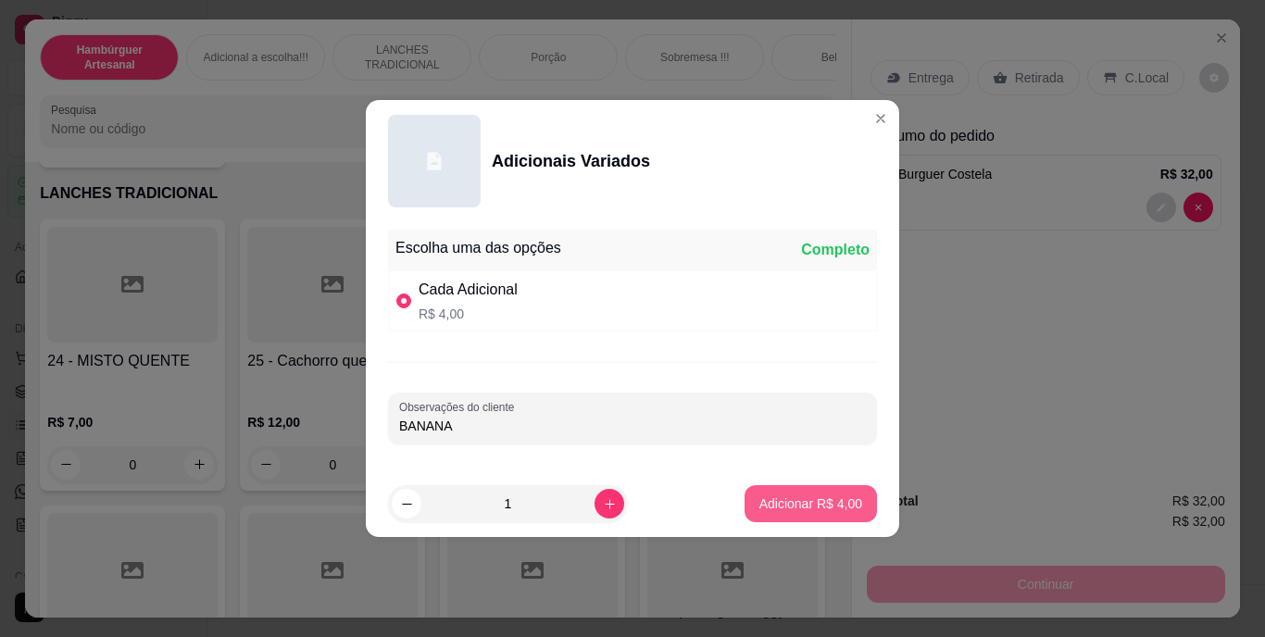
type input "BANANA"
click at [804, 494] on button "Adicionar R$ 4,00" at bounding box center [811, 504] width 129 height 36
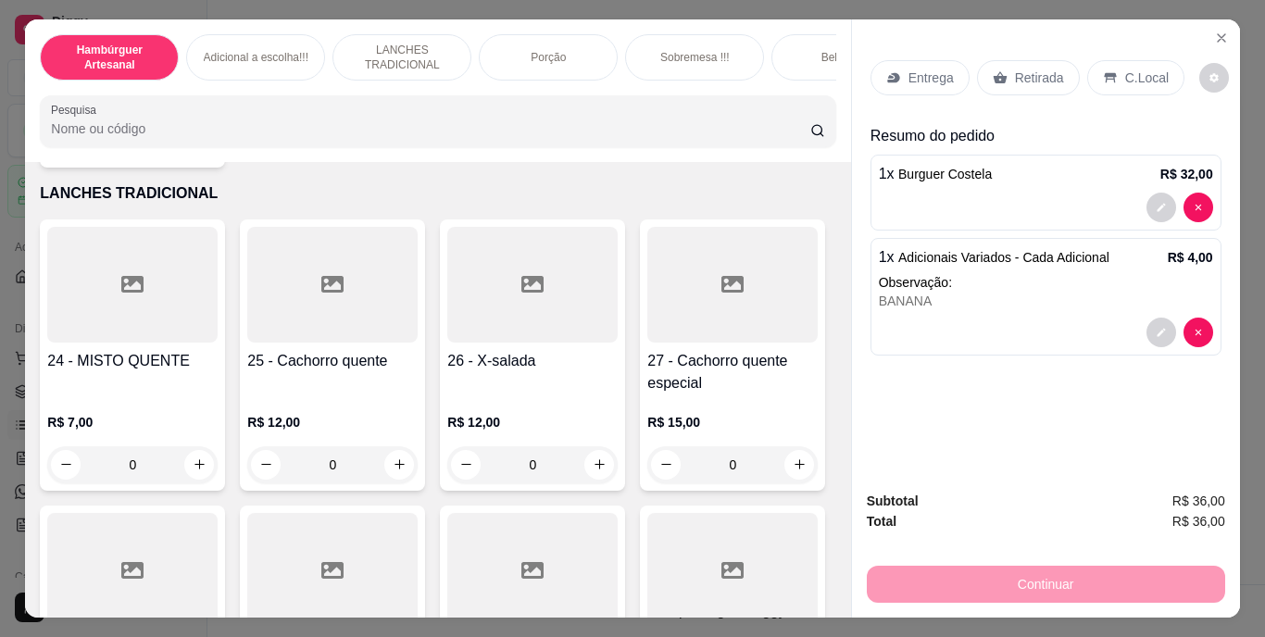
drag, startPoint x: 1046, startPoint y: 66, endPoint x: 1057, endPoint y: 73, distance: 13.4
click at [1046, 69] on p "Retirada" at bounding box center [1039, 78] width 49 height 19
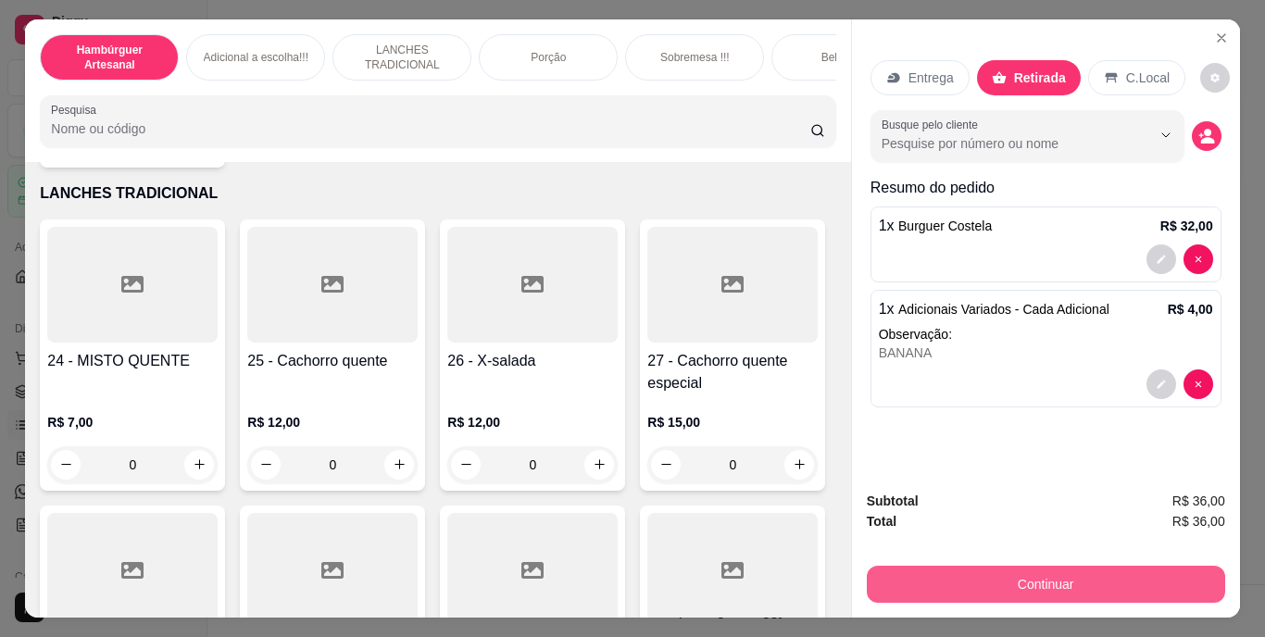
click at [976, 571] on button "Continuar" at bounding box center [1046, 584] width 358 height 37
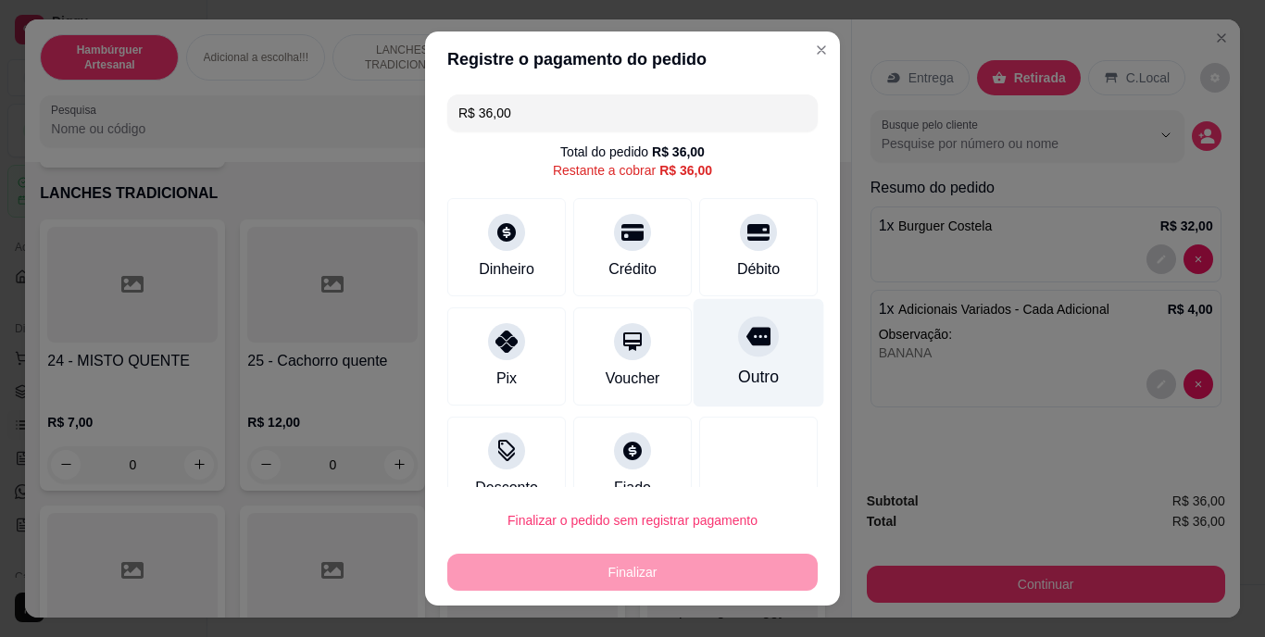
click at [717, 361] on div "Outro" at bounding box center [759, 353] width 131 height 108
type input "R$ 0,00"
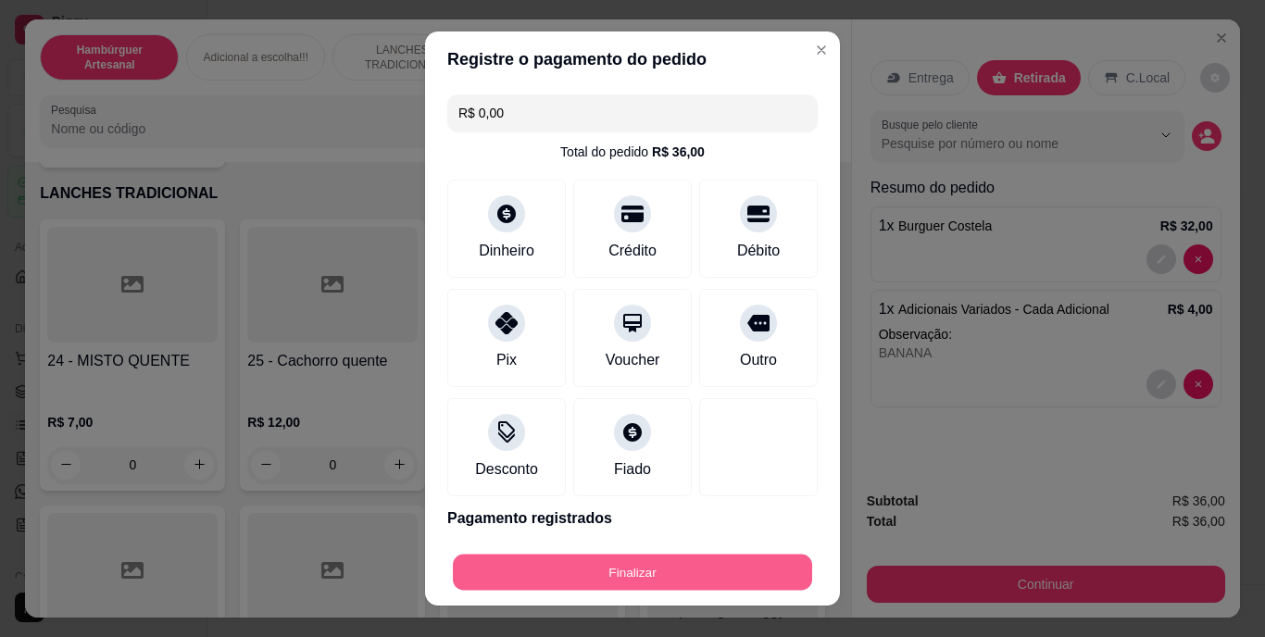
click at [710, 555] on button "Finalizar" at bounding box center [632, 572] width 359 height 36
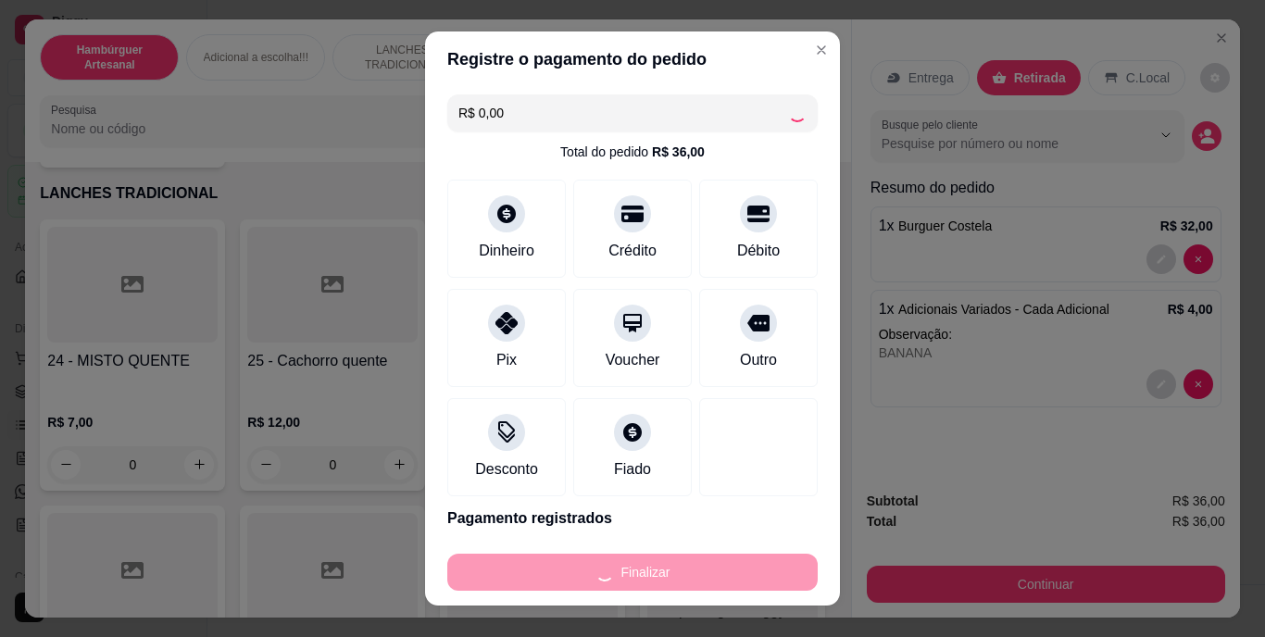
type input "0"
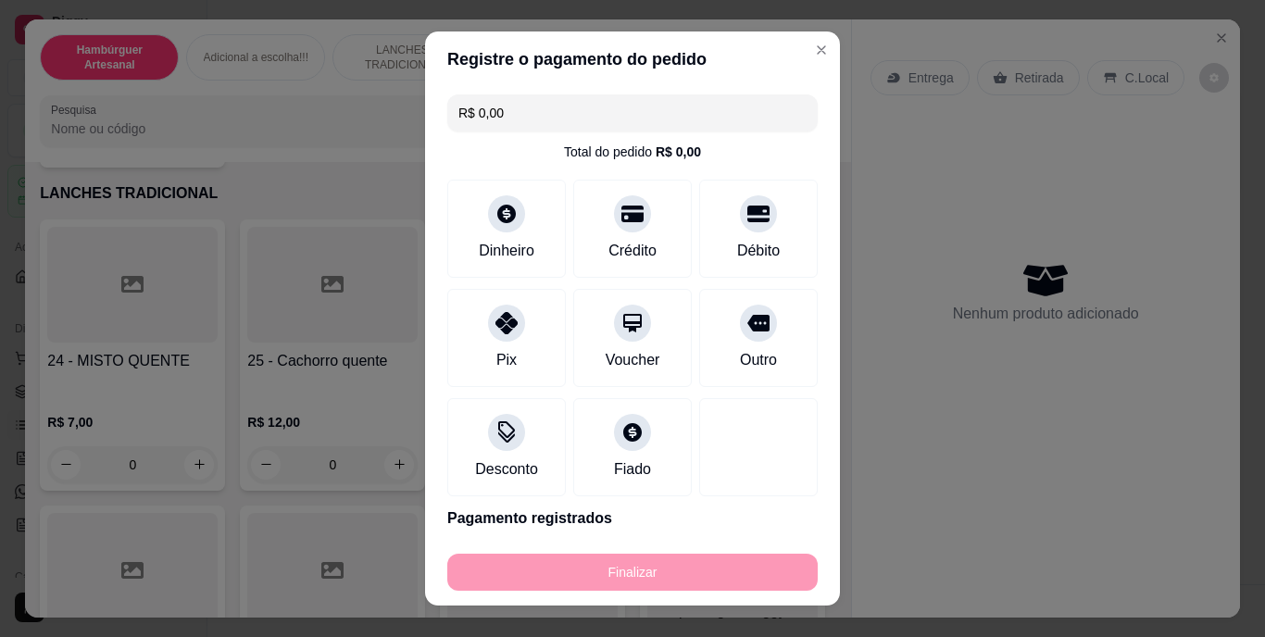
type input "-R$ 36,00"
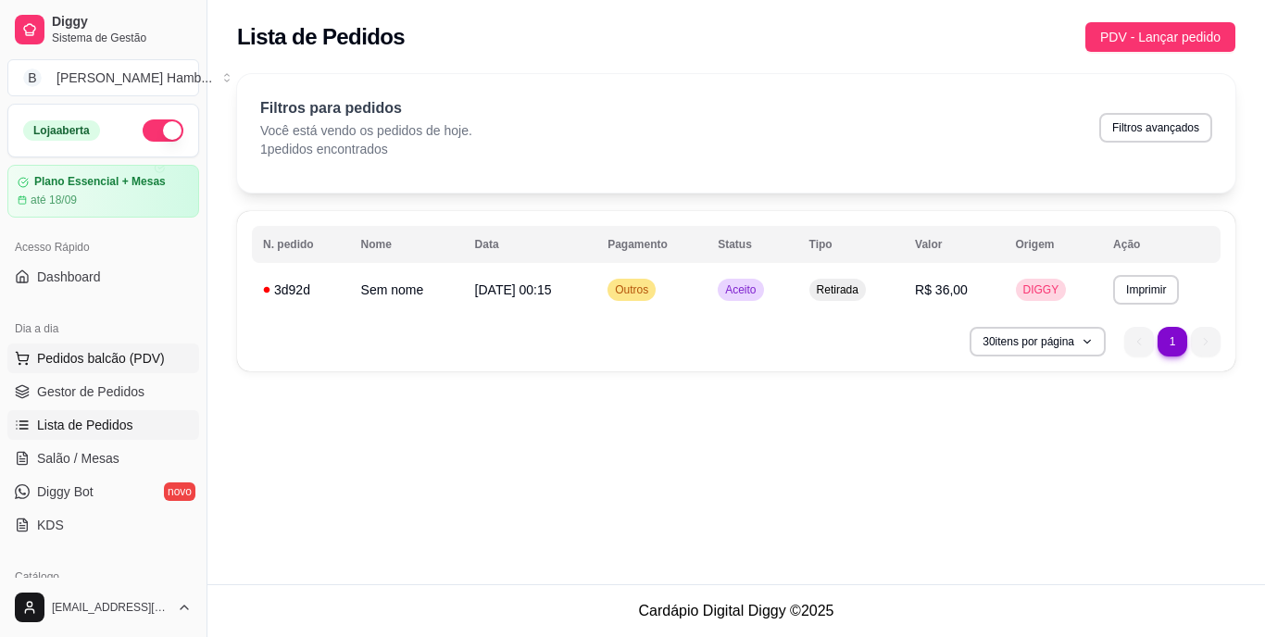
click at [89, 352] on span "Pedidos balcão (PDV)" at bounding box center [101, 358] width 128 height 19
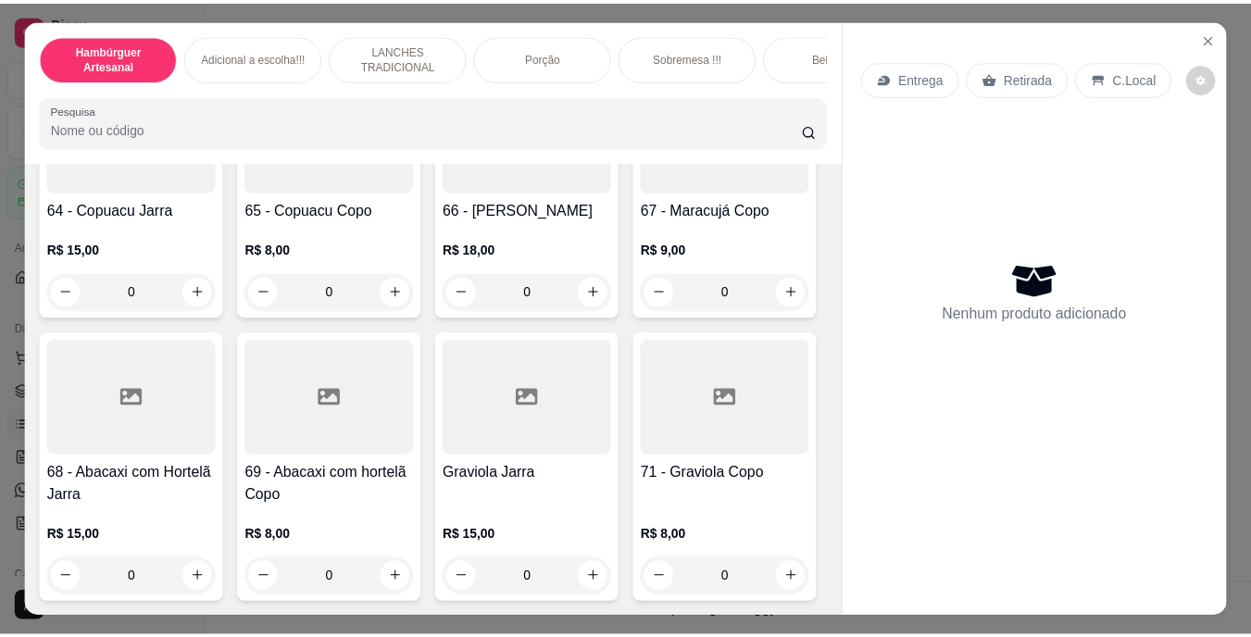
scroll to position [7688, 0]
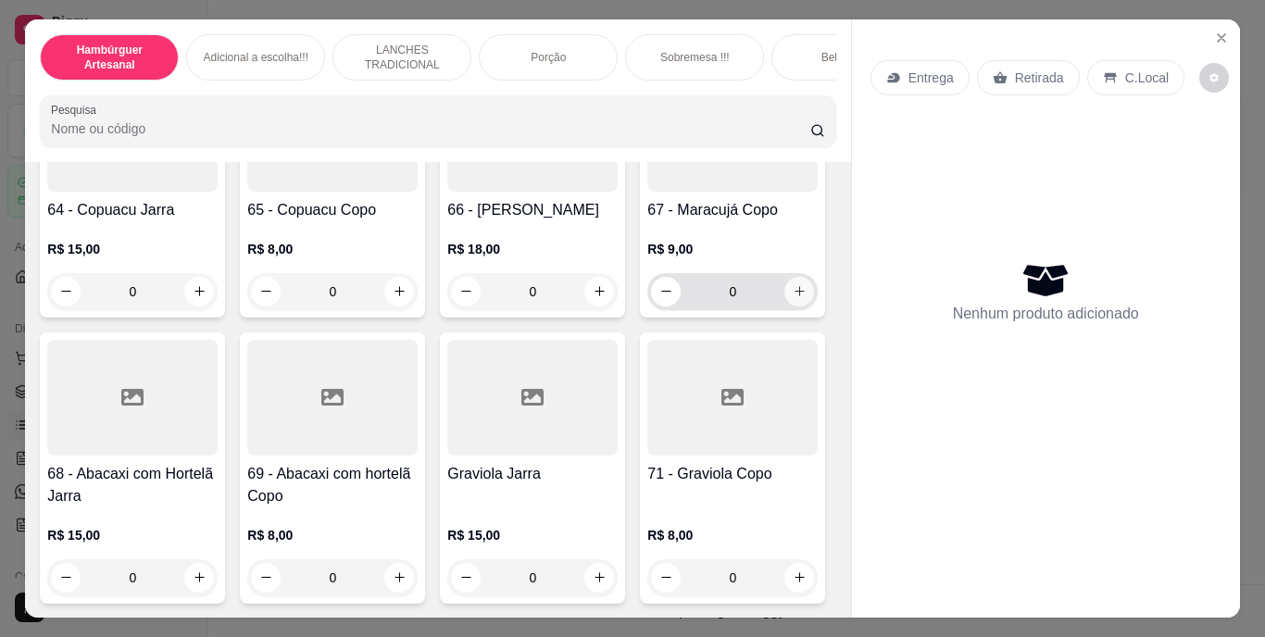
click at [785, 307] on button "increase-product-quantity" at bounding box center [800, 292] width 30 height 30
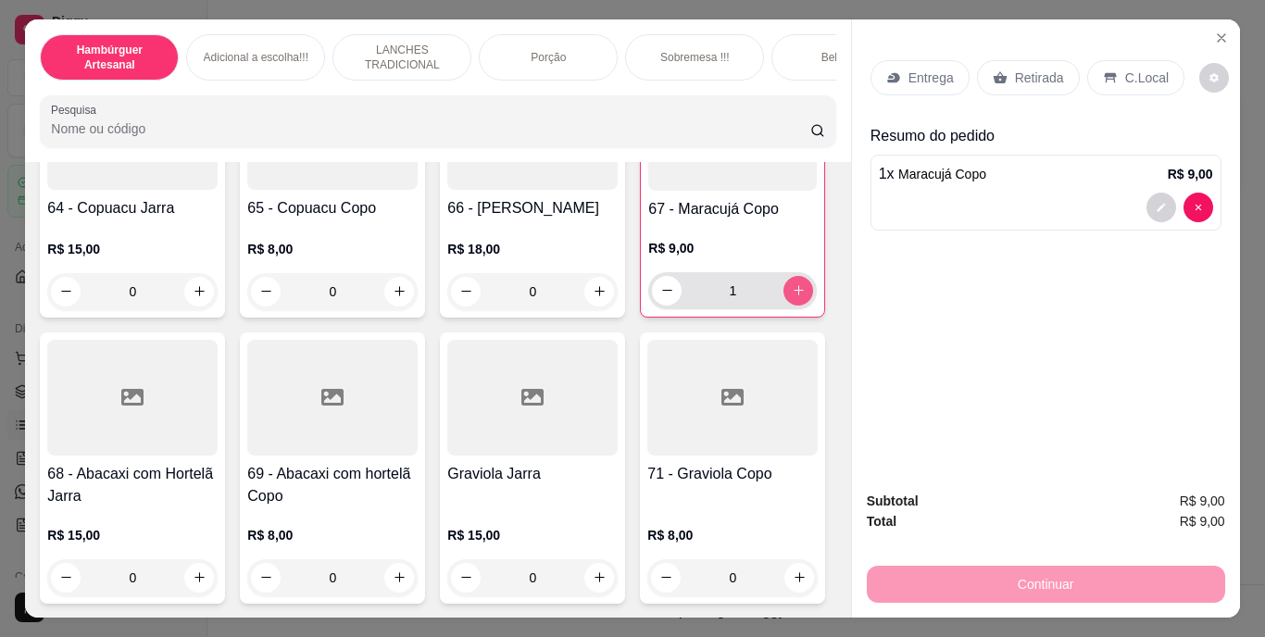
type input "1"
click at [1037, 60] on div "Retirada" at bounding box center [1028, 77] width 103 height 35
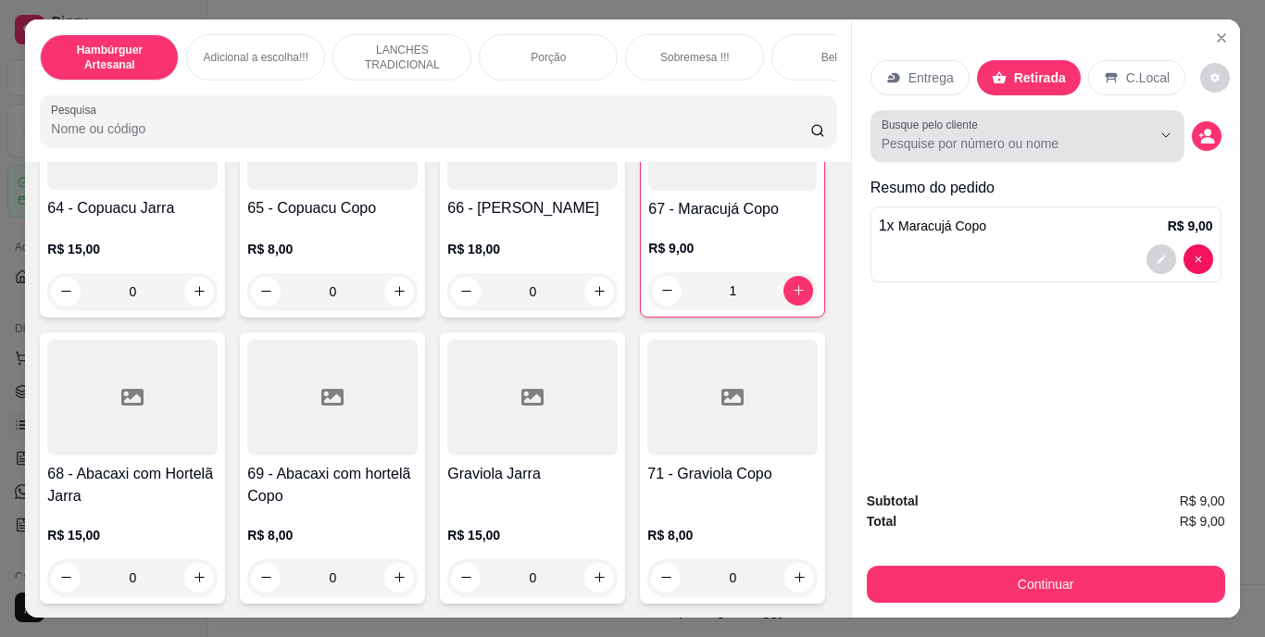
click at [1125, 123] on button "Show suggestions" at bounding box center [1140, 135] width 30 height 30
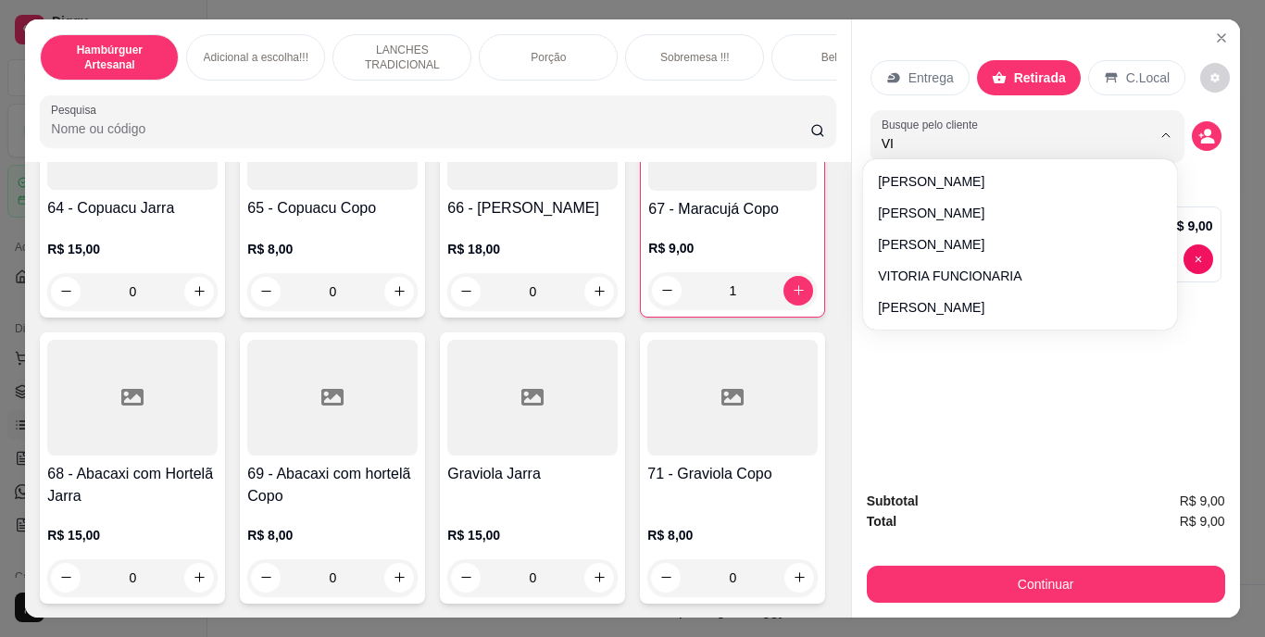
type input "VIT"
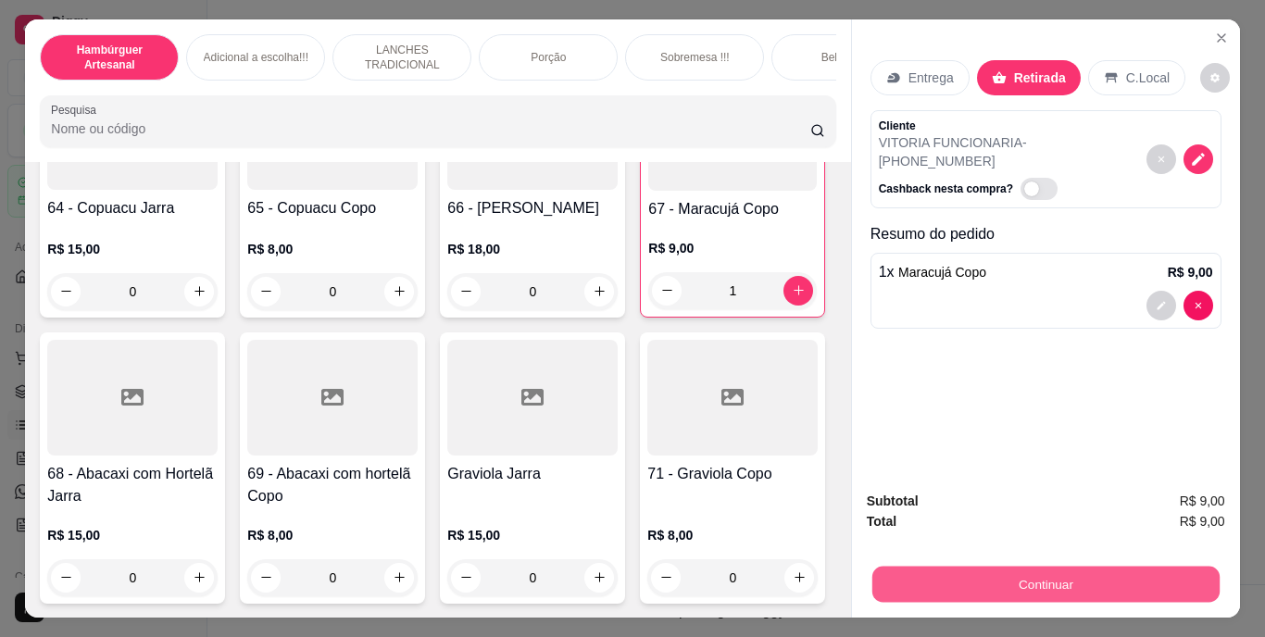
click at [927, 568] on button "Continuar" at bounding box center [1045, 585] width 347 height 36
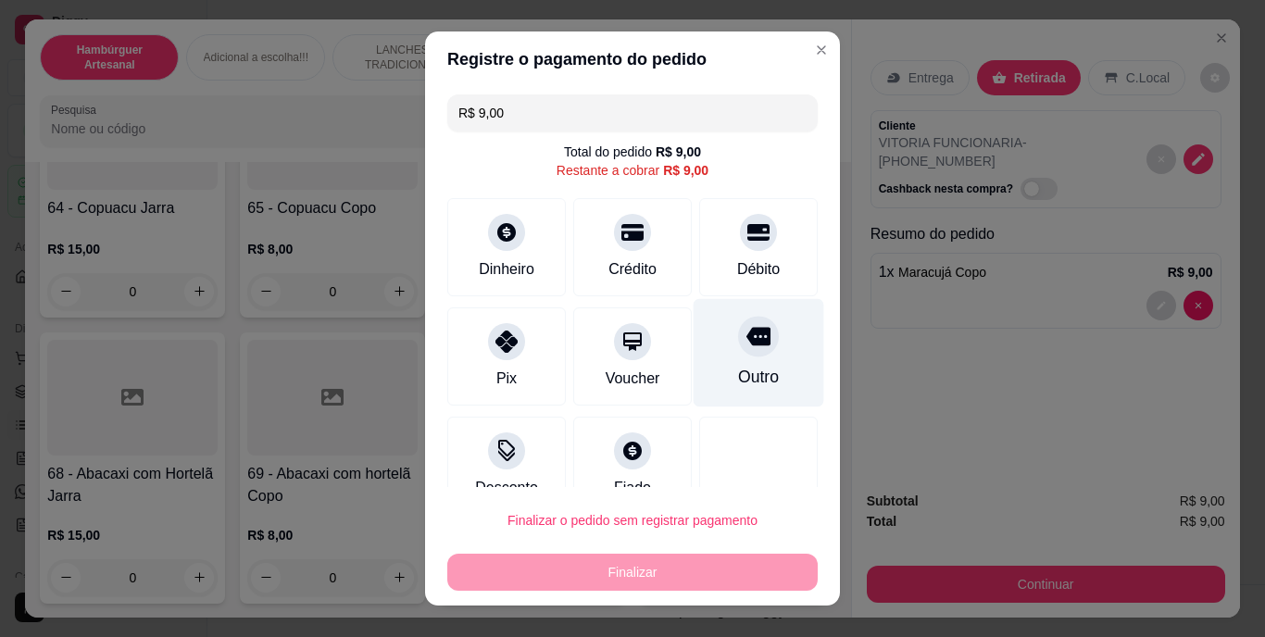
click at [747, 330] on icon at bounding box center [759, 337] width 24 height 19
type input "R$ 0,00"
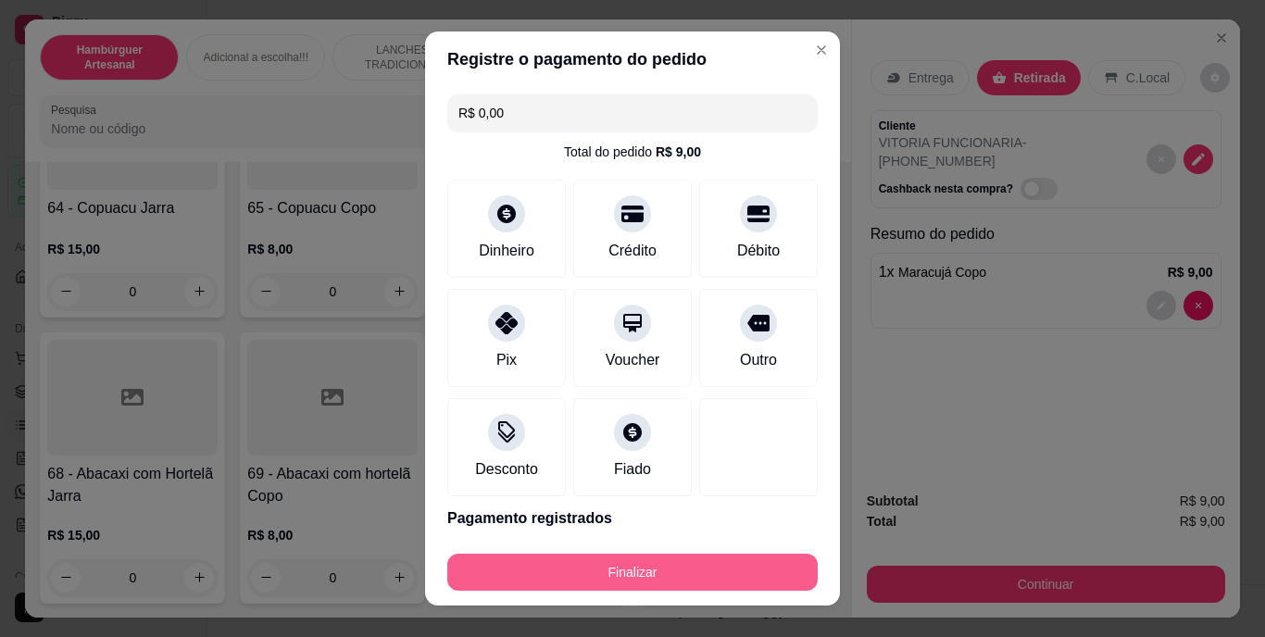
click at [667, 572] on button "Finalizar" at bounding box center [632, 572] width 370 height 37
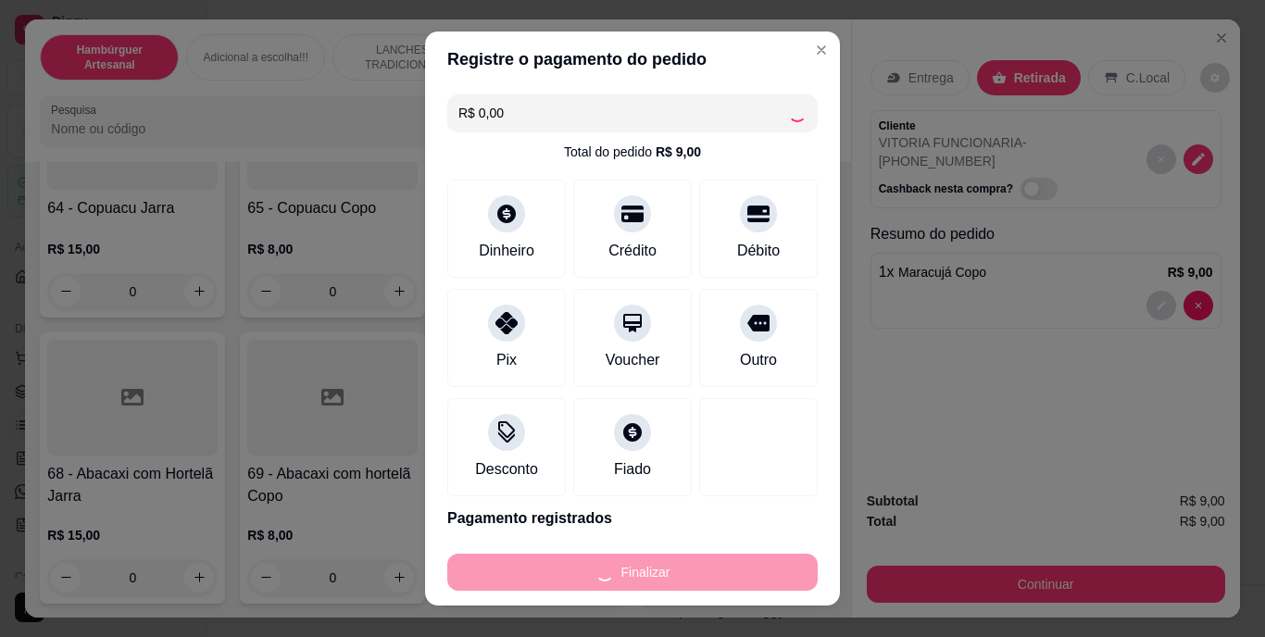
type input "0"
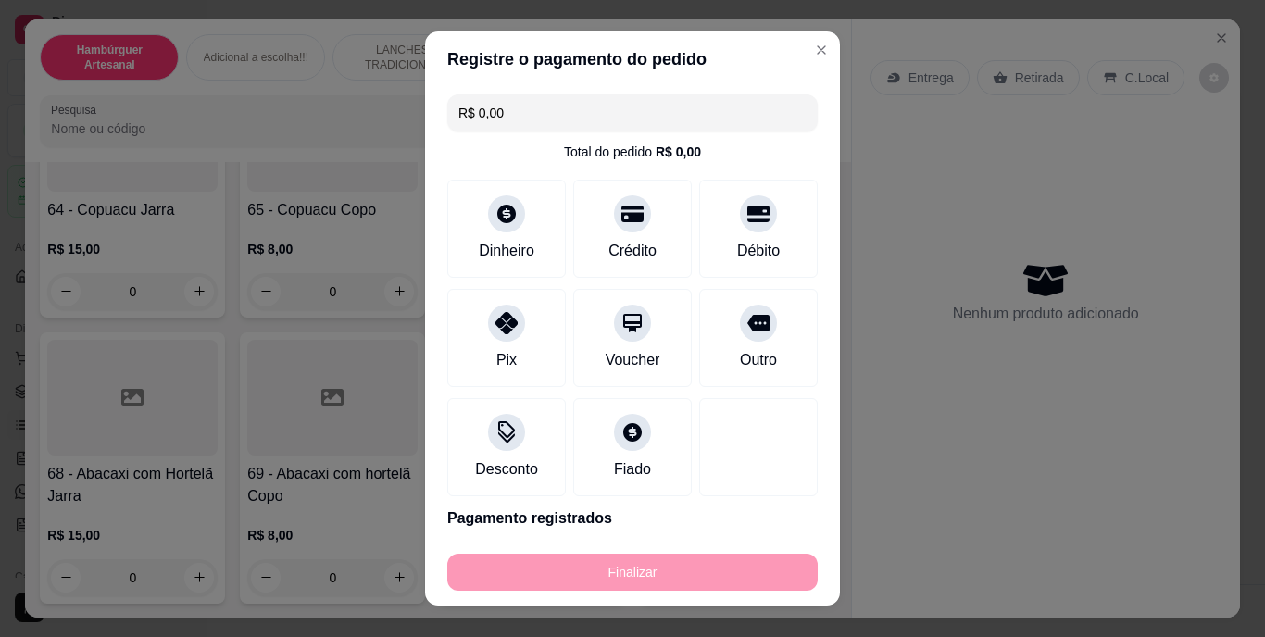
type input "-R$ 9,00"
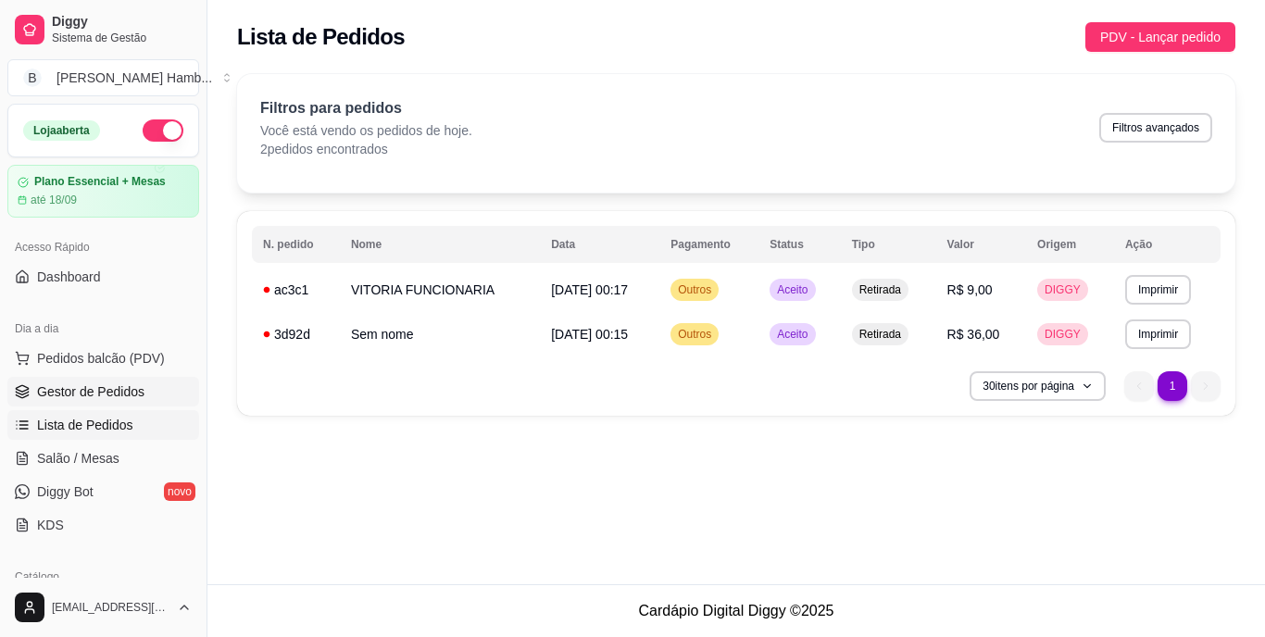
click at [99, 396] on span "Gestor de Pedidos" at bounding box center [90, 392] width 107 height 19
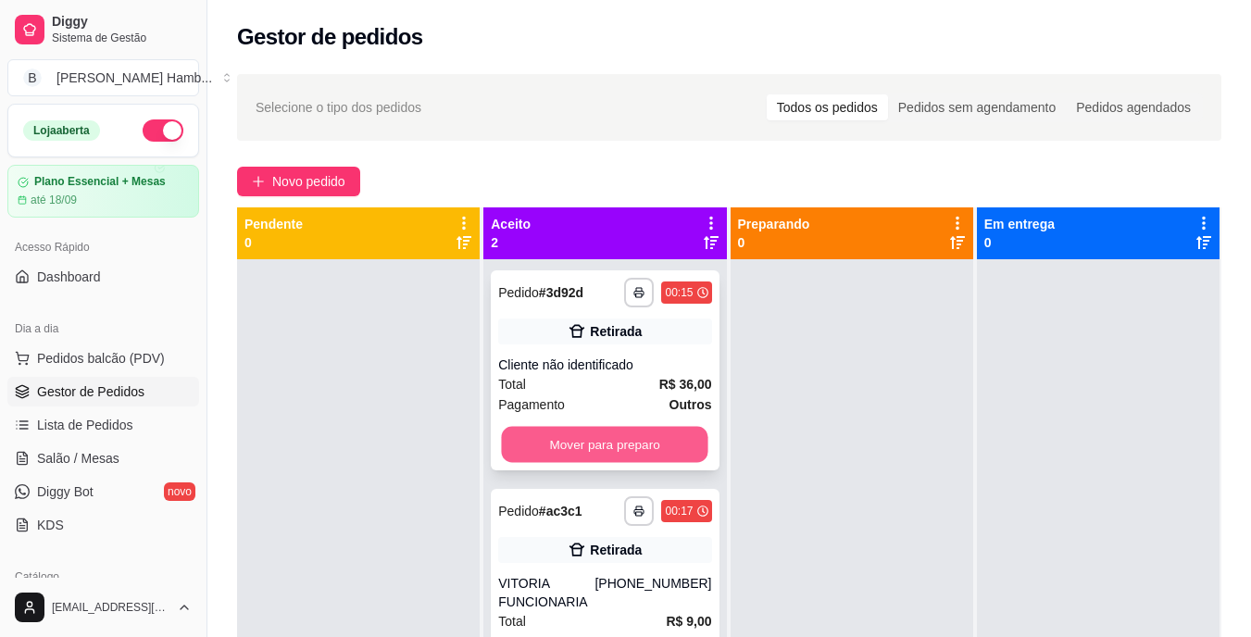
click at [625, 437] on button "Mover para preparo" at bounding box center [605, 445] width 207 height 36
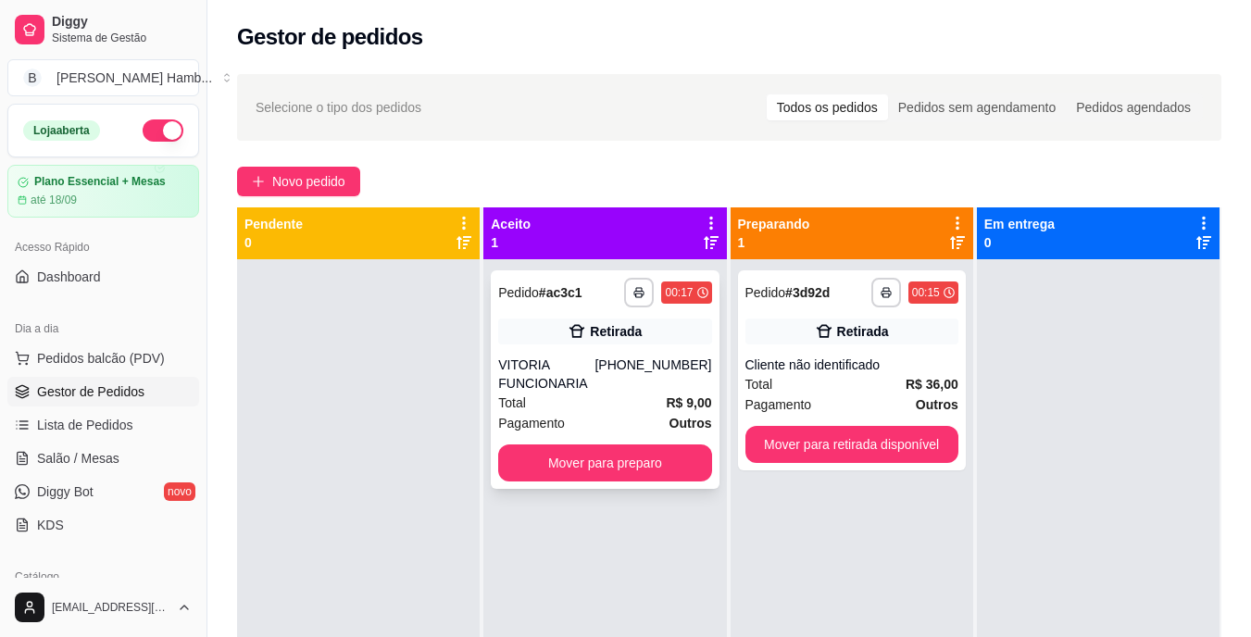
click at [625, 444] on div "**********" at bounding box center [605, 379] width 228 height 219
click at [632, 458] on button "Mover para preparo" at bounding box center [604, 463] width 213 height 37
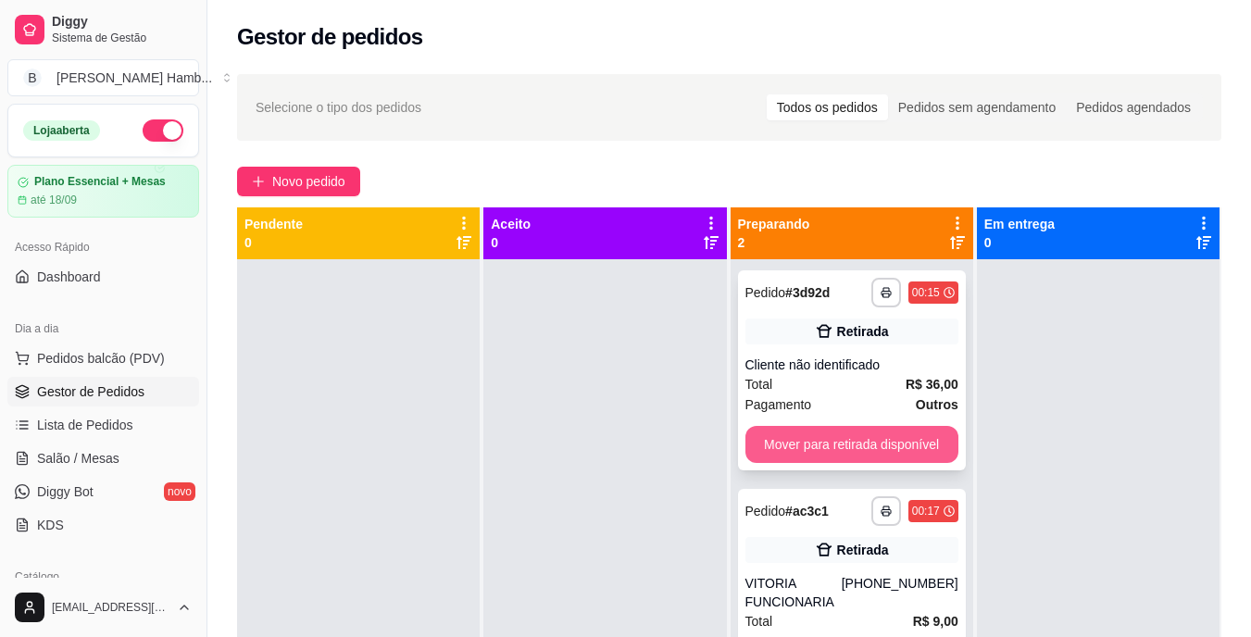
click at [850, 445] on button "Mover para retirada disponível" at bounding box center [852, 444] width 213 height 37
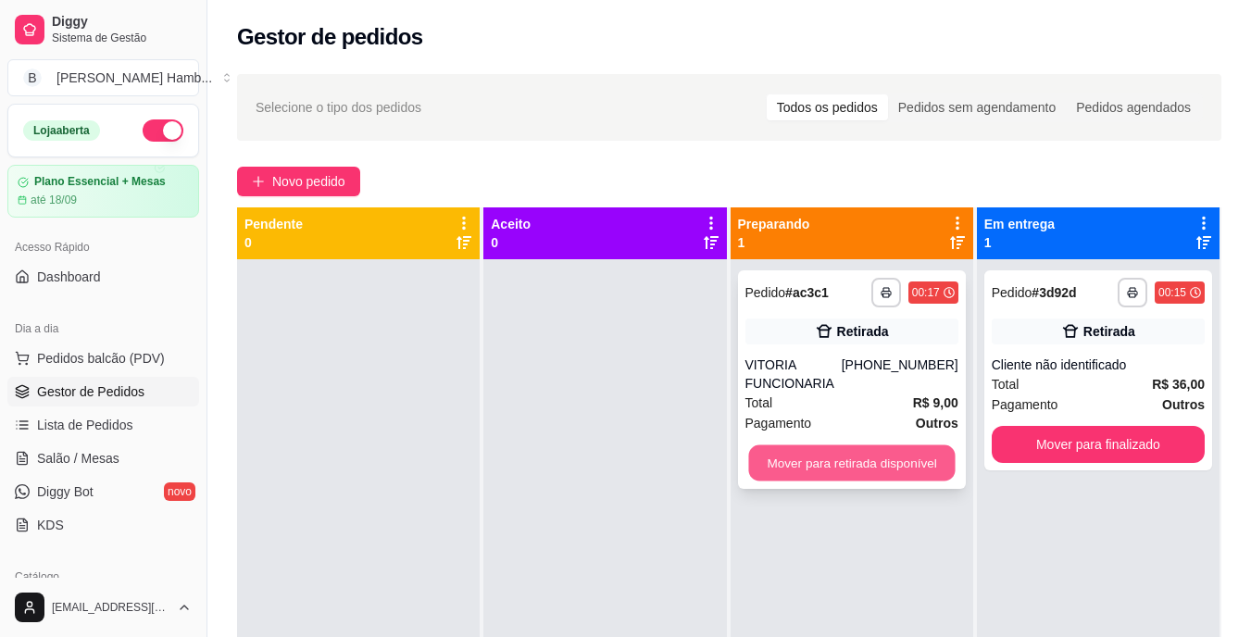
click at [875, 455] on button "Mover para retirada disponível" at bounding box center [851, 464] width 207 height 36
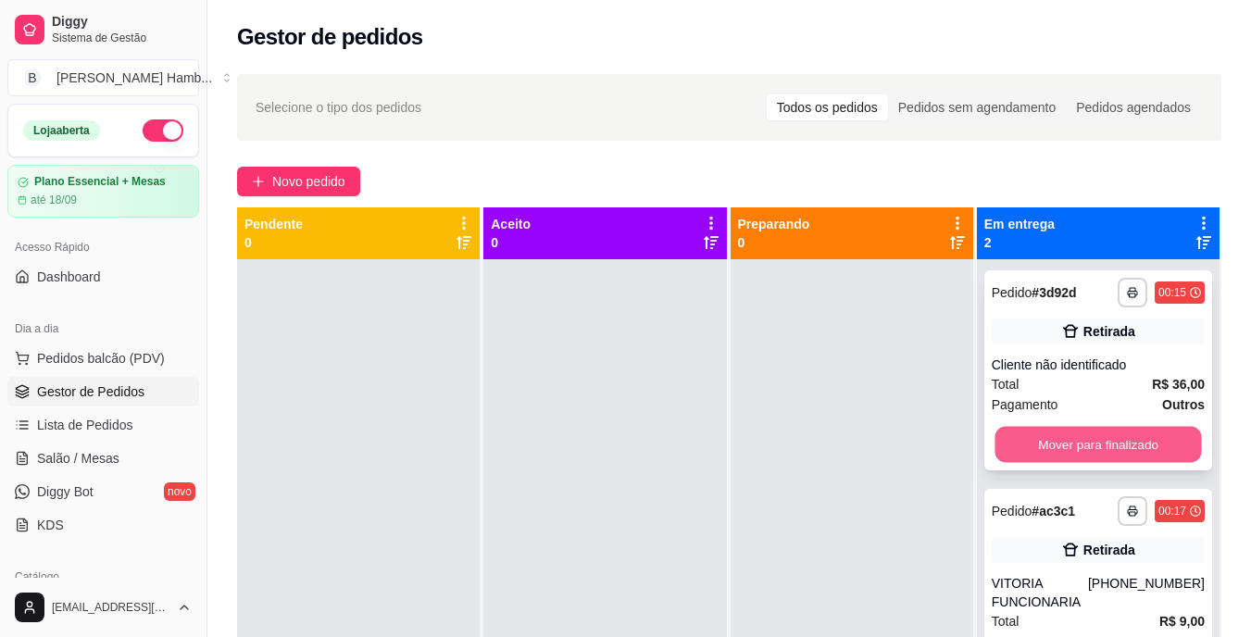
click at [1000, 444] on button "Mover para finalizado" at bounding box center [1098, 445] width 207 height 36
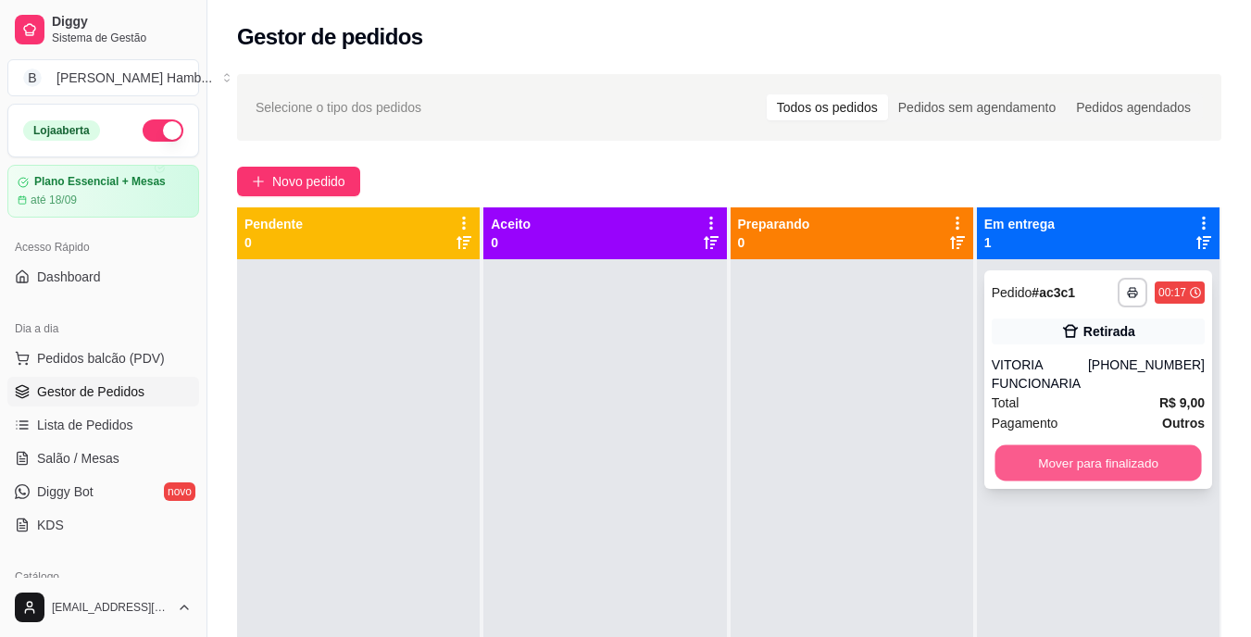
click at [1008, 455] on button "Mover para finalizado" at bounding box center [1098, 464] width 207 height 36
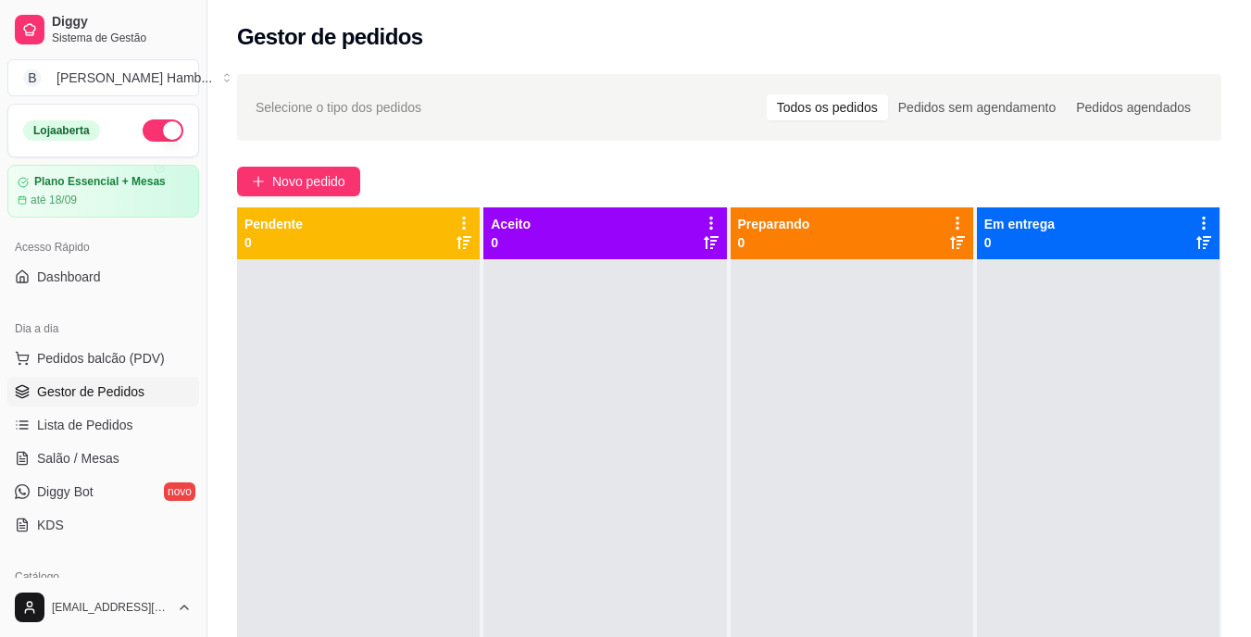
scroll to position [278, 0]
